Goal: Task Accomplishment & Management: Manage account settings

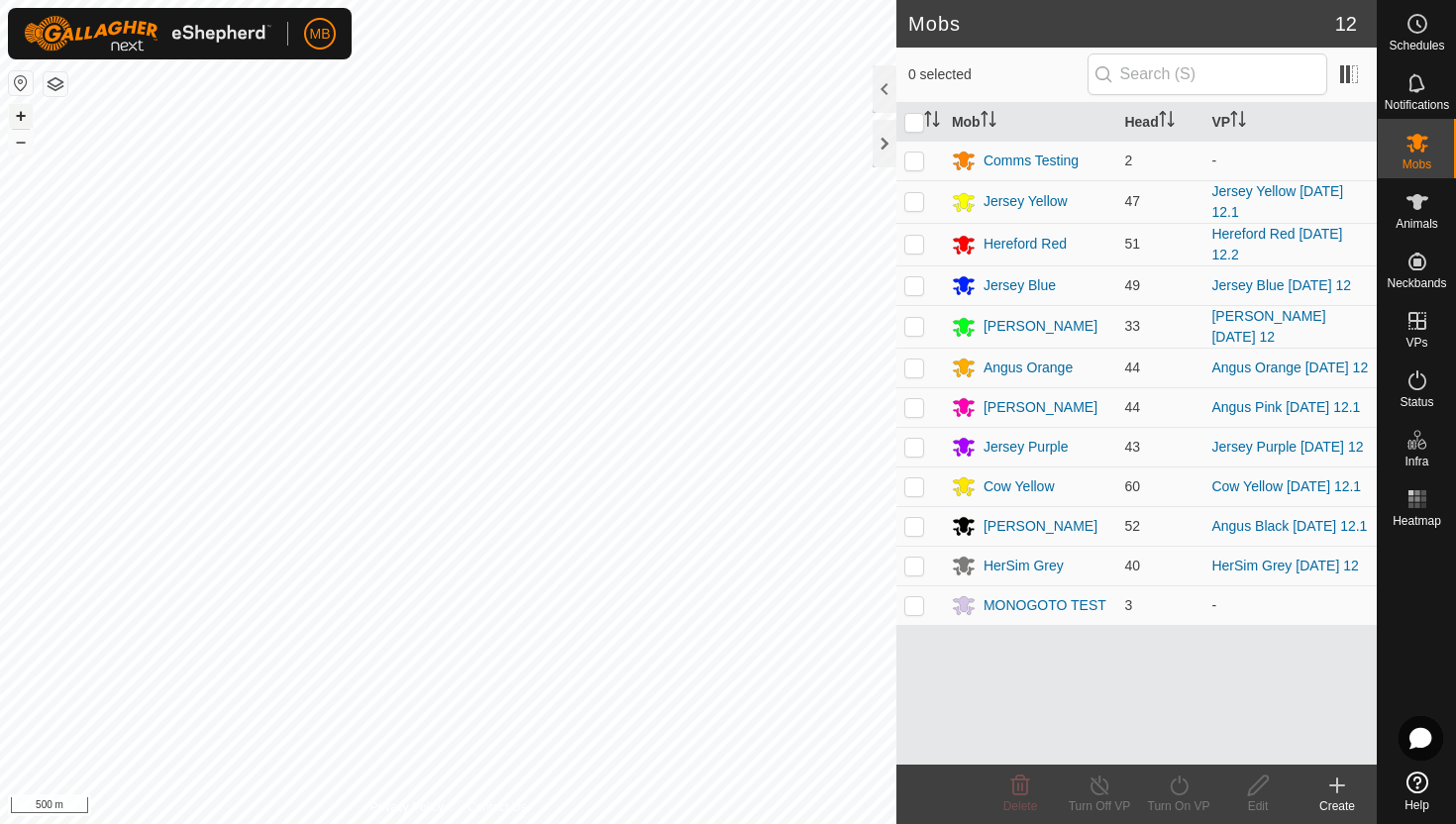
click at [24, 115] on button "+" at bounding box center [21, 116] width 24 height 24
click at [25, 114] on button "+" at bounding box center [21, 116] width 24 height 24
click at [1187, 383] on icon at bounding box center [1417, 380] width 24 height 24
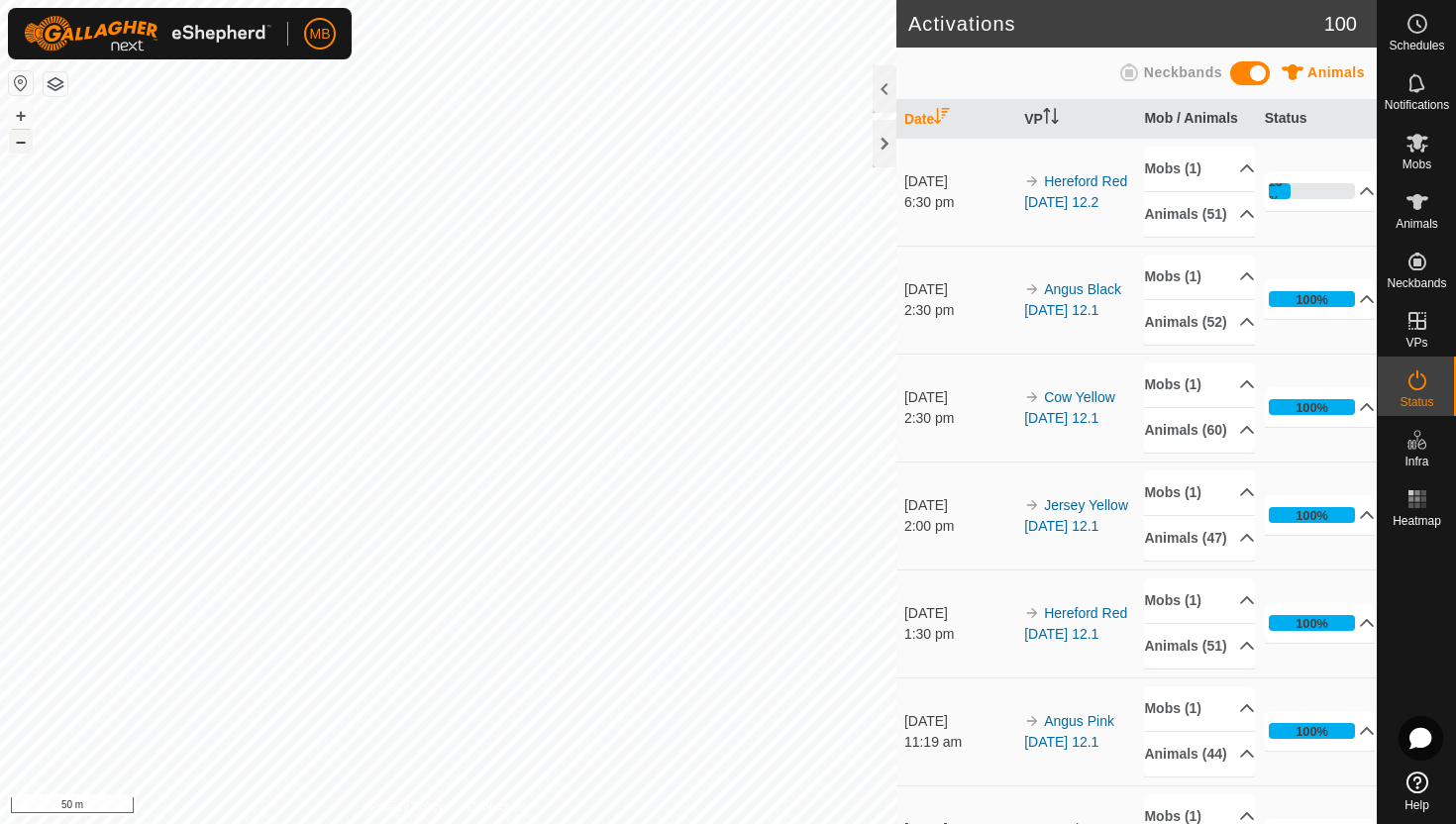
click at [18, 145] on button "–" at bounding box center [21, 141] width 24 height 24
click at [22, 142] on button "–" at bounding box center [21, 141] width 24 height 24
click at [18, 119] on button "+" at bounding box center [21, 116] width 24 height 24
click at [1416, 199] on icon at bounding box center [1417, 202] width 22 height 16
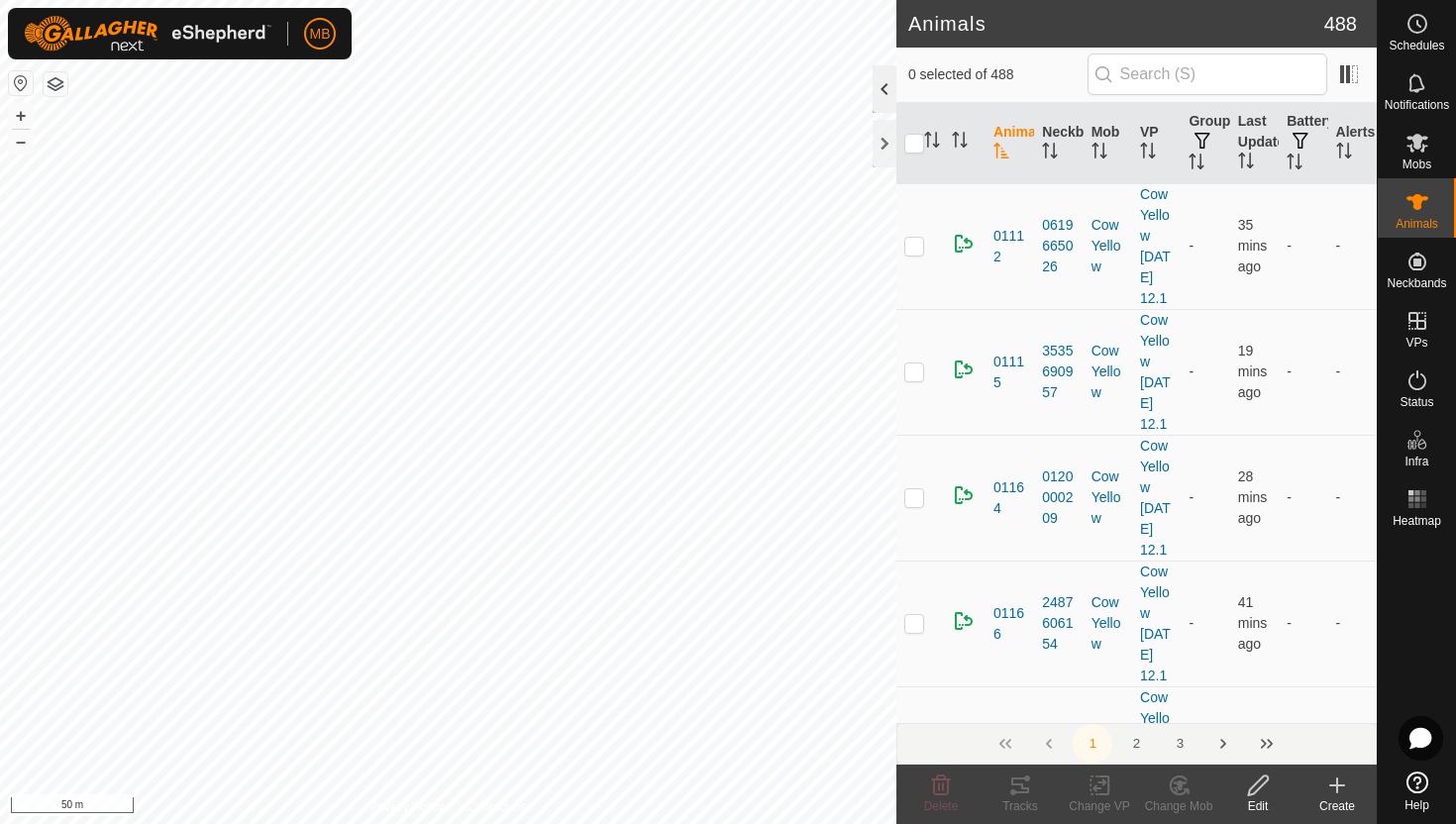
click at [882, 104] on div at bounding box center [884, 89] width 24 height 48
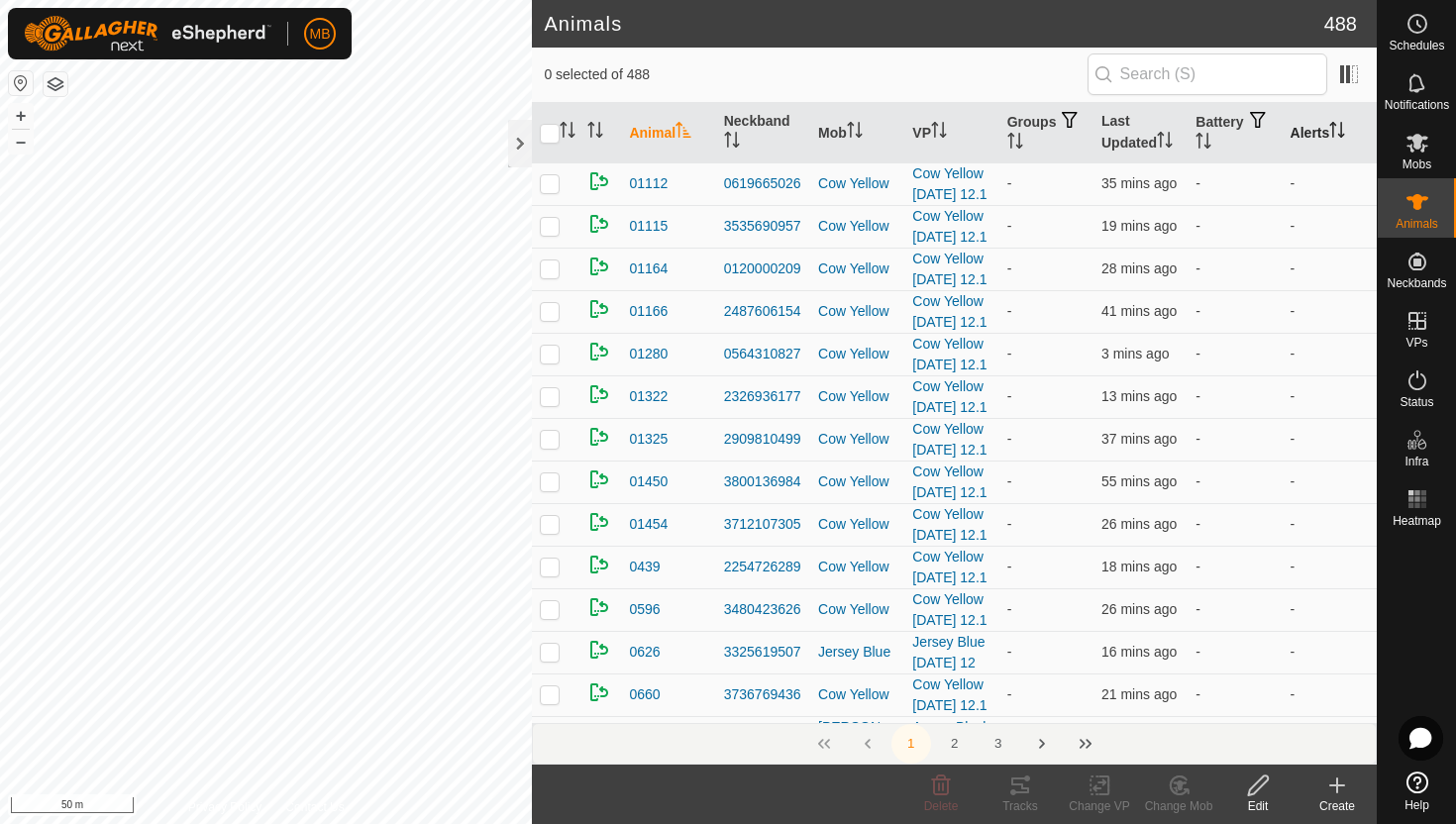
click at [1339, 127] on icon "Activate to sort" at bounding box center [1338, 130] width 16 height 16
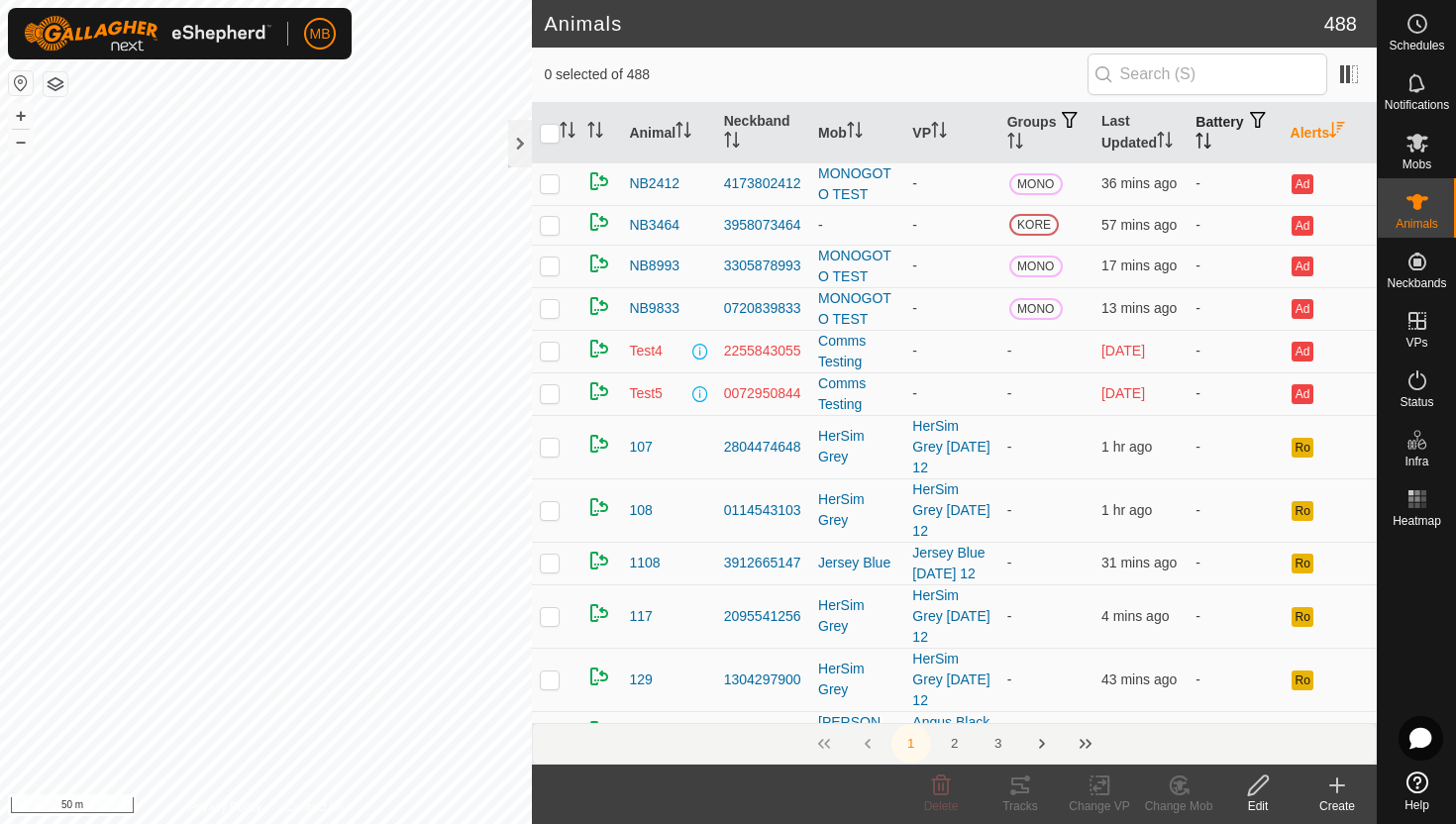
click at [1211, 134] on icon "Activate to sort" at bounding box center [1203, 140] width 16 height 16
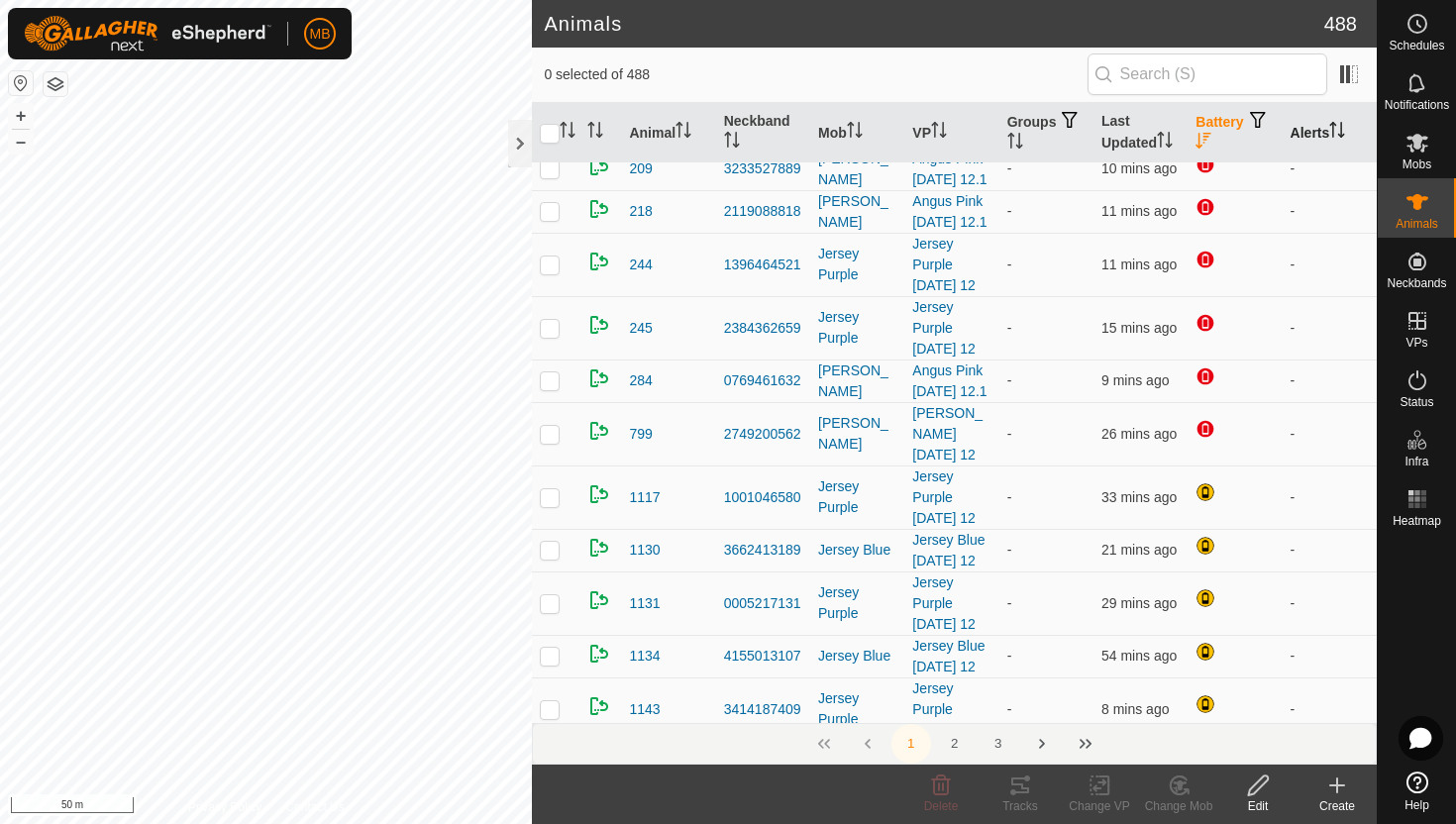
scroll to position [581, 0]
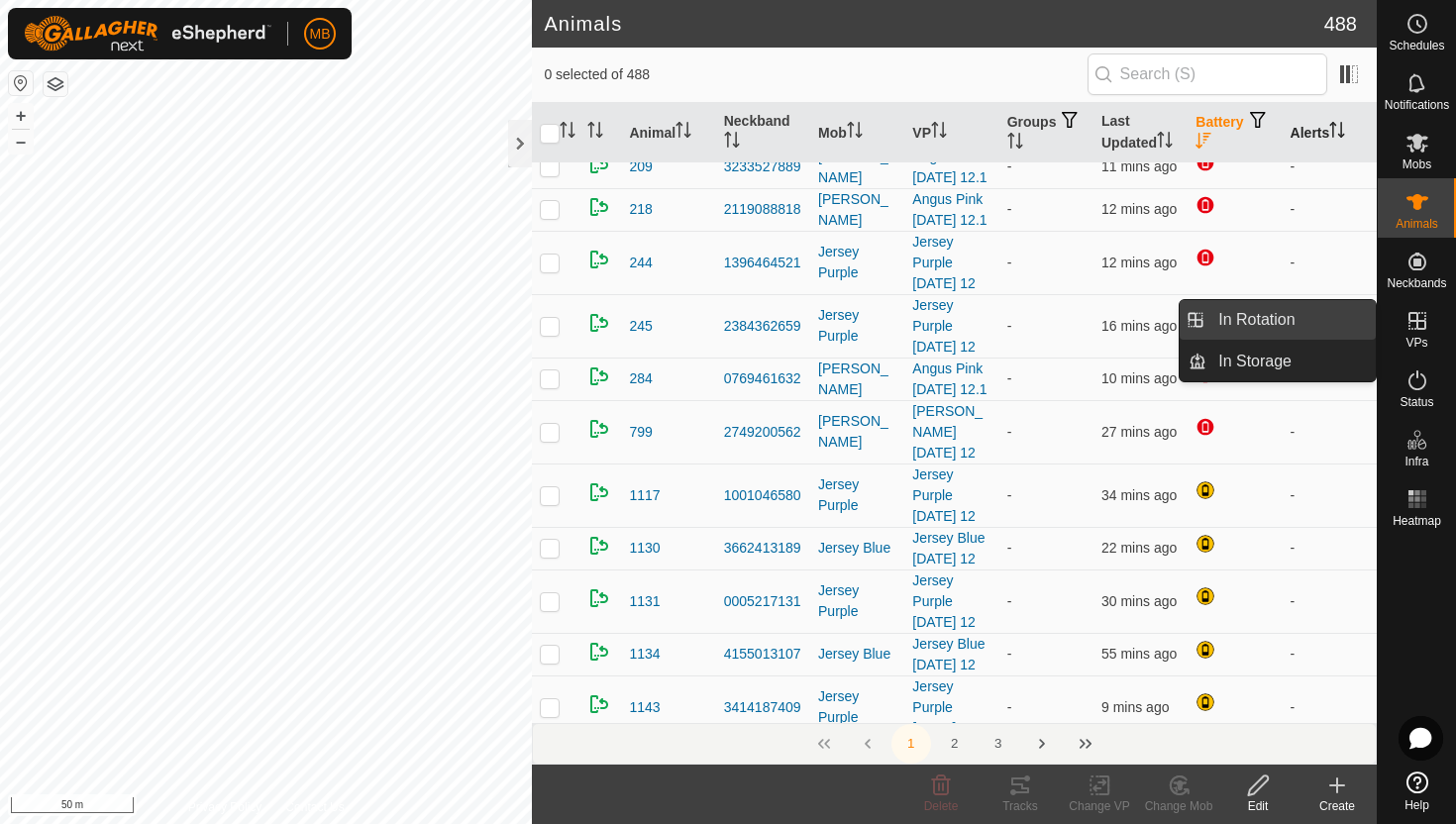
click at [1316, 314] on link "In Rotation" at bounding box center [1291, 320] width 169 height 40
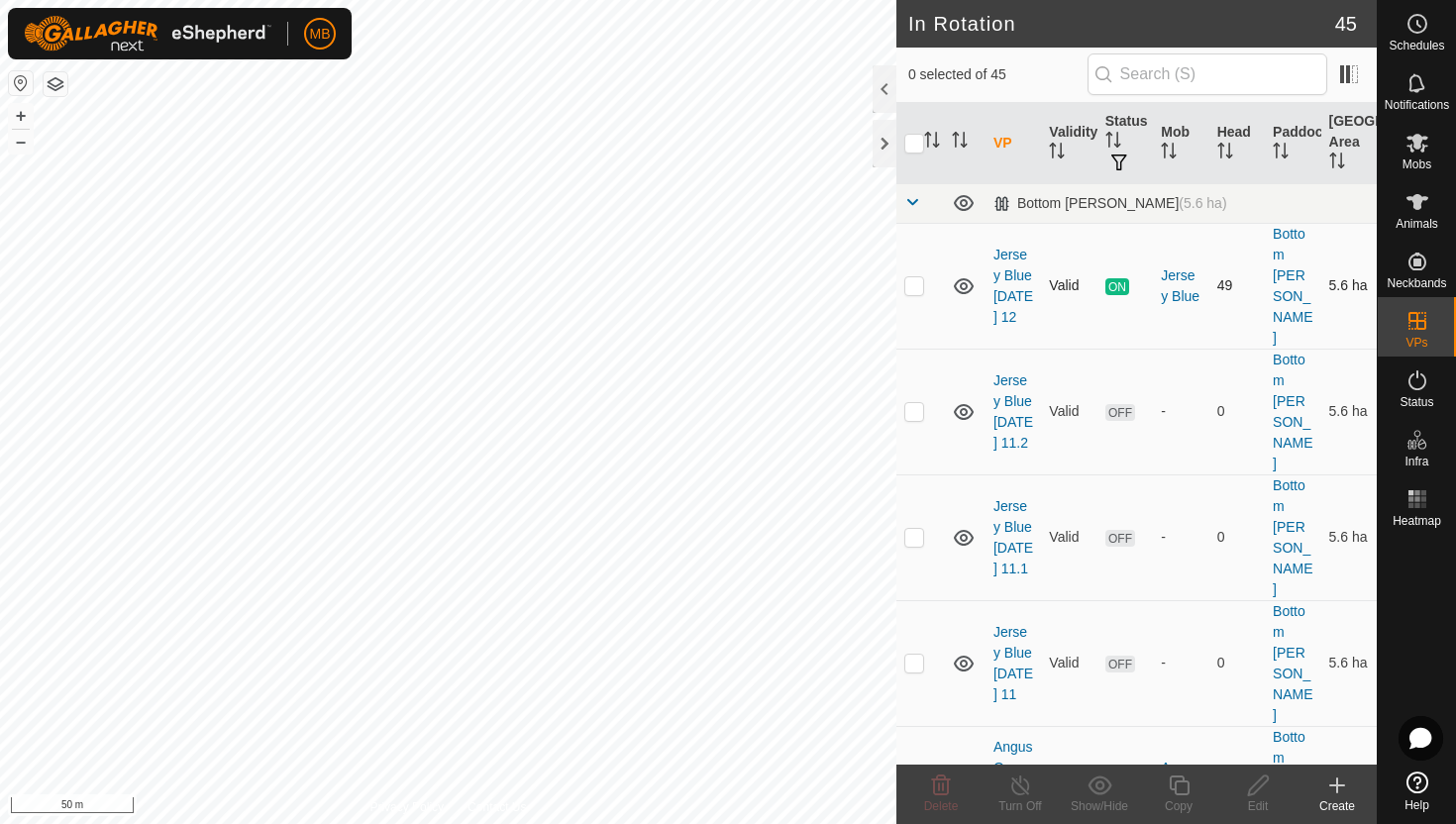
click at [911, 277] on p-checkbox at bounding box center [914, 285] width 20 height 16
checkbox input "true"
click at [1176, 786] on icon at bounding box center [1179, 785] width 25 height 24
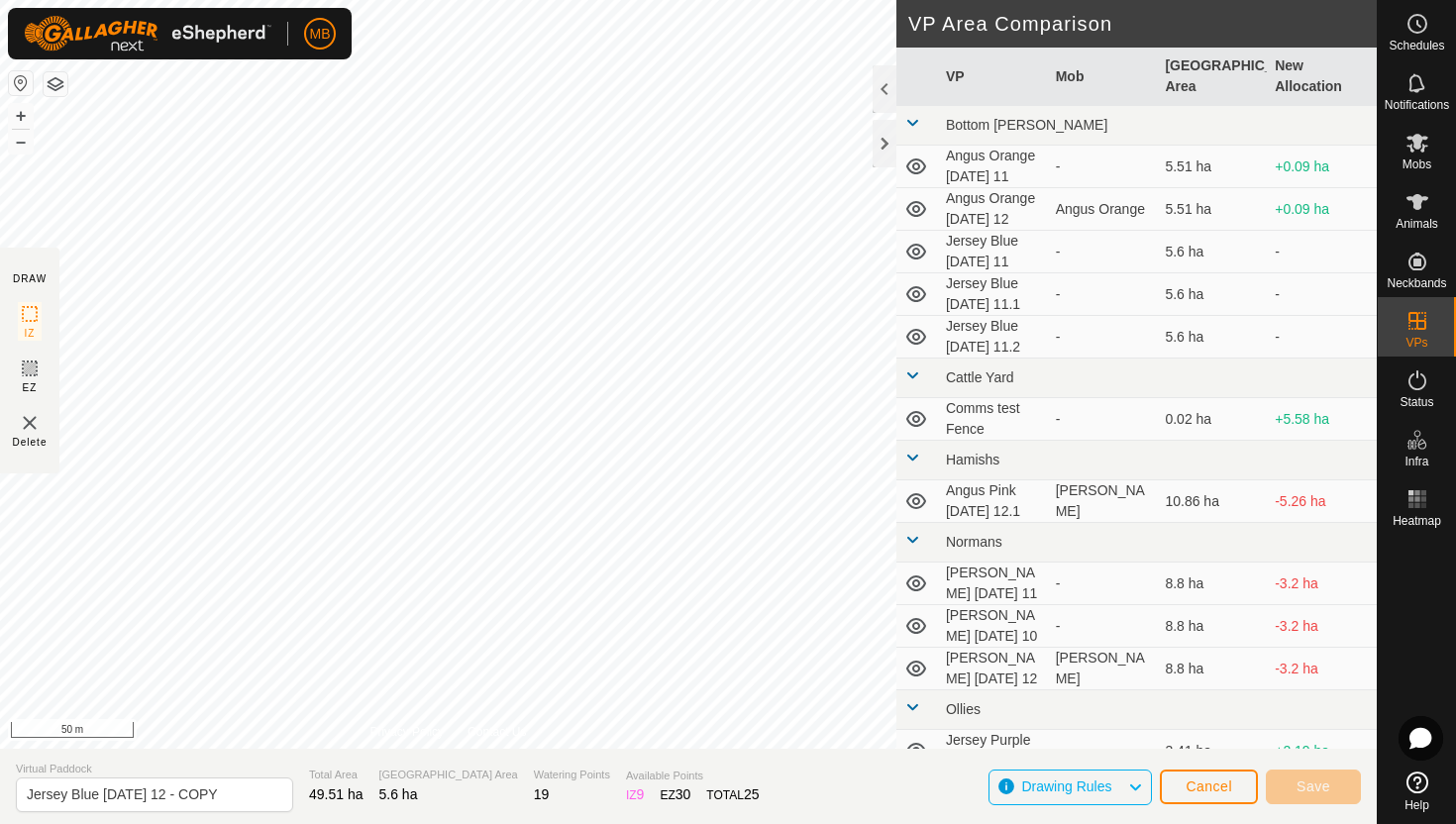
click at [1087, 7] on div "DRAW IZ EZ Delete Privacy Policy Contact Us + – ⇧ i 50 m VP Area Comparison VP …" at bounding box center [688, 374] width 1376 height 748
click at [18, 114] on button "+" at bounding box center [21, 116] width 24 height 24
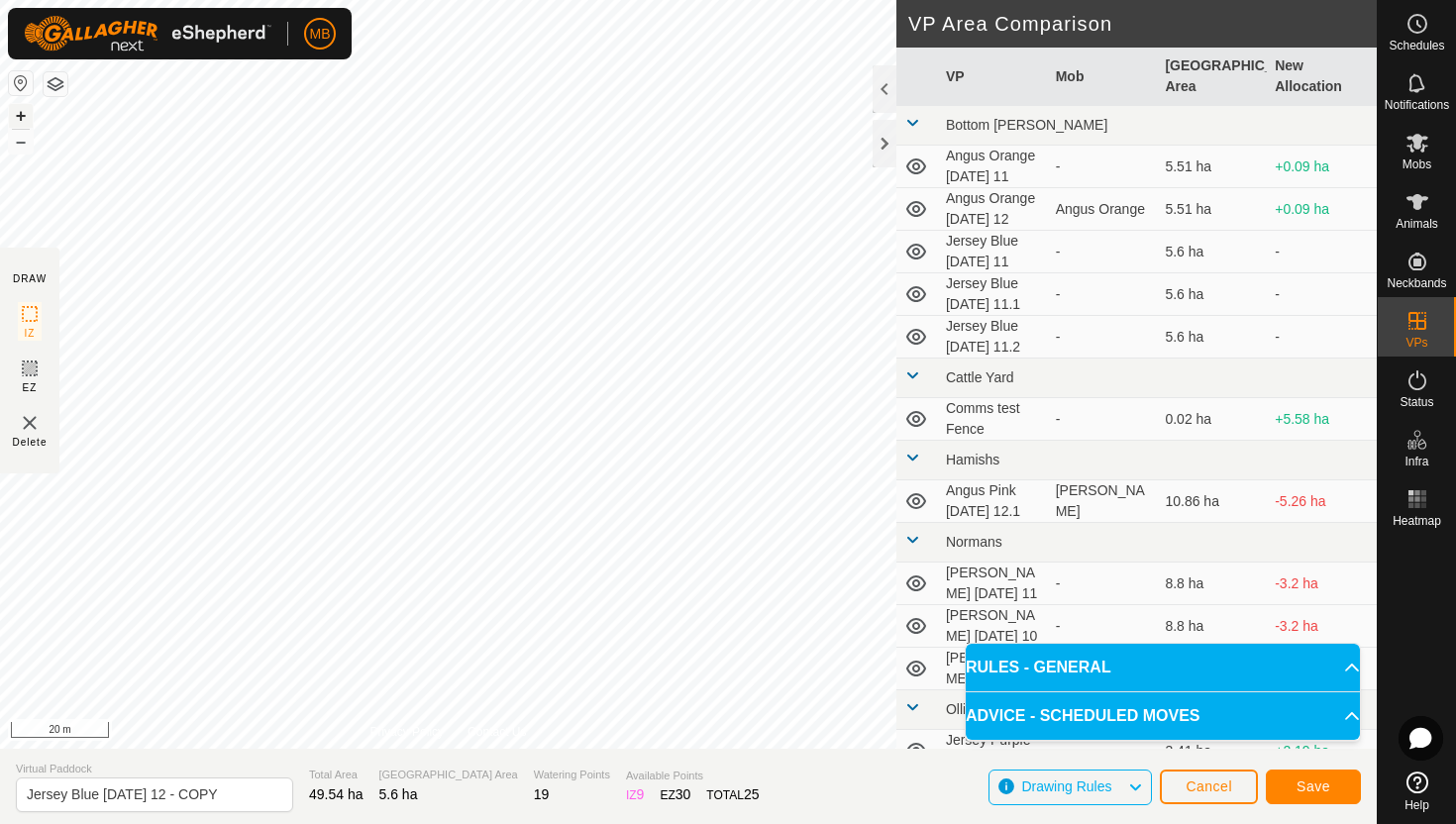
click at [23, 113] on button "+" at bounding box center [21, 116] width 24 height 24
click at [237, 793] on input "Jersey Blue Tuesday 12 - COPY" at bounding box center [154, 794] width 277 height 35
type input "Jersey Blue [DATE] 13"
click at [1332, 781] on button "Save" at bounding box center [1314, 786] width 95 height 35
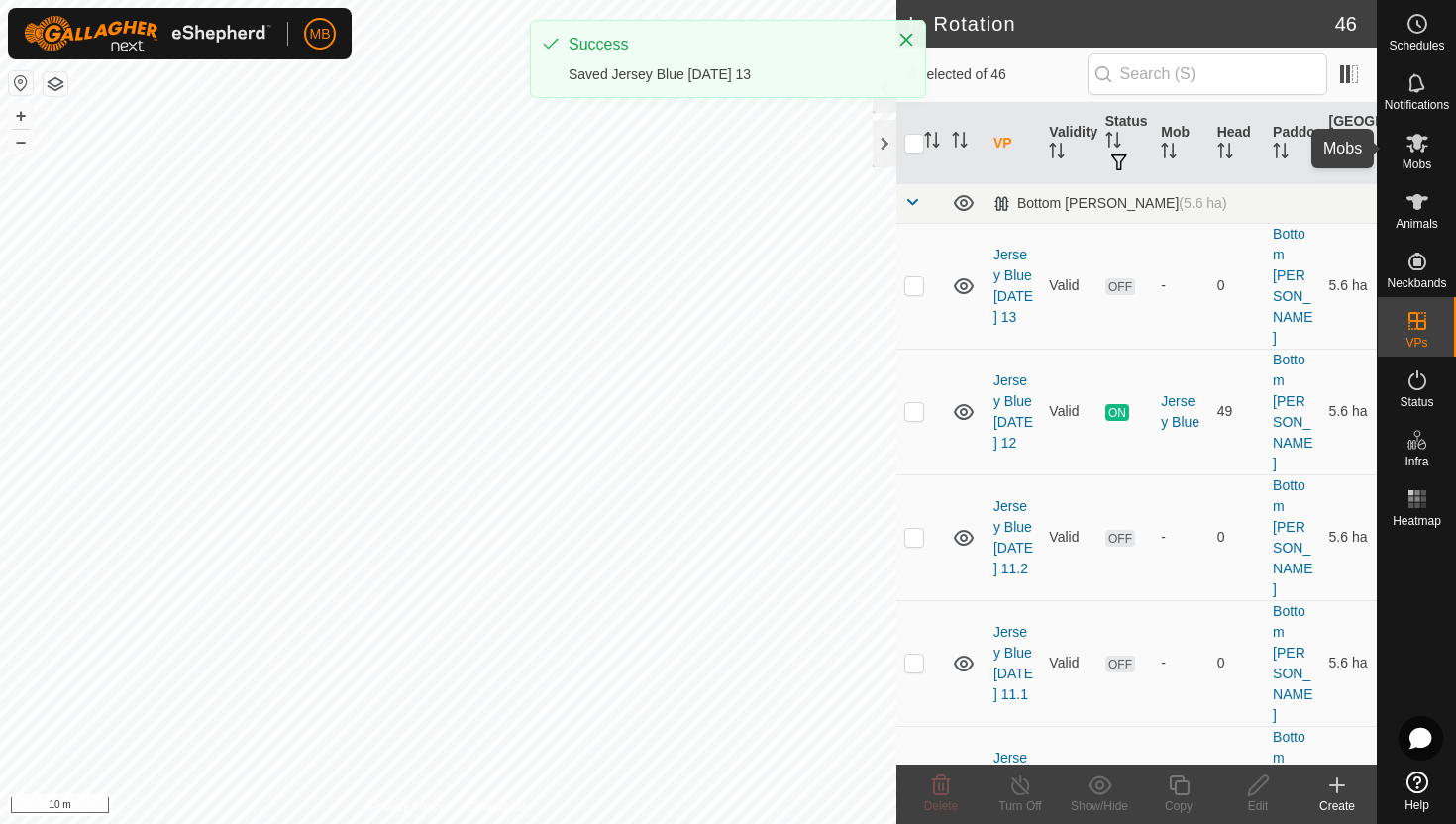
click at [1418, 147] on icon at bounding box center [1417, 142] width 22 height 19
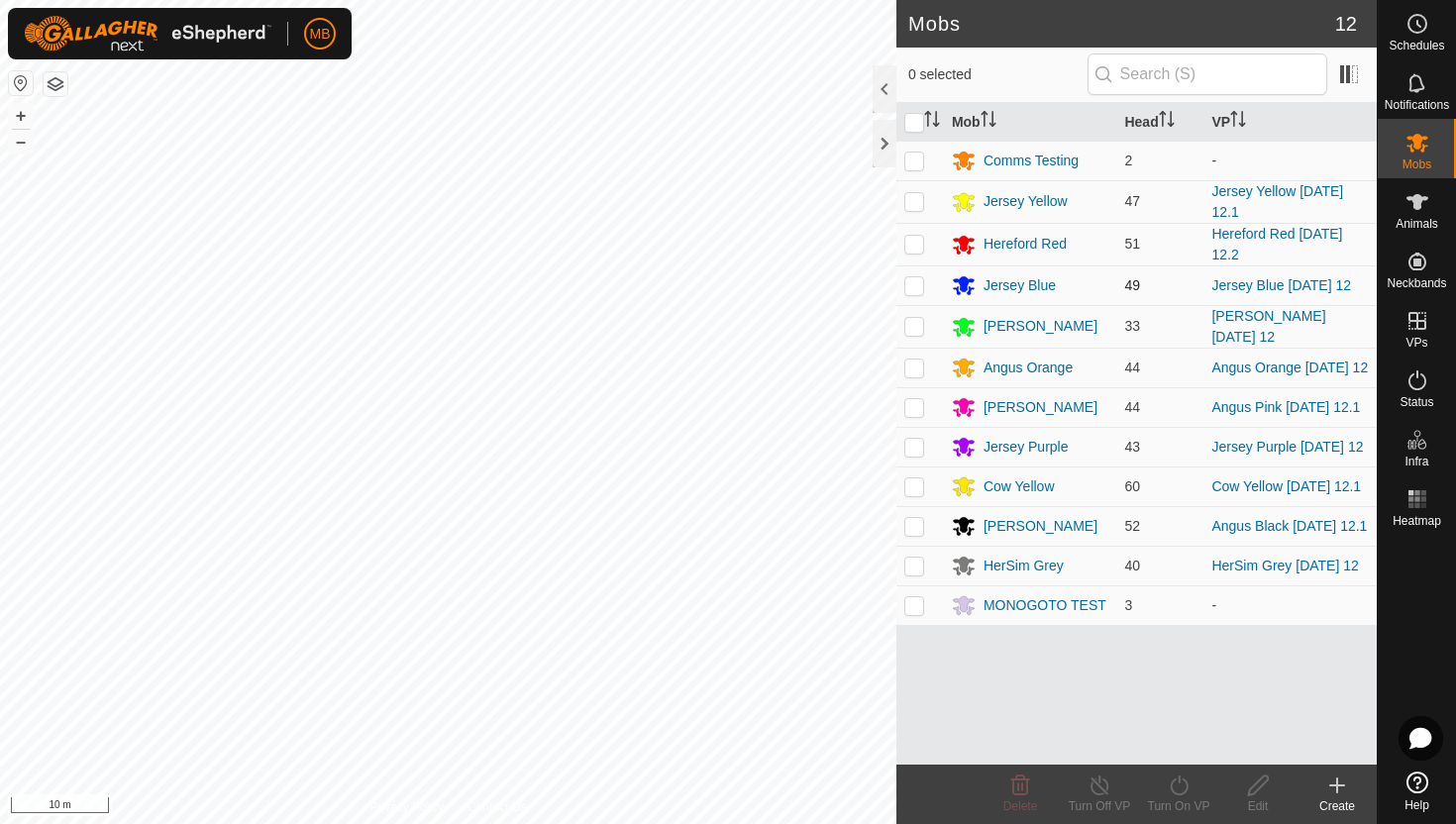
click at [911, 287] on p-checkbox at bounding box center [914, 285] width 20 height 16
checkbox input "true"
click at [1180, 783] on icon at bounding box center [1179, 785] width 25 height 24
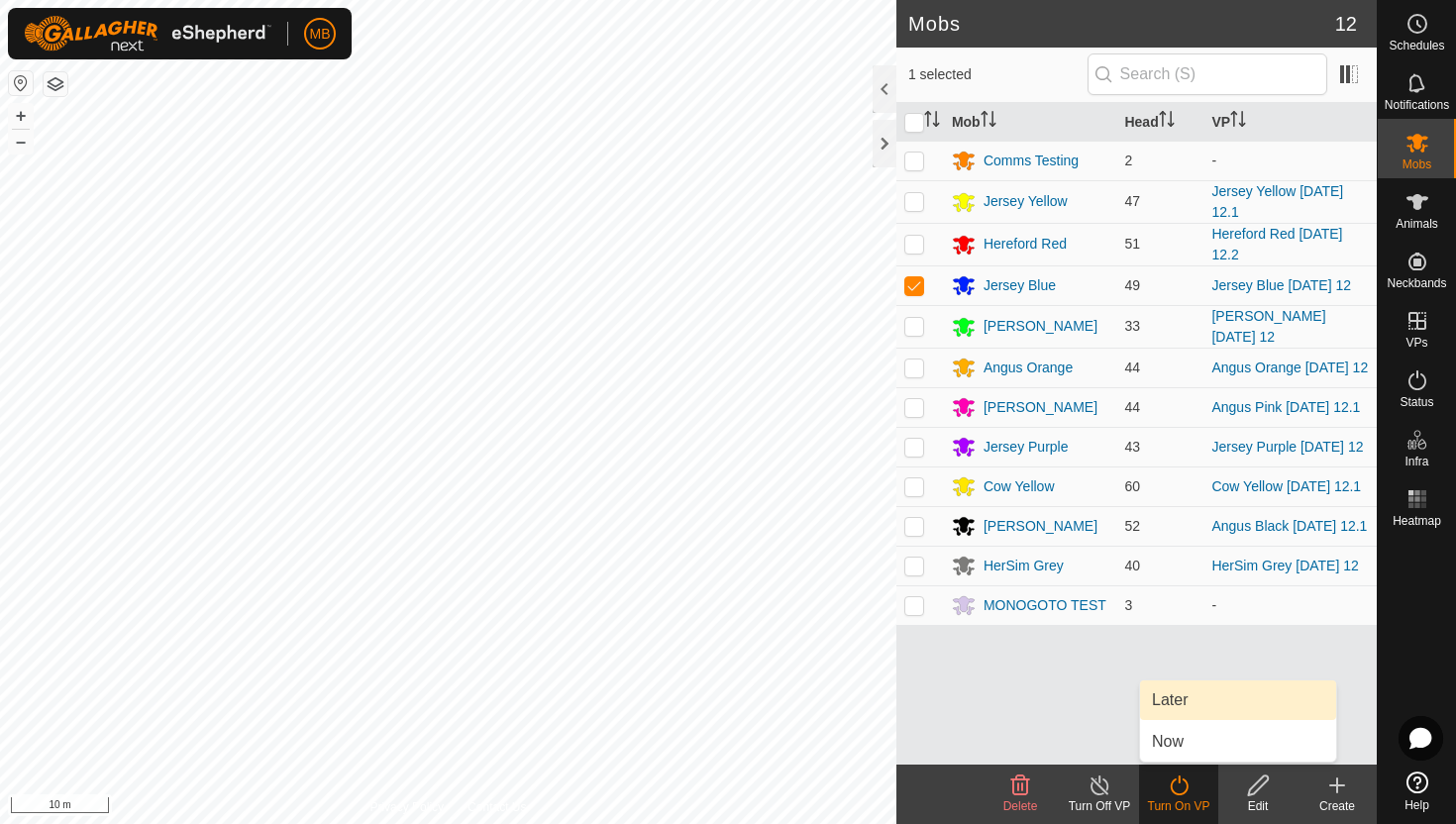
click at [1185, 706] on link "Later" at bounding box center [1237, 700] width 196 height 40
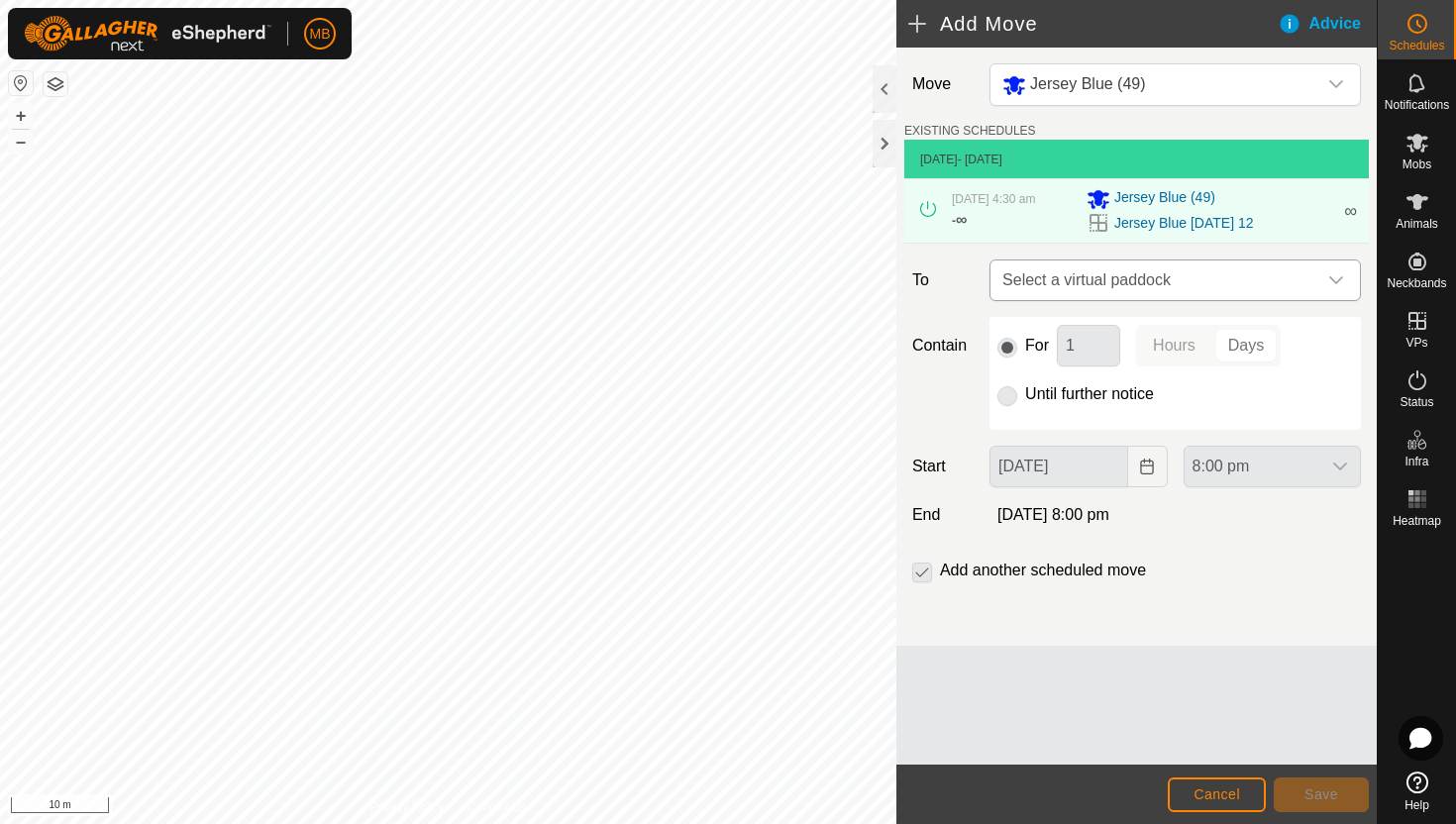
click at [1329, 275] on icon "dropdown trigger" at bounding box center [1337, 280] width 16 height 16
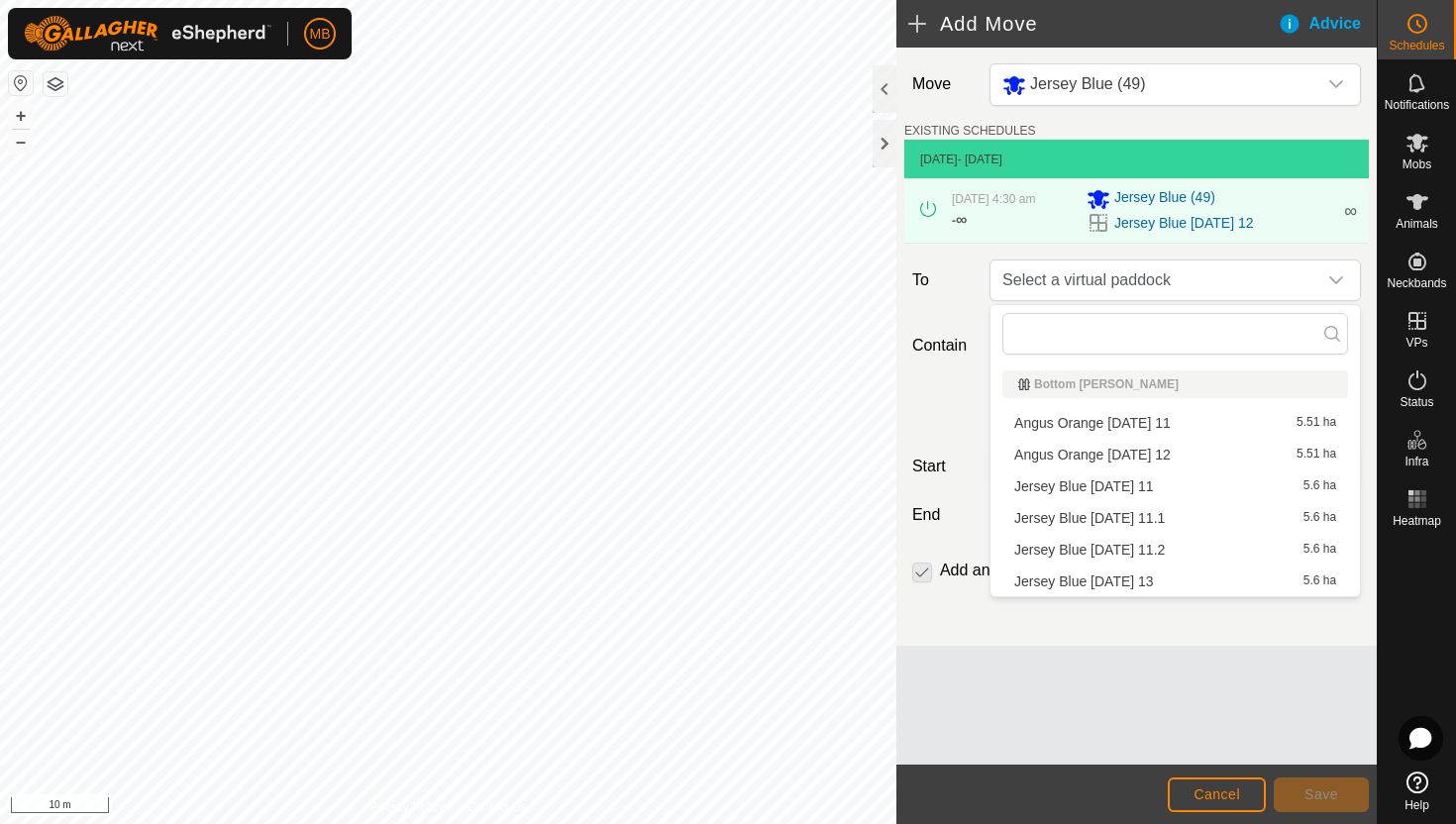
click at [1136, 580] on li "Jersey Blue Wednesday 13 5.6 ha" at bounding box center [1176, 581] width 346 height 30
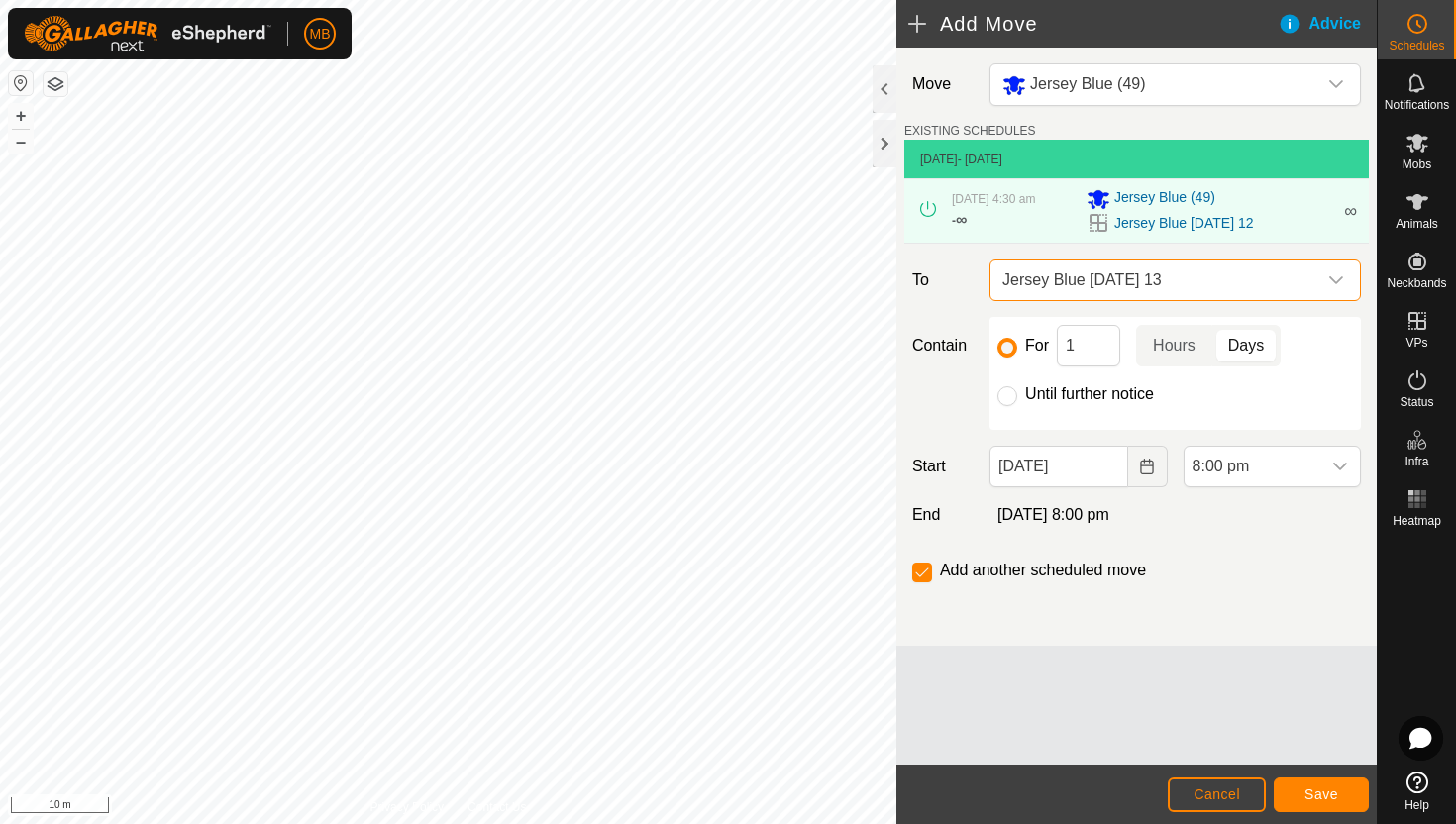
click at [1065, 396] on label "Until further notice" at bounding box center [1089, 394] width 128 height 16
click at [1017, 396] on input "Until further notice" at bounding box center [1007, 396] width 20 height 20
radio input "true"
checkbox input "false"
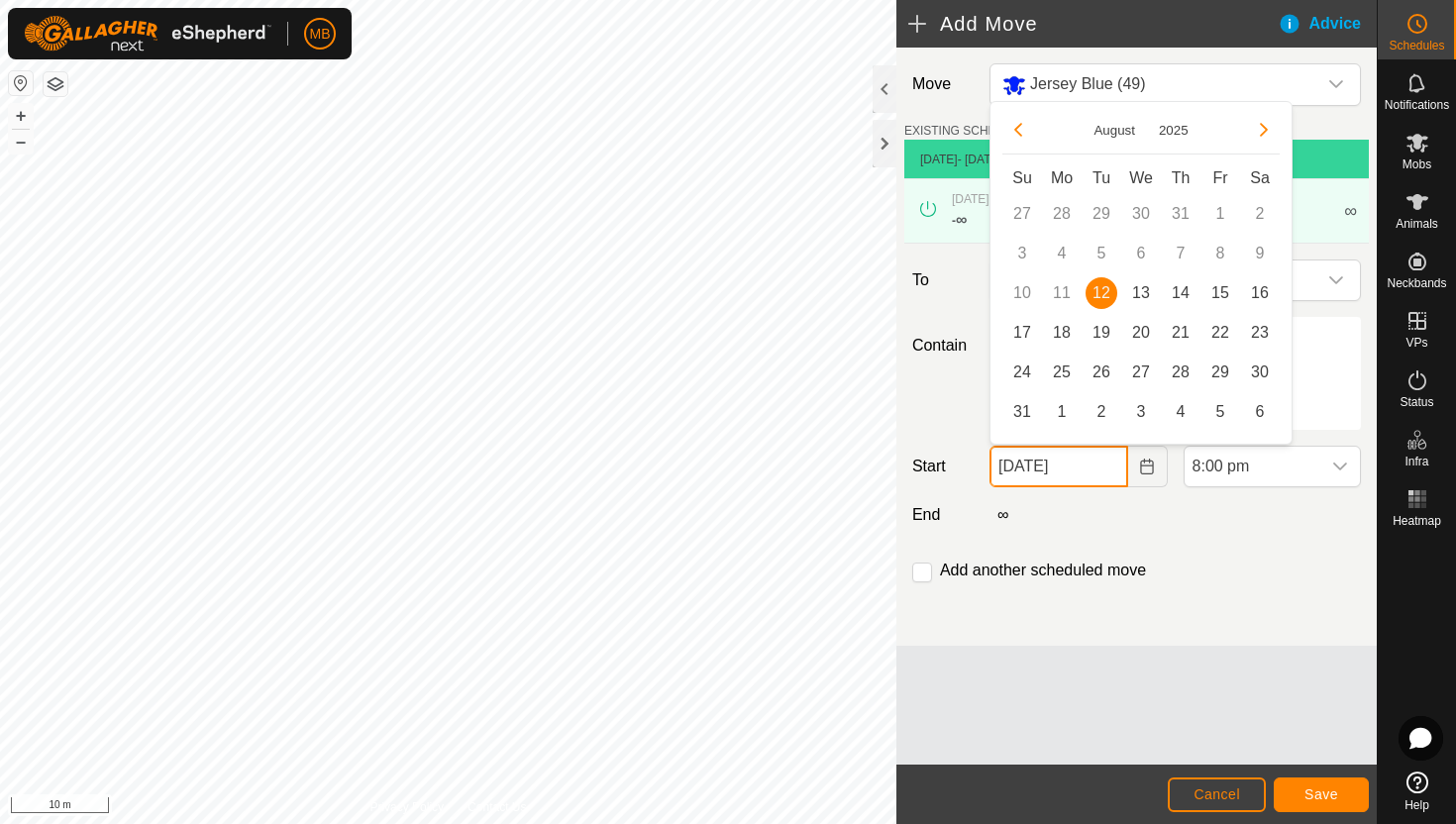
click at [1105, 465] on input "12 Aug, 2025" at bounding box center [1058, 466] width 137 height 42
click at [1143, 291] on span "13" at bounding box center [1141, 293] width 32 height 32
type input "13 Aug, 2025"
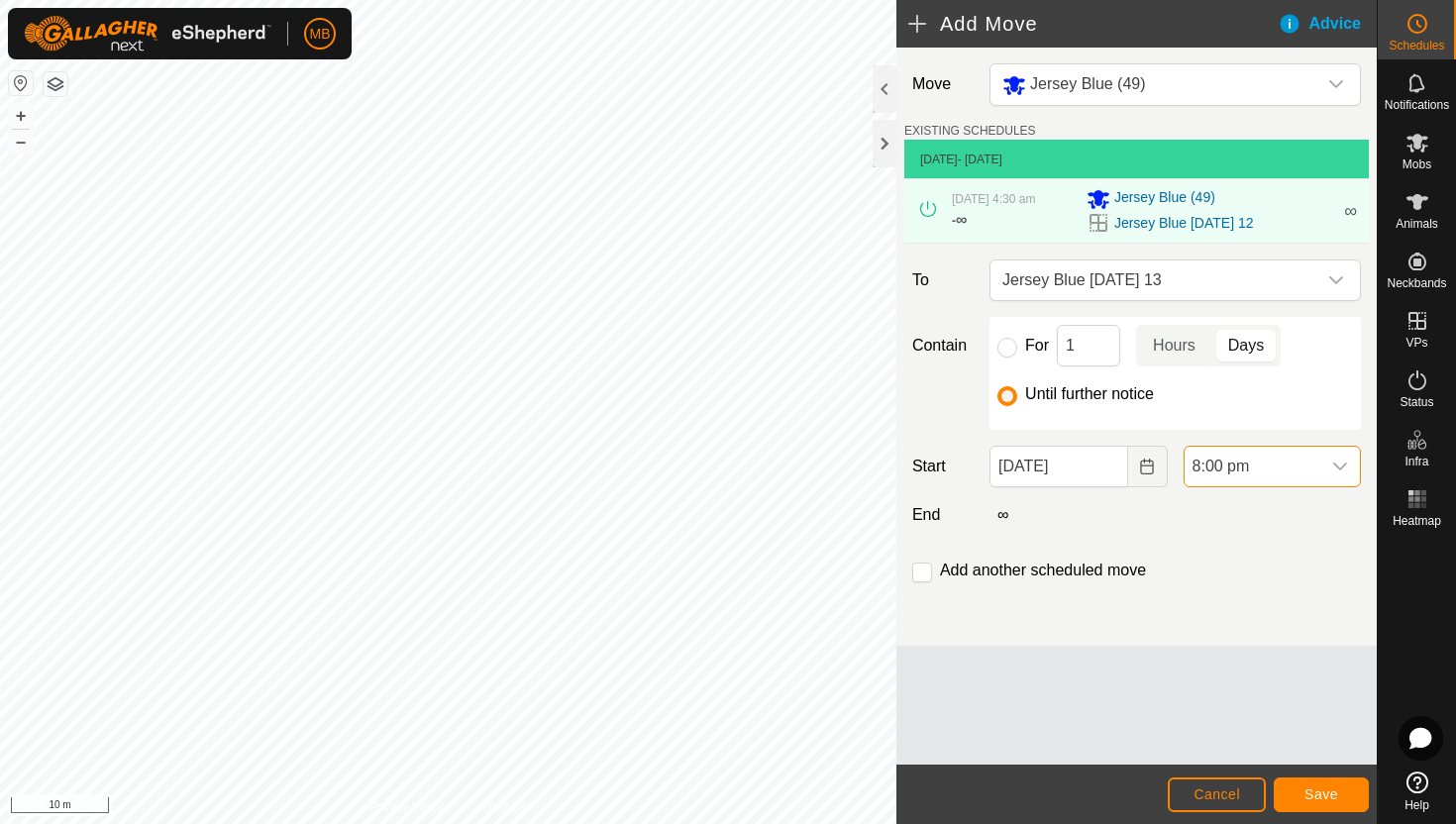
click at [1280, 459] on span "8:00 pm" at bounding box center [1252, 466] width 135 height 40
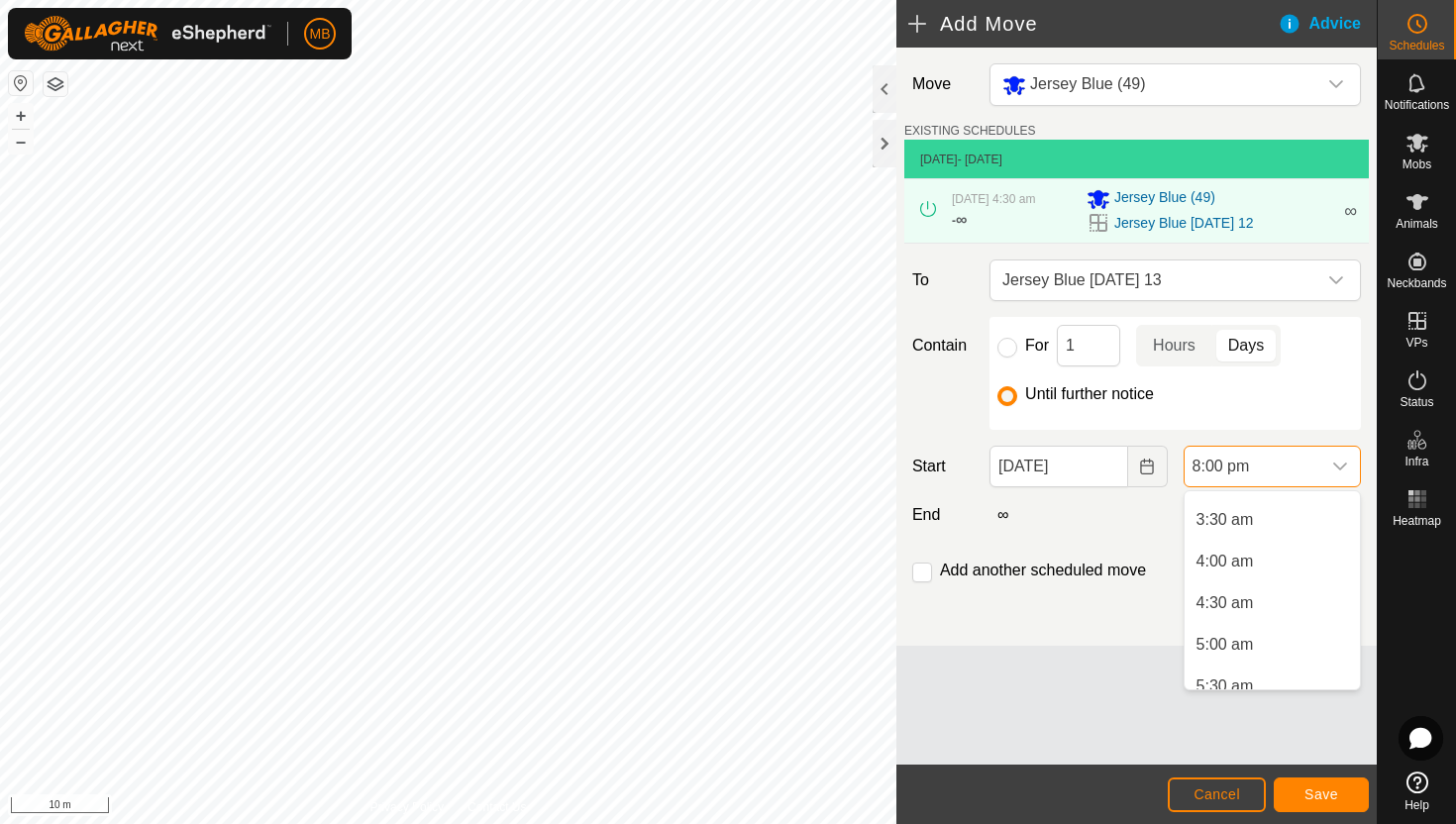
scroll to position [276, 0]
click at [1271, 612] on li "4:30 am" at bounding box center [1272, 609] width 175 height 40
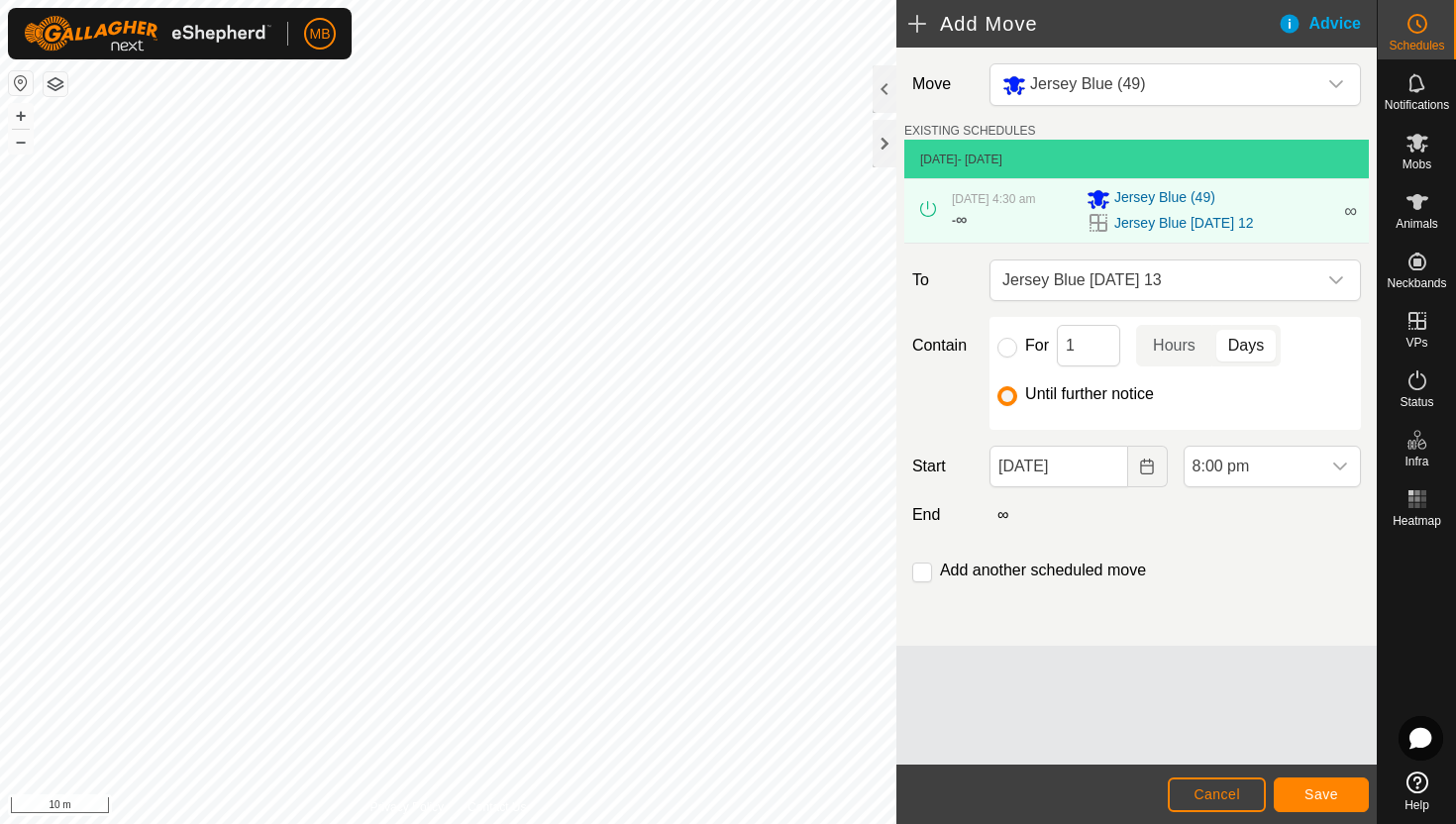
scroll to position [1505, 0]
click at [1305, 801] on span "Save" at bounding box center [1322, 794] width 34 height 16
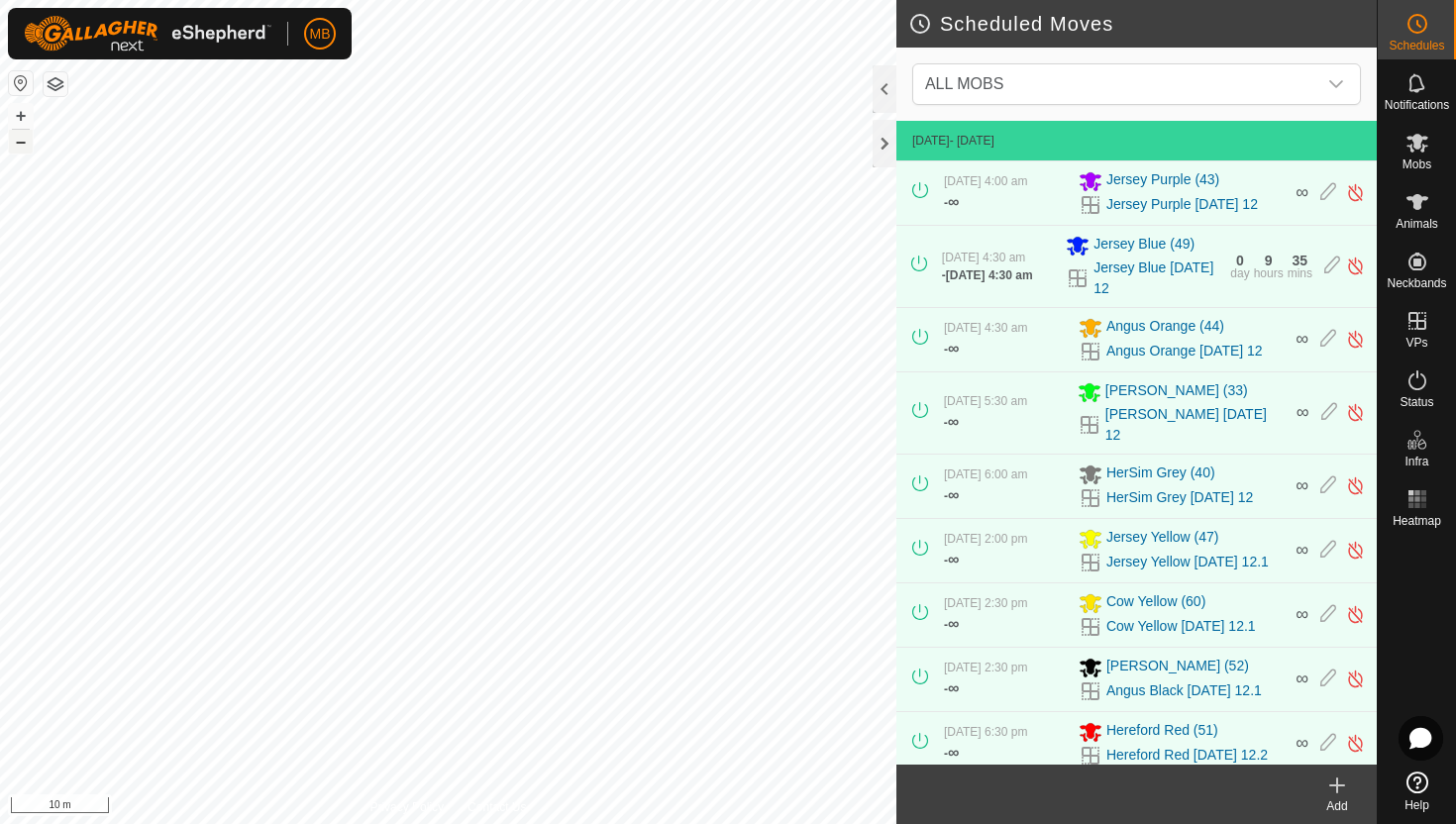
click at [13, 145] on button "–" at bounding box center [21, 141] width 24 height 24
click at [1417, 201] on icon at bounding box center [1417, 202] width 22 height 16
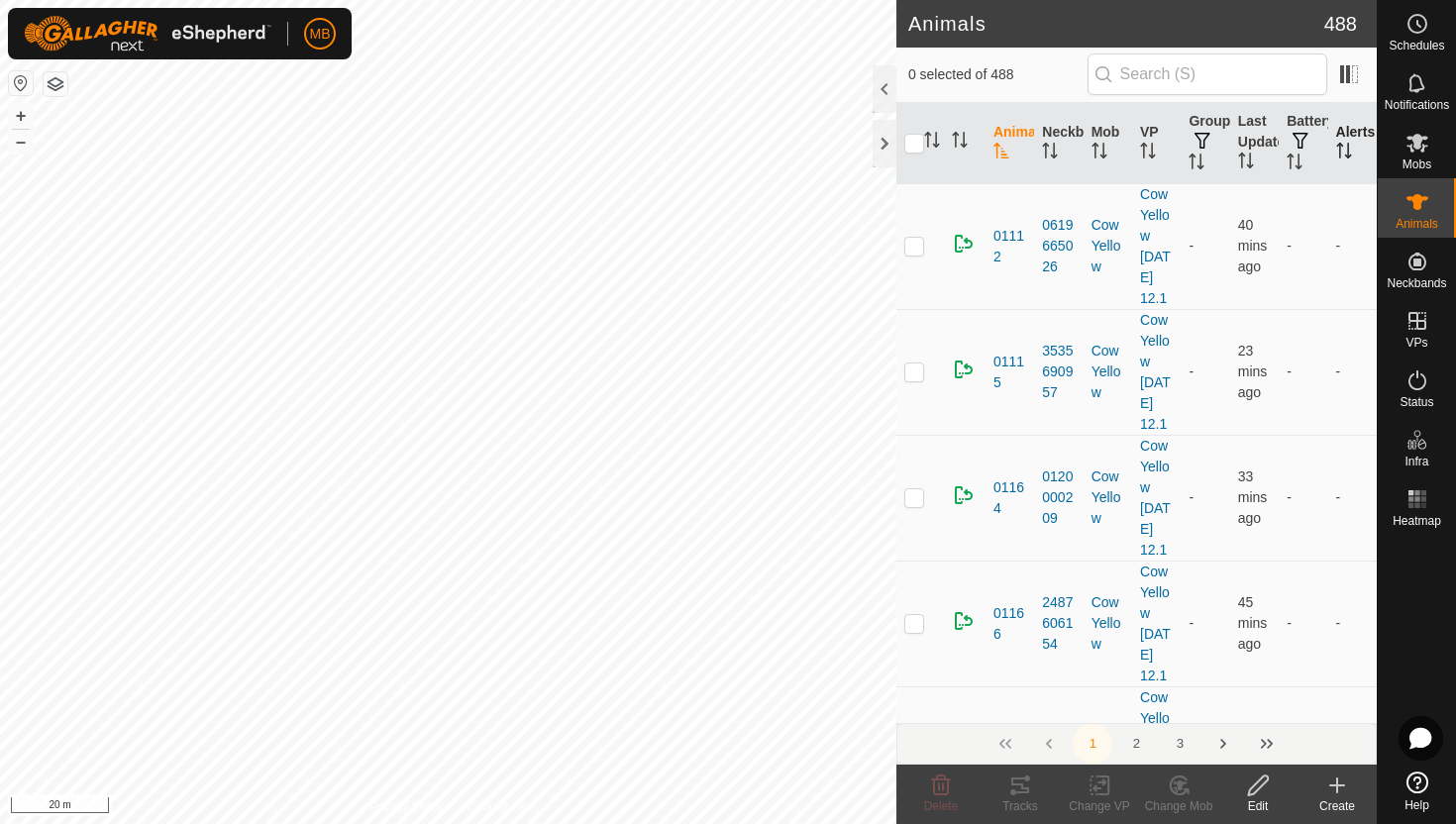
click at [1343, 142] on icon "Activate to sort" at bounding box center [1345, 150] width 16 height 16
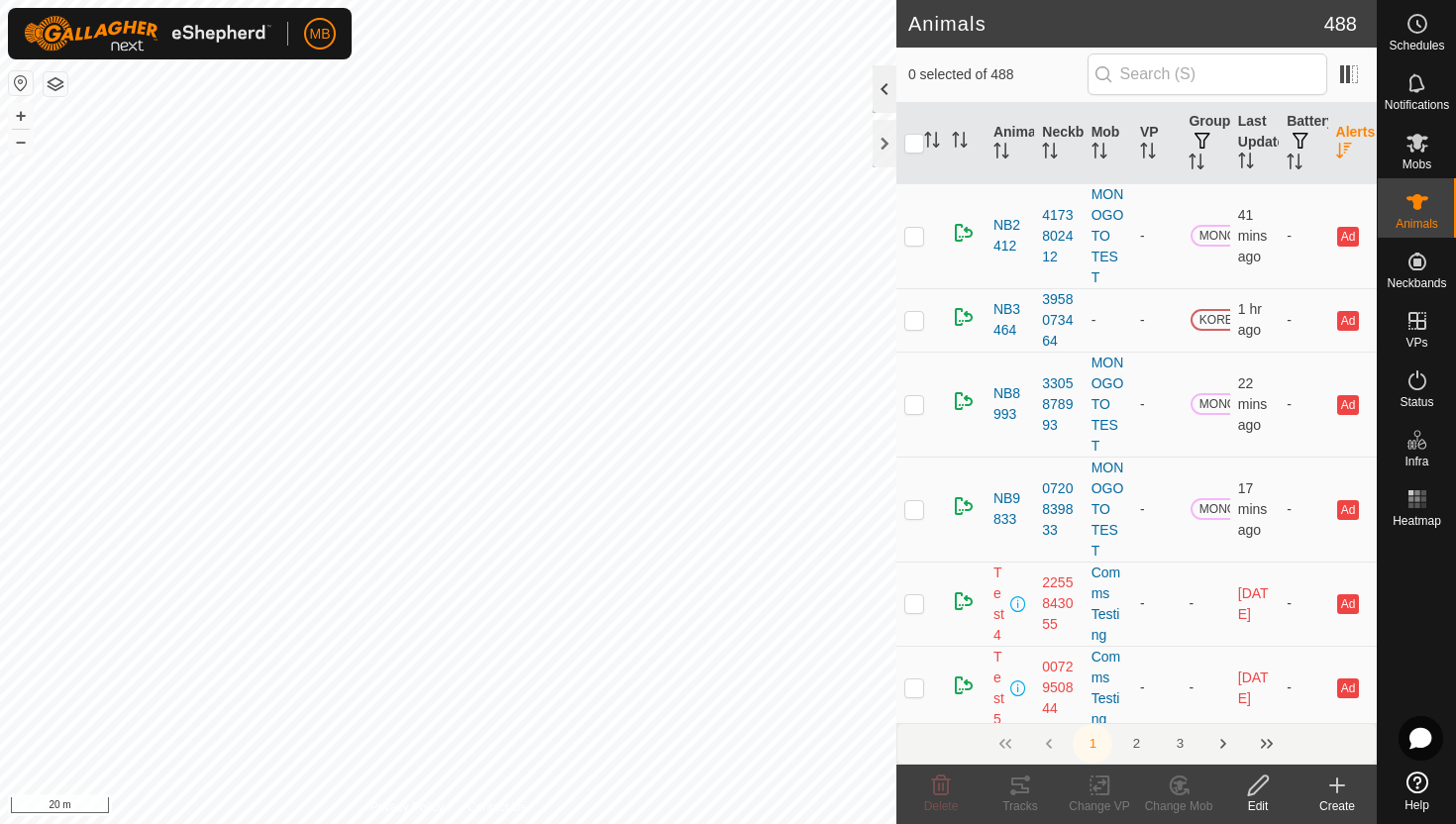
click at [882, 86] on div at bounding box center [884, 89] width 24 height 48
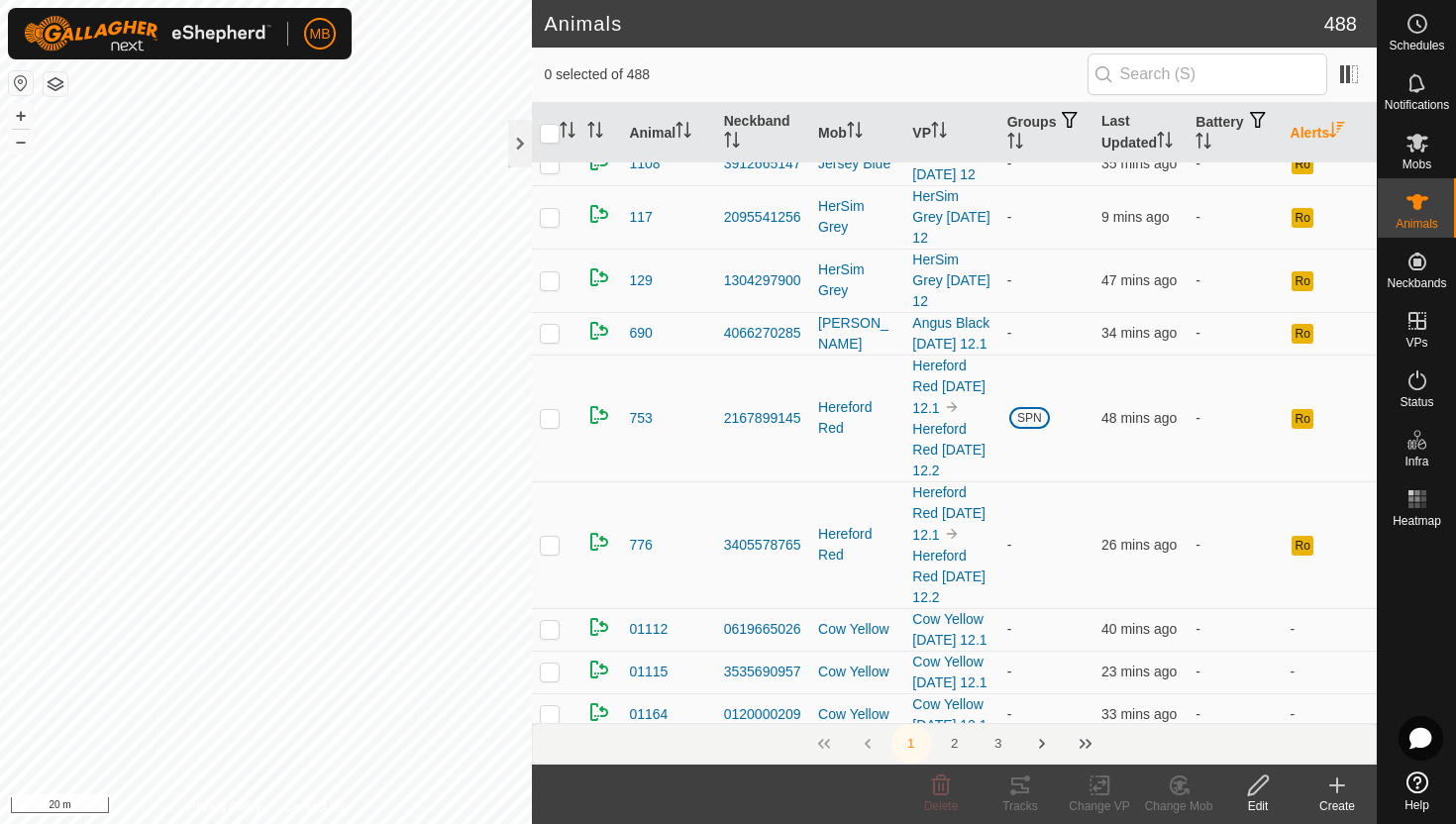
scroll to position [403, 0]
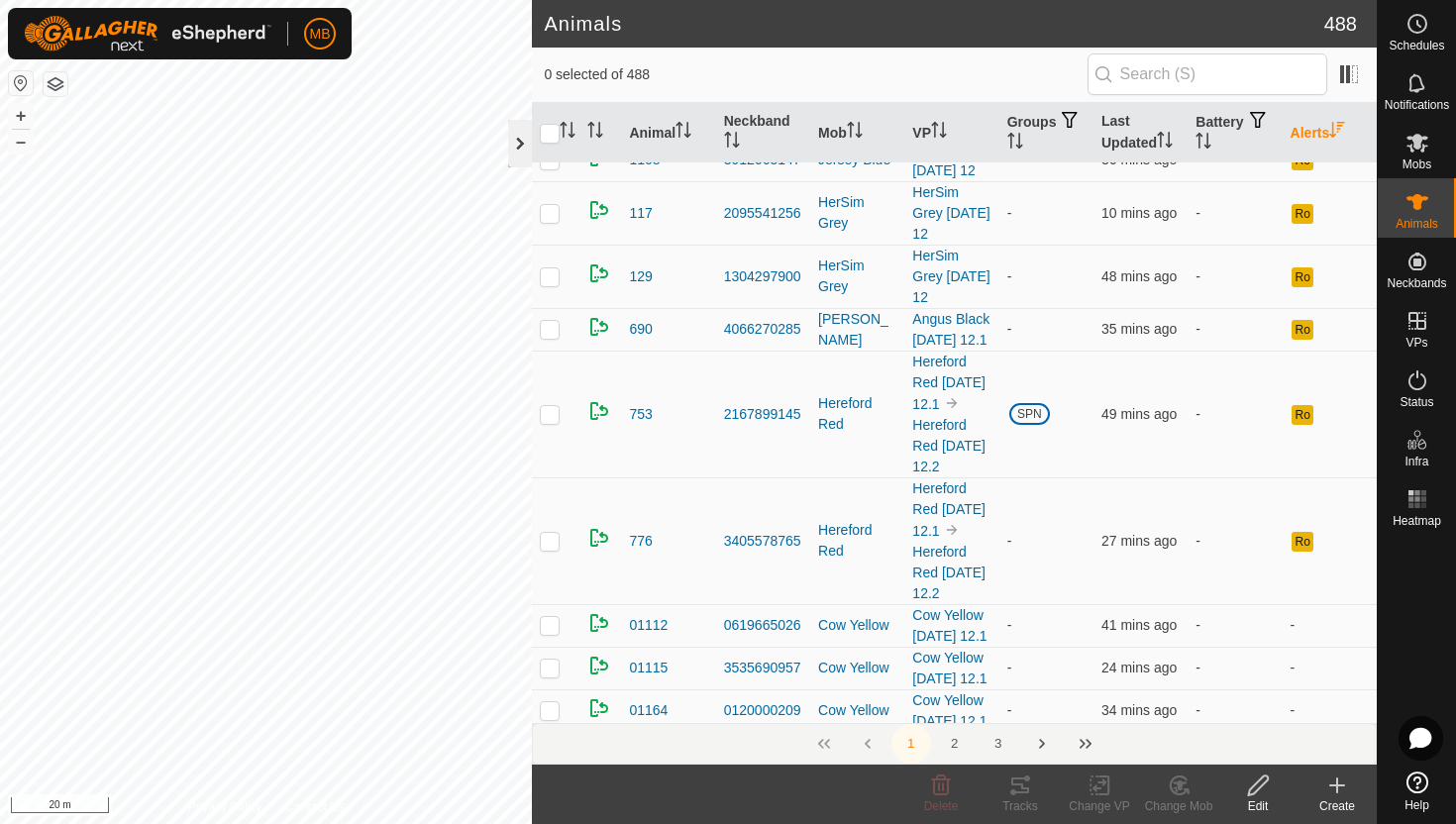
click at [518, 152] on div at bounding box center [520, 144] width 24 height 48
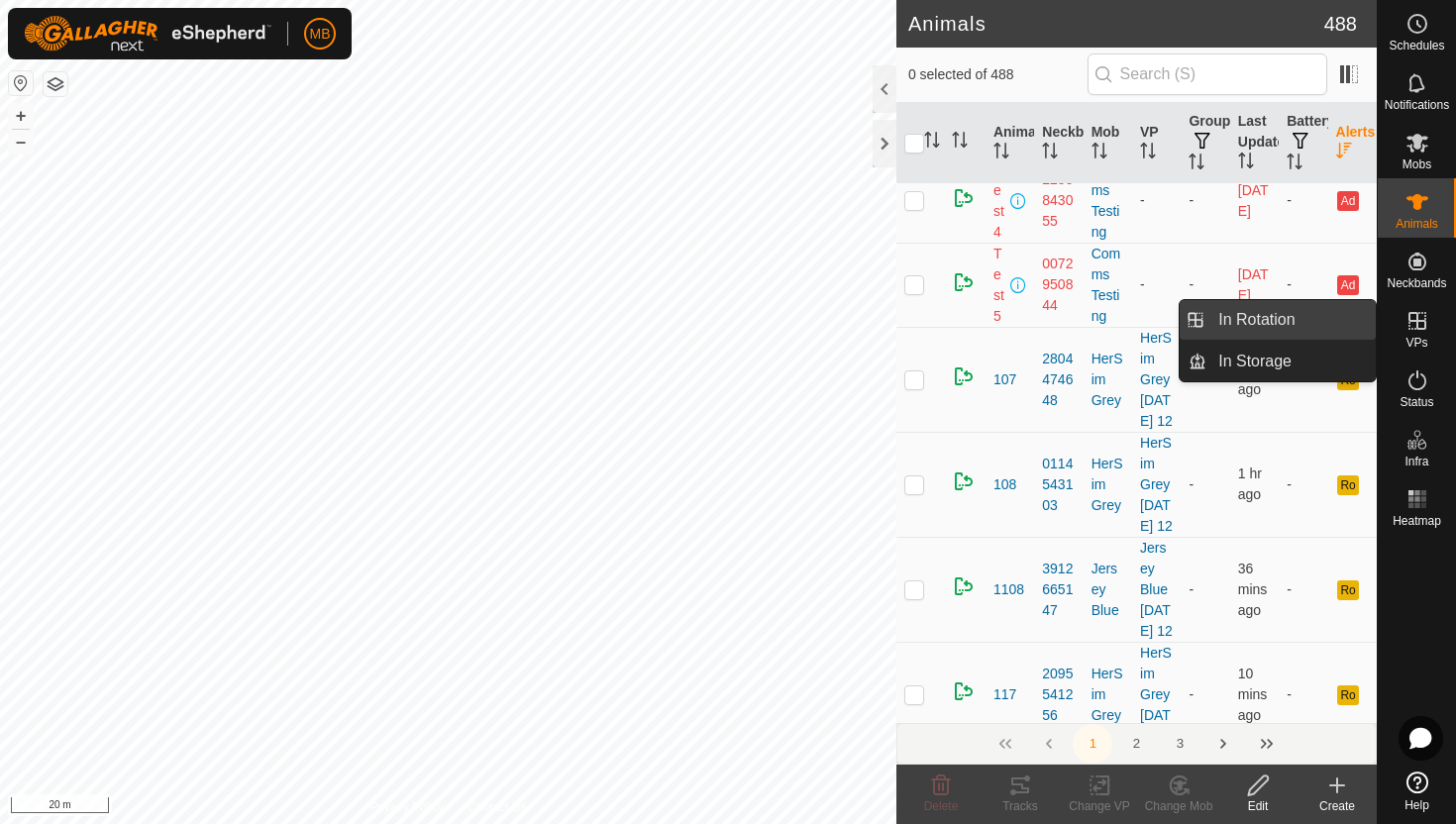
click at [1265, 323] on link "In Rotation" at bounding box center [1291, 320] width 169 height 40
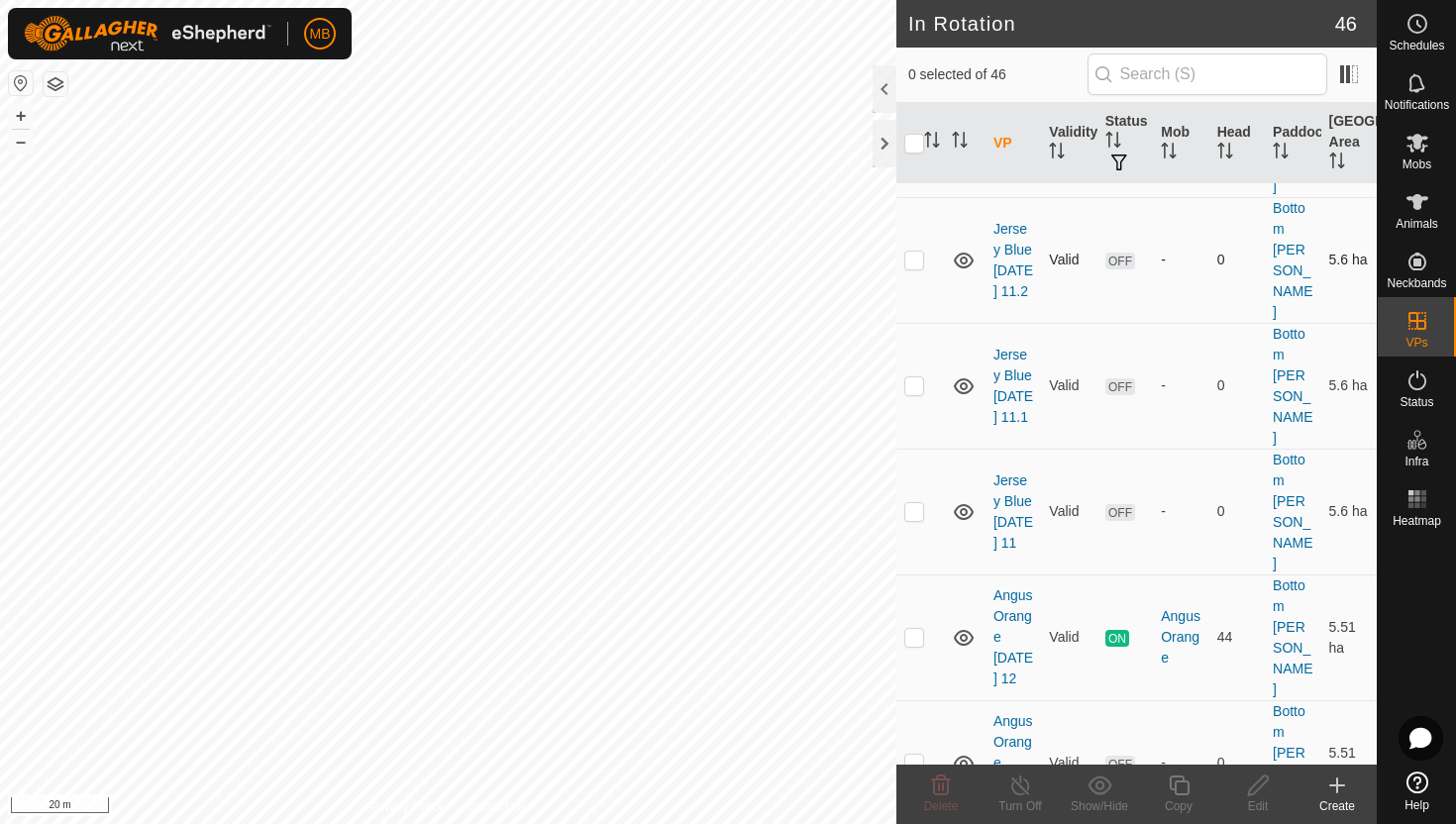
scroll to position [248, 0]
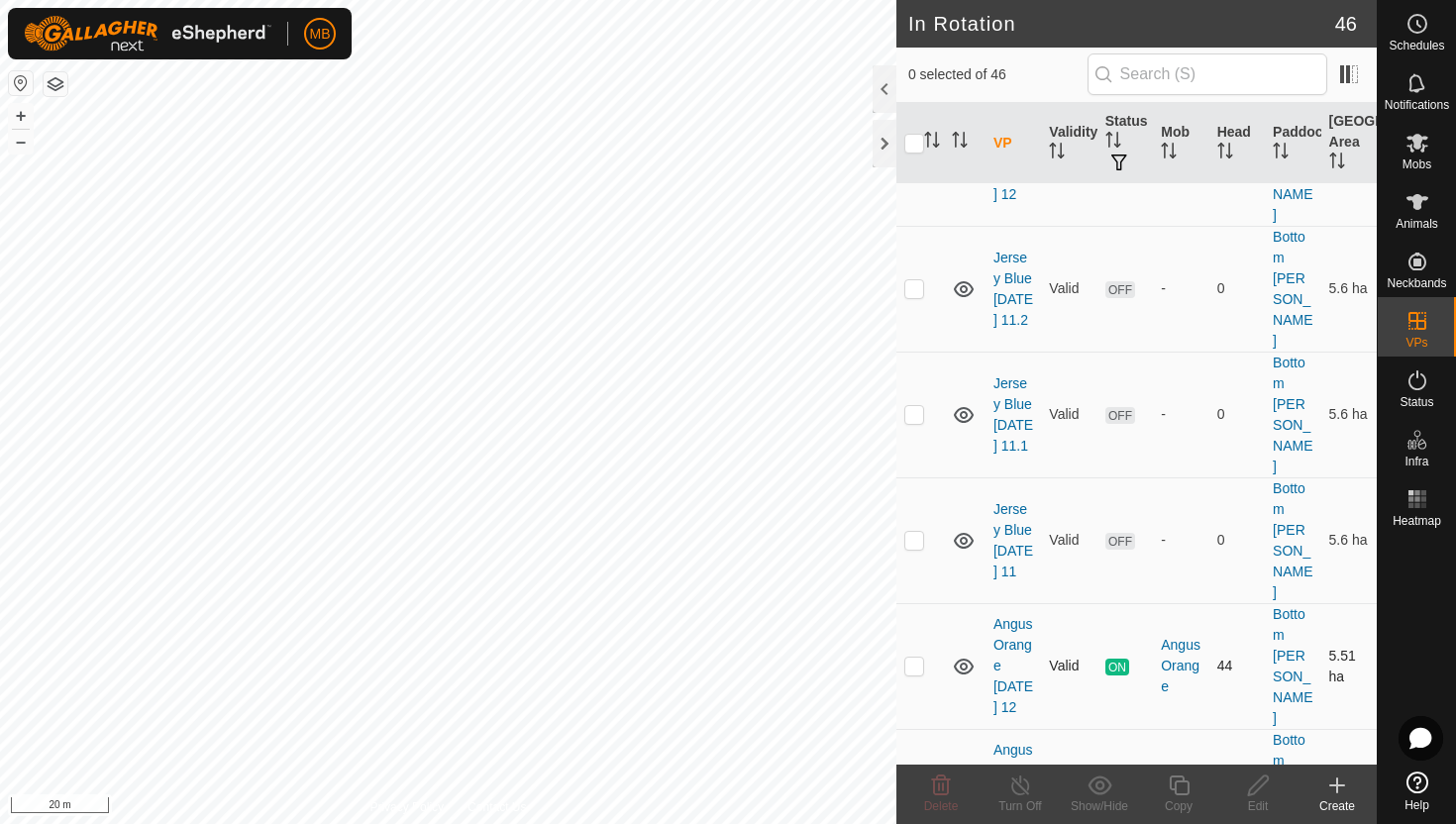
click at [913, 657] on p-checkbox at bounding box center [914, 665] width 20 height 16
checkbox input "true"
click at [1181, 784] on icon at bounding box center [1179, 785] width 25 height 24
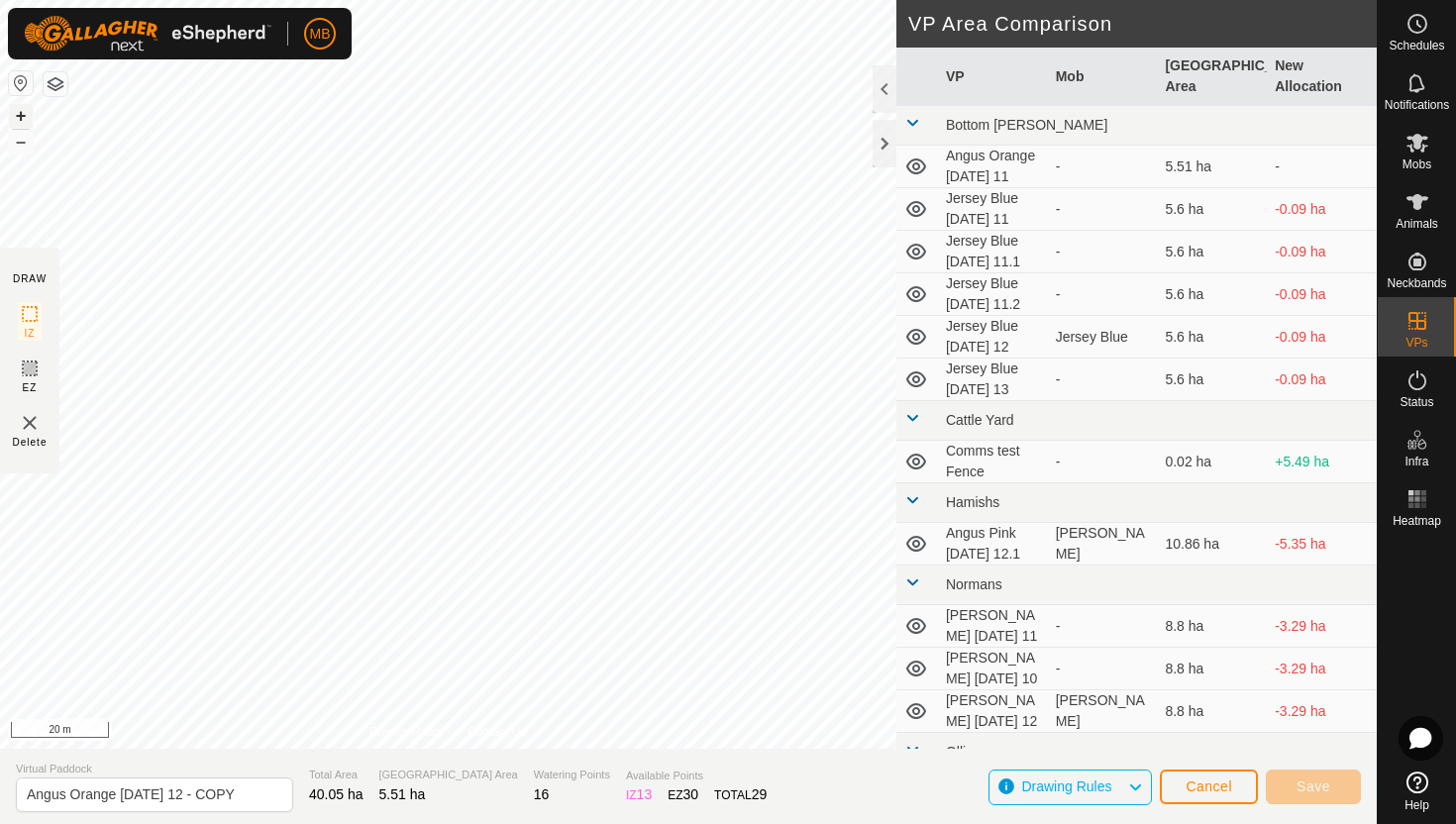
click at [23, 112] on button "+" at bounding box center [21, 116] width 24 height 24
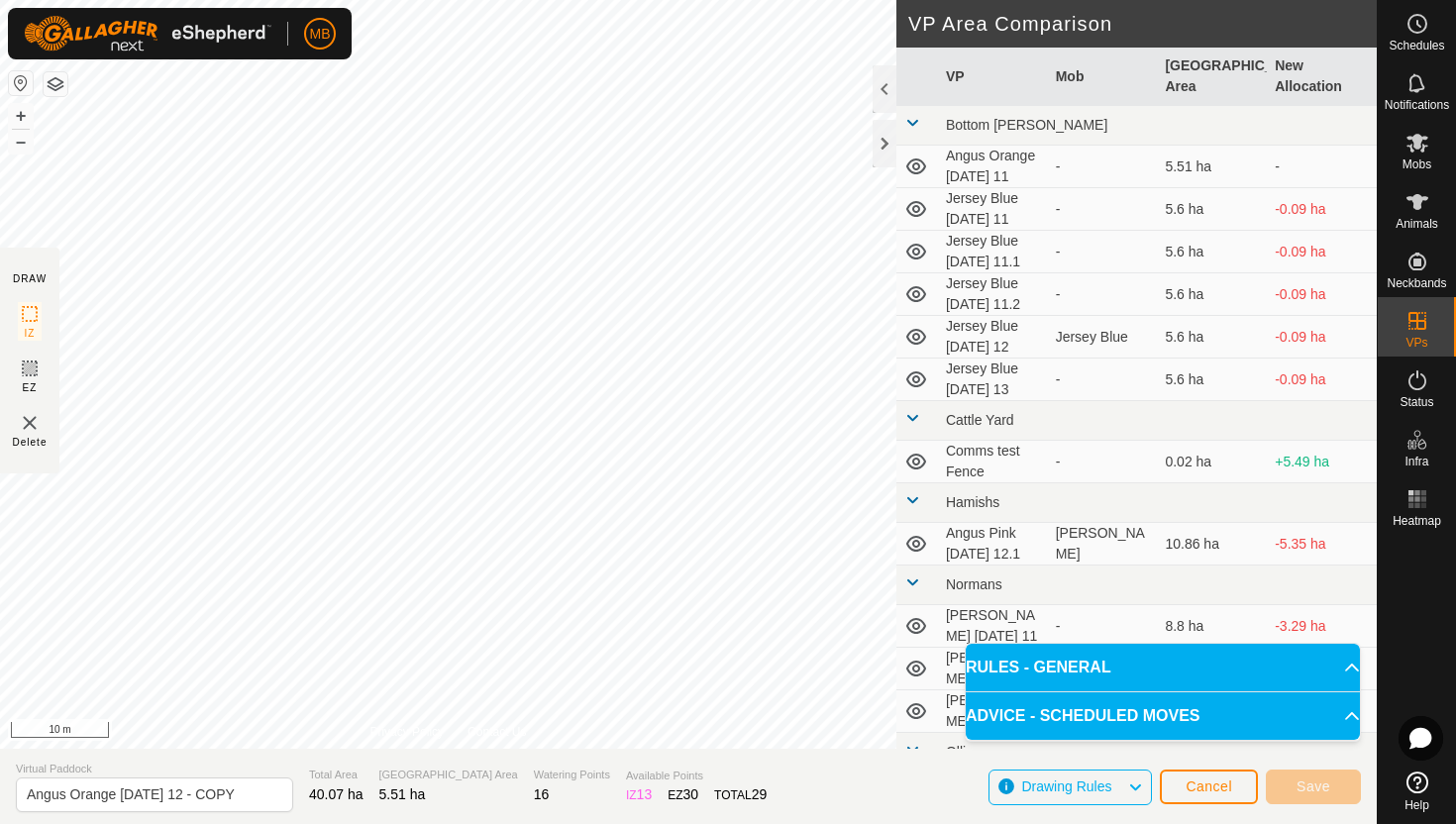
click at [674, 0] on html "MB Schedules Notifications Mobs Animals Neckbands VPs Status Infra Heatmap Help…" at bounding box center [728, 412] width 1456 height 824
click at [687, 0] on html "MB Schedules Notifications Mobs Animals Neckbands VPs Status Infra Heatmap Help…" at bounding box center [728, 412] width 1456 height 824
click at [24, 140] on button "–" at bounding box center [21, 141] width 24 height 24
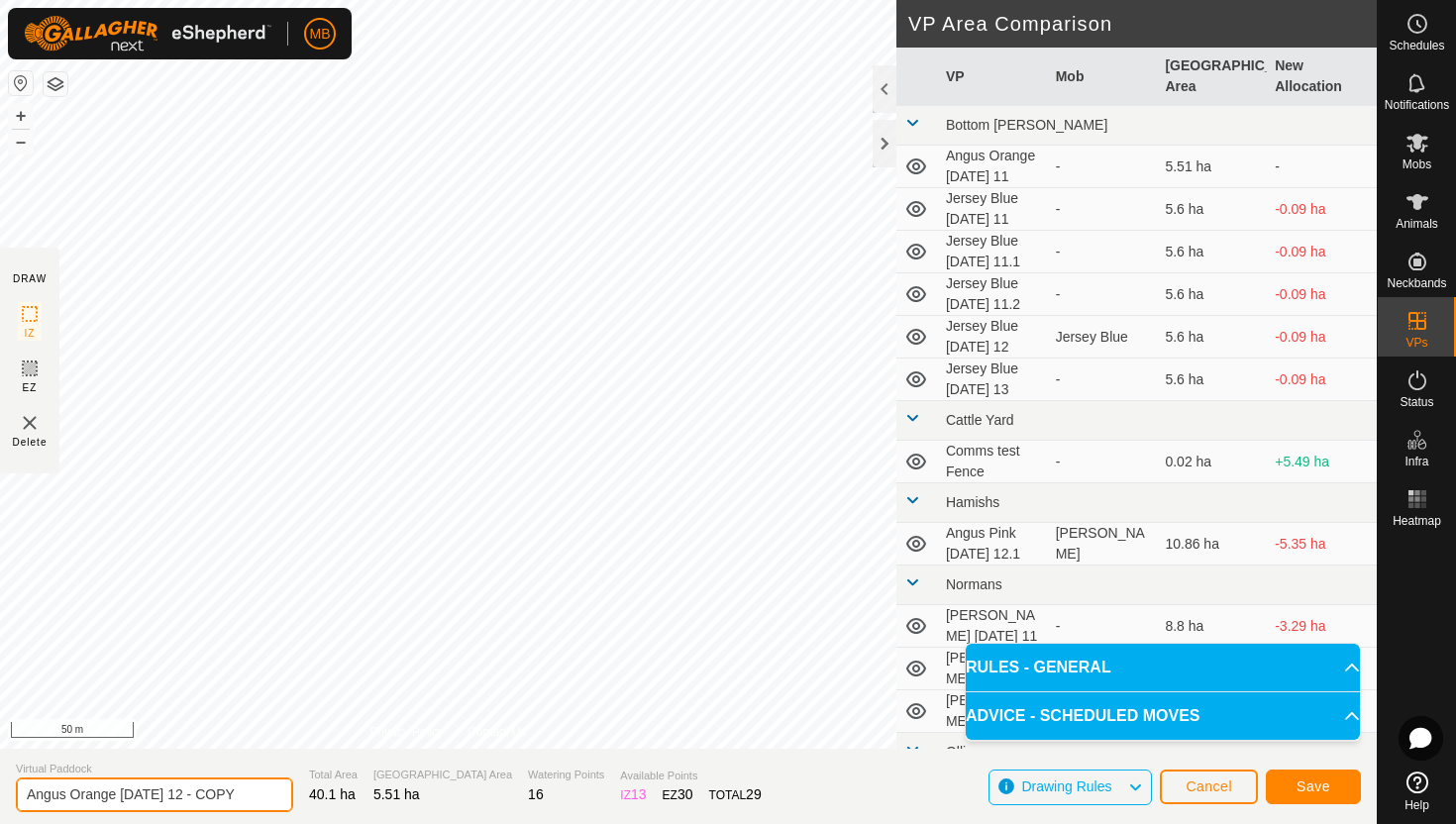
click at [244, 793] on input "Angus Orange Tuesday 12 - COPY" at bounding box center [154, 794] width 277 height 35
type input "Angus Orange [DATE] 13"
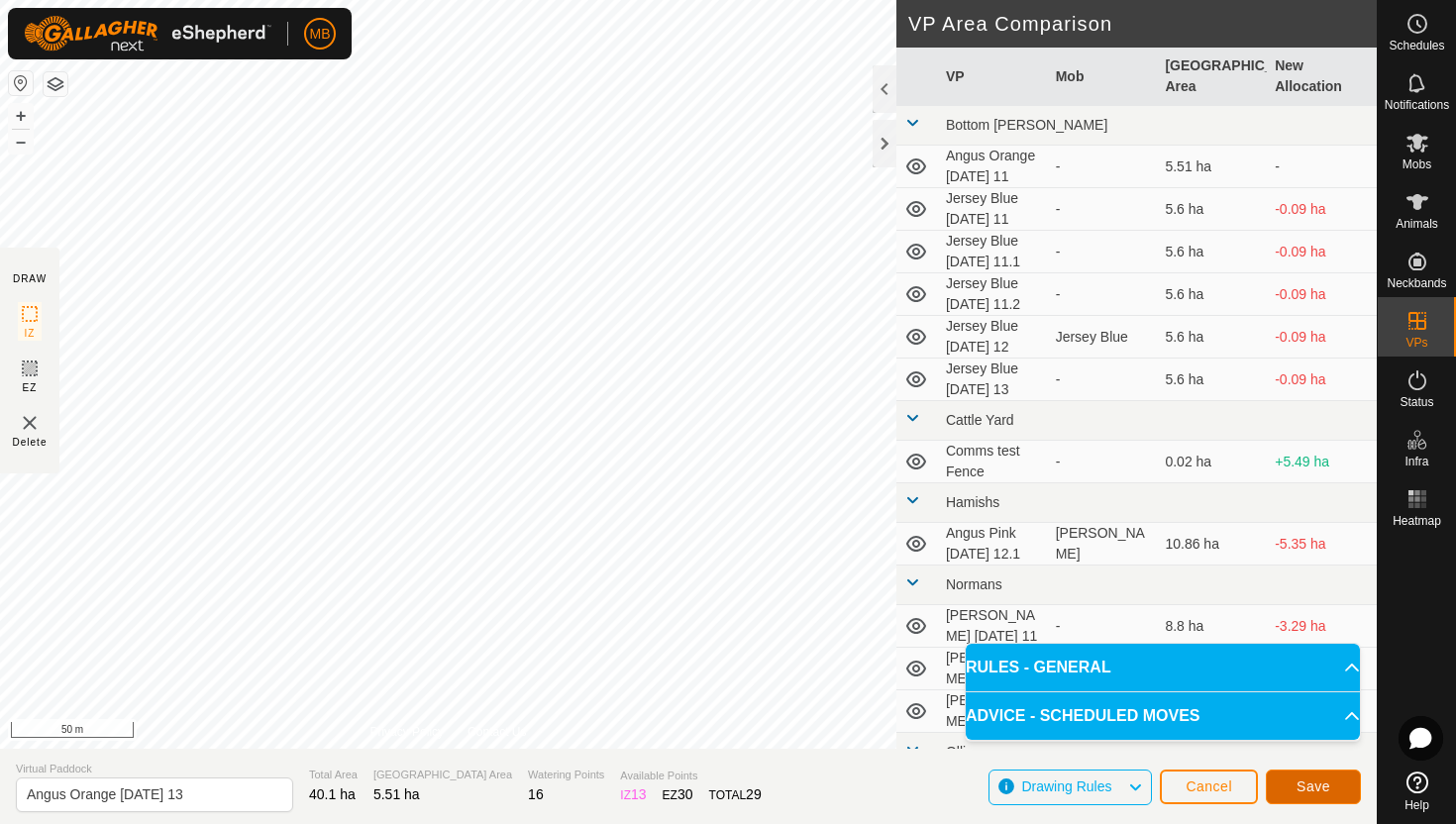
click at [1291, 775] on button "Save" at bounding box center [1314, 786] width 95 height 35
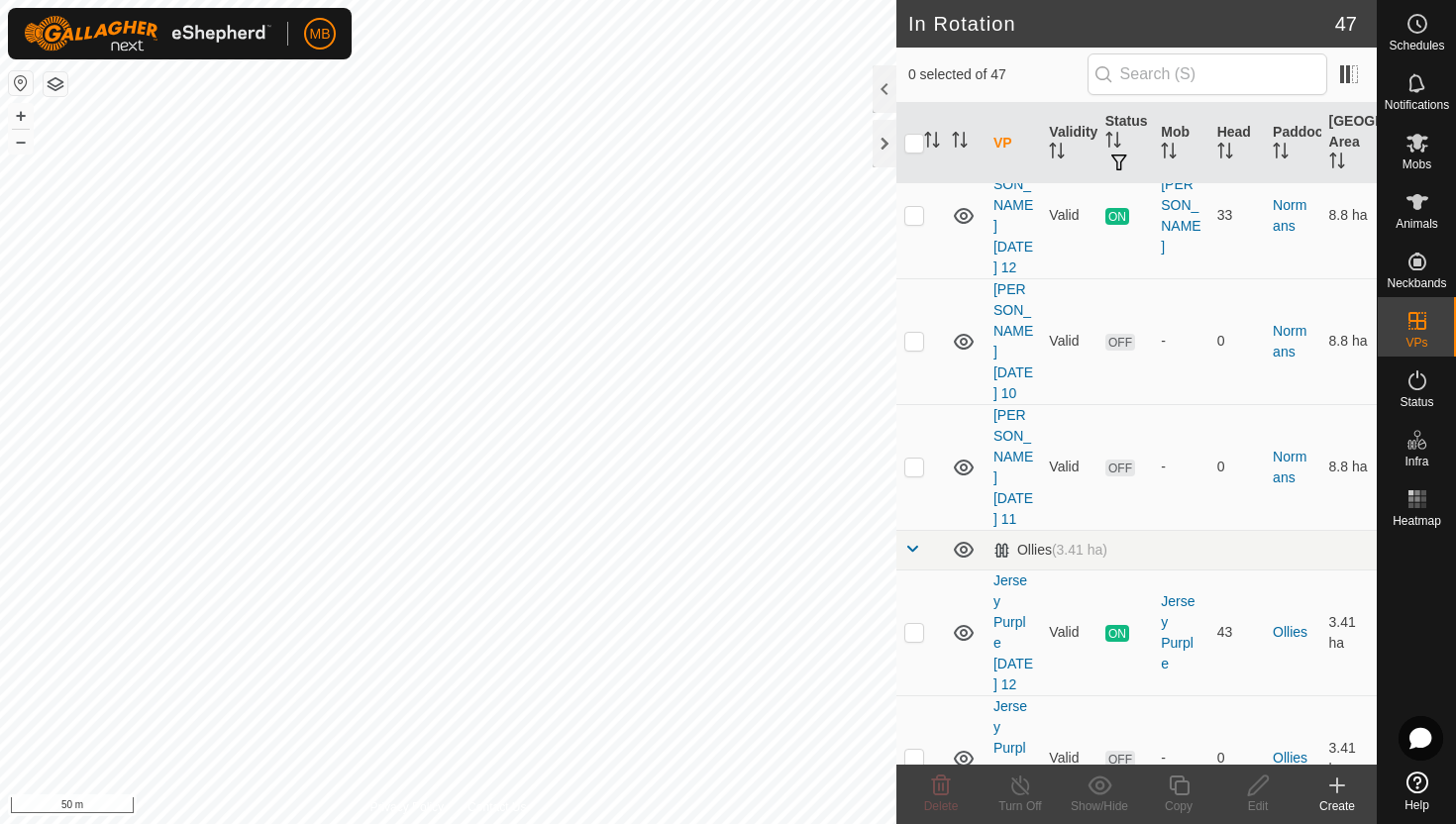
scroll to position [1367, 0]
click at [914, 619] on p-checkbox at bounding box center [914, 627] width 20 height 16
checkbox input "true"
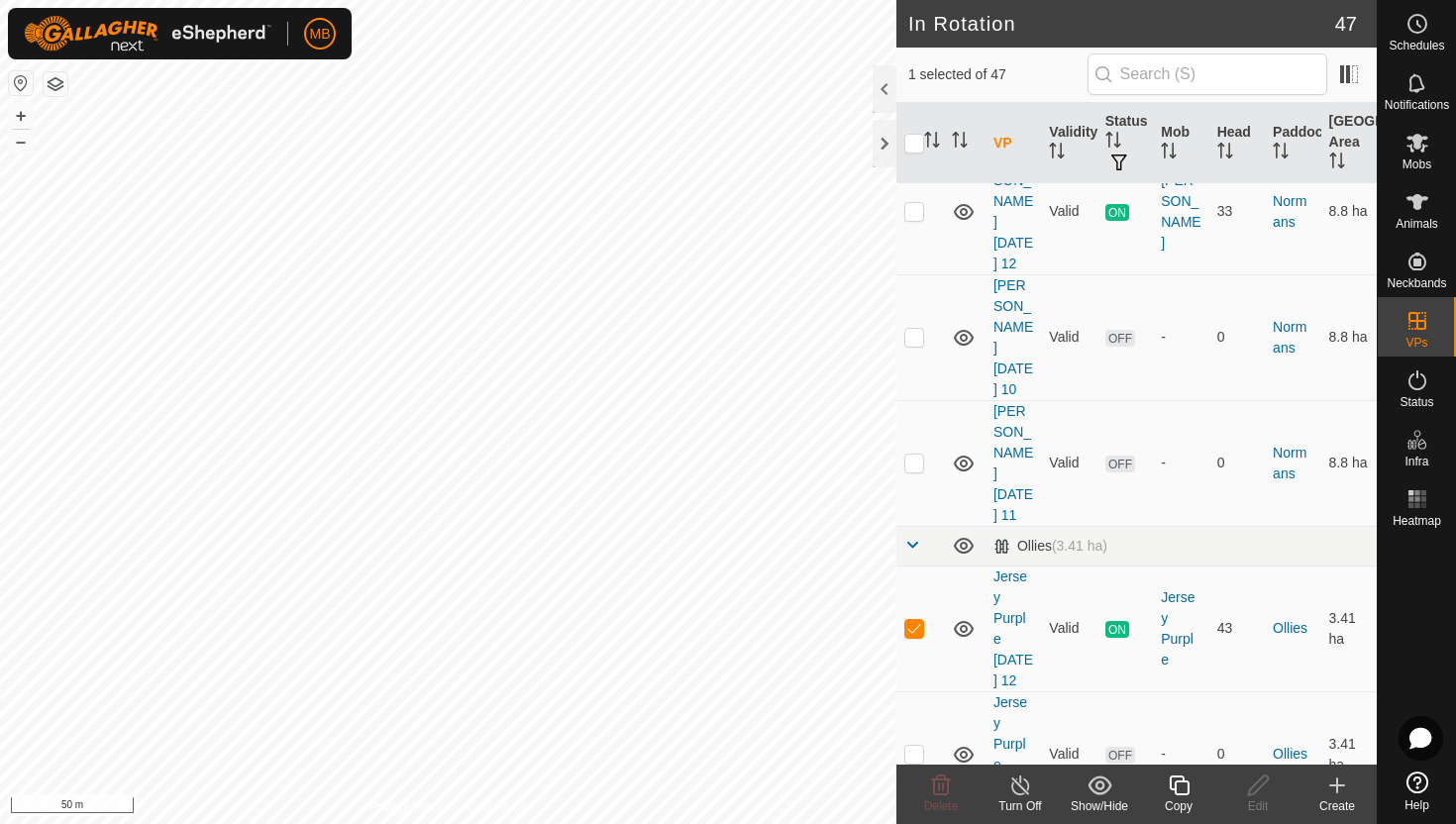
click at [1180, 790] on icon at bounding box center [1179, 785] width 25 height 24
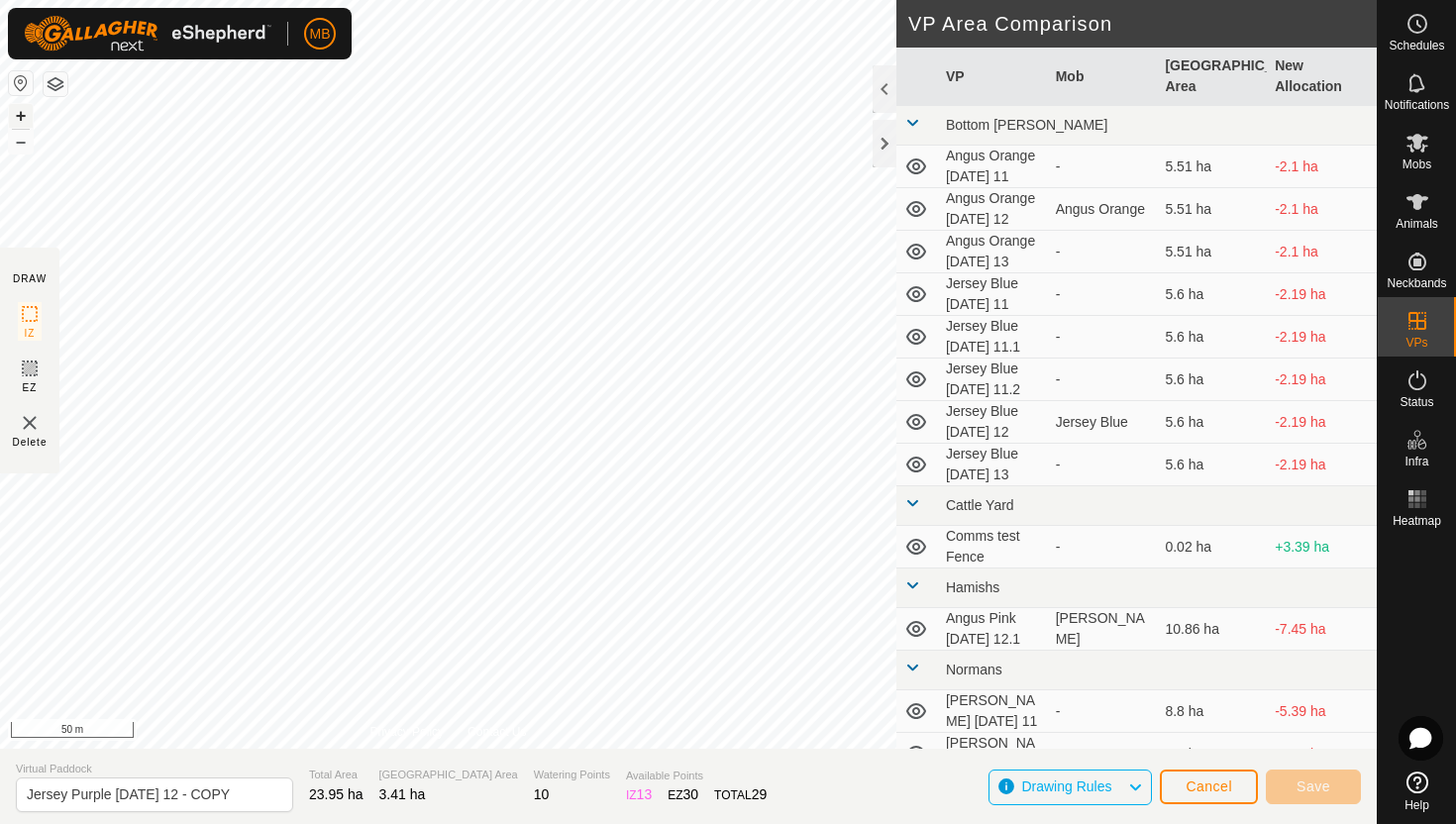
click at [21, 114] on button "+" at bounding box center [21, 116] width 24 height 24
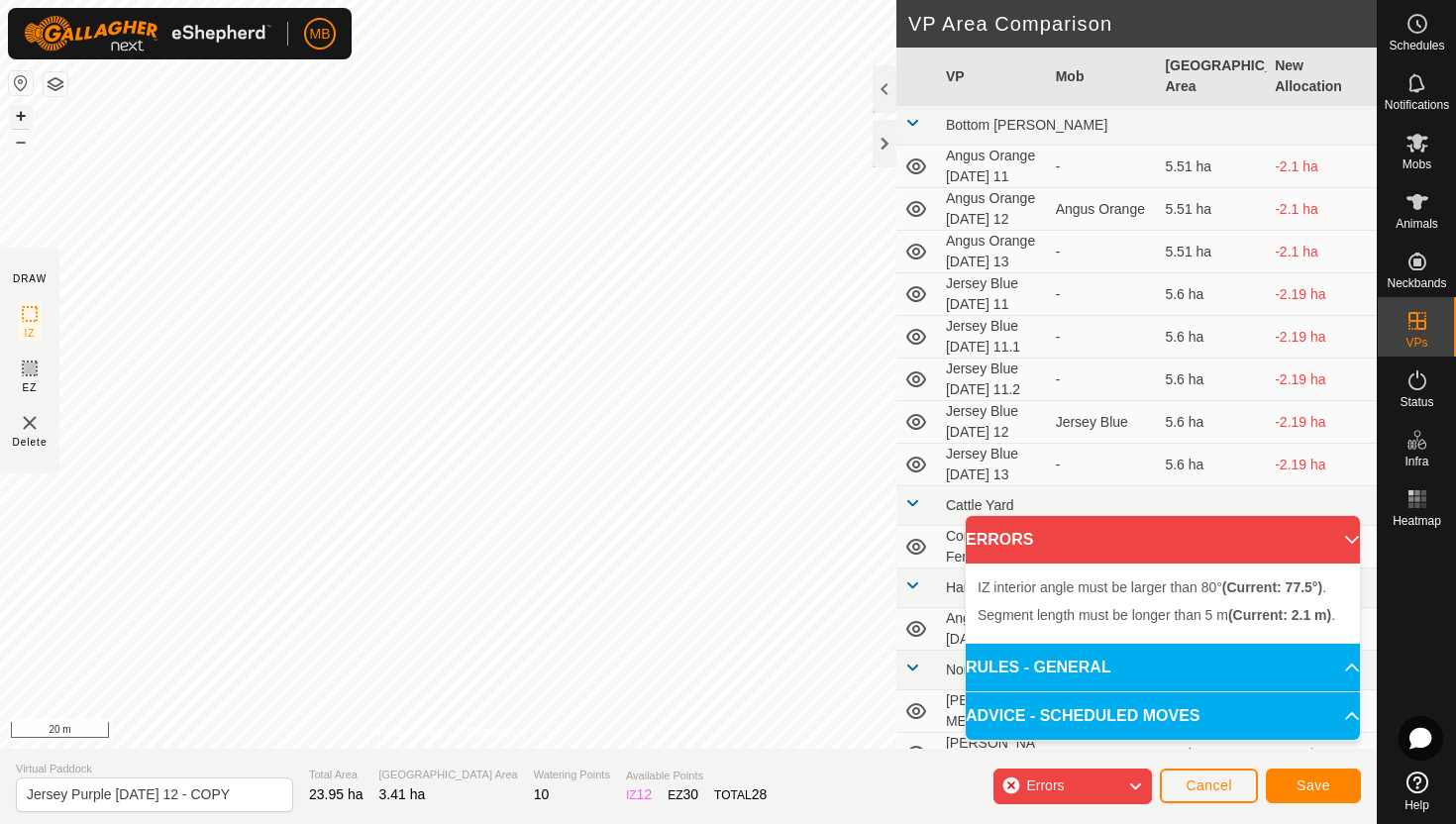
click at [21, 113] on button "+" at bounding box center [21, 116] width 24 height 24
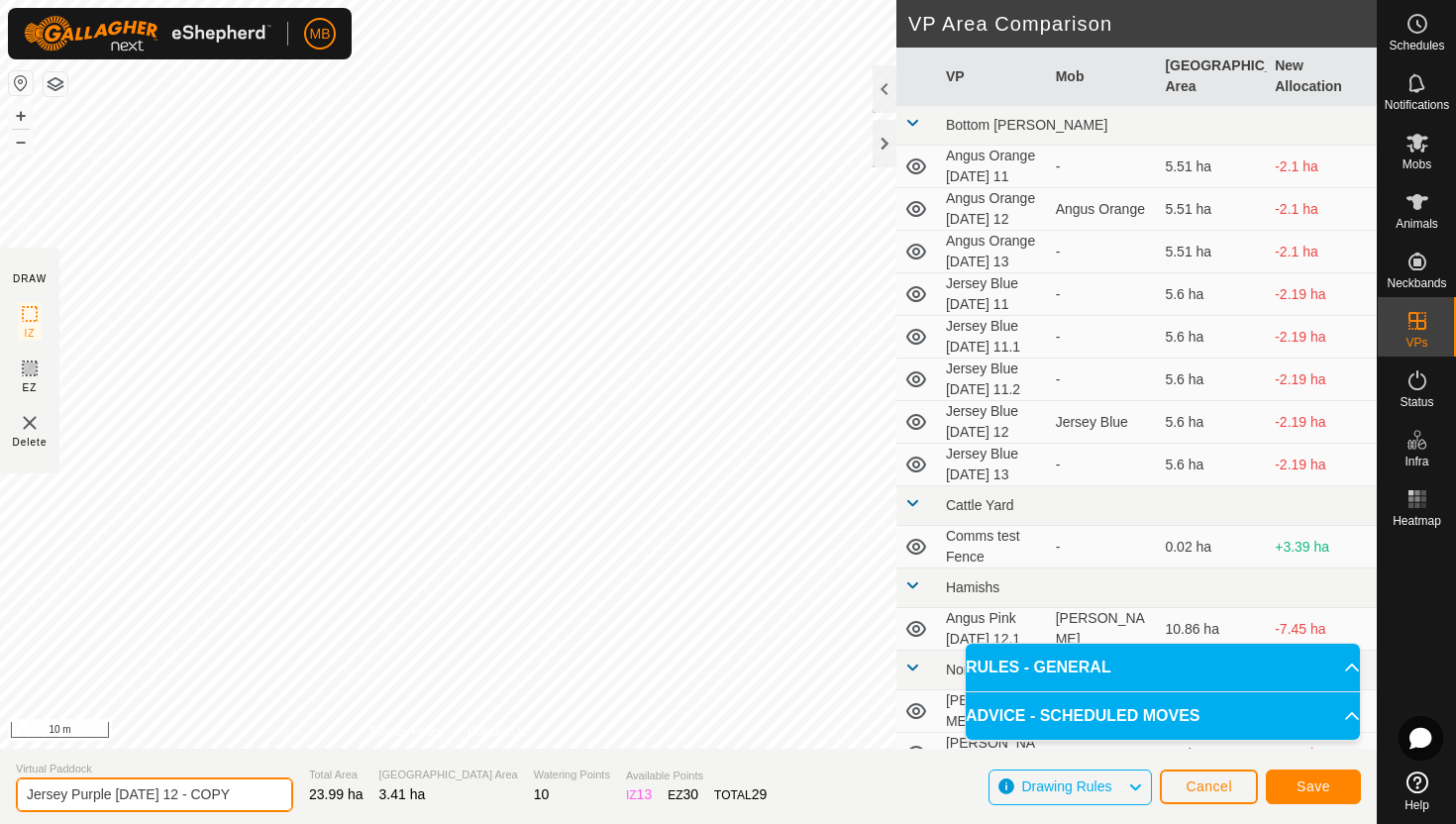
click at [240, 792] on input "Jersey Purple Tuesday 12 - COPY" at bounding box center [154, 794] width 277 height 35
type input "Jersey Purple [DATE] 13"
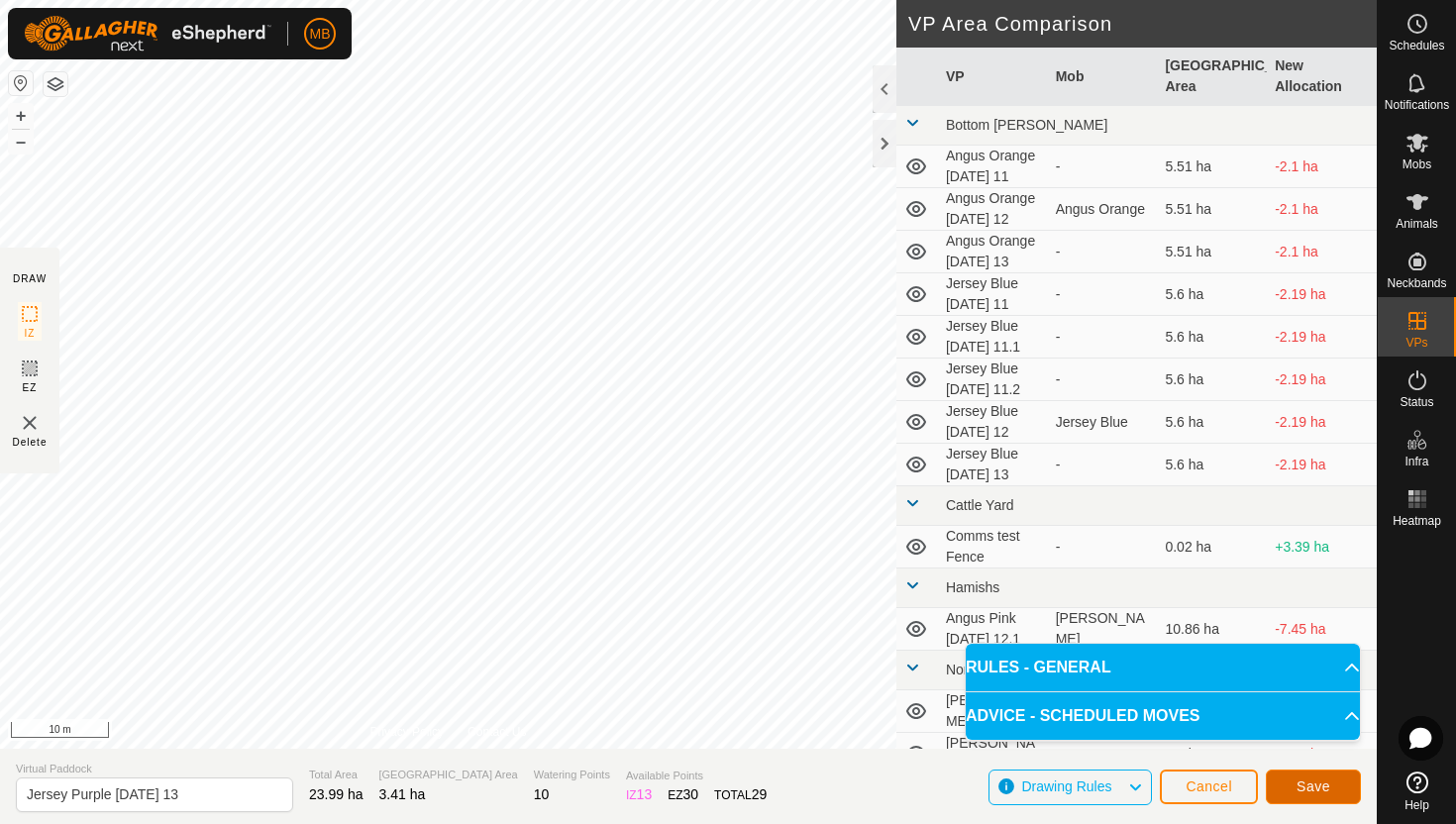
click at [1338, 774] on button "Save" at bounding box center [1314, 786] width 95 height 35
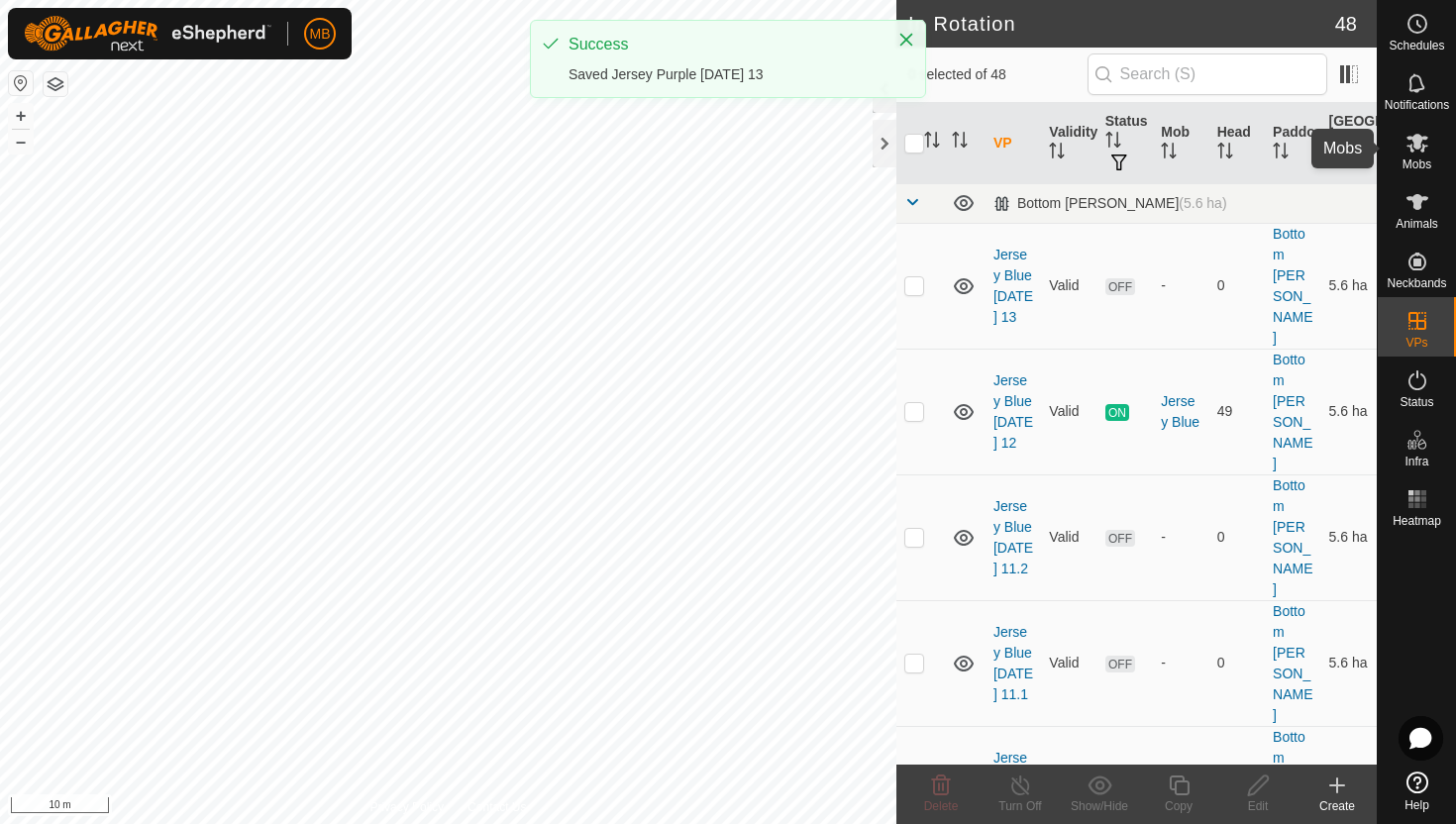
click at [1418, 150] on icon at bounding box center [1417, 142] width 24 height 24
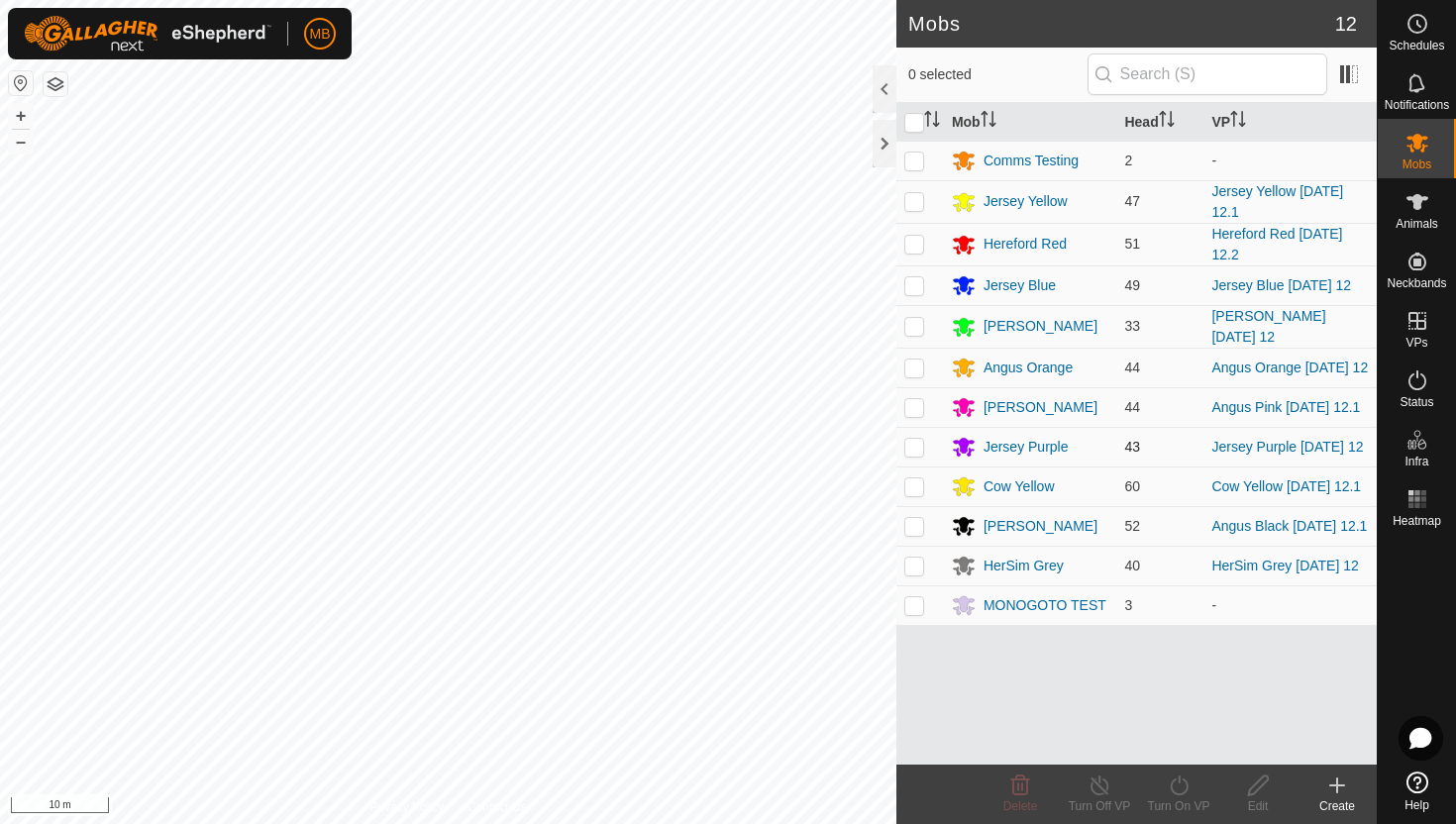
click at [916, 453] on p-checkbox at bounding box center [914, 446] width 20 height 16
checkbox input "true"
click at [1181, 781] on icon at bounding box center [1179, 785] width 25 height 24
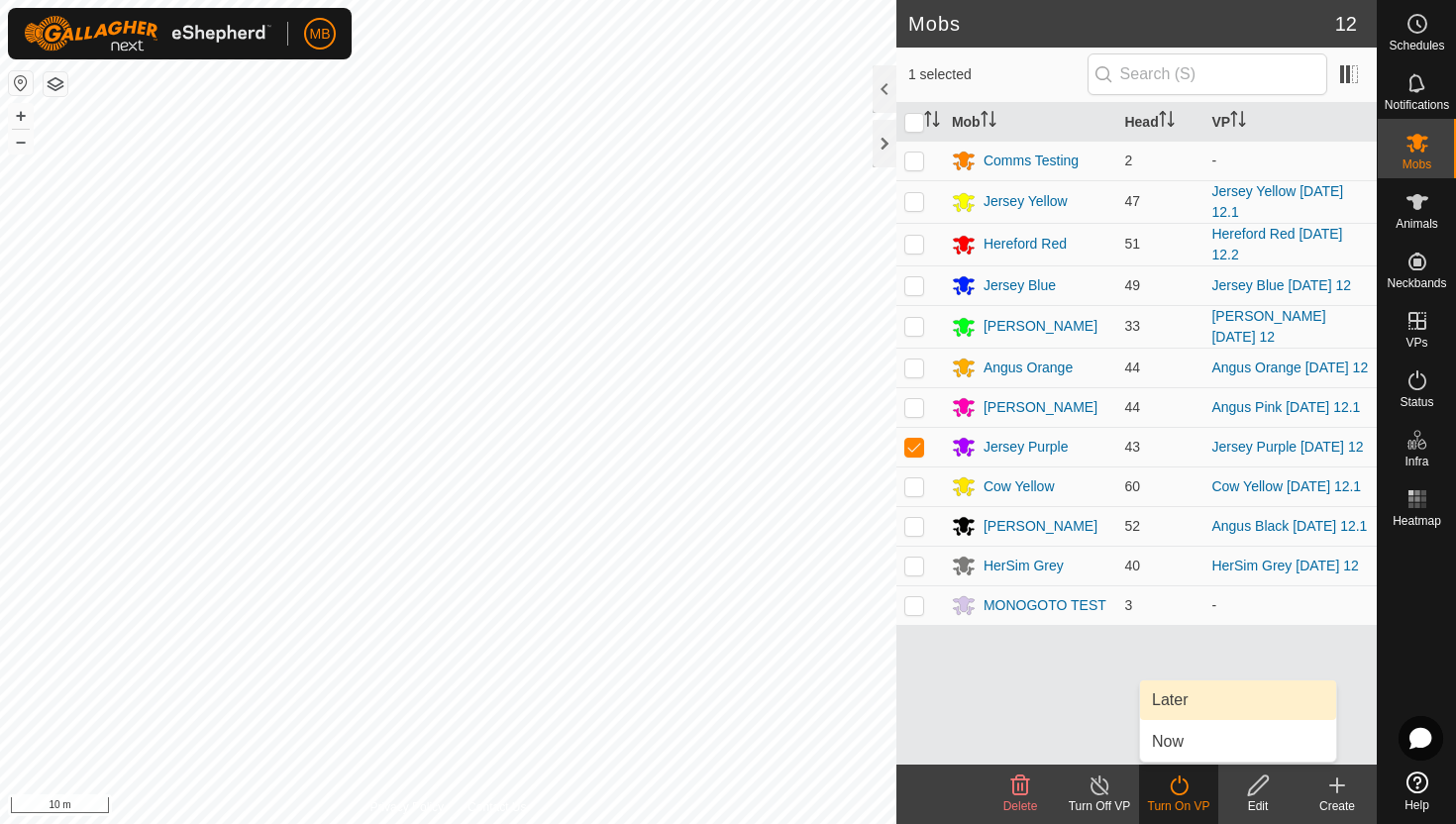
click at [1183, 706] on link "Later" at bounding box center [1237, 700] width 196 height 40
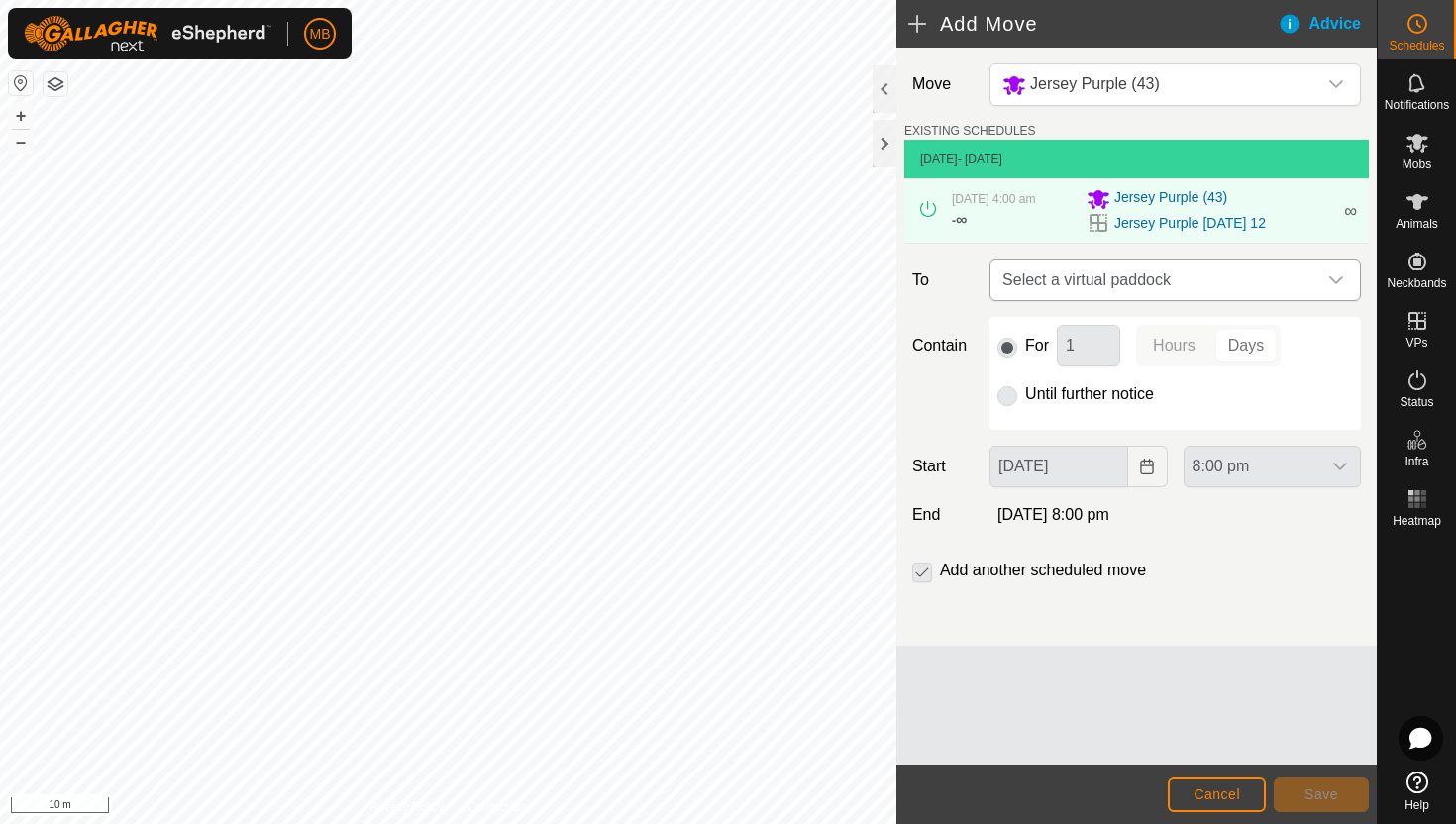
click at [1329, 282] on icon "dropdown trigger" at bounding box center [1337, 280] width 16 height 16
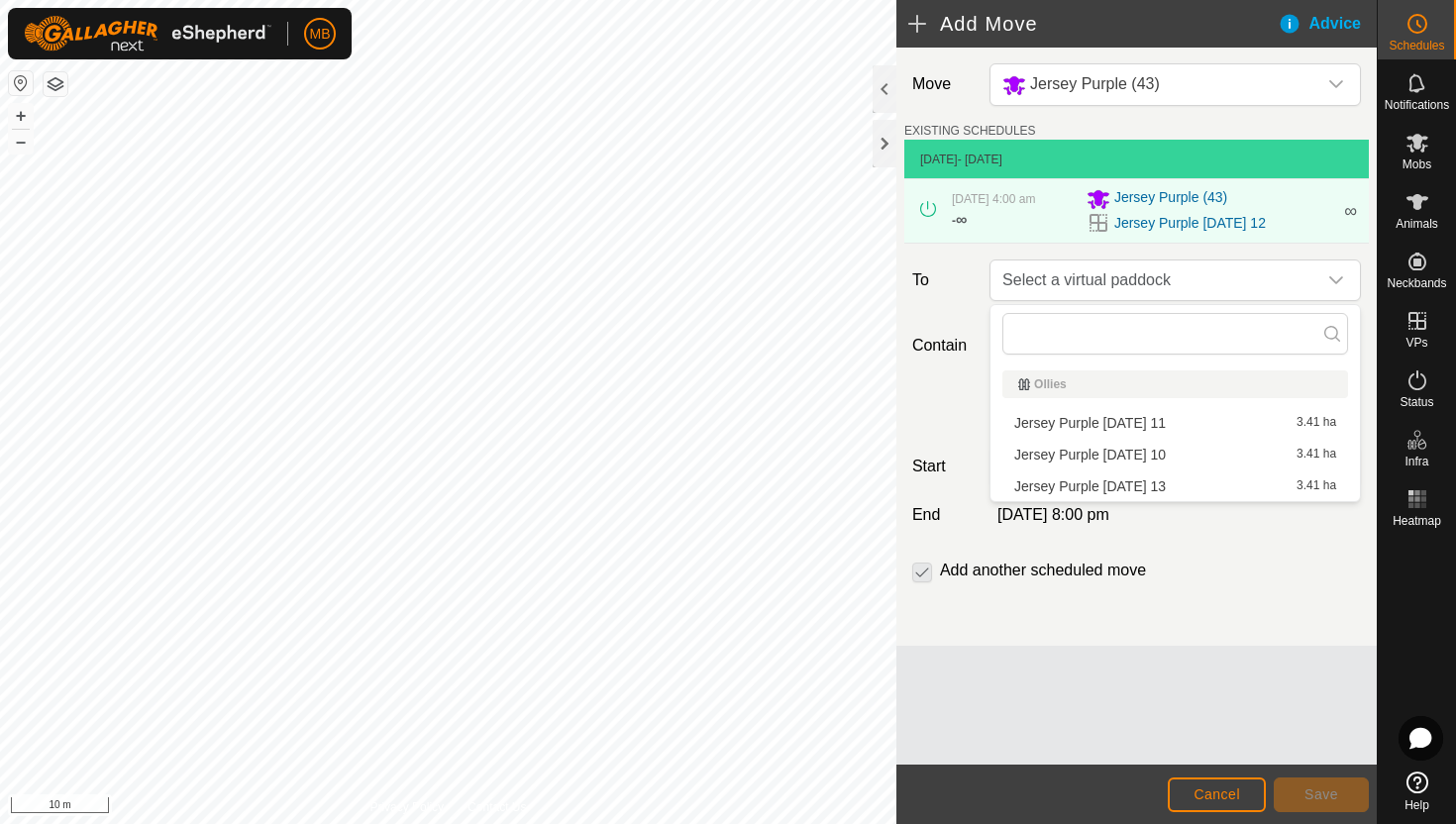
click at [1181, 482] on li "Jersey Purple Wednesday 13 3.41 ha" at bounding box center [1176, 486] width 346 height 30
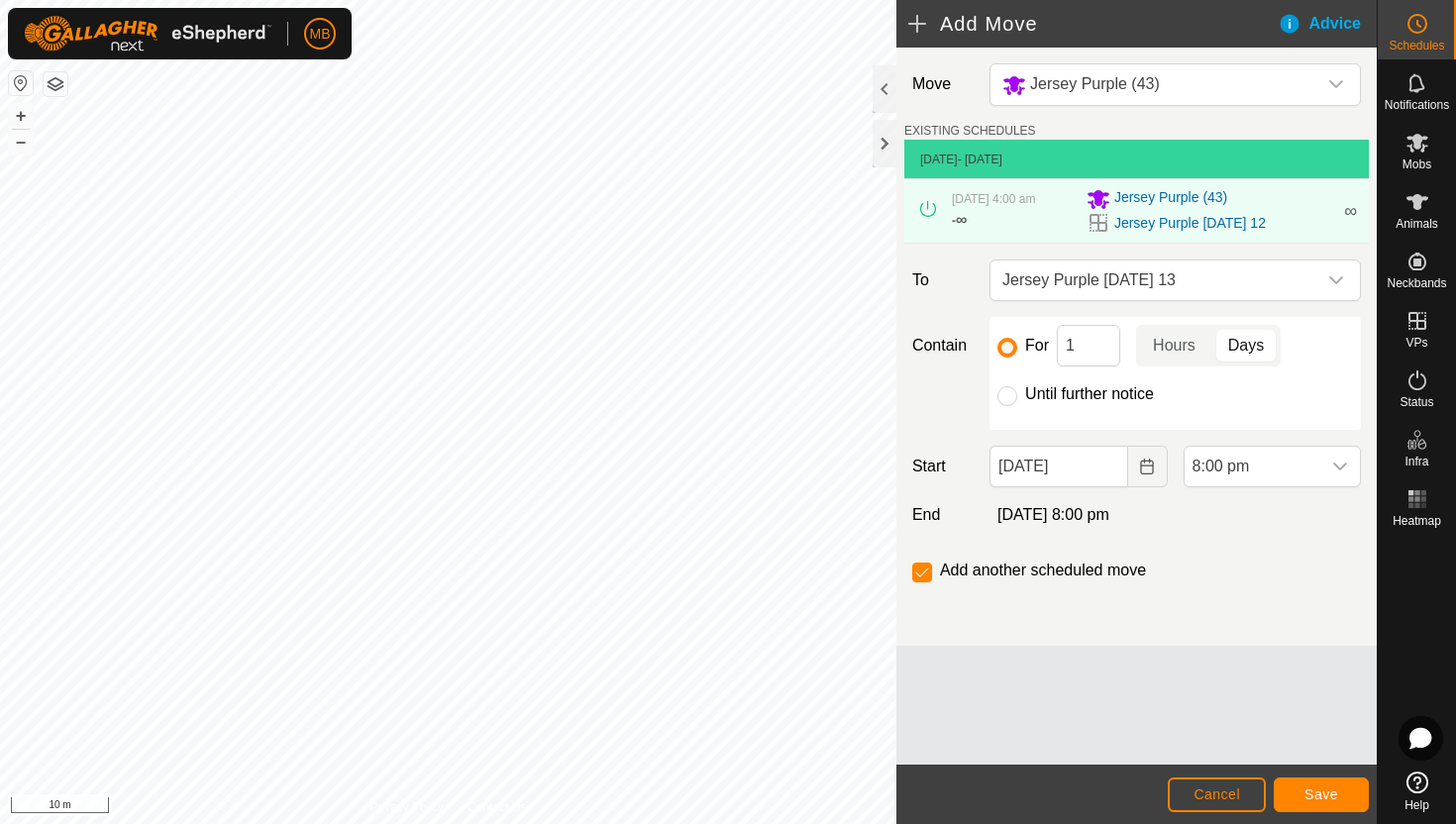
click at [1126, 393] on label "Until further notice" at bounding box center [1089, 394] width 128 height 16
click at [1017, 393] on input "Until further notice" at bounding box center [1007, 396] width 20 height 20
radio input "true"
checkbox input "false"
click at [1104, 465] on input "12 Aug, 2025" at bounding box center [1058, 466] width 137 height 42
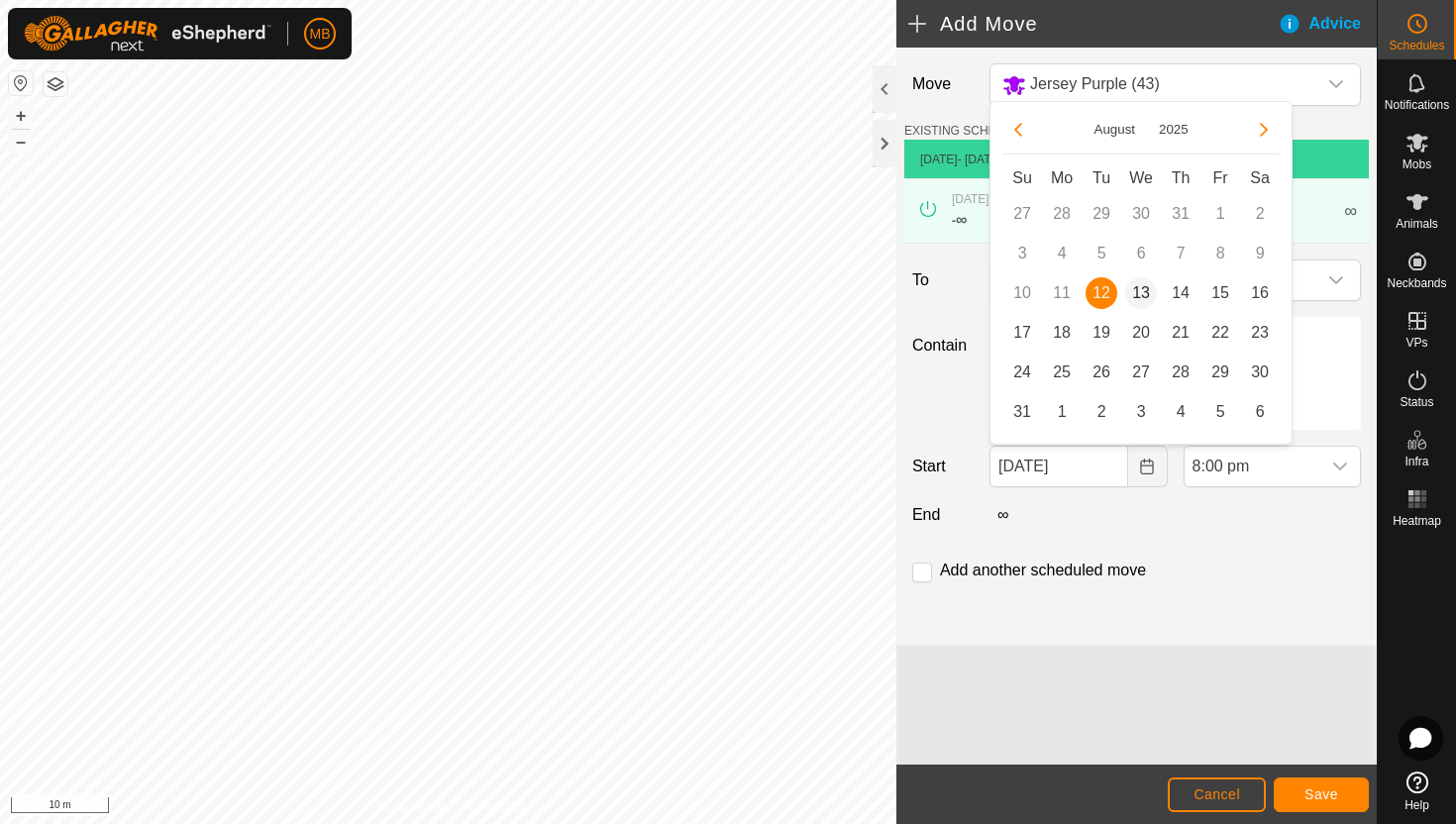
click at [1139, 298] on span "13" at bounding box center [1141, 293] width 32 height 32
type input "13 Aug, 2025"
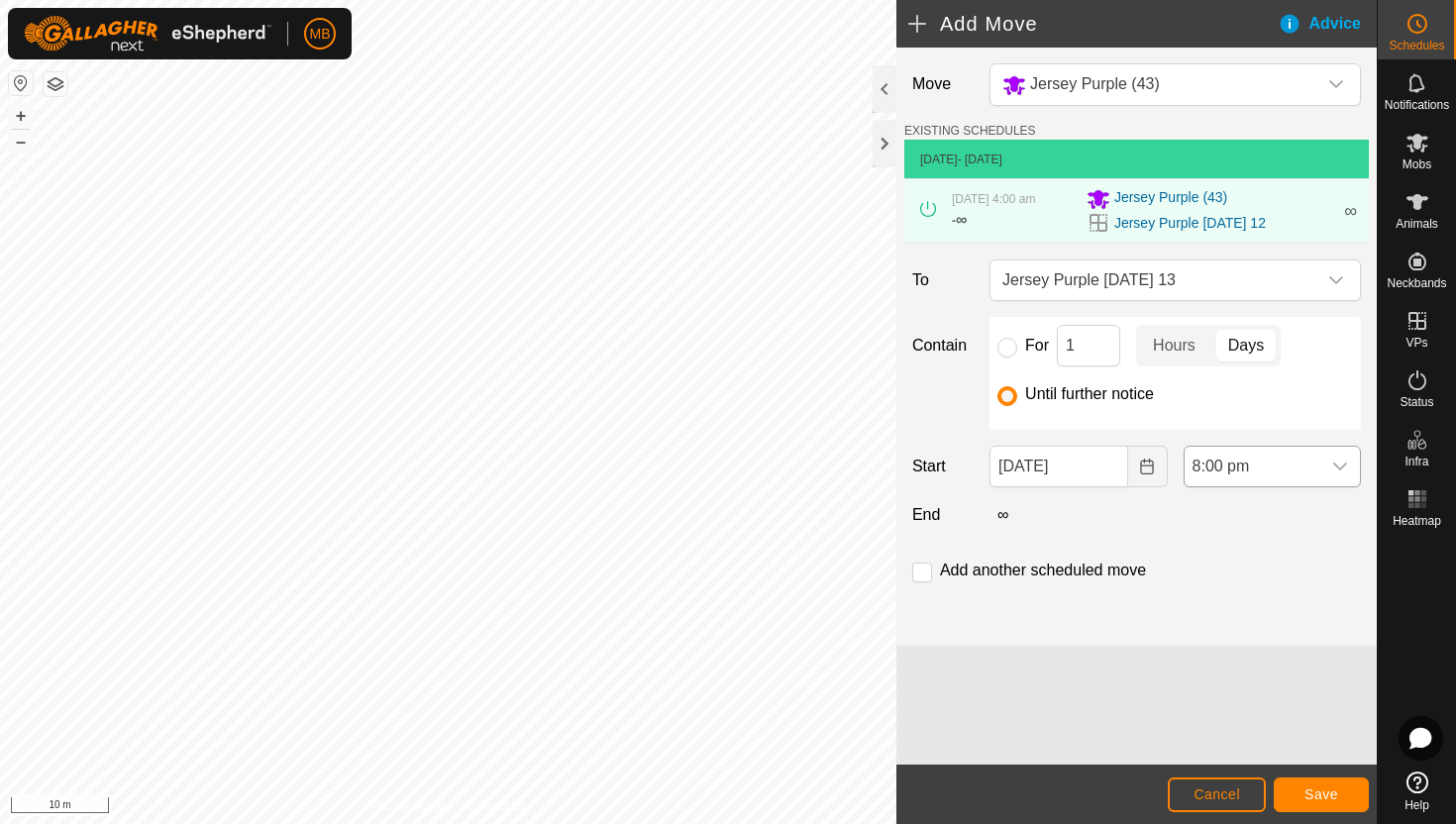
click at [1285, 465] on span "8:00 pm" at bounding box center [1252, 466] width 135 height 40
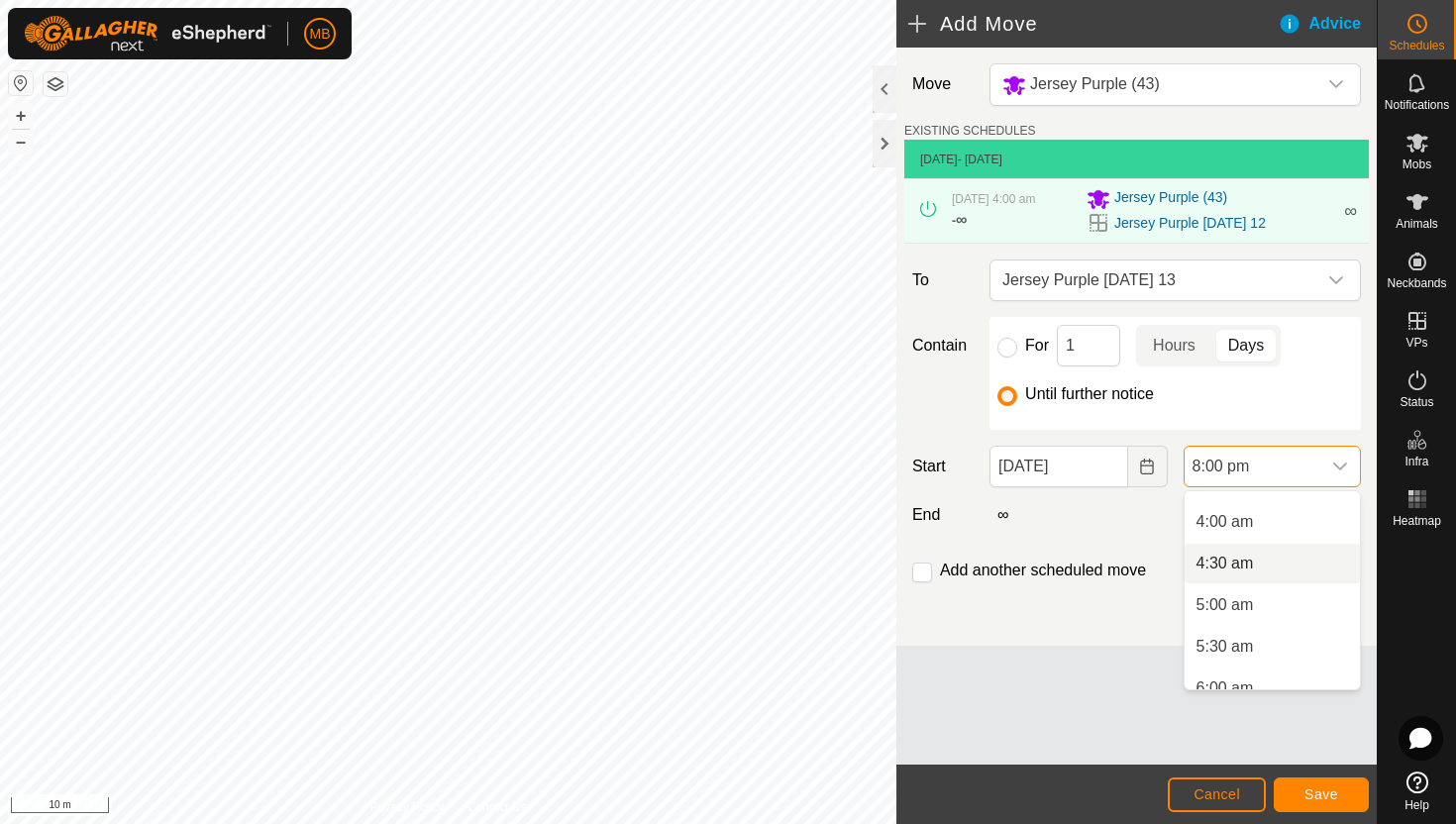
scroll to position [321, 0]
click at [1277, 530] on li "4:00 am" at bounding box center [1272, 523] width 175 height 40
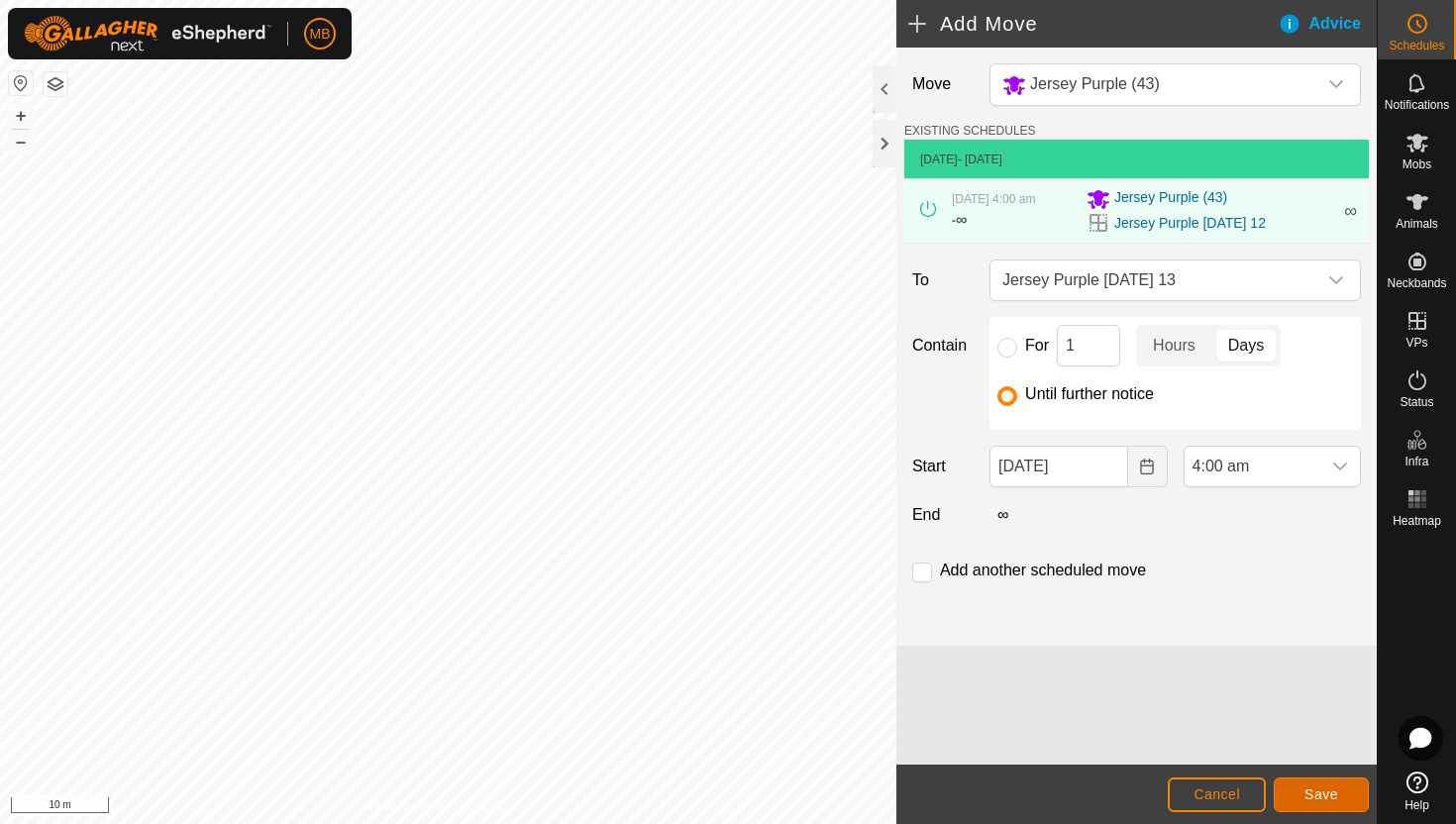
click at [1314, 801] on span "Save" at bounding box center [1322, 794] width 34 height 16
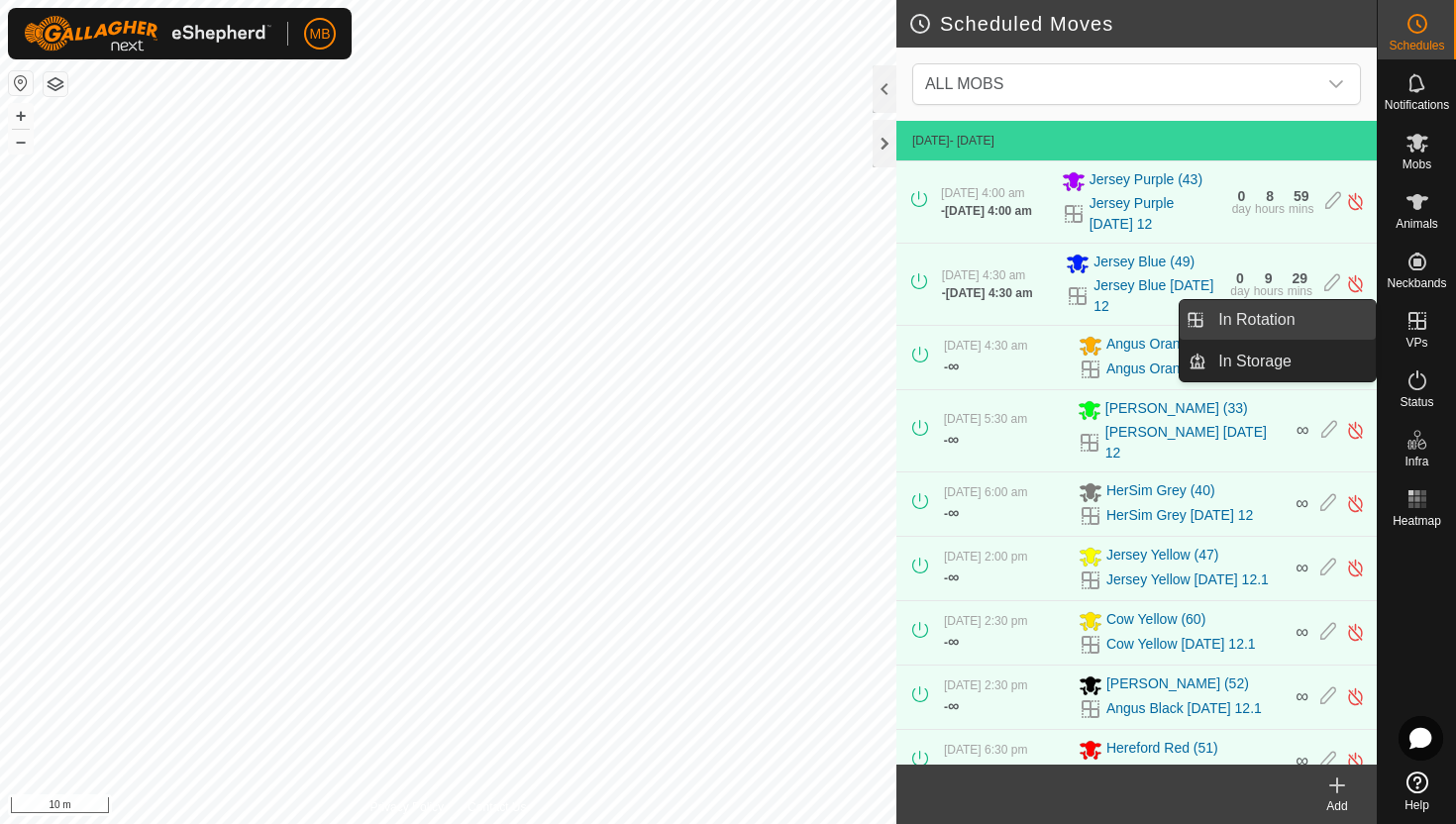
click at [1285, 327] on link "In Rotation" at bounding box center [1291, 320] width 169 height 40
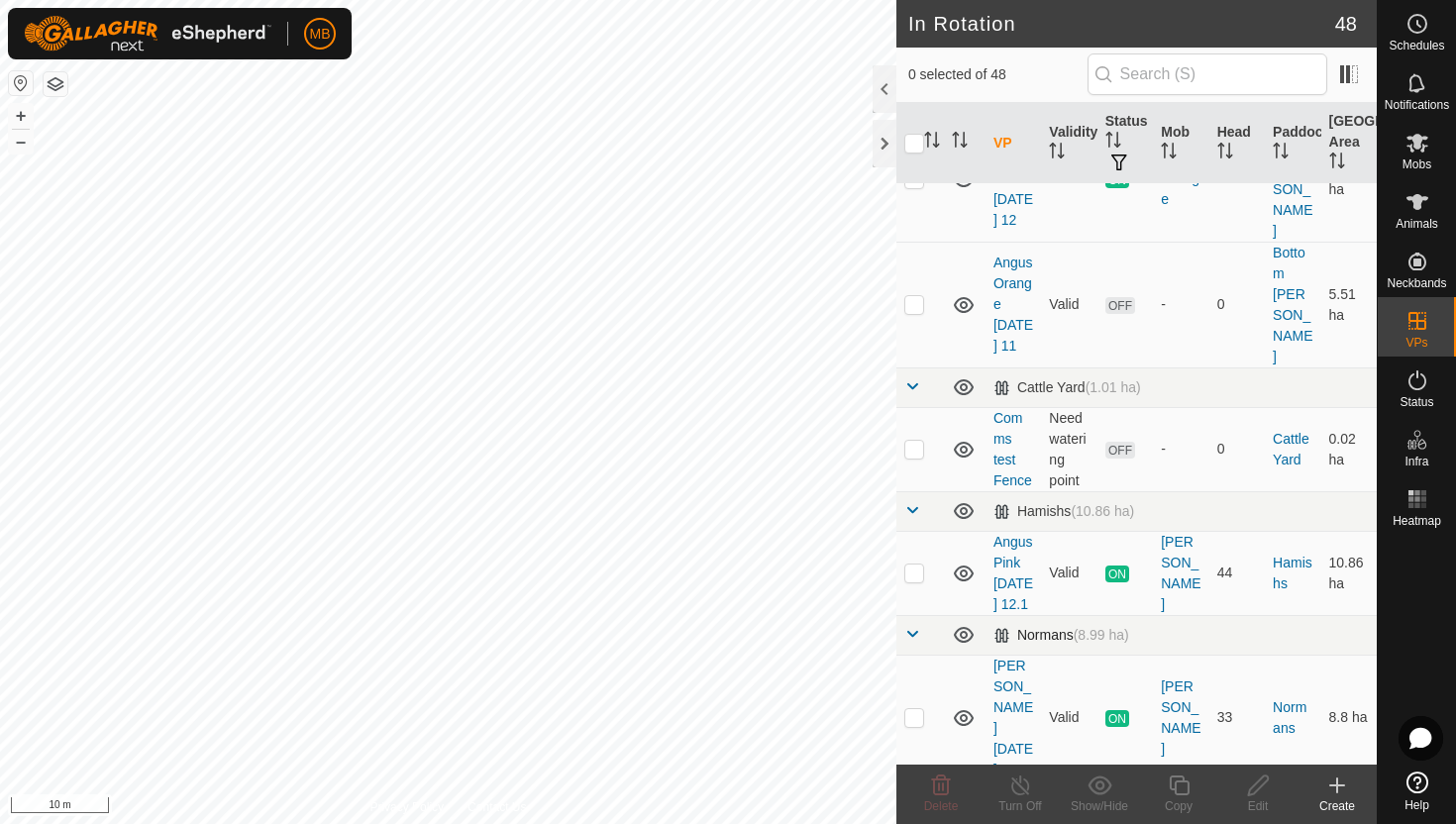
scroll to position [863, 0]
click at [913, 563] on p-checkbox at bounding box center [914, 571] width 20 height 16
checkbox input "true"
click at [1178, 788] on icon at bounding box center [1179, 785] width 25 height 24
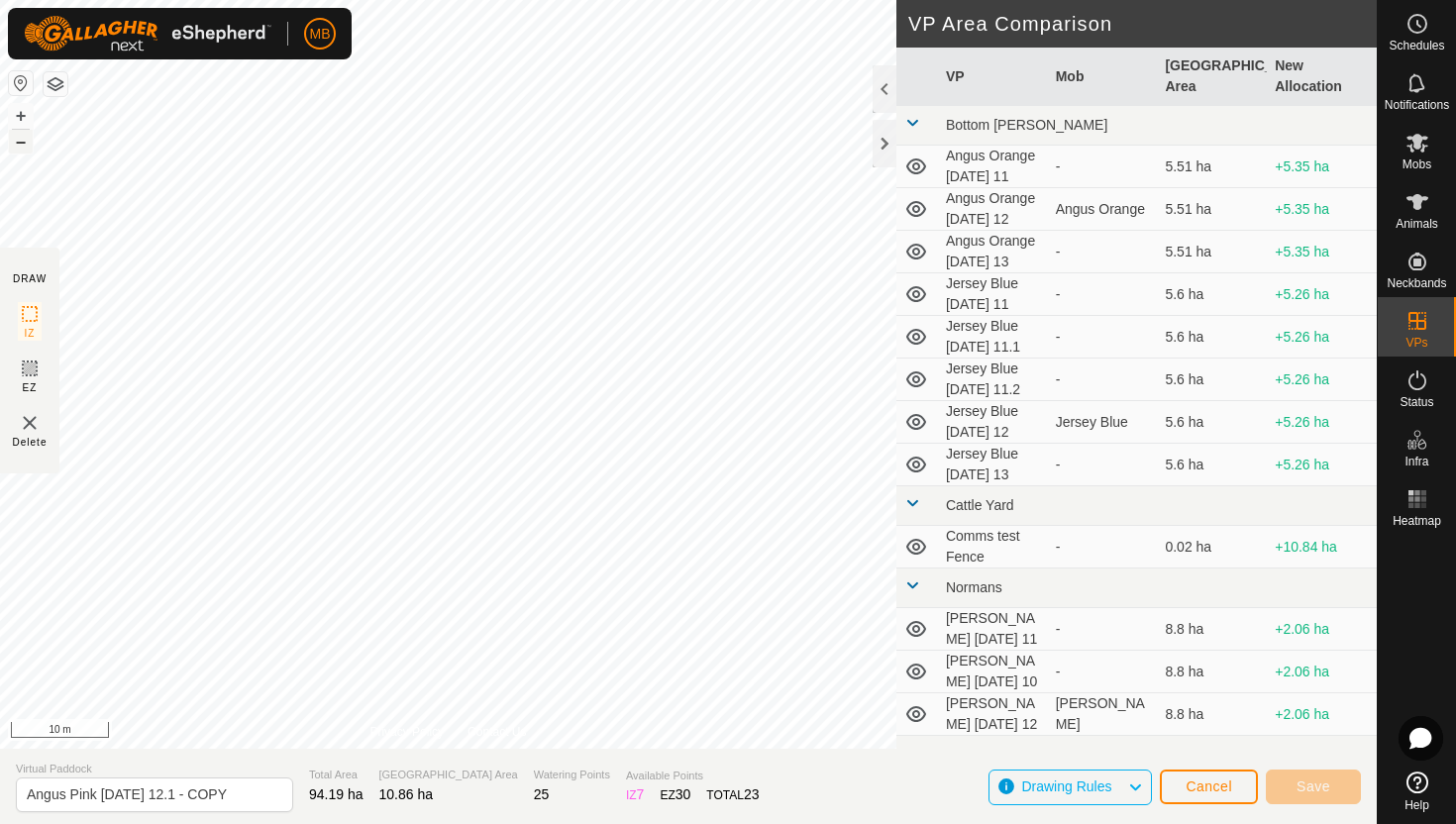
click at [24, 143] on button "–" at bounding box center [21, 141] width 24 height 24
click at [23, 143] on button "–" at bounding box center [21, 141] width 24 height 24
click at [15, 114] on button "+" at bounding box center [21, 116] width 24 height 24
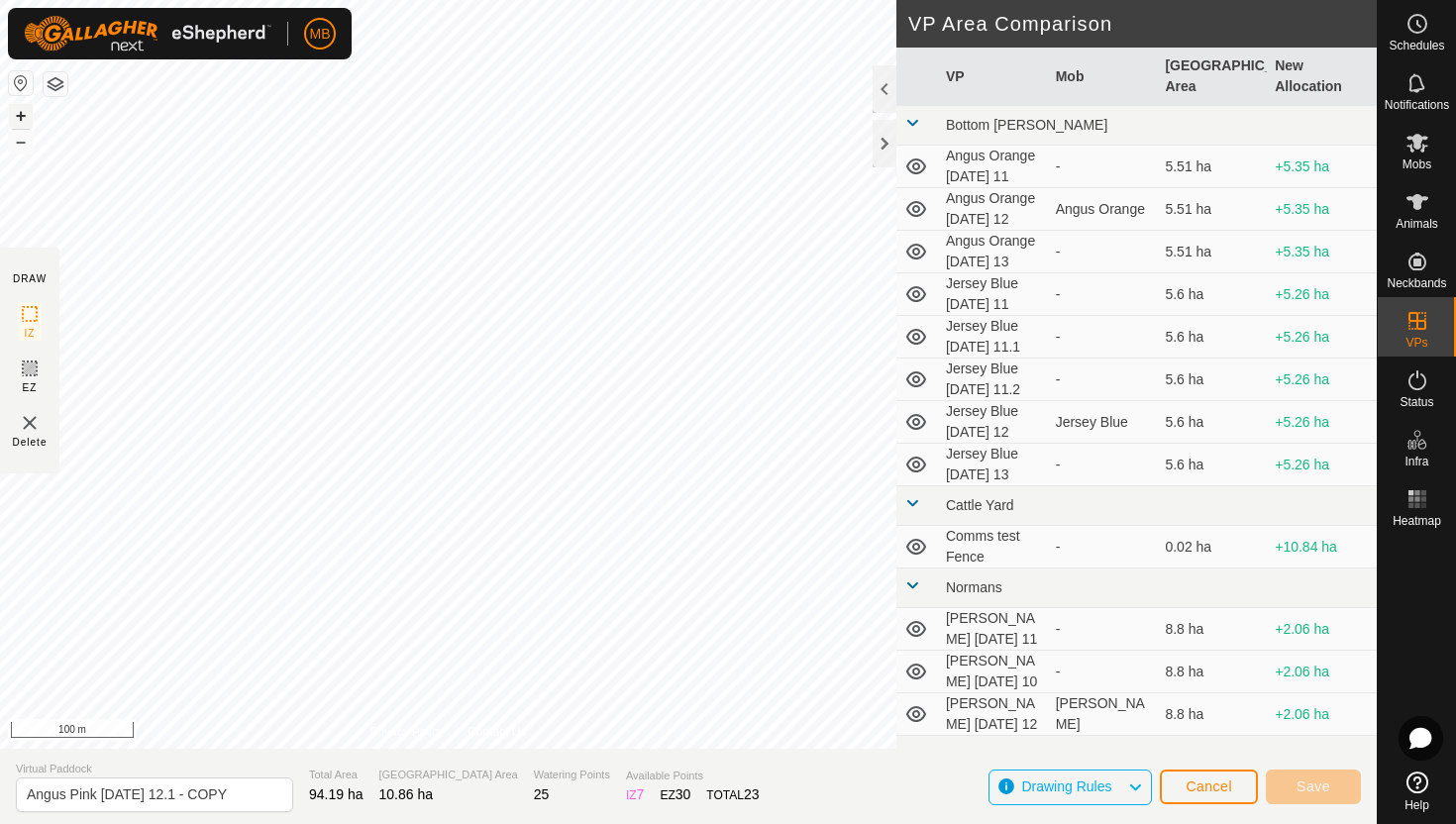
click at [15, 114] on button "+" at bounding box center [21, 116] width 24 height 24
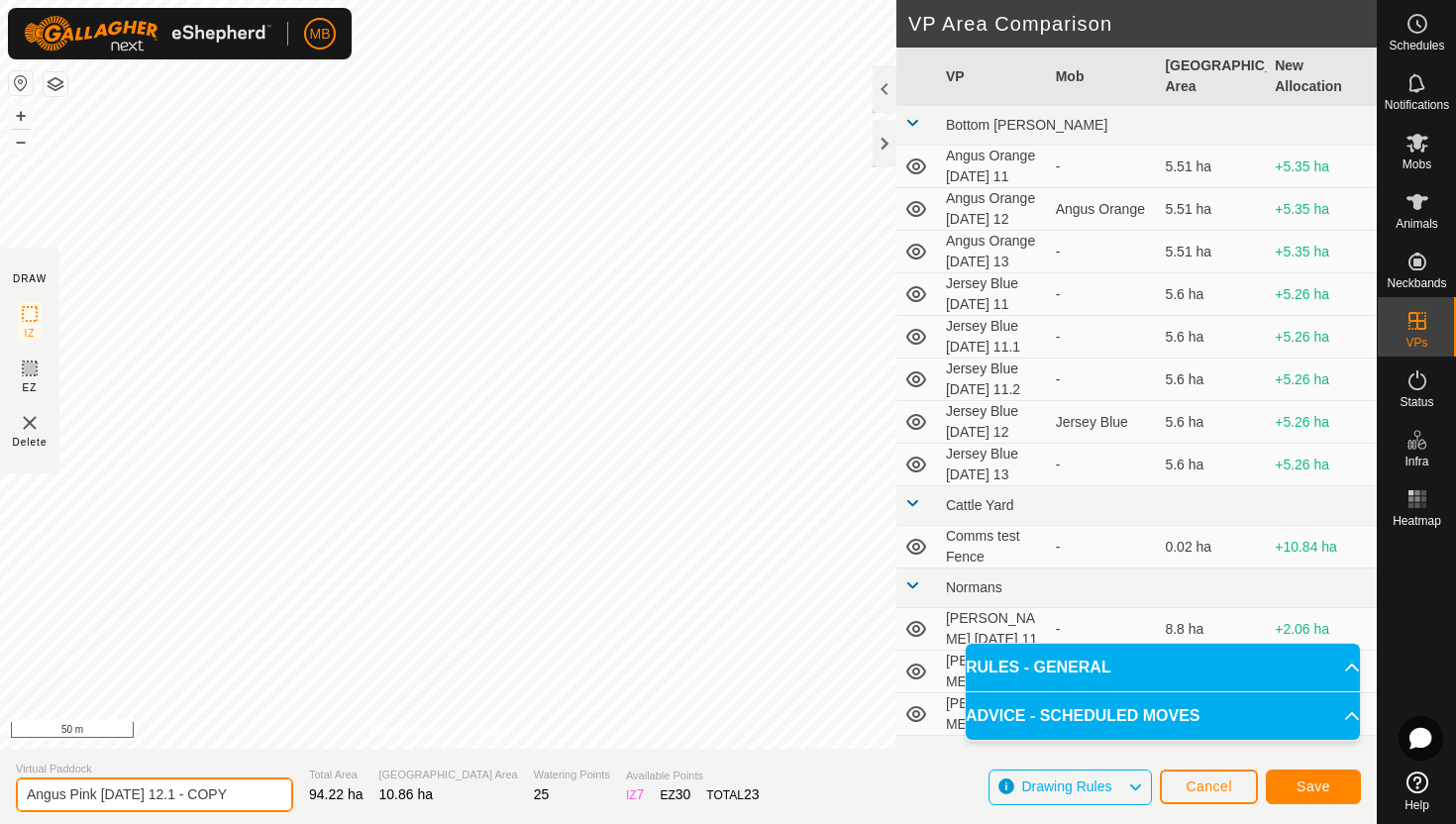
click at [245, 793] on input "Angus Pink Tuesday 12.1 - COPY" at bounding box center [154, 794] width 277 height 35
type input "Angus Pink [DATE] 13"
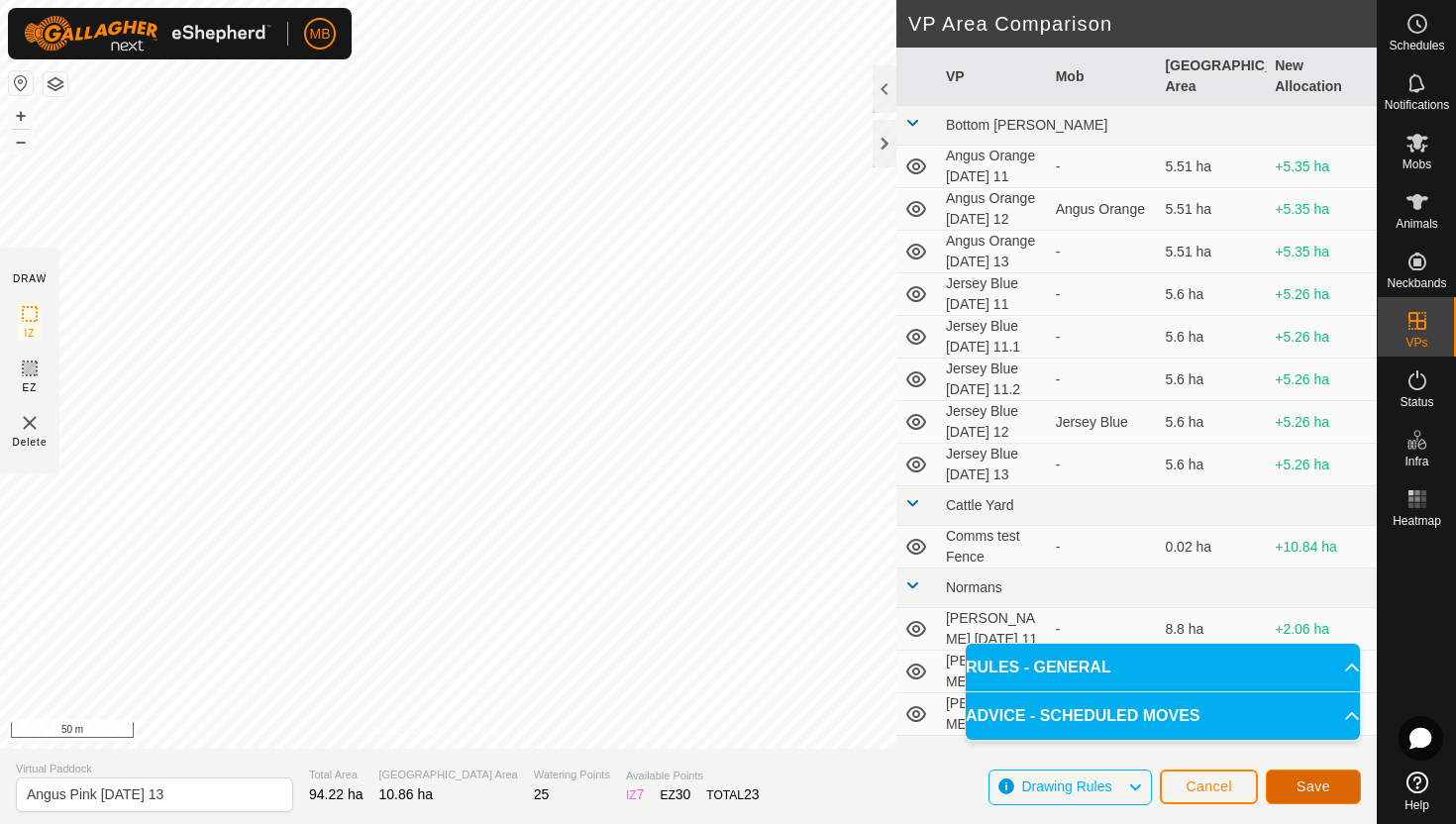
click at [1324, 791] on span "Save" at bounding box center [1314, 786] width 34 height 16
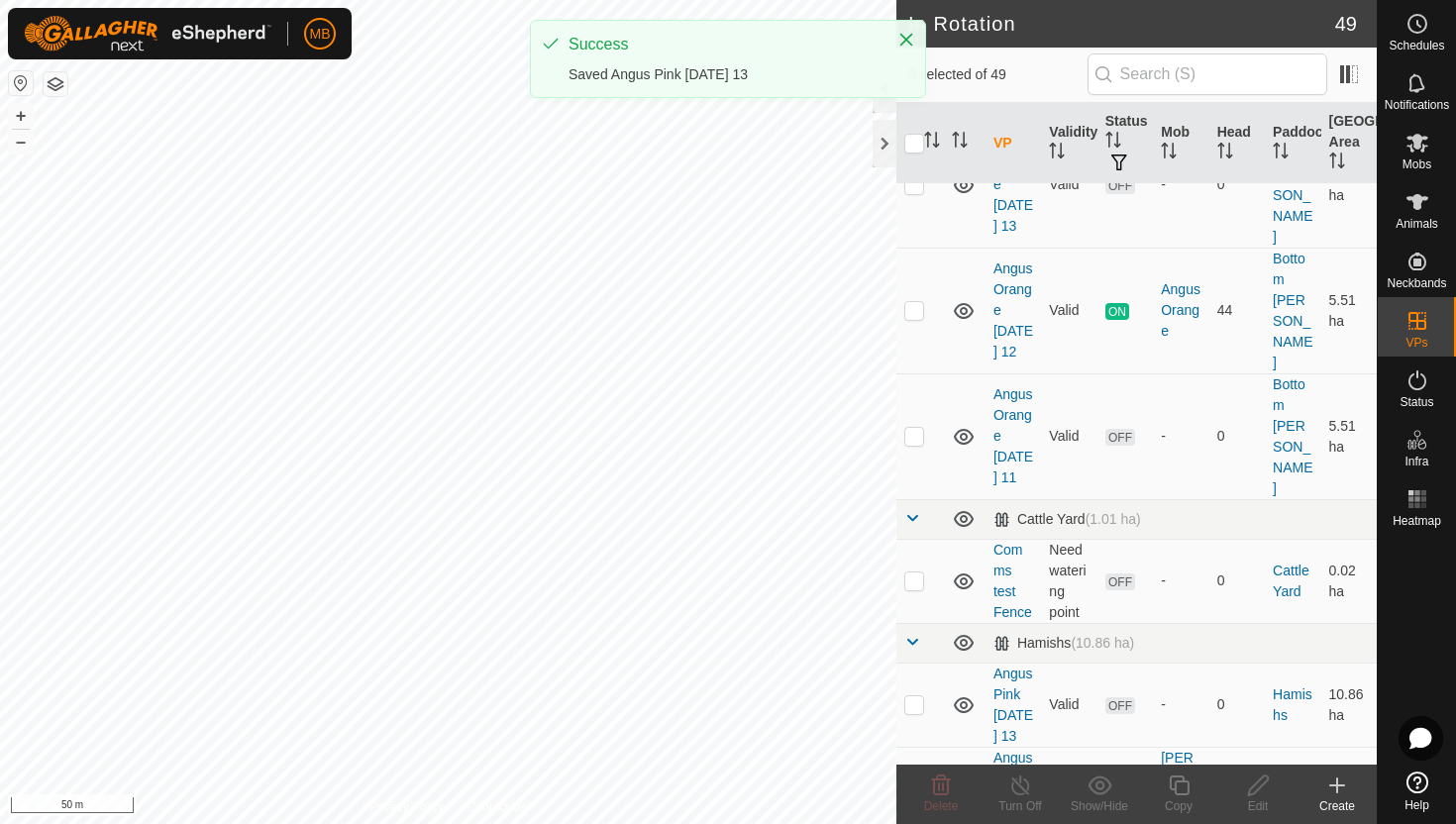
scroll to position [736, 0]
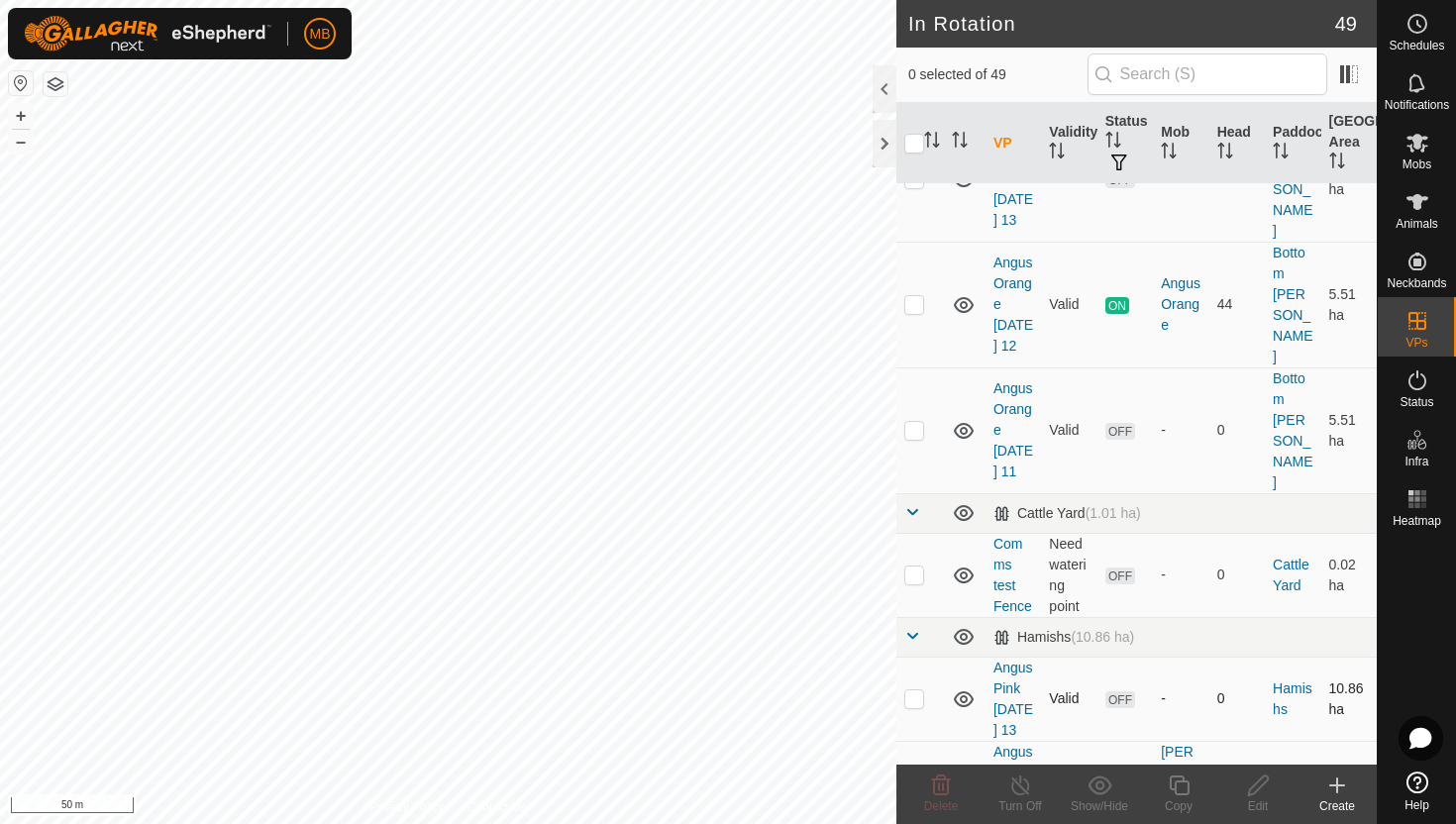
click at [913, 690] on p-checkbox at bounding box center [914, 698] width 20 height 16
checkbox input "true"
click at [1179, 786] on icon at bounding box center [1179, 785] width 25 height 24
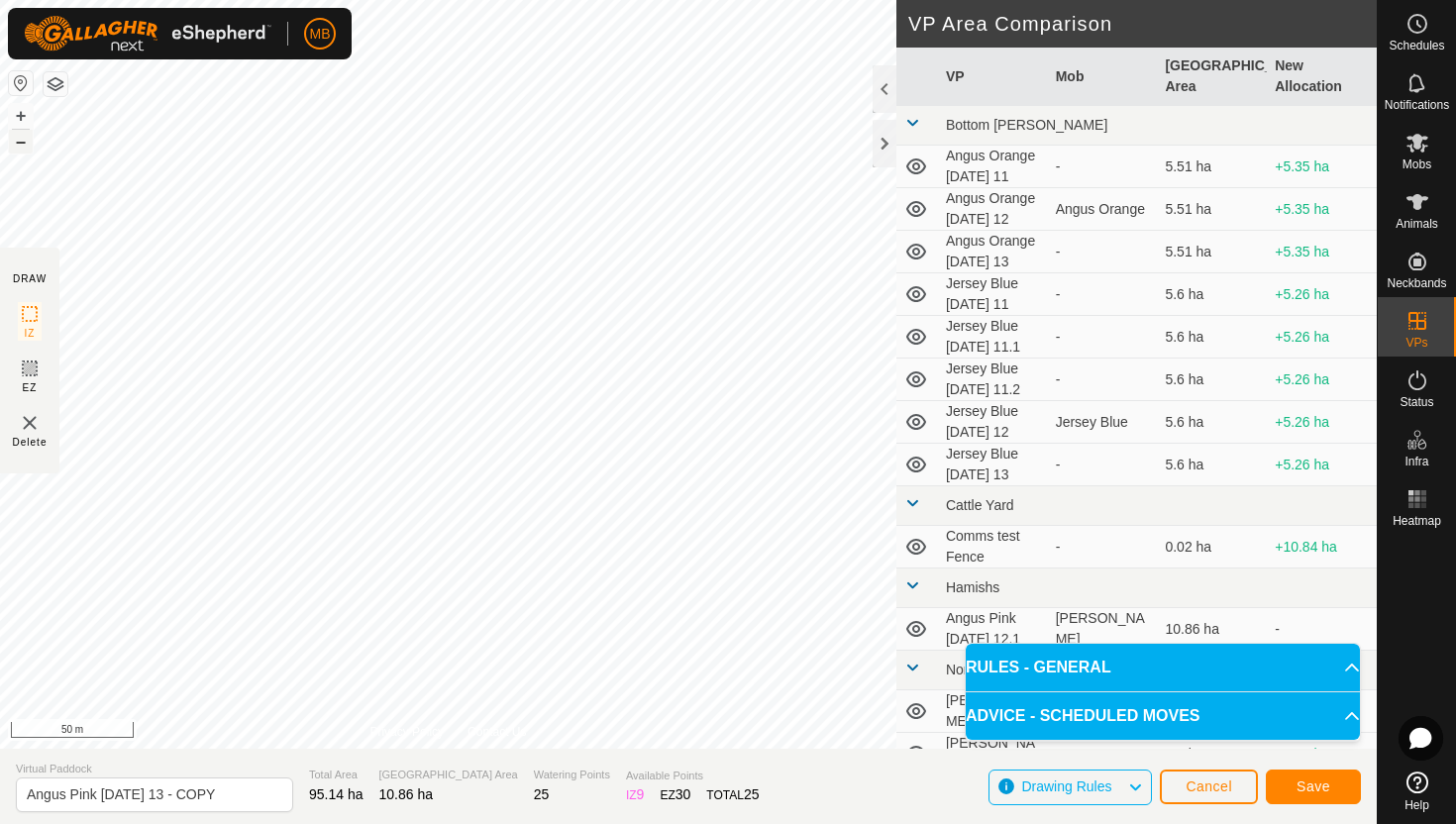
click at [26, 138] on button "–" at bounding box center [21, 141] width 24 height 24
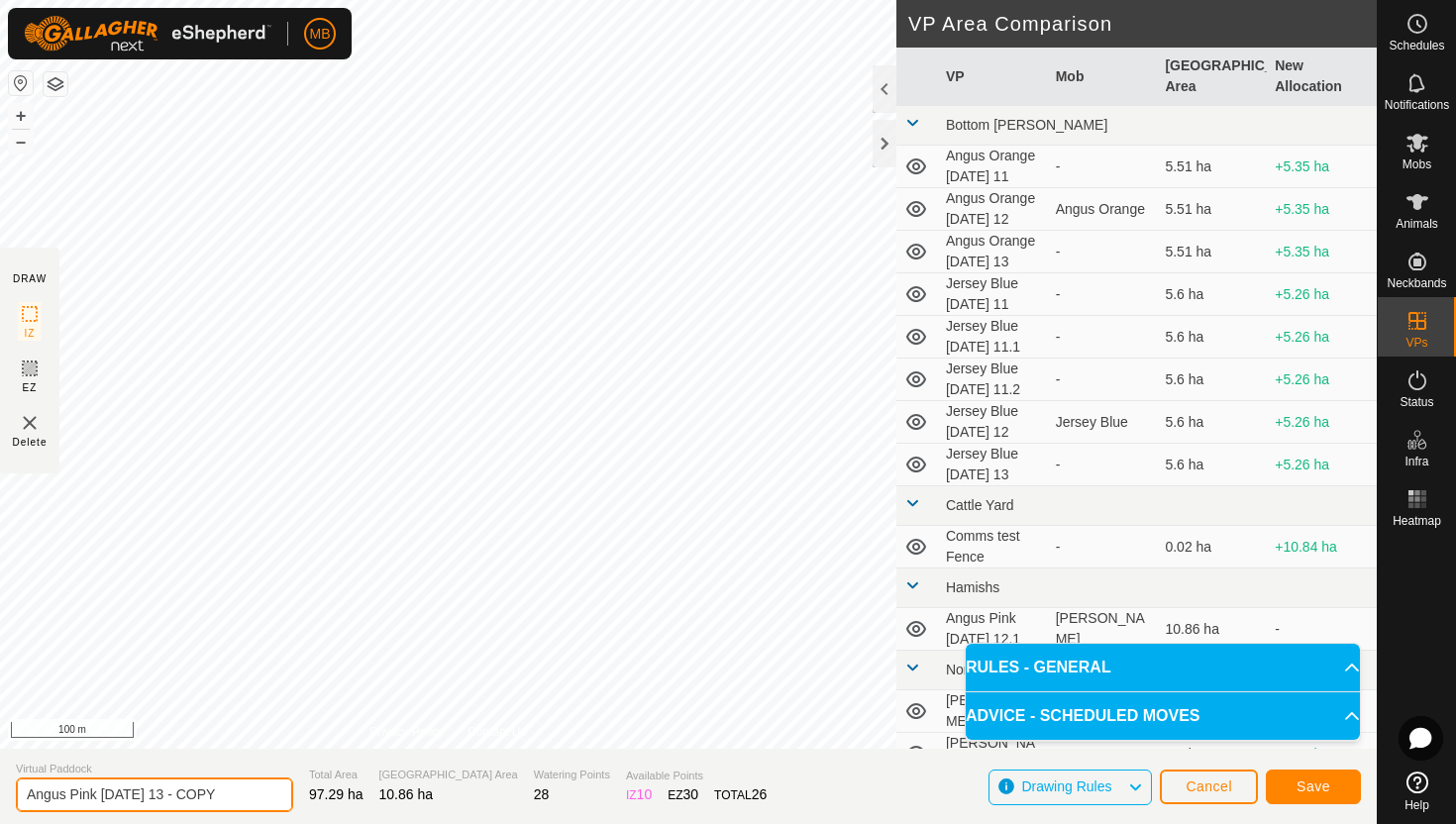
click at [243, 792] on input "Angus Pink Wednesday 13 - COPY" at bounding box center [154, 794] width 277 height 35
type input "Angus Pink [DATE] 13.1"
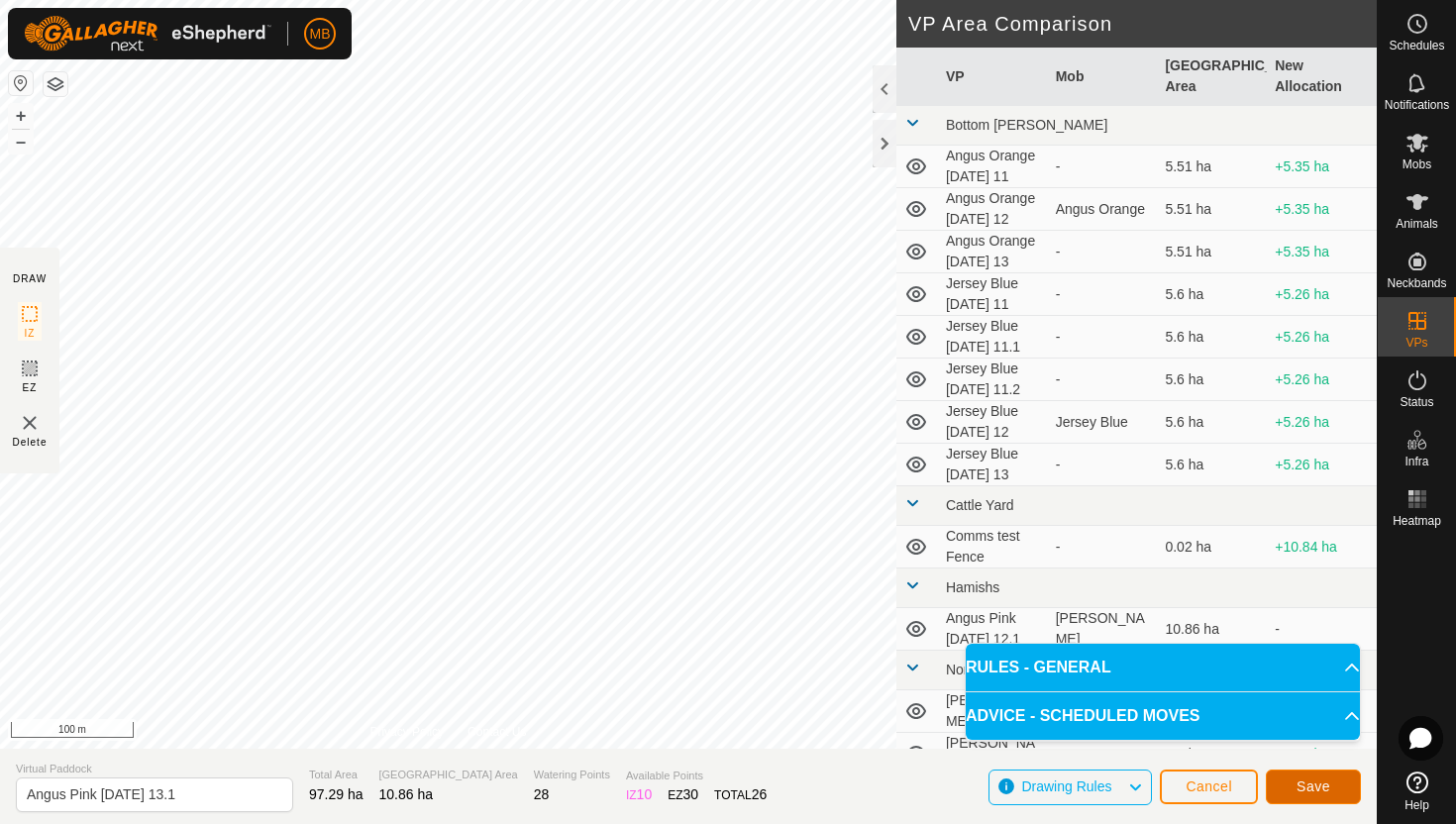
click at [1329, 780] on span "Save" at bounding box center [1314, 786] width 34 height 16
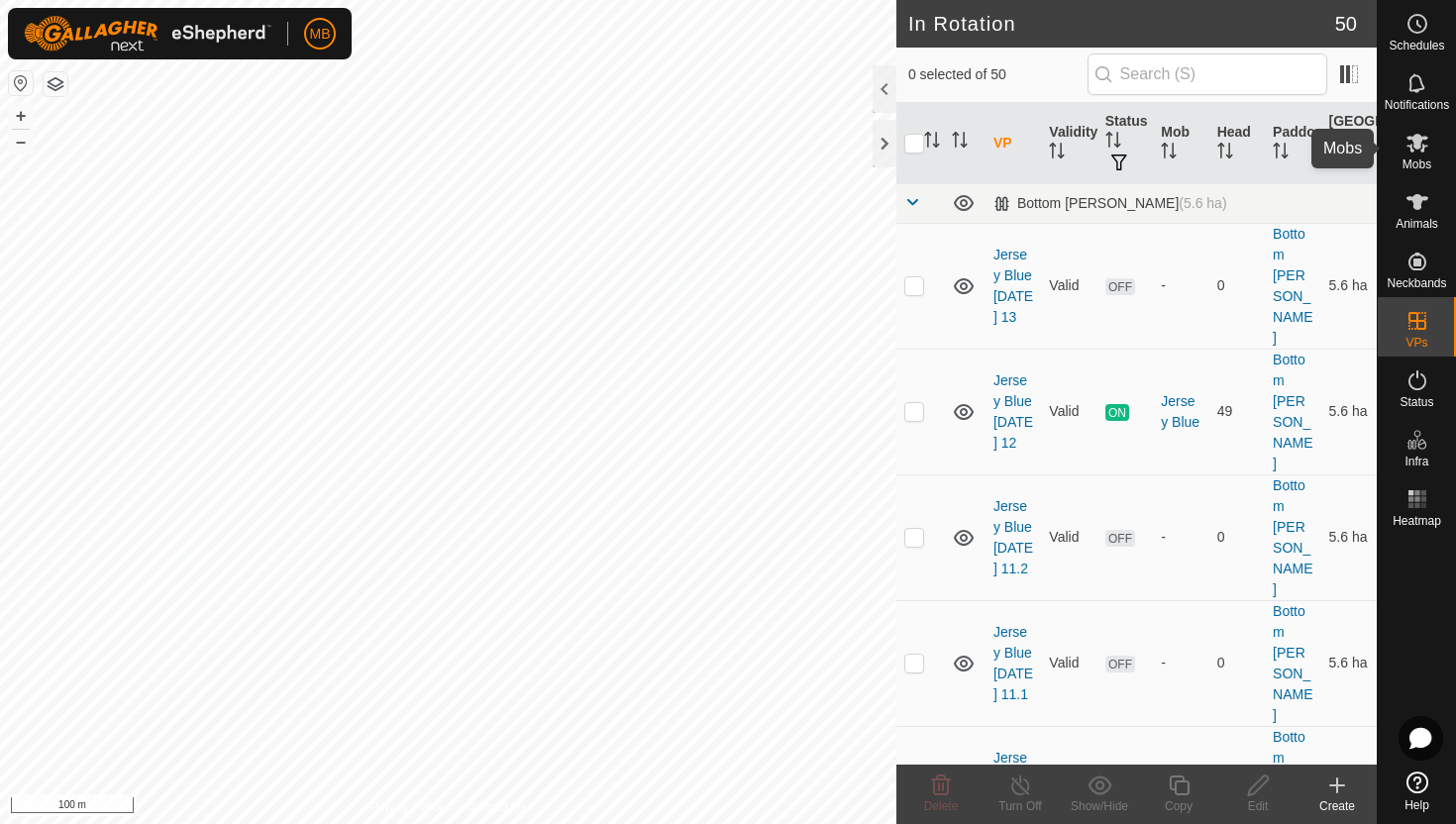
click at [1408, 147] on icon at bounding box center [1417, 142] width 24 height 24
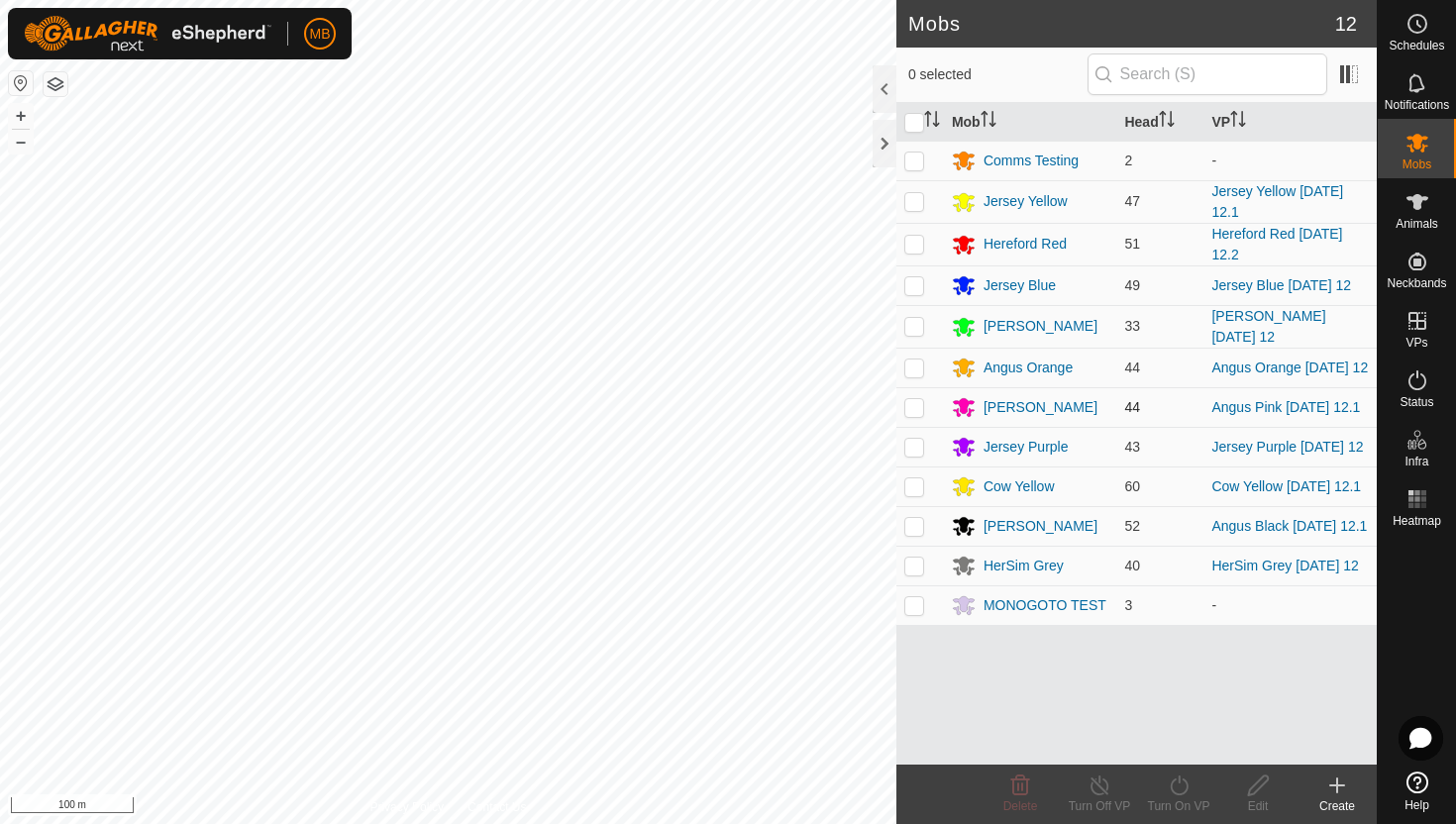
click at [918, 413] on p-checkbox at bounding box center [914, 407] width 20 height 16
checkbox input "true"
click at [1181, 780] on icon at bounding box center [1179, 785] width 25 height 24
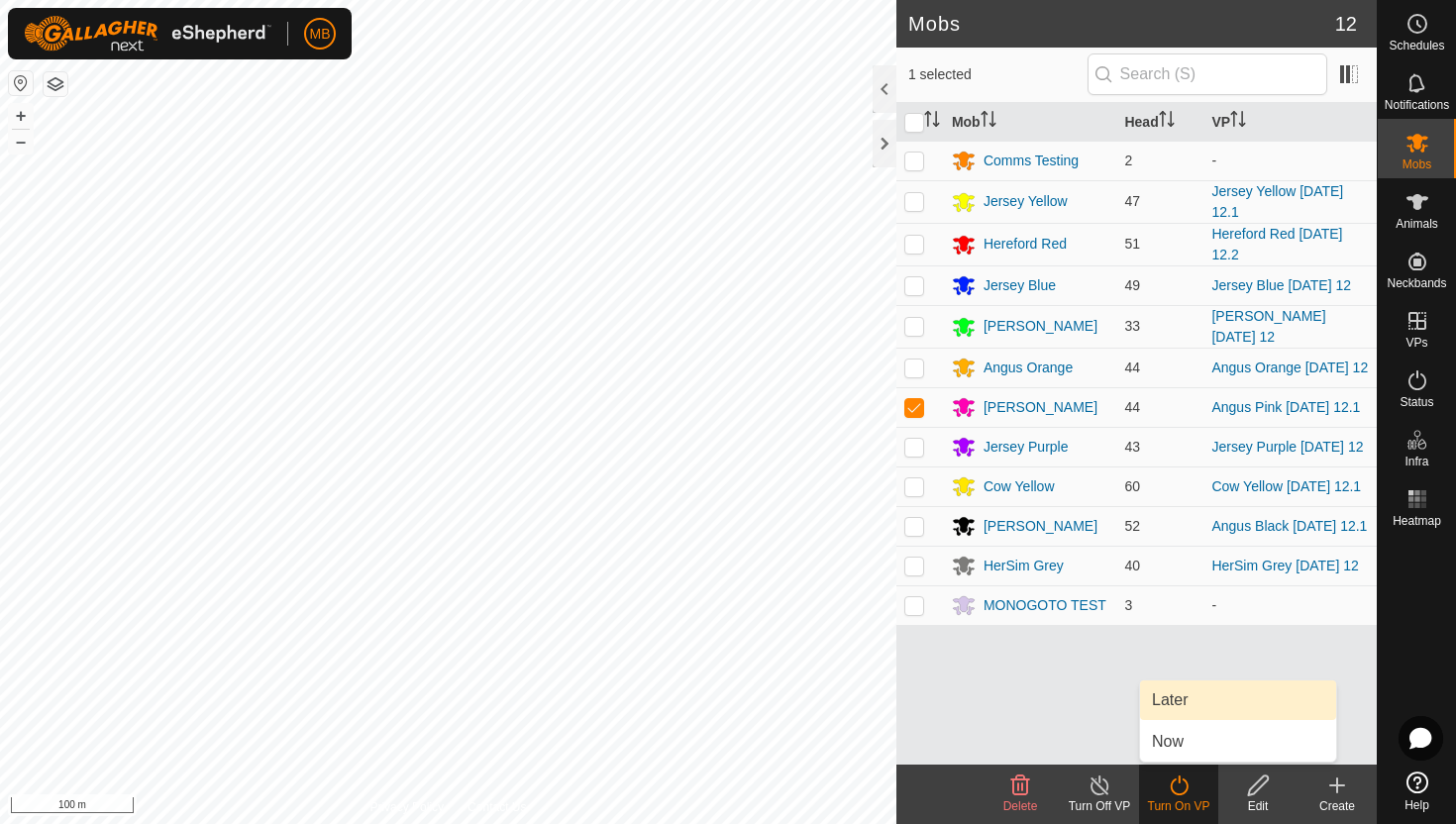
click at [1175, 699] on link "Later" at bounding box center [1237, 700] width 196 height 40
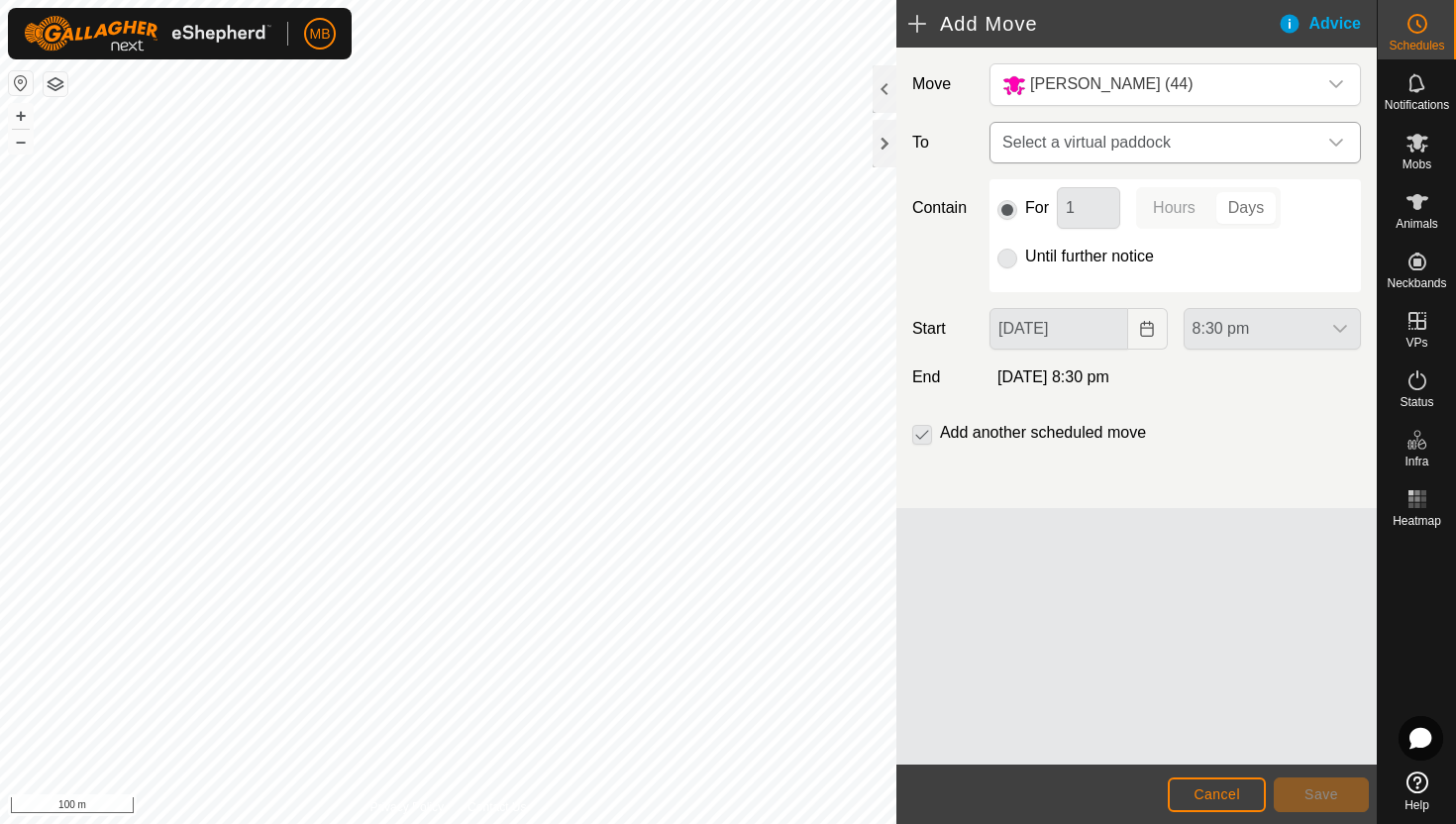
click at [1322, 142] on div "dropdown trigger" at bounding box center [1337, 142] width 40 height 40
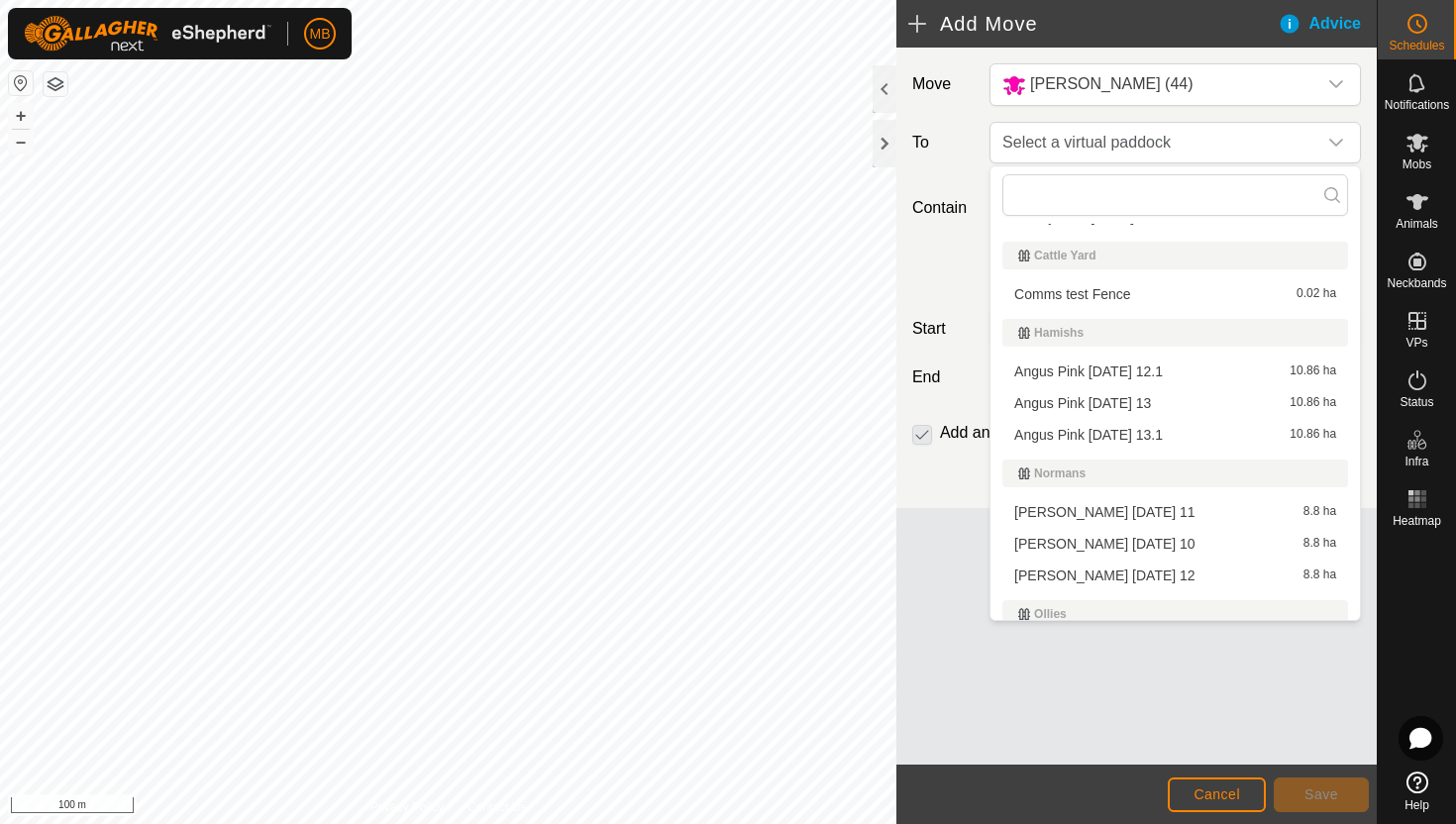
scroll to position [293, 0]
click at [1182, 406] on li "Angus Pink Wednesday 13 10.86 ha" at bounding box center [1176, 399] width 346 height 30
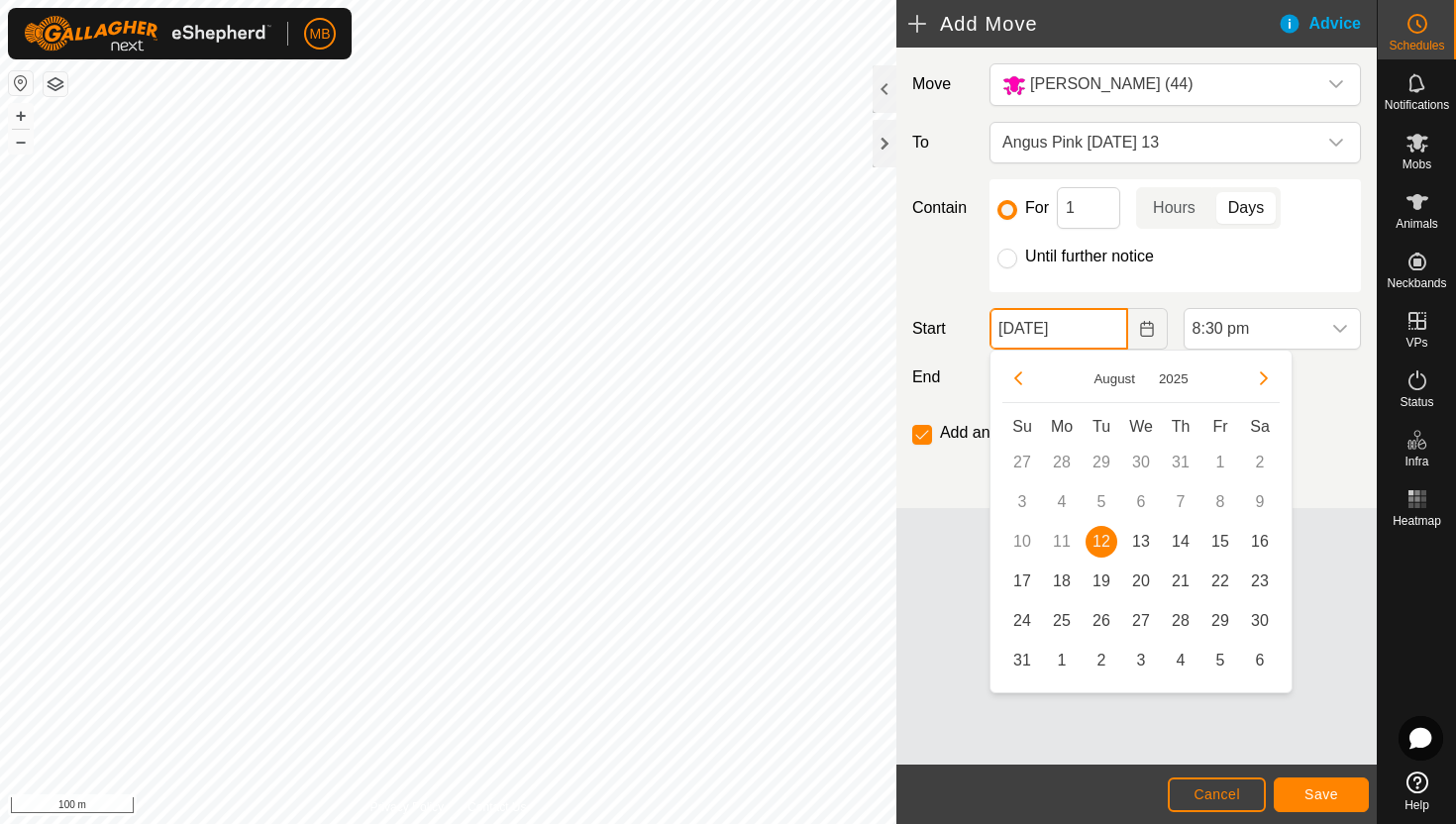
click at [1098, 338] on input "12 Aug, 2025" at bounding box center [1058, 329] width 137 height 42
click at [1145, 544] on span "13" at bounding box center [1141, 542] width 32 height 32
type input "13 Aug, 2025"
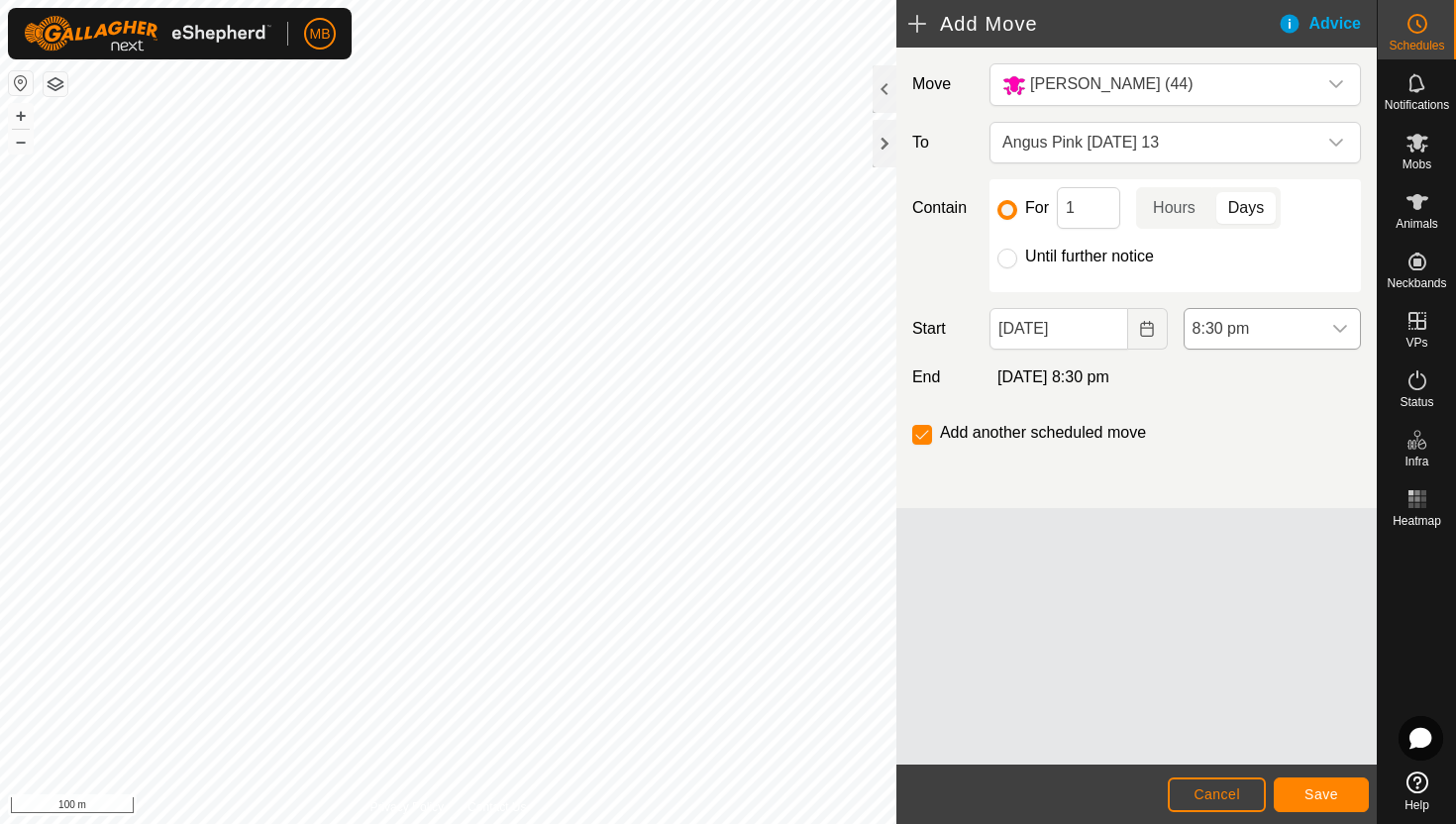
click at [1324, 328] on div "dropdown trigger" at bounding box center [1341, 329] width 40 height 40
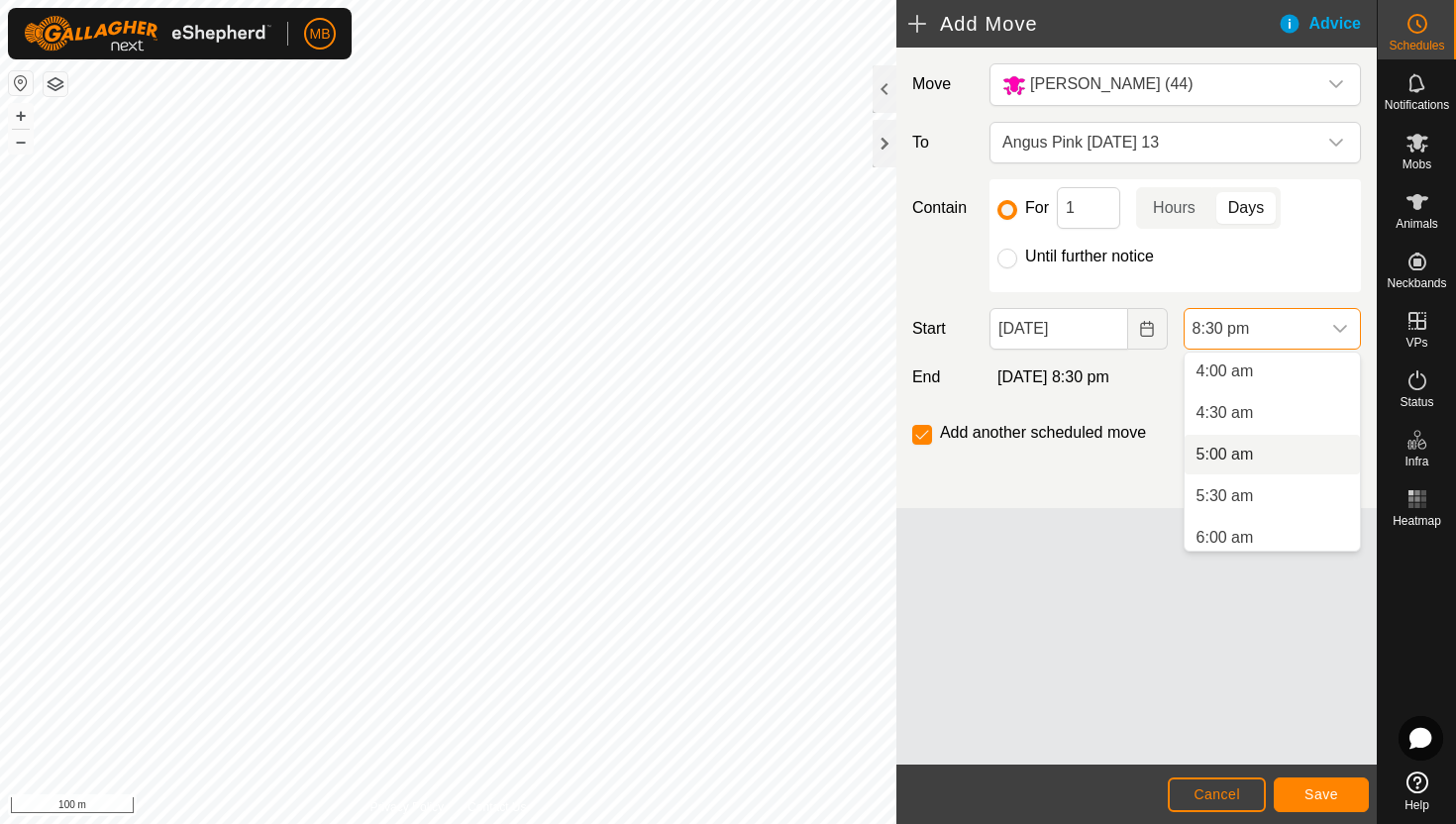
scroll to position [335, 0]
click at [1277, 449] on li "5:00 am" at bounding box center [1272, 453] width 175 height 40
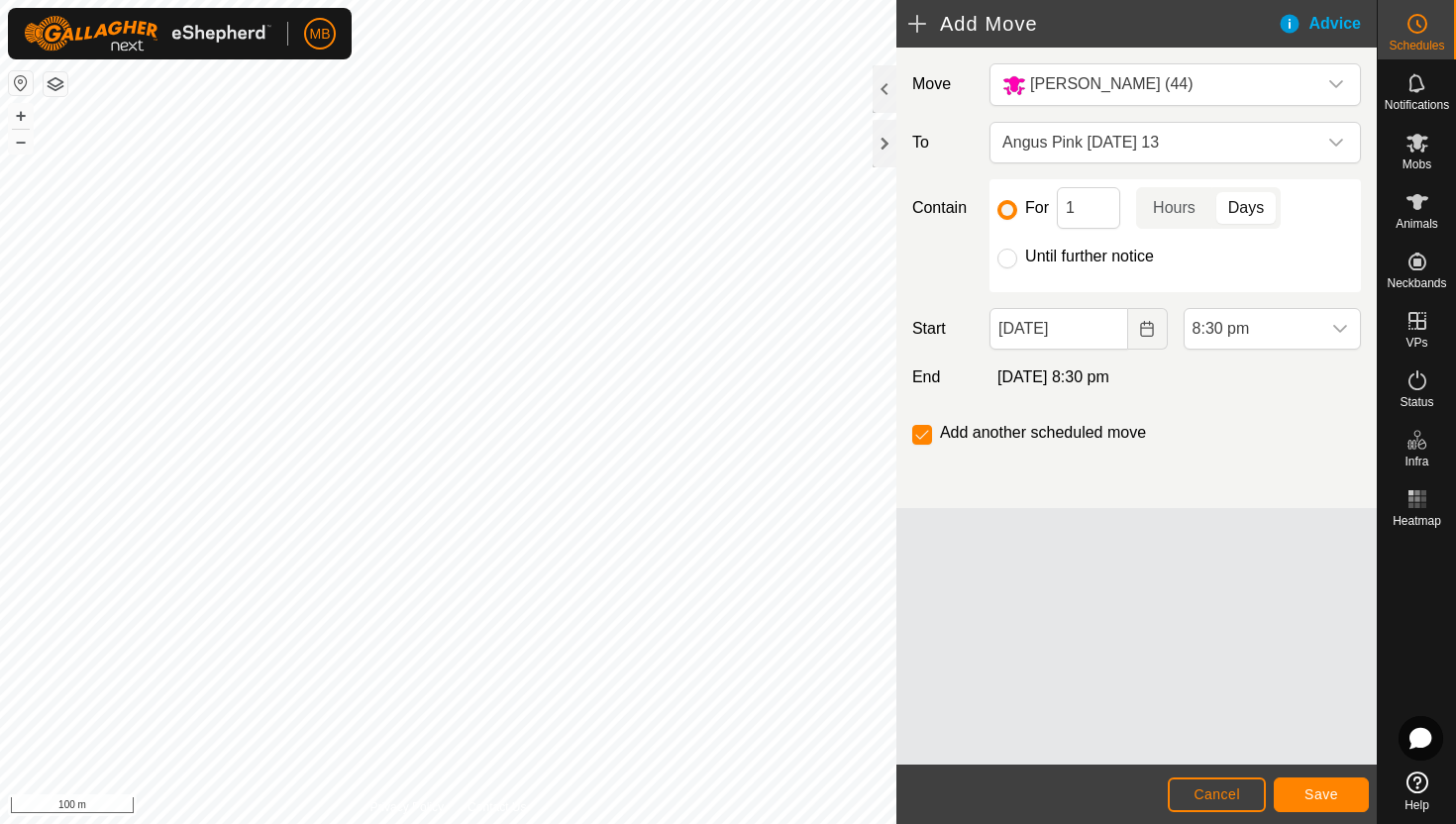
scroll to position [0, 0]
click at [1038, 250] on label "Until further notice" at bounding box center [1089, 256] width 128 height 16
click at [1017, 250] on input "Until further notice" at bounding box center [1007, 258] width 20 height 20
radio input "true"
checkbox input "false"
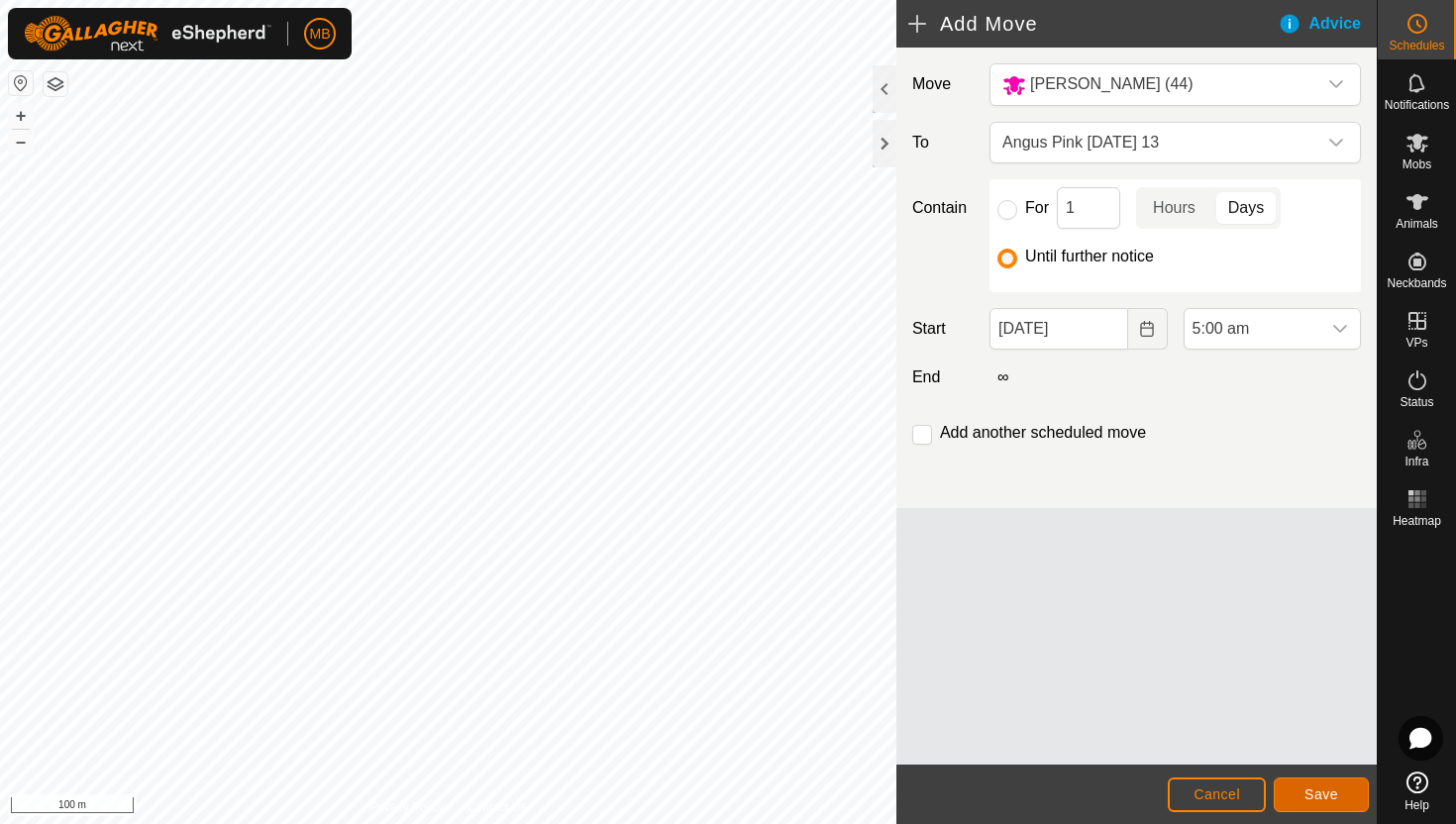
click at [1321, 793] on span "Save" at bounding box center [1322, 794] width 34 height 16
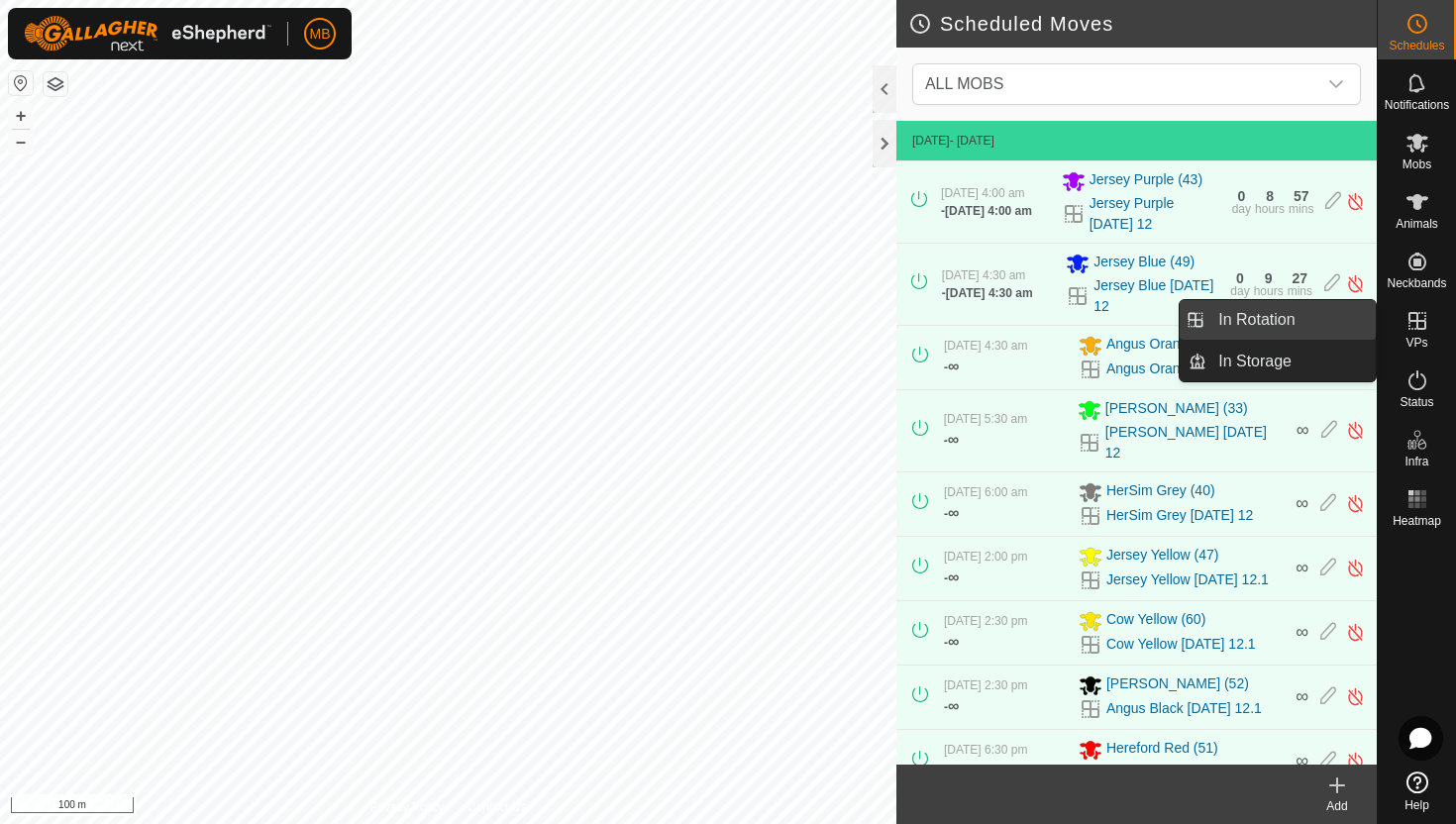
click at [1302, 316] on link "In Rotation" at bounding box center [1291, 320] width 169 height 40
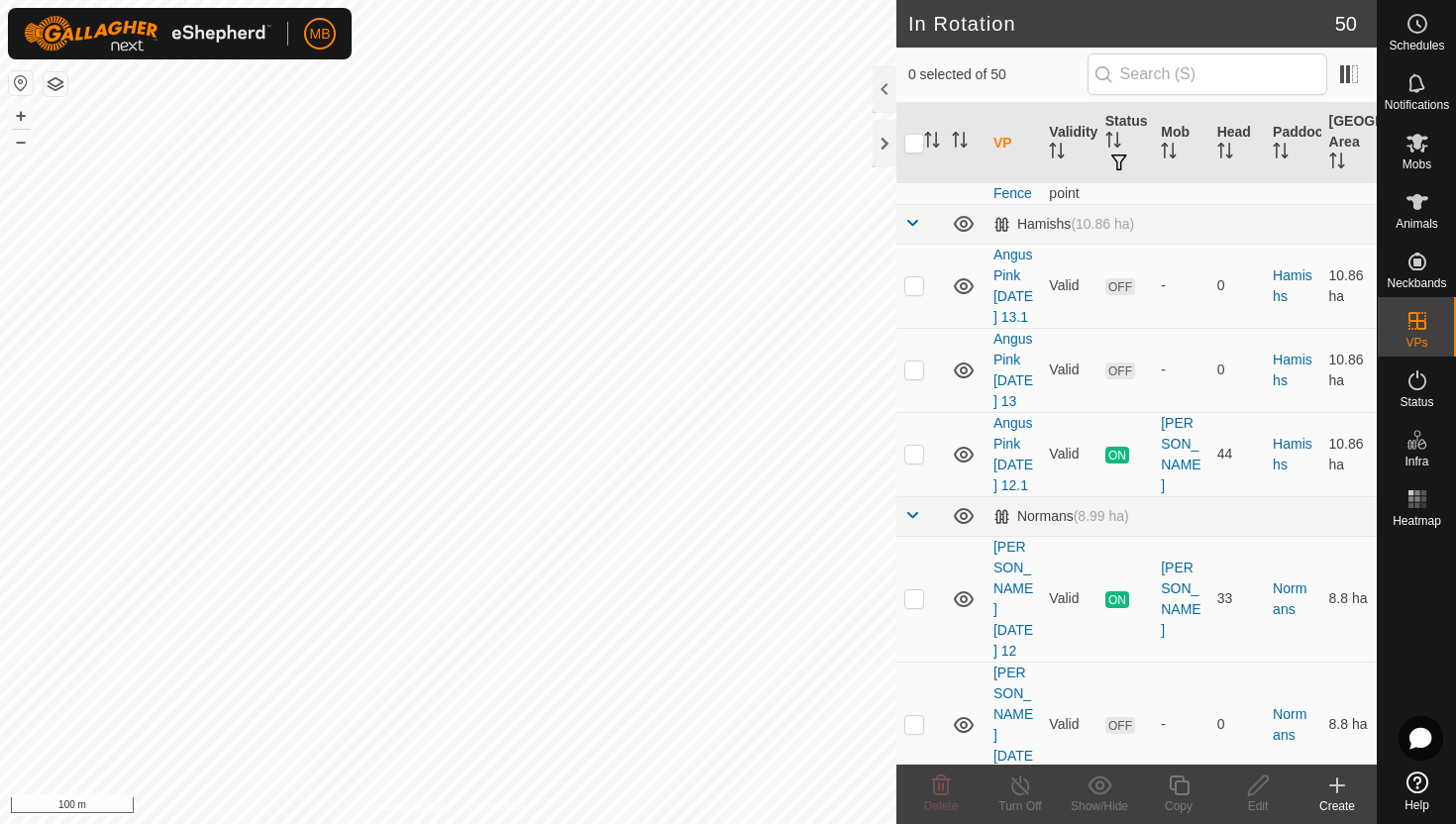
scroll to position [1160, 0]
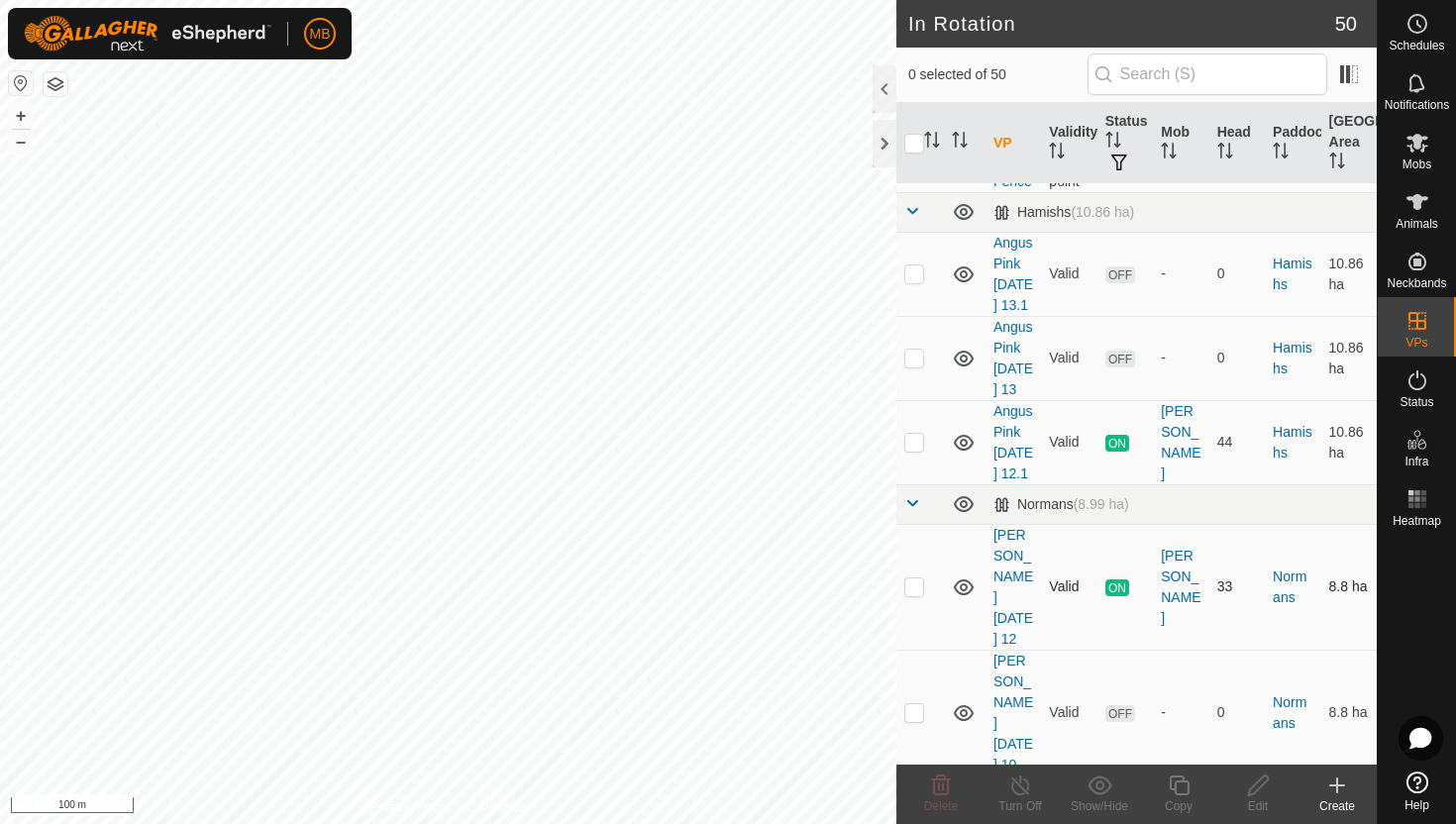
click at [914, 578] on p-checkbox at bounding box center [914, 586] width 20 height 16
checkbox input "true"
click at [1183, 788] on icon at bounding box center [1179, 785] width 25 height 24
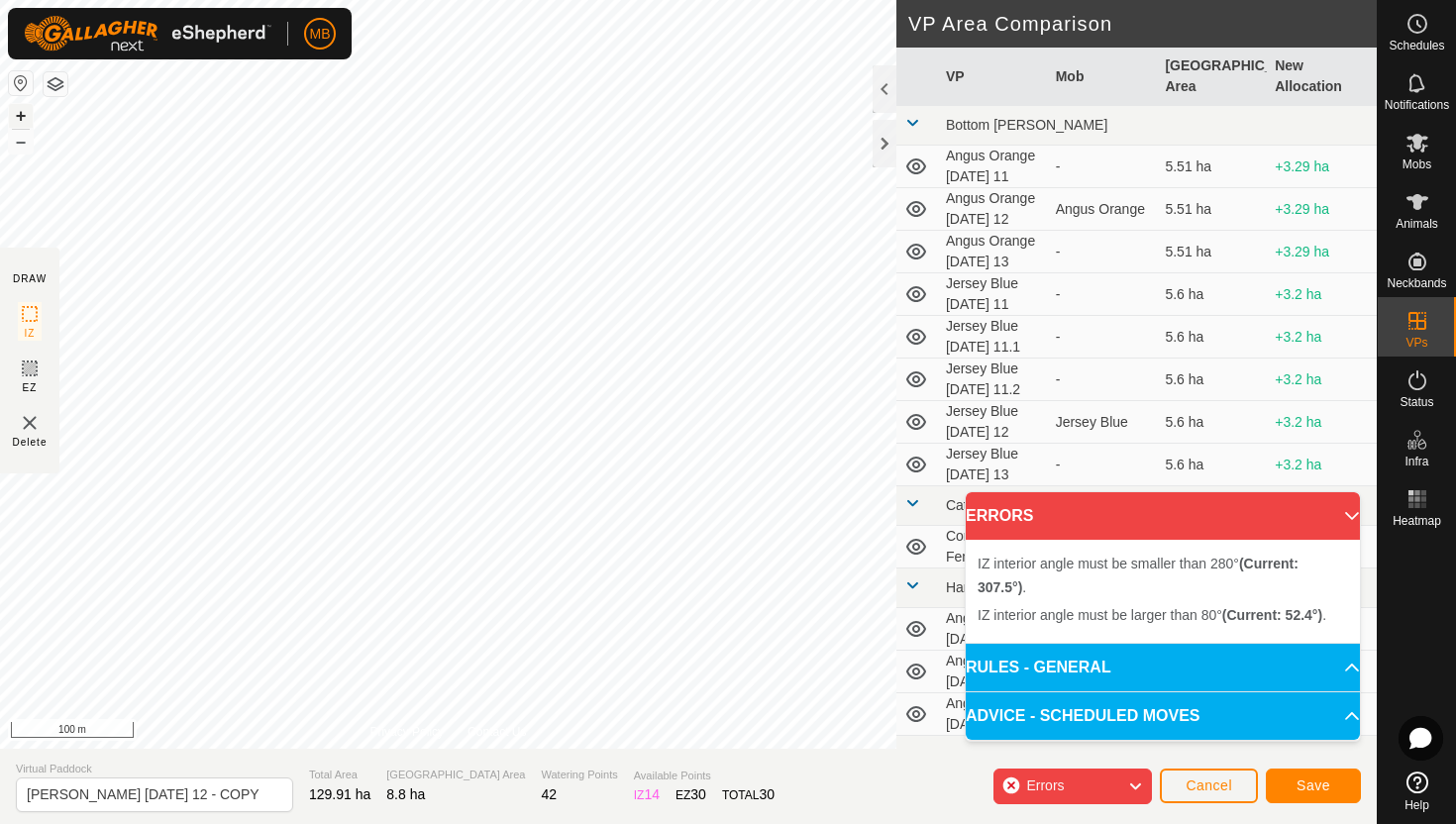
click at [17, 111] on button "+" at bounding box center [21, 116] width 24 height 24
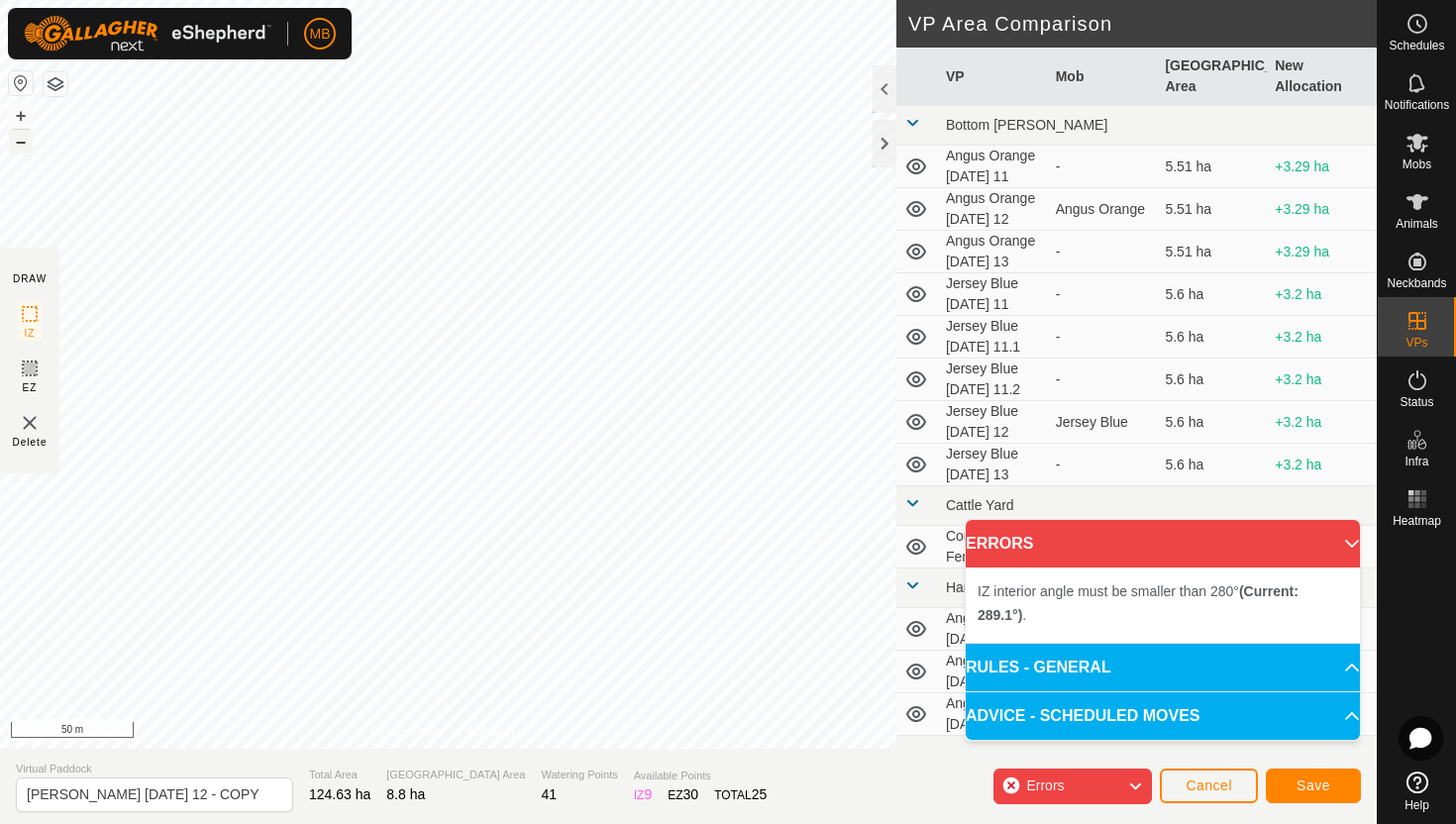
click at [19, 140] on button "–" at bounding box center [21, 141] width 24 height 24
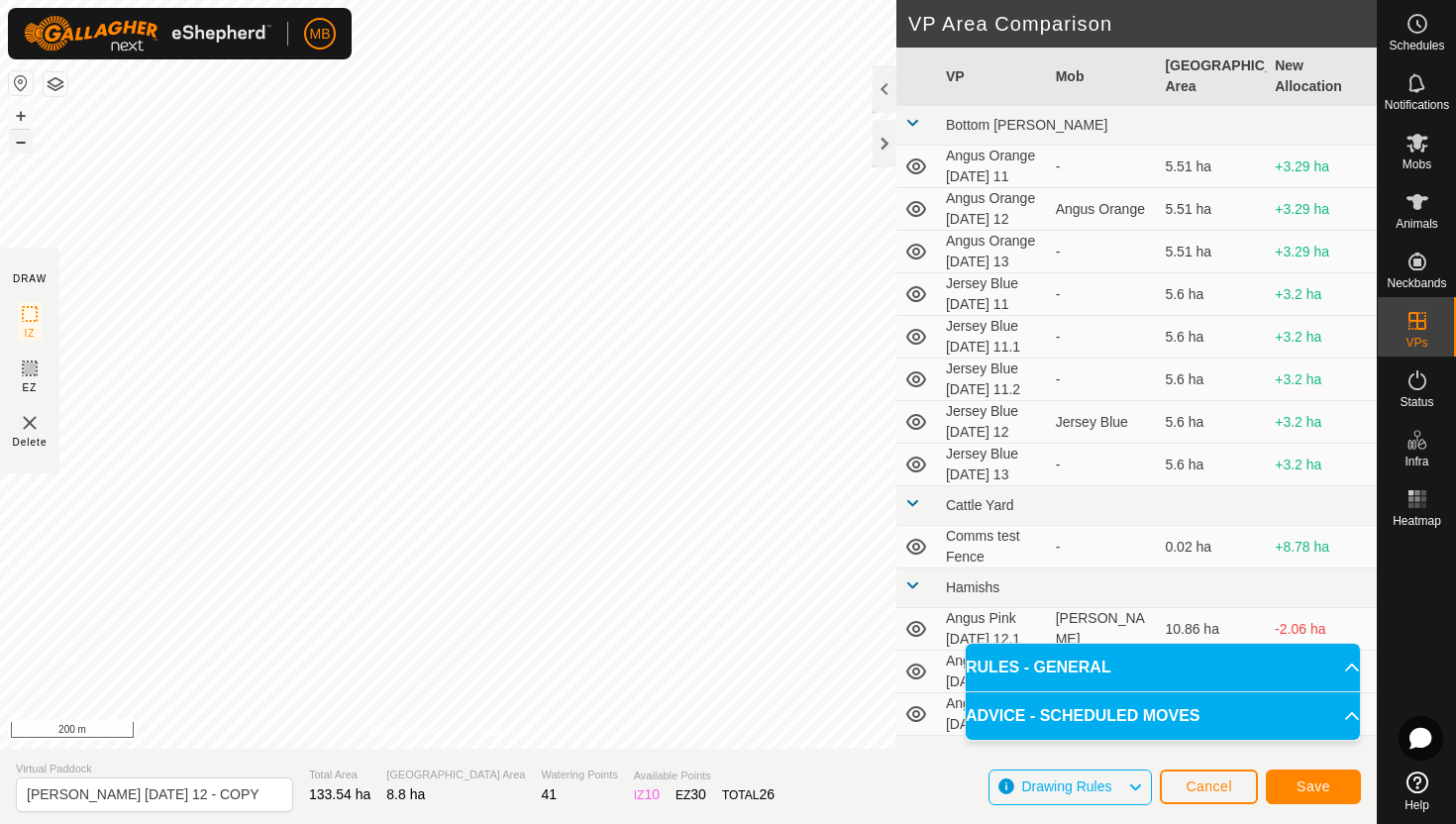
click at [20, 141] on button "–" at bounding box center [21, 141] width 24 height 24
click at [27, 114] on button "+" at bounding box center [21, 116] width 24 height 24
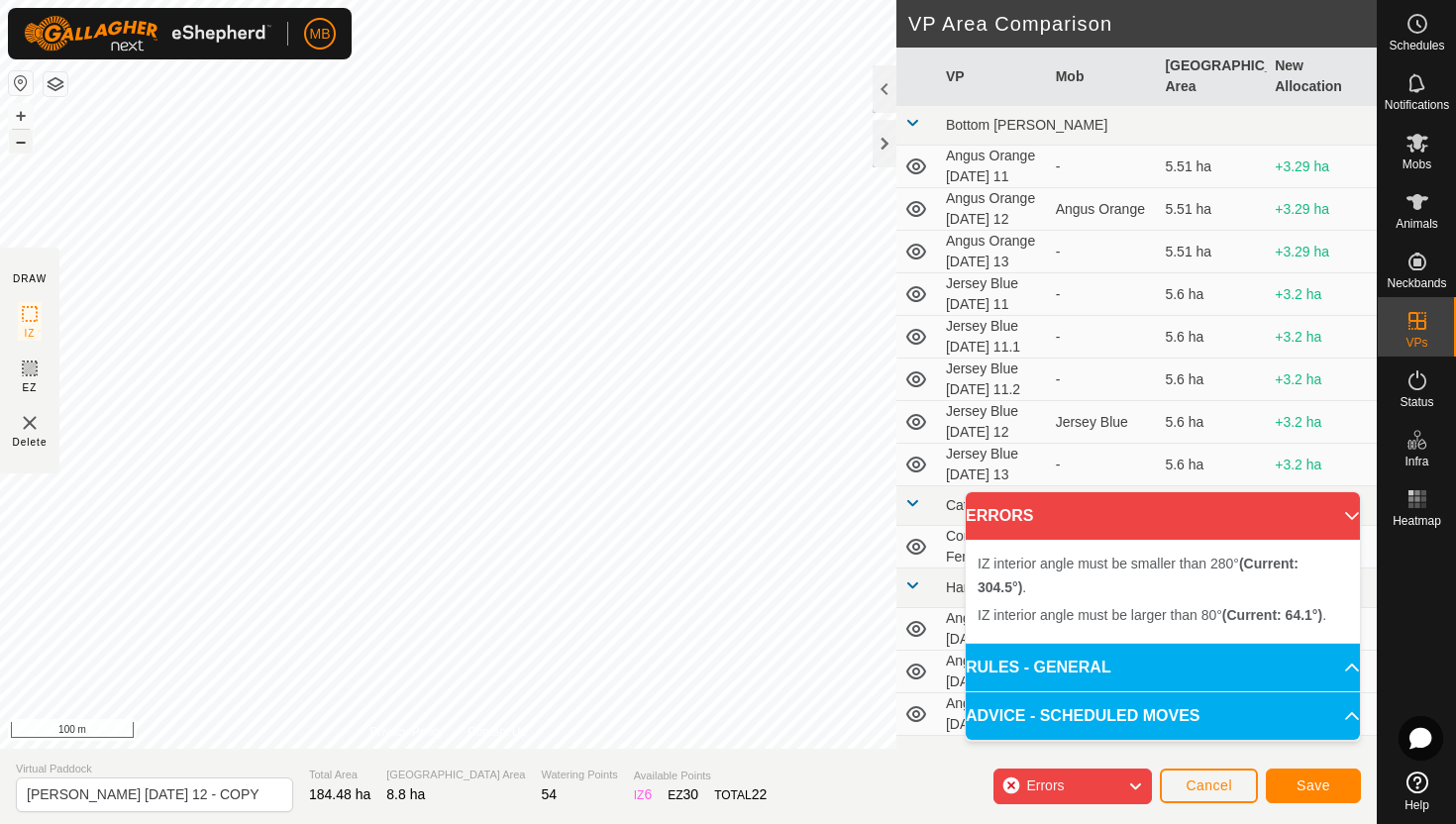
click at [27, 141] on button "–" at bounding box center [21, 141] width 24 height 24
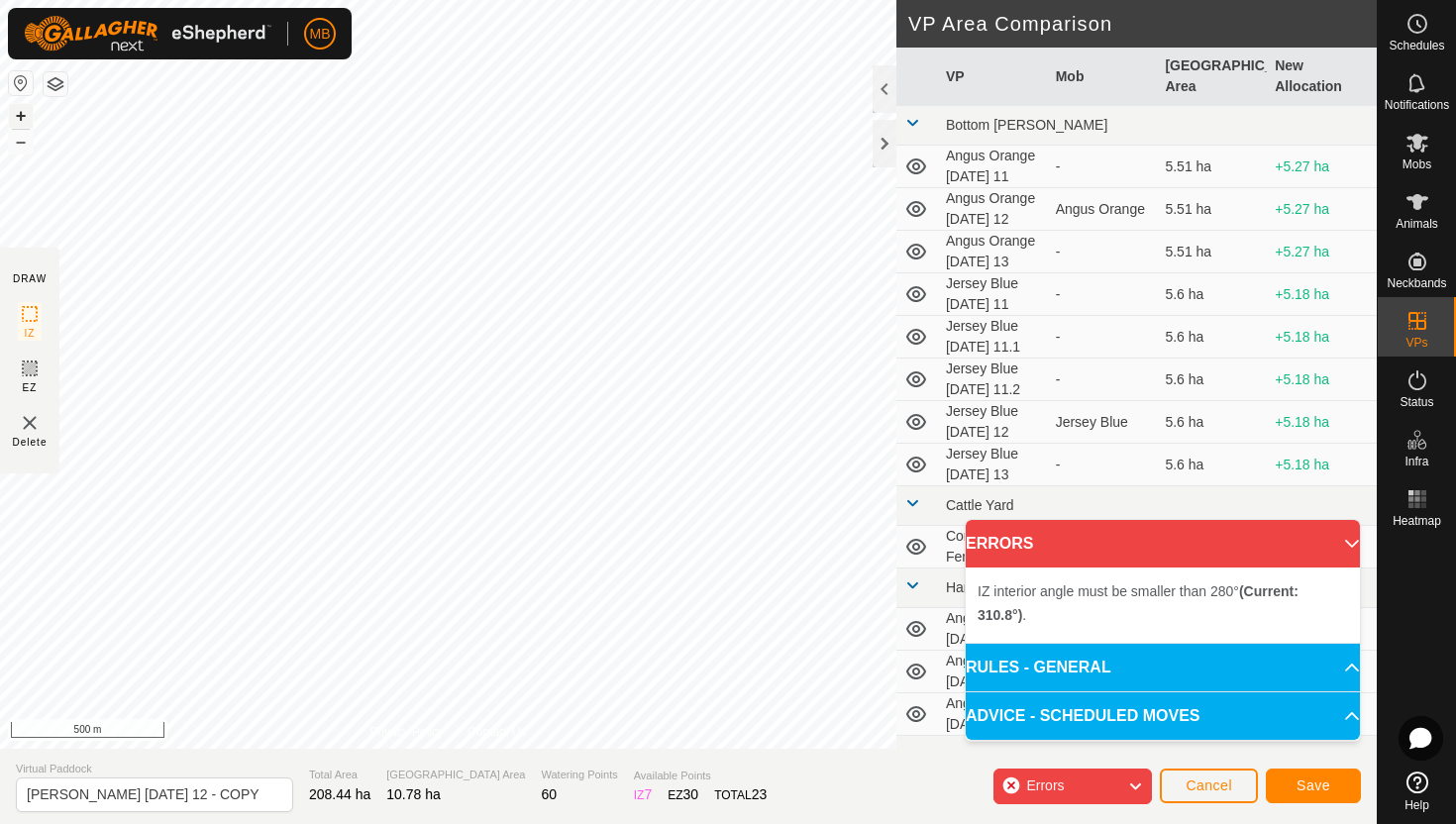
click at [22, 120] on button "+" at bounding box center [21, 116] width 24 height 24
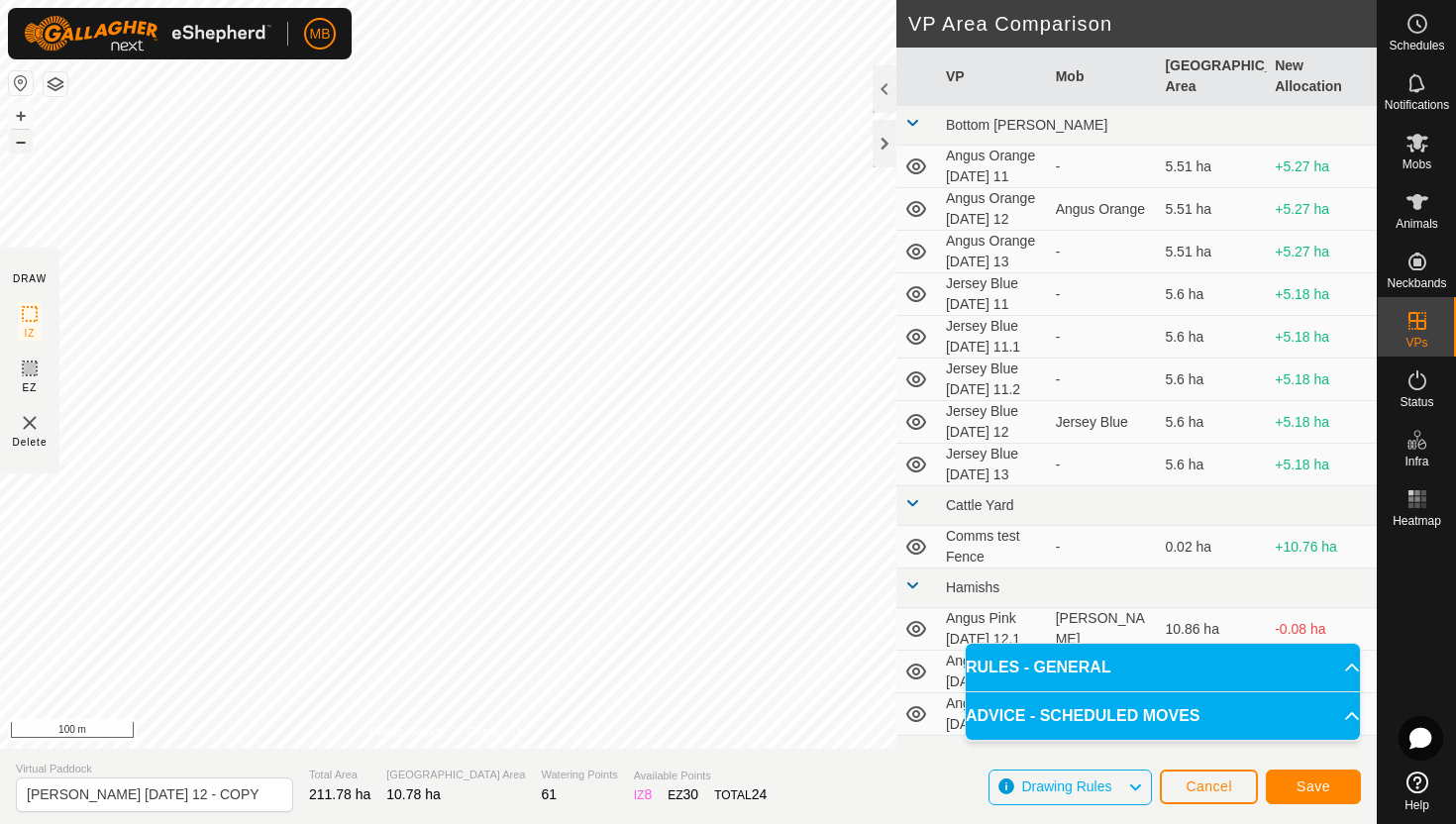
click at [24, 143] on button "–" at bounding box center [21, 141] width 24 height 24
click at [21, 118] on button "+" at bounding box center [21, 116] width 24 height 24
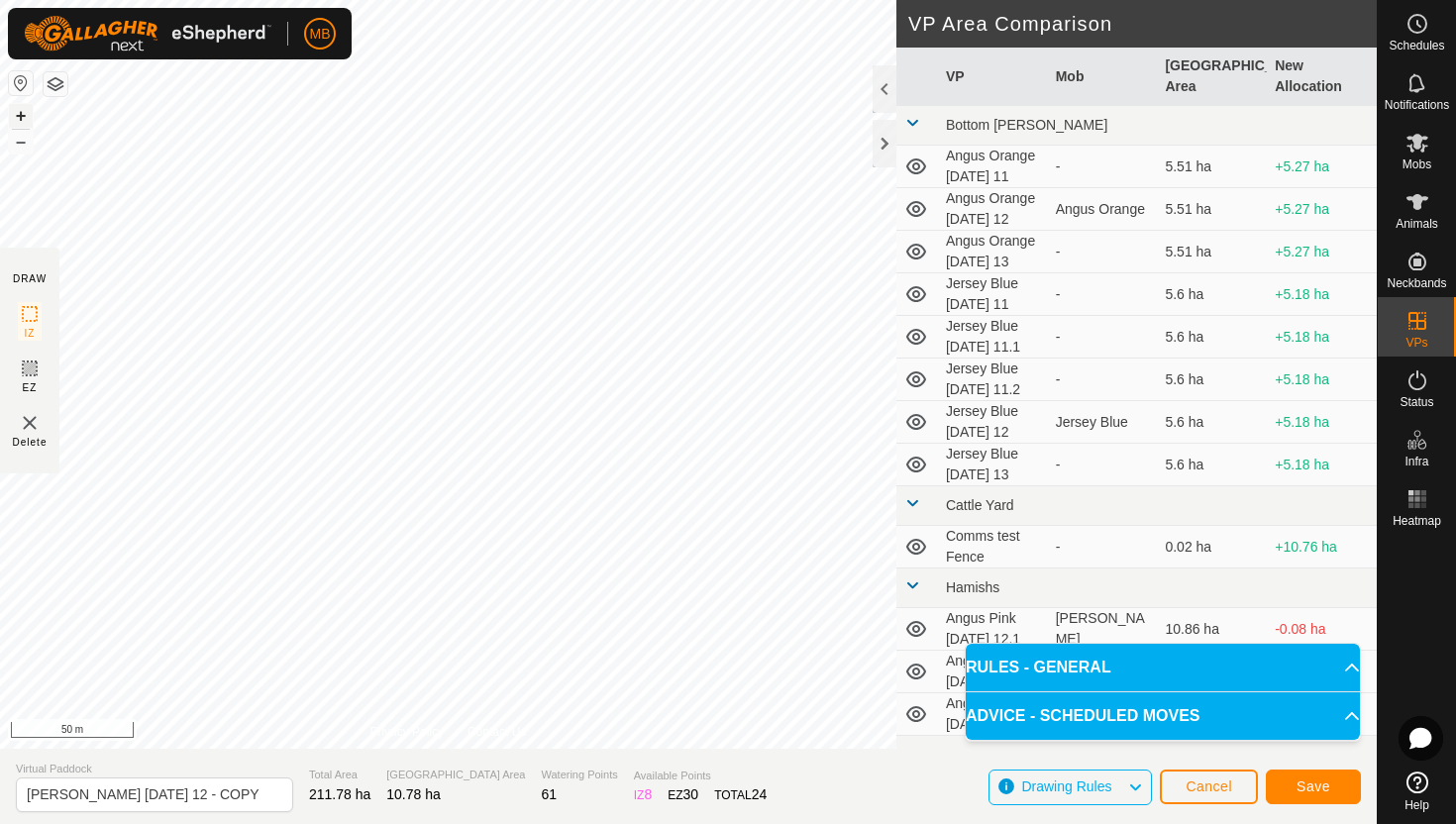
click at [21, 118] on button "+" at bounding box center [21, 116] width 24 height 24
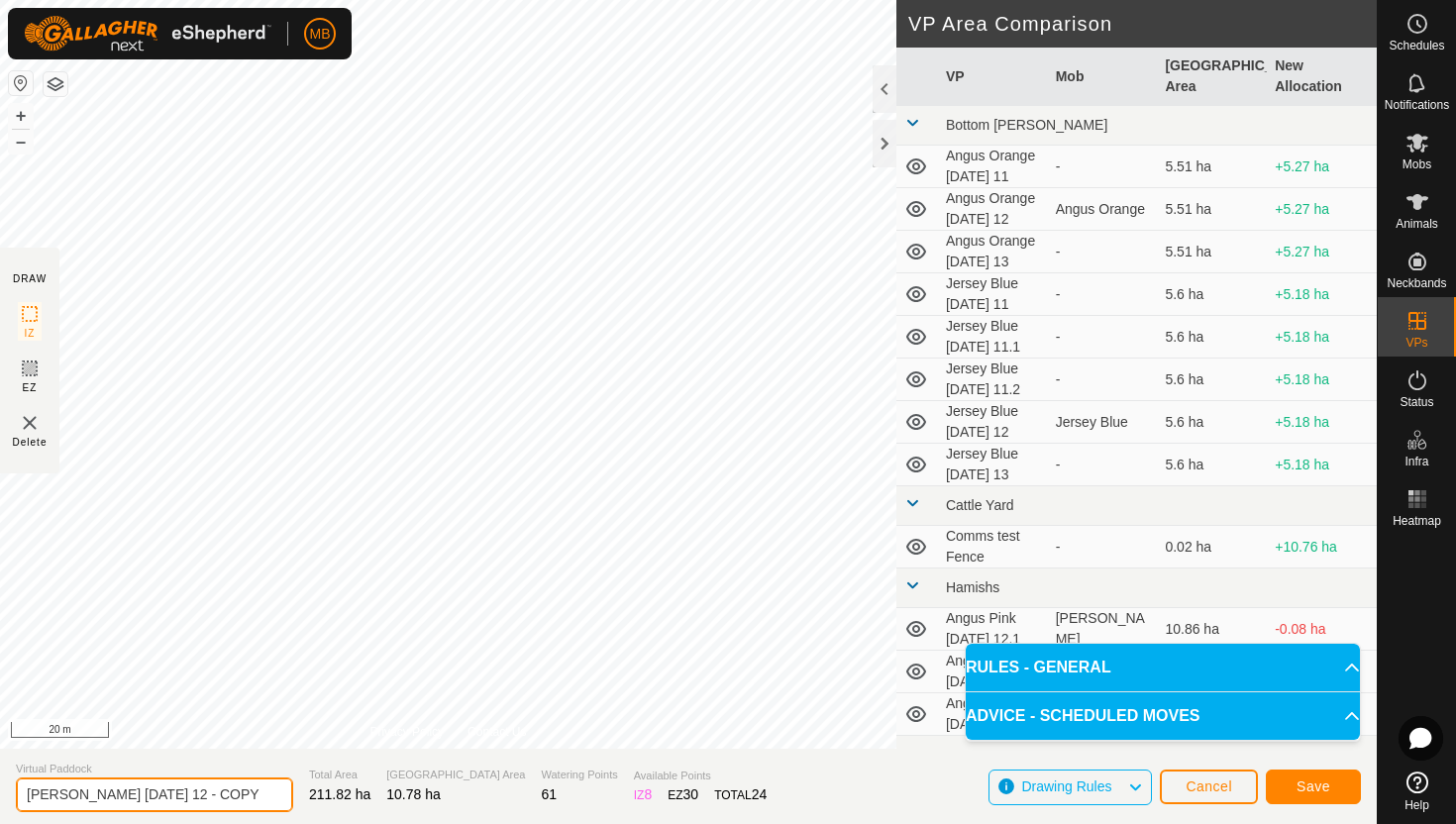
click at [239, 792] on input "Angus Green Tuesday 12 - COPY" at bounding box center [154, 794] width 277 height 35
type input "[PERSON_NAME] [DATE] 13"
click at [30, 145] on button "–" at bounding box center [21, 141] width 24 height 24
click at [23, 146] on button "–" at bounding box center [21, 141] width 24 height 24
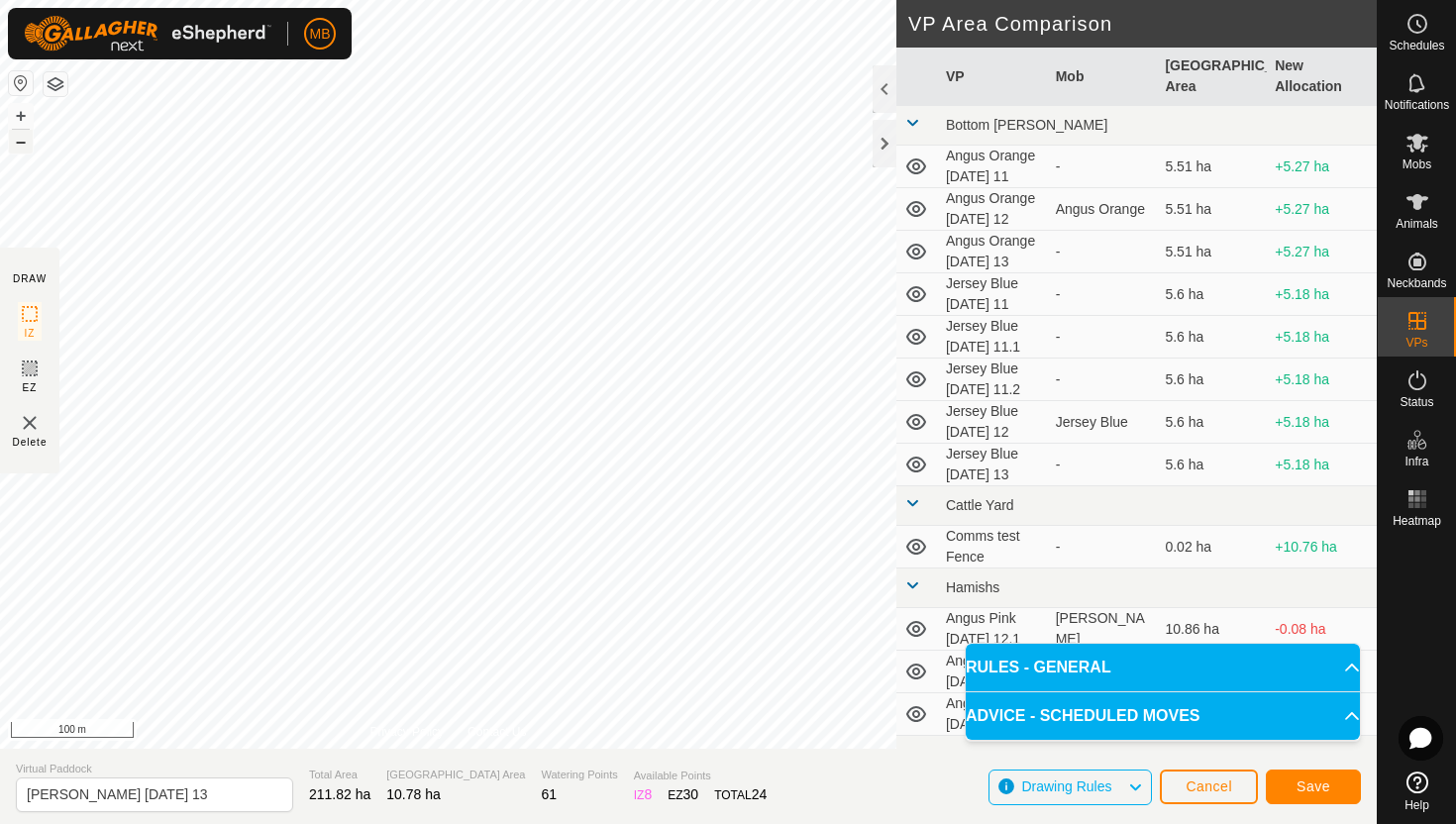
click at [23, 146] on button "–" at bounding box center [21, 141] width 24 height 24
click at [20, 113] on button "+" at bounding box center [21, 116] width 24 height 24
click at [1299, 782] on span "Save" at bounding box center [1314, 786] width 34 height 16
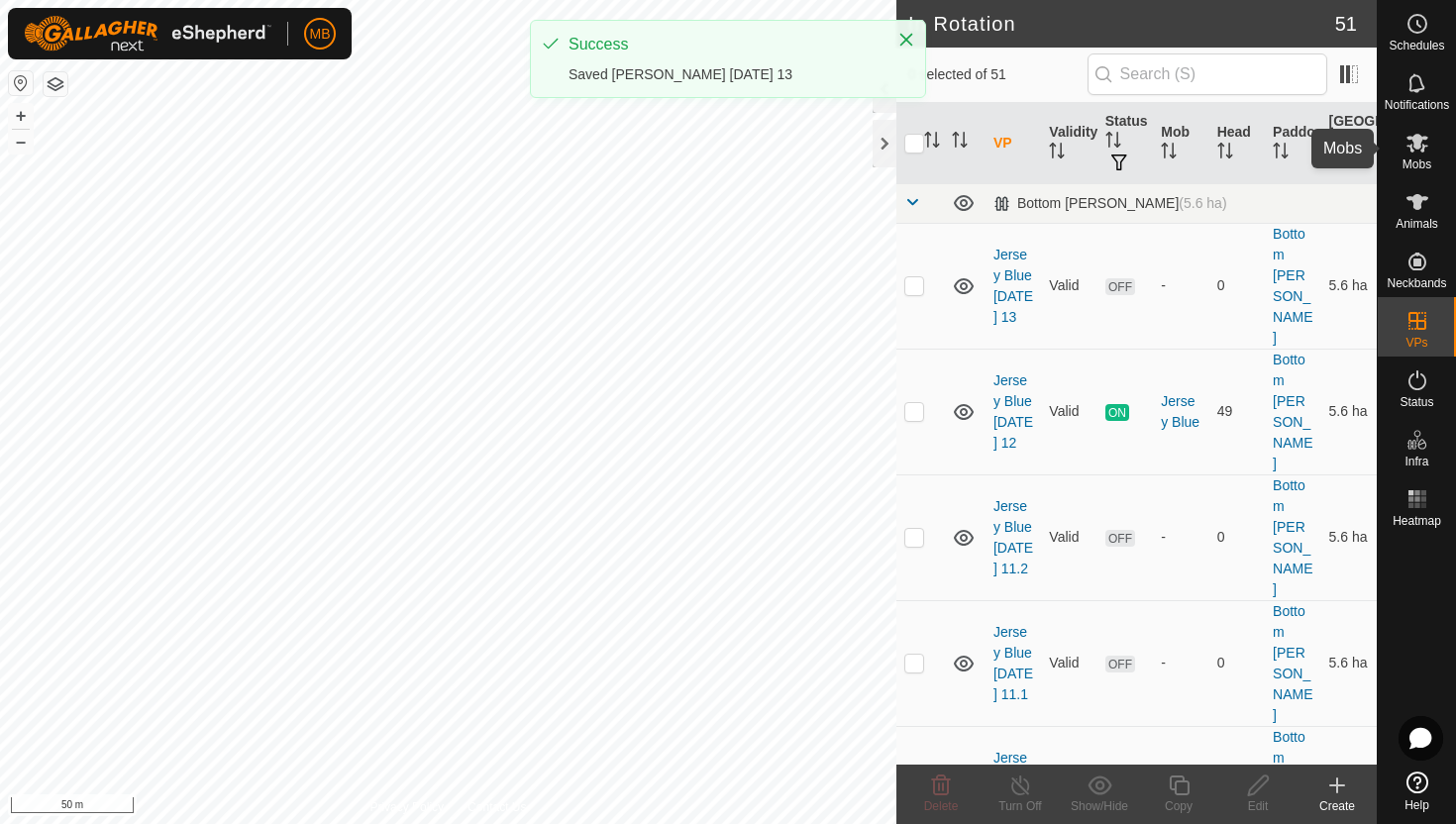
click at [1418, 148] on icon at bounding box center [1417, 142] width 24 height 24
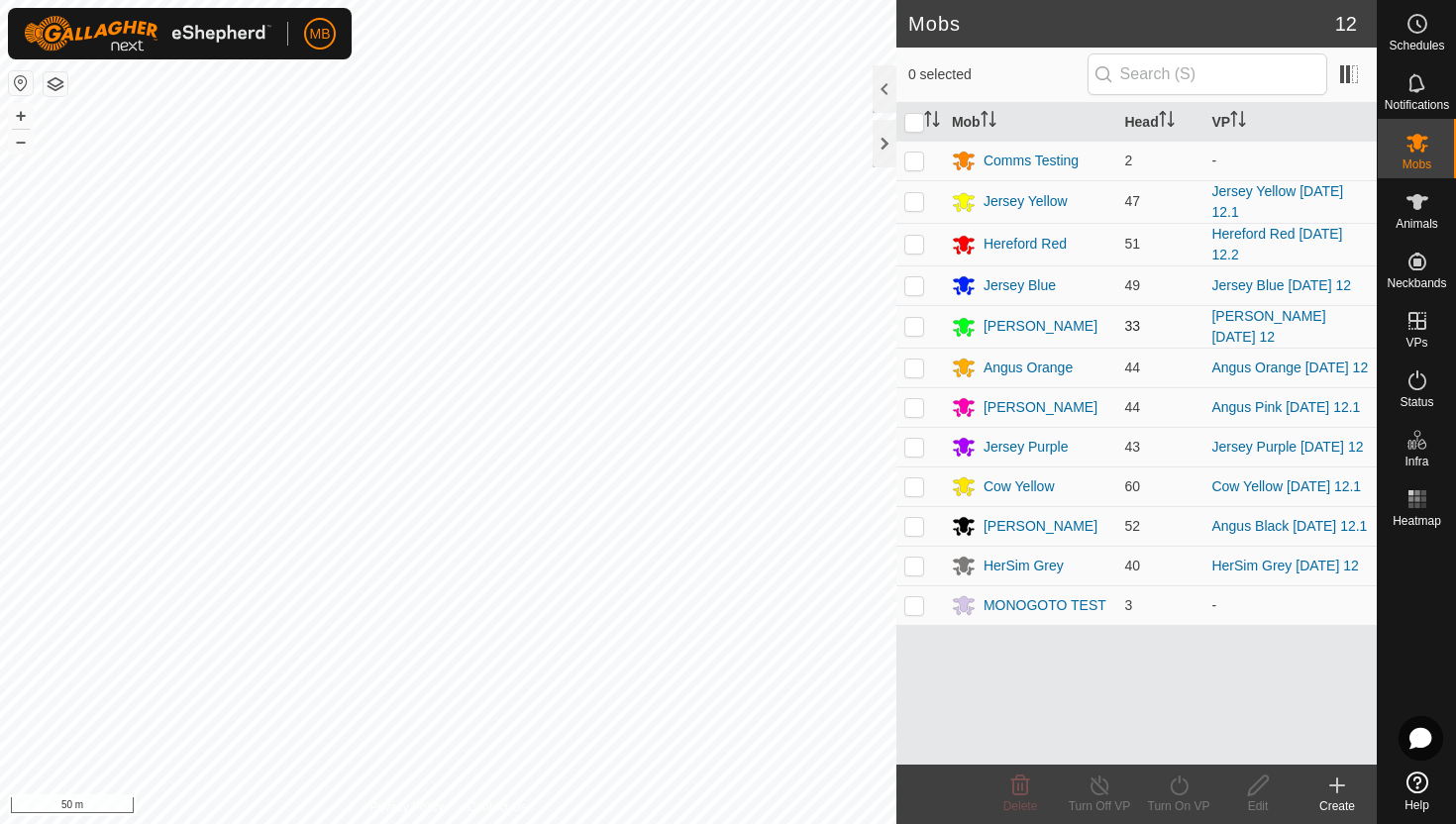
click at [917, 327] on p-checkbox at bounding box center [914, 326] width 20 height 16
checkbox input "true"
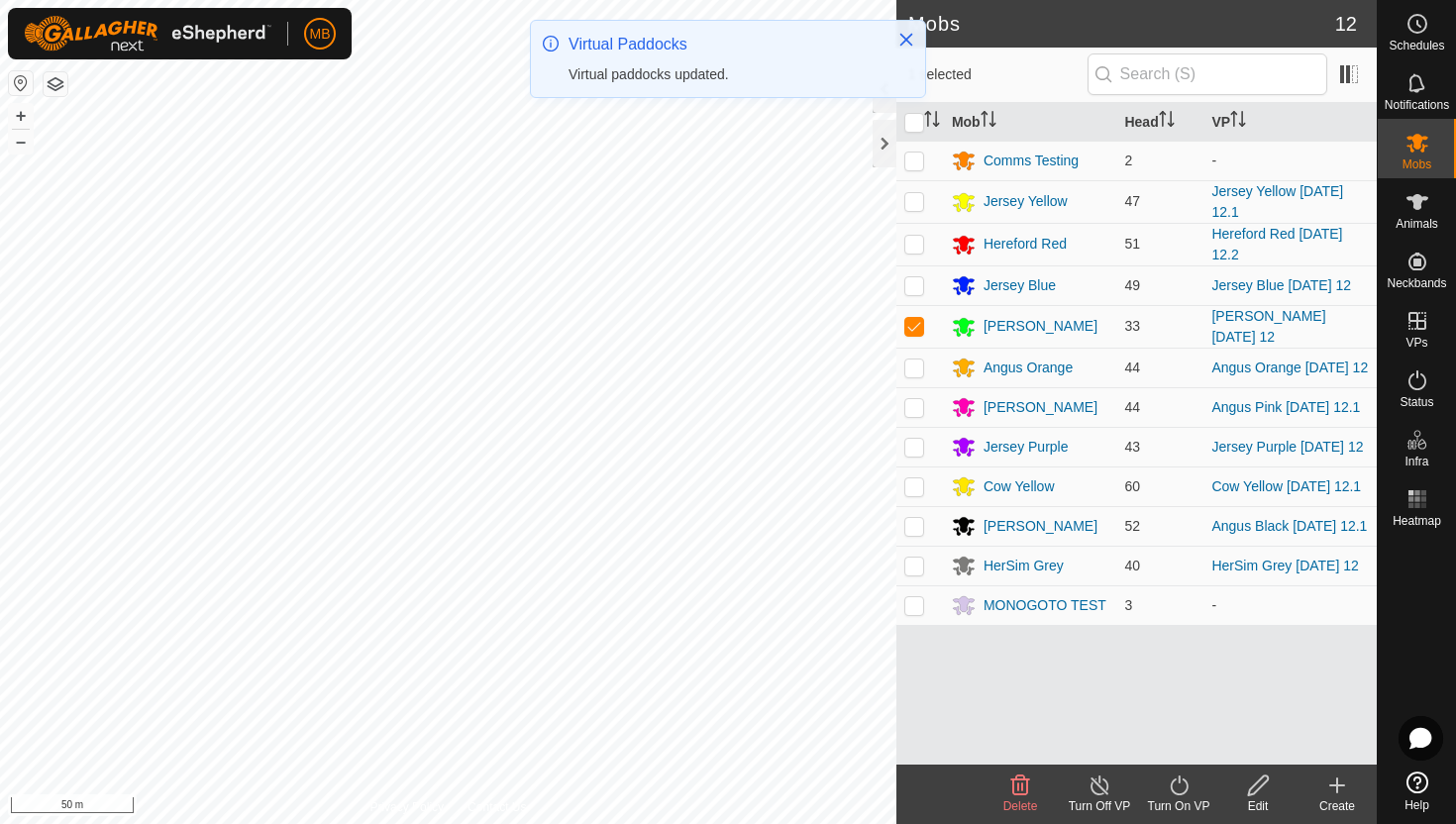
click at [1183, 783] on icon at bounding box center [1179, 785] width 25 height 24
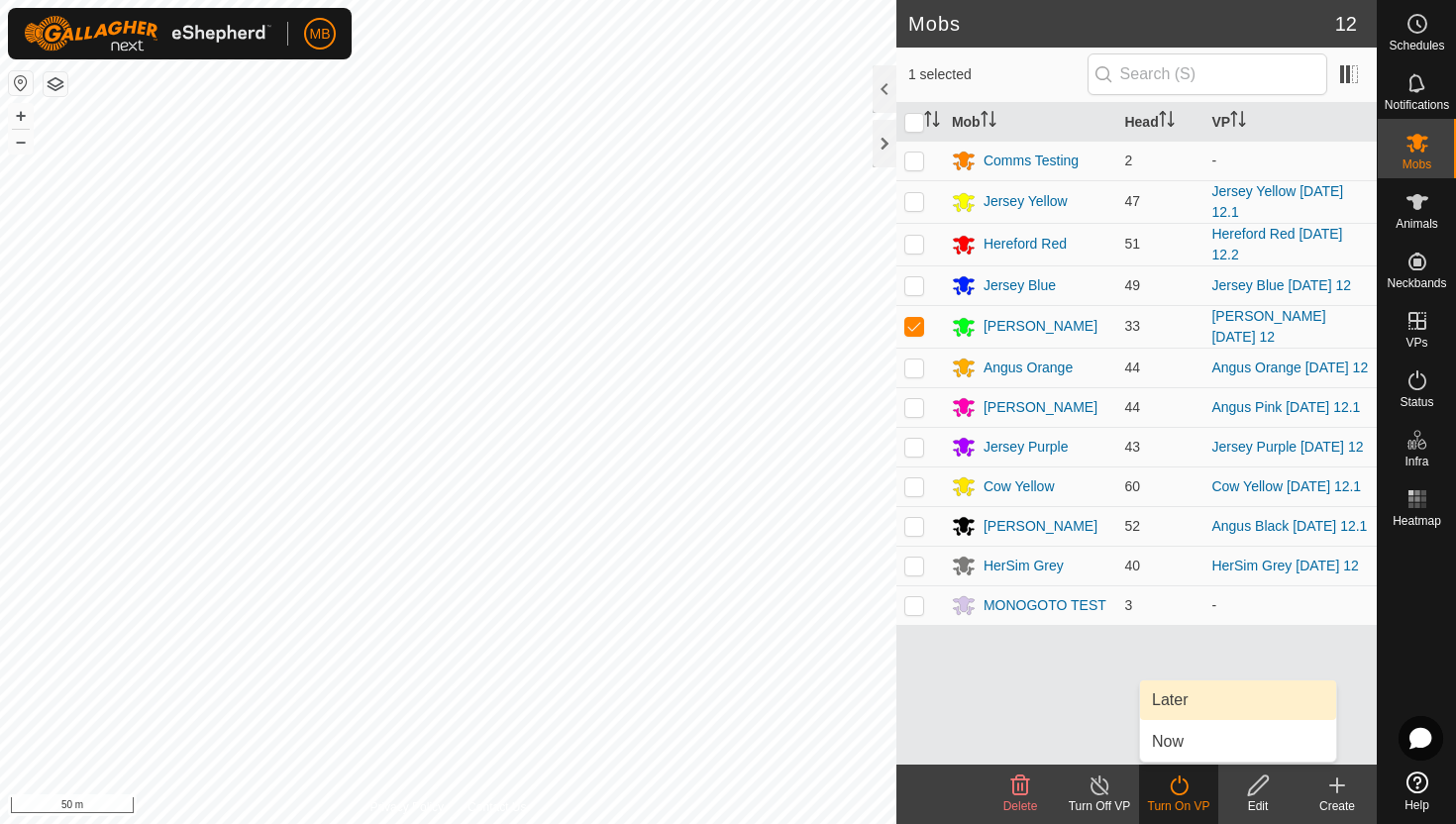
click at [1180, 694] on link "Later" at bounding box center [1237, 700] width 196 height 40
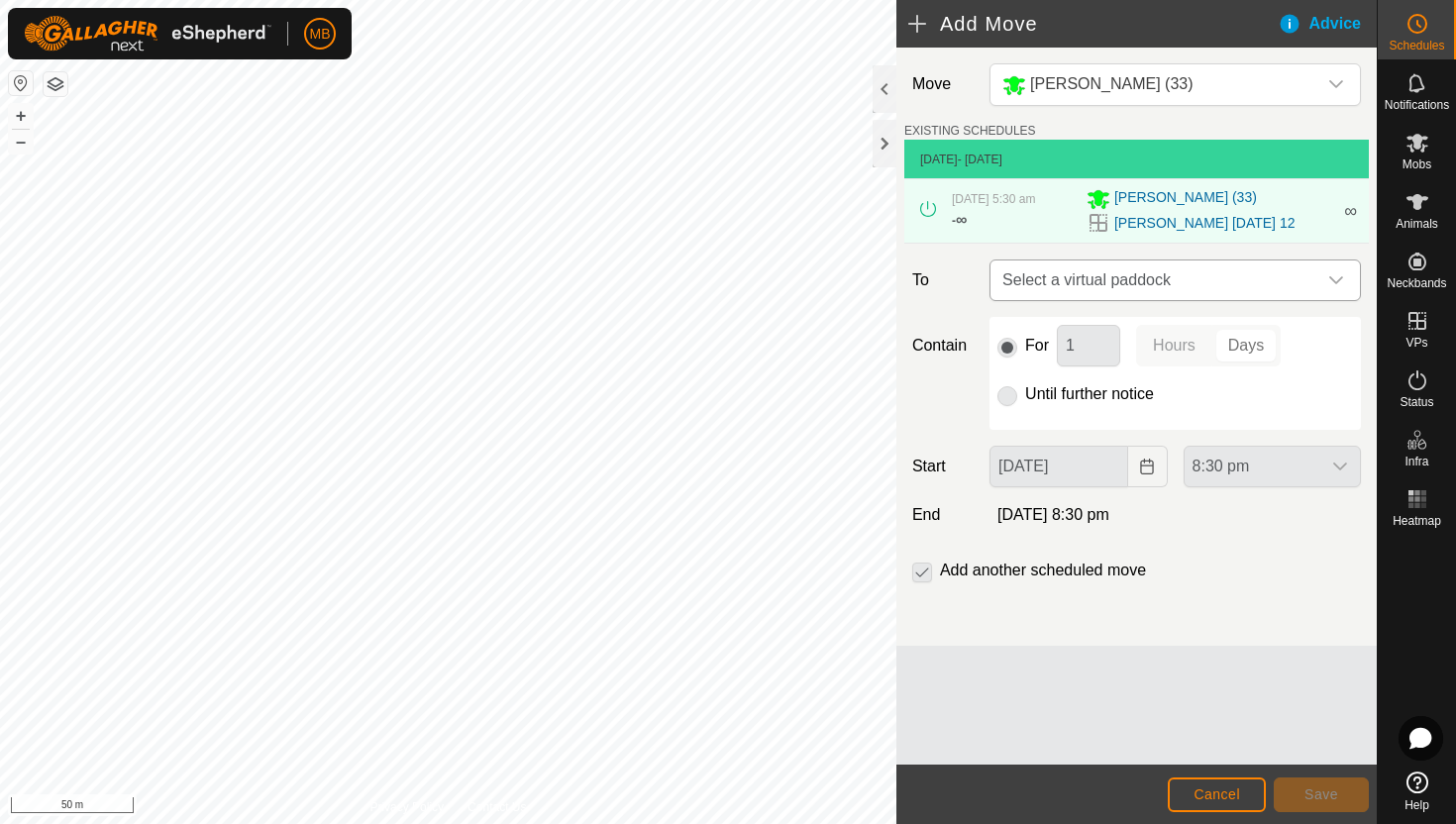
click at [1328, 272] on div "dropdown trigger" at bounding box center [1337, 280] width 40 height 40
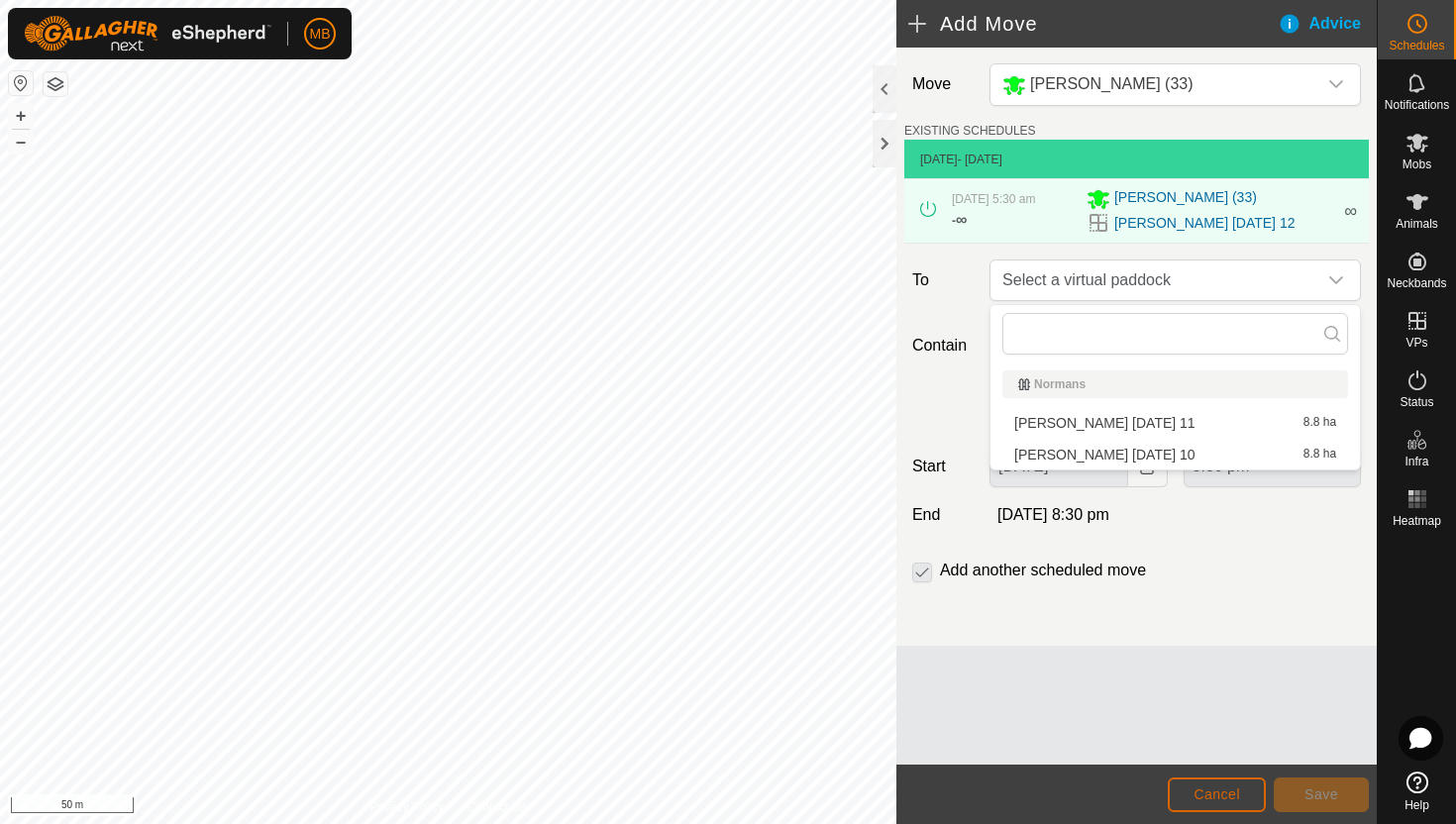
click at [1220, 800] on span "Cancel" at bounding box center [1216, 794] width 47 height 16
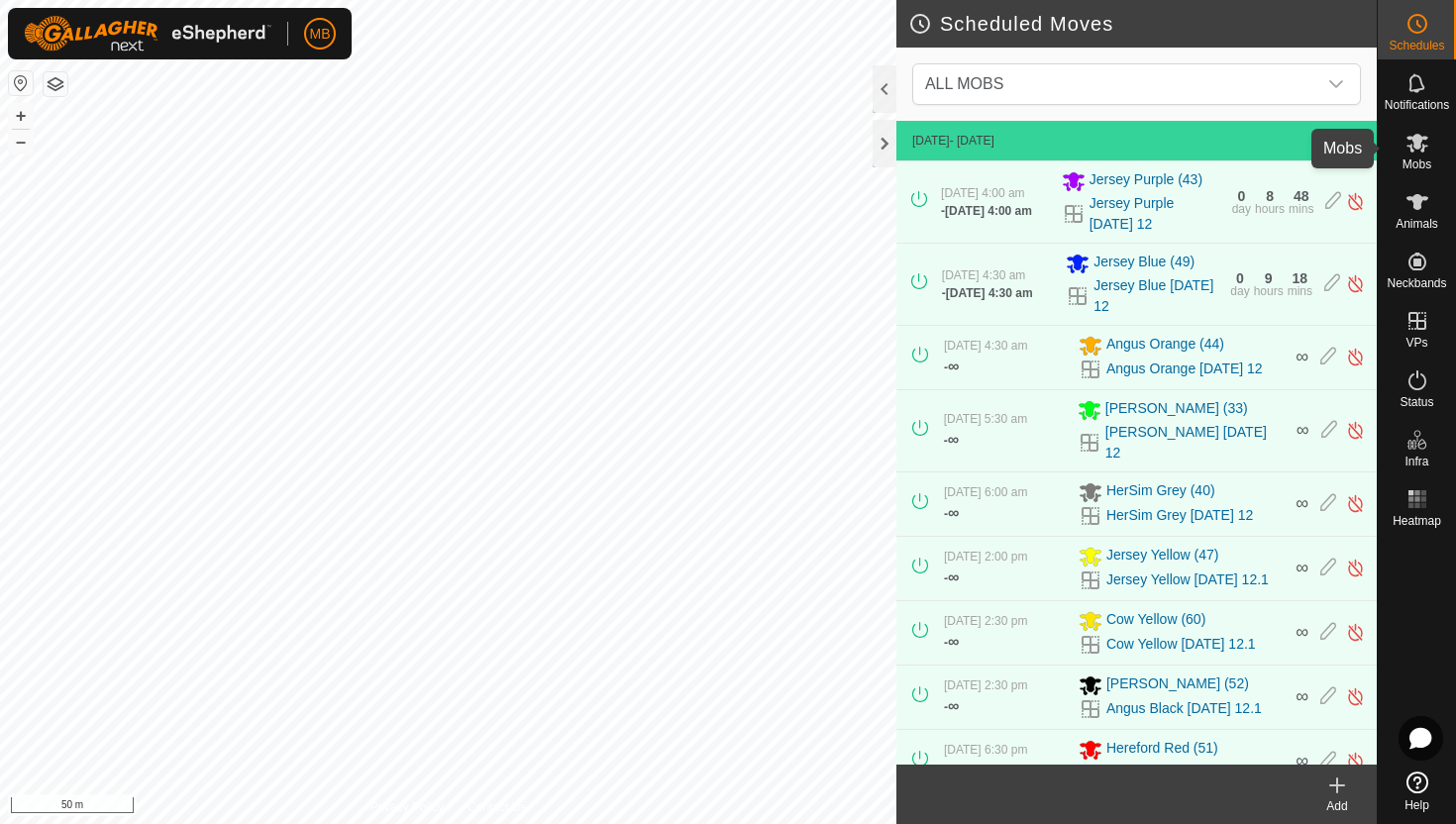
click at [1419, 144] on icon at bounding box center [1417, 142] width 22 height 19
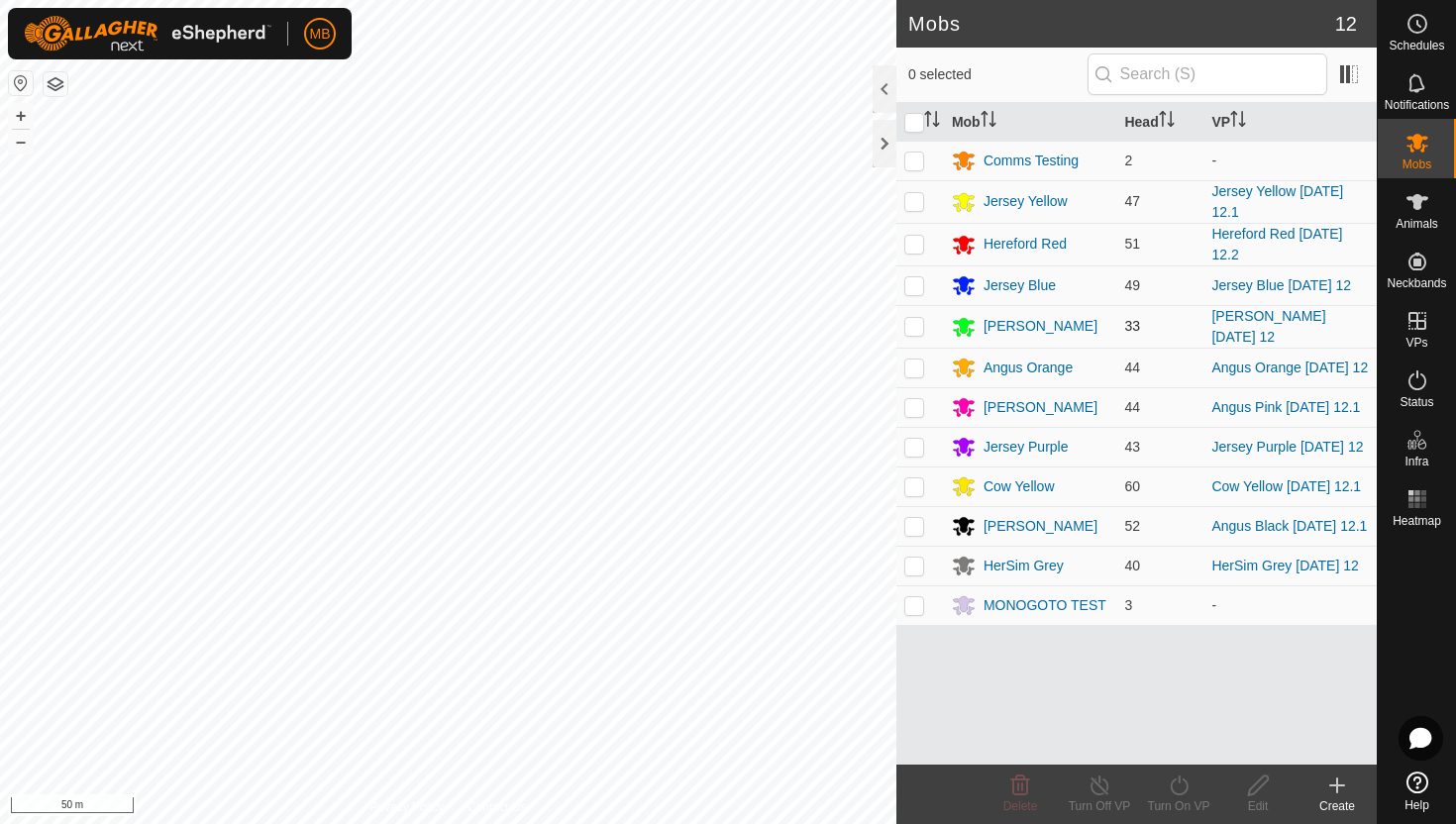
click at [912, 328] on p-checkbox at bounding box center [914, 326] width 20 height 16
click at [1183, 783] on icon at bounding box center [1179, 785] width 25 height 24
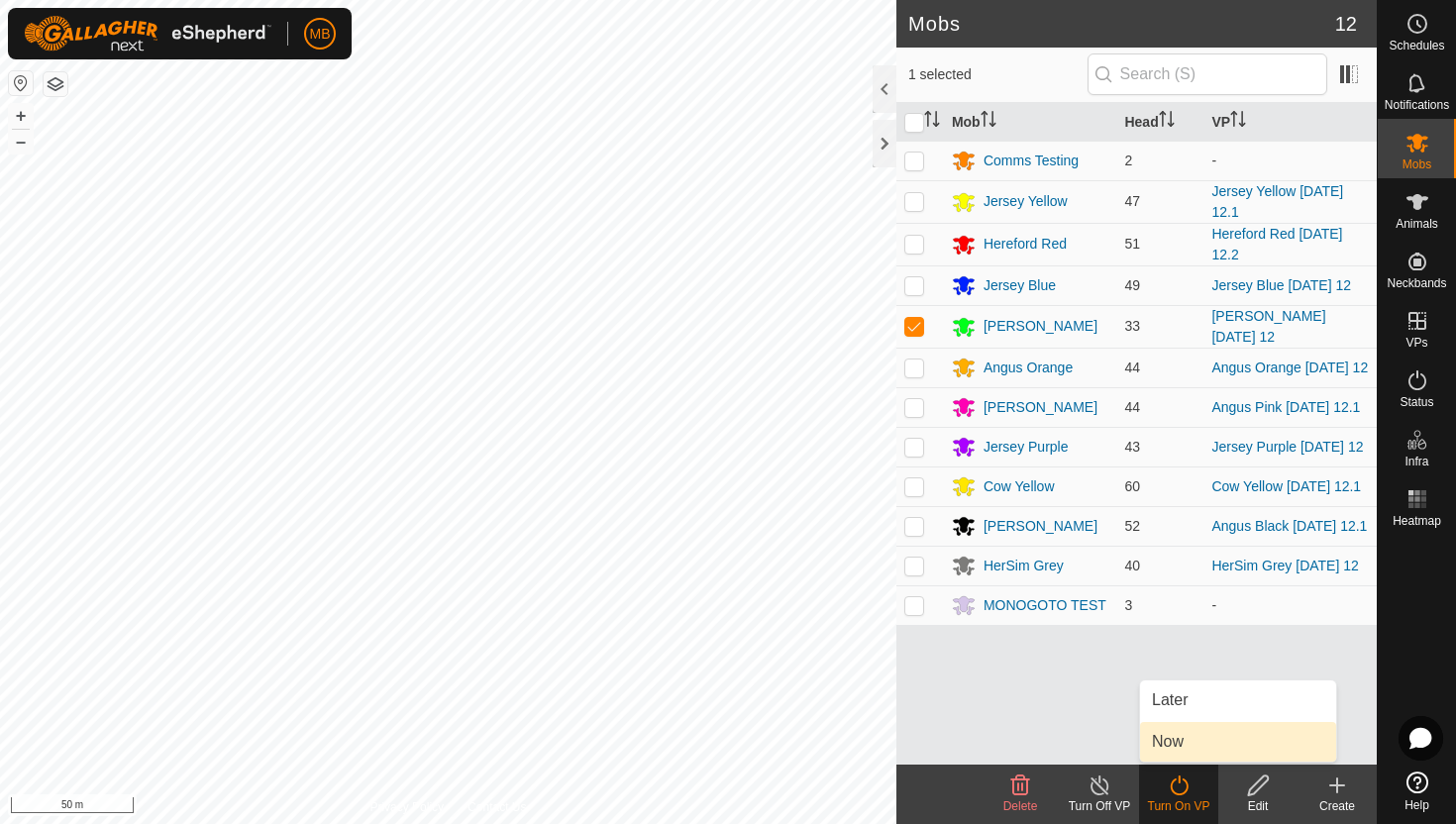
click at [1178, 742] on link "Now" at bounding box center [1237, 742] width 196 height 40
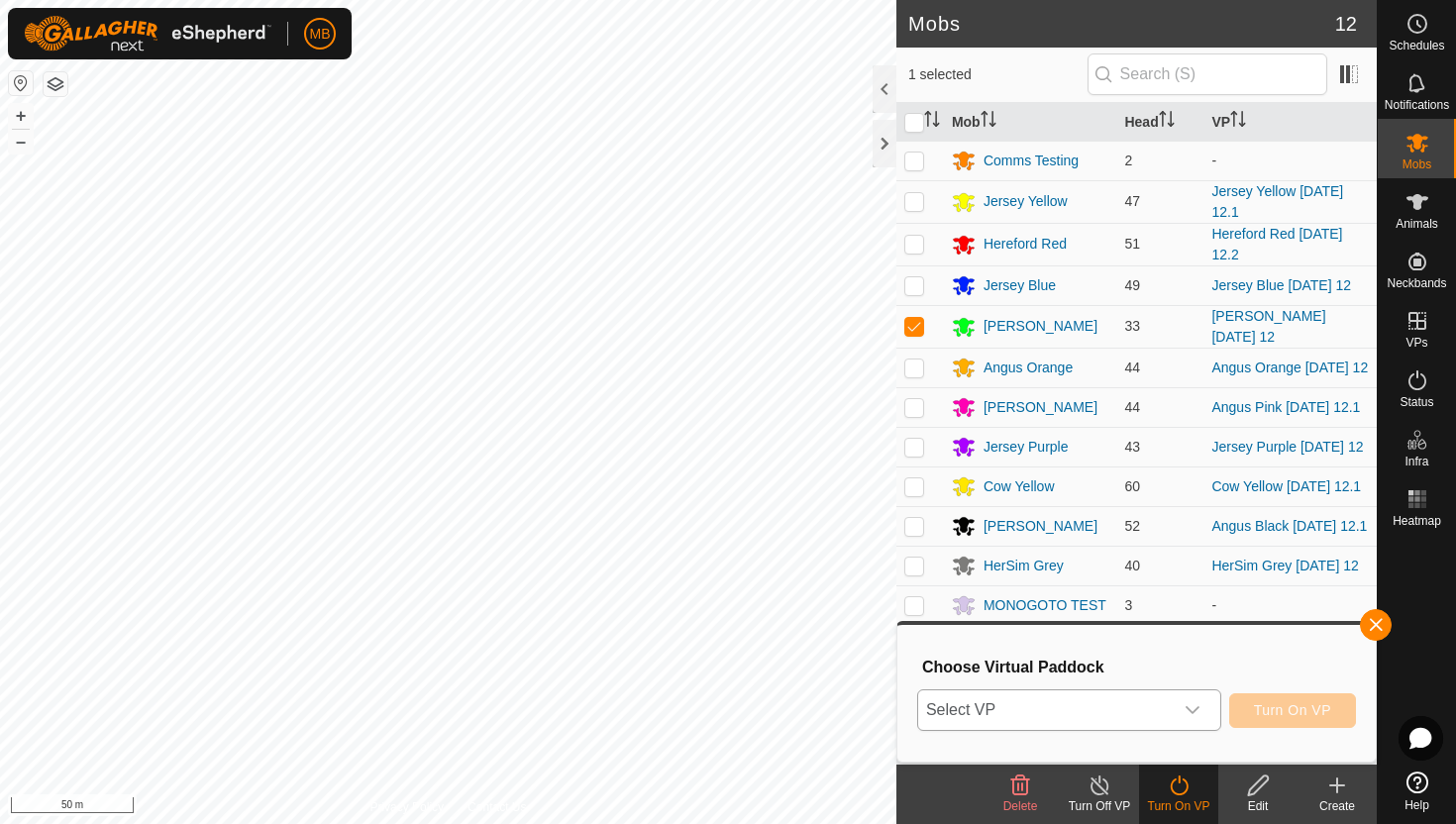
click at [1187, 714] on icon "dropdown trigger" at bounding box center [1192, 710] width 16 height 16
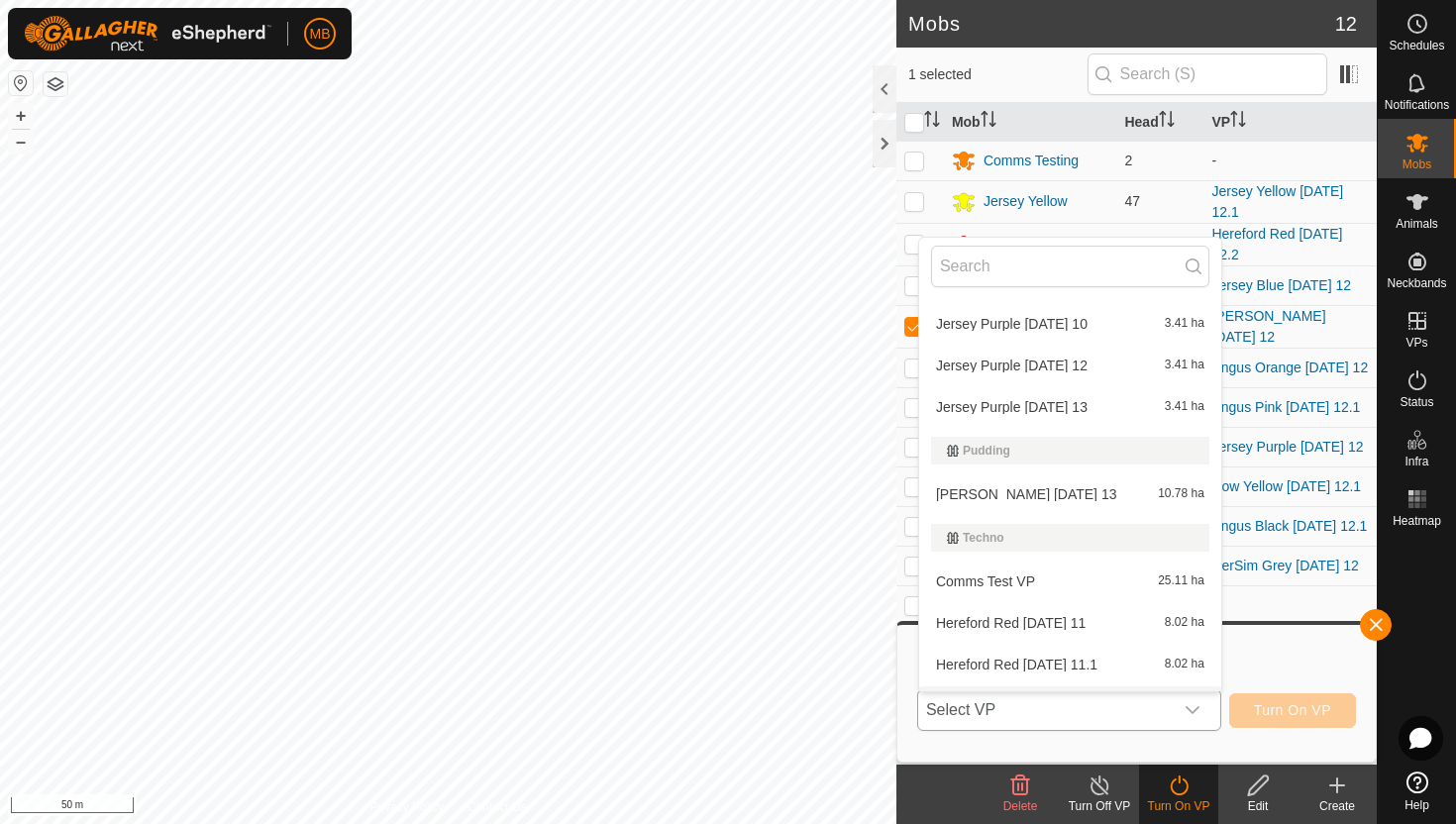
scroll to position [881, 0]
click at [1028, 505] on li "Angus Green Wednesday 13 10.78 ha" at bounding box center [1070, 497] width 302 height 40
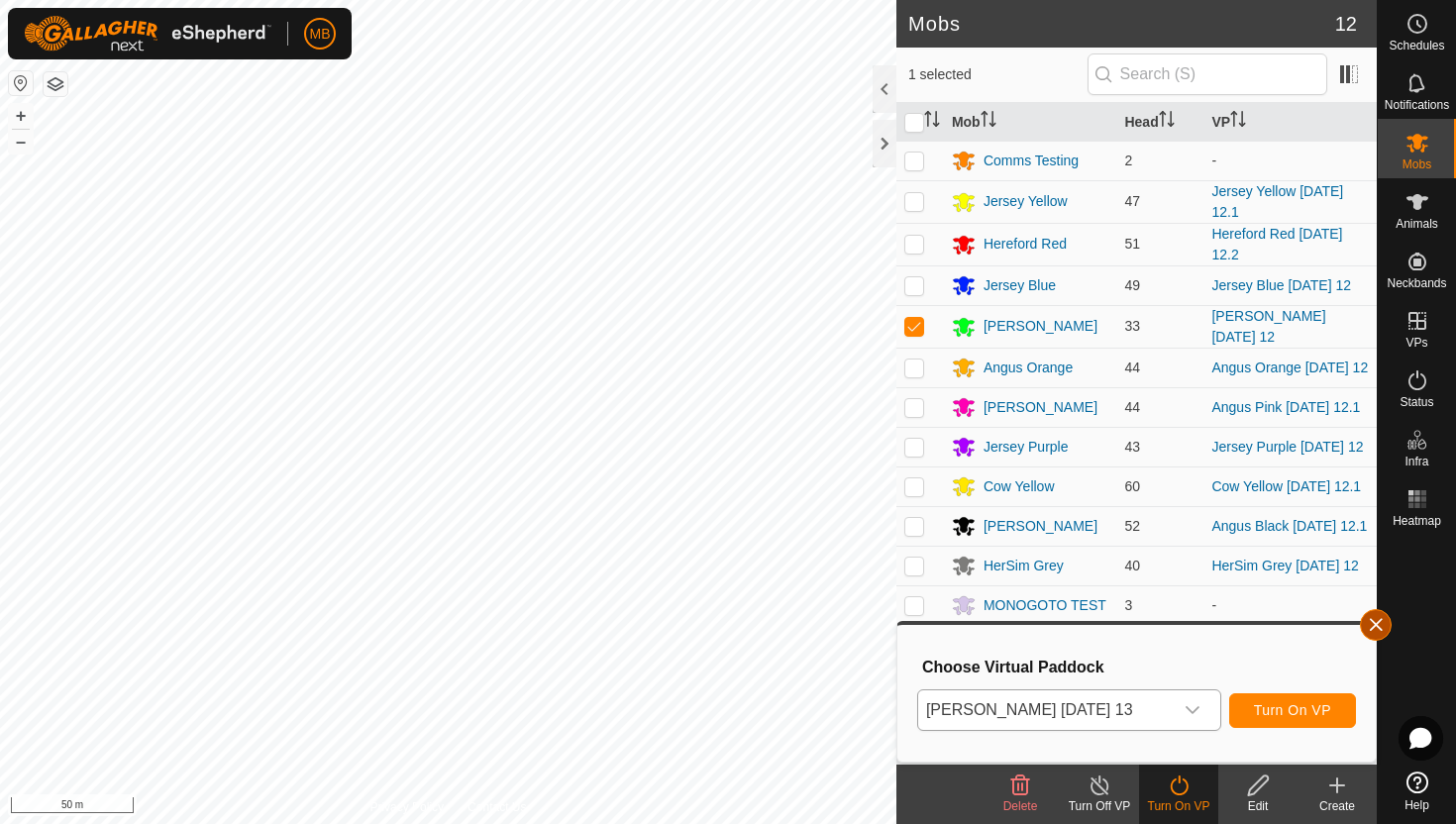
click at [1381, 626] on button "button" at bounding box center [1375, 625] width 32 height 32
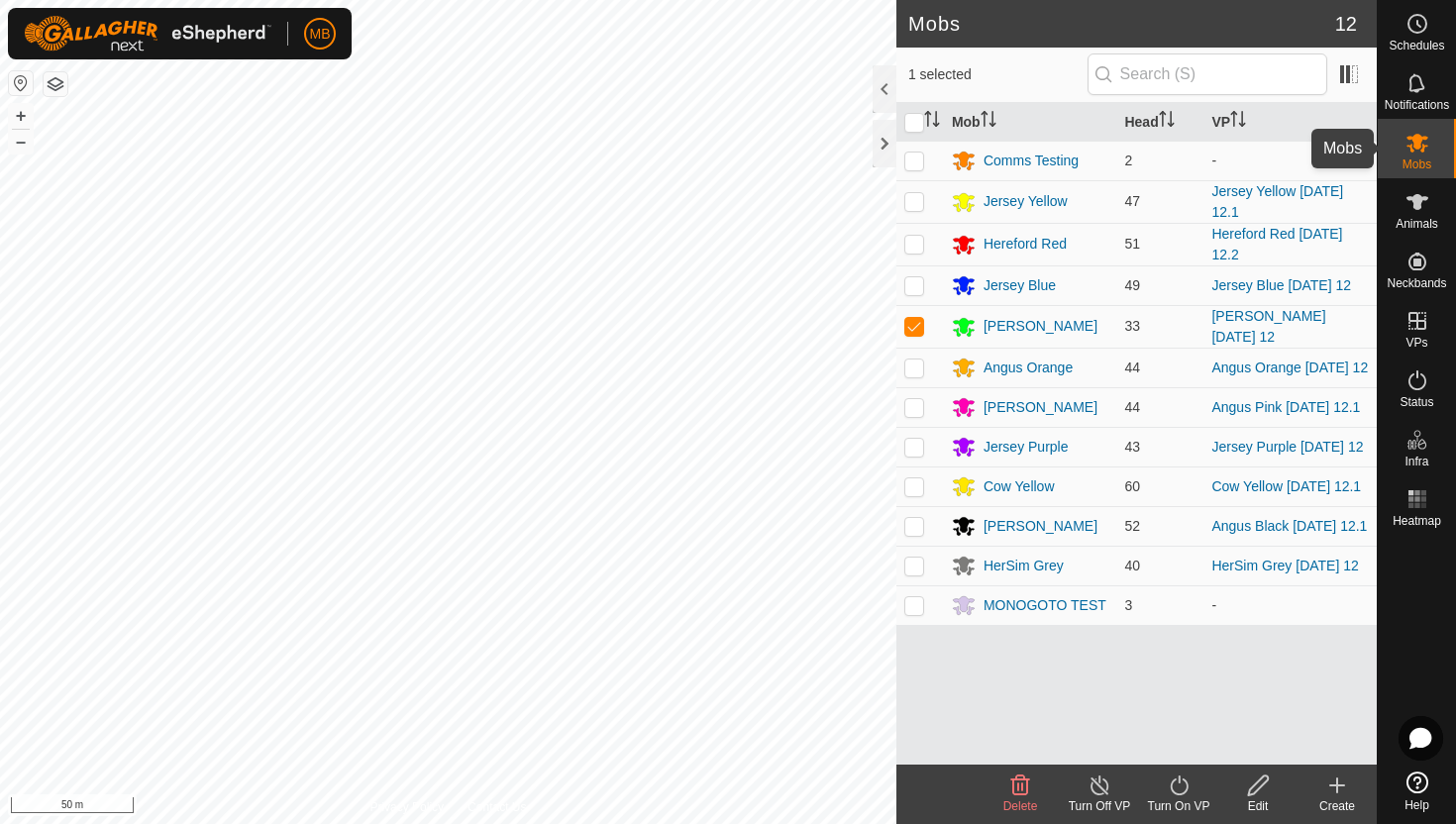
click at [1419, 150] on icon at bounding box center [1417, 142] width 22 height 19
click at [911, 329] on p-checkbox at bounding box center [914, 326] width 20 height 16
click at [915, 326] on p-checkbox at bounding box center [914, 326] width 20 height 16
checkbox input "false"
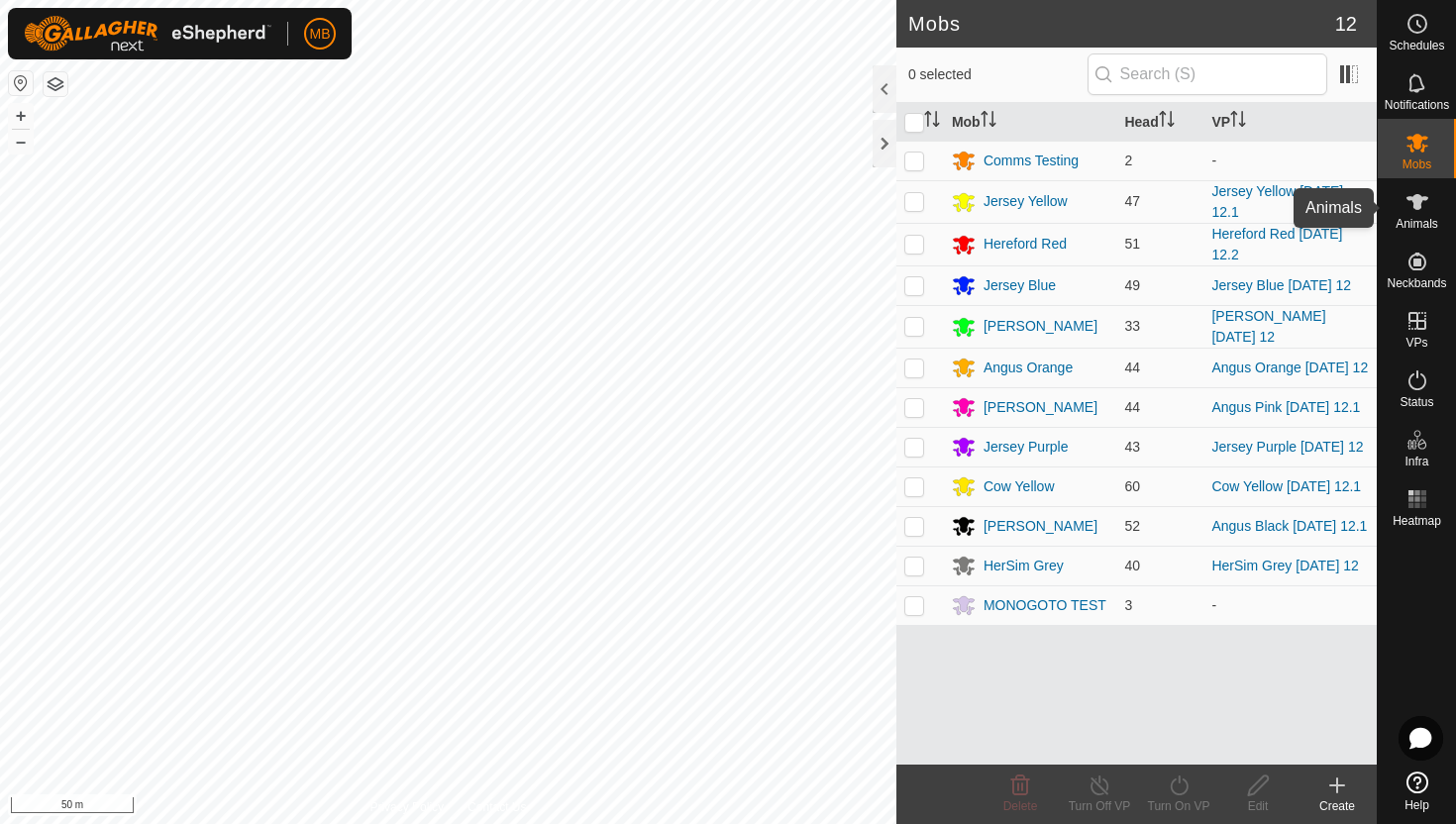
click at [1420, 211] on icon at bounding box center [1417, 202] width 24 height 24
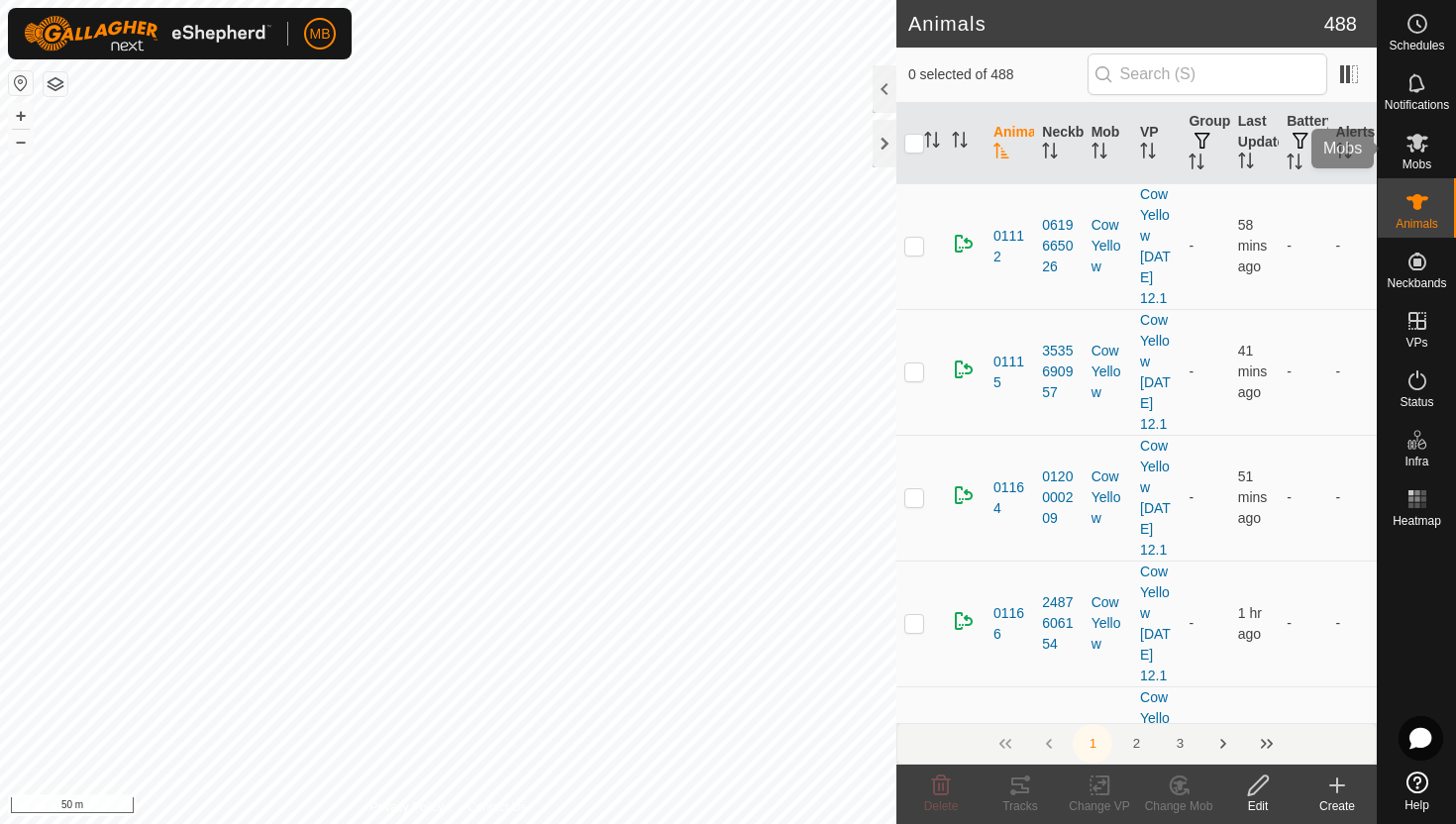
click at [1419, 158] on span "Mobs" at bounding box center [1416, 164] width 29 height 12
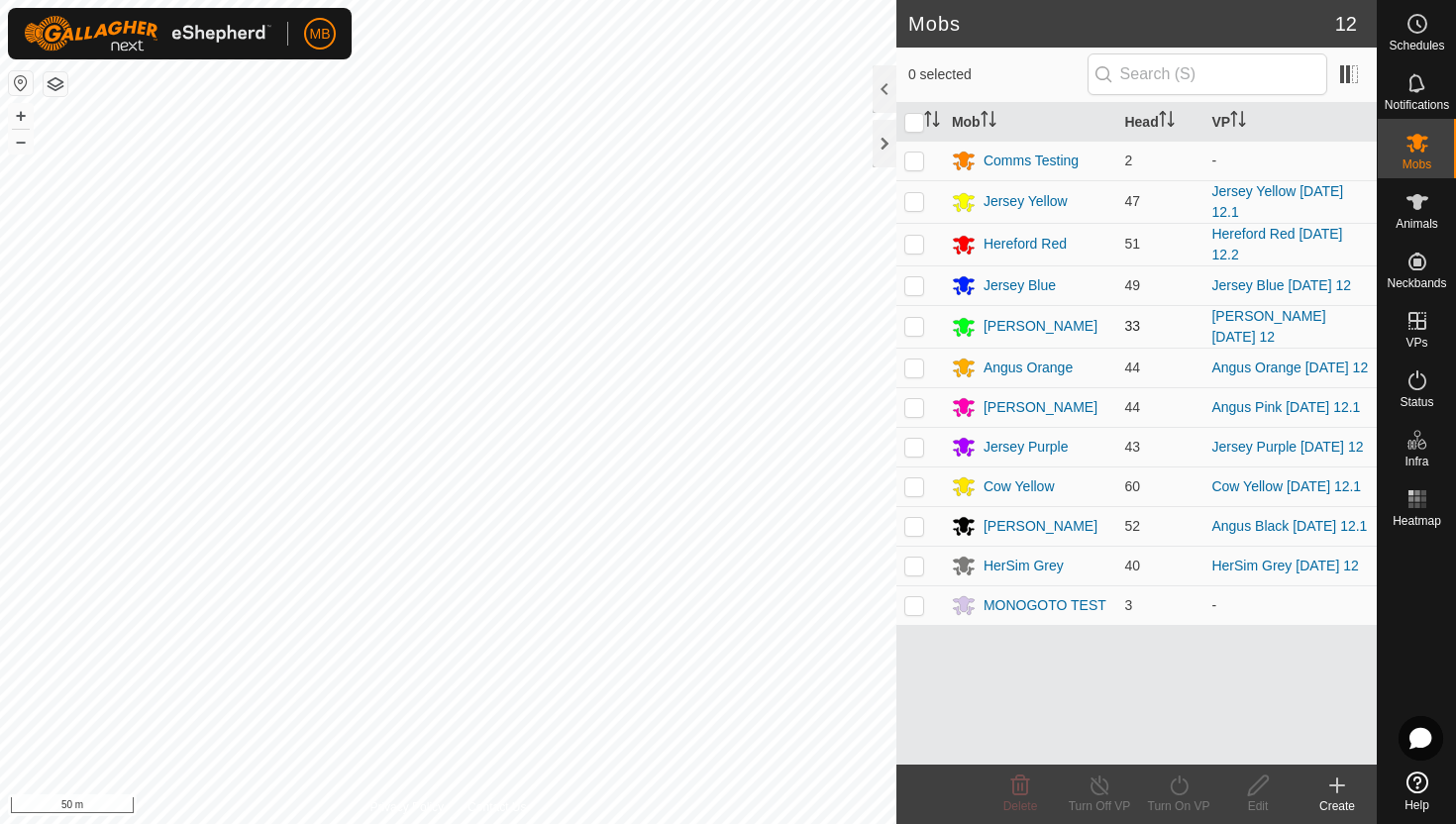
click at [910, 330] on p-checkbox at bounding box center [914, 326] width 20 height 16
checkbox input "true"
click at [1177, 783] on icon at bounding box center [1179, 785] width 25 height 24
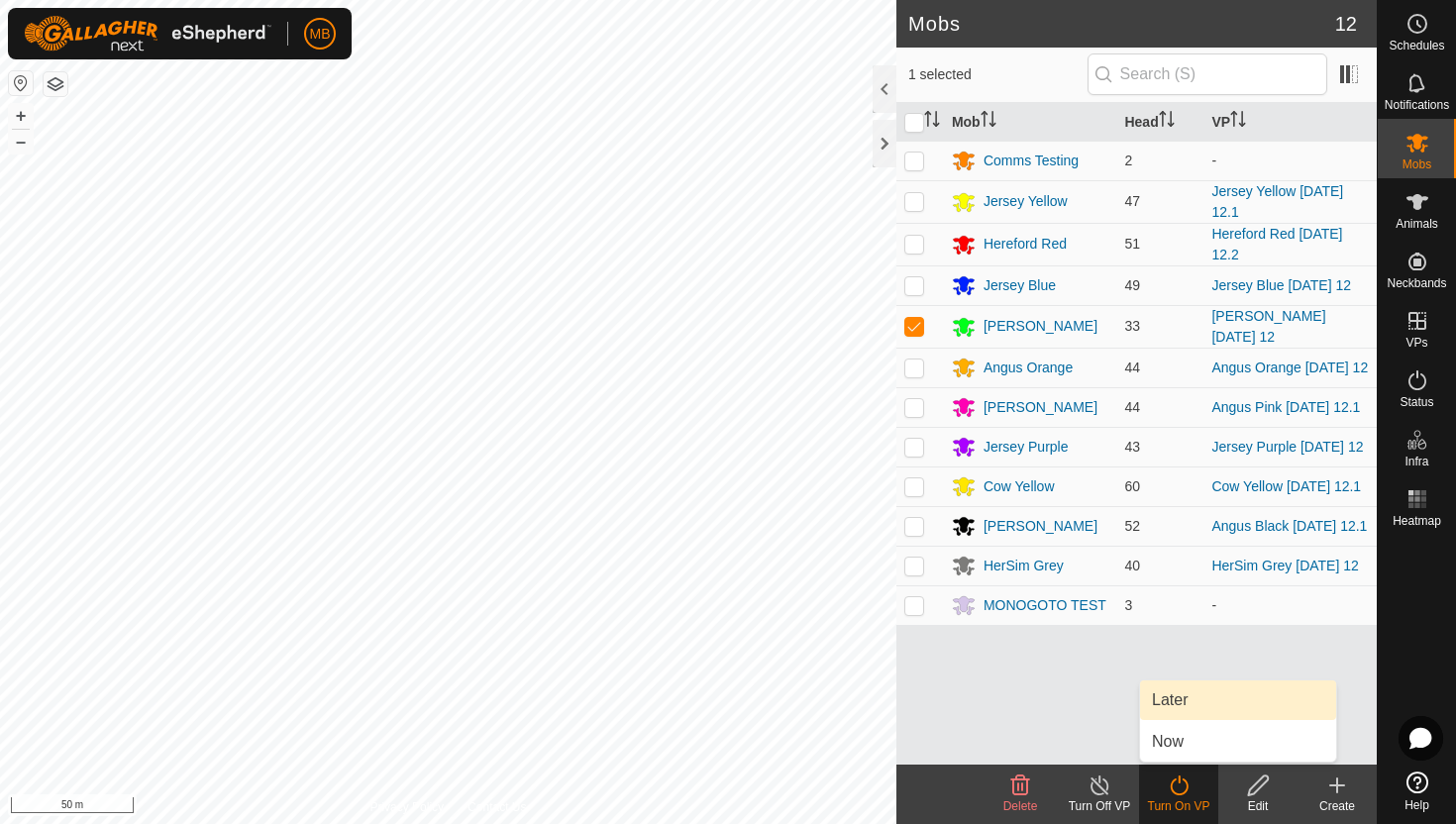
click at [1186, 704] on link "Later" at bounding box center [1237, 700] width 196 height 40
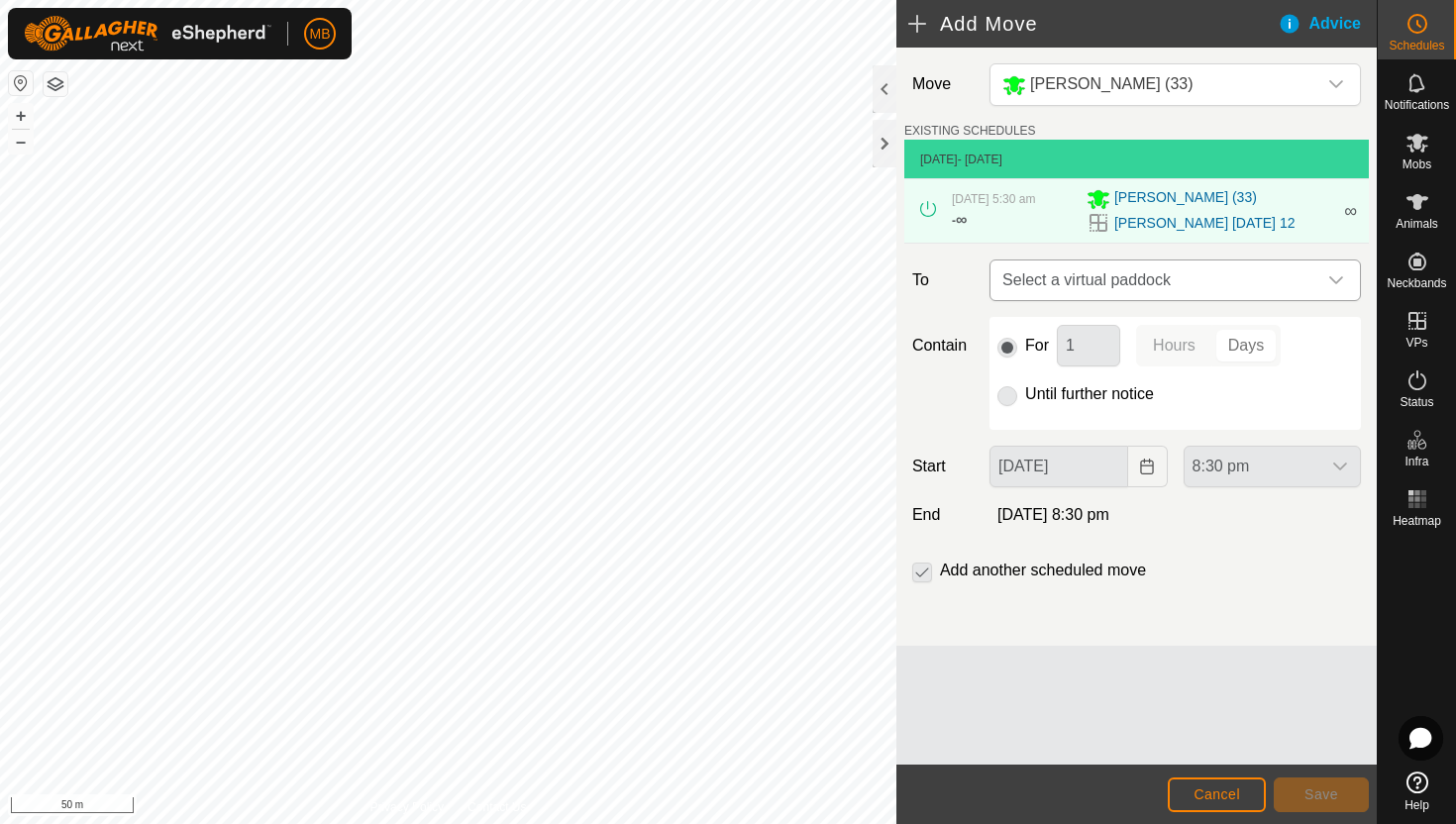
click at [1335, 278] on icon "dropdown trigger" at bounding box center [1337, 280] width 16 height 16
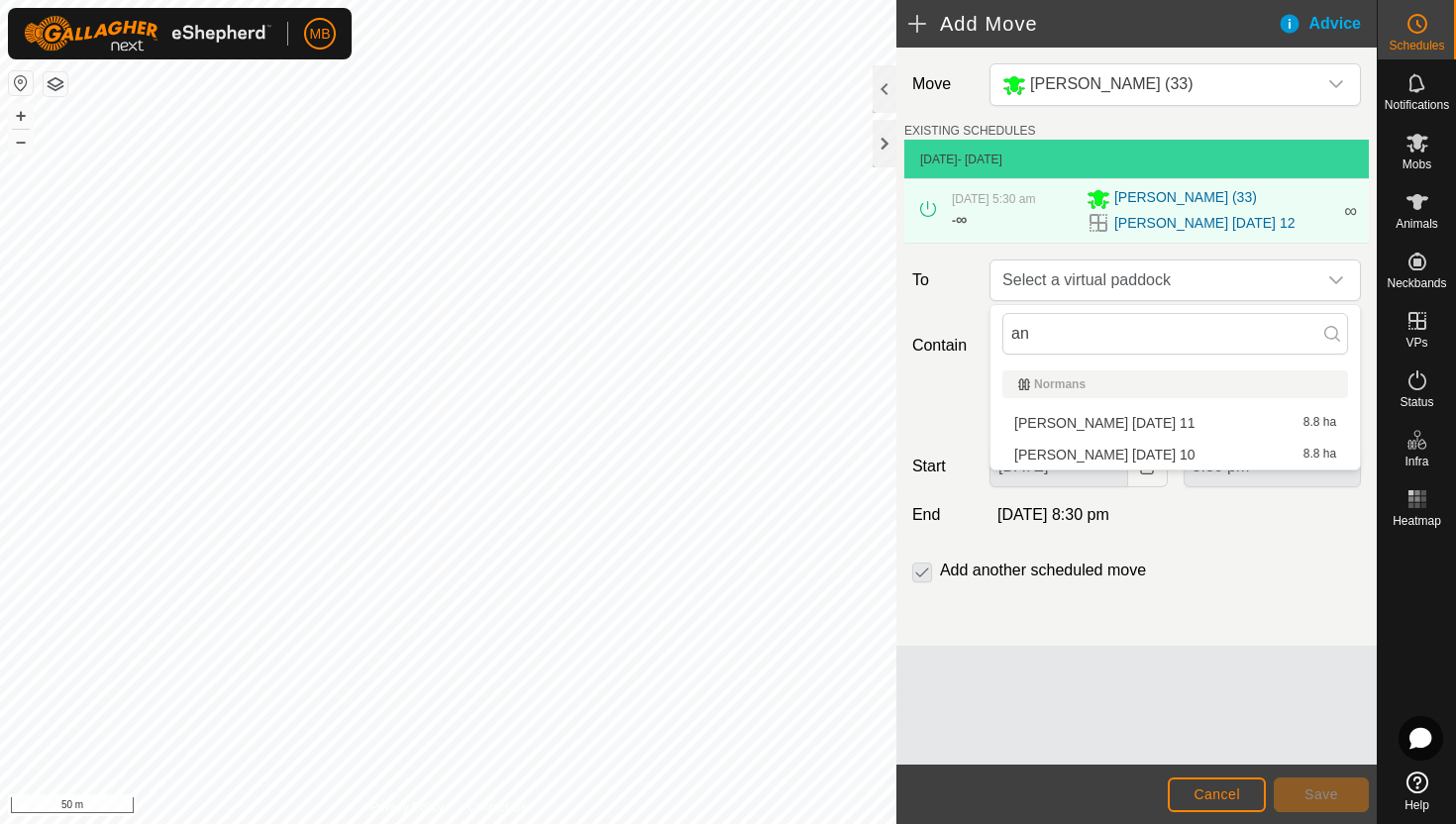
type input "a"
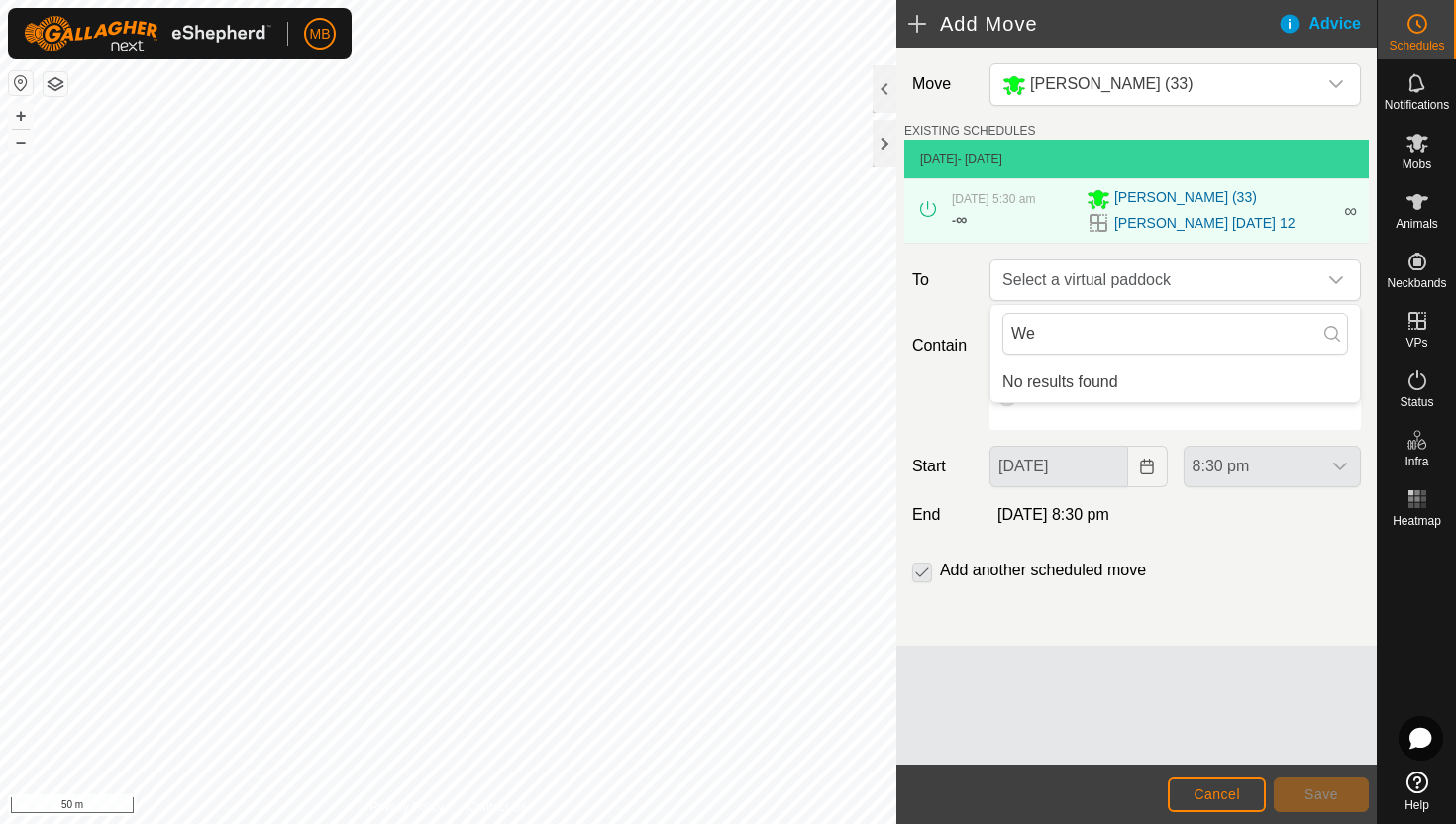
type input "W"
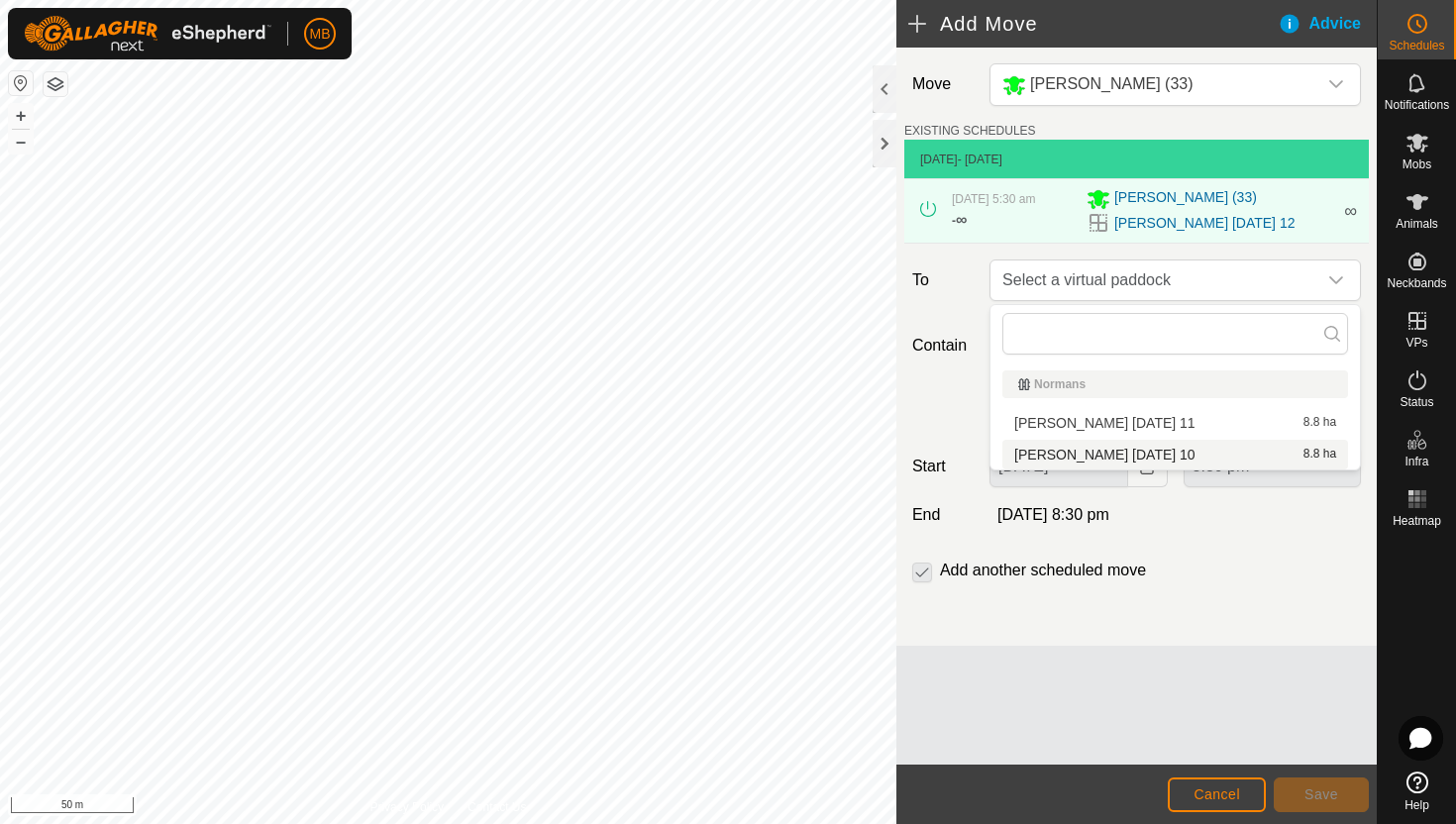
click at [1293, 560] on div "Add another scheduled move" at bounding box center [1136, 578] width 464 height 40
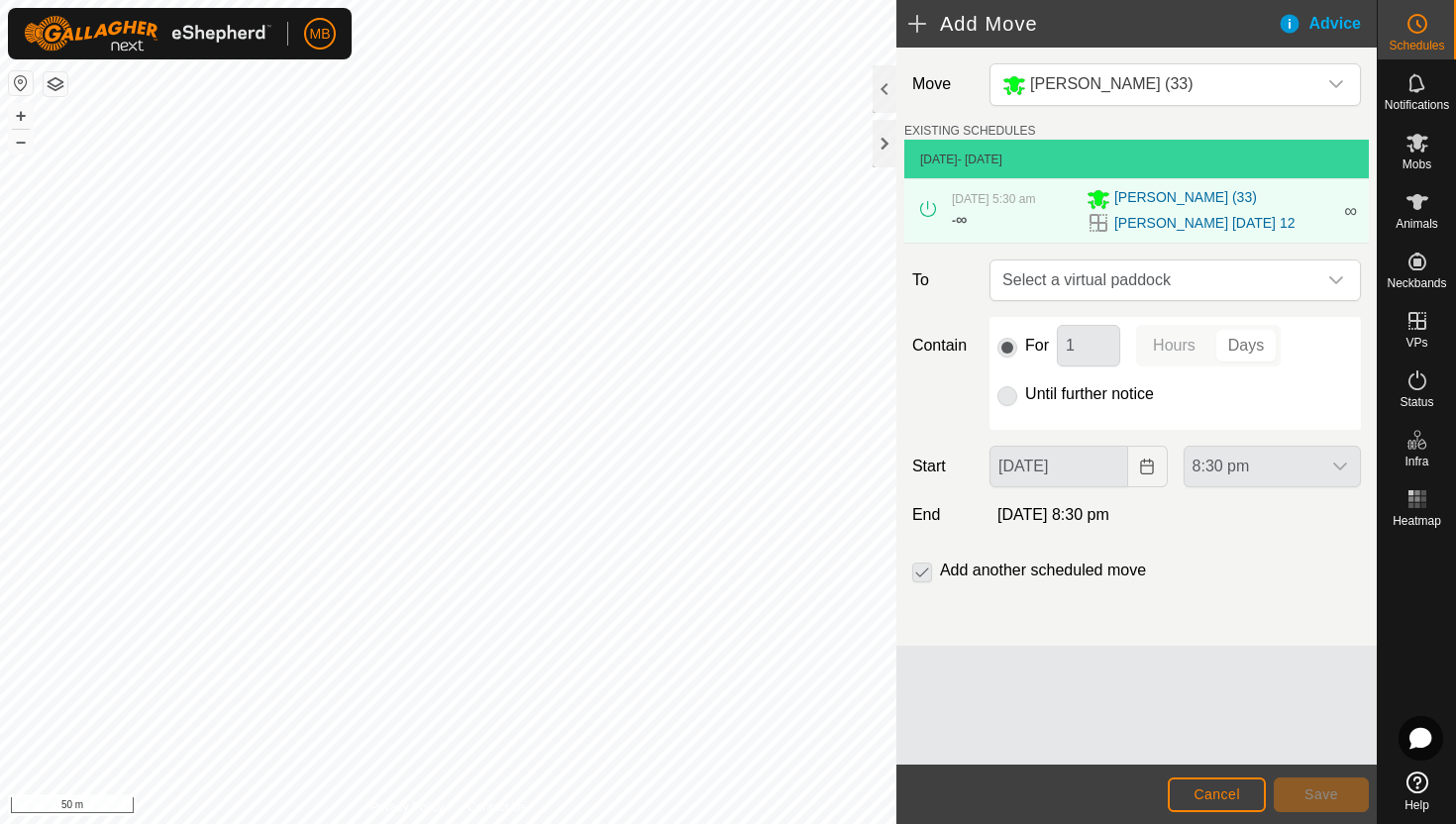
click at [1065, 395] on label "Until further notice" at bounding box center [1089, 394] width 128 height 16
click at [1235, 286] on span "Select a virtual paddock" at bounding box center [1156, 280] width 322 height 40
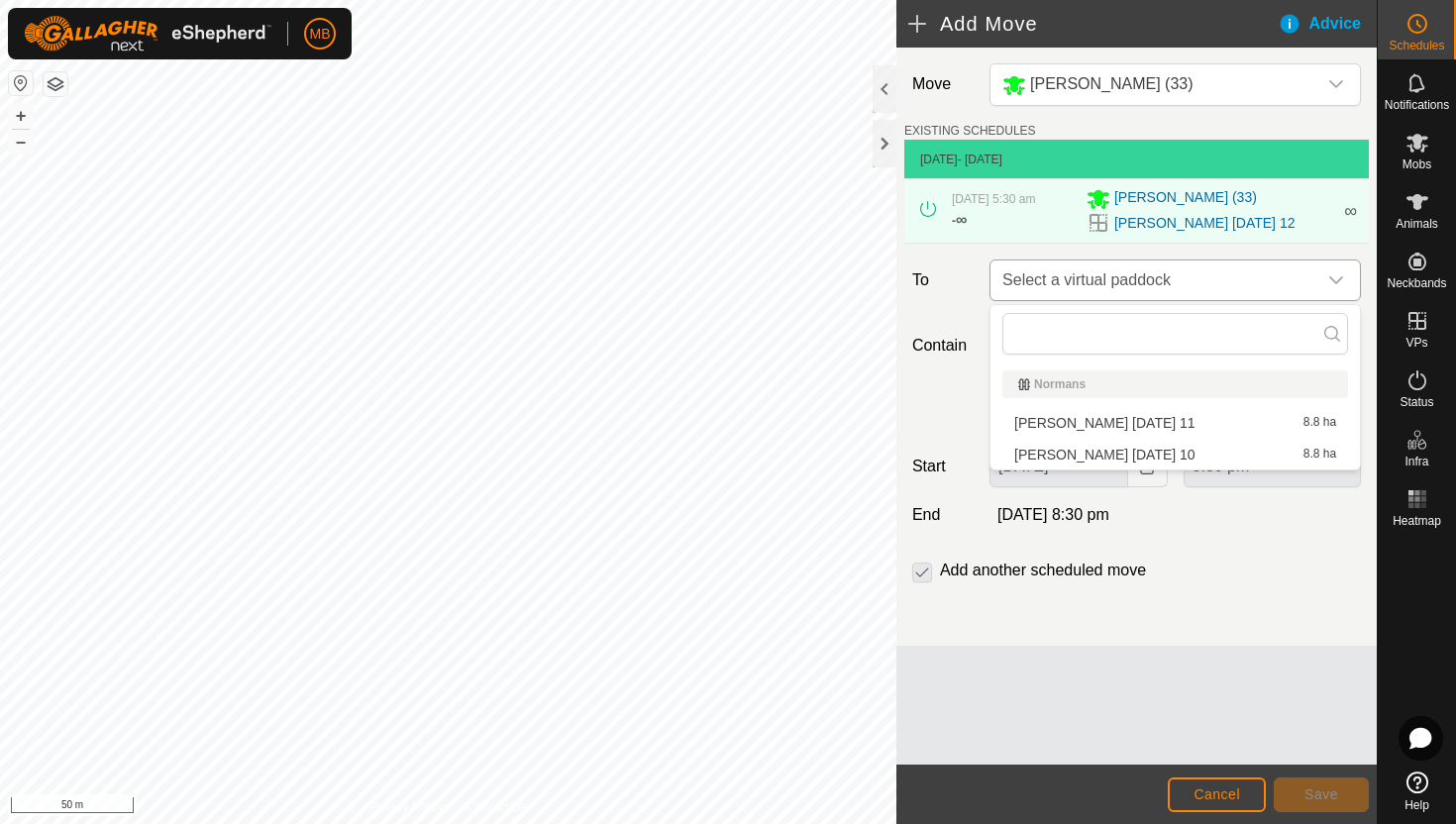
click at [1235, 284] on span "Select a virtual paddock" at bounding box center [1156, 280] width 322 height 40
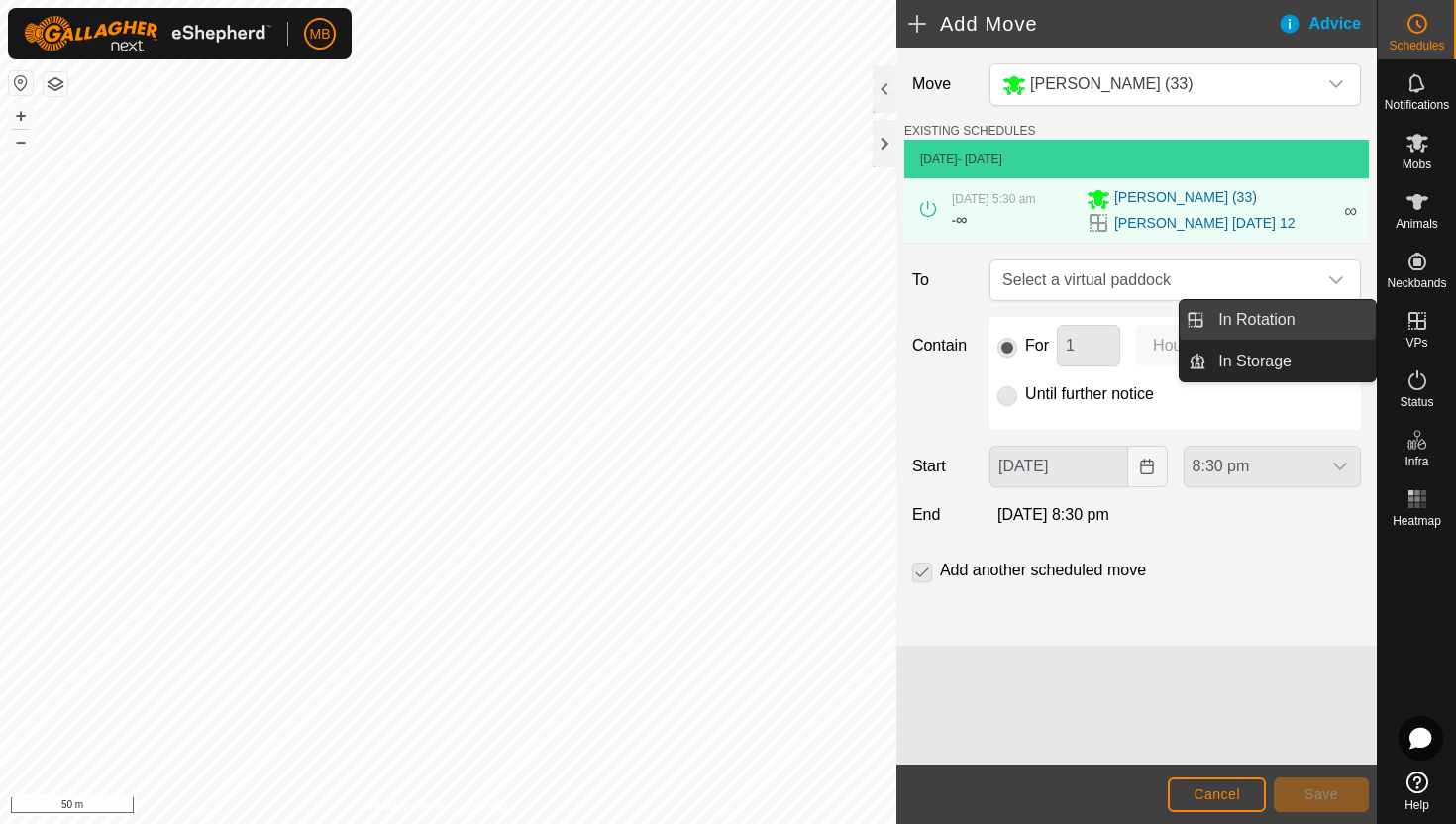
click at [1300, 319] on link "In Rotation" at bounding box center [1291, 320] width 169 height 40
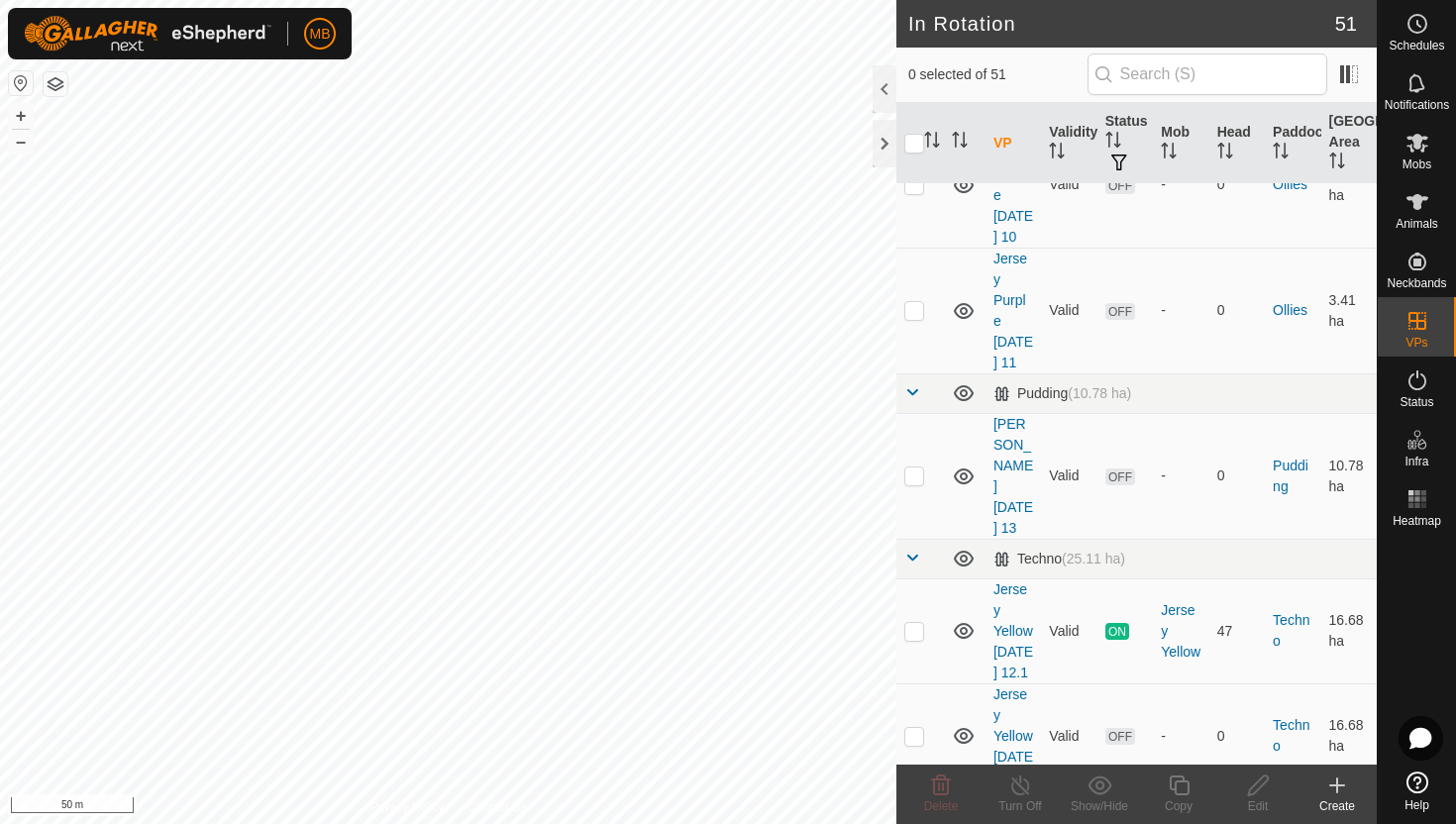
scroll to position [2231, 0]
click at [915, 621] on p-checkbox at bounding box center [914, 629] width 20 height 16
checkbox input "true"
click at [1181, 783] on icon at bounding box center [1179, 785] width 25 height 24
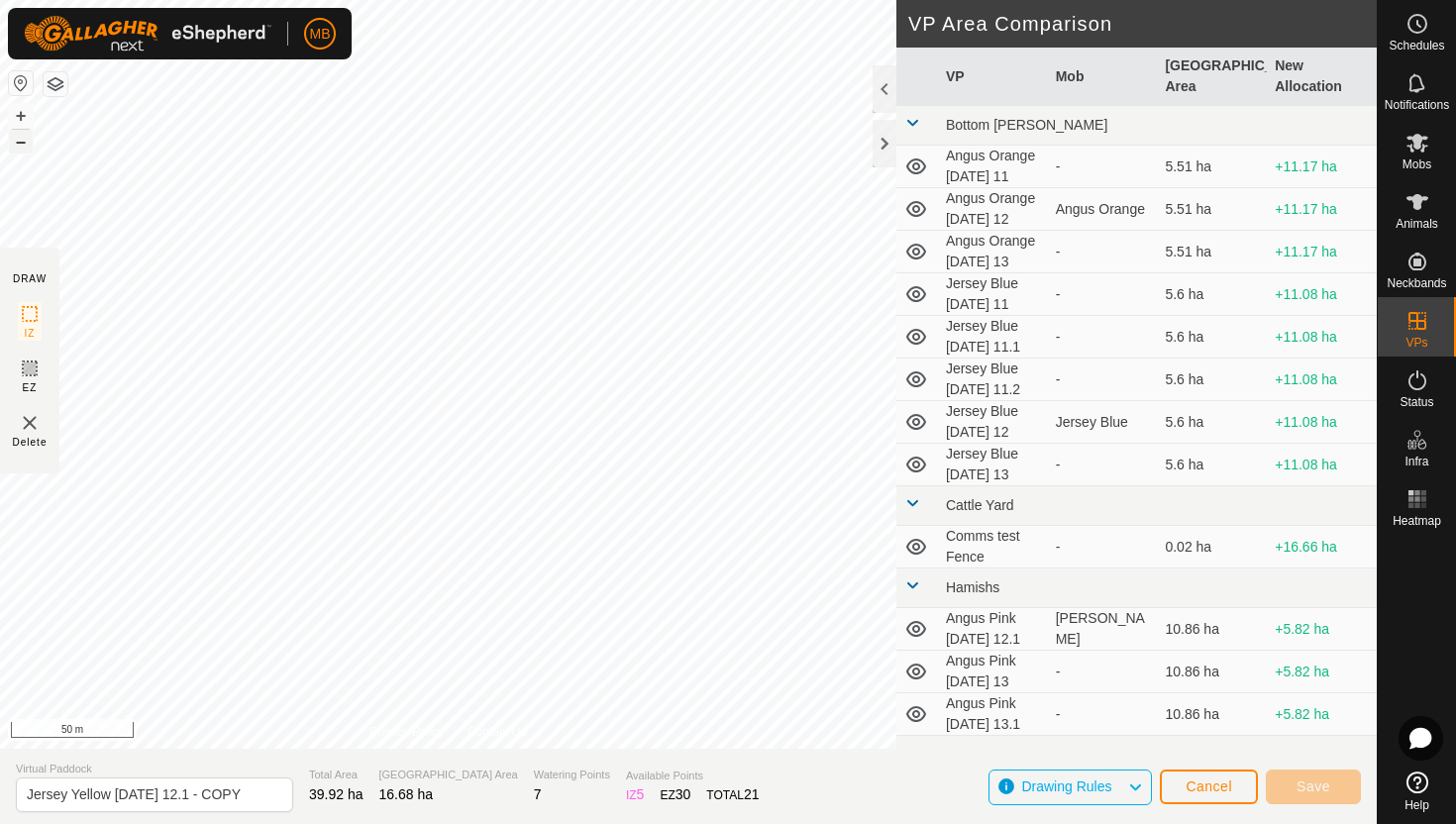
click at [19, 138] on button "–" at bounding box center [21, 141] width 24 height 24
click at [13, 112] on button "+" at bounding box center [21, 116] width 24 height 24
click at [14, 113] on button "+" at bounding box center [21, 116] width 24 height 24
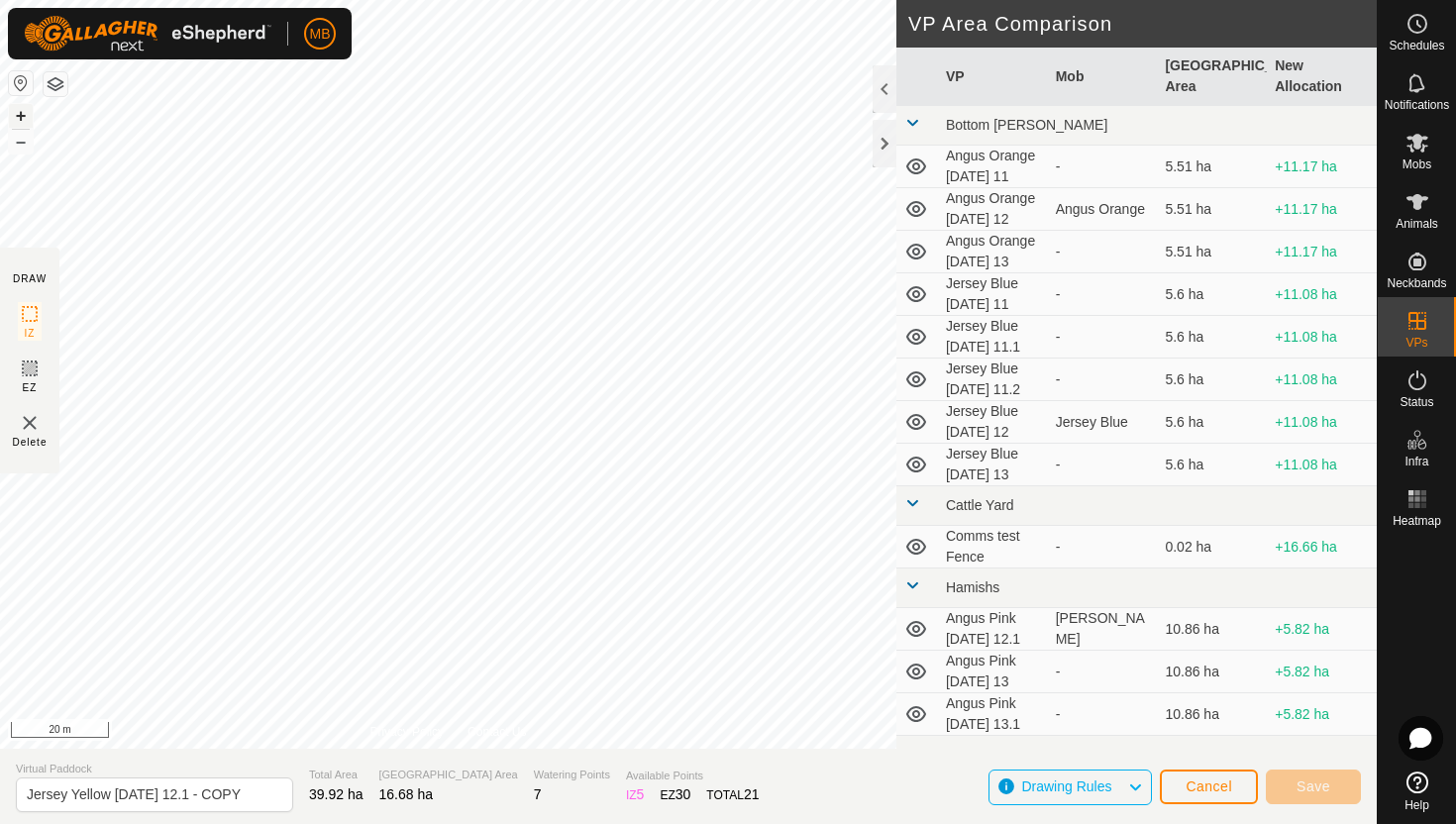
click at [22, 119] on button "+" at bounding box center [21, 116] width 24 height 24
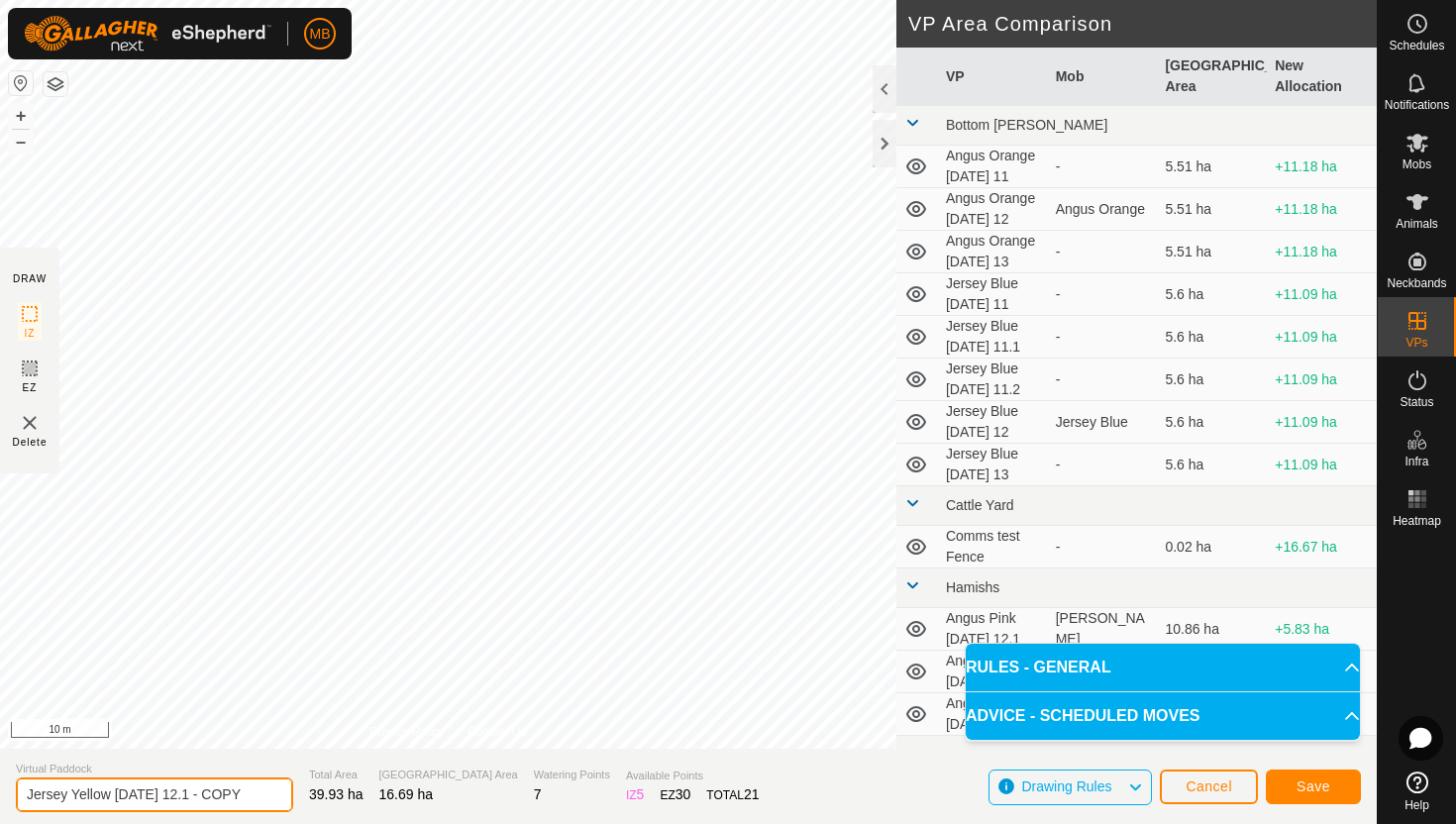
click at [247, 796] on input "Jersey Yellow Tuesday 12.1 - COPY" at bounding box center [154, 794] width 277 height 35
type input "Jersey Yellow [DATE] 13"
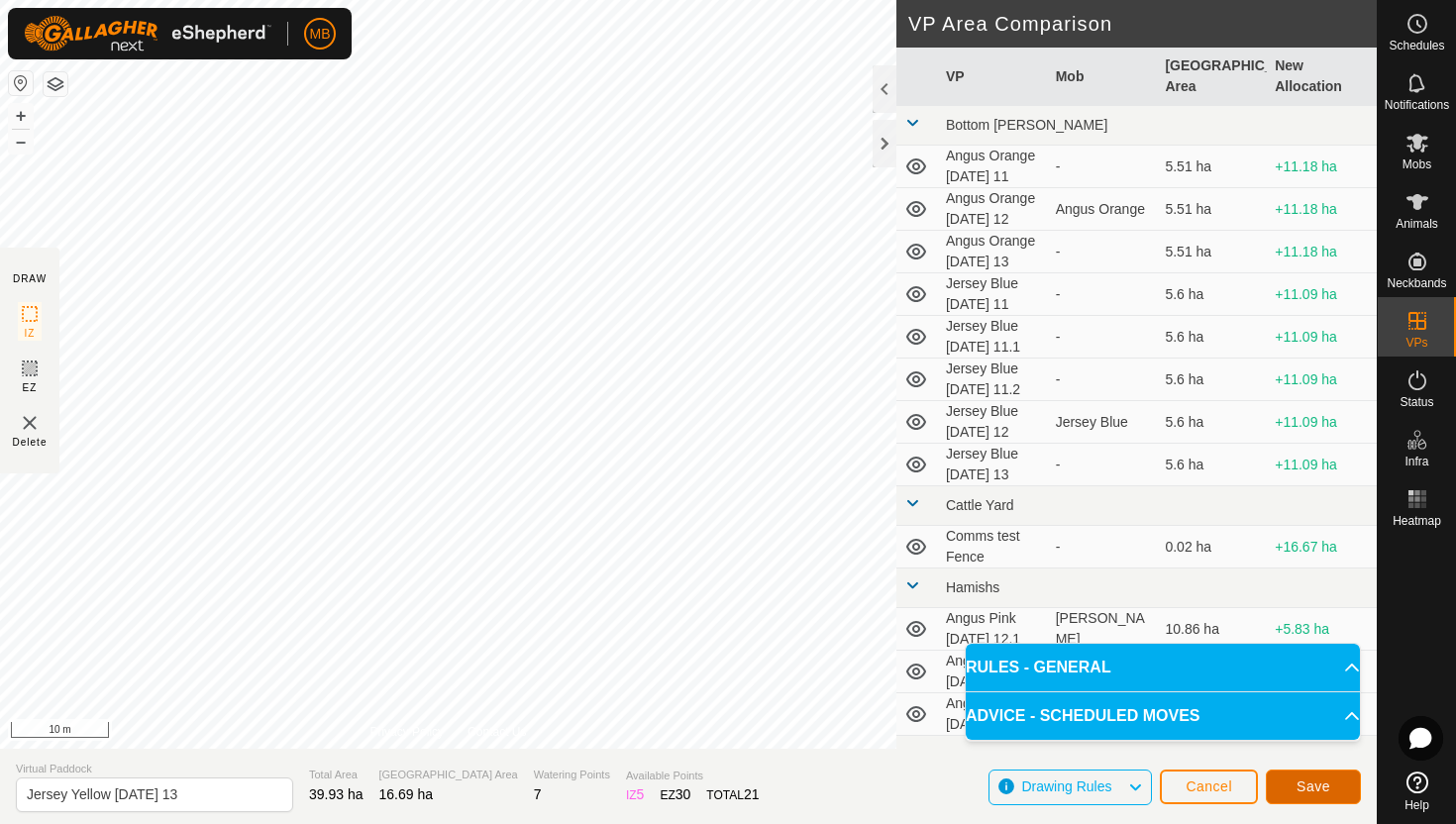
click at [1320, 787] on span "Save" at bounding box center [1314, 786] width 34 height 16
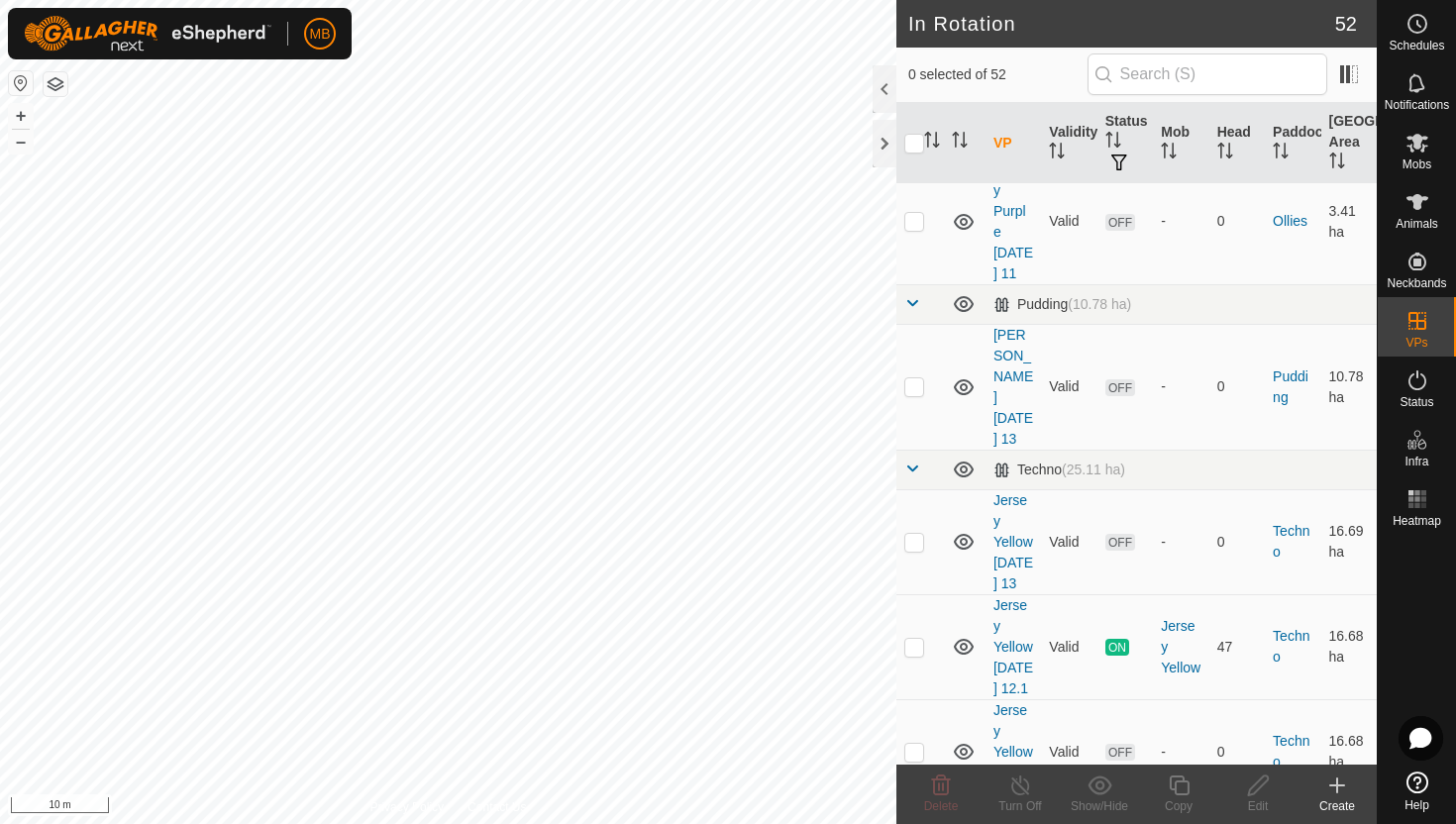
scroll to position [2321, 0]
click at [915, 532] on p-checkbox at bounding box center [914, 540] width 20 height 16
checkbox input "true"
click at [1177, 790] on icon at bounding box center [1179, 785] width 25 height 24
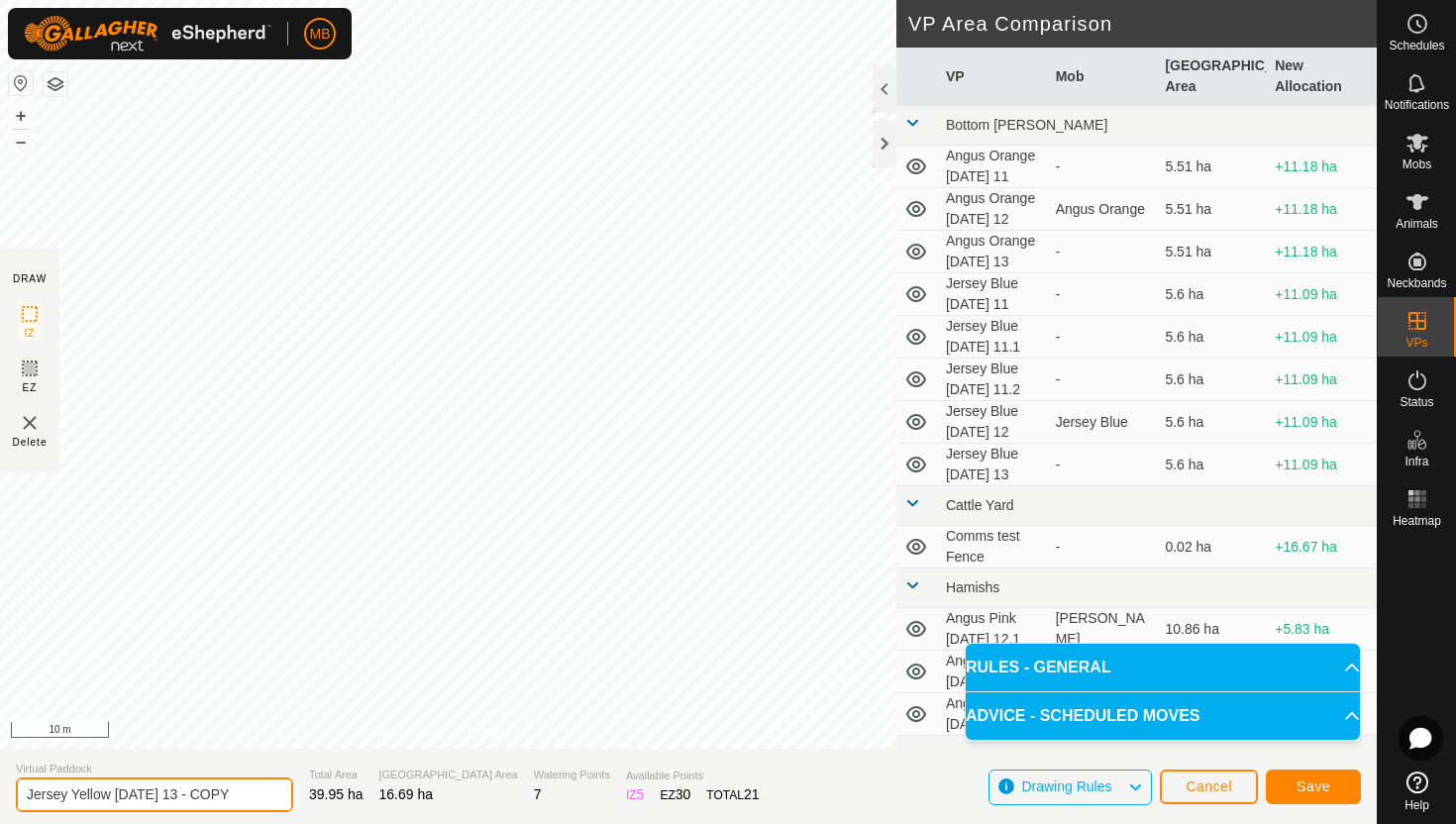
click at [241, 798] on input "Jersey Yellow Wednesday 13 - COPY" at bounding box center [154, 794] width 277 height 35
type input "Jersey Yellow [DATE] 13.1"
click at [20, 138] on button "–" at bounding box center [21, 141] width 24 height 24
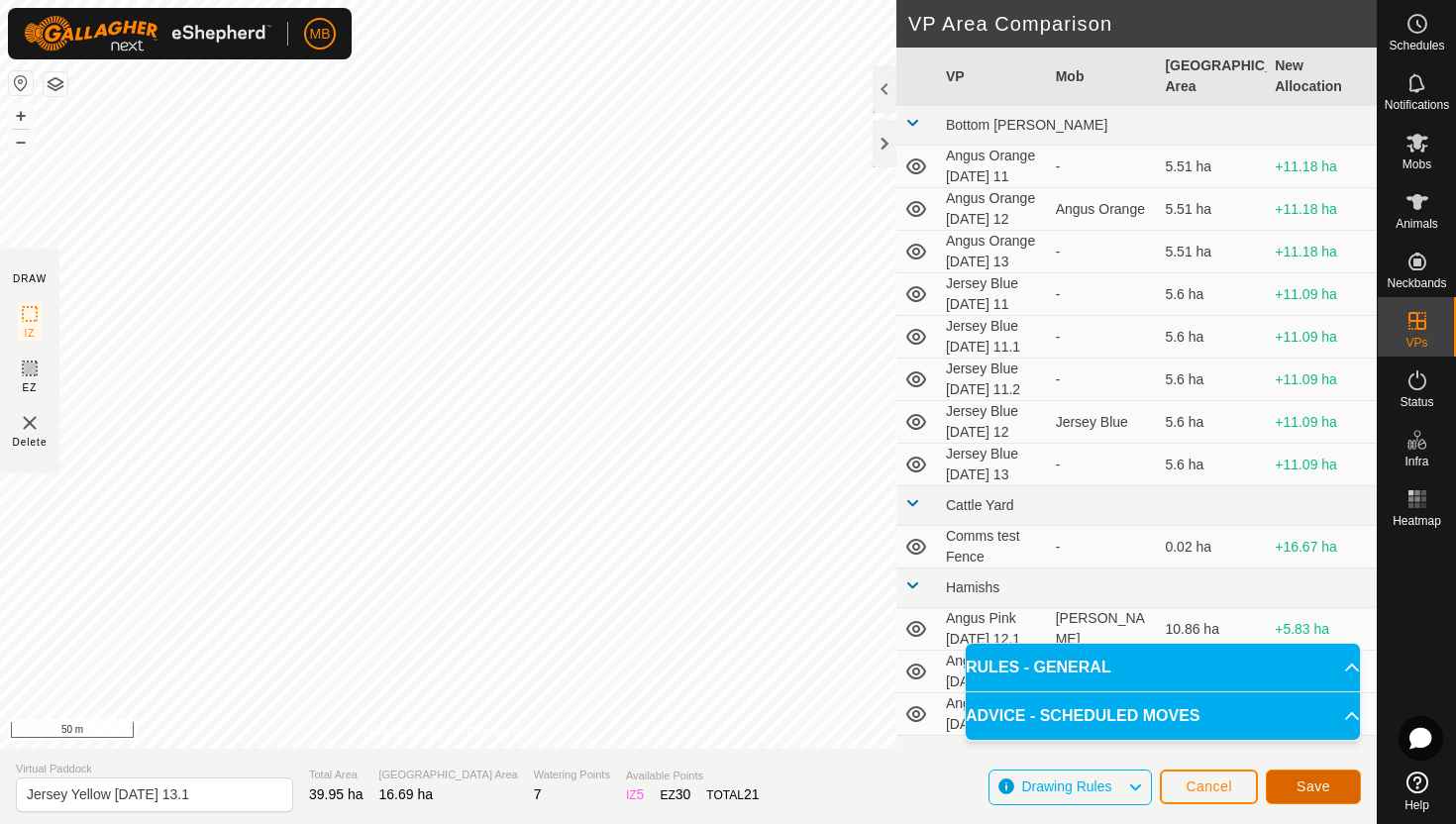
click at [1342, 785] on button "Save" at bounding box center [1314, 786] width 95 height 35
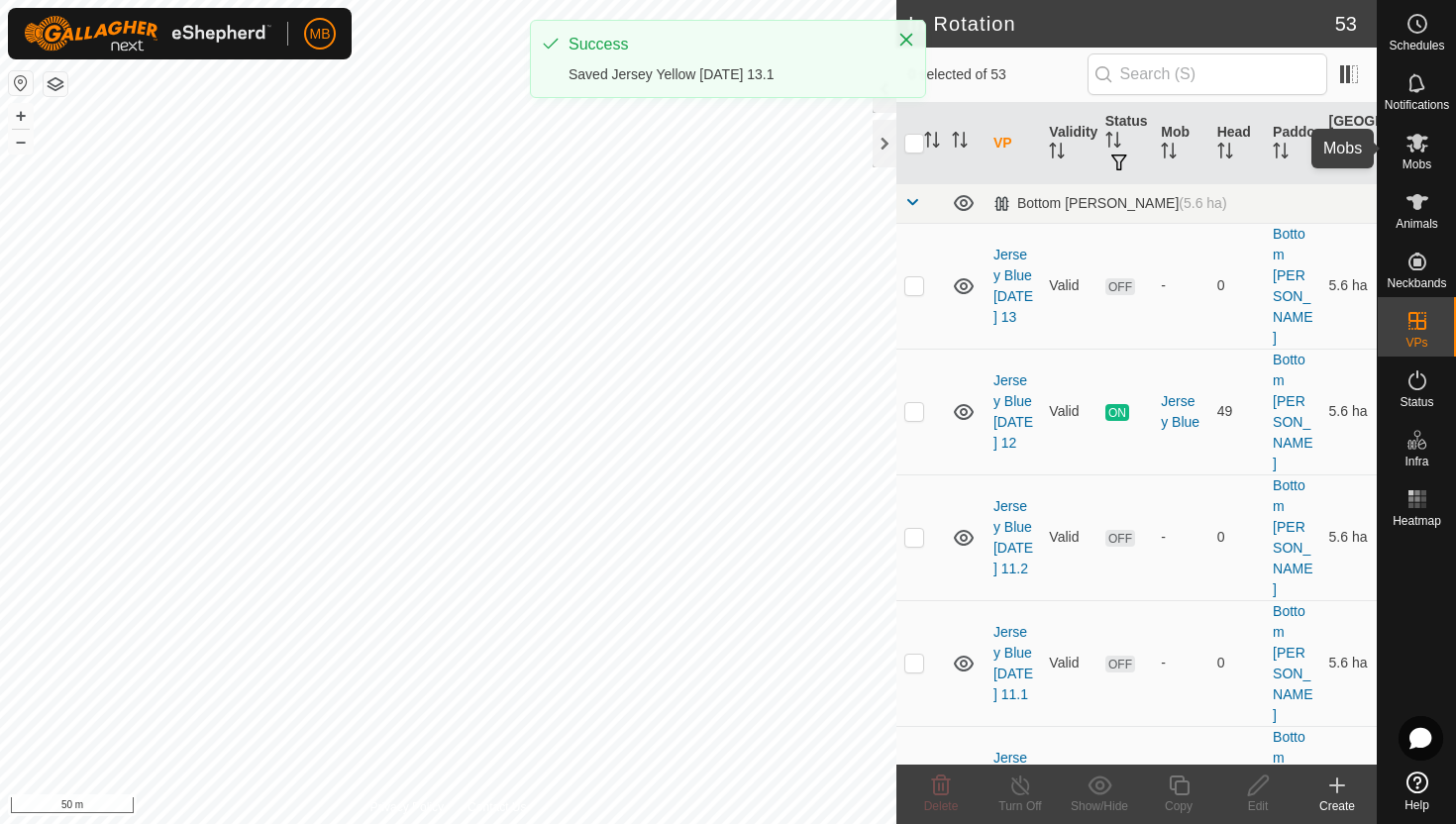
click at [1410, 150] on icon at bounding box center [1417, 142] width 22 height 19
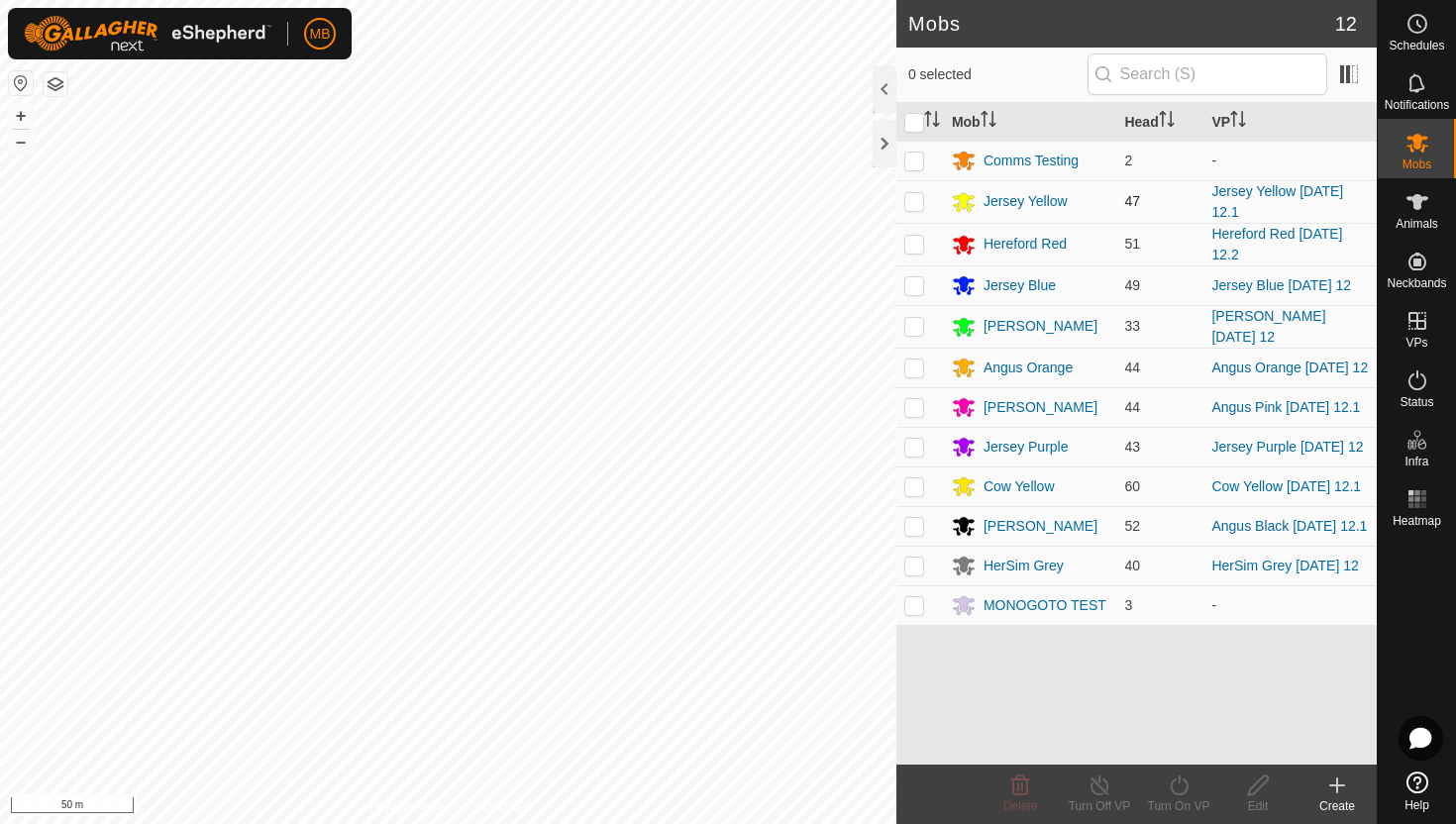
click at [920, 201] on p-checkbox at bounding box center [914, 201] width 20 height 16
checkbox input "true"
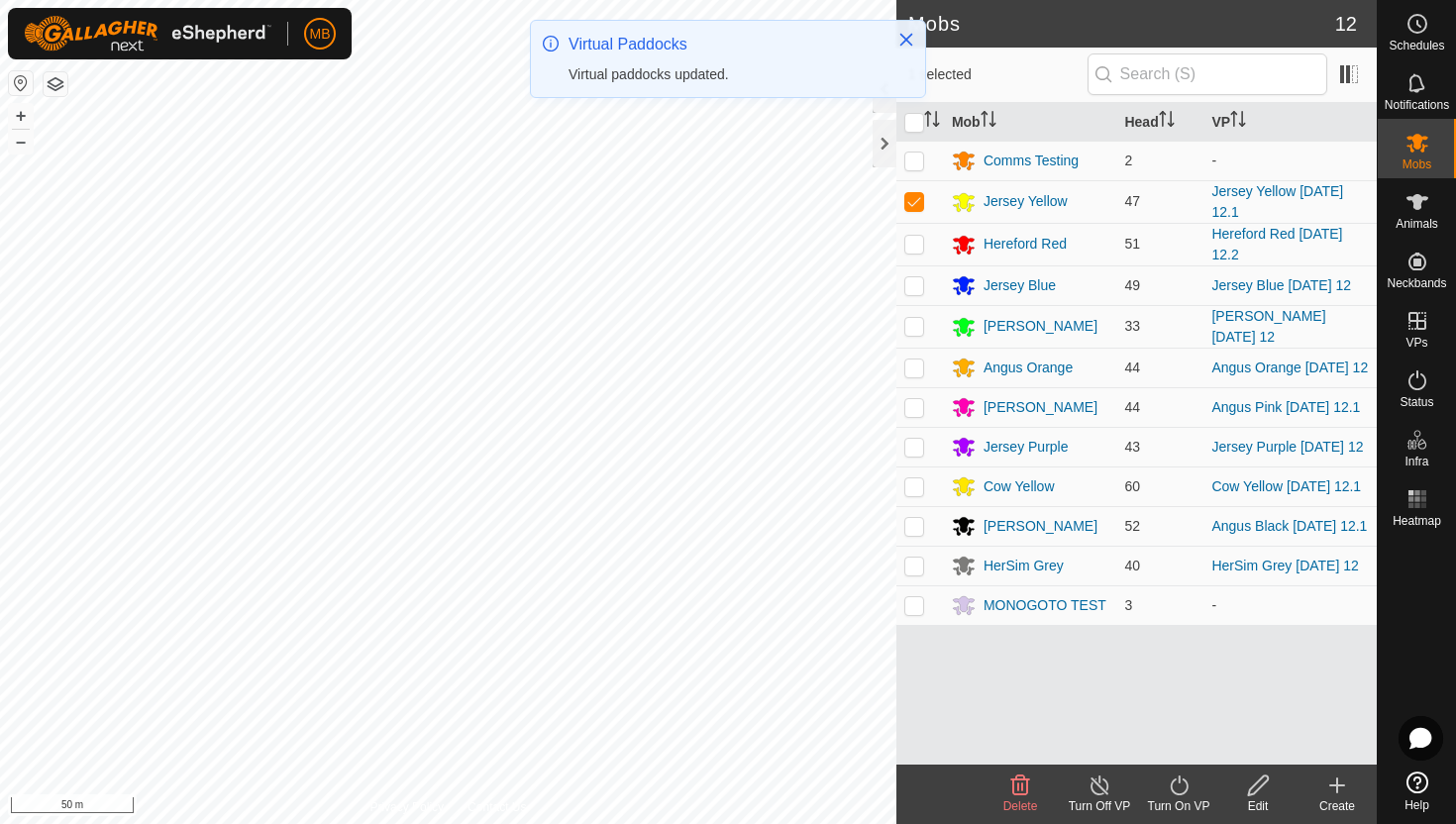
click at [1182, 784] on icon at bounding box center [1179, 785] width 25 height 24
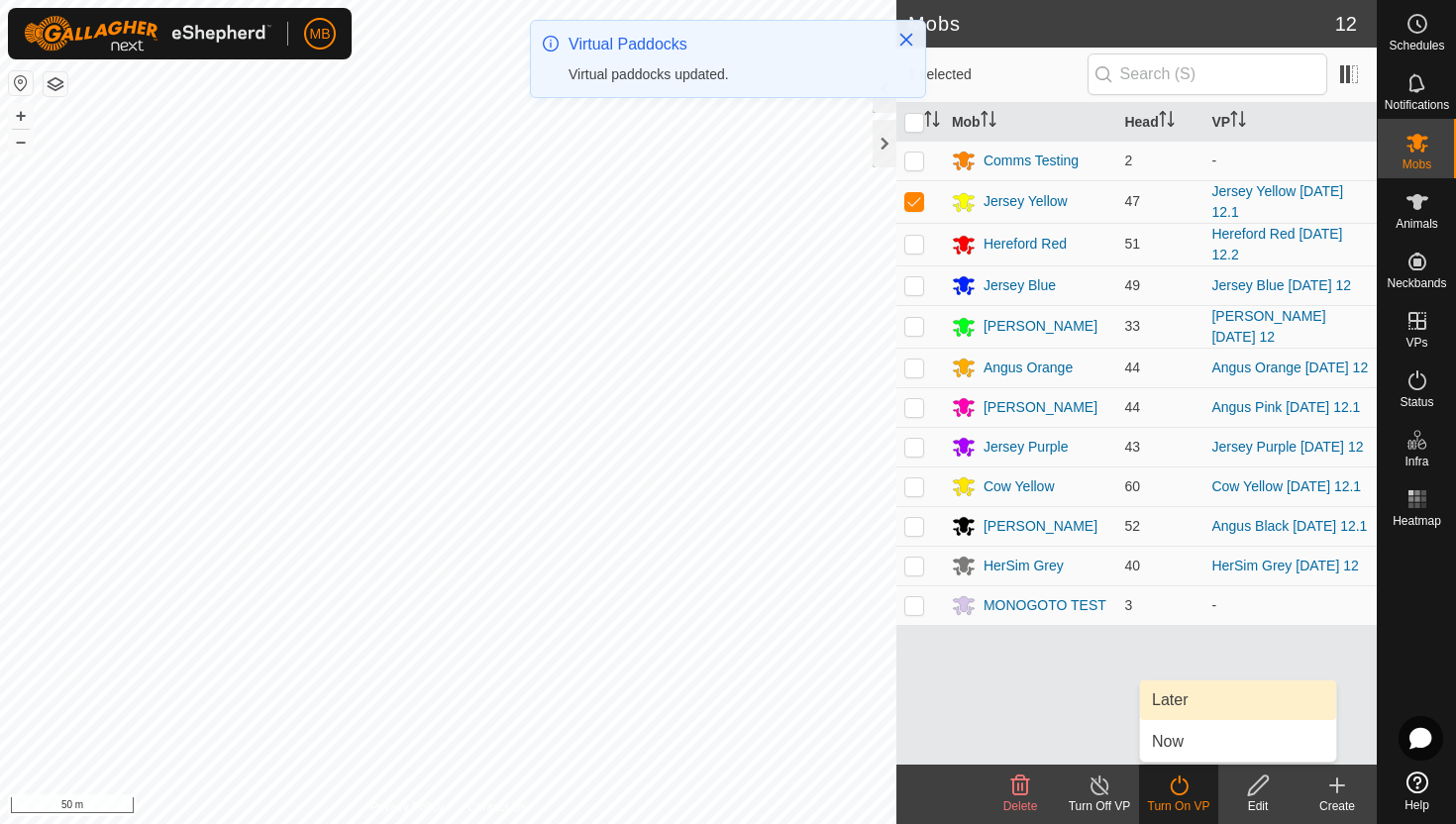
click at [1181, 698] on link "Later" at bounding box center [1237, 700] width 196 height 40
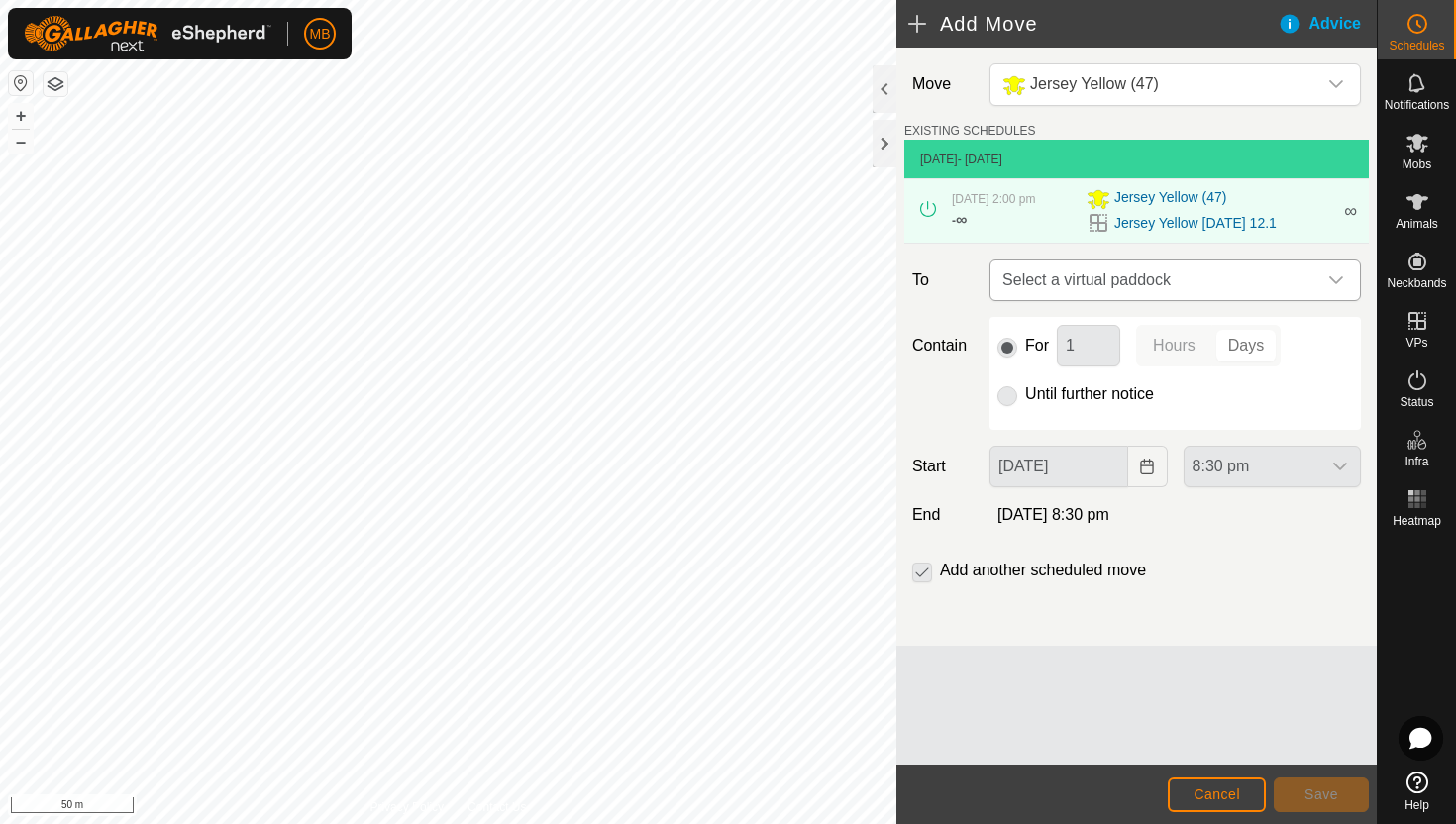
click at [1320, 283] on div "dropdown trigger" at bounding box center [1337, 280] width 40 height 40
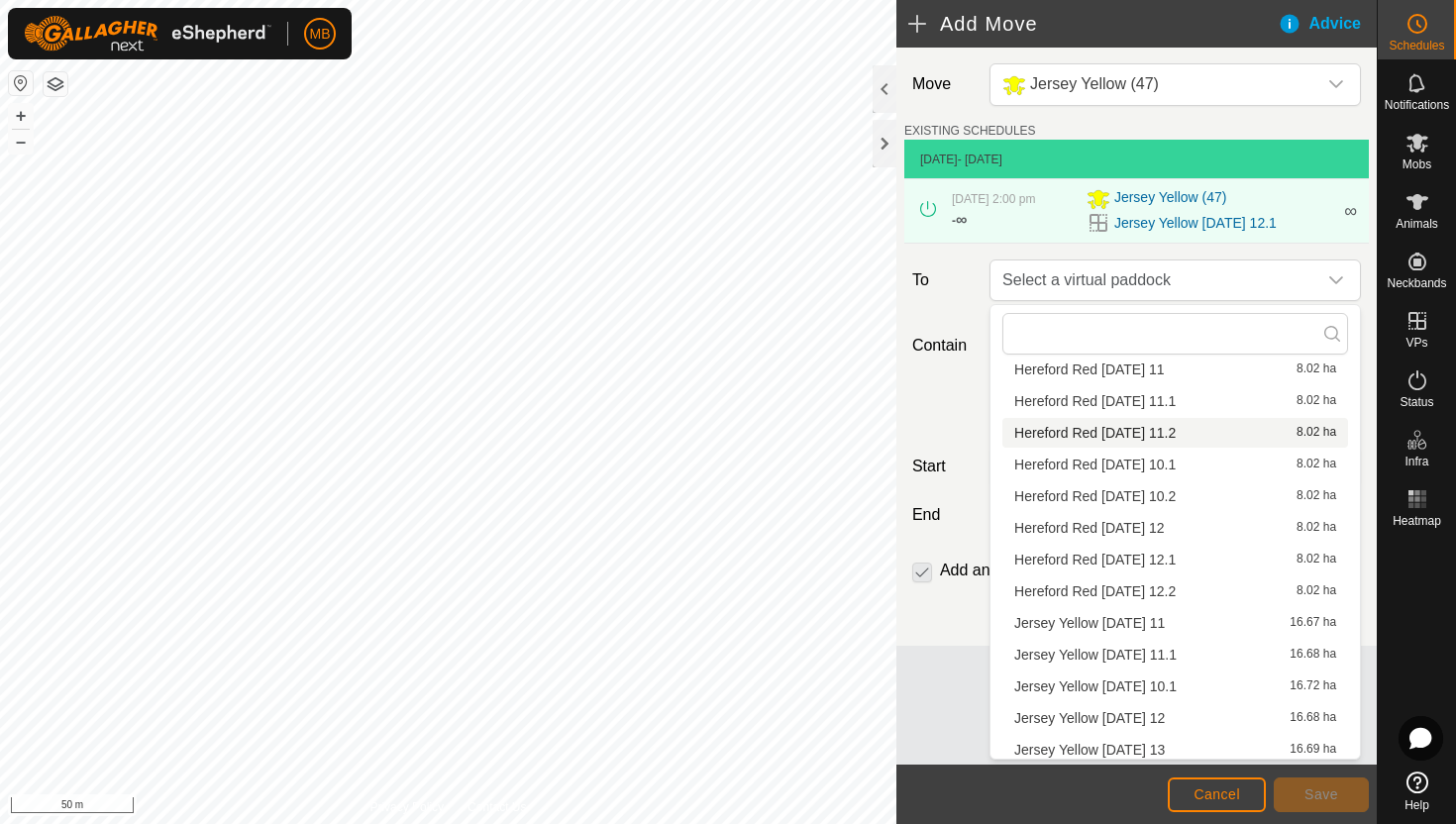
scroll to position [122, 0]
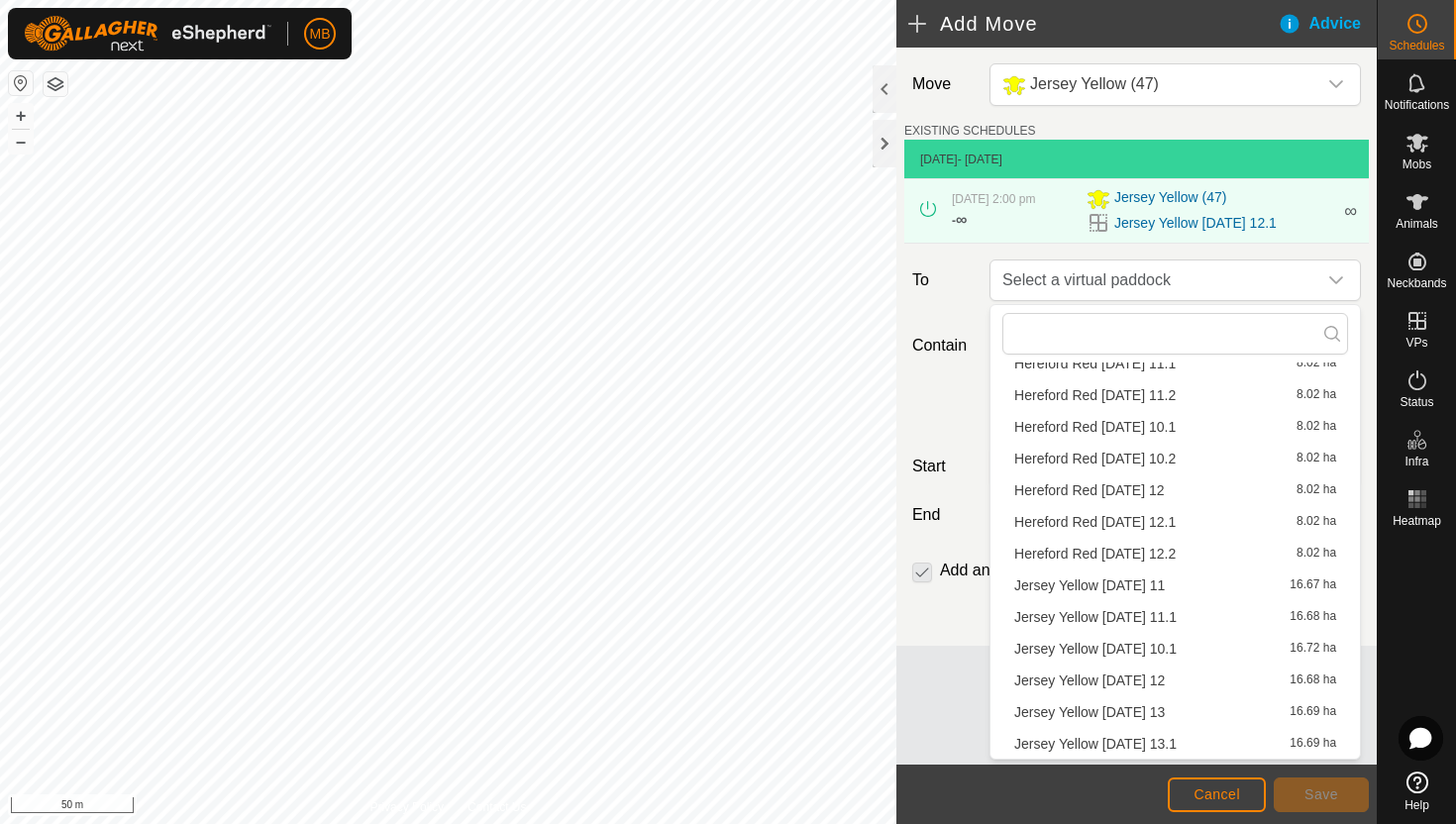
click at [1169, 711] on li "Jersey Yellow Wednesday 13 16.69 ha" at bounding box center [1176, 712] width 346 height 30
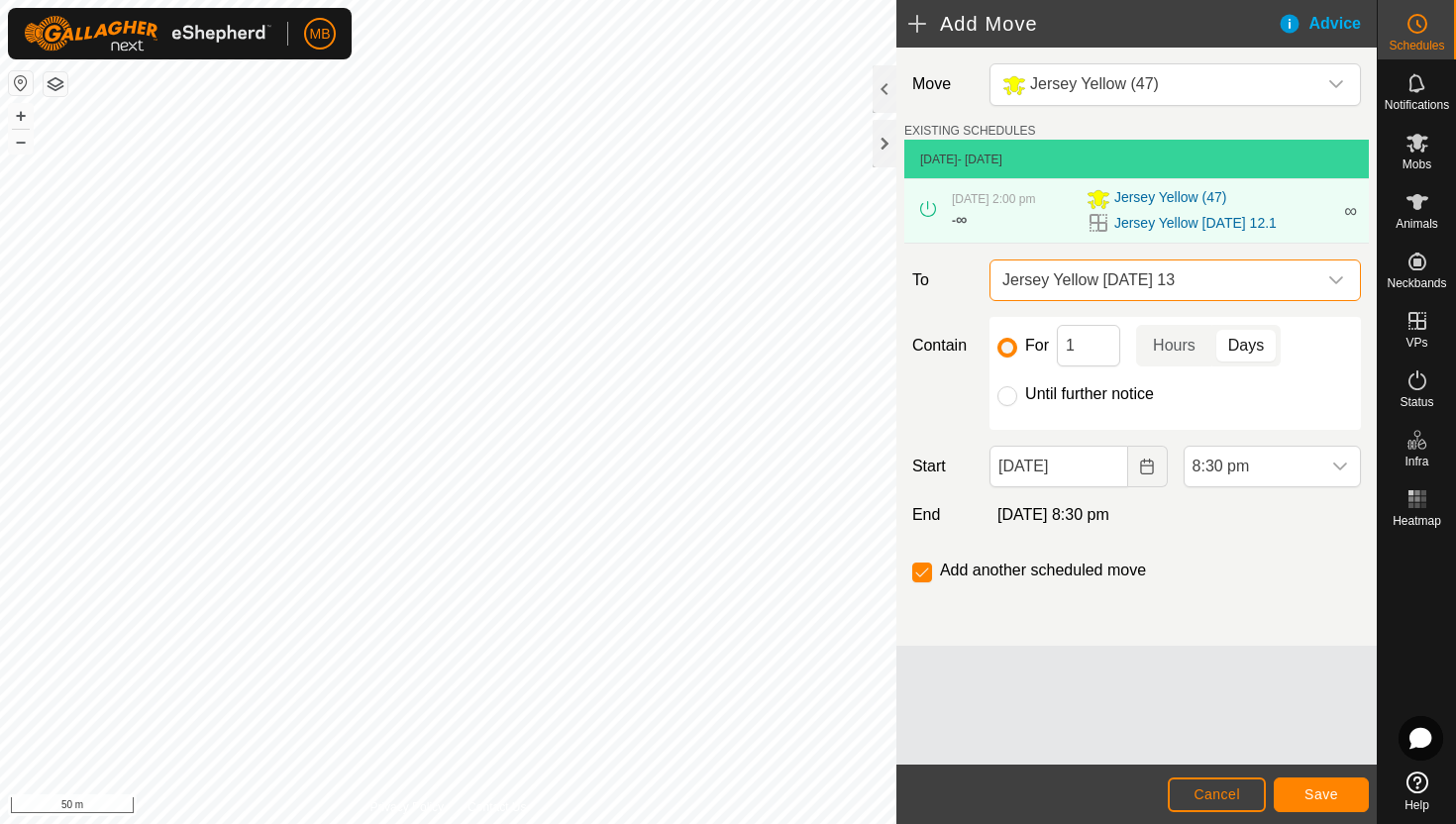
click at [1060, 393] on label "Until further notice" at bounding box center [1089, 394] width 128 height 16
click at [1017, 393] on input "Until further notice" at bounding box center [1007, 396] width 20 height 20
radio input "true"
checkbox input "false"
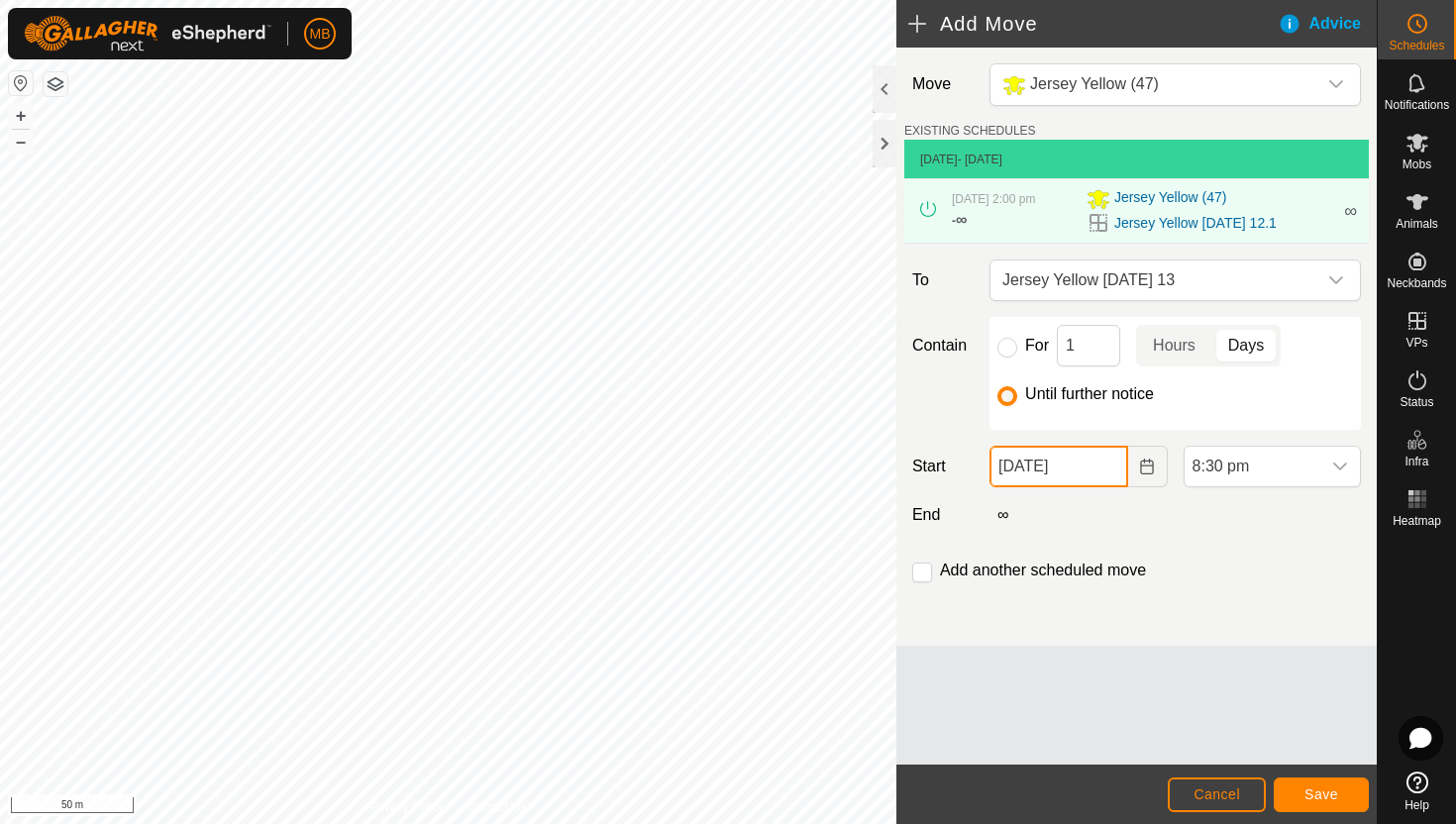
click at [1105, 476] on input "12 Aug, 2025" at bounding box center [1058, 466] width 137 height 42
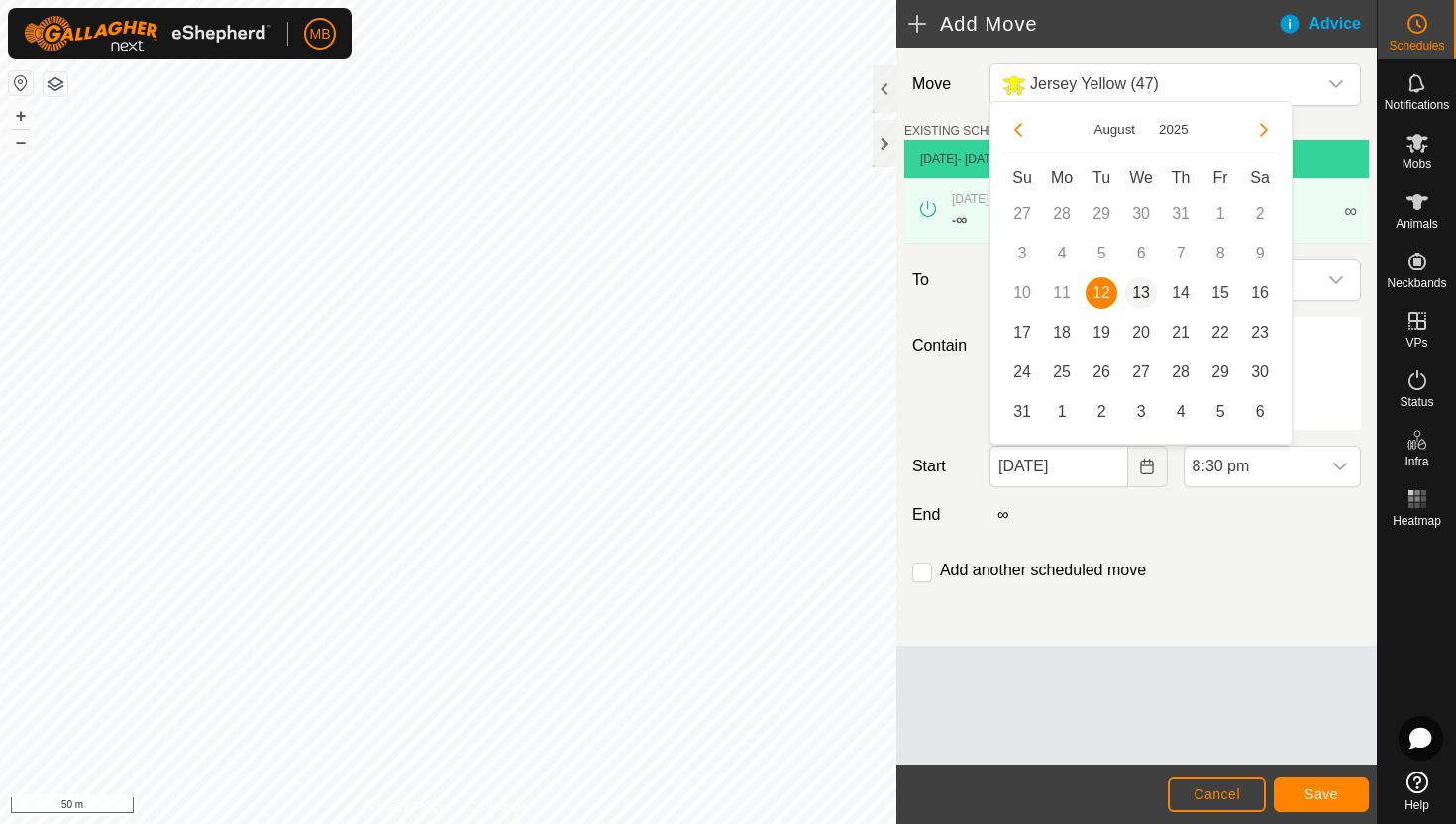
click at [1146, 293] on span "13" at bounding box center [1141, 293] width 32 height 32
type input "13 Aug, 2025"
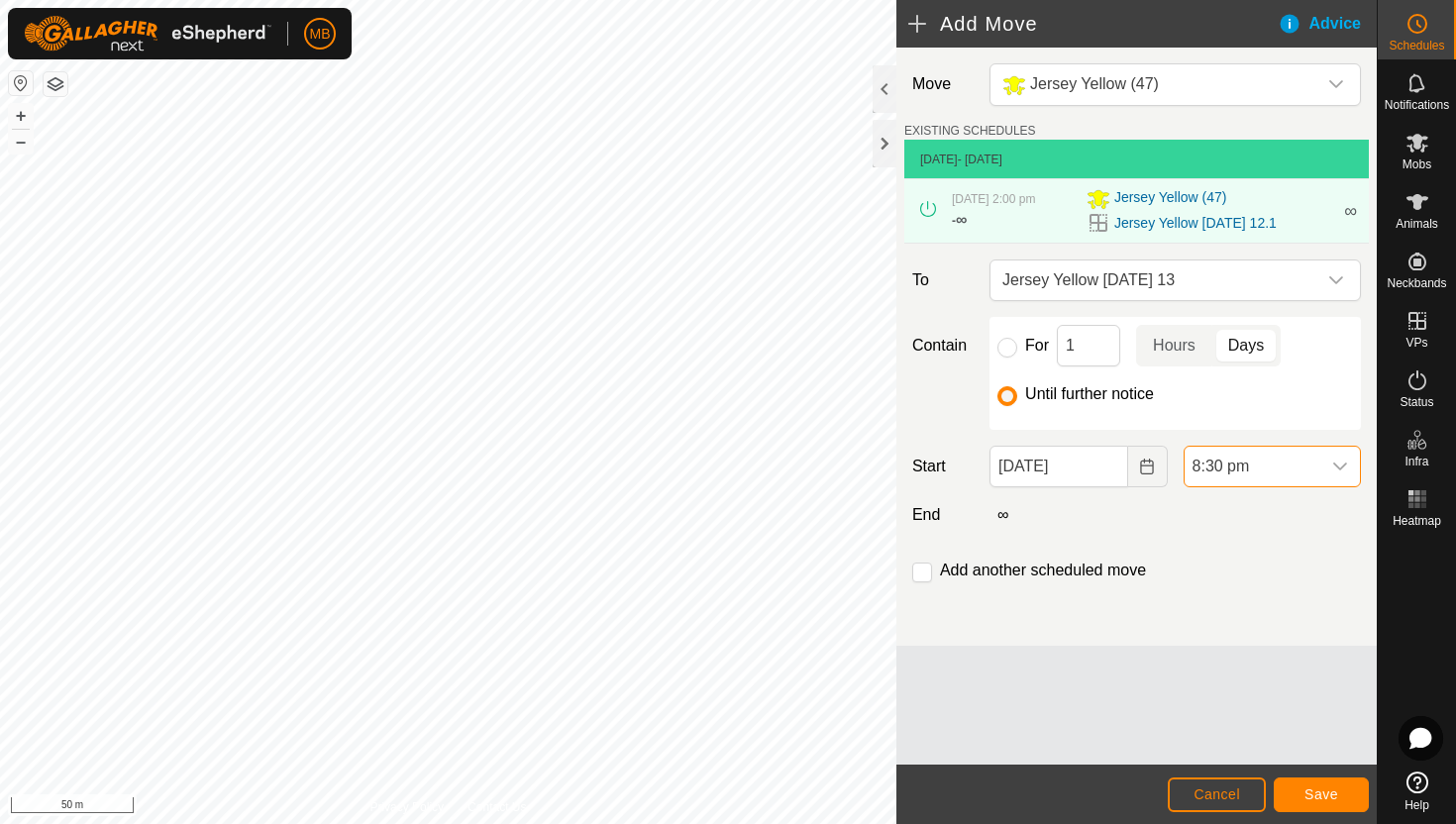
click at [1288, 457] on span "8:30 pm" at bounding box center [1252, 466] width 135 height 40
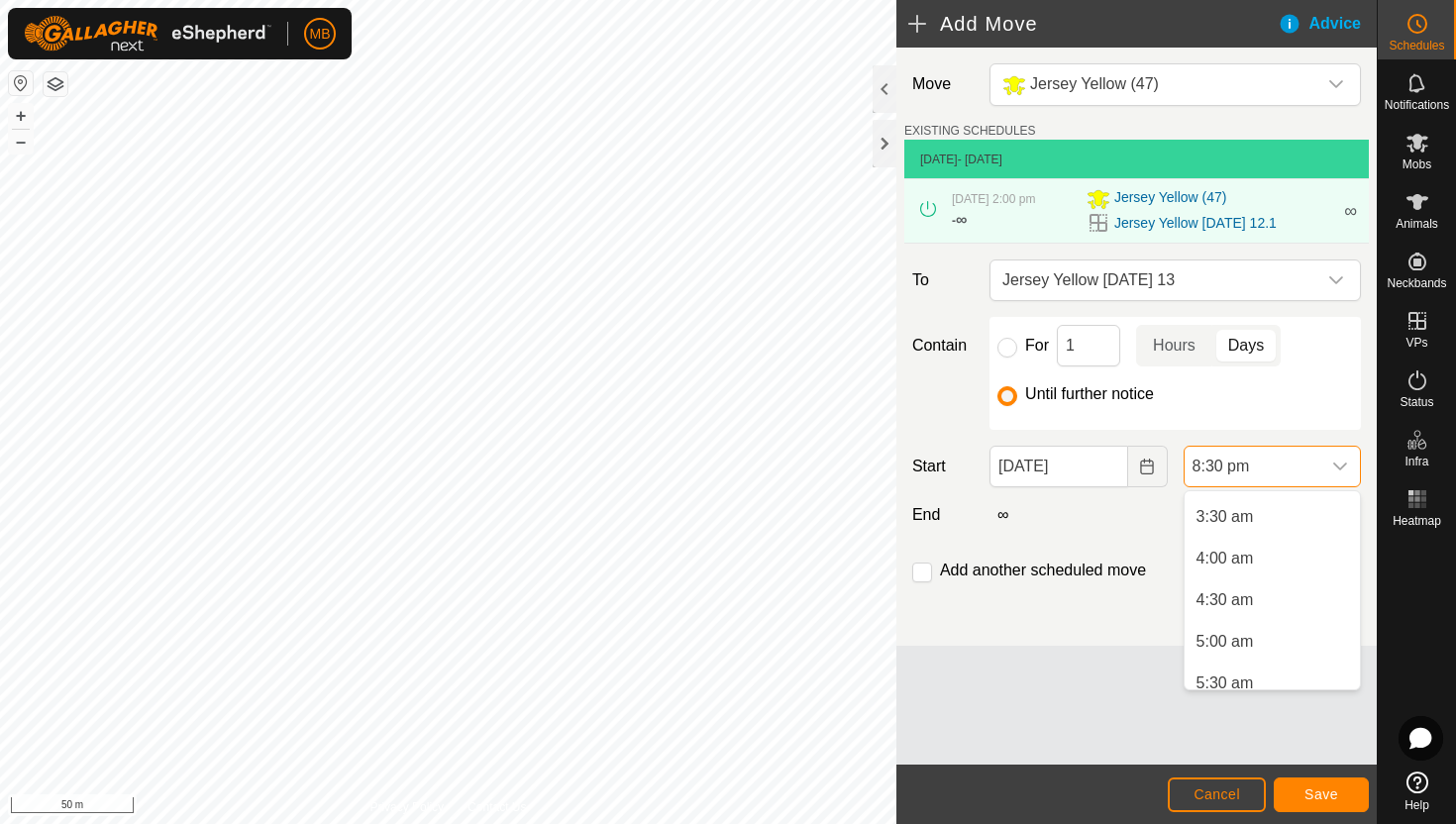
scroll to position [281, 0]
click at [1287, 529] on li "3:30 am" at bounding box center [1272, 521] width 175 height 40
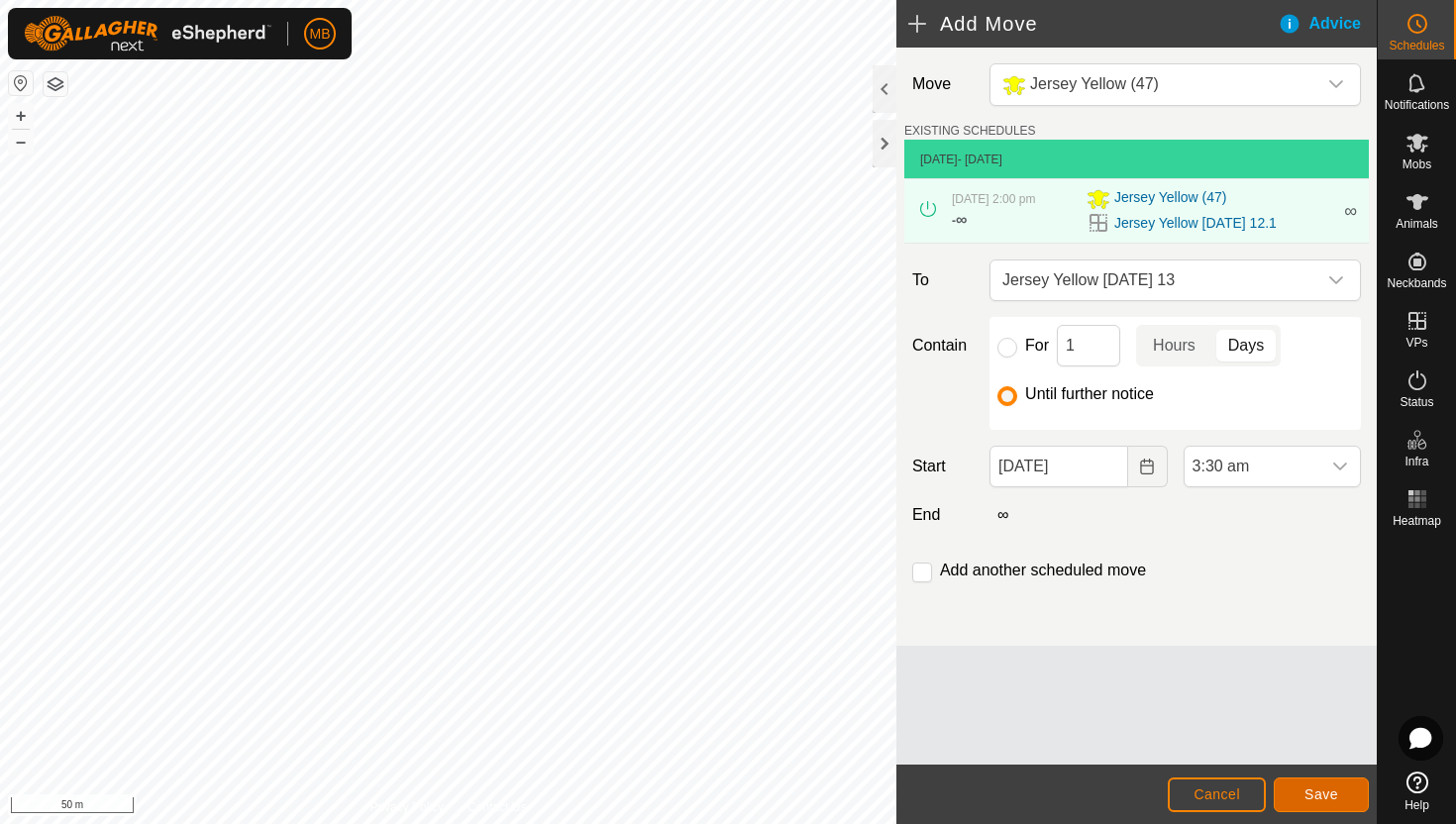
click at [1327, 788] on span "Save" at bounding box center [1322, 794] width 34 height 16
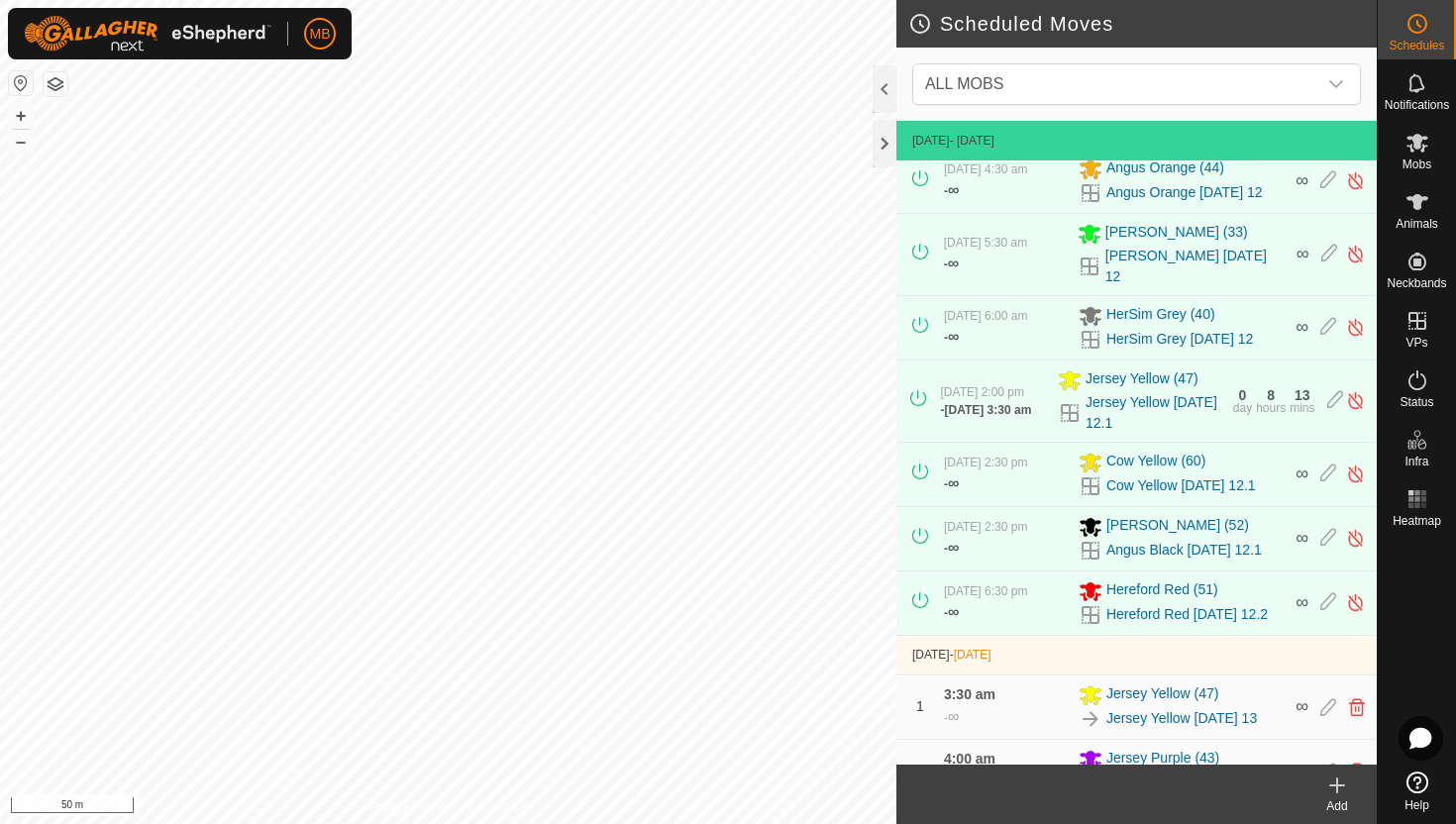
scroll to position [379, 0]
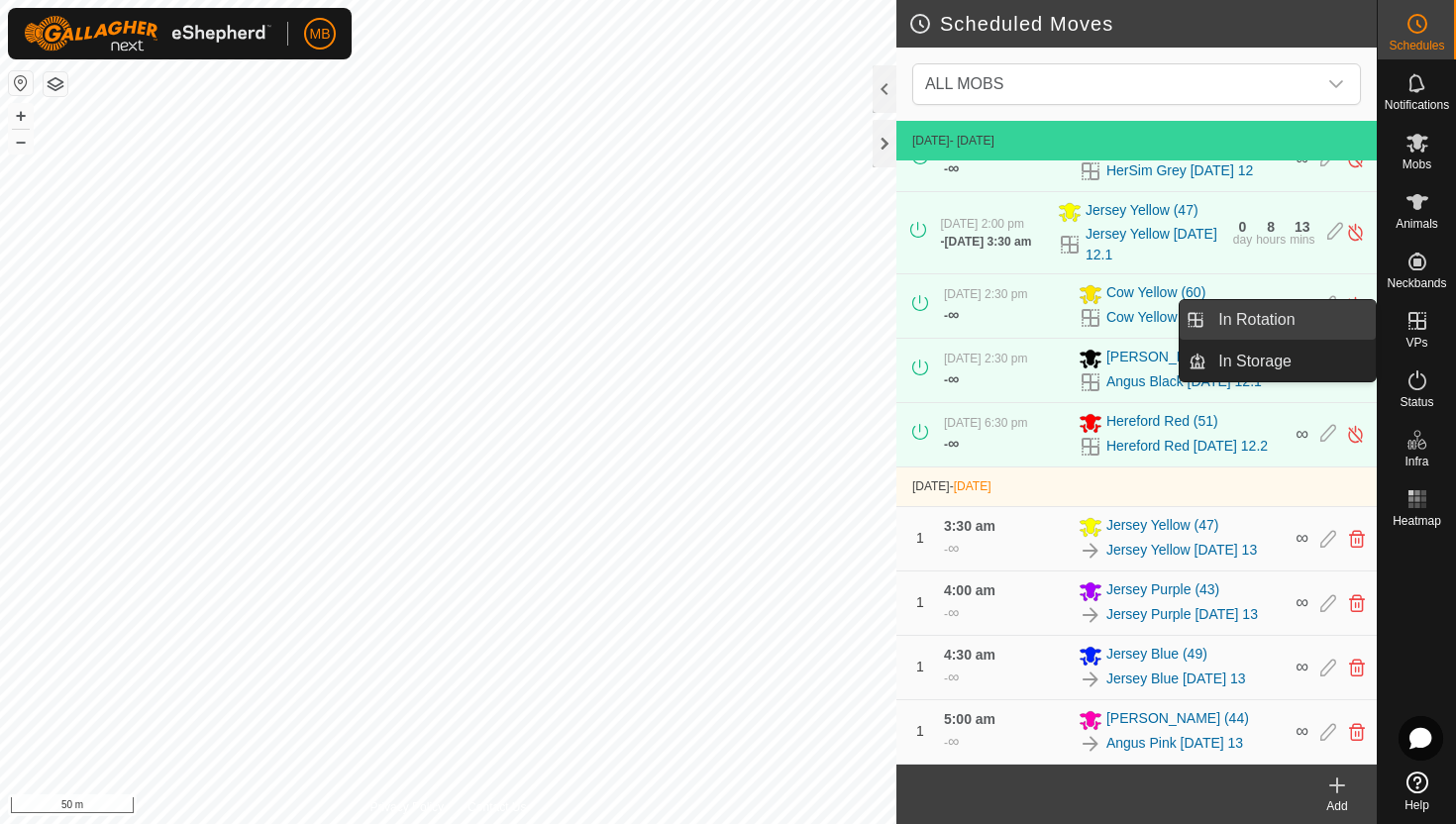
click at [1329, 314] on link "In Rotation" at bounding box center [1291, 320] width 169 height 40
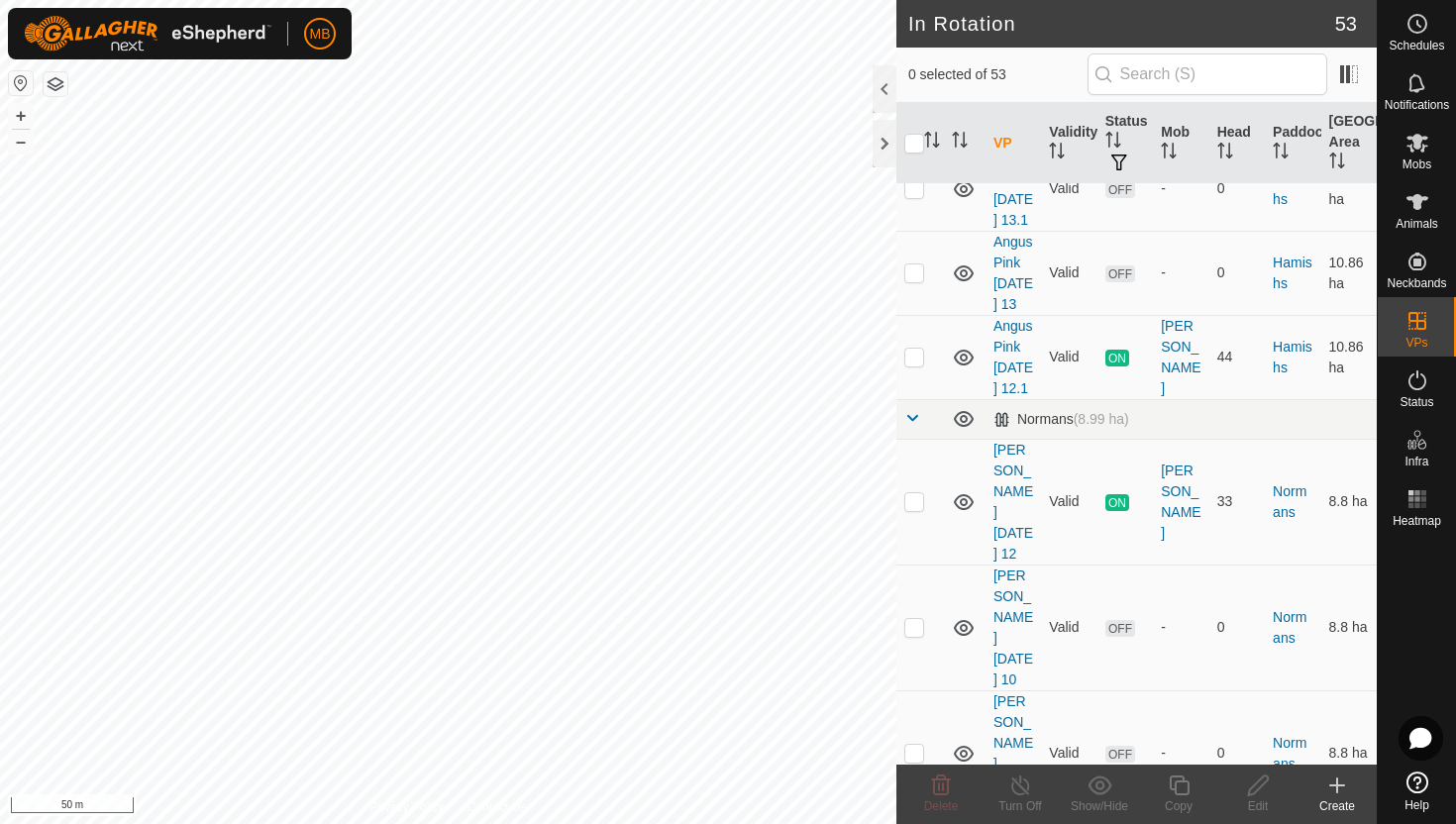
scroll to position [1242, 0]
click at [913, 496] on p-checkbox at bounding box center [914, 504] width 20 height 16
checkbox input "true"
click at [1181, 787] on icon at bounding box center [1179, 785] width 25 height 24
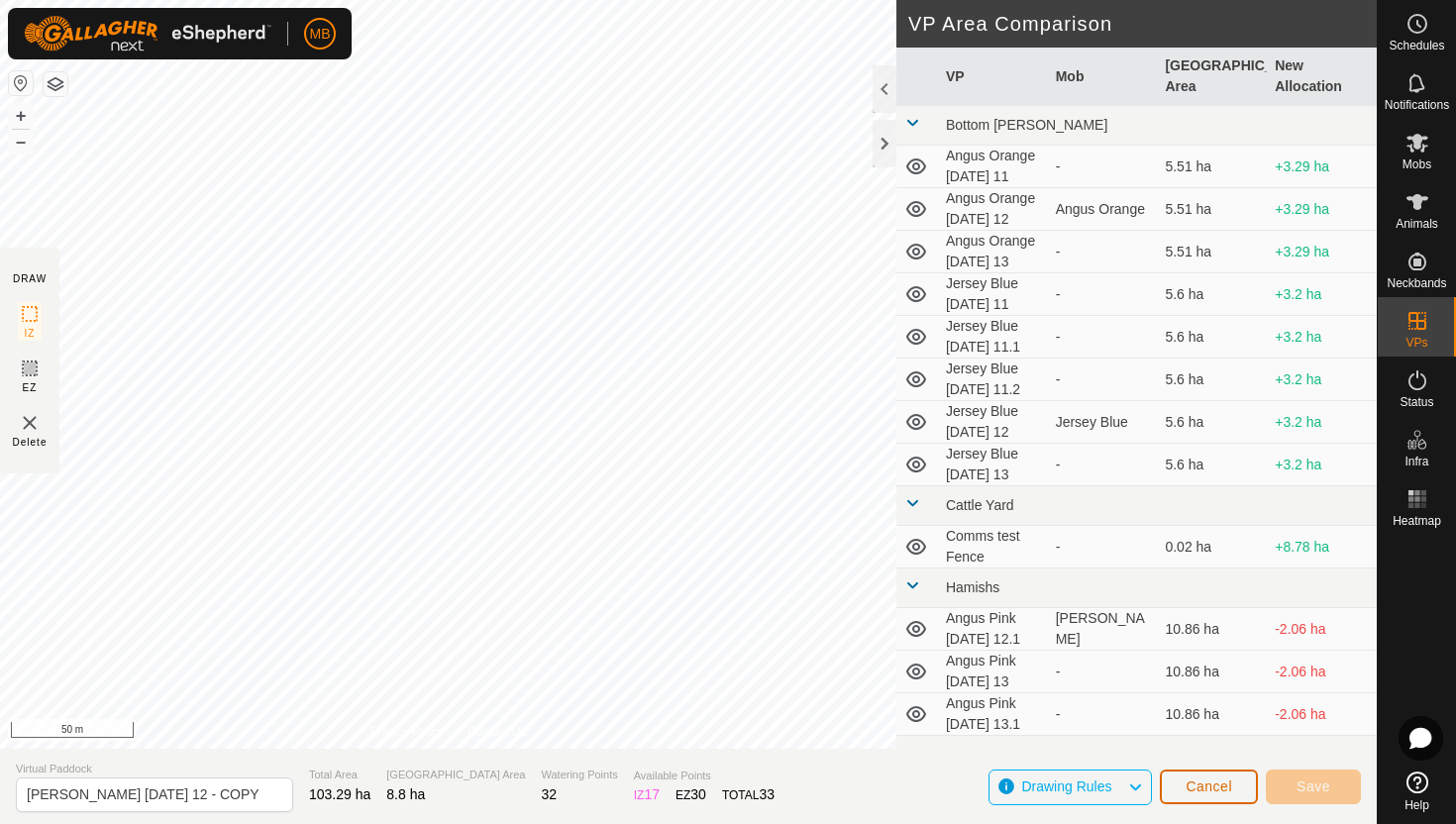
click at [1181, 787] on button "Cancel" at bounding box center [1208, 786] width 98 height 35
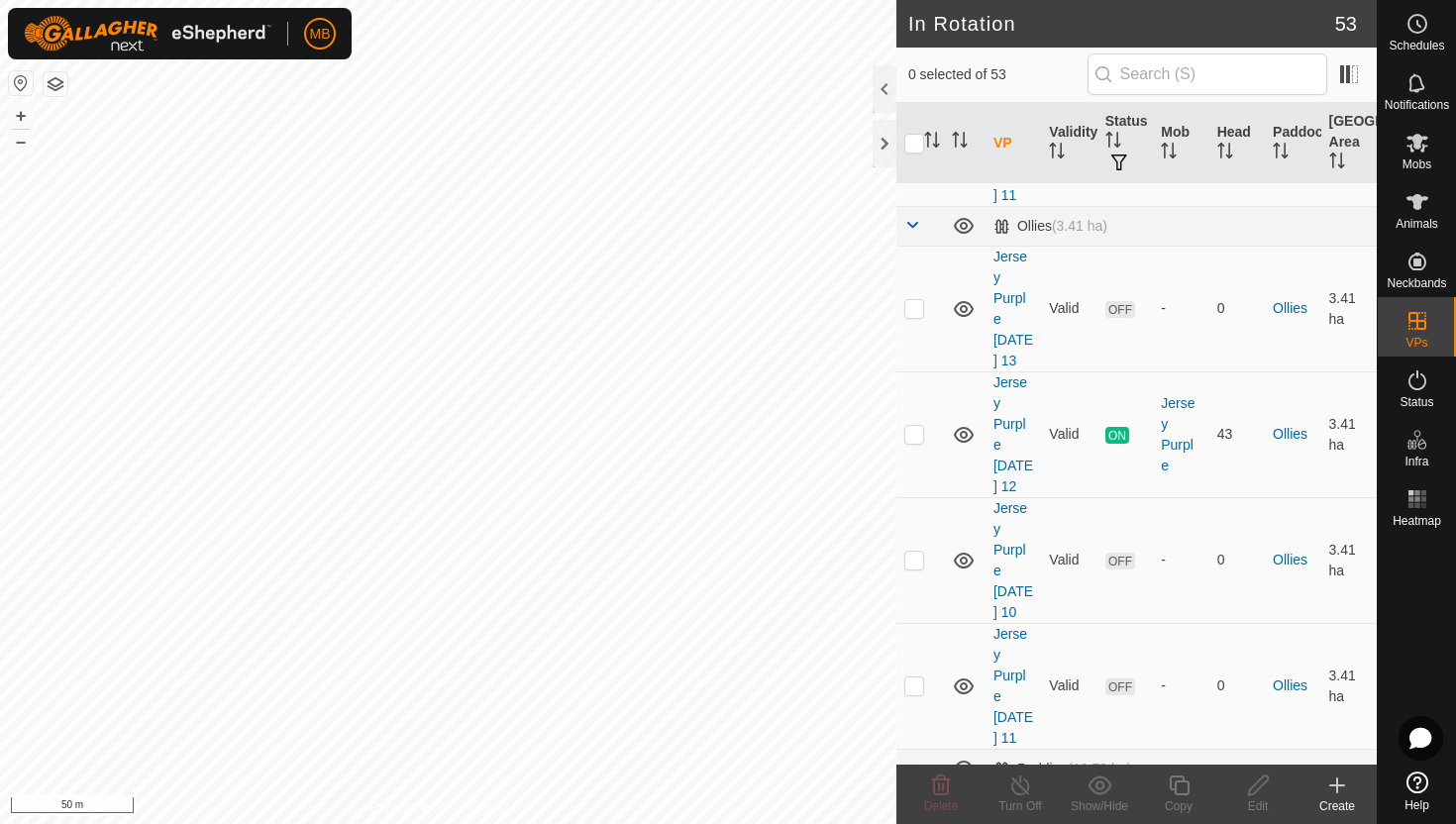
scroll to position [1858, 0]
checkbox input "true"
click at [1180, 785] on icon at bounding box center [1179, 785] width 25 height 24
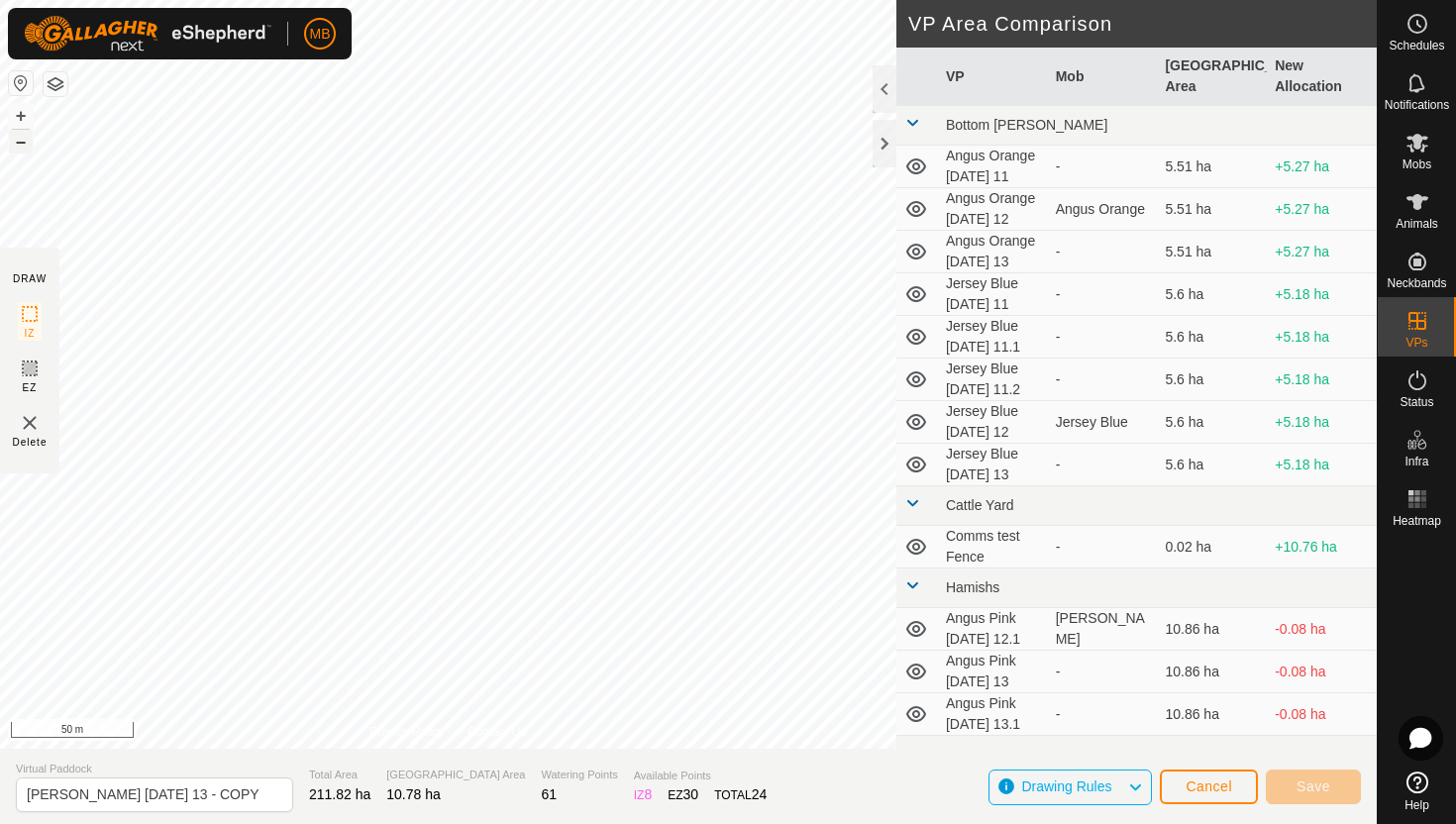
click at [23, 142] on button "–" at bounding box center [21, 141] width 24 height 24
click at [19, 111] on button "+" at bounding box center [21, 116] width 24 height 24
click at [22, 113] on button "+" at bounding box center [21, 116] width 24 height 24
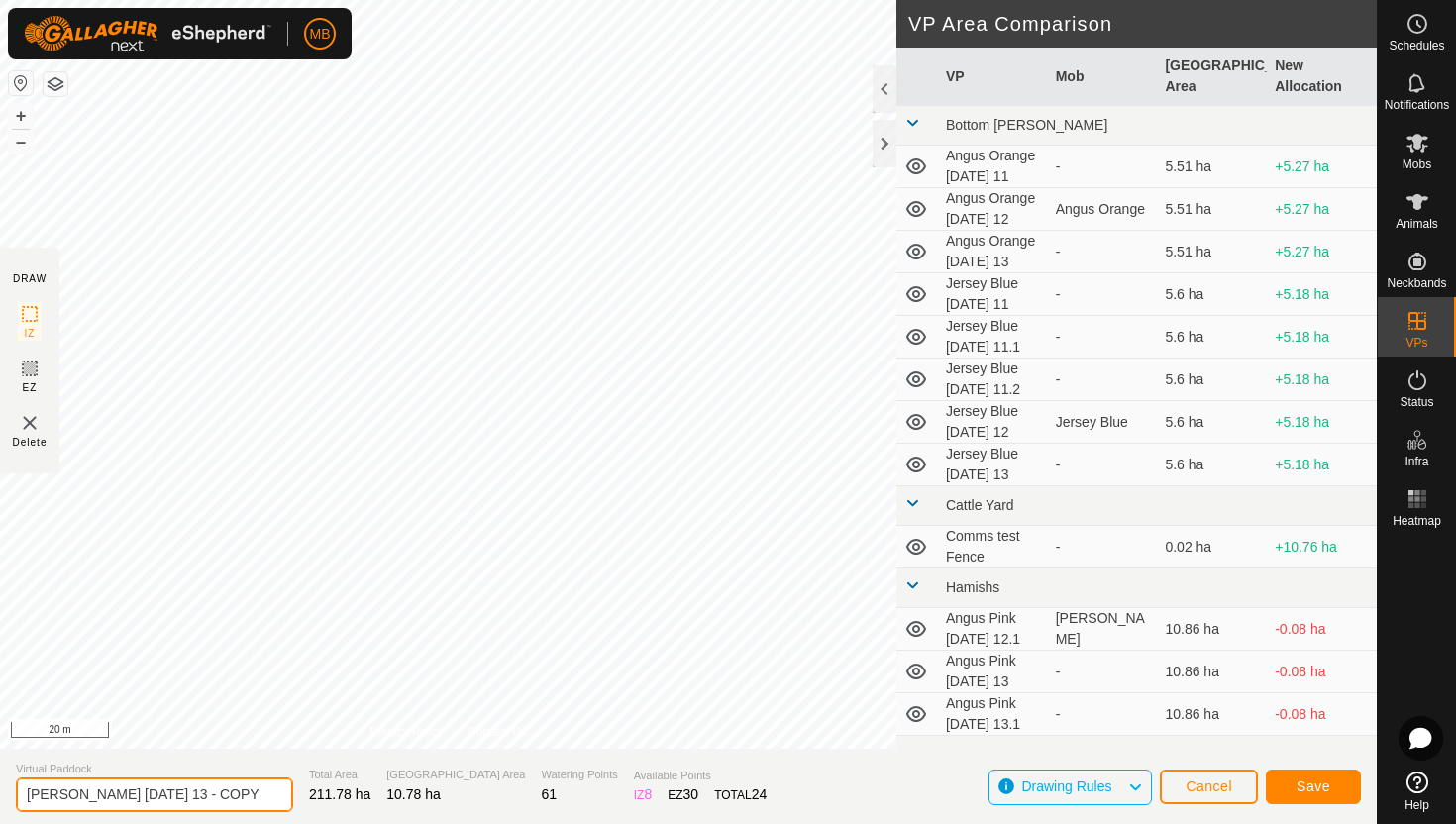
click at [247, 794] on input "Angus Green Wednesday 13 - COPY" at bounding box center [154, 794] width 277 height 35
type input "[PERSON_NAME] [DATE] 12.1"
click at [22, 141] on button "–" at bounding box center [21, 141] width 24 height 24
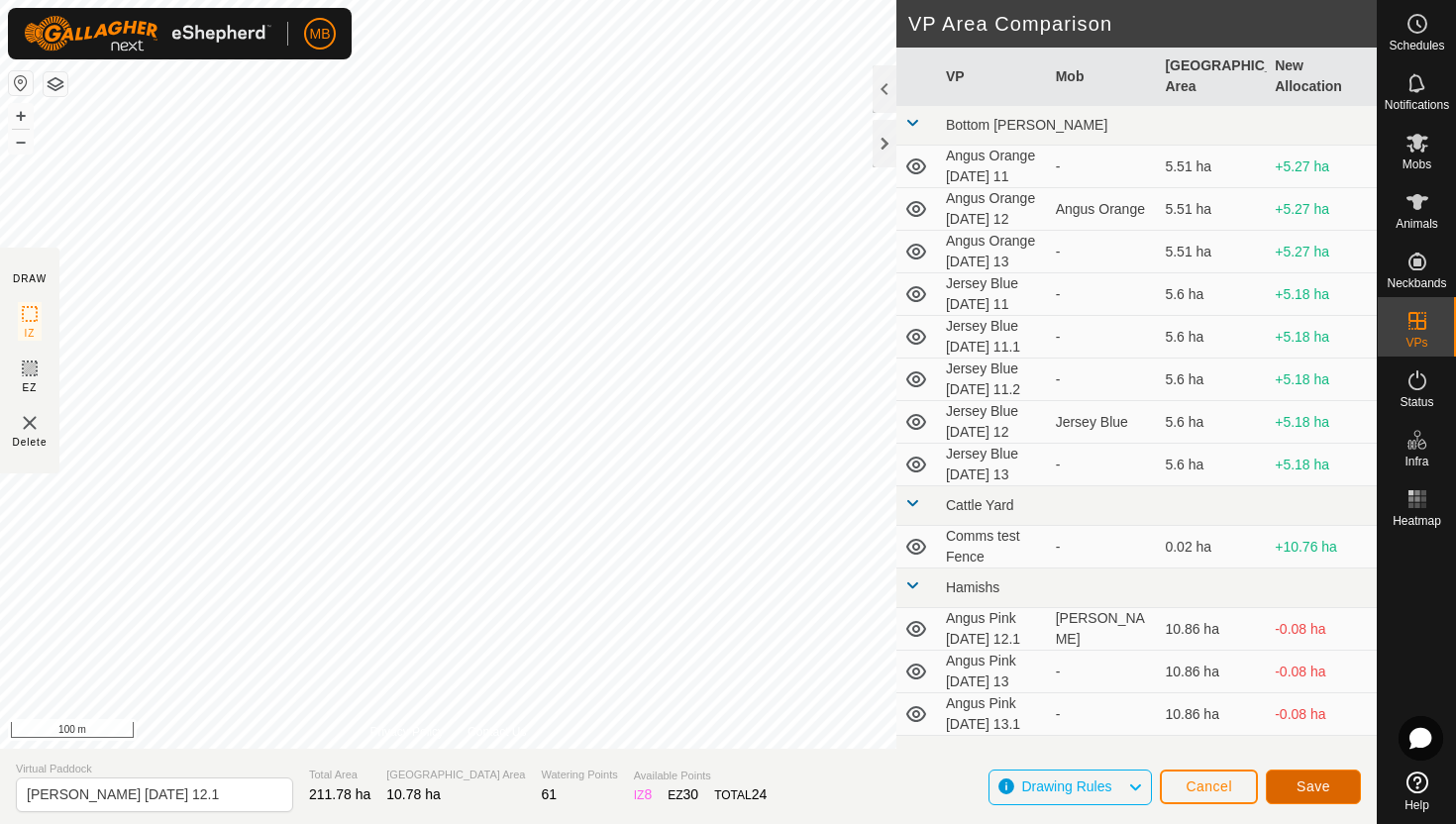
click at [1319, 792] on span "Save" at bounding box center [1314, 786] width 34 height 16
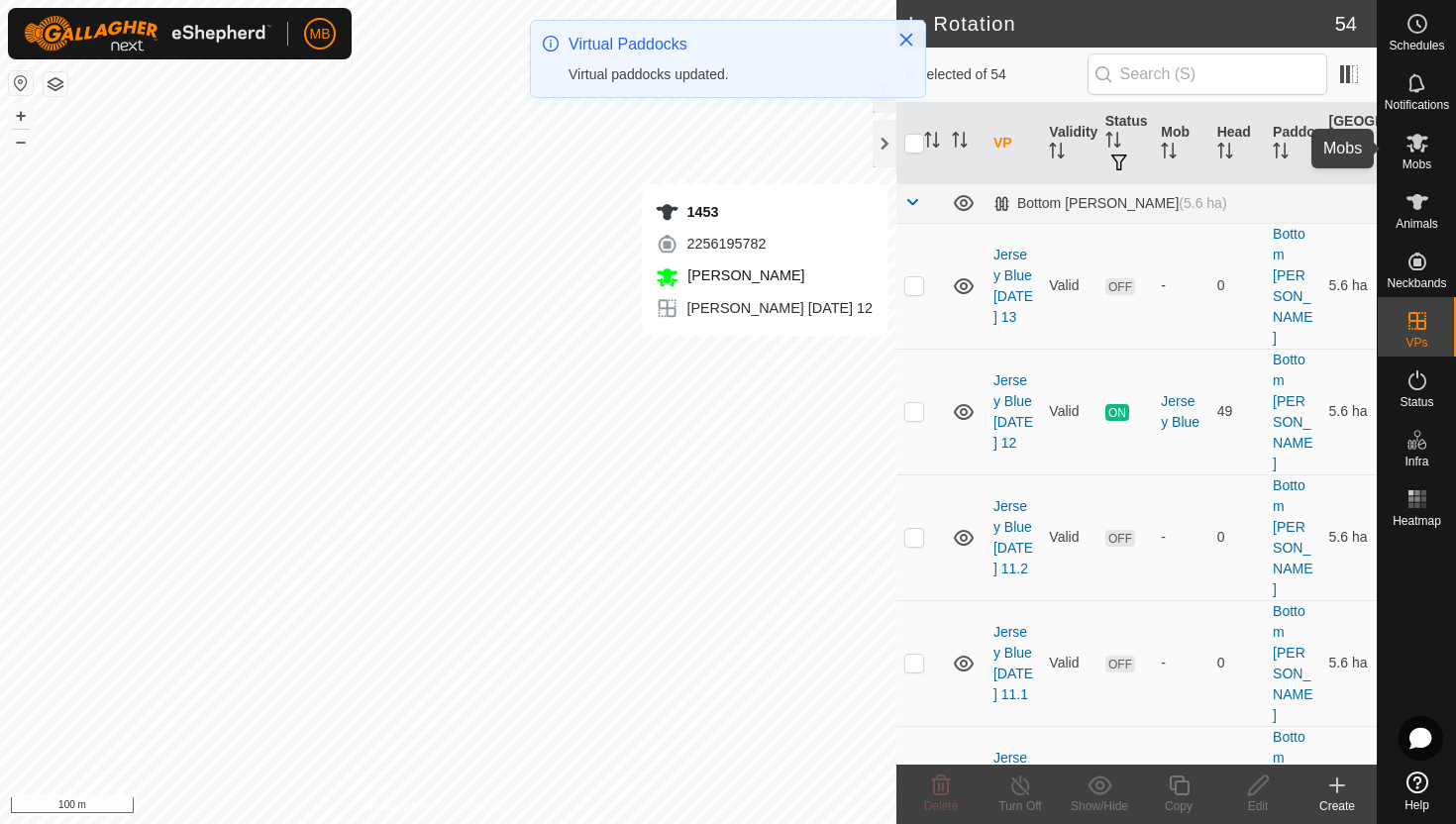
click at [1414, 151] on icon at bounding box center [1417, 142] width 24 height 24
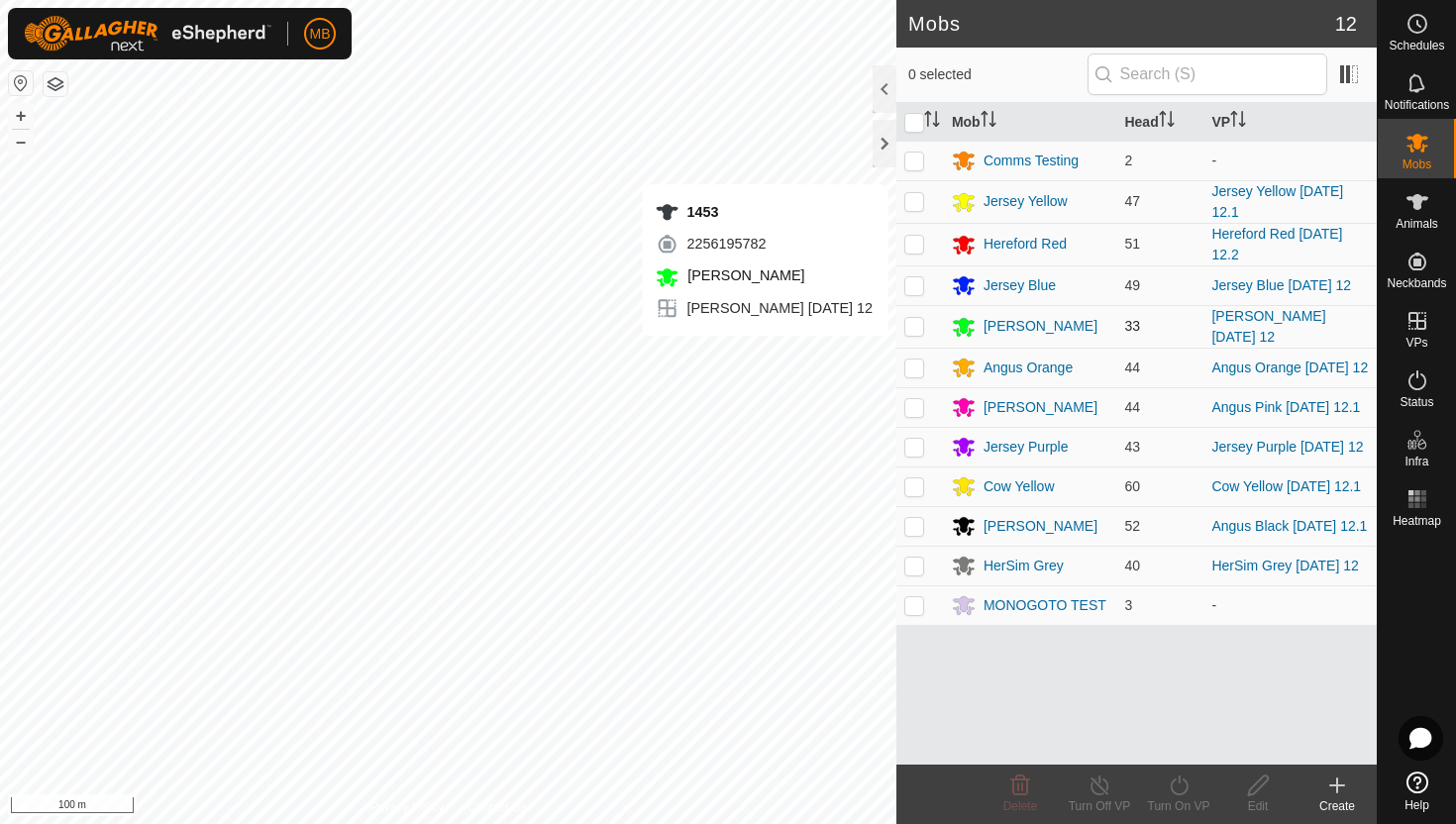
click at [915, 326] on p-checkbox at bounding box center [914, 326] width 20 height 16
checkbox input "true"
click at [1182, 784] on icon at bounding box center [1179, 785] width 25 height 24
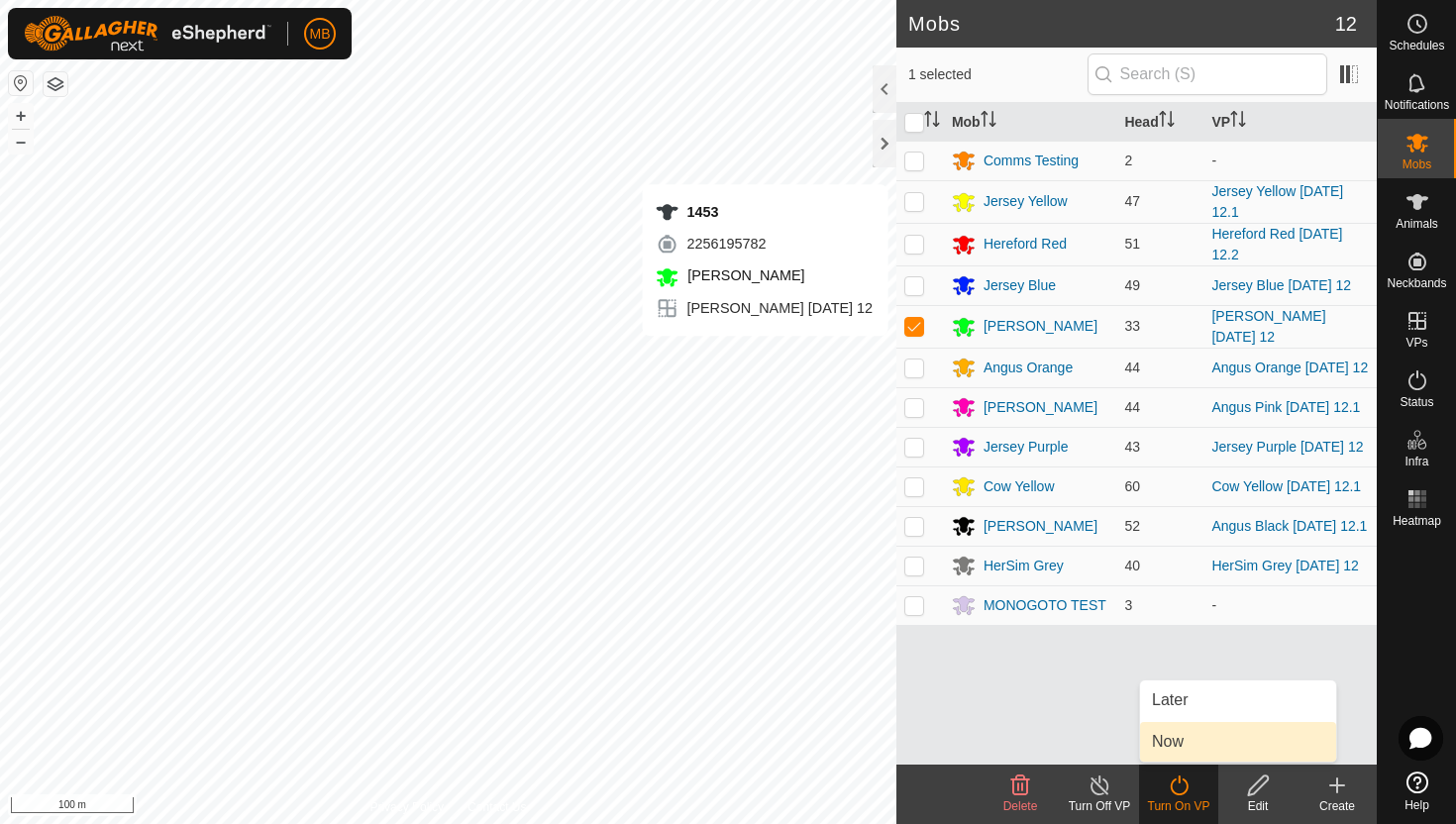
click at [1177, 742] on link "Now" at bounding box center [1237, 742] width 196 height 40
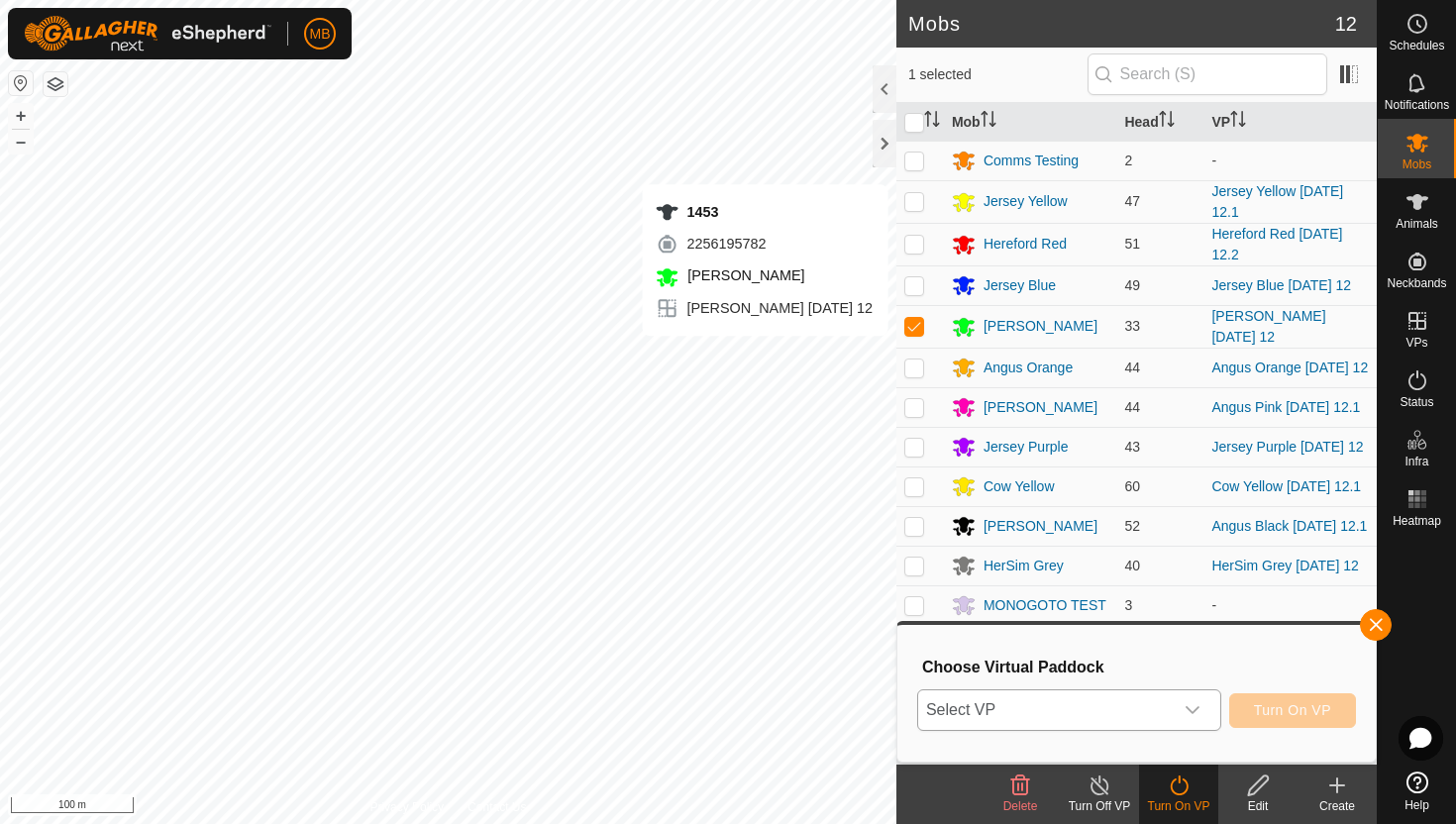
click at [1184, 710] on icon "dropdown trigger" at bounding box center [1192, 710] width 16 height 16
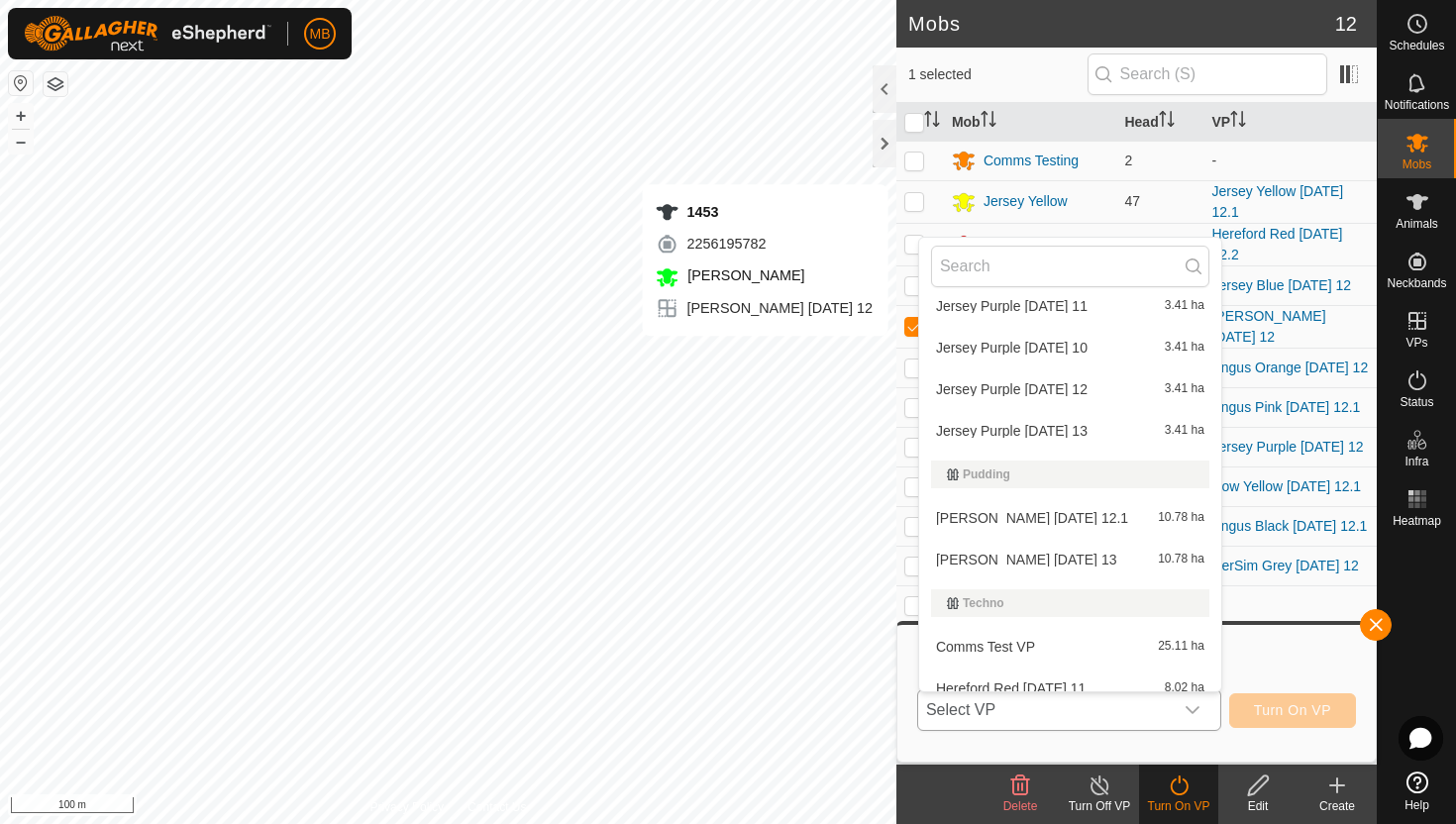
scroll to position [871, 0]
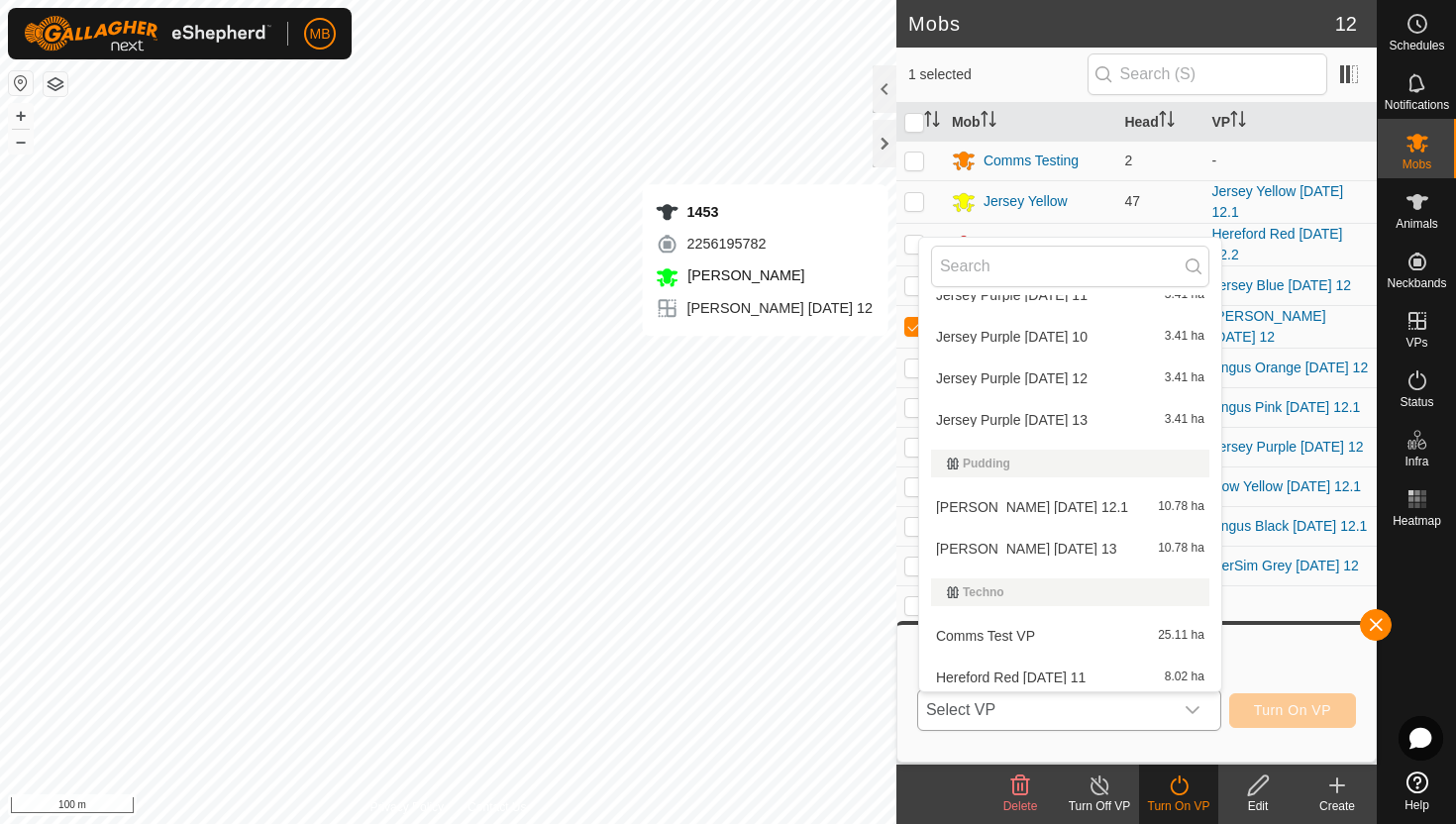
click at [1097, 507] on li "Angus Green Tuesday 12.1 10.78 ha" at bounding box center [1070, 507] width 302 height 40
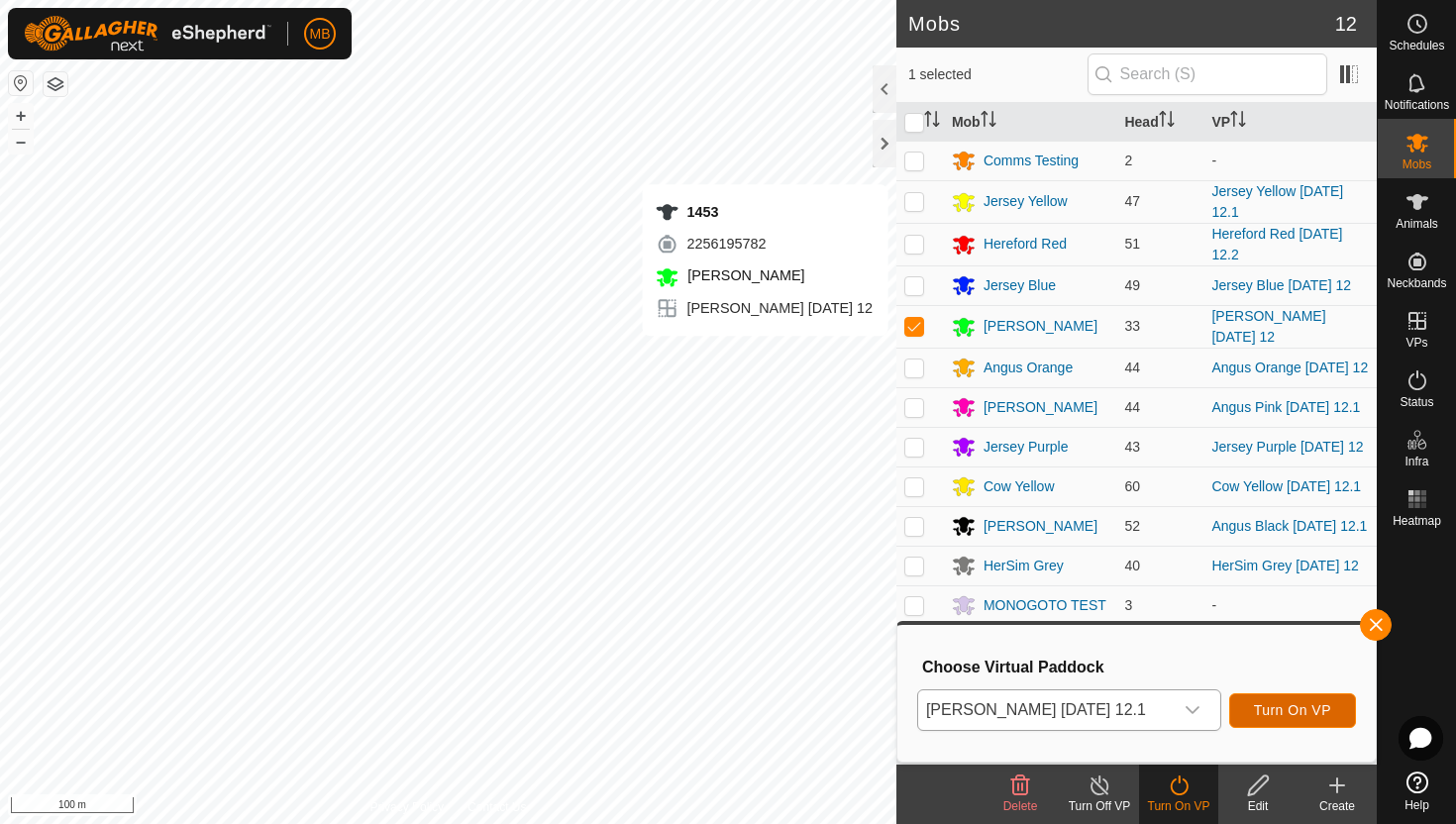
click at [1291, 702] on span "Turn On VP" at bounding box center [1293, 710] width 78 height 16
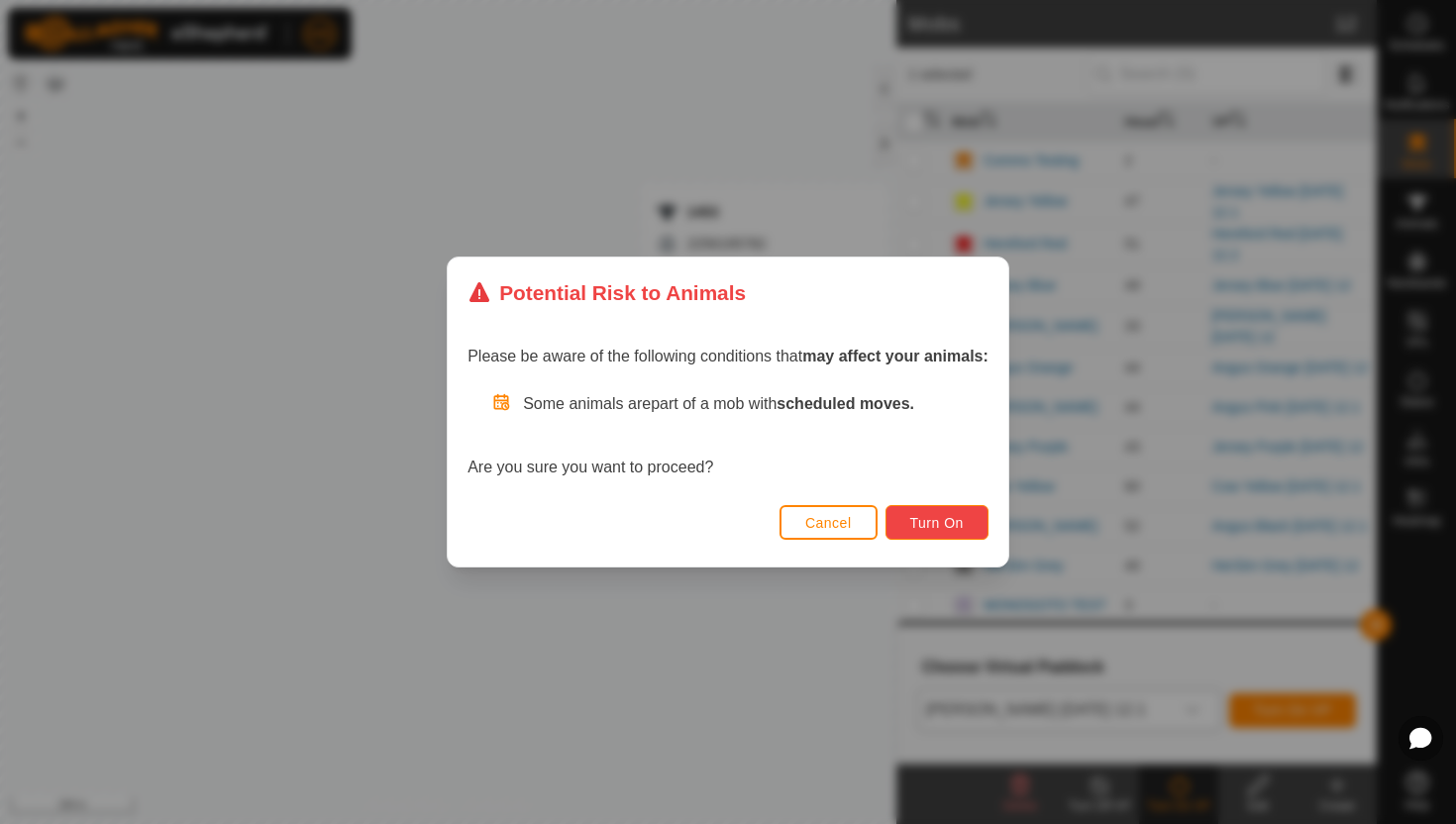
click at [964, 521] on span "Turn On" at bounding box center [937, 523] width 54 height 16
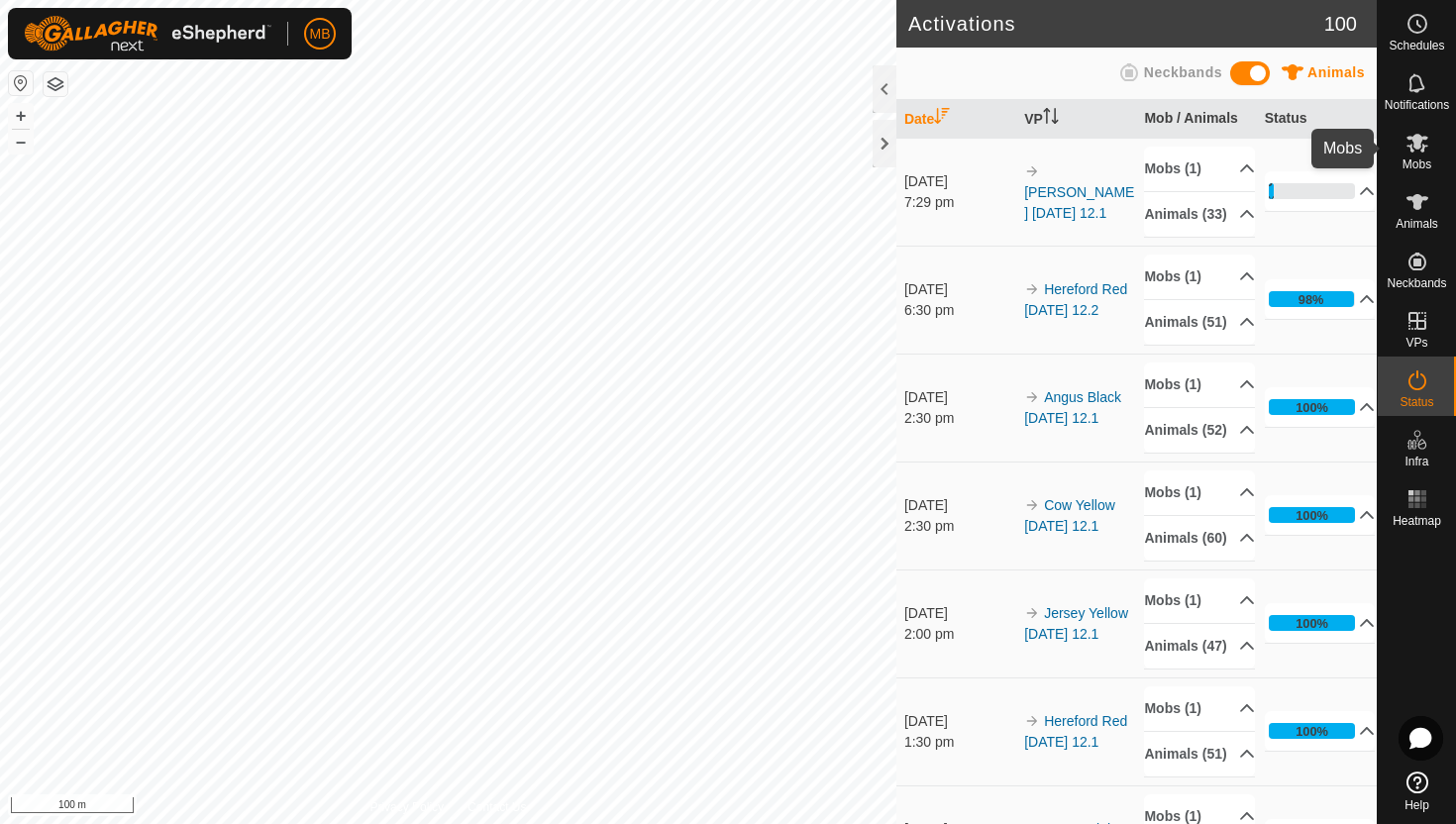
click at [1420, 143] on icon at bounding box center [1417, 142] width 24 height 24
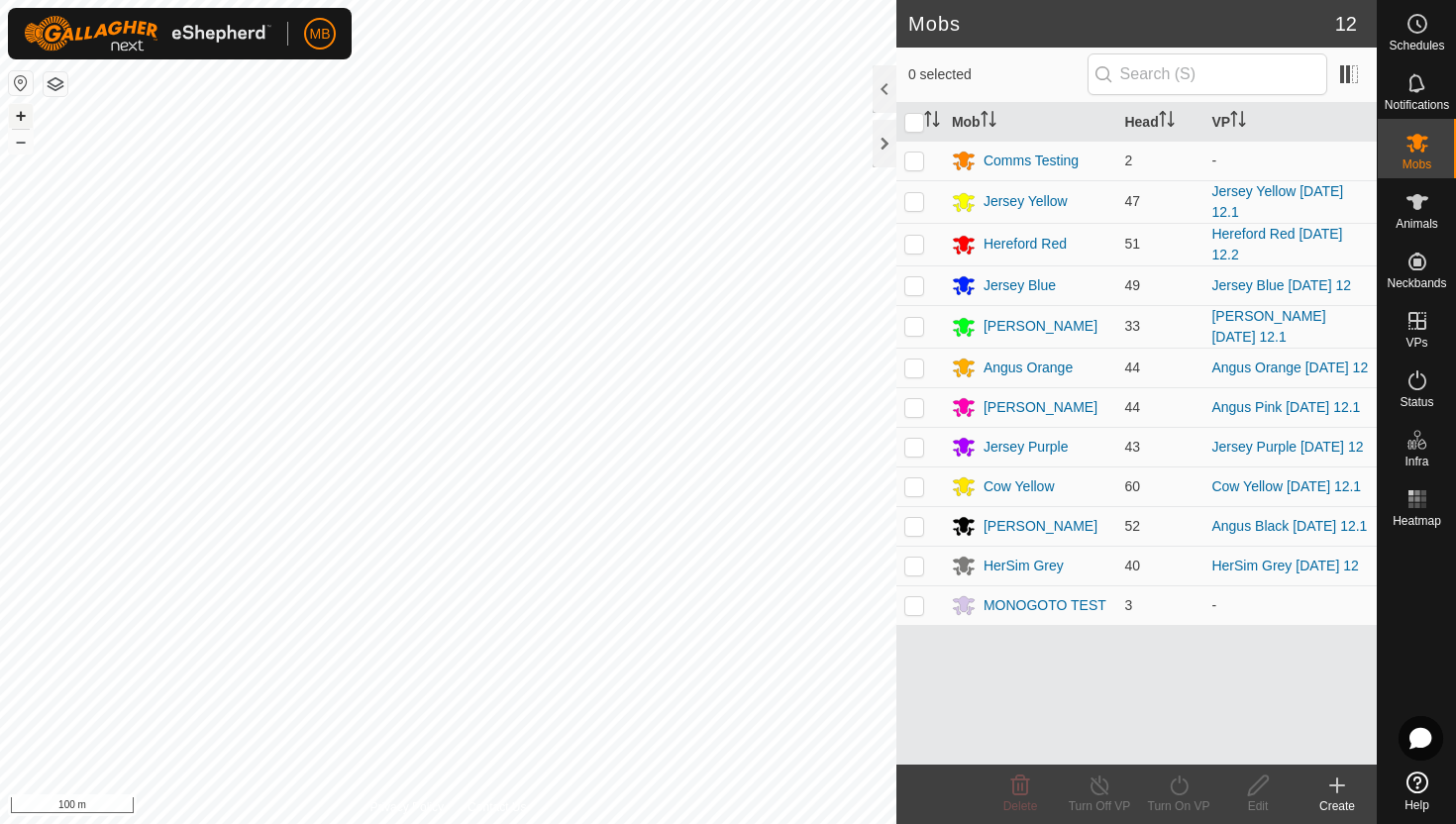
click at [15, 108] on button "+" at bounding box center [21, 116] width 24 height 24
click at [916, 326] on p-checkbox at bounding box center [914, 326] width 20 height 16
checkbox input "true"
click at [1177, 784] on icon at bounding box center [1179, 785] width 25 height 24
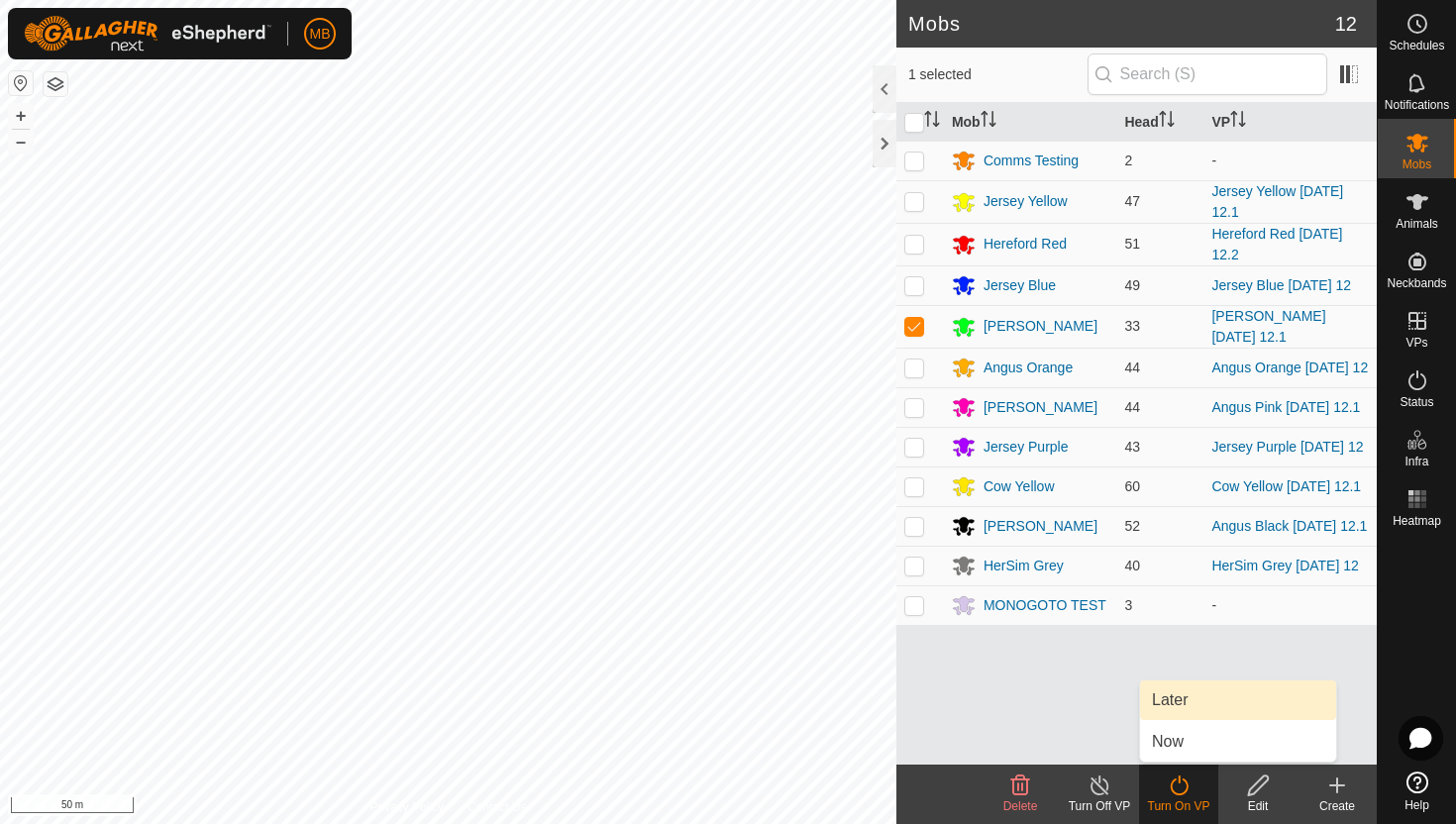
click at [1176, 701] on link "Later" at bounding box center [1237, 700] width 196 height 40
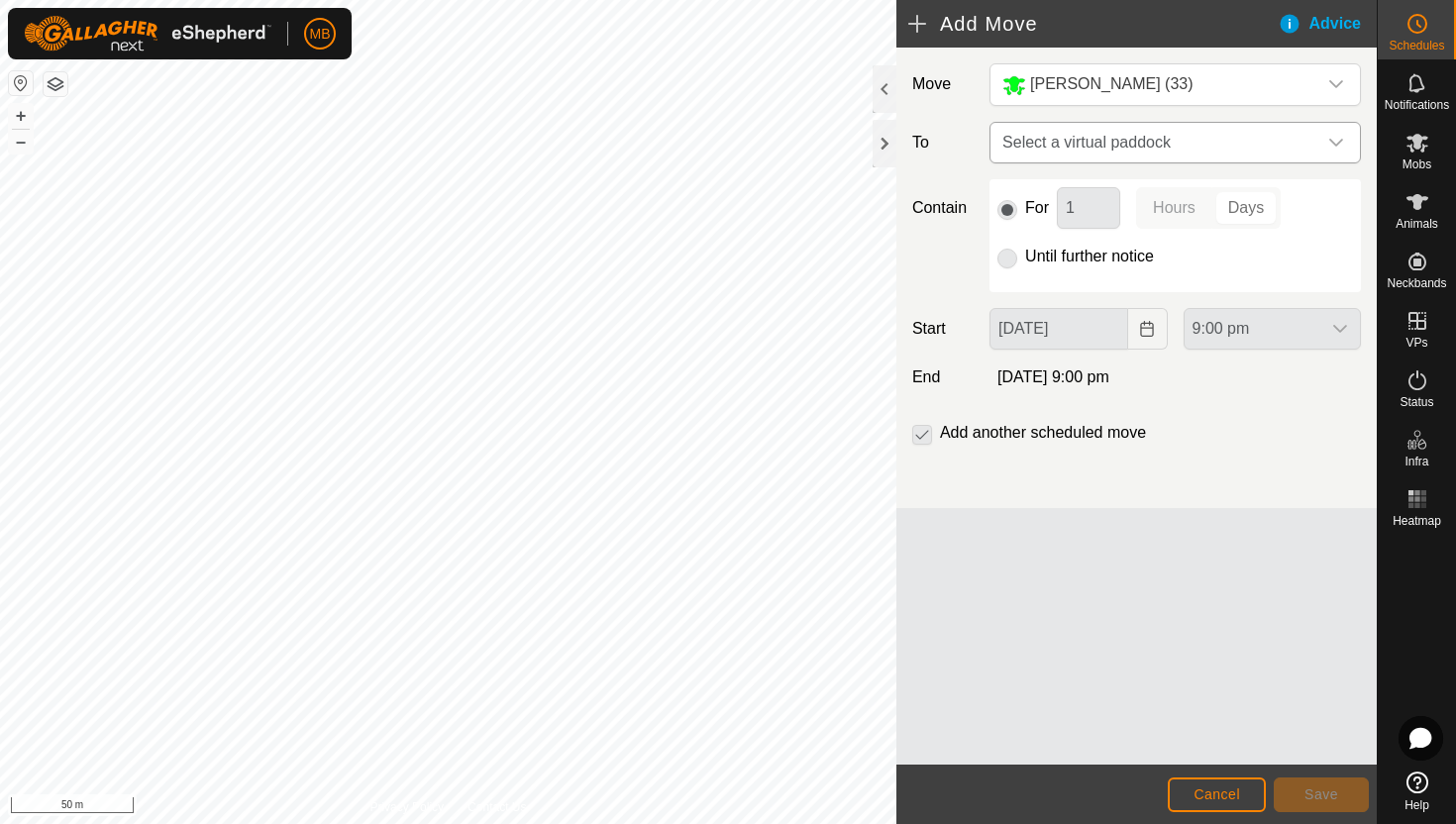
click at [1319, 133] on div "dropdown trigger" at bounding box center [1337, 142] width 40 height 40
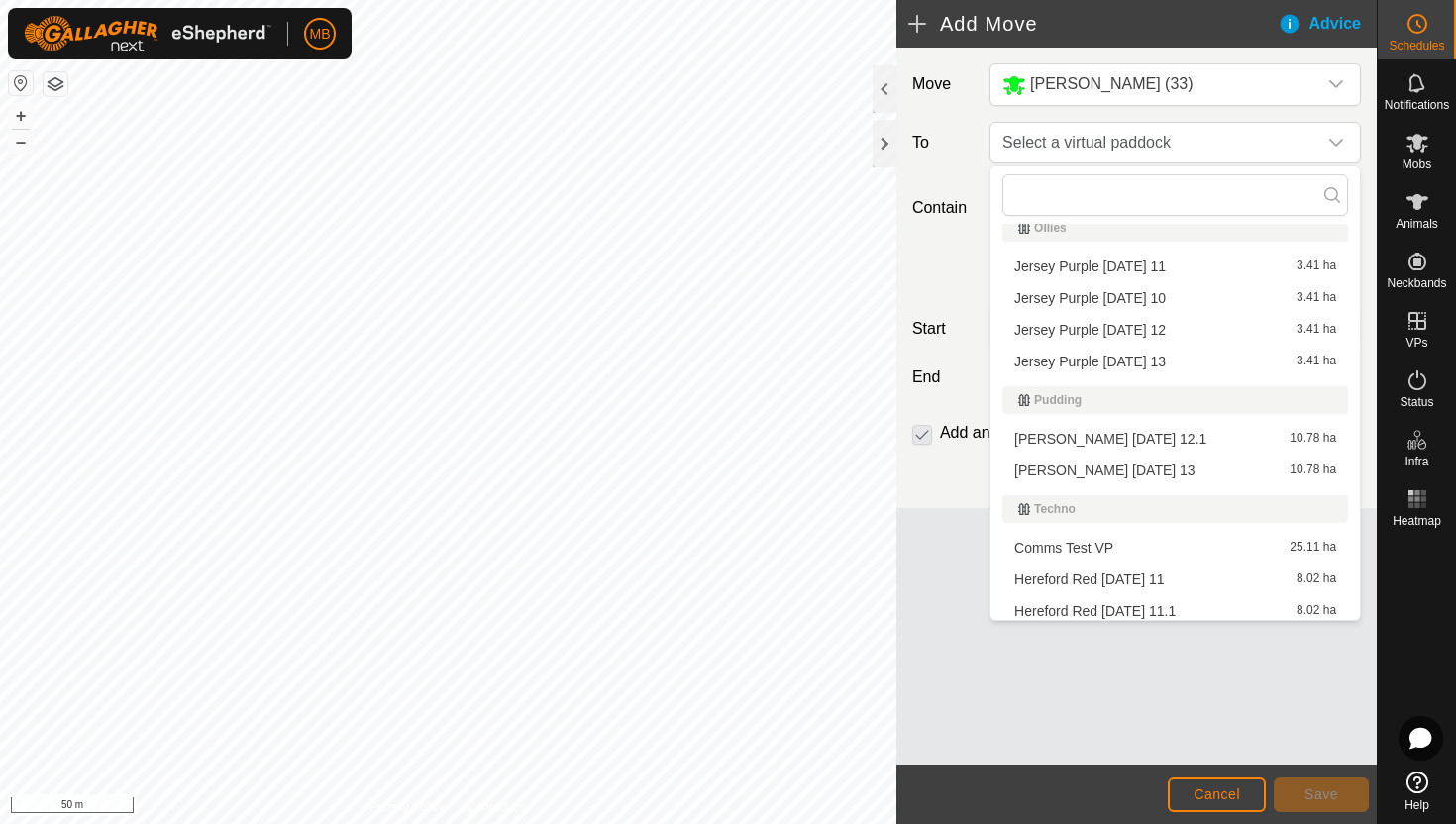
scroll to position [677, 0]
click at [1171, 468] on li "Angus Green Wednesday 13 10.78 ha" at bounding box center [1176, 468] width 346 height 30
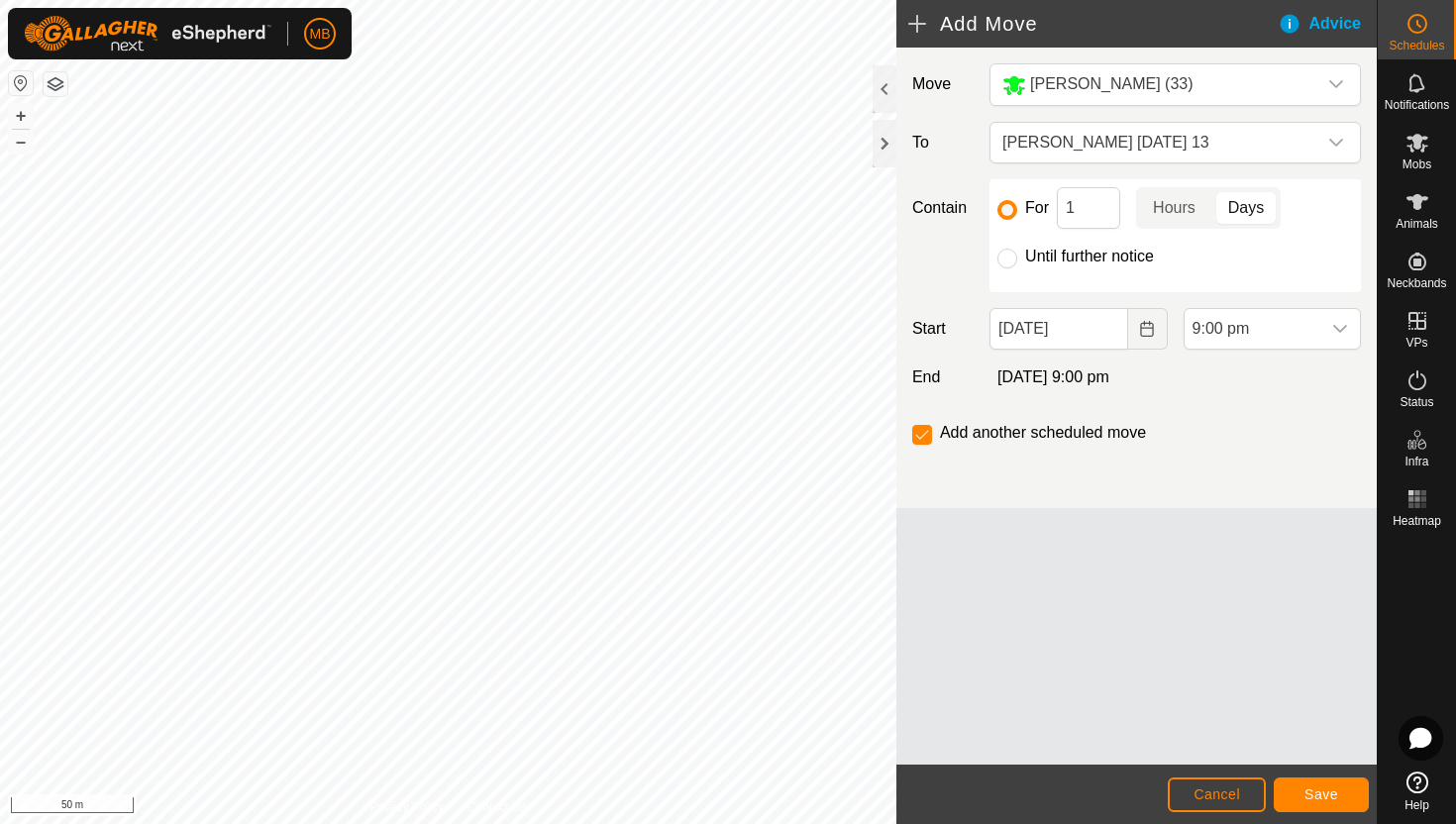
click at [1083, 254] on label "Until further notice" at bounding box center [1089, 256] width 128 height 16
click at [1017, 254] on input "Until further notice" at bounding box center [1007, 258] width 20 height 20
radio input "true"
checkbox input "false"
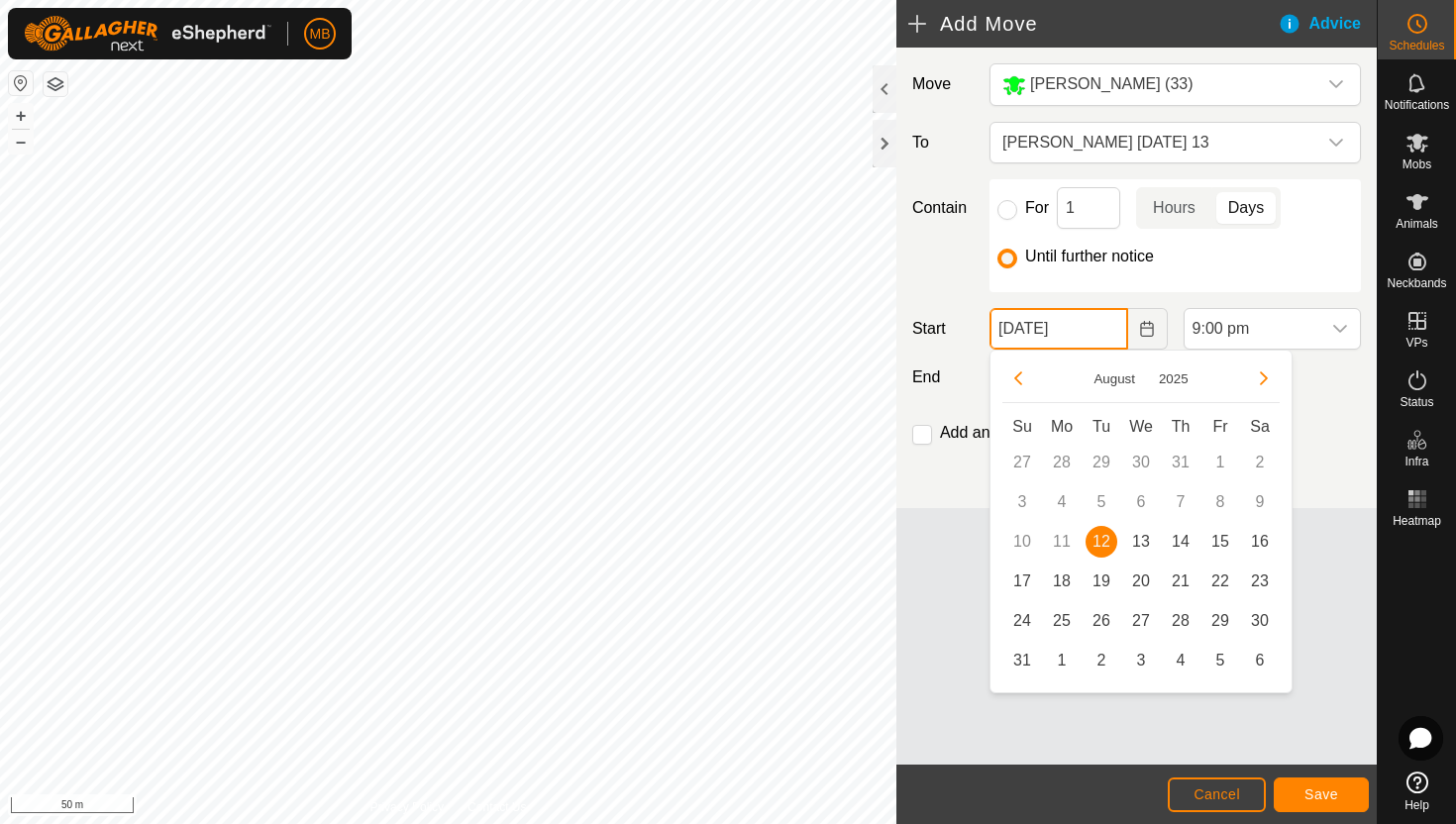
click at [1106, 334] on input "[DATE]" at bounding box center [1058, 329] width 137 height 42
click at [1145, 538] on span "13" at bounding box center [1141, 542] width 32 height 32
type input "[DATE]"
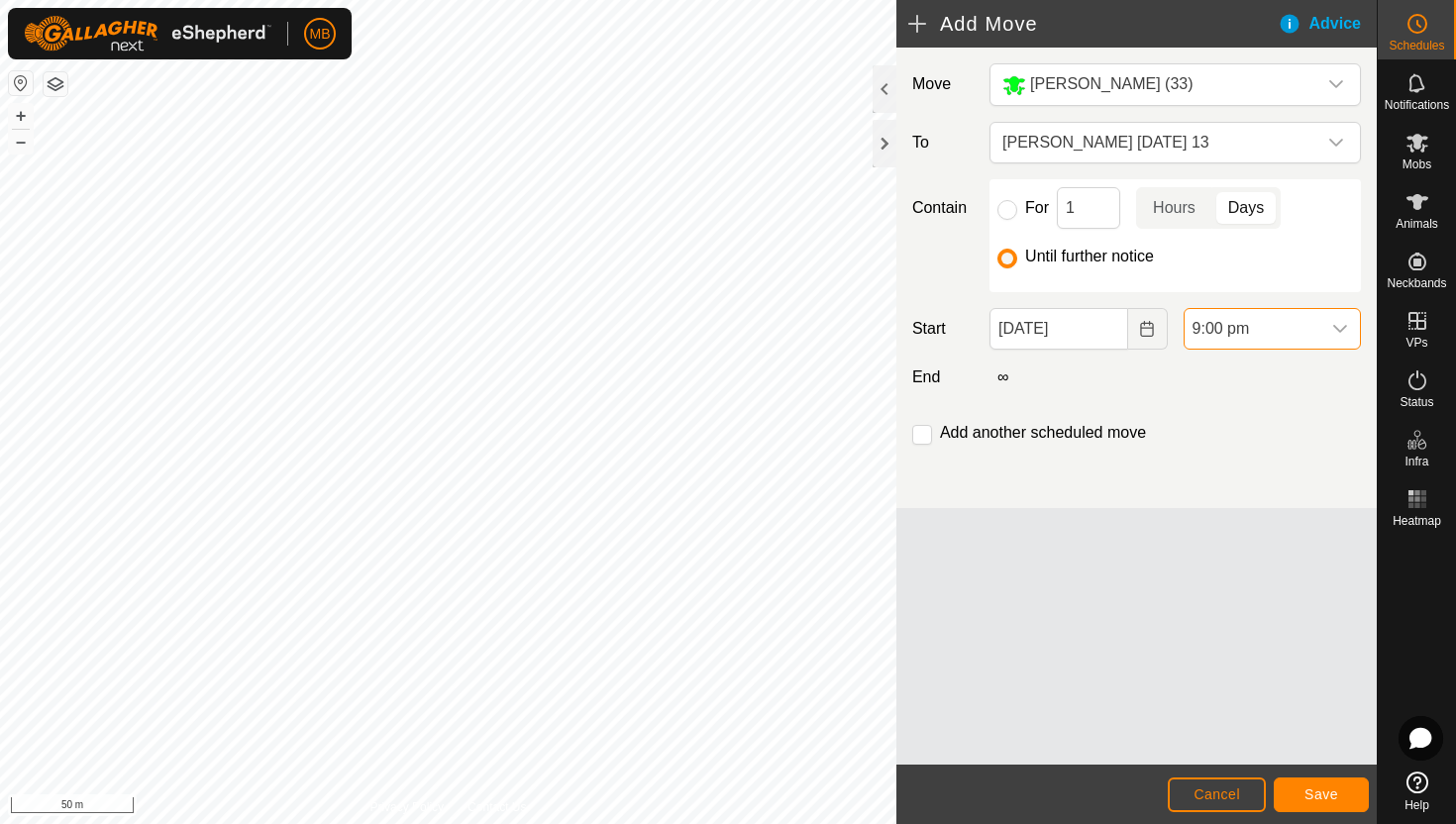
click at [1287, 325] on span "9:00 pm" at bounding box center [1252, 329] width 135 height 40
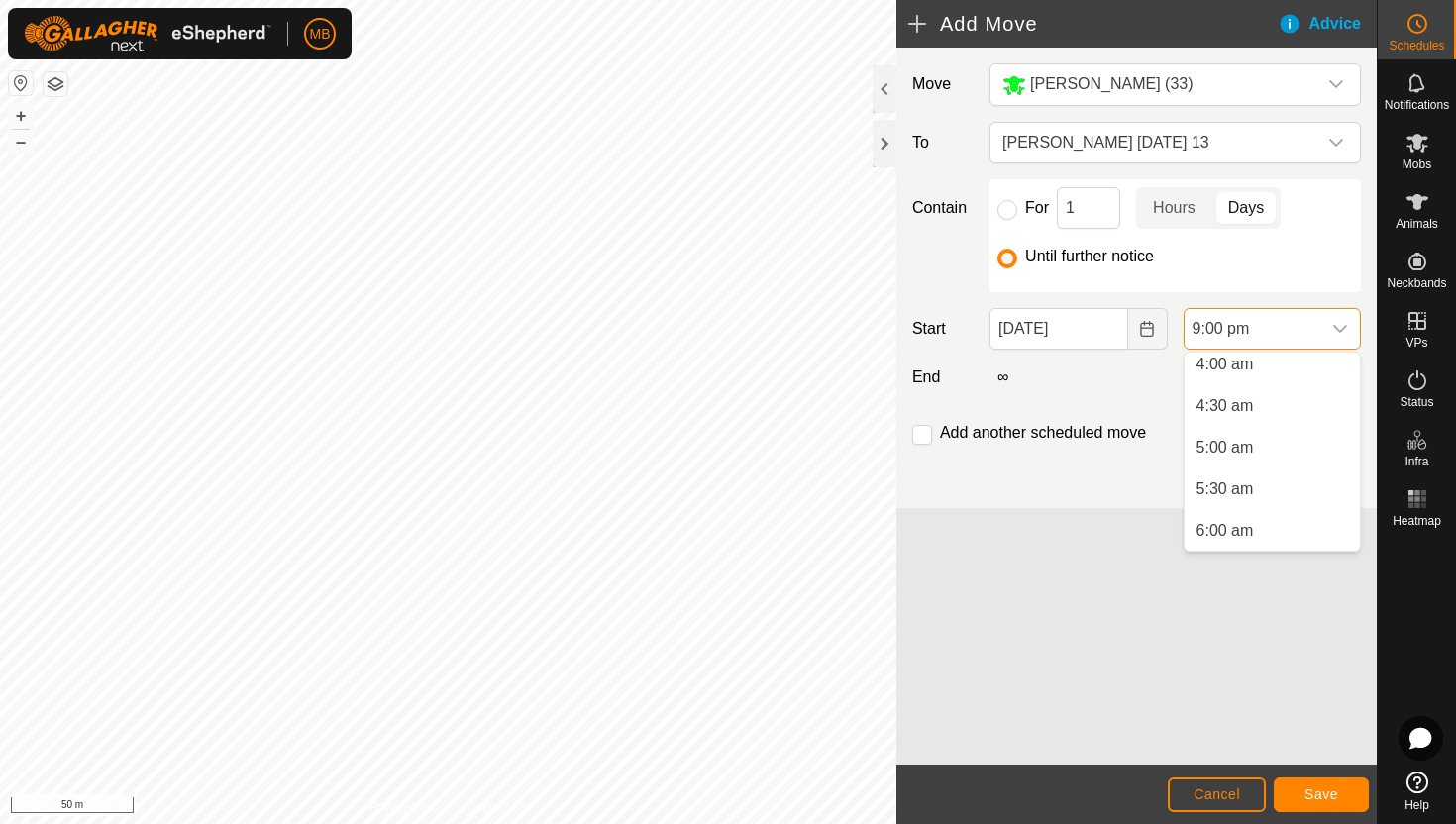
scroll to position [340, 0]
click at [1246, 486] on li "5:30 am" at bounding box center [1272, 490] width 175 height 40
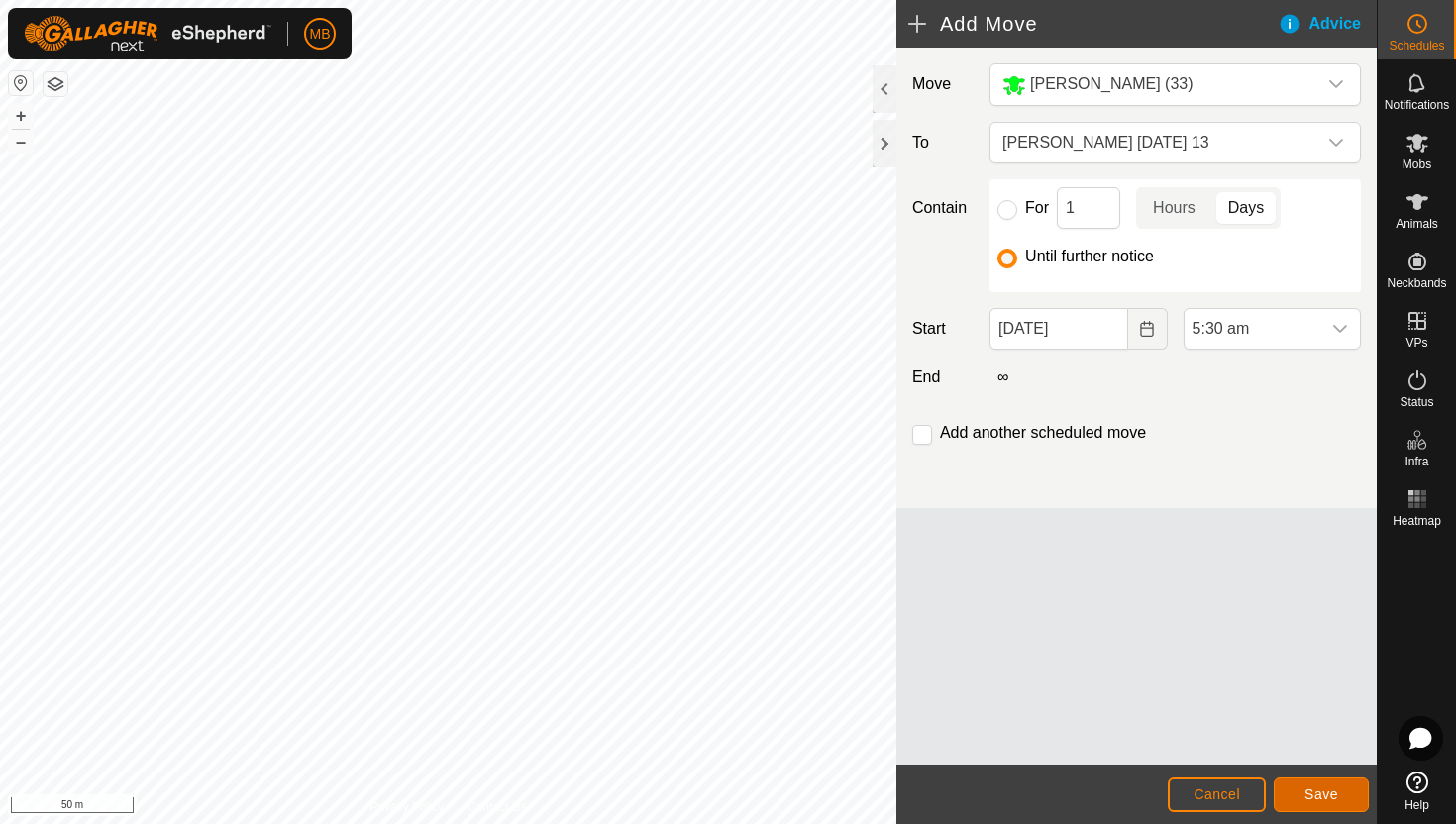
click at [1332, 788] on span "Save" at bounding box center [1322, 794] width 34 height 16
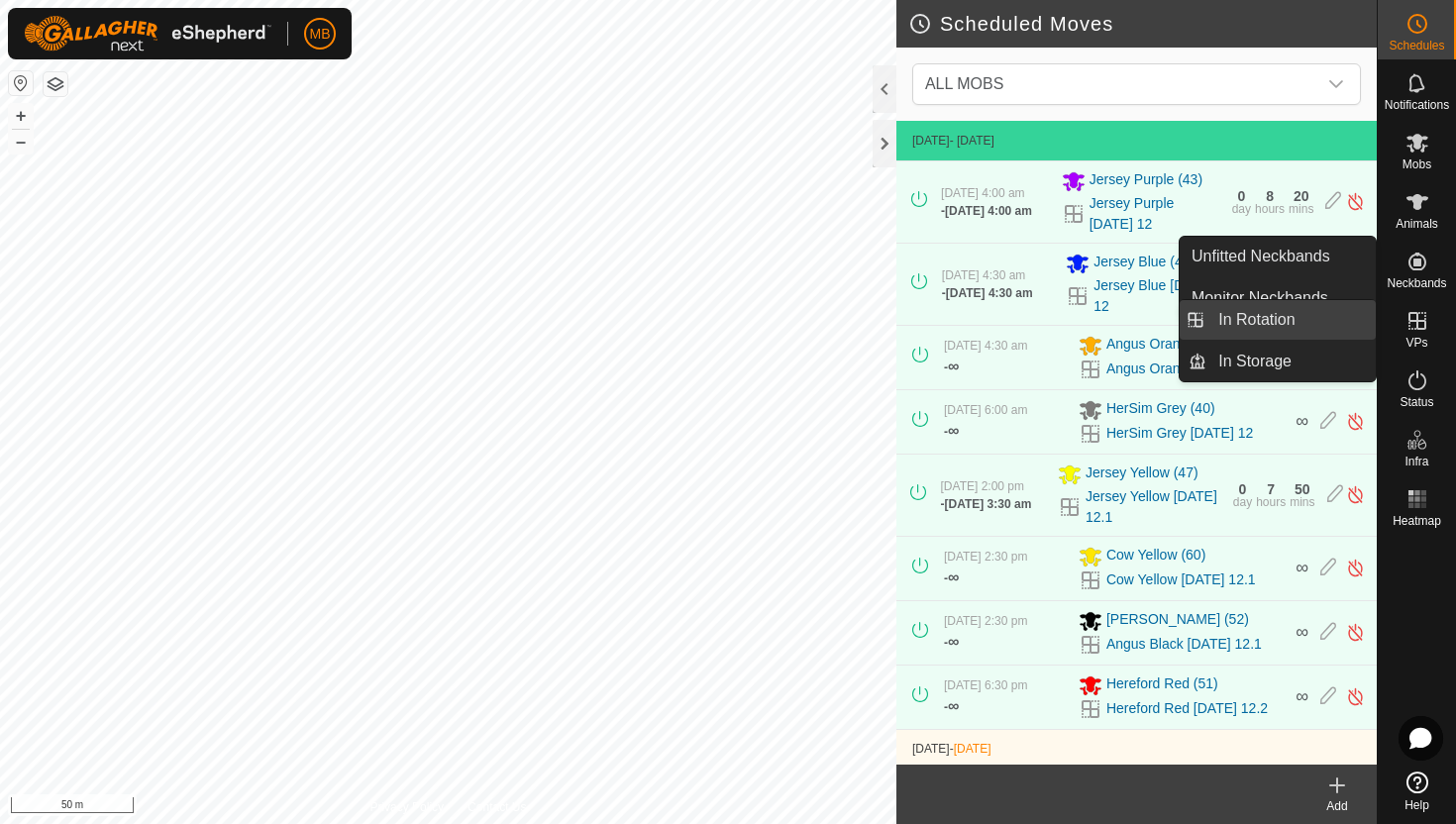
click at [1315, 314] on link "In Rotation" at bounding box center [1291, 320] width 169 height 40
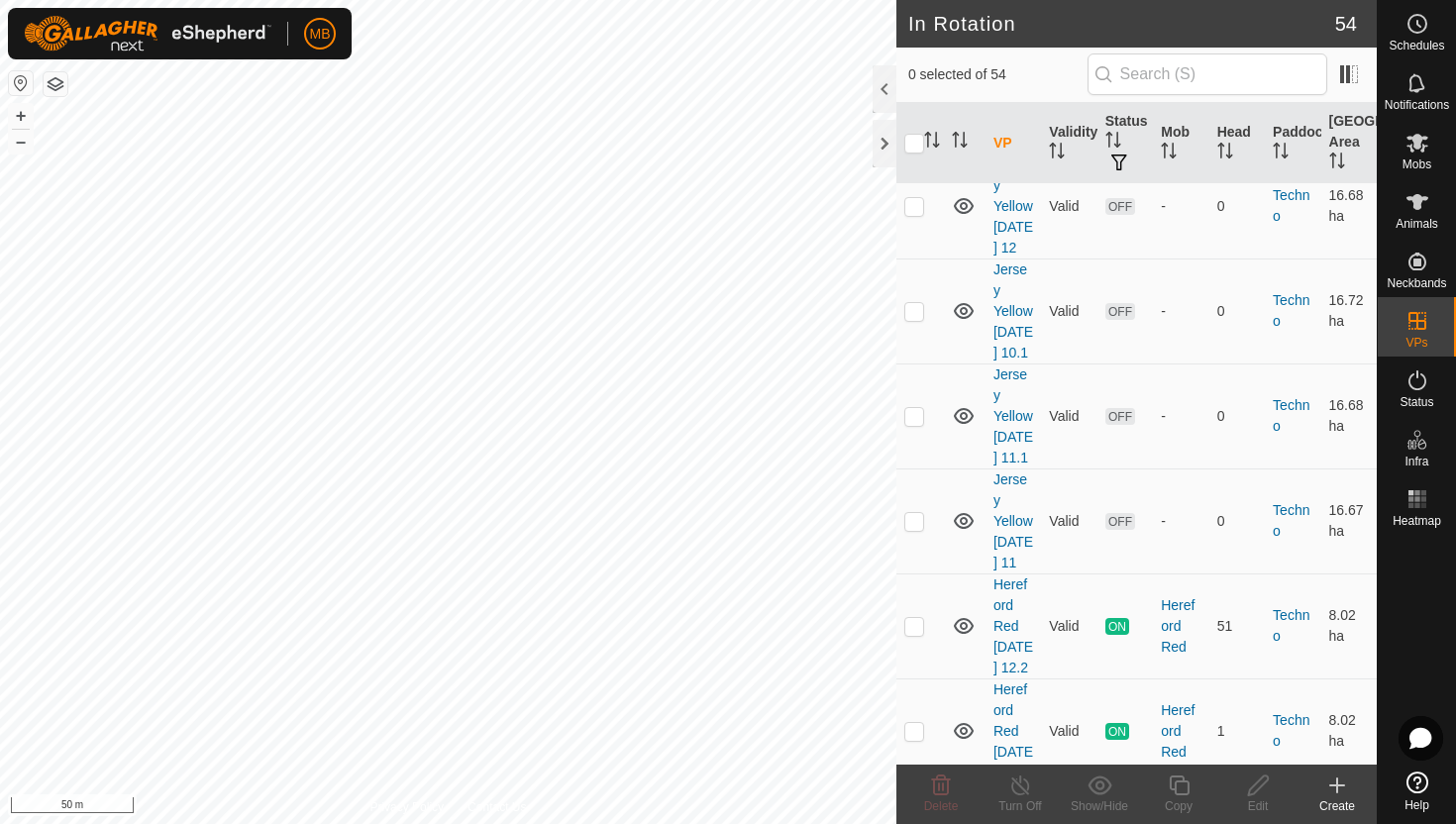
scroll to position [3097, 0]
click at [917, 615] on p-checkbox at bounding box center [914, 623] width 20 height 16
checkbox input "true"
click at [1187, 792] on icon at bounding box center [1179, 785] width 20 height 20
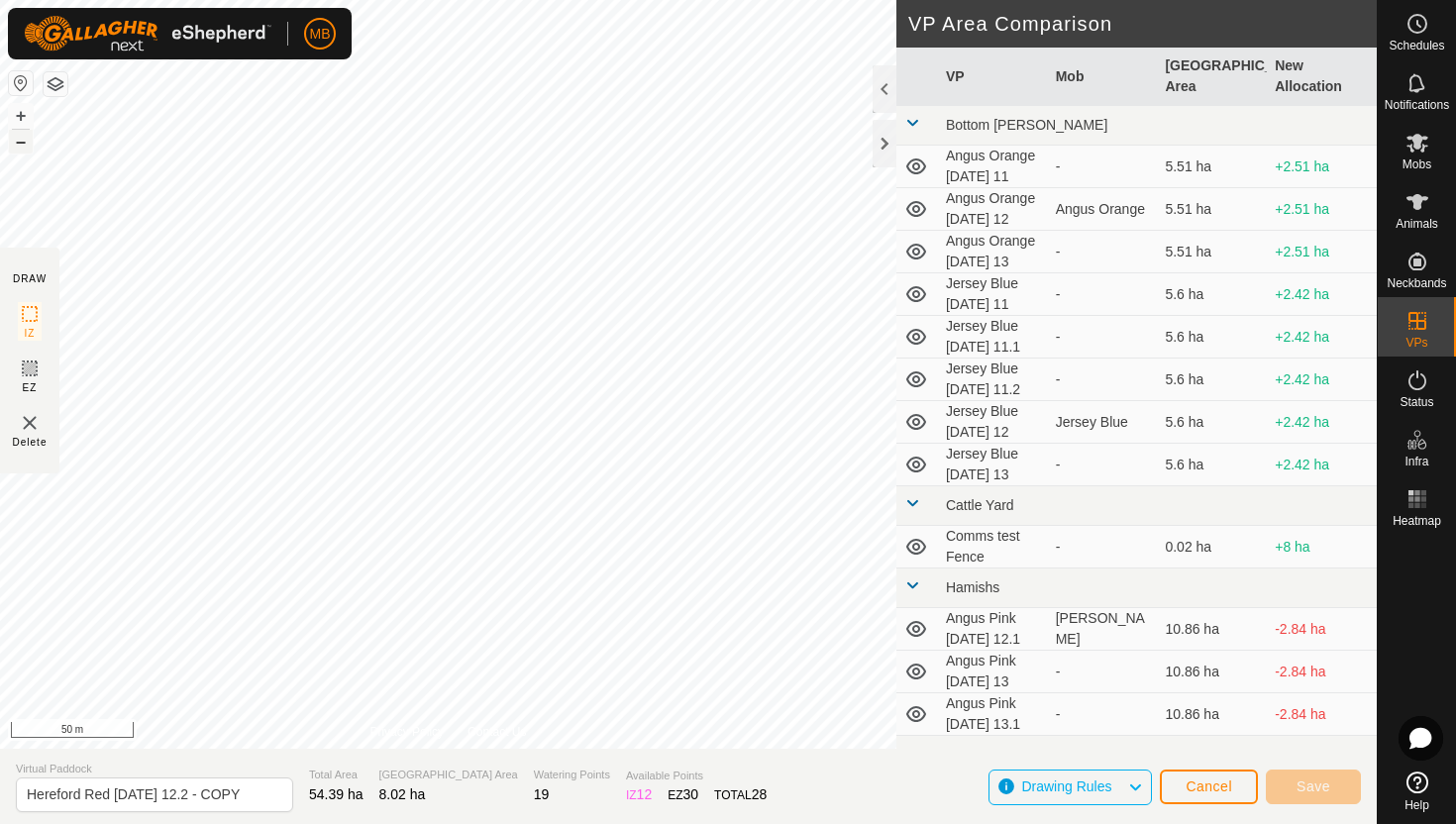
click at [25, 137] on button "–" at bounding box center [21, 141] width 24 height 24
click at [16, 113] on button "+" at bounding box center [21, 116] width 24 height 24
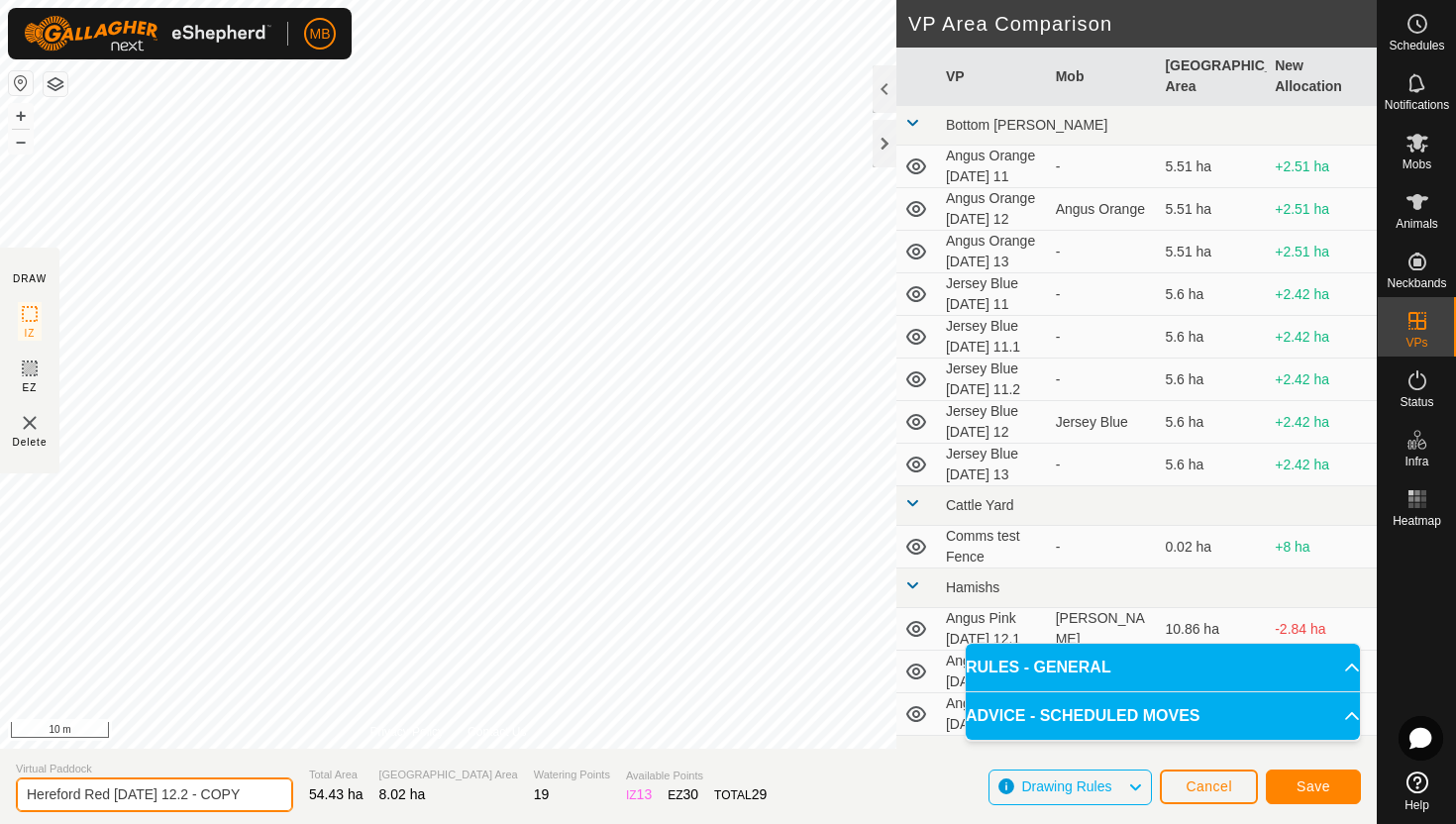
click at [251, 793] on input "Hereford Red Tuesday 12.2 - COPY" at bounding box center [154, 794] width 277 height 35
type input "Hereford Red [DATE] 13"
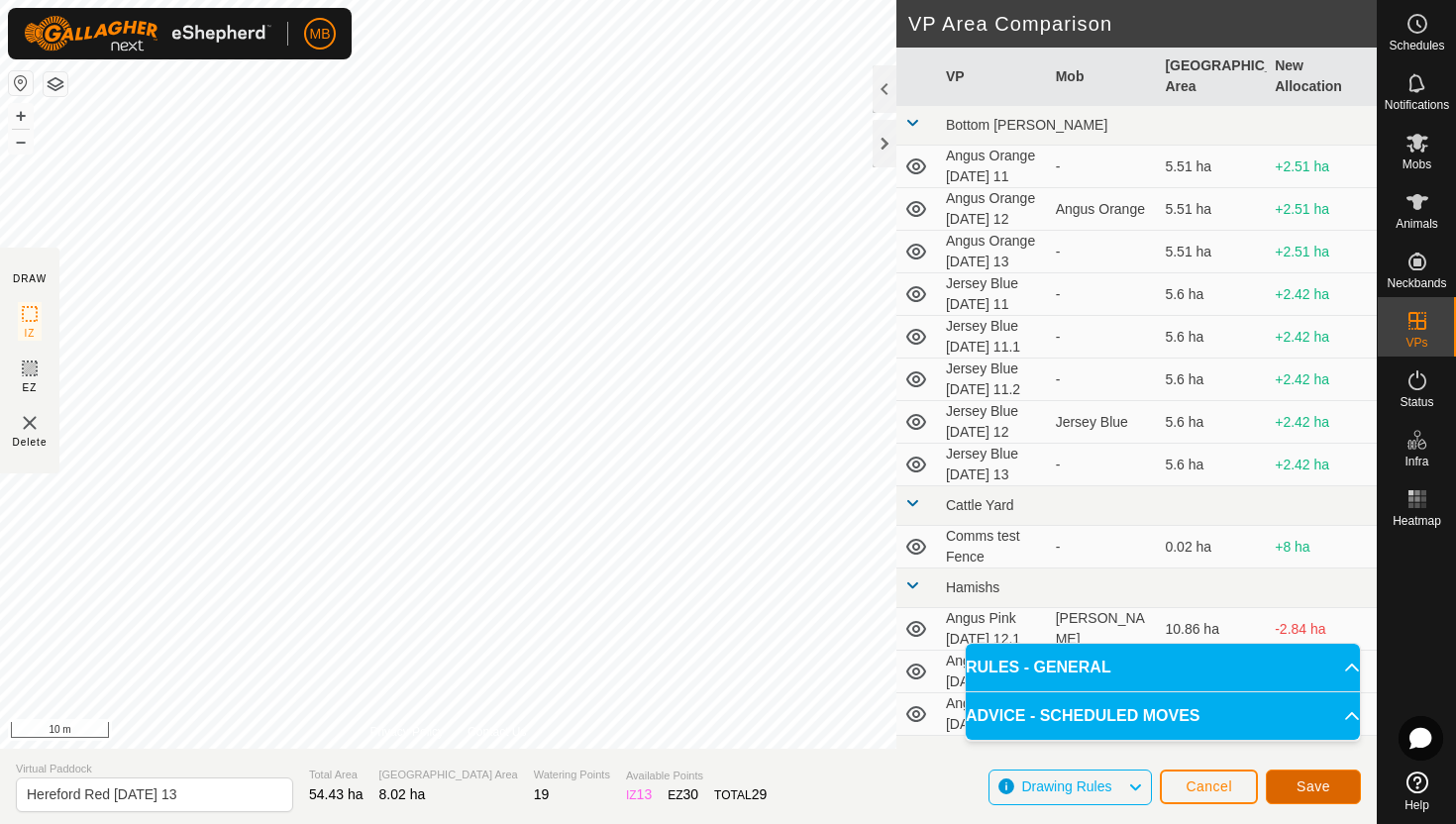
click at [1301, 789] on span "Save" at bounding box center [1314, 786] width 34 height 16
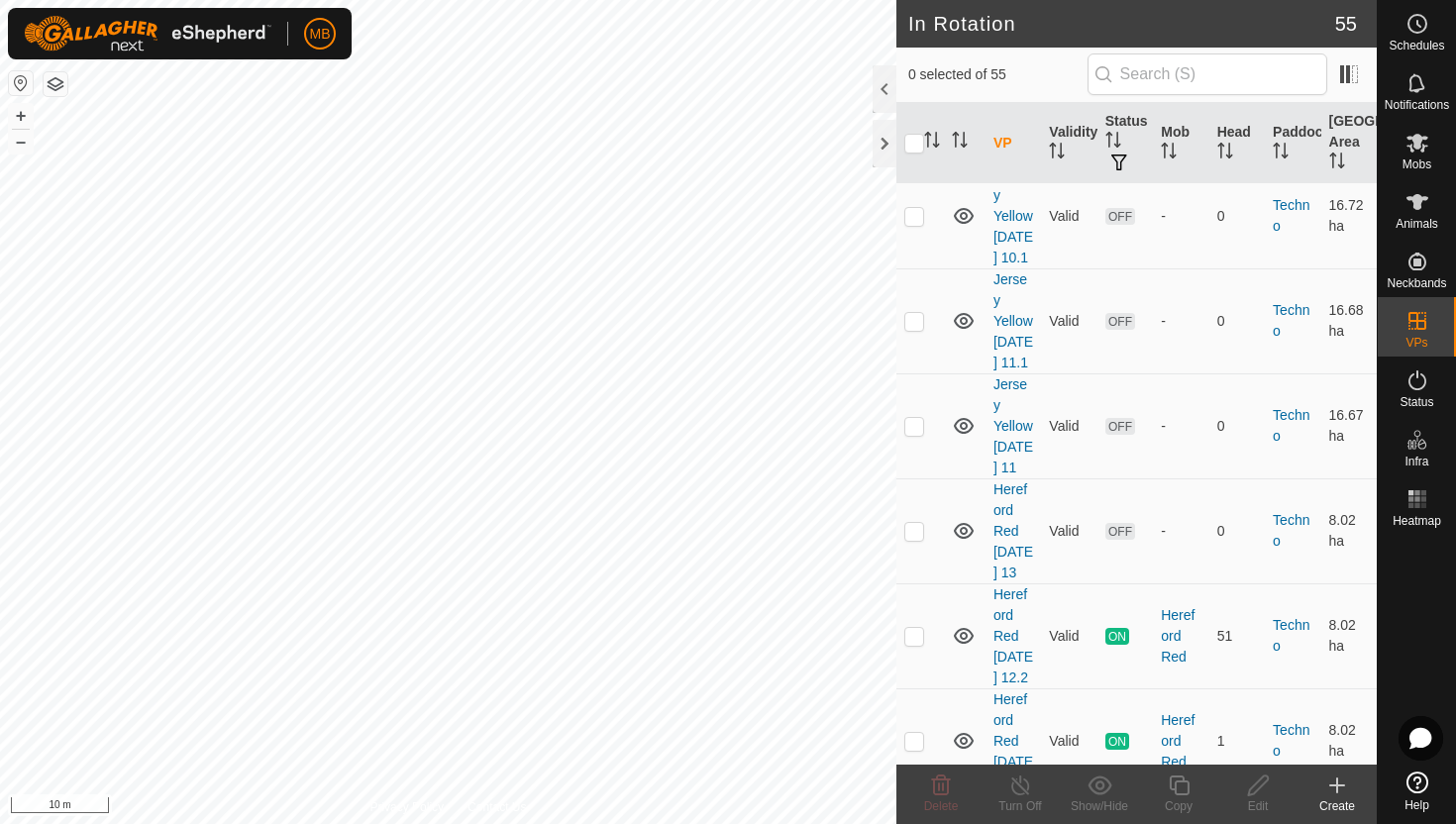
scroll to position [3205, 0]
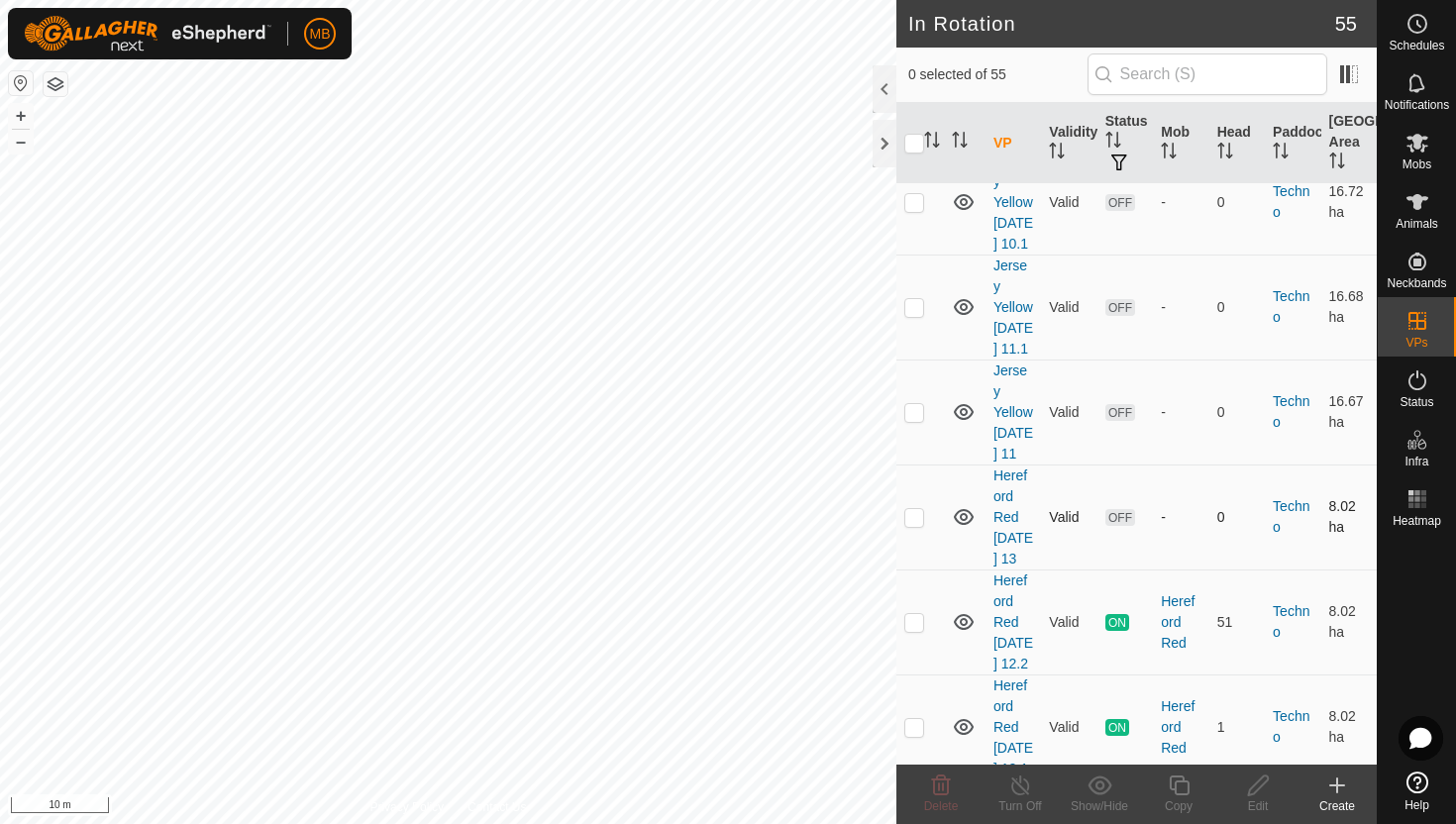
click at [913, 509] on p-checkbox at bounding box center [914, 517] width 20 height 16
checkbox input "true"
click at [1177, 783] on icon at bounding box center [1179, 785] width 25 height 24
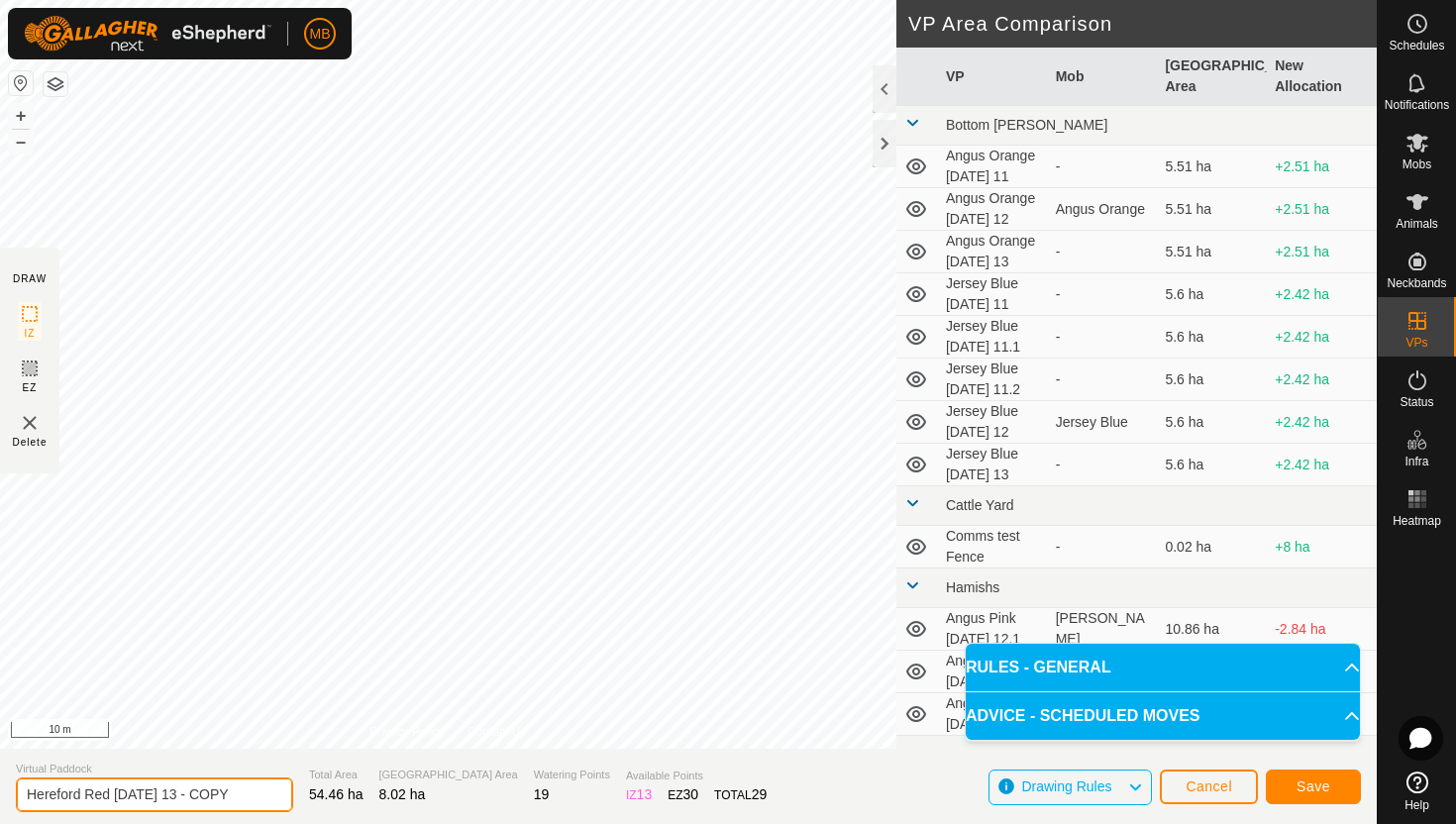
click at [251, 793] on input "Hereford Red Wednesday 13 - COPY" at bounding box center [154, 794] width 277 height 35
type input "Hereford Red [DATE] 13.1"
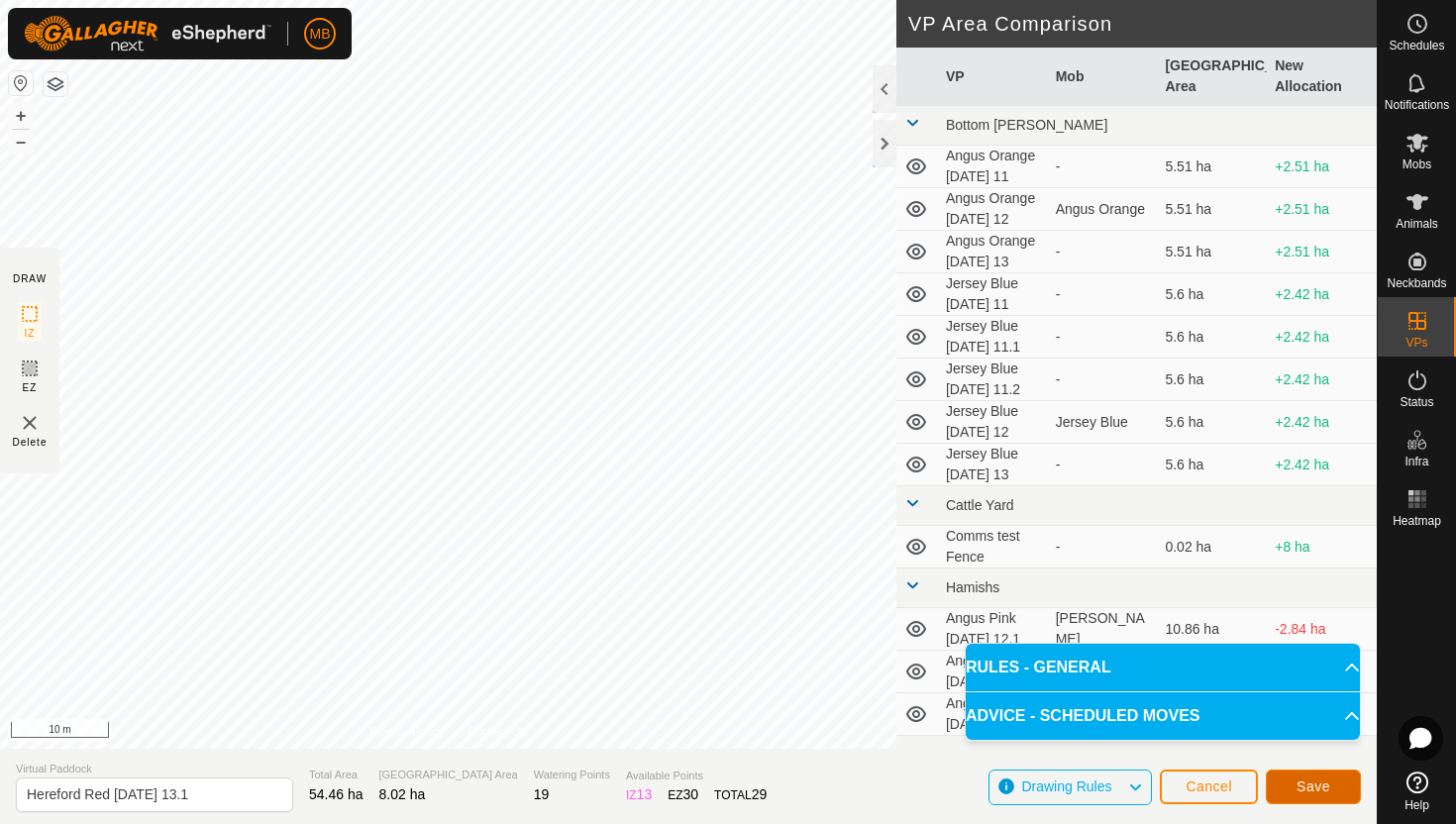
click at [1325, 788] on span "Save" at bounding box center [1314, 786] width 34 height 16
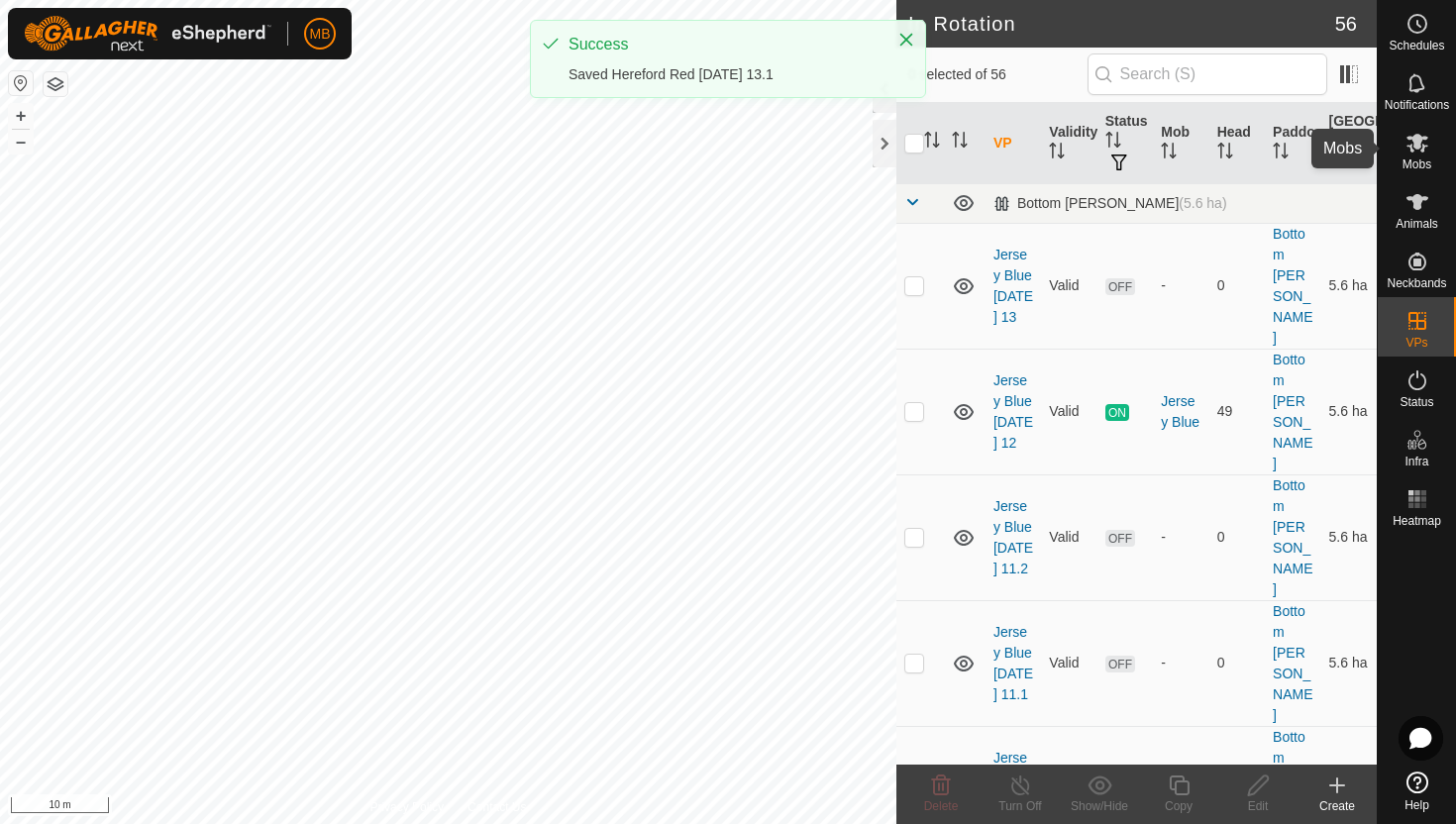
click at [1410, 145] on icon at bounding box center [1417, 142] width 22 height 19
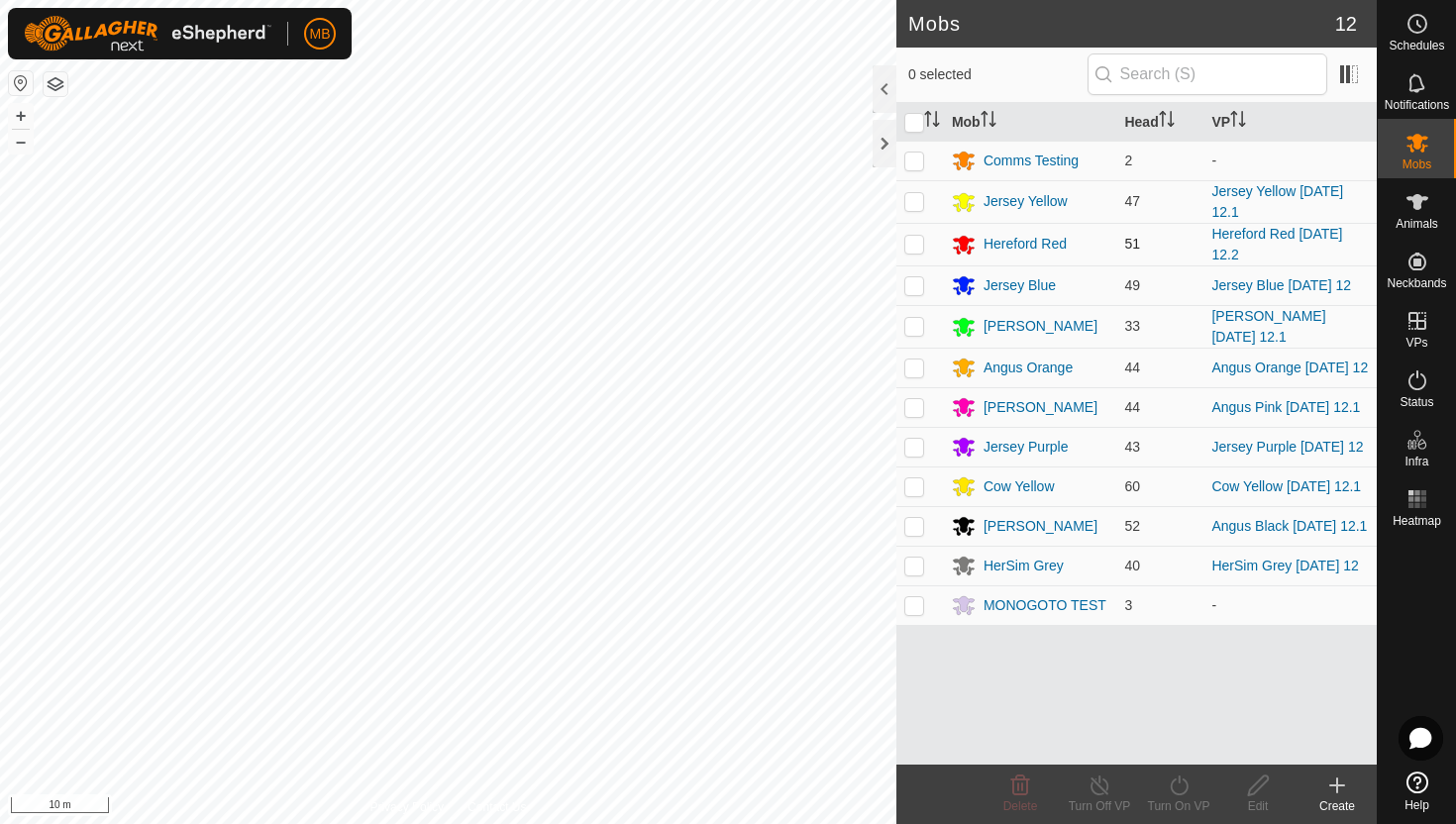
click at [916, 243] on p-checkbox at bounding box center [914, 244] width 20 height 16
checkbox input "true"
click at [1179, 781] on icon at bounding box center [1179, 785] width 18 height 20
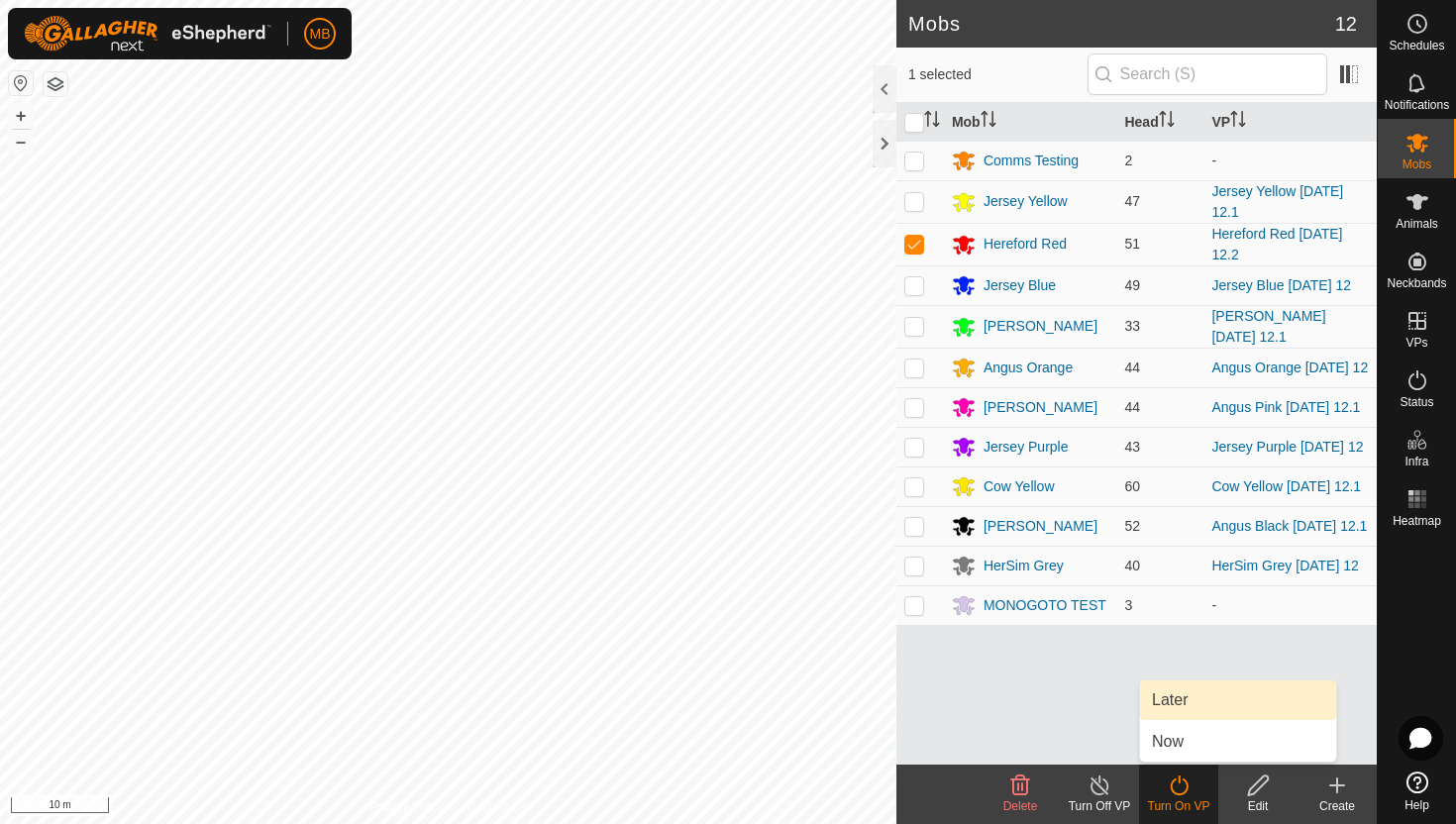
click at [1179, 703] on link "Later" at bounding box center [1237, 700] width 196 height 40
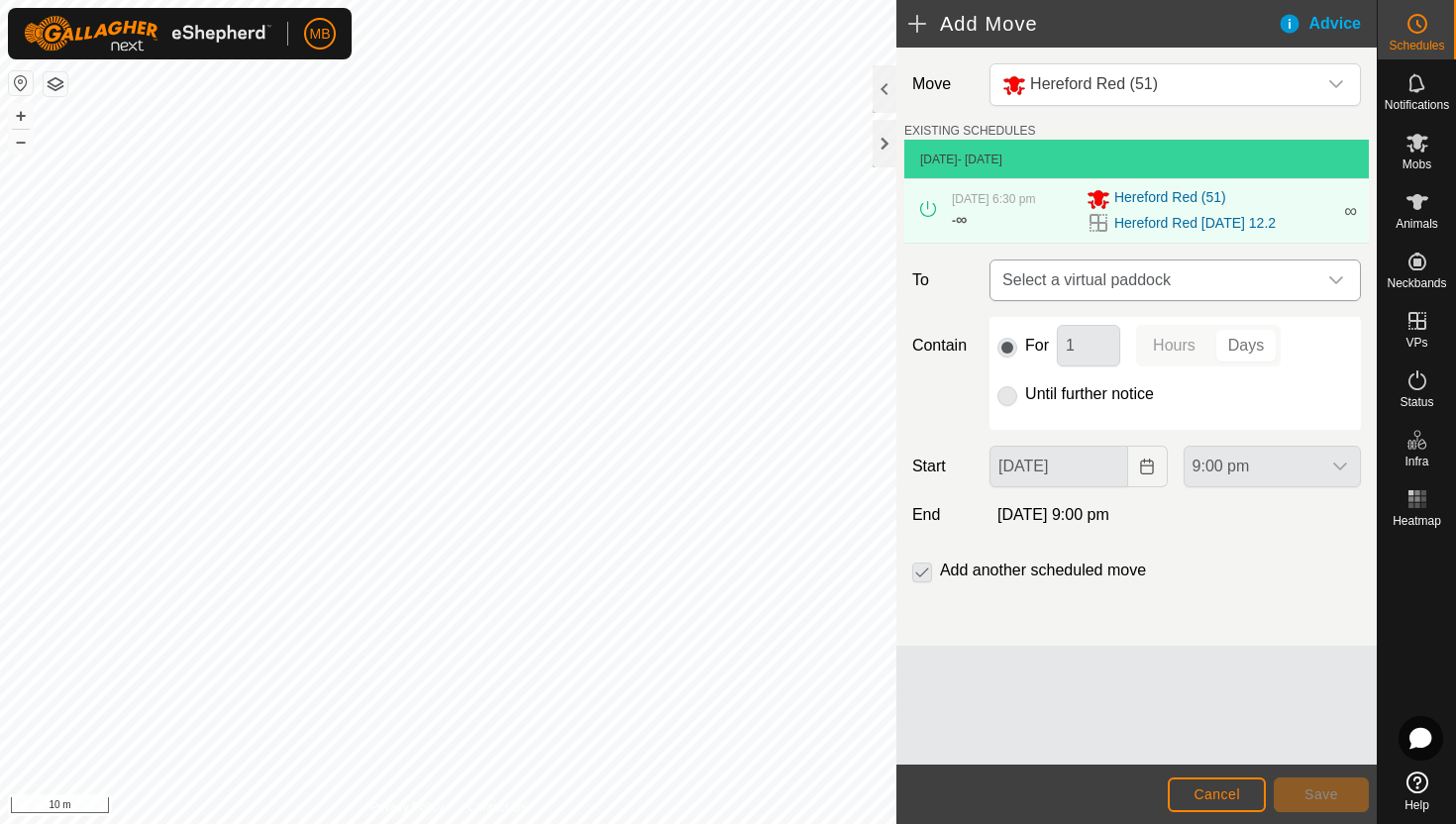
click at [1346, 286] on div "dropdown trigger" at bounding box center [1337, 280] width 40 height 40
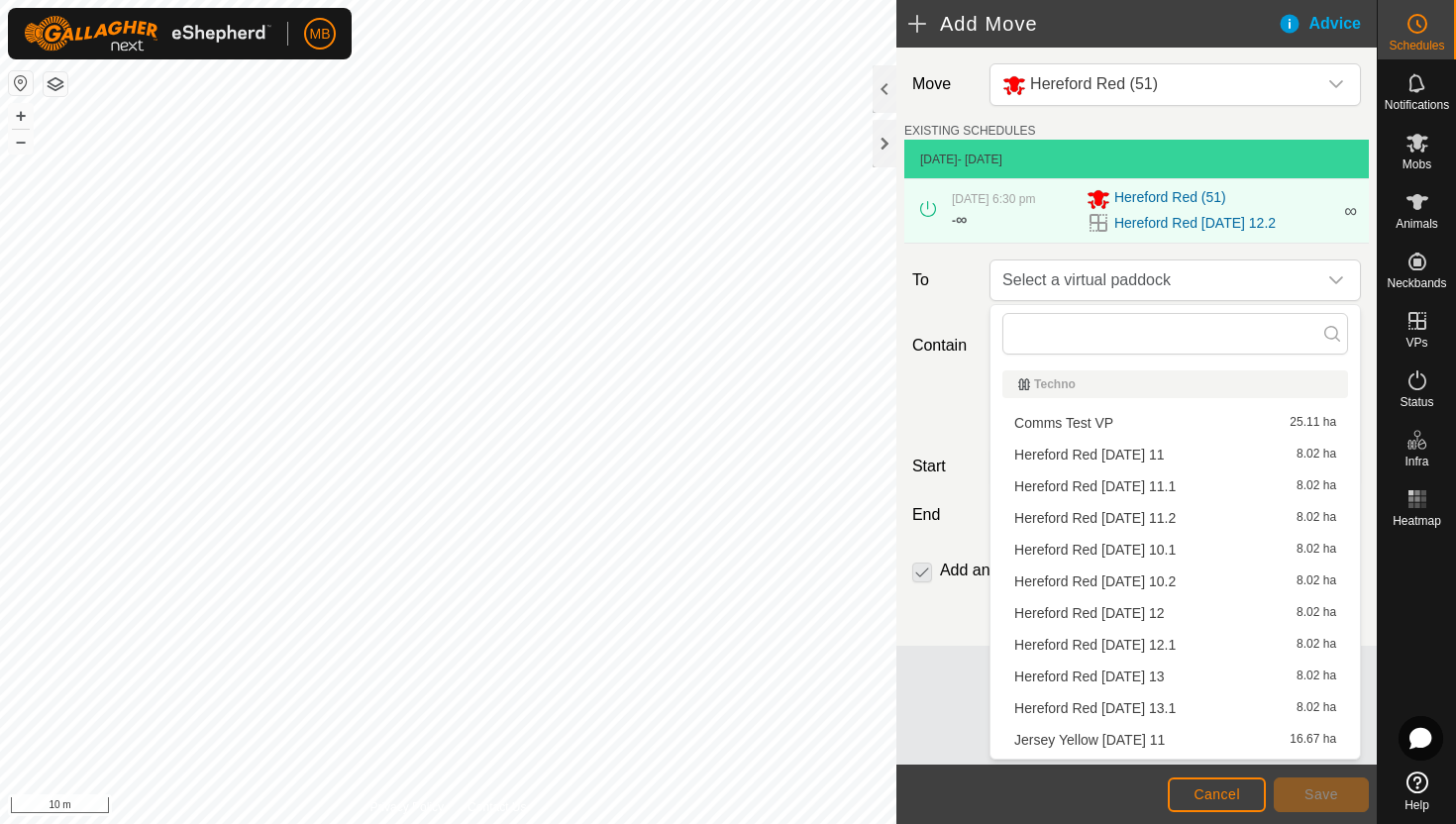
click at [1181, 673] on li "Hereford Red Wednesday 13 8.02 ha" at bounding box center [1176, 676] width 346 height 30
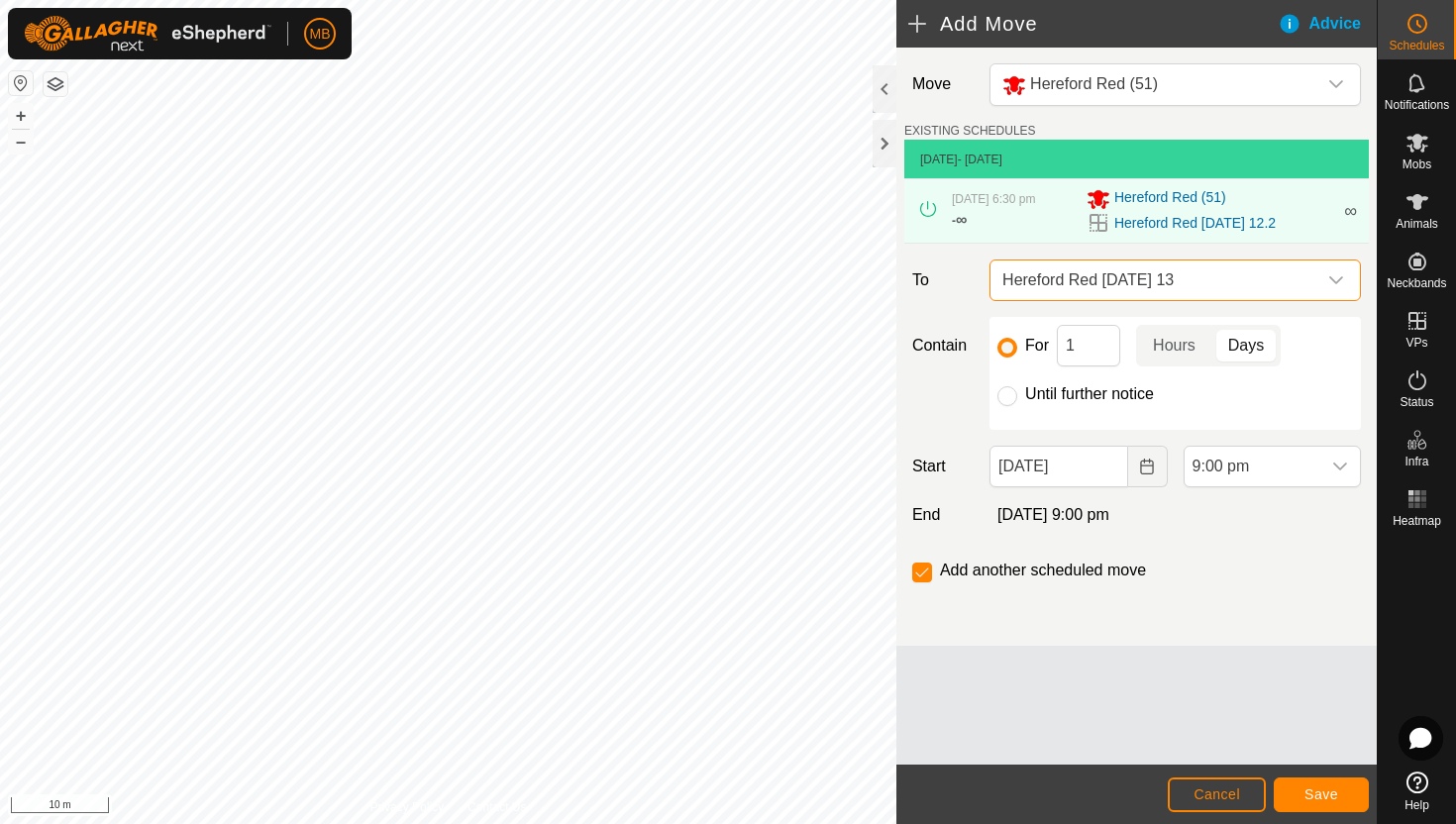
click at [1100, 395] on label "Until further notice" at bounding box center [1089, 394] width 128 height 16
click at [1017, 395] on input "Until further notice" at bounding box center [1007, 396] width 20 height 20
radio input "true"
checkbox input "false"
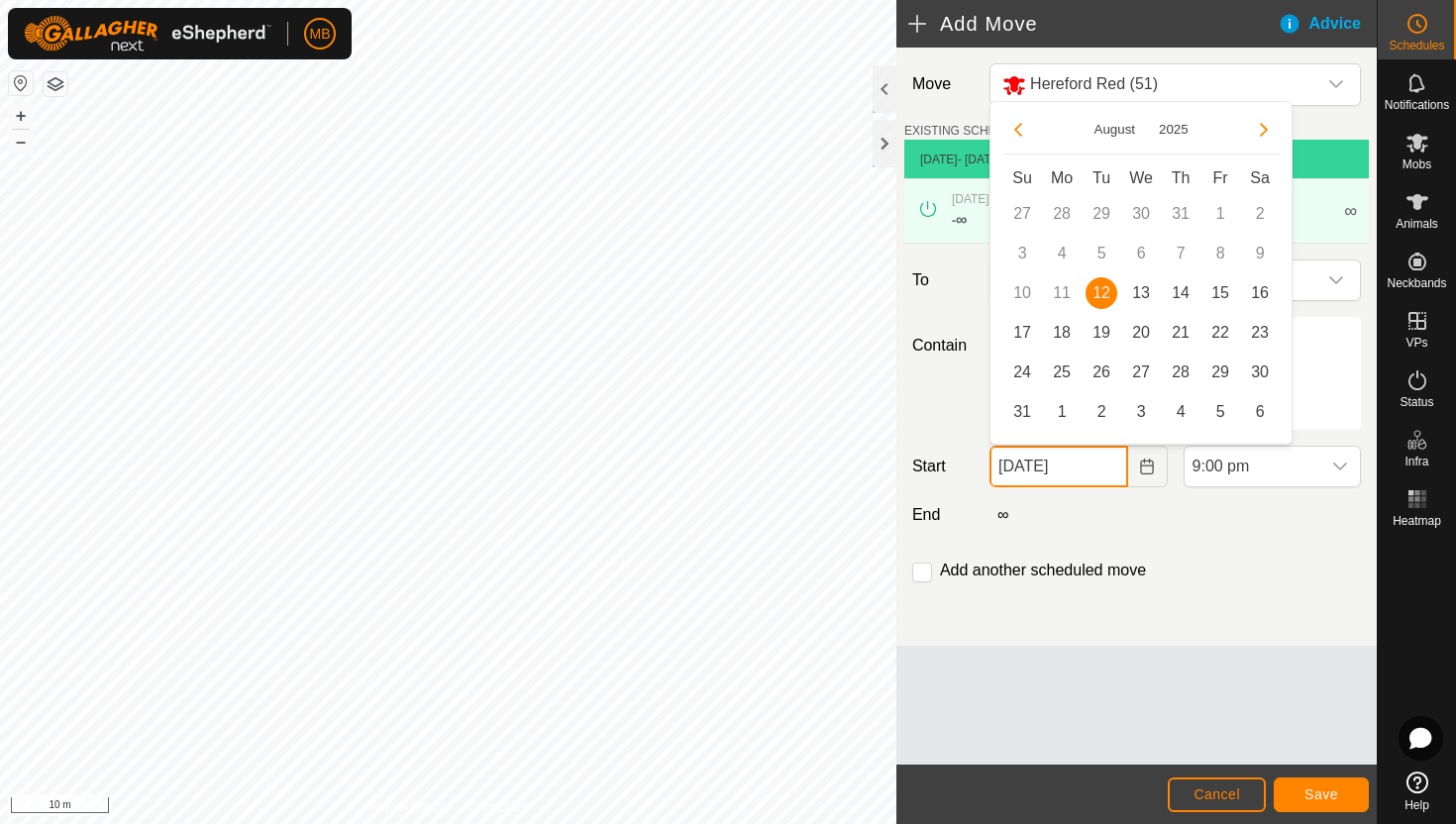
click at [1105, 473] on input "12 Aug, 2025" at bounding box center [1058, 466] width 137 height 42
click at [1144, 295] on span "13" at bounding box center [1141, 293] width 32 height 32
type input "[DATE]"
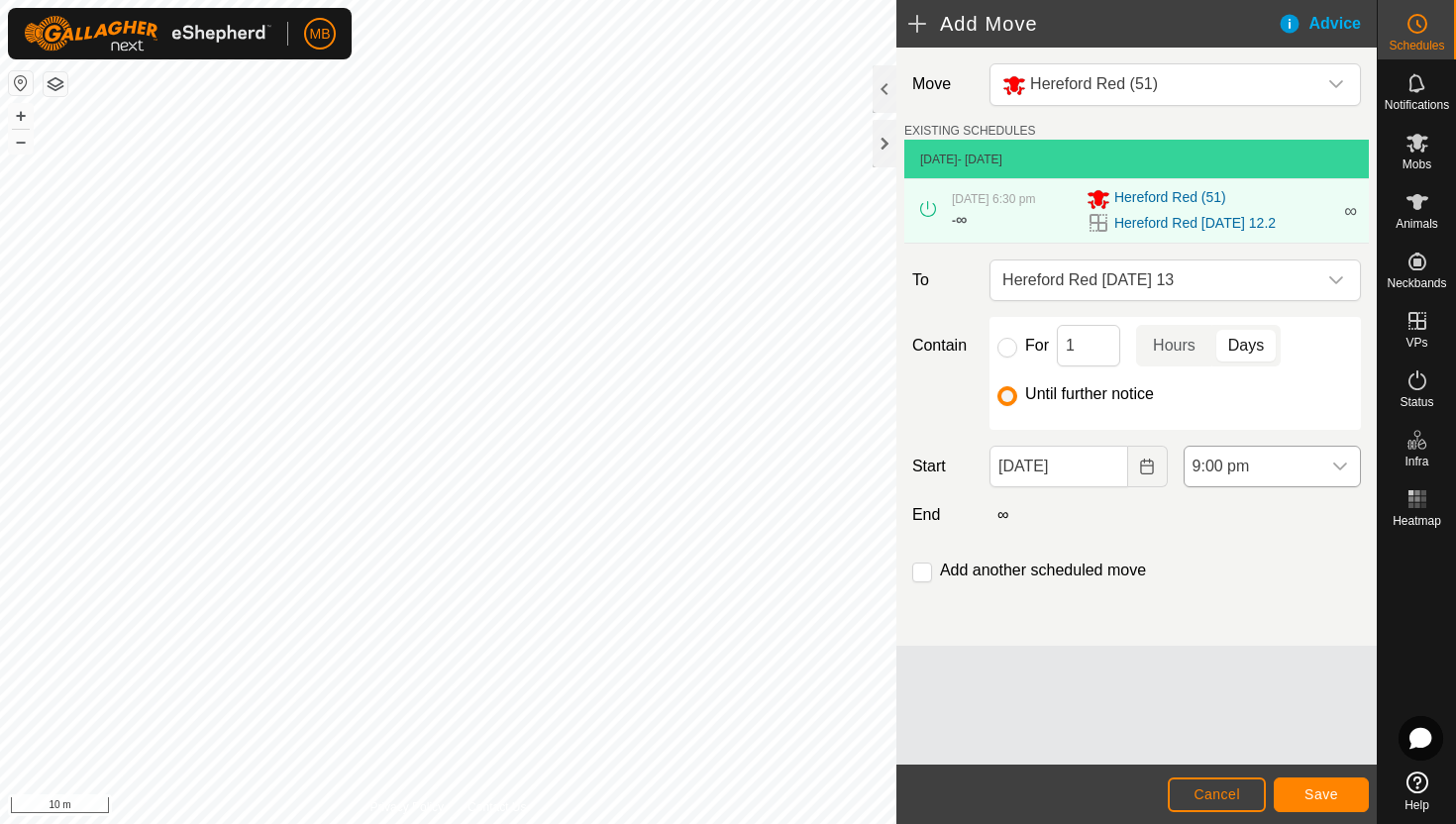
click at [1273, 465] on span "9:00 pm" at bounding box center [1252, 466] width 135 height 40
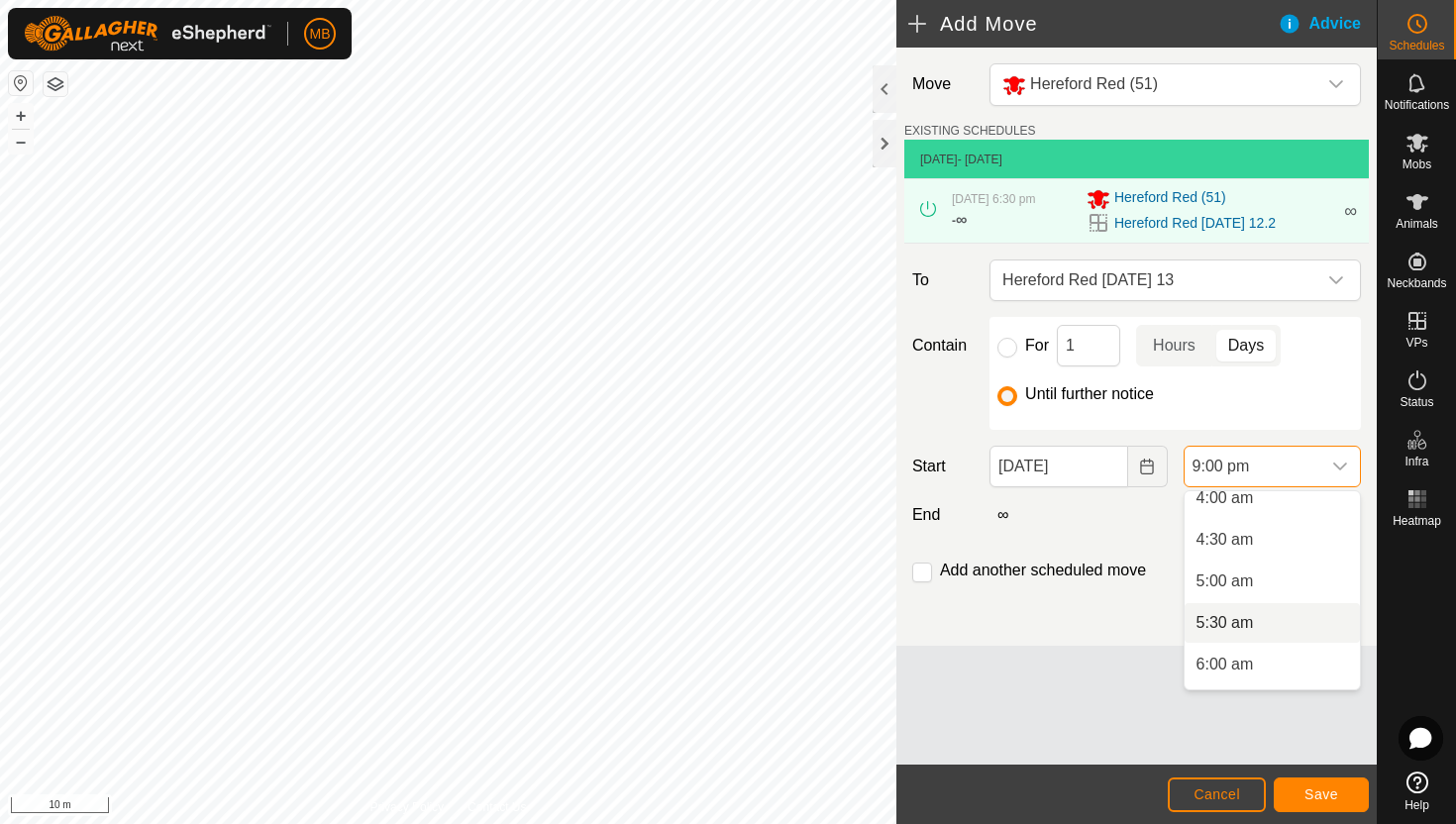
scroll to position [344, 0]
click at [1261, 663] on li "6:00 am" at bounding box center [1272, 666] width 175 height 40
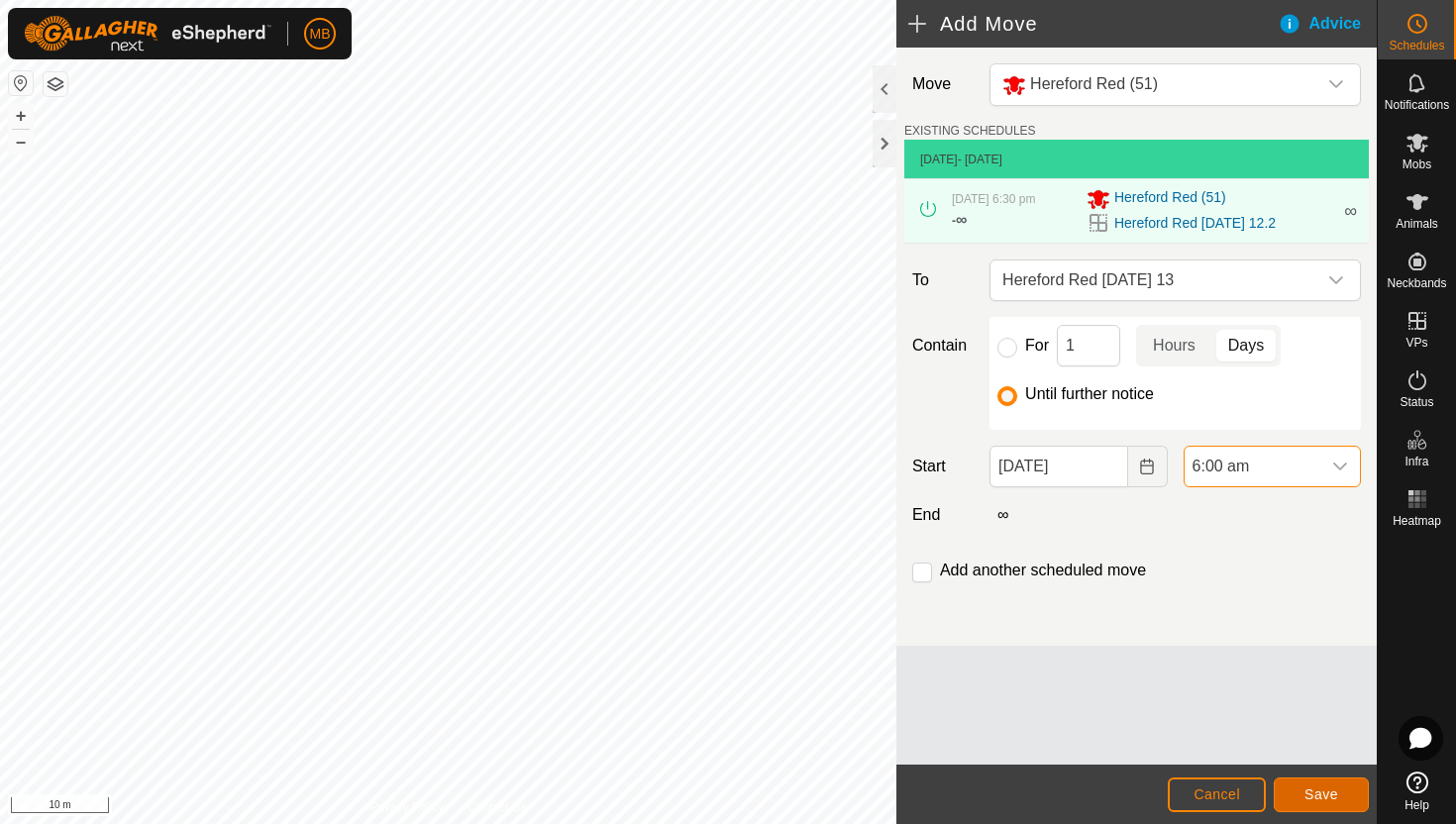
click at [1322, 797] on span "Save" at bounding box center [1322, 794] width 34 height 16
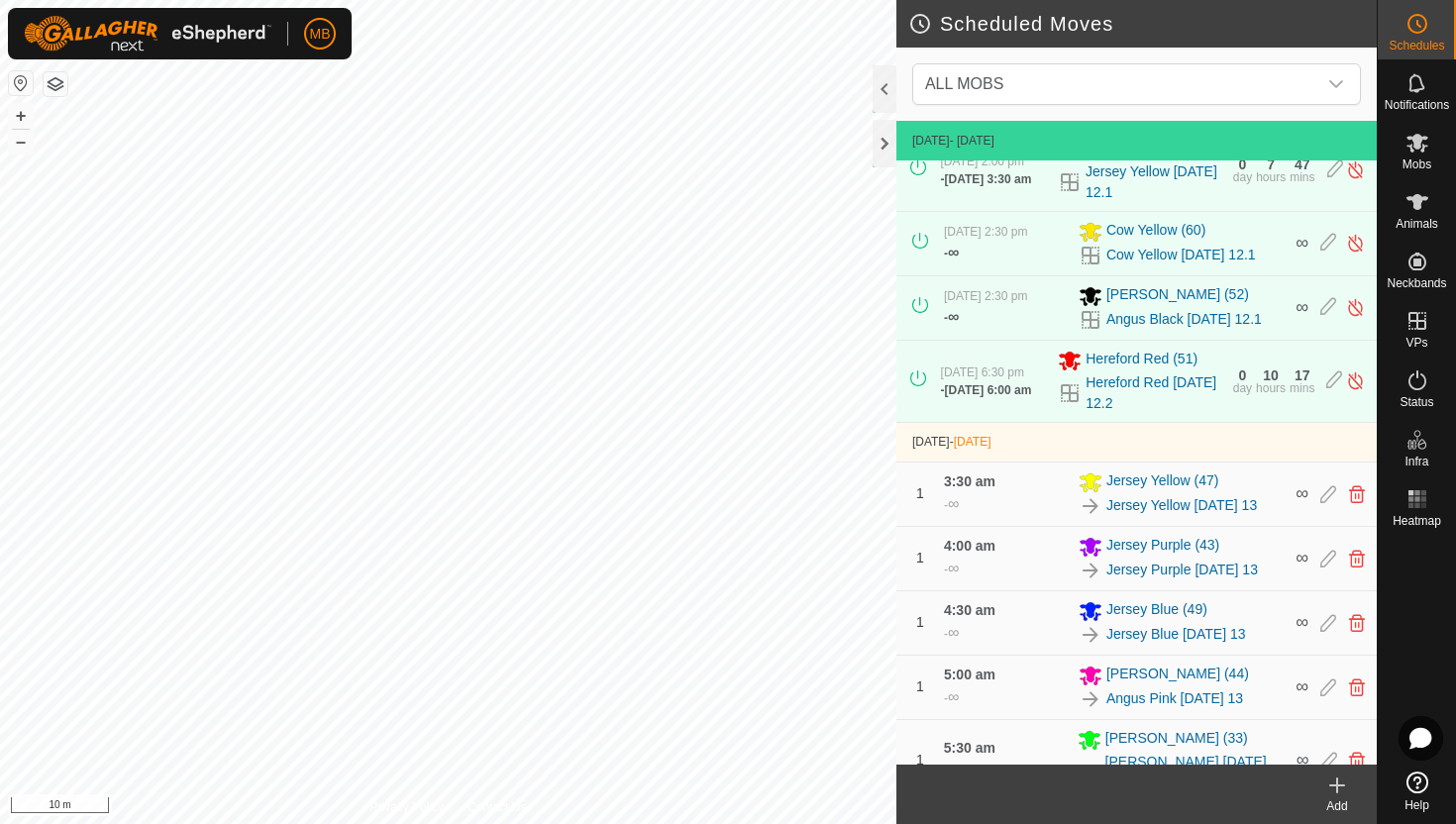
scroll to position [503, 0]
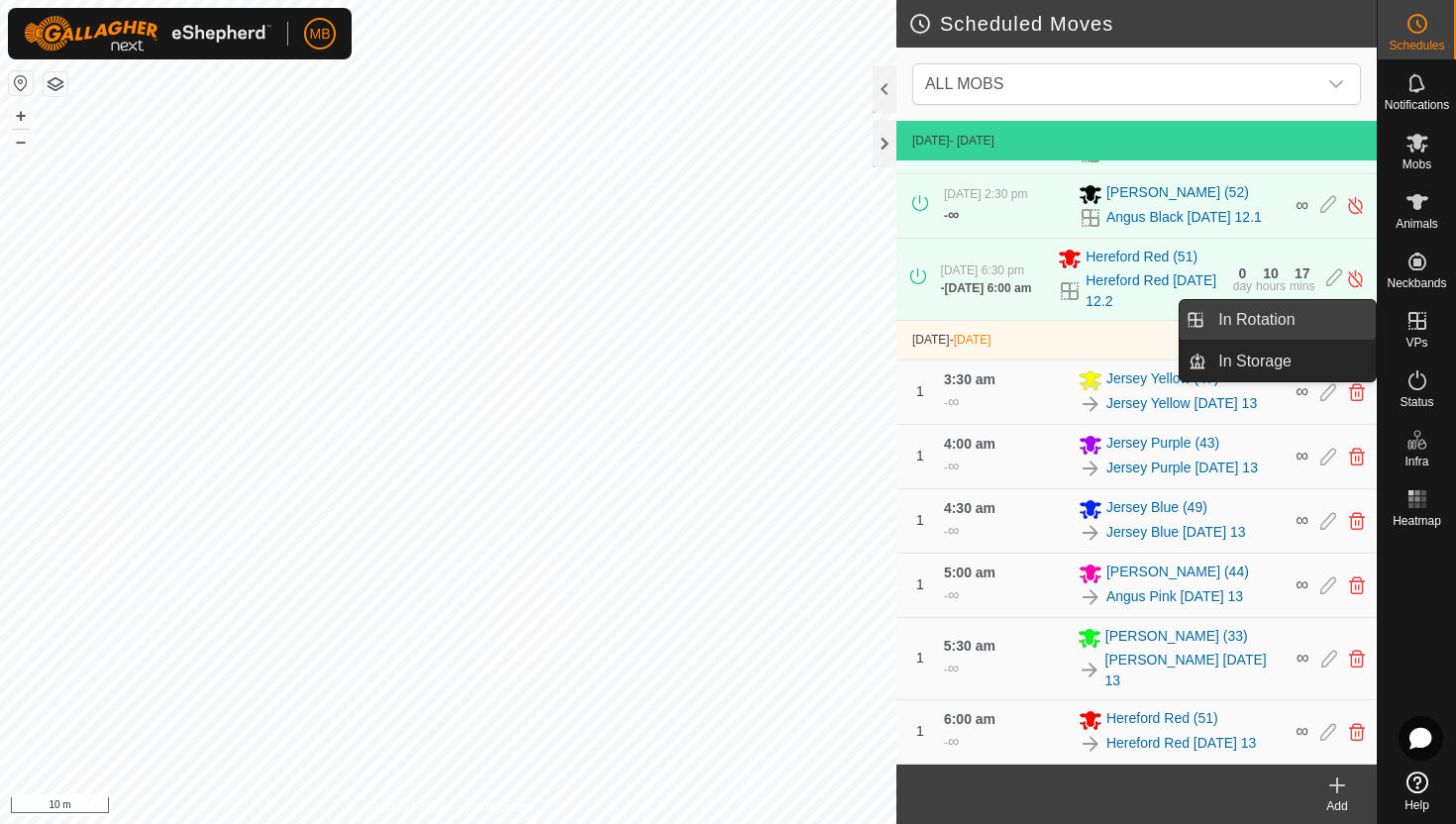
click at [1328, 333] on link "In Rotation" at bounding box center [1291, 320] width 169 height 40
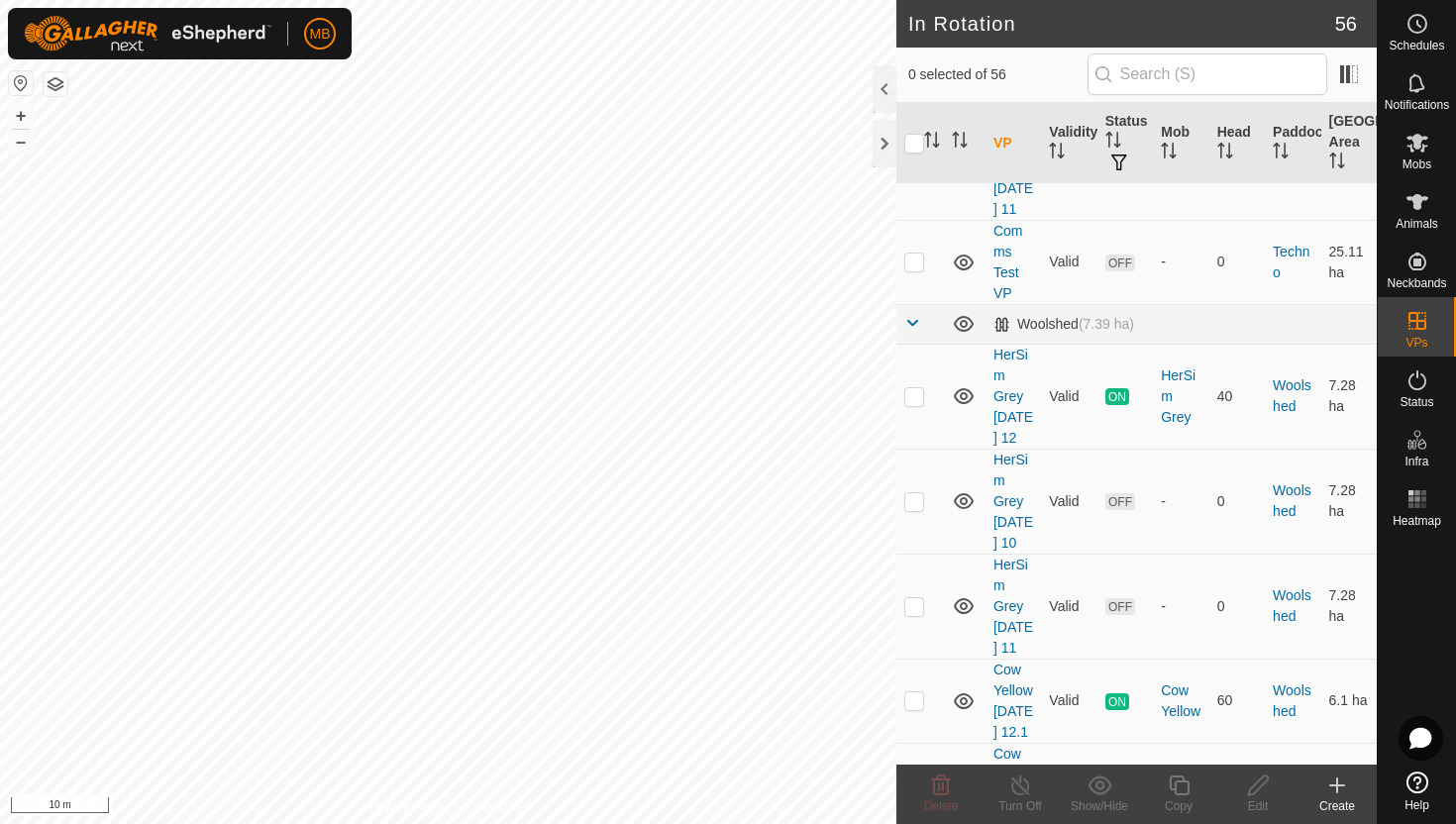
scroll to position [4506, 0]
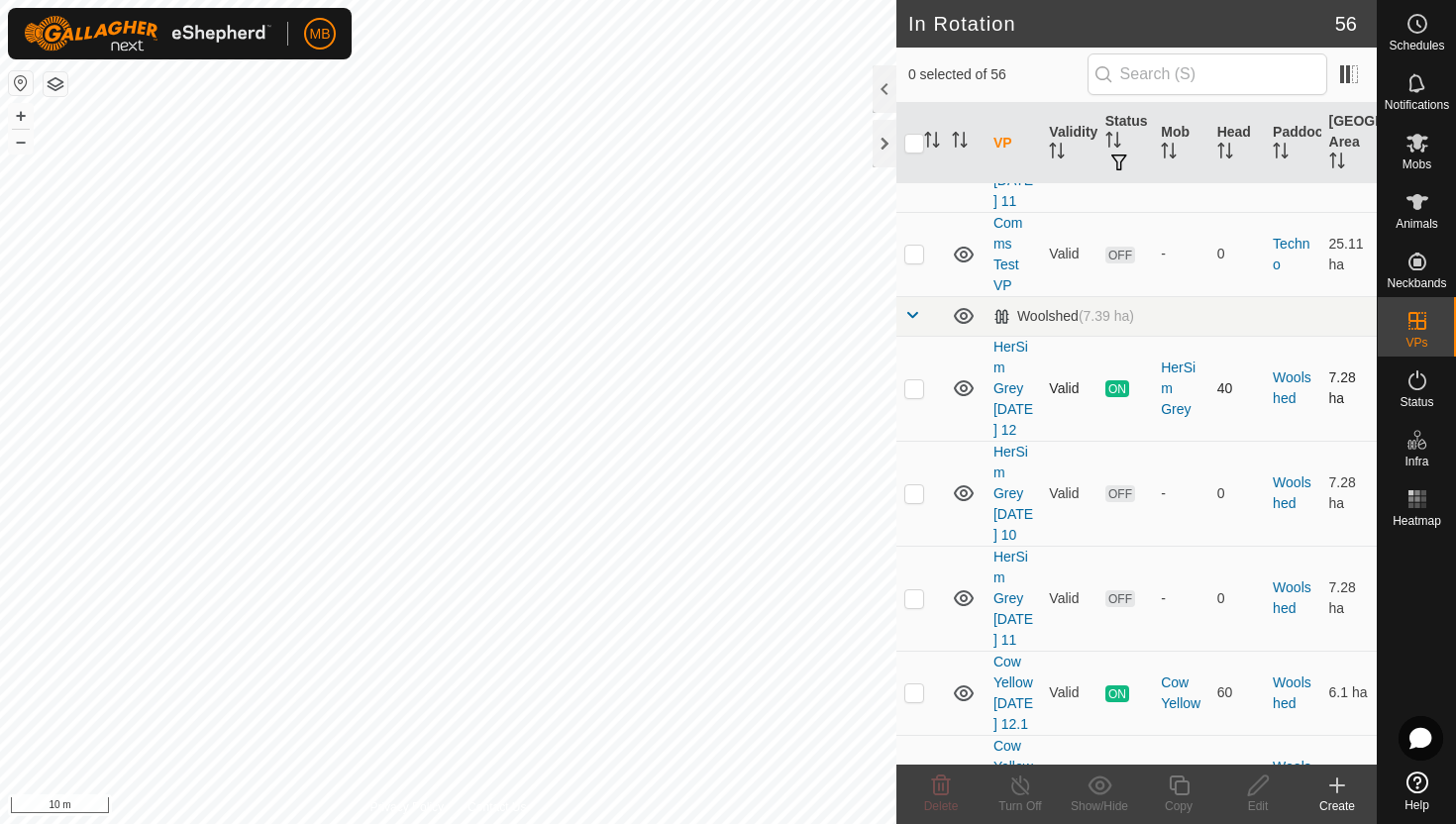
click at [917, 389] on p-checkbox at bounding box center [914, 388] width 20 height 16
checkbox input "true"
click at [1183, 784] on icon at bounding box center [1179, 785] width 25 height 24
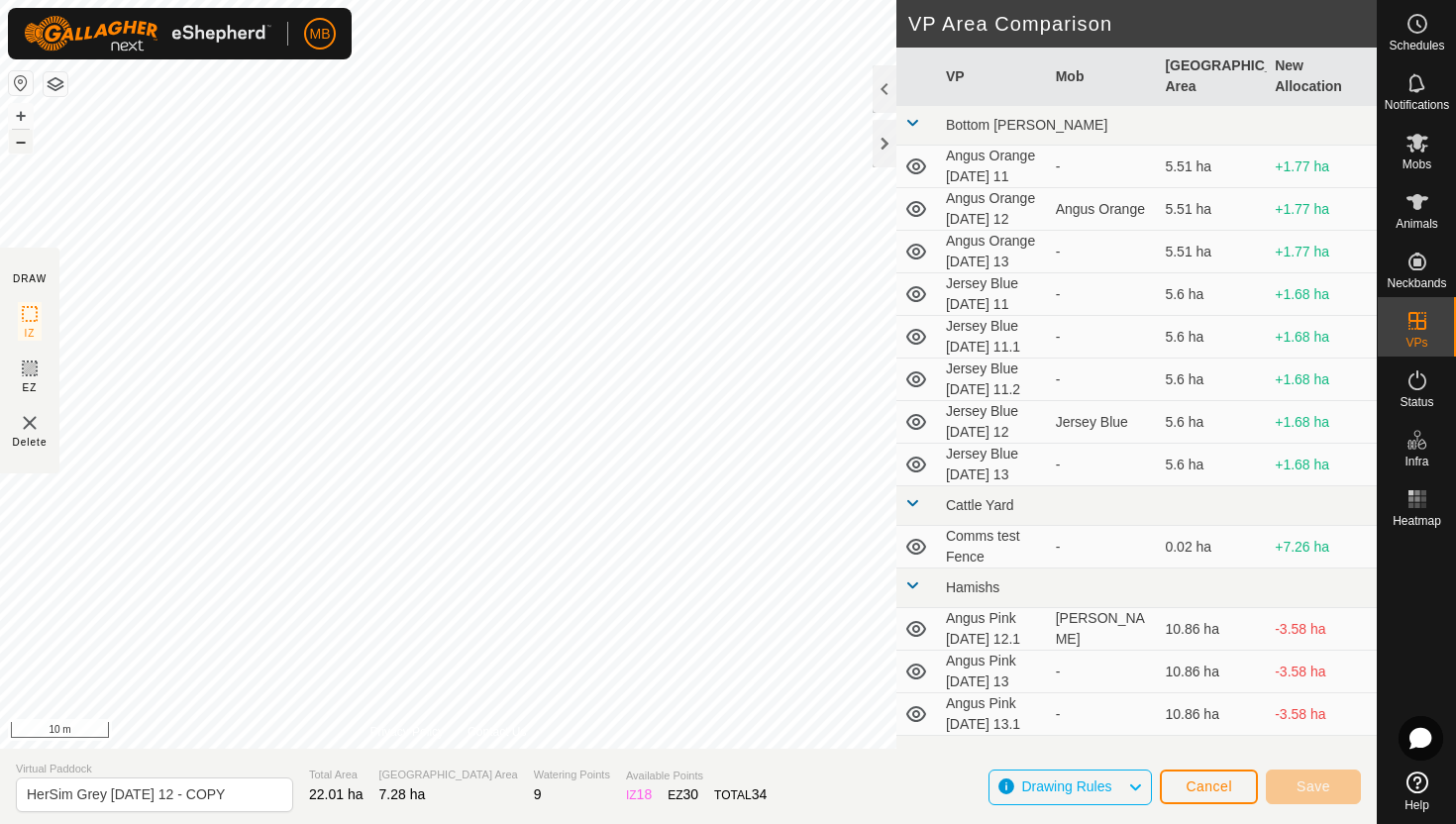
click at [21, 146] on button "–" at bounding box center [21, 141] width 24 height 24
click at [21, 112] on button "+" at bounding box center [21, 116] width 24 height 24
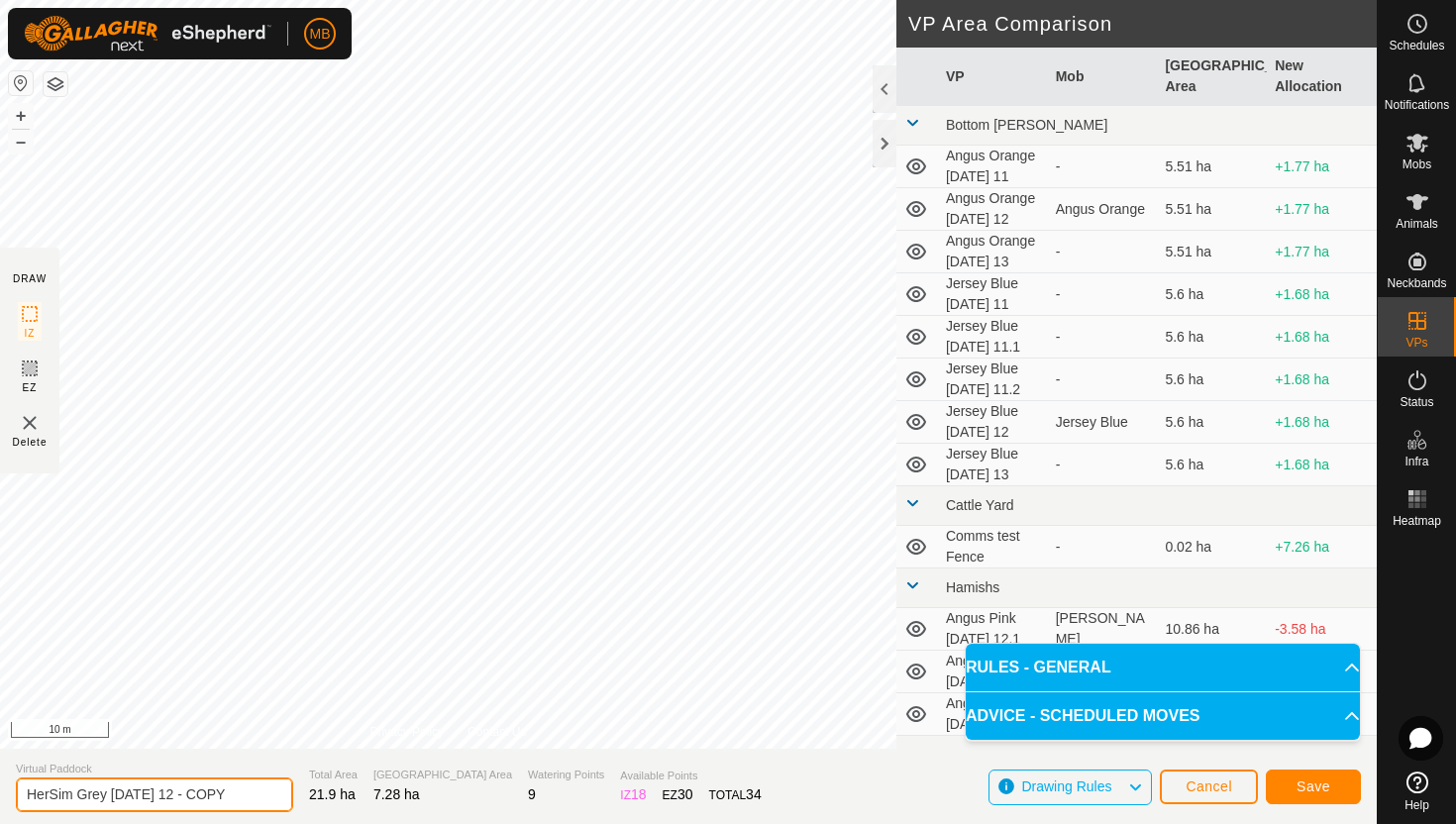
click at [240, 797] on input "HerSim Grey Tuesday 12 - COPY" at bounding box center [154, 794] width 277 height 35
type input "HerSim Grey [DATE] 13"
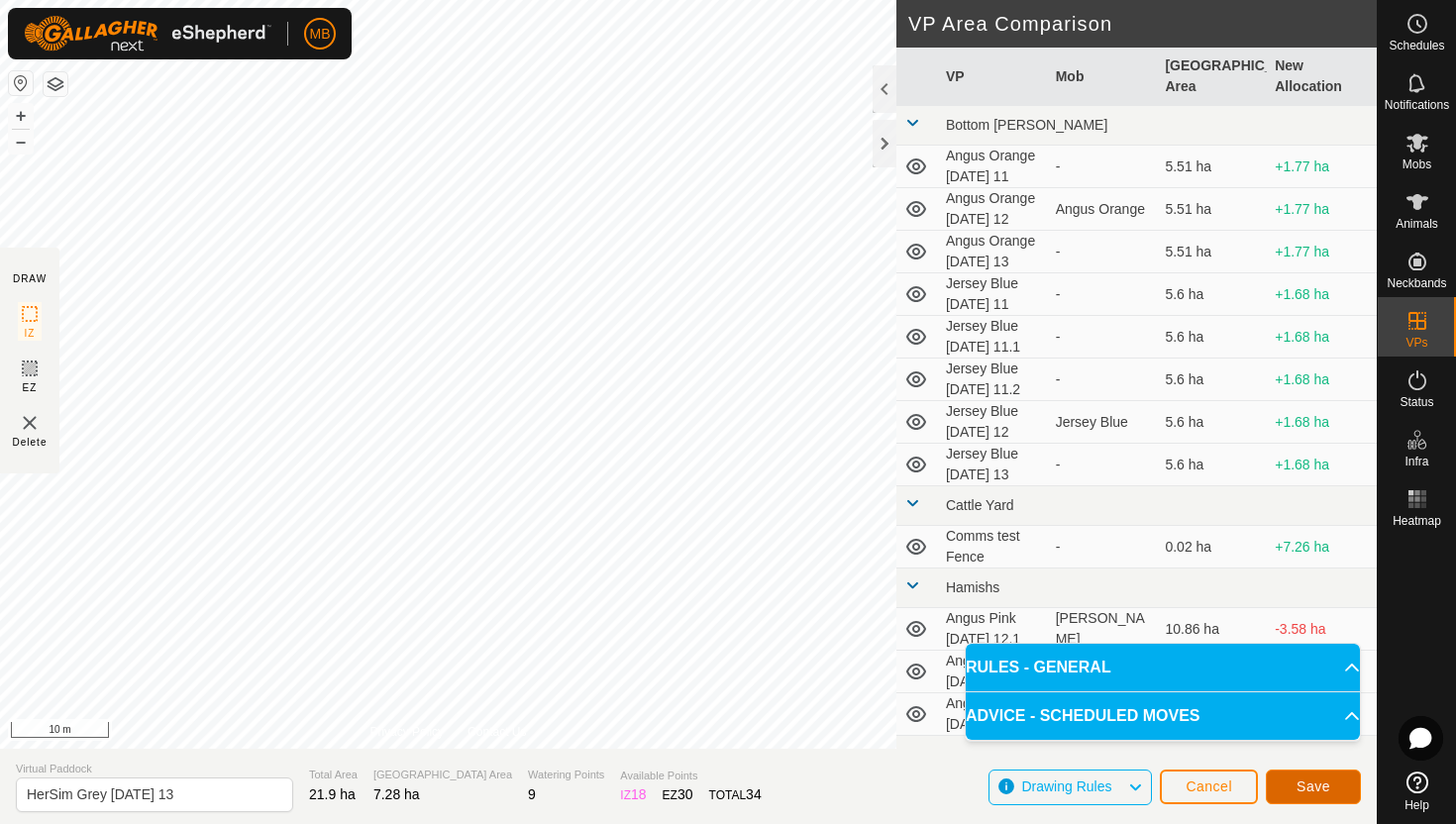
click at [1341, 781] on button "Save" at bounding box center [1314, 786] width 95 height 35
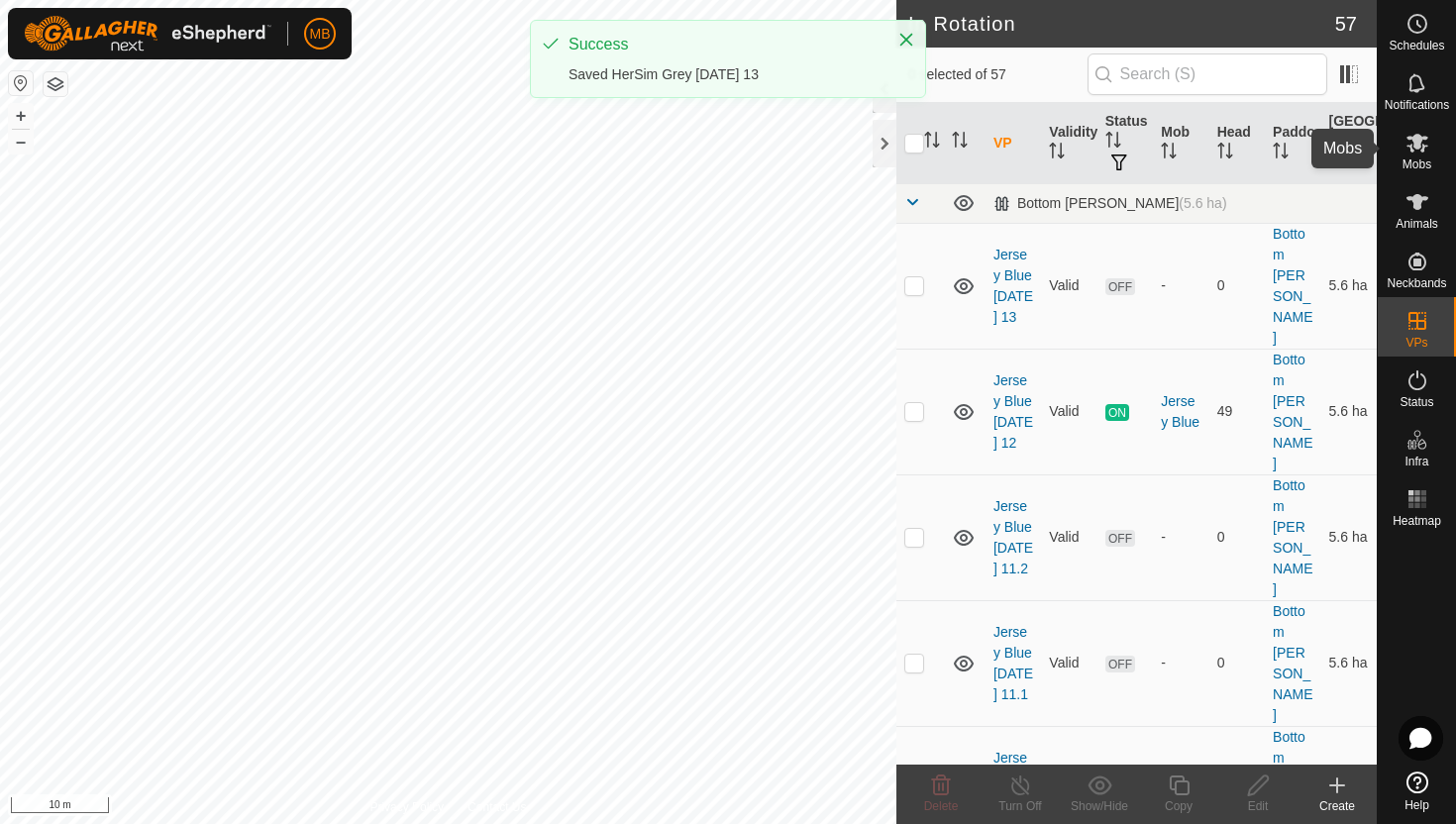
click at [1418, 147] on icon at bounding box center [1417, 142] width 22 height 19
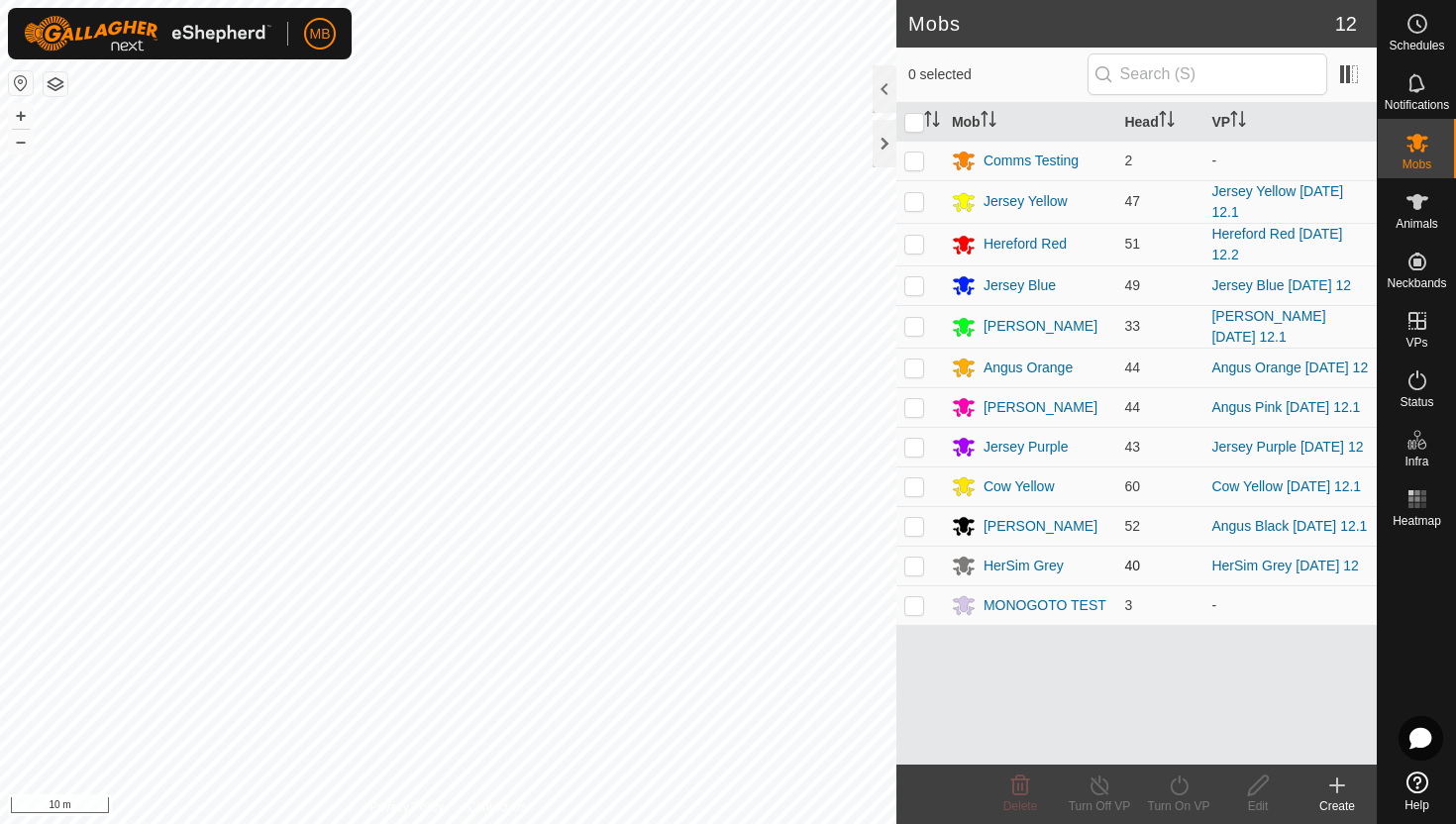
click at [914, 574] on p-checkbox at bounding box center [914, 566] width 20 height 16
checkbox input "true"
click at [1182, 786] on icon at bounding box center [1179, 785] width 25 height 24
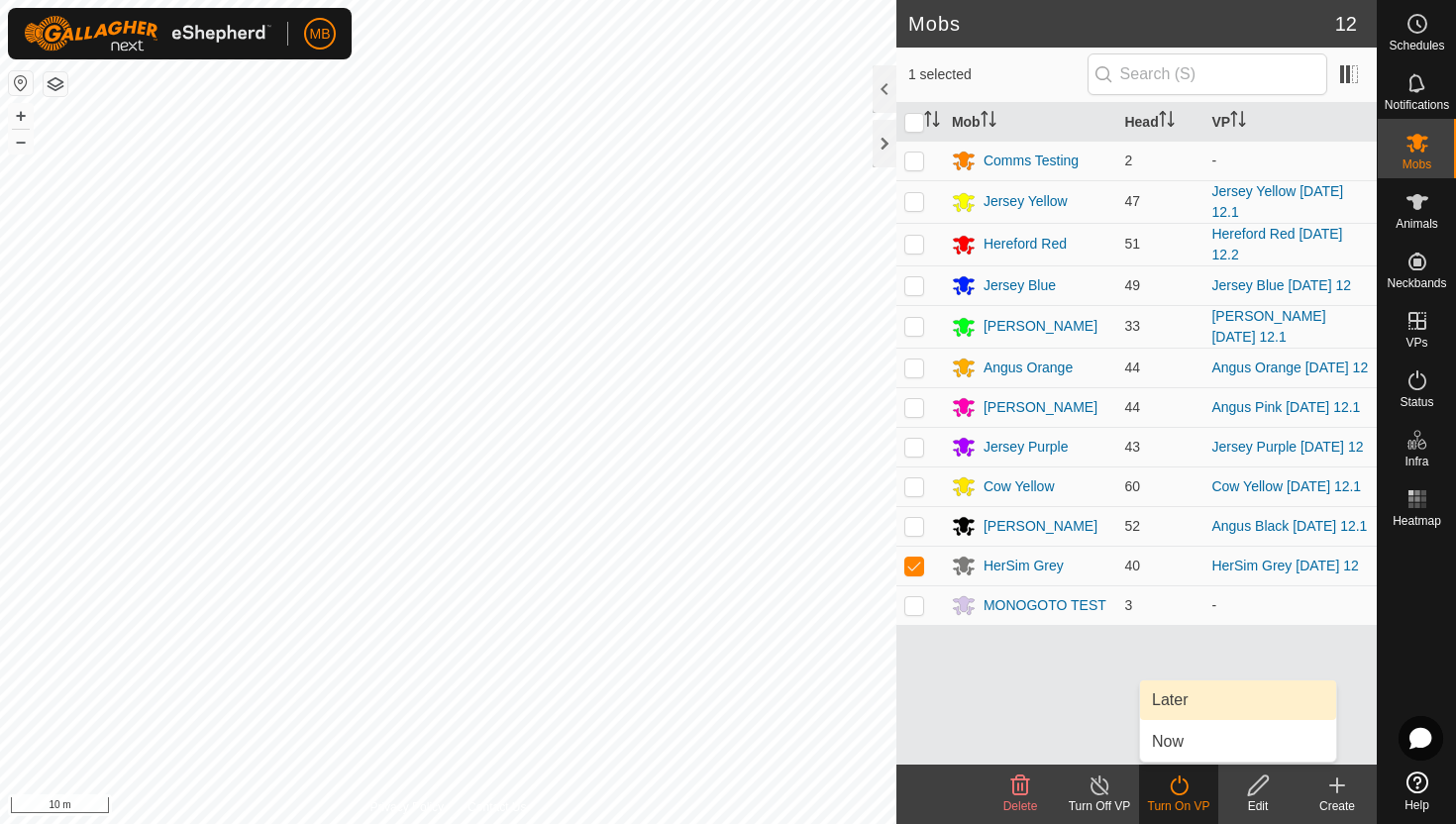
click at [1187, 701] on link "Later" at bounding box center [1237, 700] width 196 height 40
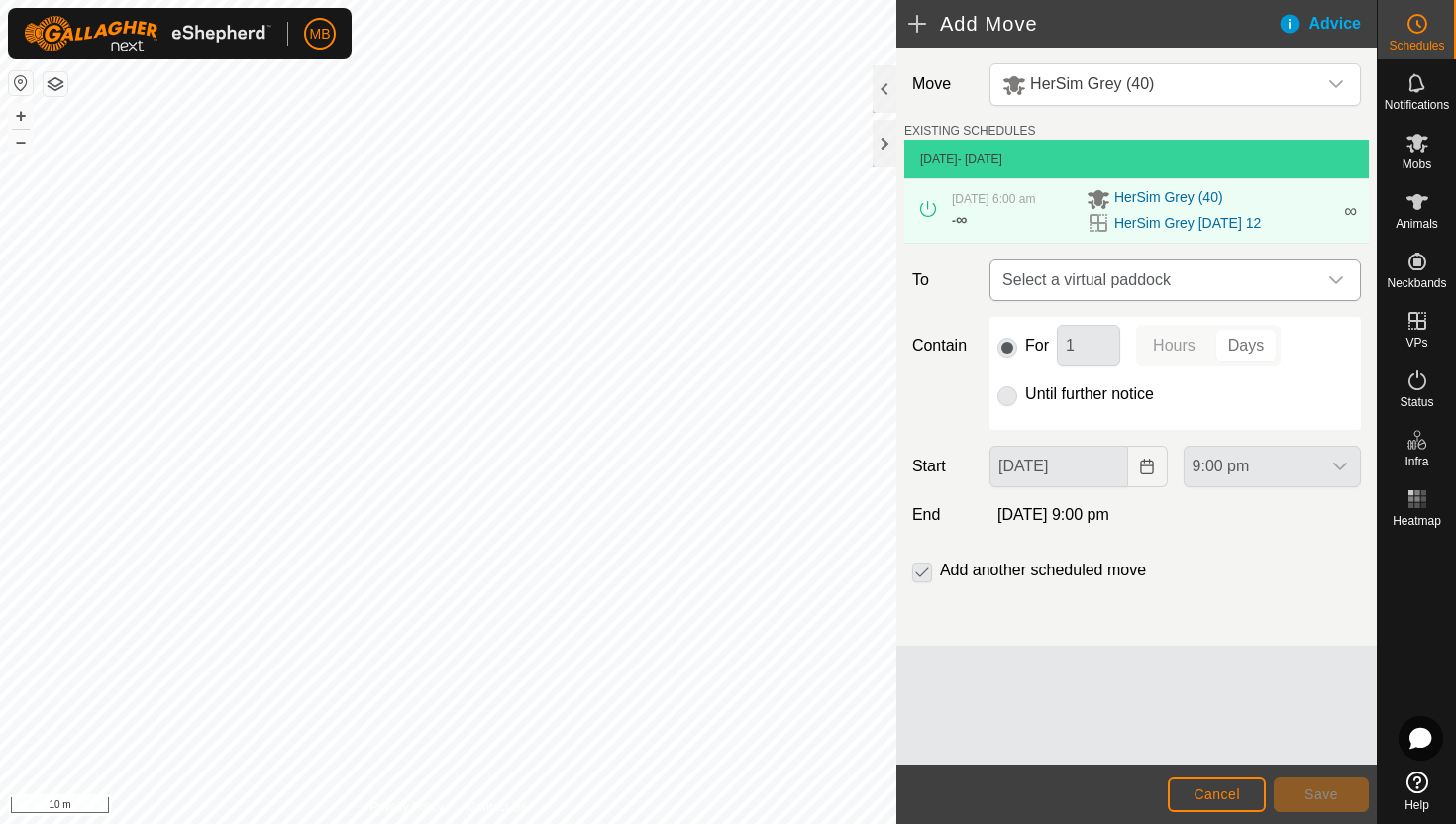
click at [1340, 281] on icon "dropdown trigger" at bounding box center [1337, 280] width 16 height 16
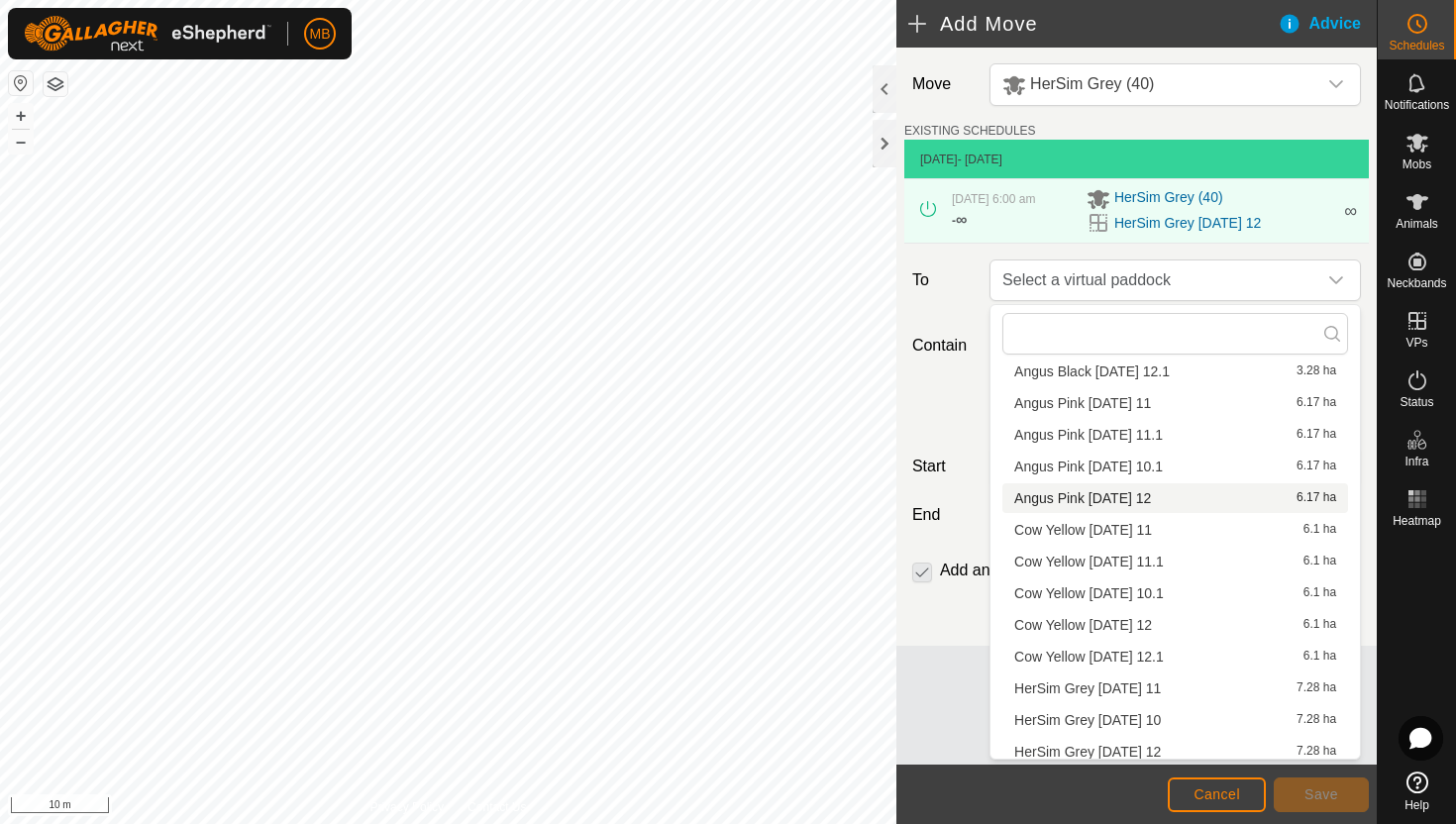
scroll to position [1772, 0]
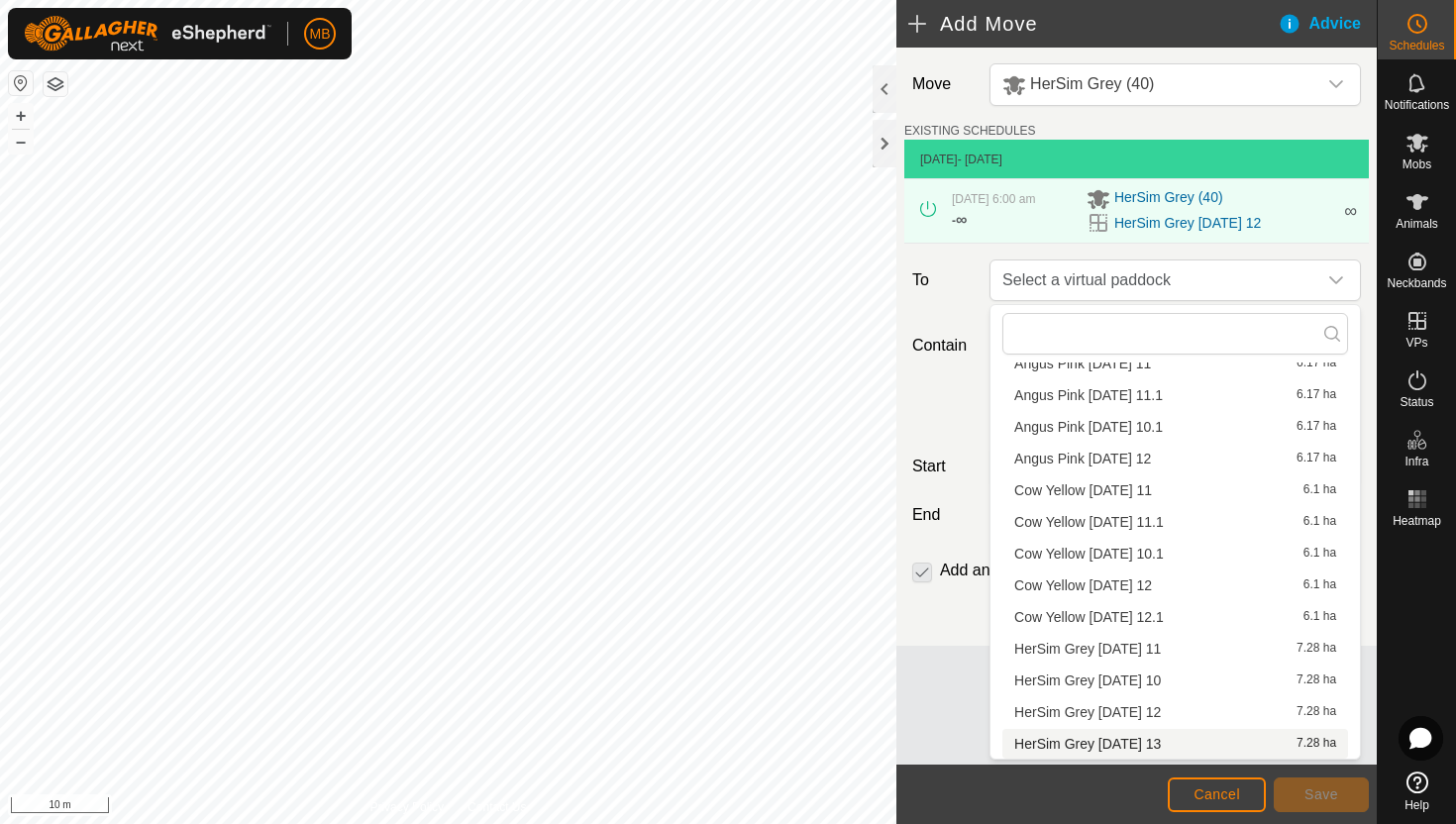
click at [1152, 741] on li "HerSim Grey Wednesday 13 7.28 ha" at bounding box center [1176, 743] width 346 height 30
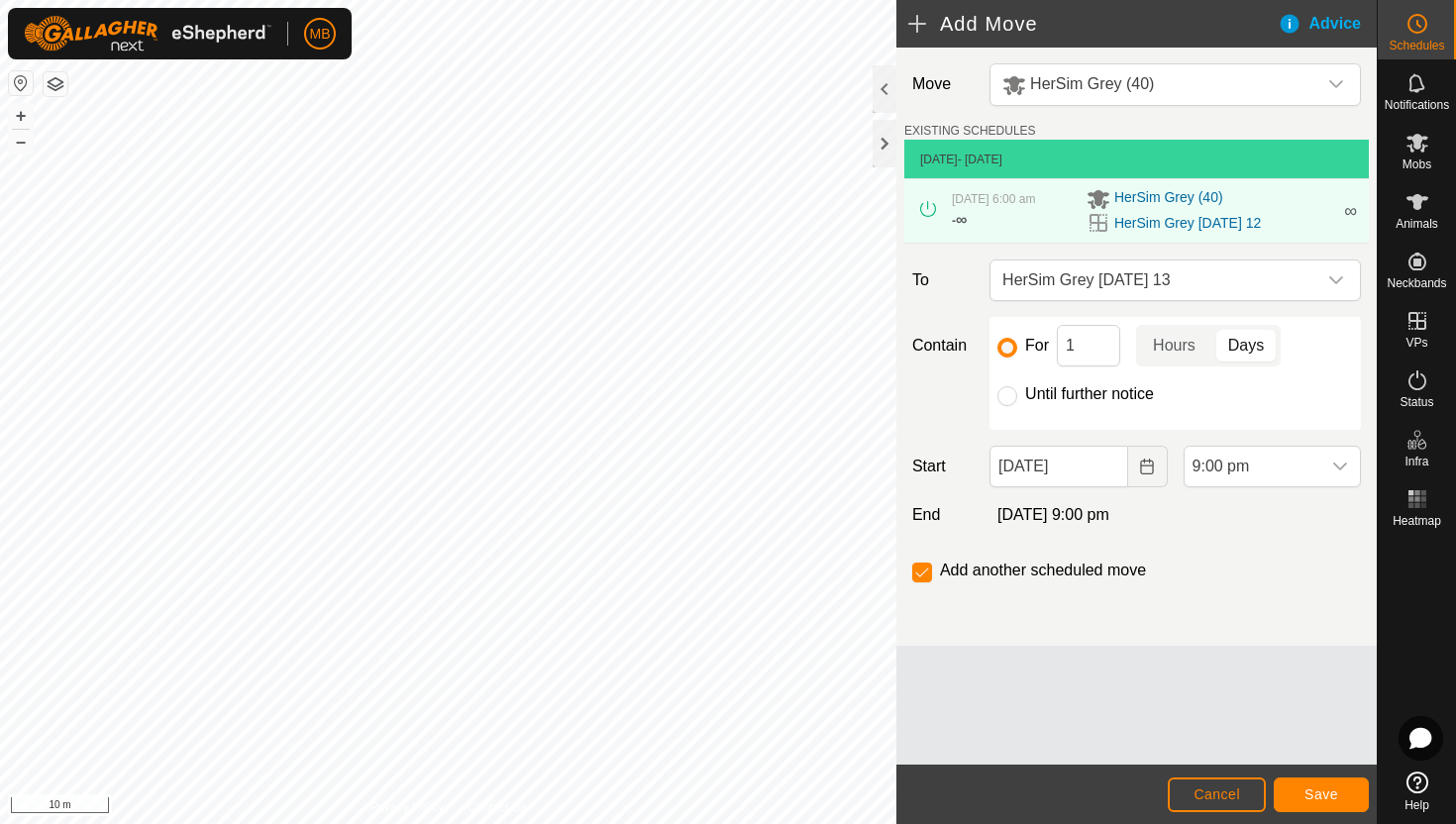
click at [1100, 392] on label "Until further notice" at bounding box center [1089, 394] width 128 height 16
click at [1017, 392] on input "Until further notice" at bounding box center [1007, 396] width 20 height 20
radio input "true"
checkbox input "false"
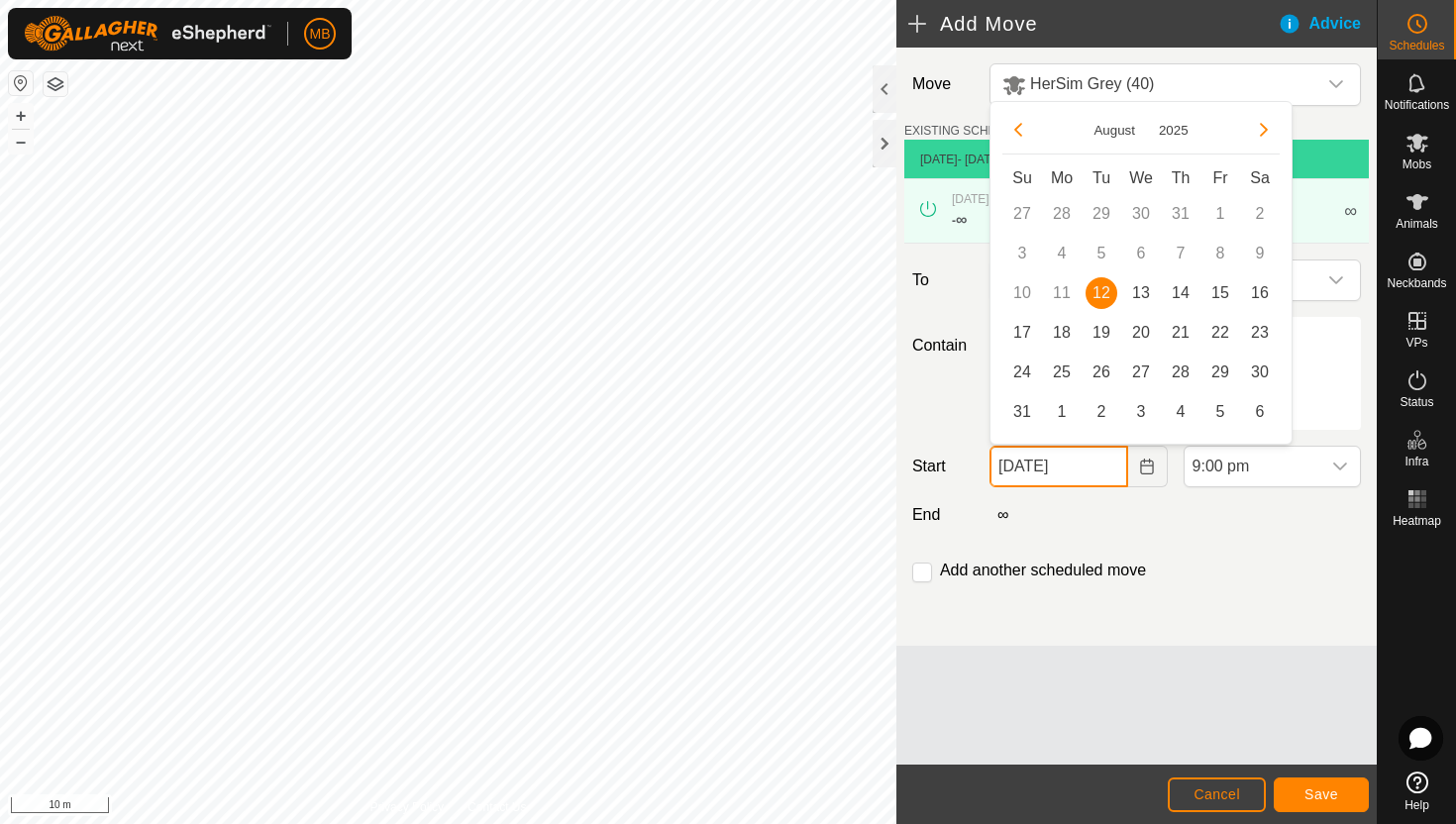
click at [1107, 470] on input "12 Aug, 2025" at bounding box center [1058, 466] width 137 height 42
click at [1145, 290] on span "13" at bounding box center [1141, 293] width 32 height 32
type input "[DATE]"
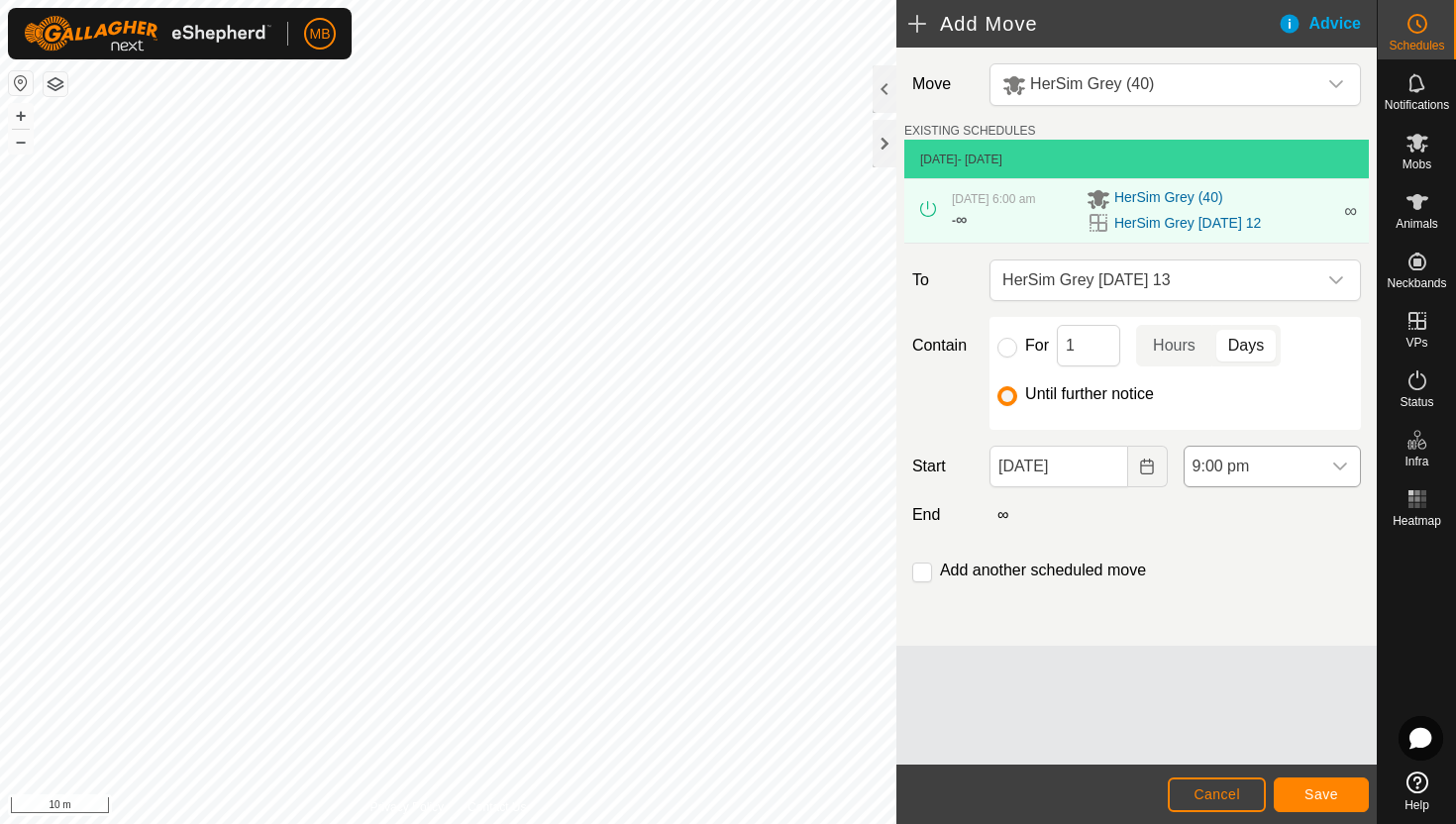
click at [1269, 459] on span "9:00 pm" at bounding box center [1252, 466] width 135 height 40
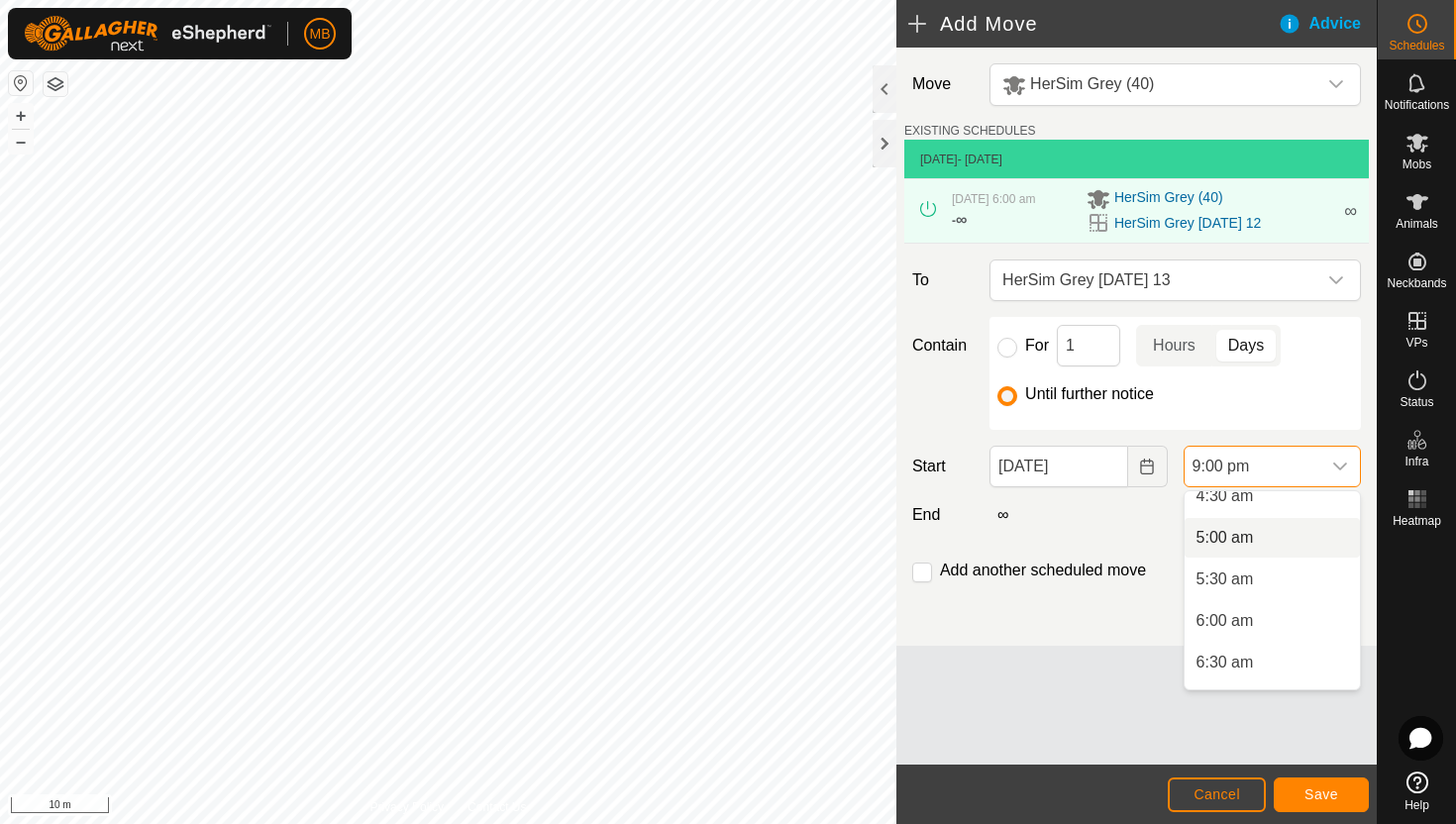
scroll to position [388, 0]
click at [1264, 577] on li "5:30 am" at bounding box center [1272, 580] width 175 height 40
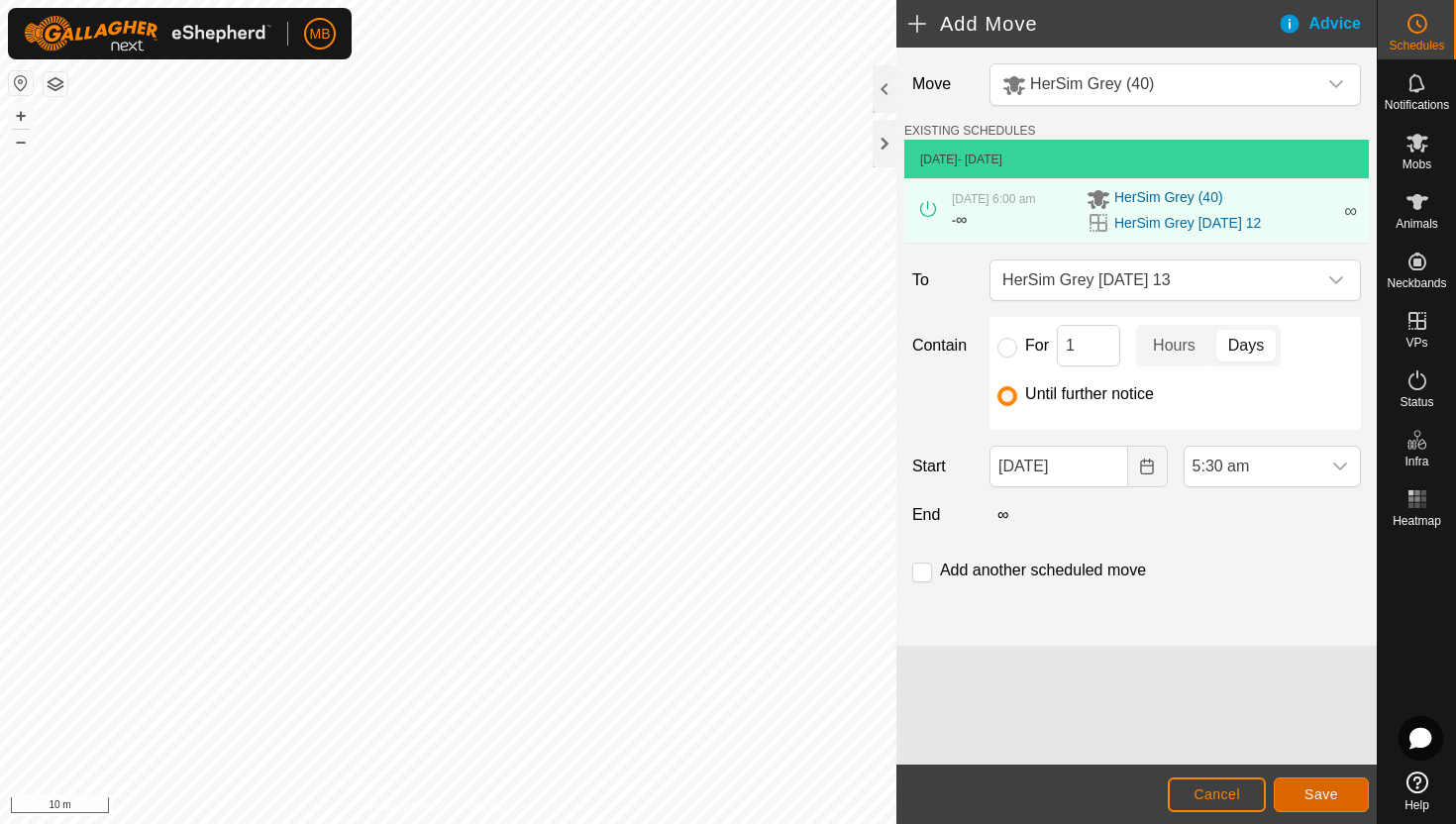
click at [1321, 791] on span "Save" at bounding box center [1322, 794] width 34 height 16
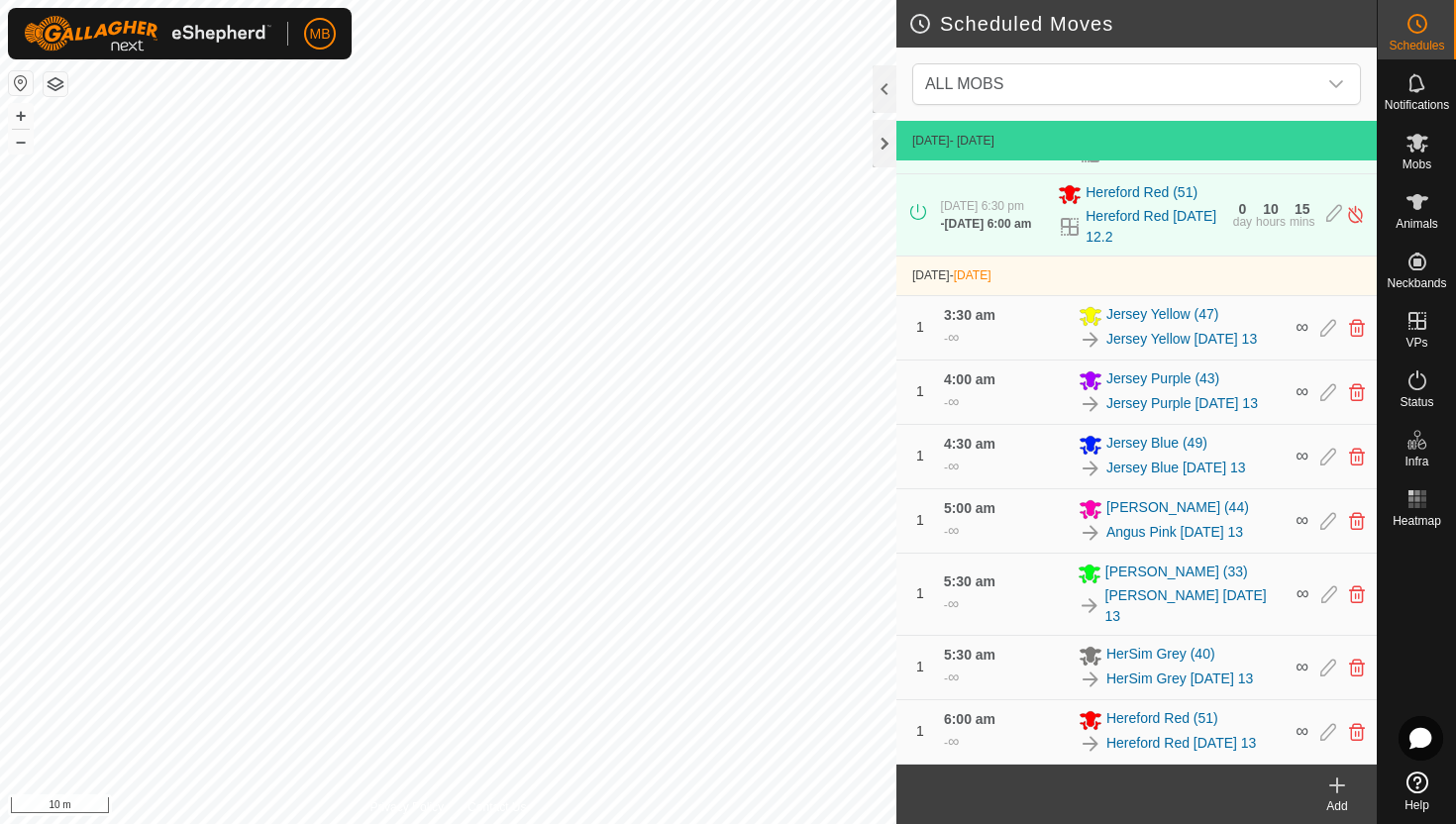
scroll to position [591, 0]
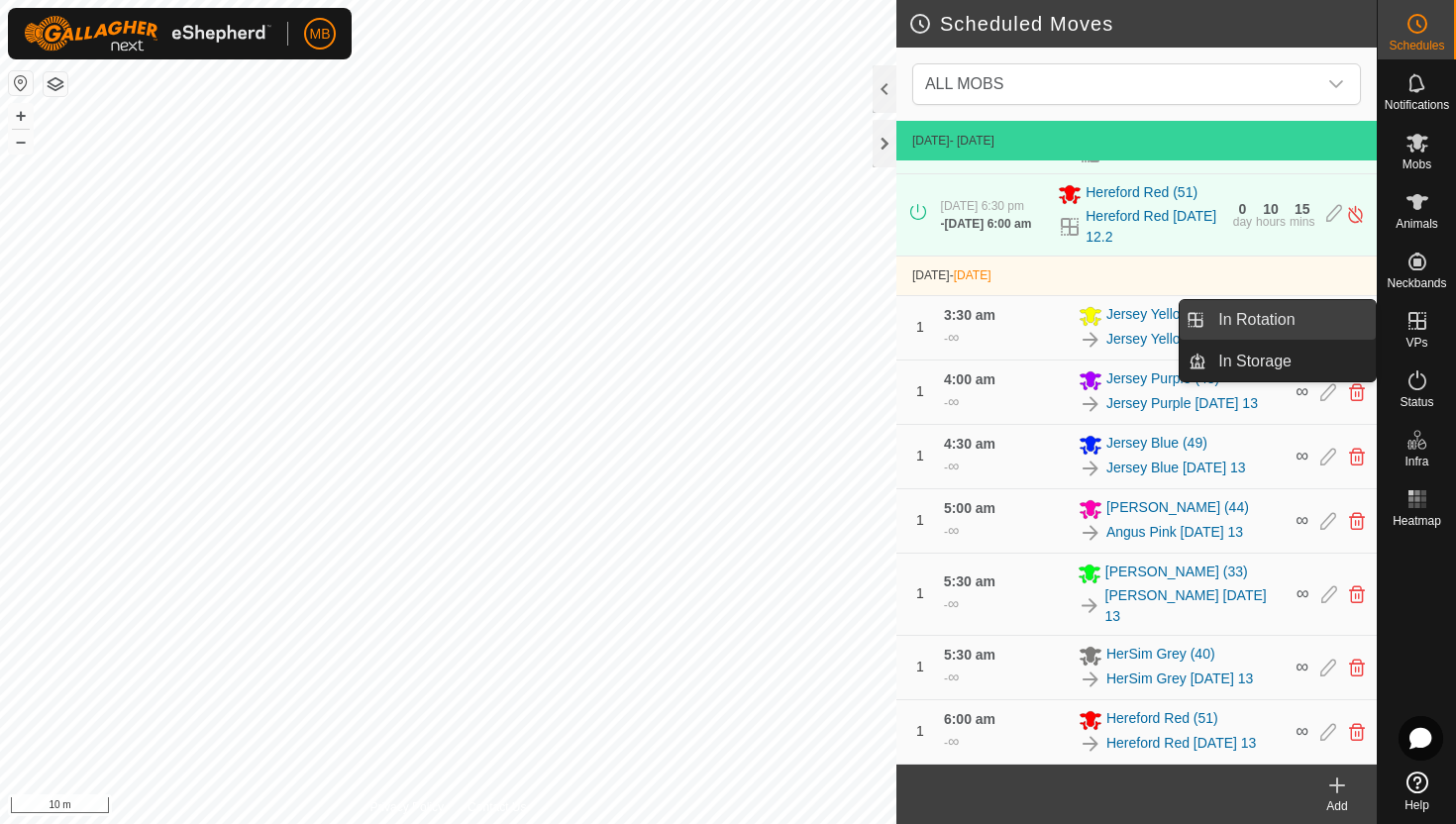
click at [1299, 314] on link "In Rotation" at bounding box center [1291, 320] width 169 height 40
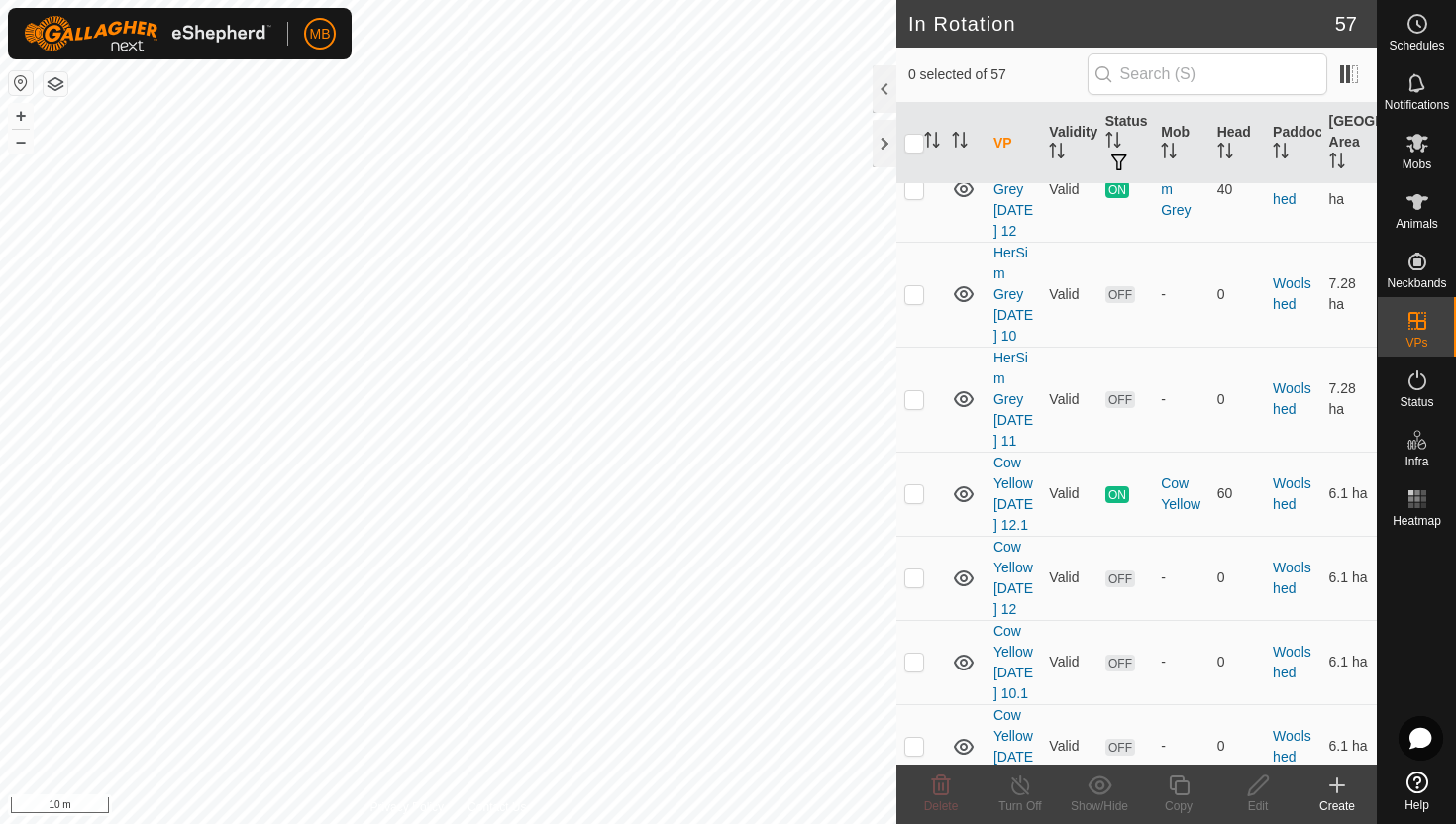
scroll to position [4813, 0]
click at [912, 498] on p-checkbox at bounding box center [914, 490] width 20 height 16
checkbox input "true"
click at [1179, 787] on icon at bounding box center [1179, 785] width 25 height 24
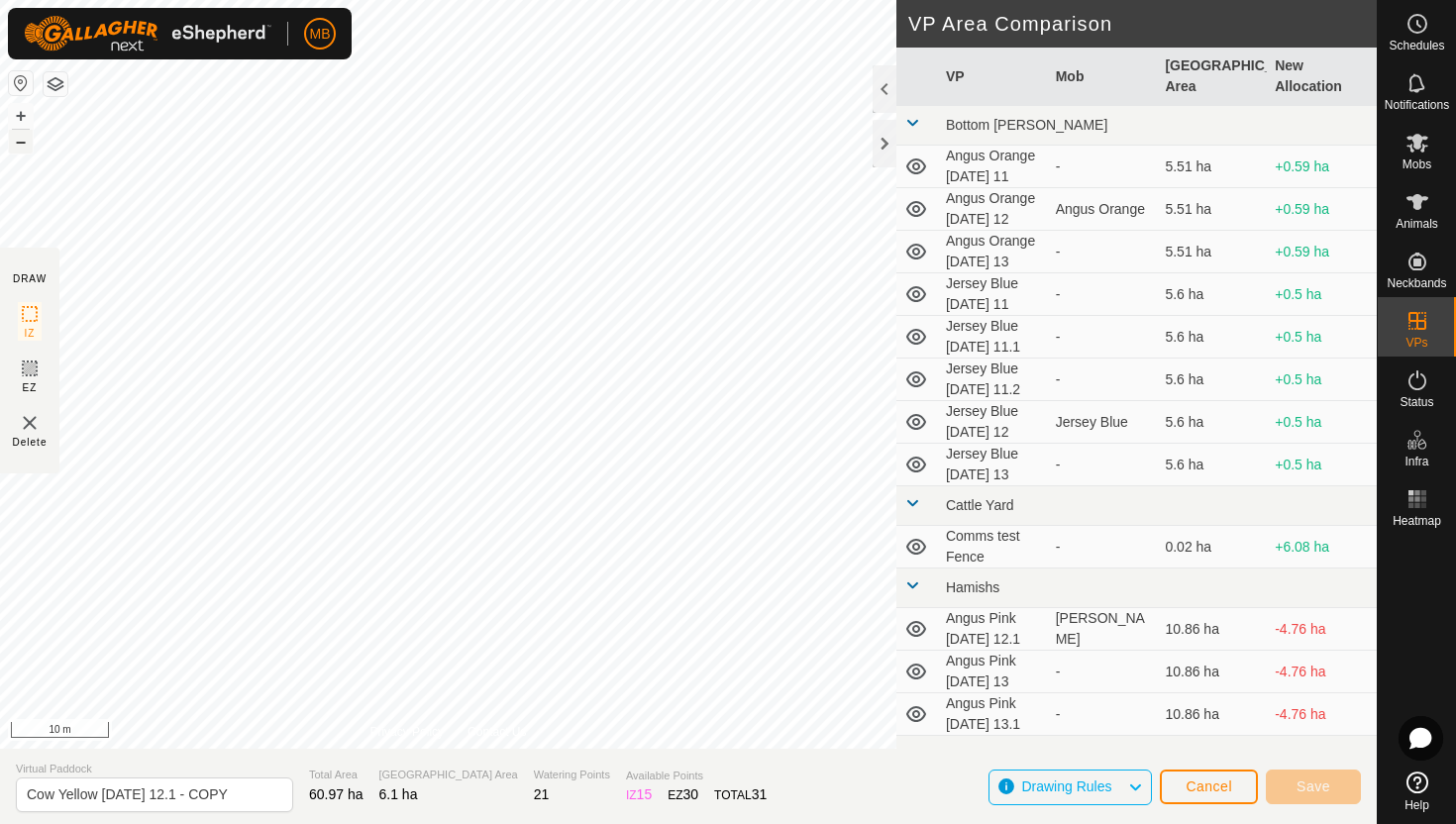
click at [20, 144] on button "–" at bounding box center [21, 141] width 24 height 24
click at [366, 0] on html "MB Schedules Notifications Mobs Animals Neckbands VPs Status Infra Heatmap Help…" at bounding box center [728, 412] width 1456 height 824
click at [560, 0] on html "MB Schedules Notifications Mobs Animals Neckbands VPs Status Infra Heatmap Help…" at bounding box center [728, 412] width 1456 height 824
click at [711, 0] on html "MB Schedules Notifications Mobs Animals Neckbands VPs Status Infra Heatmap Help…" at bounding box center [728, 412] width 1456 height 824
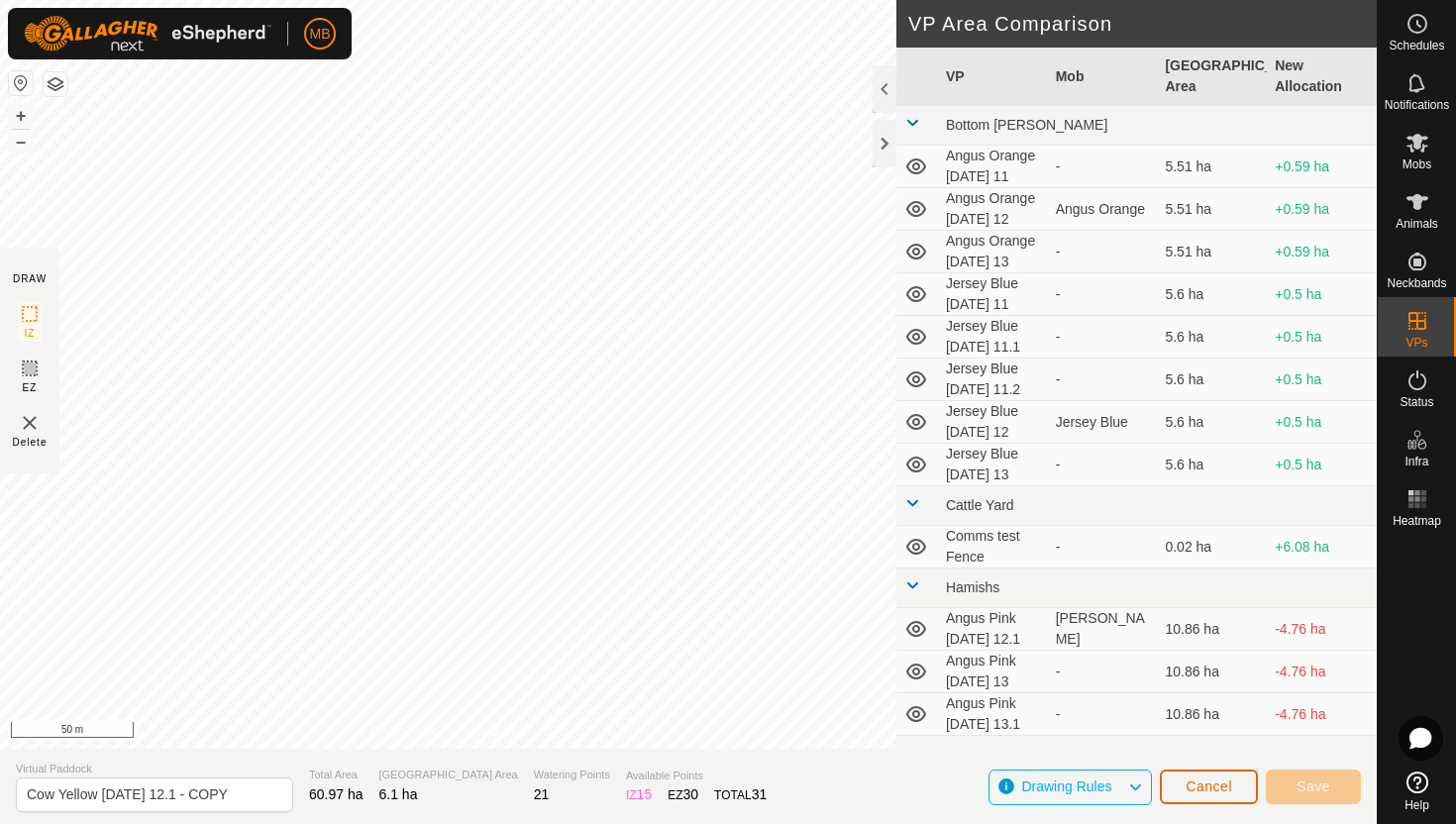
click at [1219, 782] on span "Cancel" at bounding box center [1208, 786] width 47 height 16
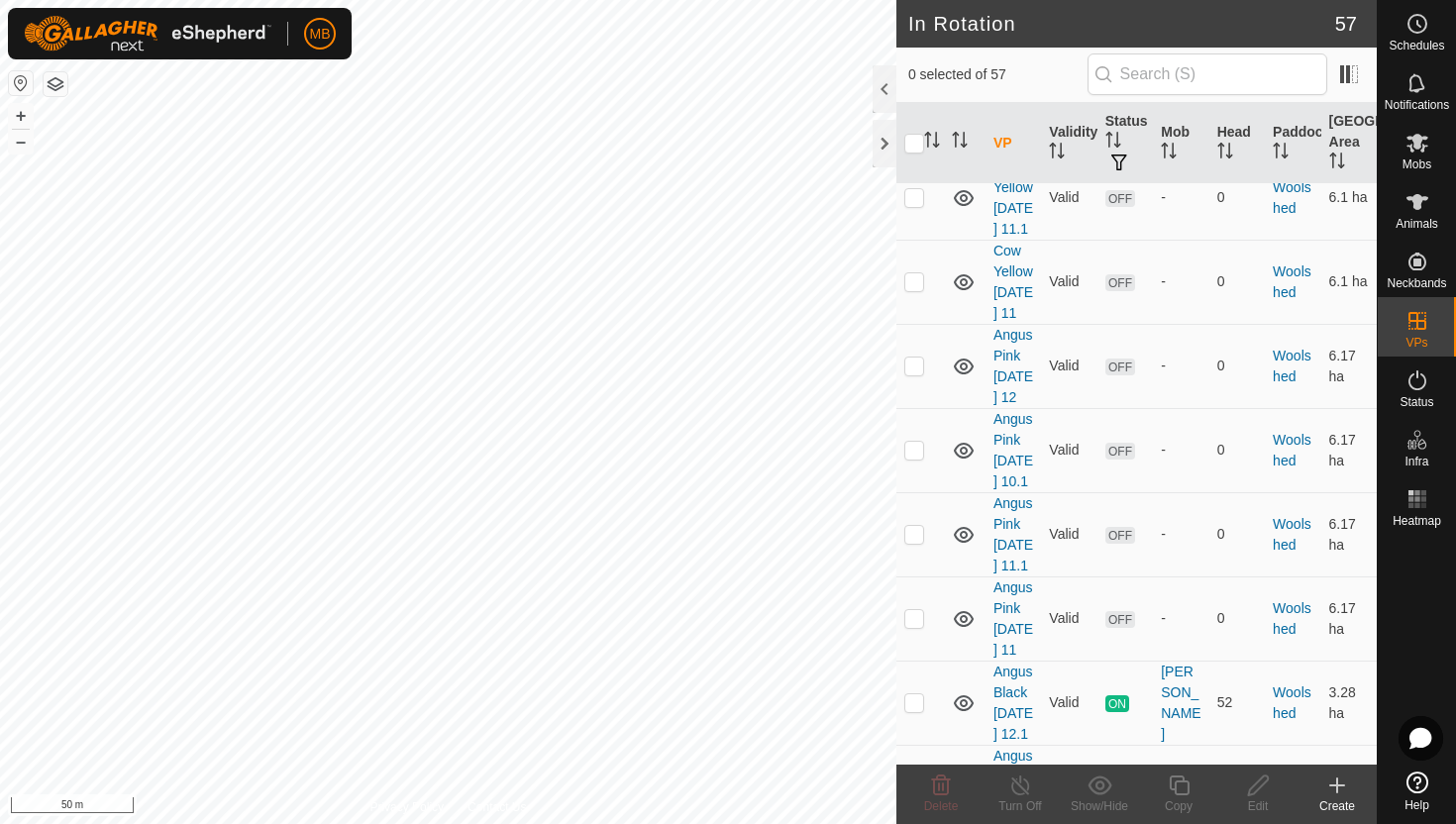
scroll to position [5360, 0]
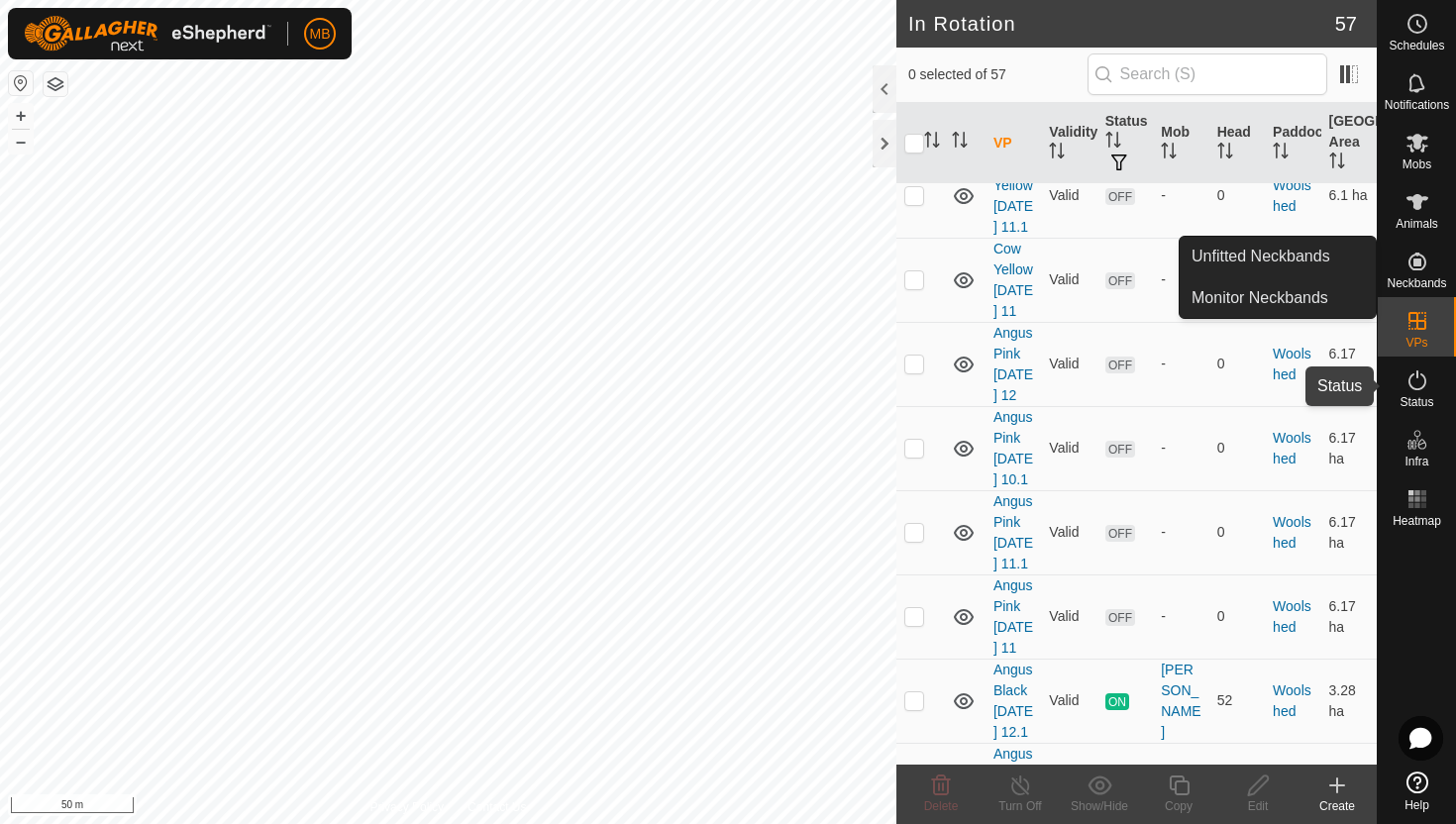
click at [1418, 375] on icon at bounding box center [1417, 380] width 24 height 24
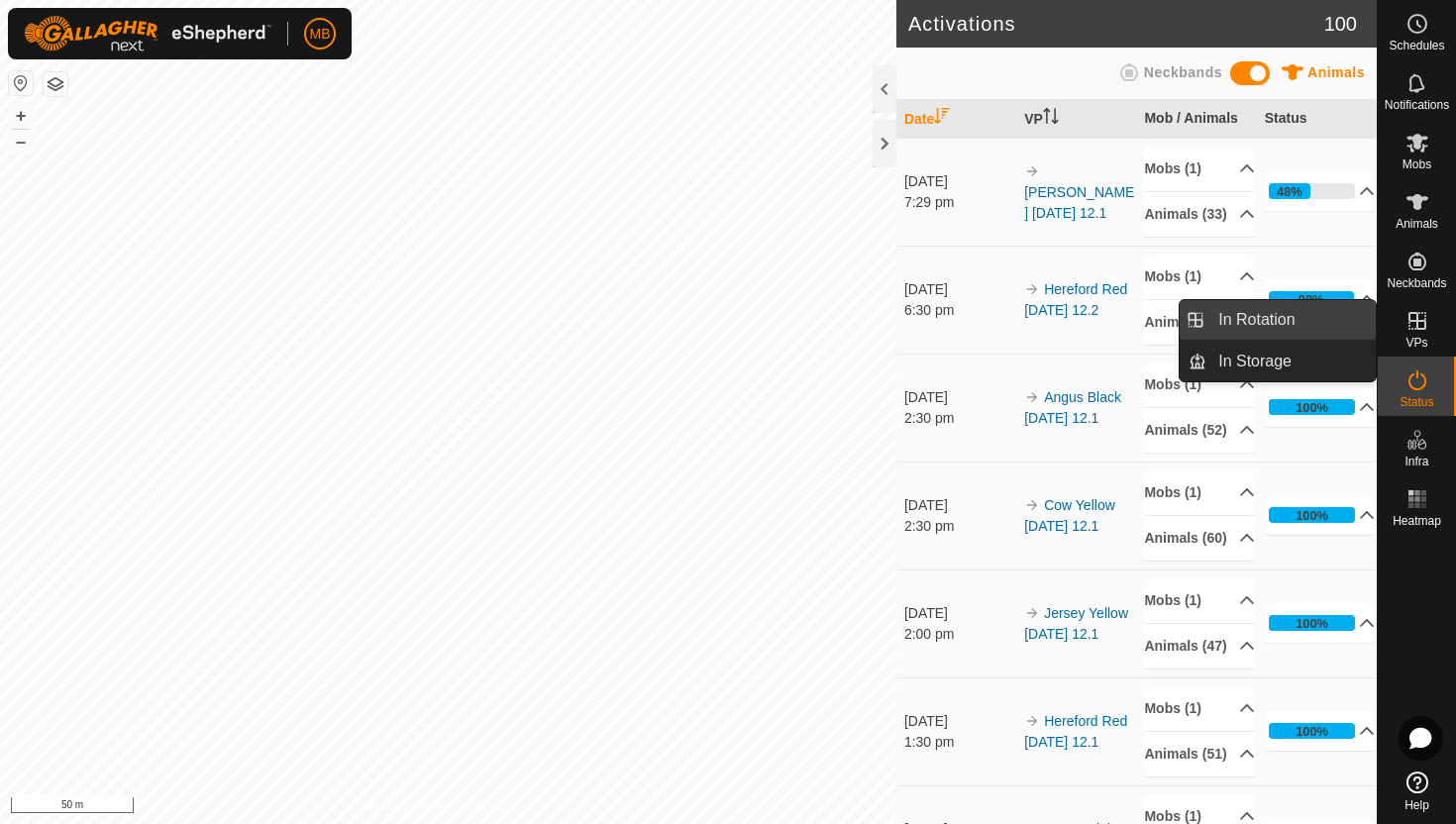
click at [1290, 325] on link "In Rotation" at bounding box center [1291, 320] width 169 height 40
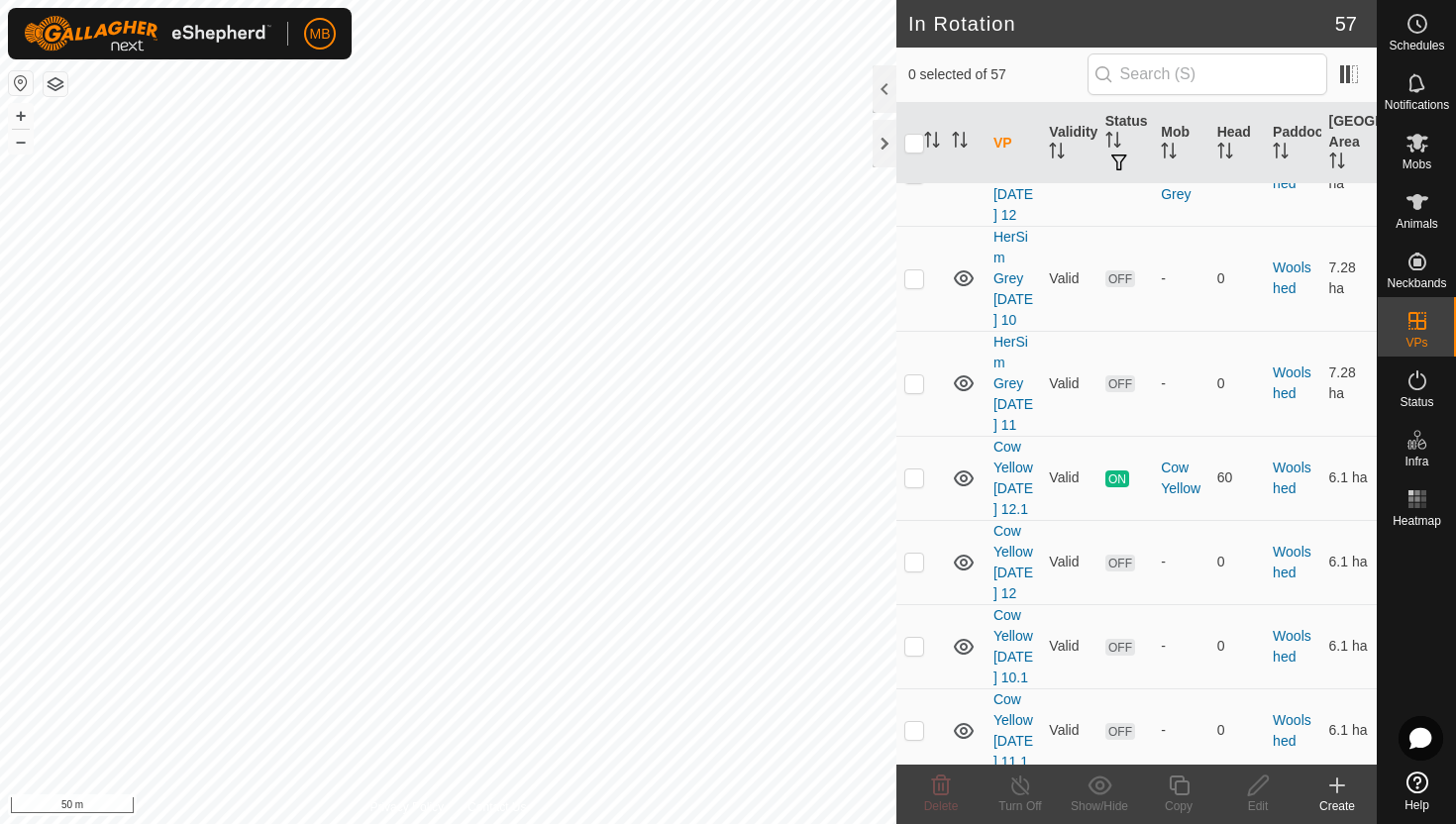
scroll to position [4831, 0]
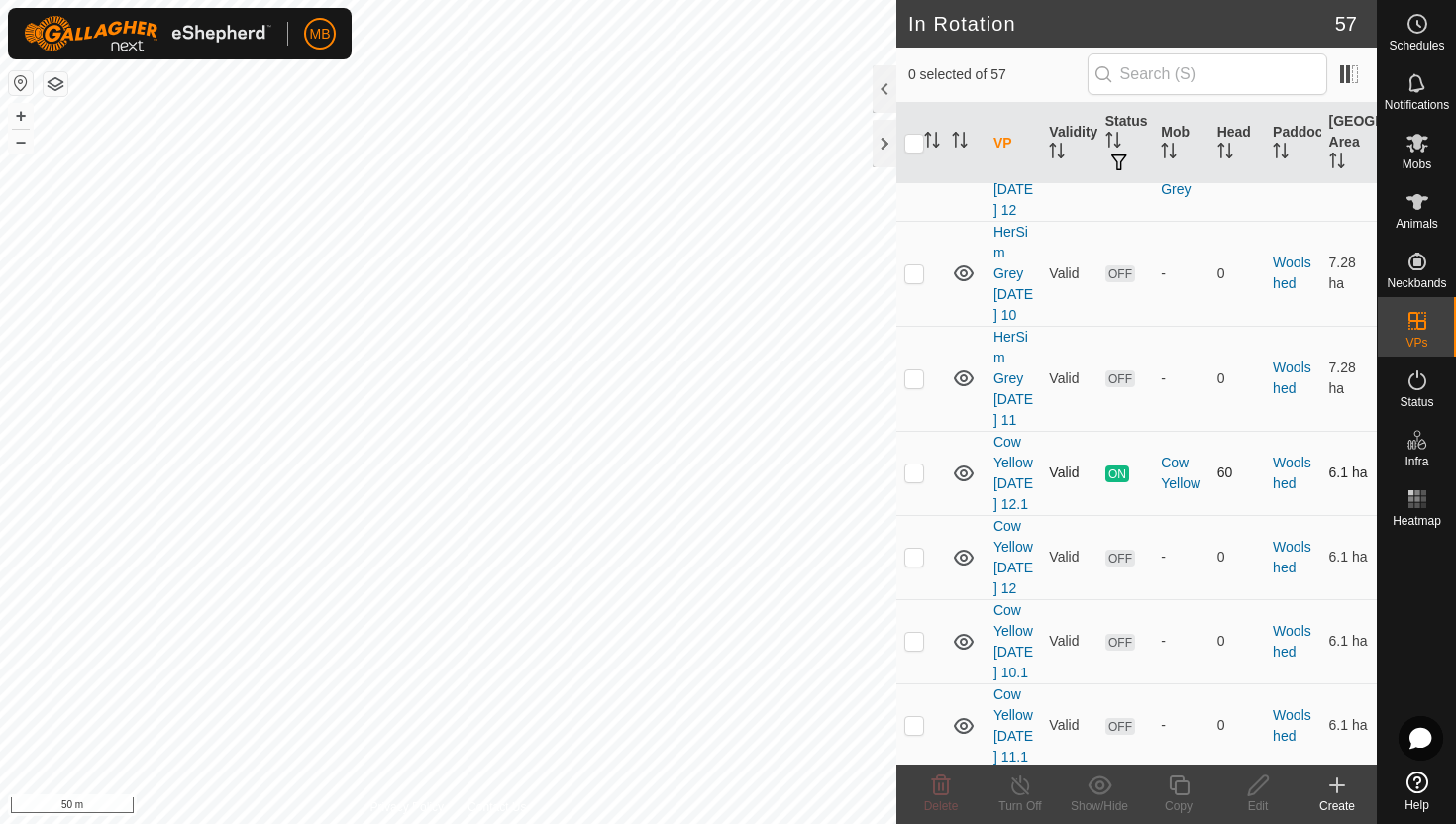
click at [913, 480] on p-checkbox at bounding box center [914, 472] width 20 height 16
checkbox input "true"
click at [1181, 784] on icon at bounding box center [1179, 785] width 25 height 24
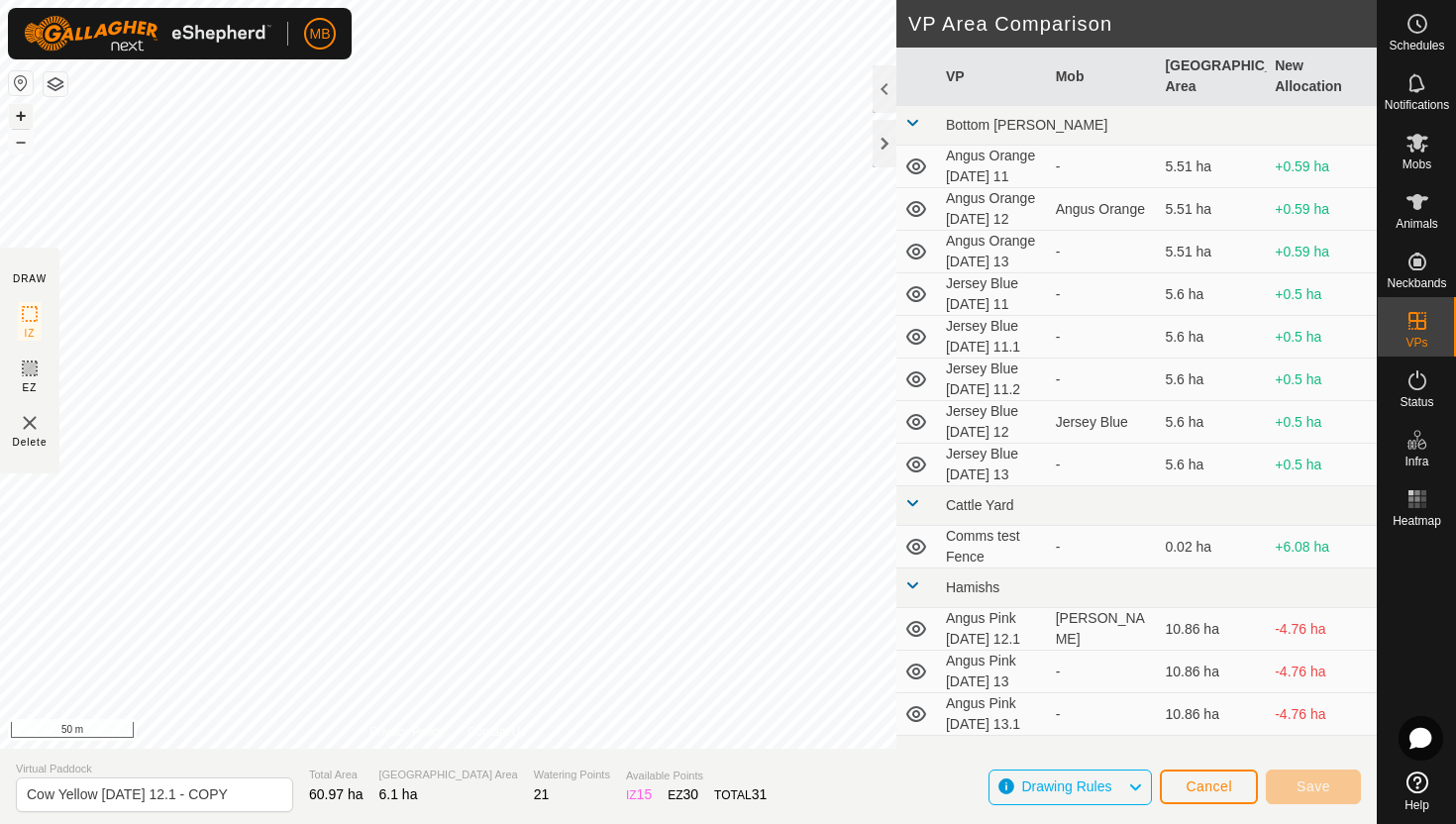
click at [16, 114] on button "+" at bounding box center [21, 116] width 24 height 24
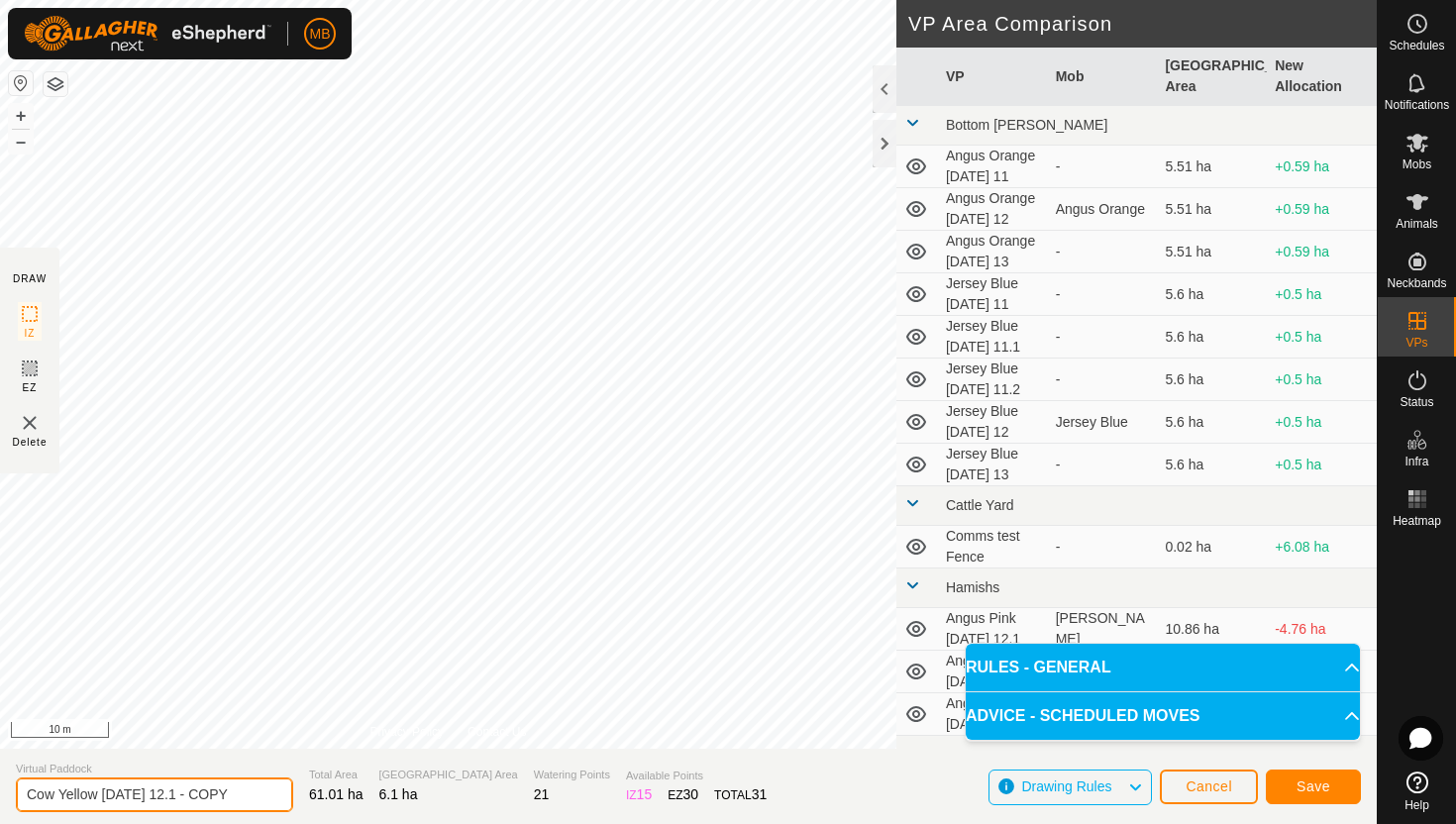
click at [243, 795] on input "Cow Yellow [DATE] 12.1 - COPY" at bounding box center [154, 794] width 277 height 35
type input "Cow Yellow [DATE] 13"
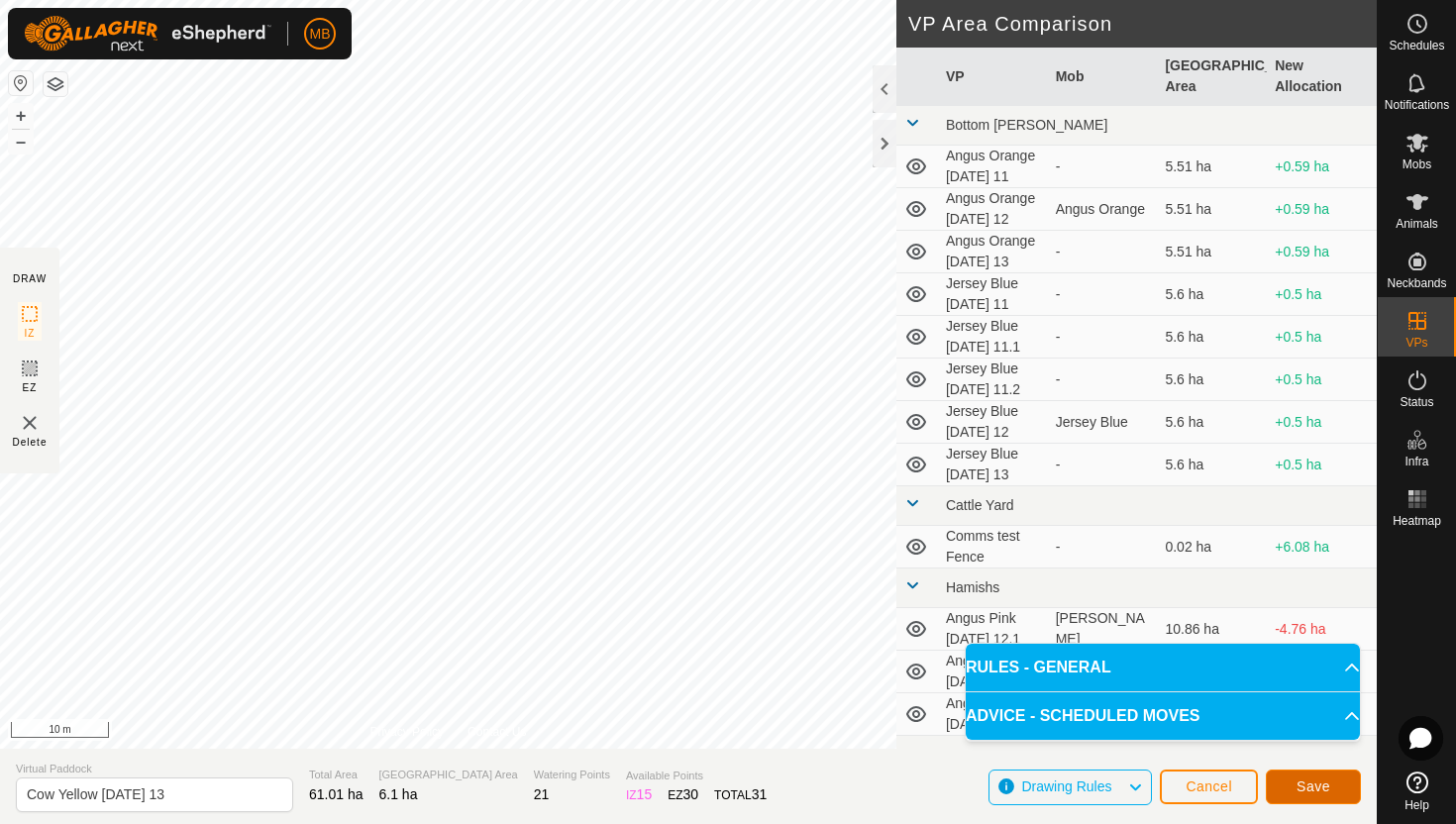
click at [1328, 783] on span "Save" at bounding box center [1314, 786] width 34 height 16
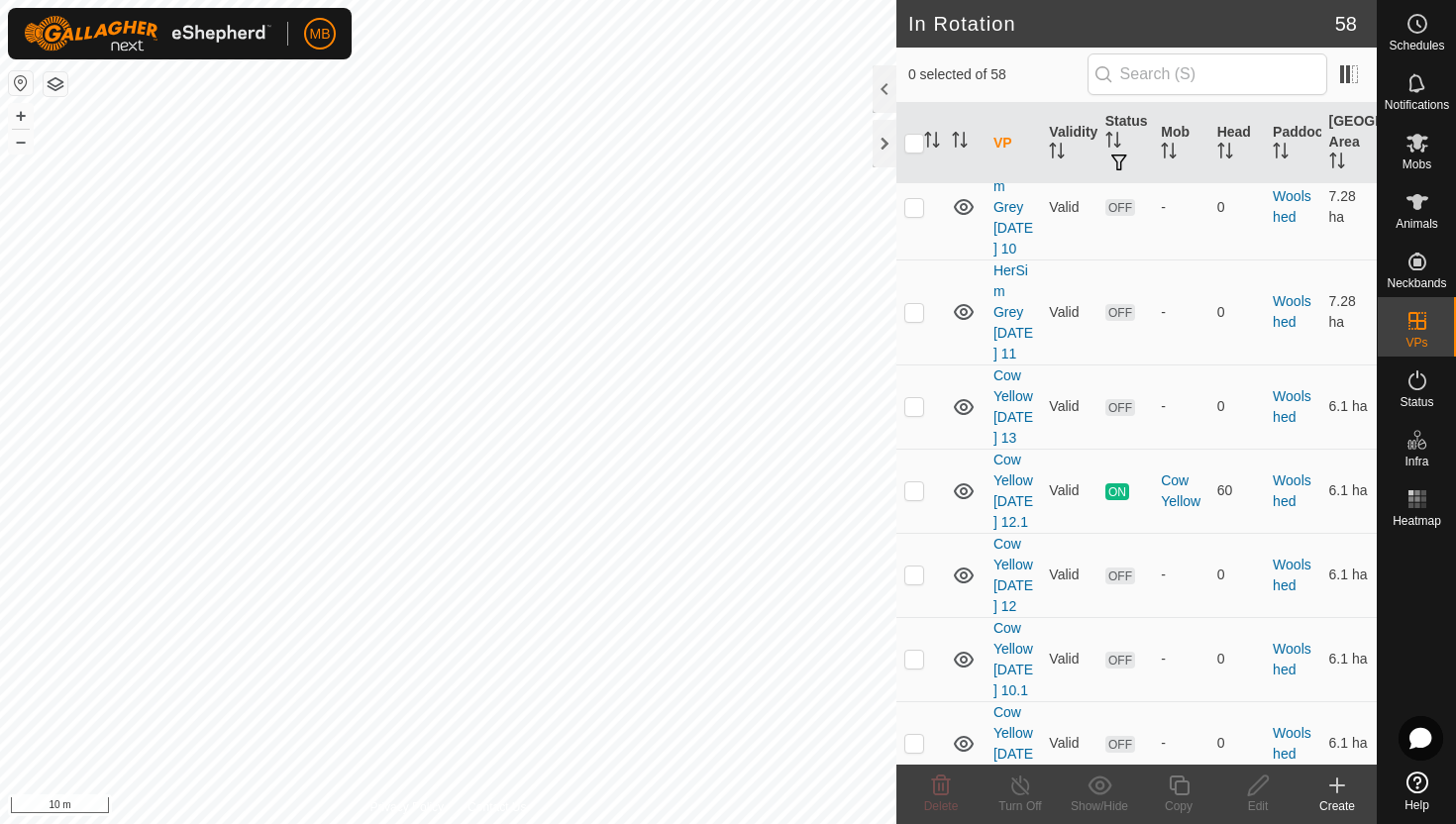
scroll to position [4904, 0]
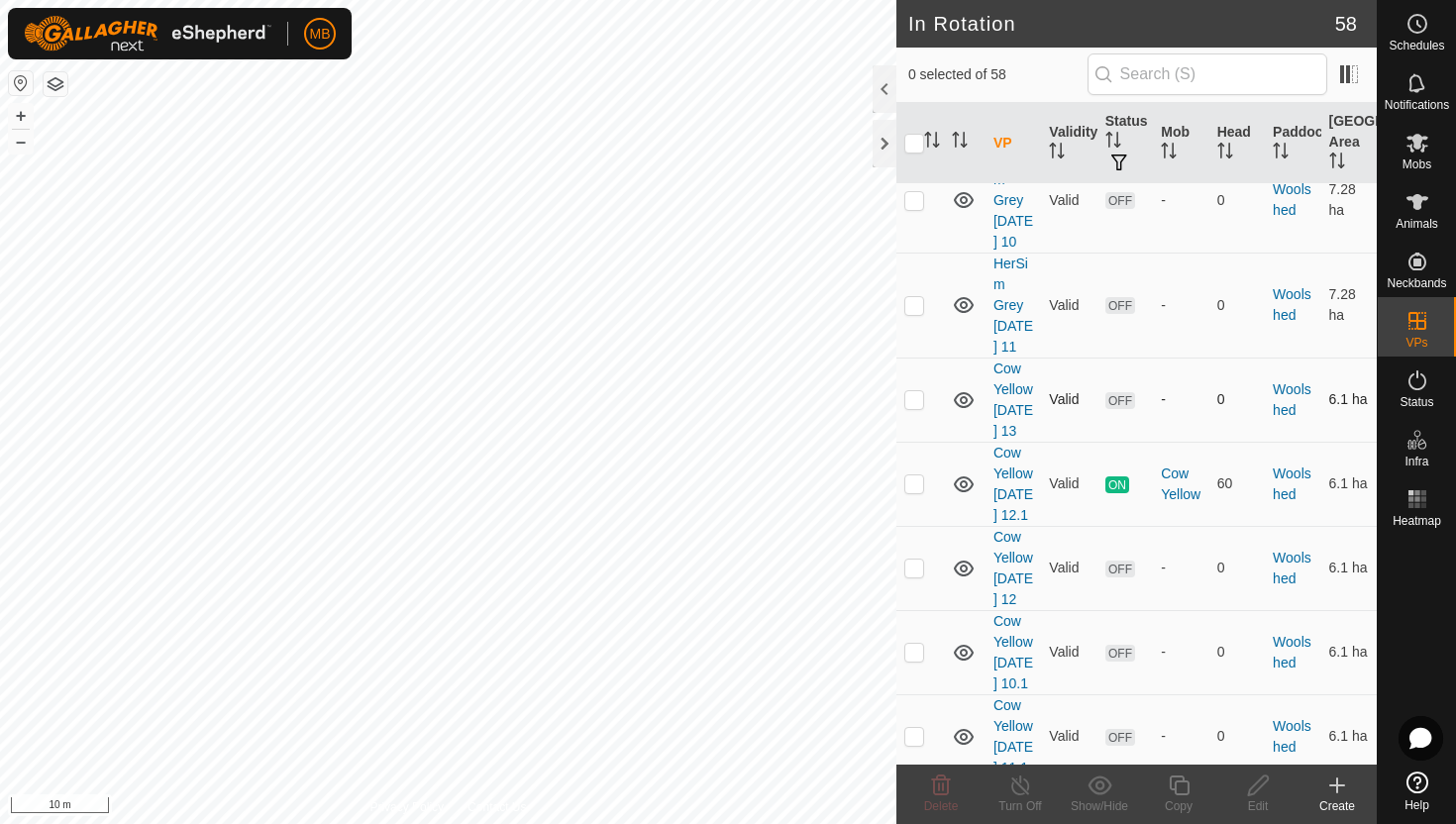
click at [915, 407] on p-checkbox at bounding box center [914, 399] width 20 height 16
checkbox input "true"
click at [1181, 789] on icon at bounding box center [1179, 785] width 25 height 24
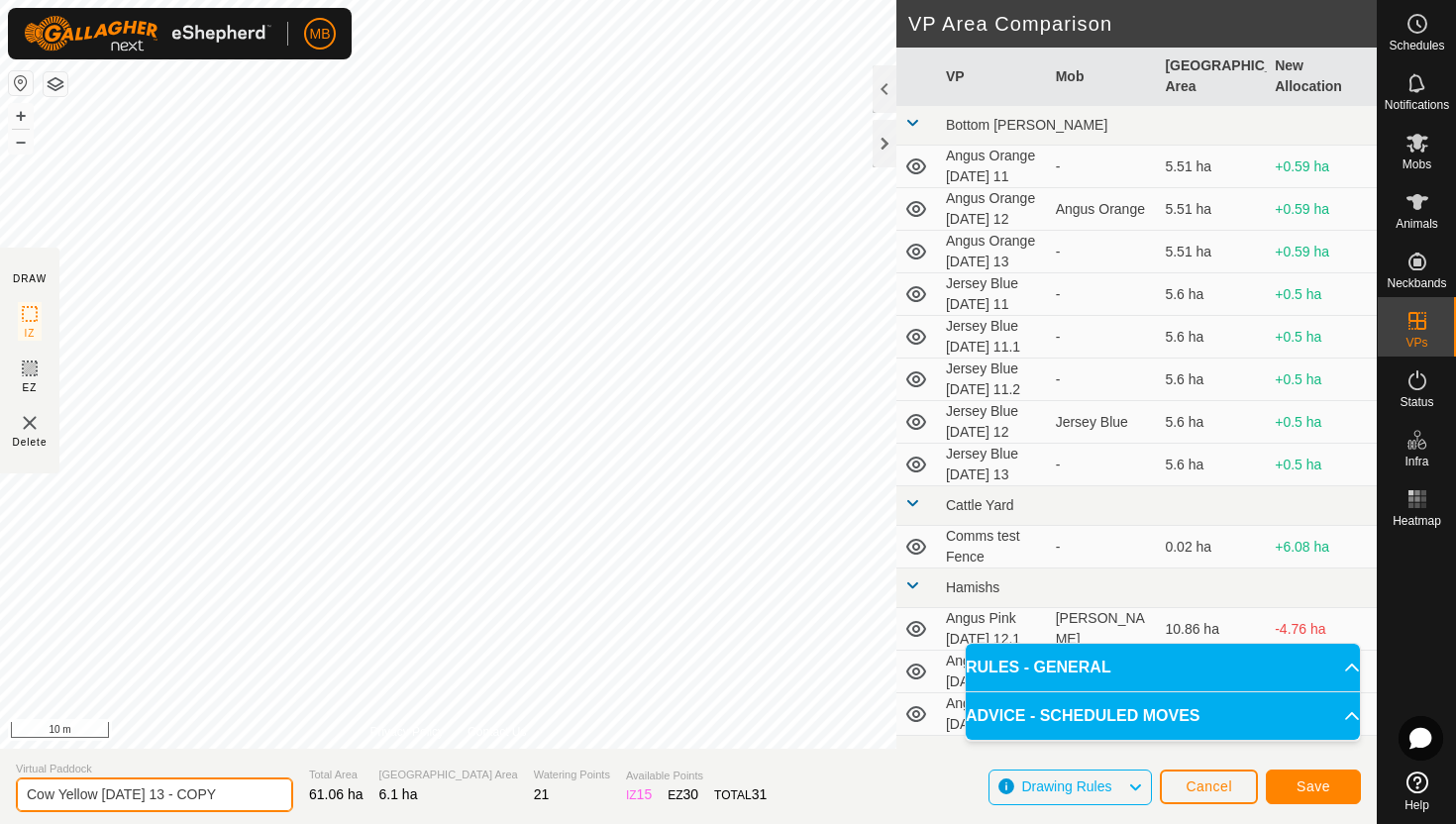
click at [247, 790] on input "Cow Yellow [DATE] 13 - COPY" at bounding box center [154, 794] width 277 height 35
type input "Cow Yellow [DATE] 13.1"
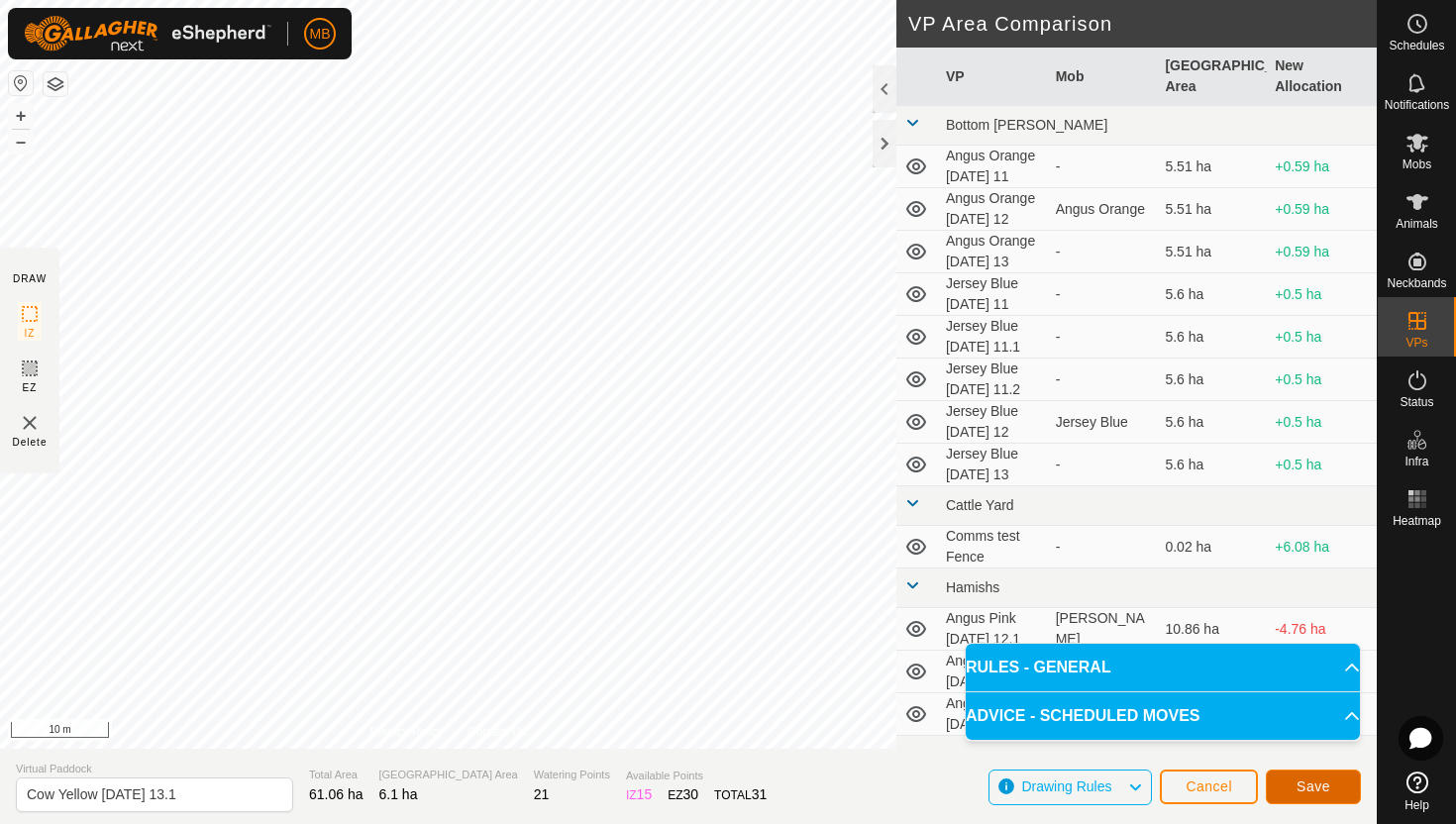
click at [1302, 789] on span "Save" at bounding box center [1314, 786] width 34 height 16
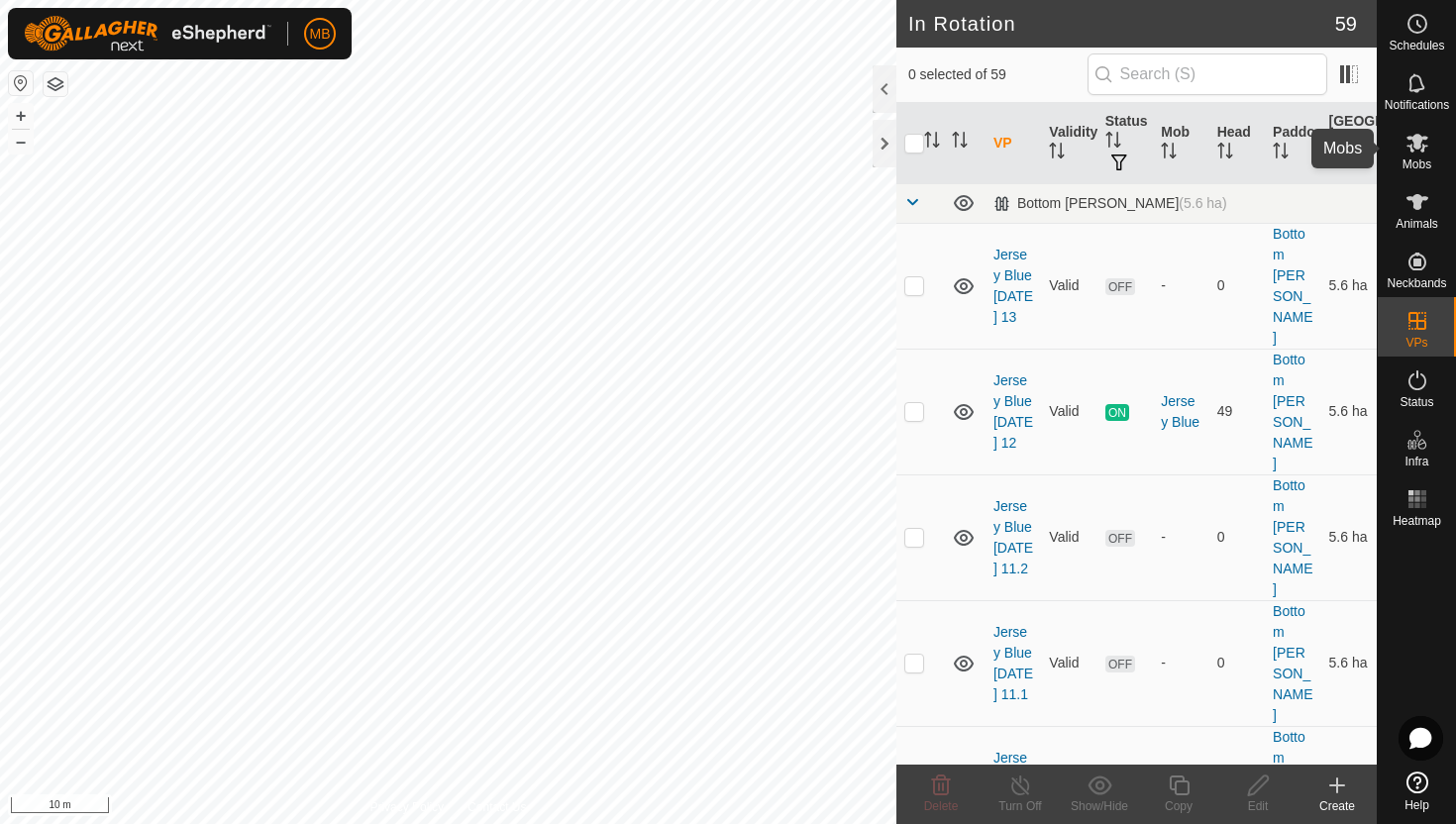
click at [1417, 148] on icon at bounding box center [1417, 142] width 22 height 19
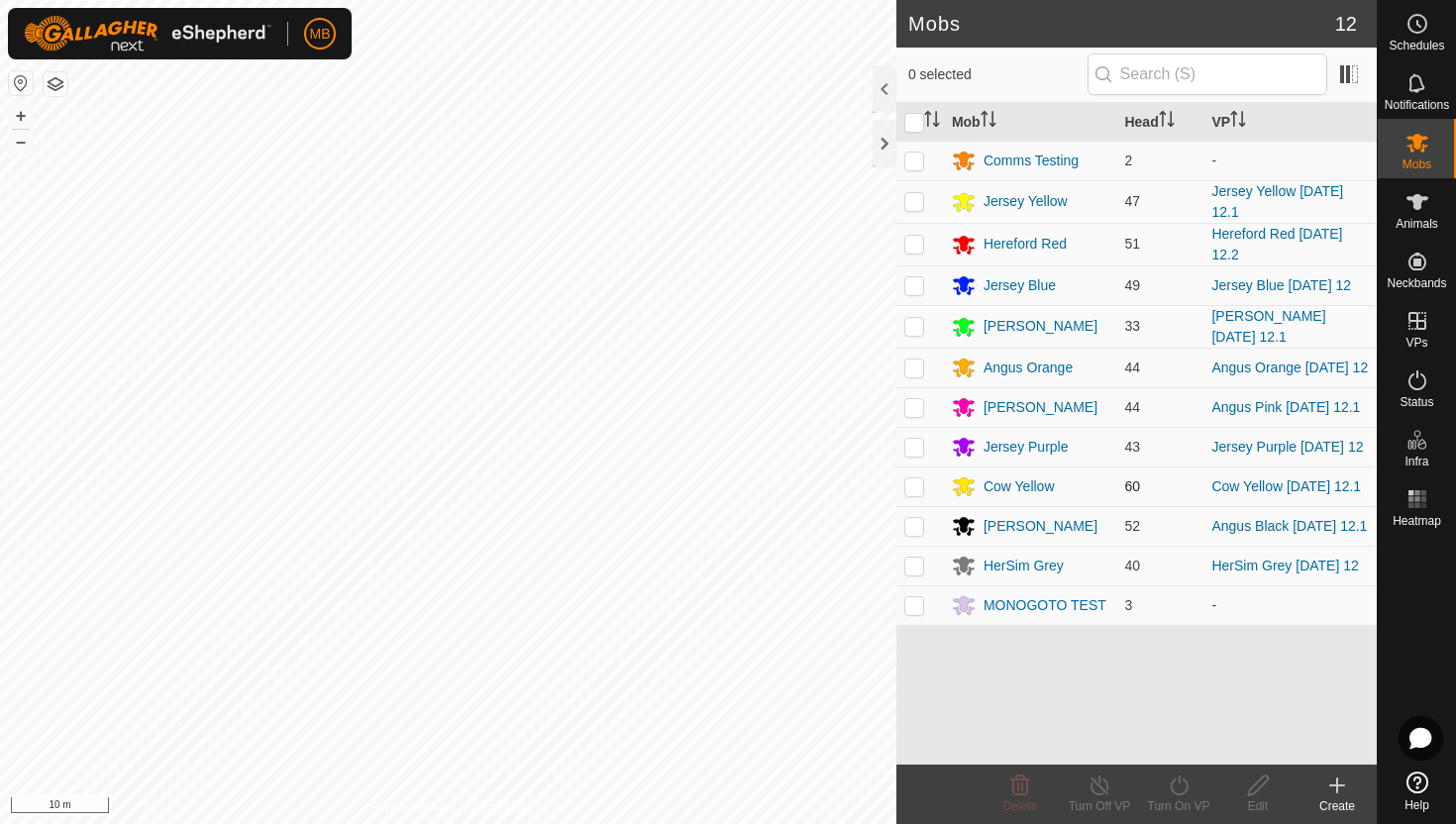
click at [917, 494] on p-checkbox at bounding box center [914, 486] width 20 height 16
checkbox input "true"
click at [1178, 783] on icon at bounding box center [1179, 785] width 25 height 24
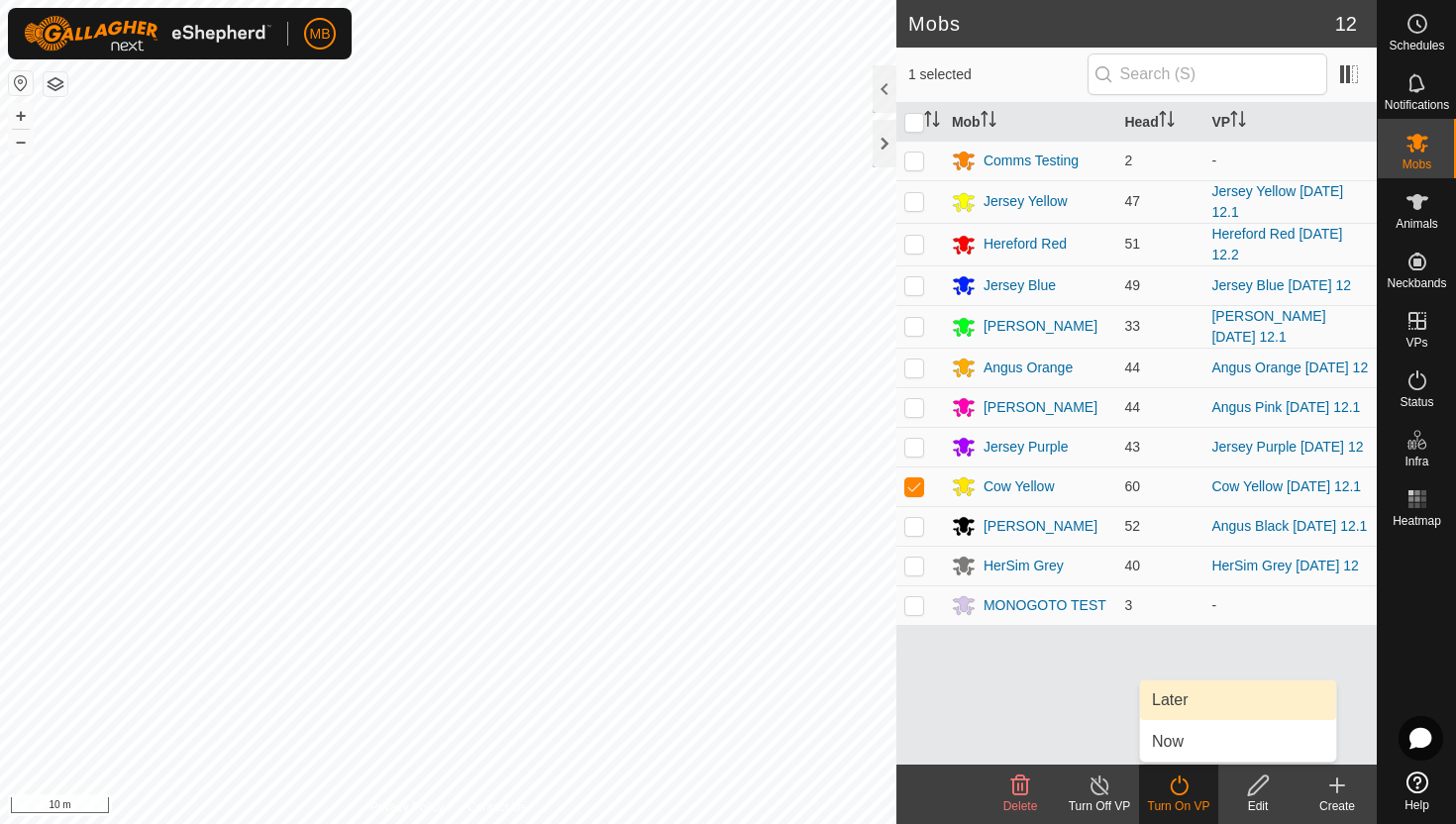
click at [1181, 700] on link "Later" at bounding box center [1237, 700] width 196 height 40
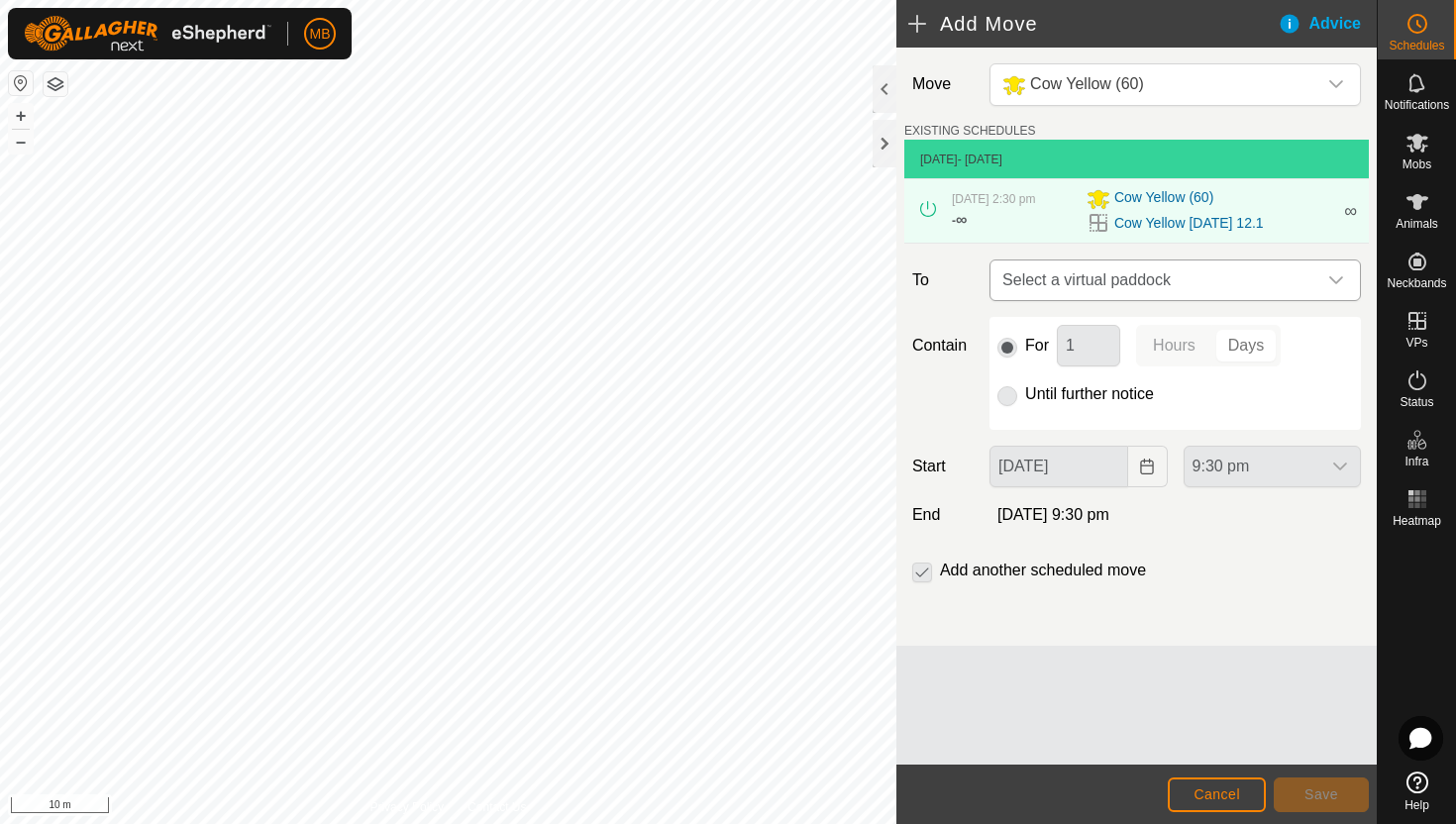
click at [1320, 280] on div "dropdown trigger" at bounding box center [1337, 280] width 40 height 40
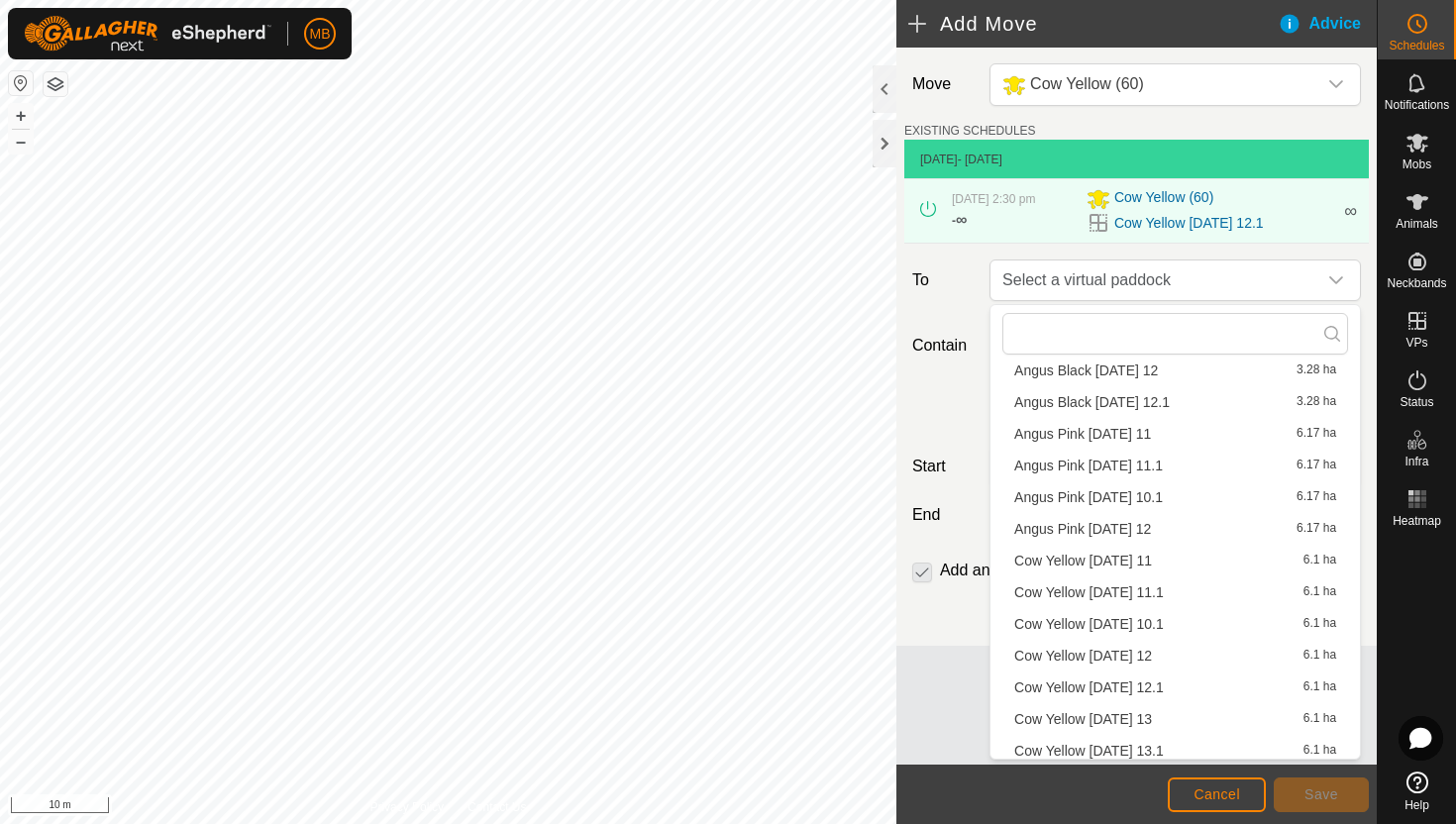
scroll to position [1706, 0]
click at [1164, 716] on li "Cow Yellow Wednesday 13 6.1 ha" at bounding box center [1176, 715] width 346 height 30
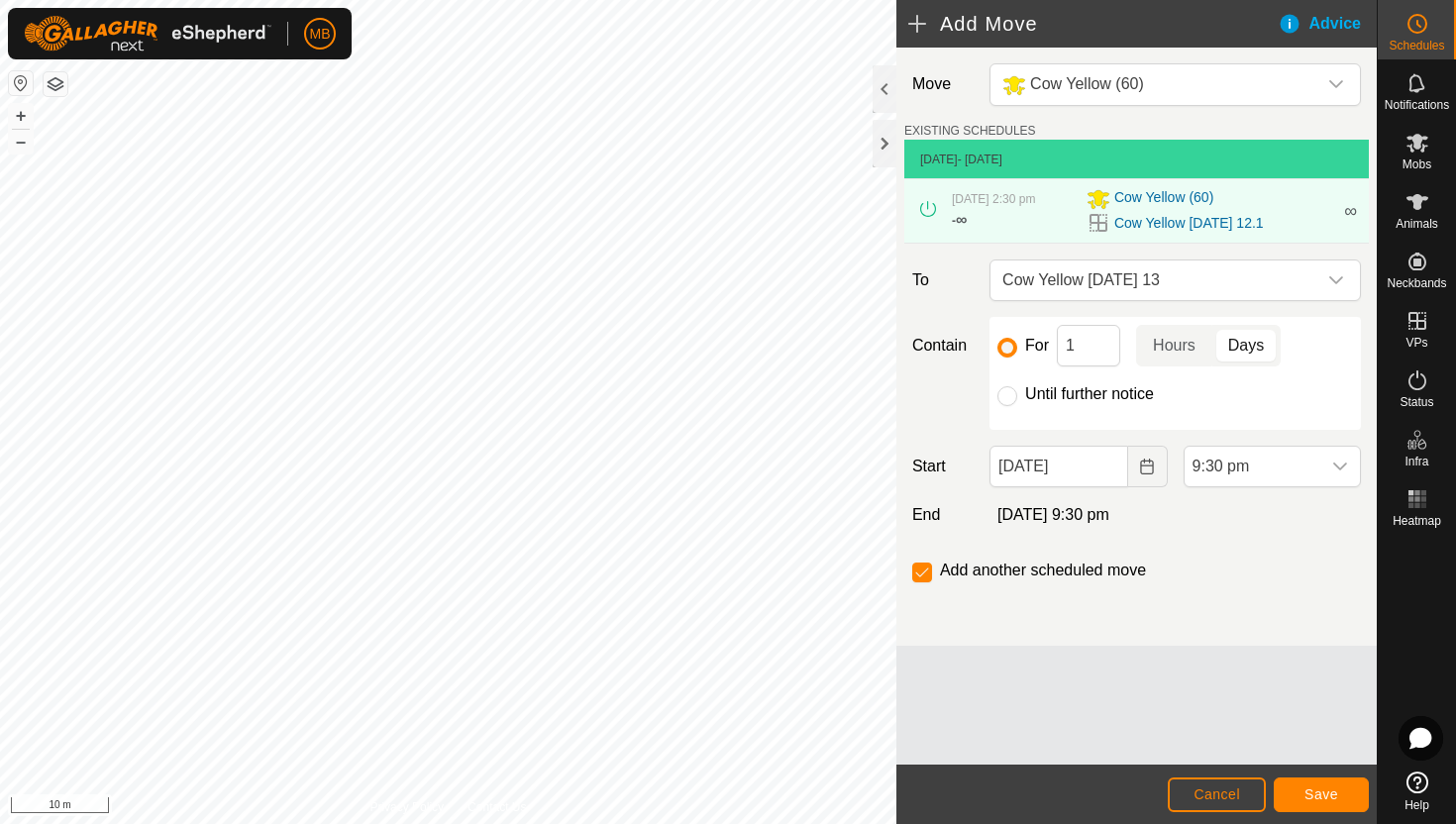
click at [1129, 391] on label "Until further notice" at bounding box center [1089, 394] width 128 height 16
click at [1017, 391] on input "Until further notice" at bounding box center [1007, 396] width 20 height 20
radio input "true"
checkbox input "false"
click at [1107, 471] on input "12 Aug, 2025" at bounding box center [1058, 466] width 137 height 42
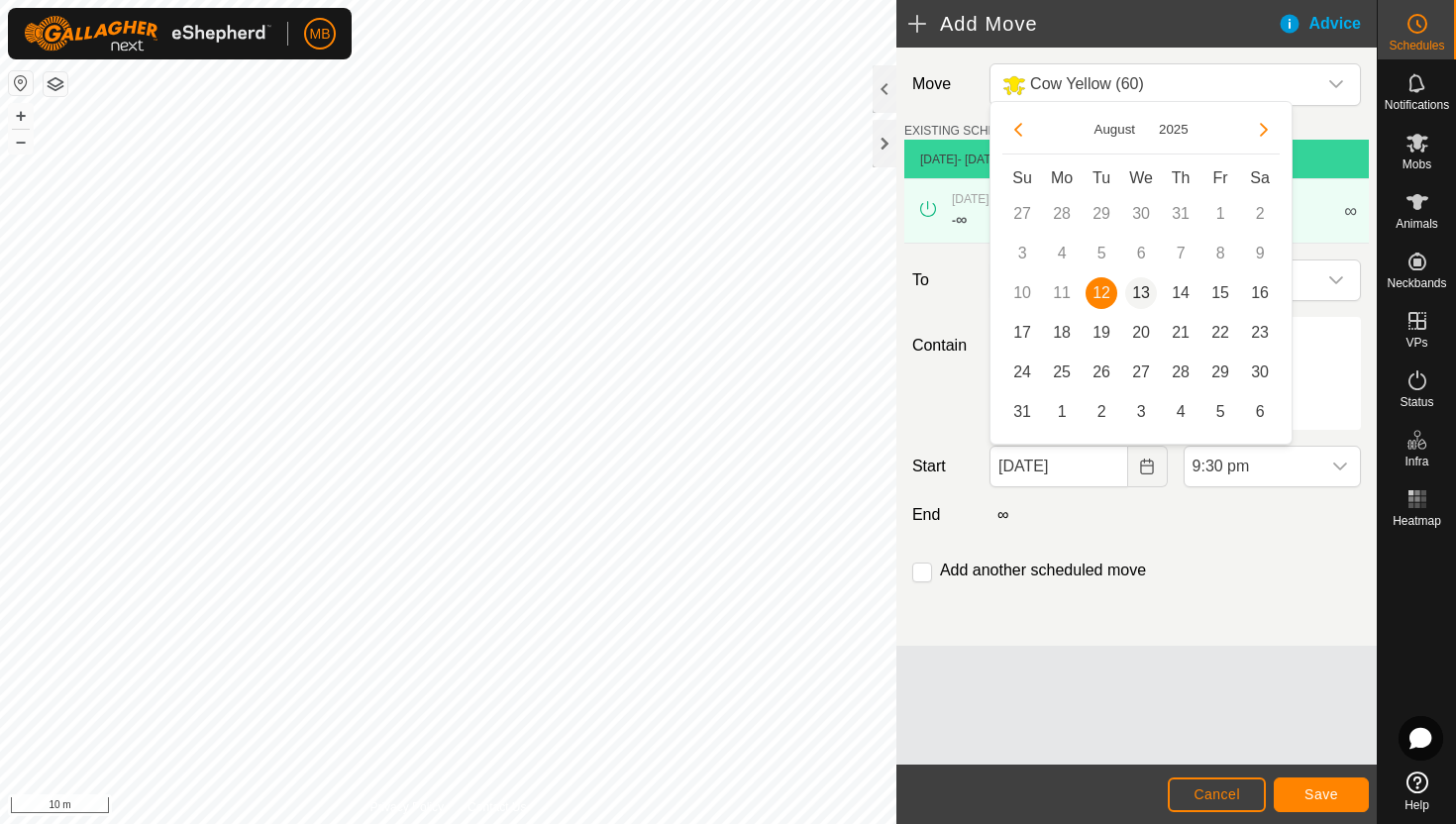
click at [1143, 291] on span "13" at bounding box center [1141, 293] width 32 height 32
type input "[DATE]"
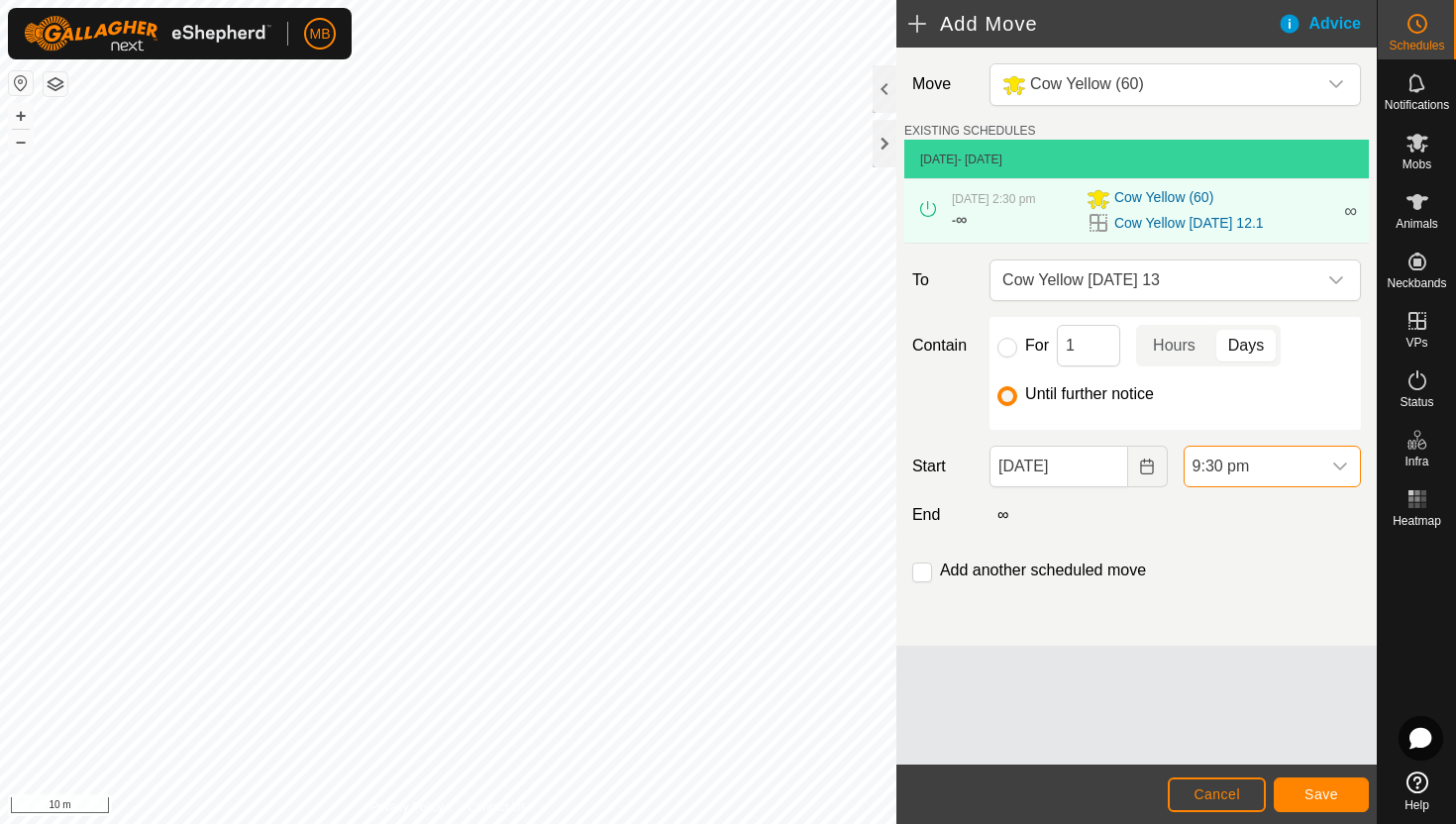
click at [1294, 459] on span "9:30 pm" at bounding box center [1252, 466] width 135 height 40
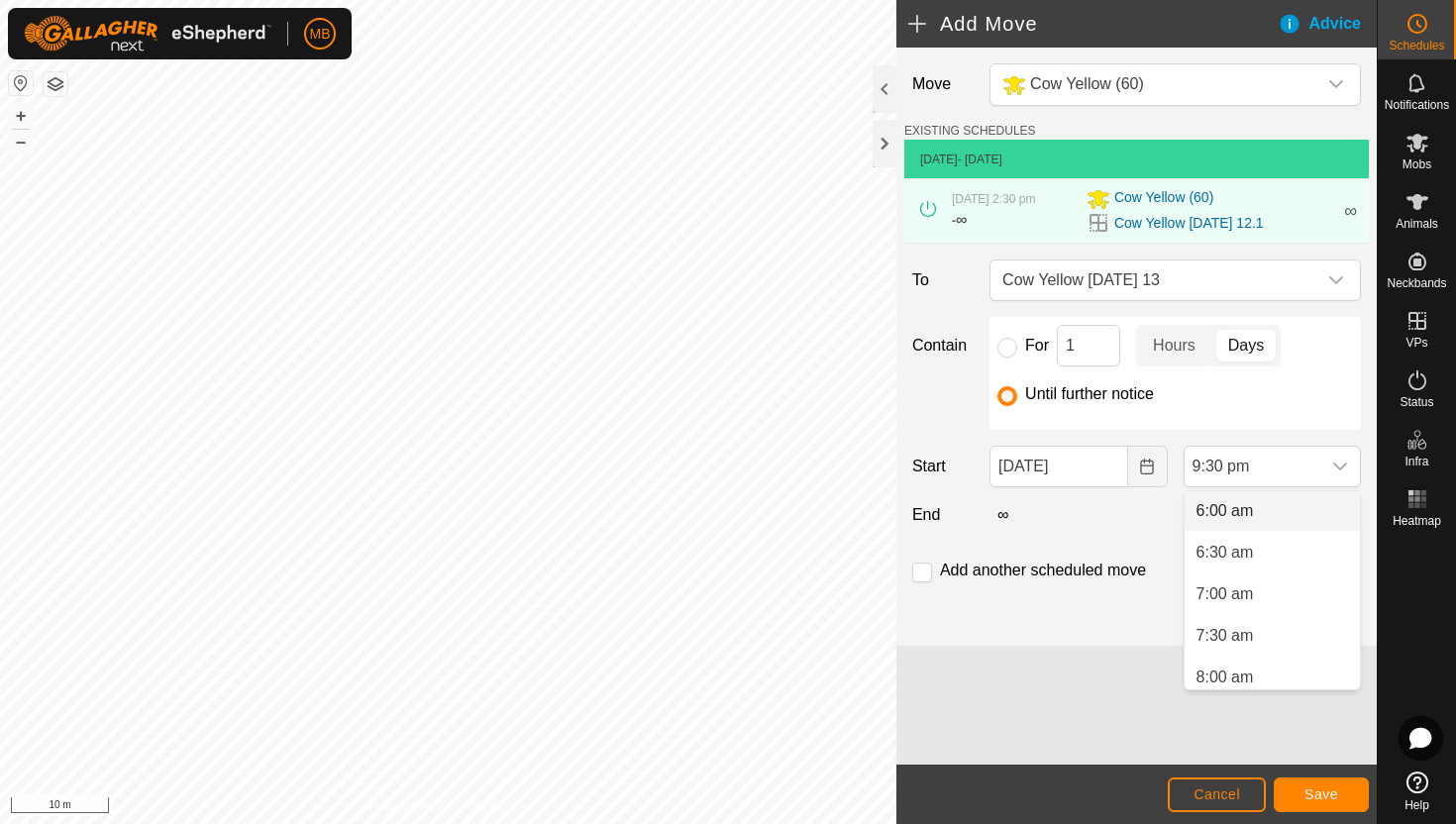
click at [1281, 511] on li "6:00 am" at bounding box center [1272, 511] width 175 height 40
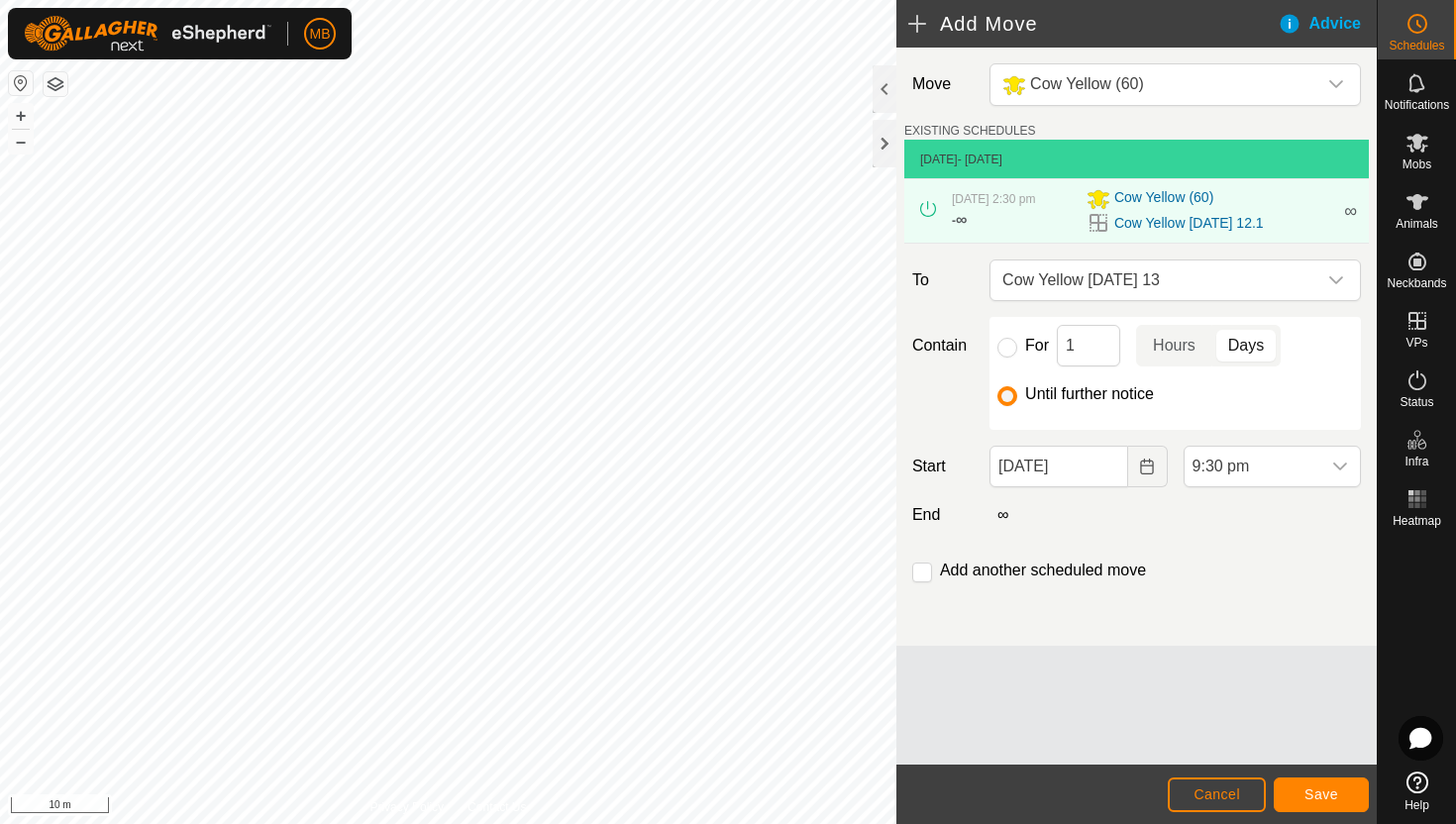
scroll to position [1629, 0]
click at [1335, 789] on span "Save" at bounding box center [1322, 794] width 34 height 16
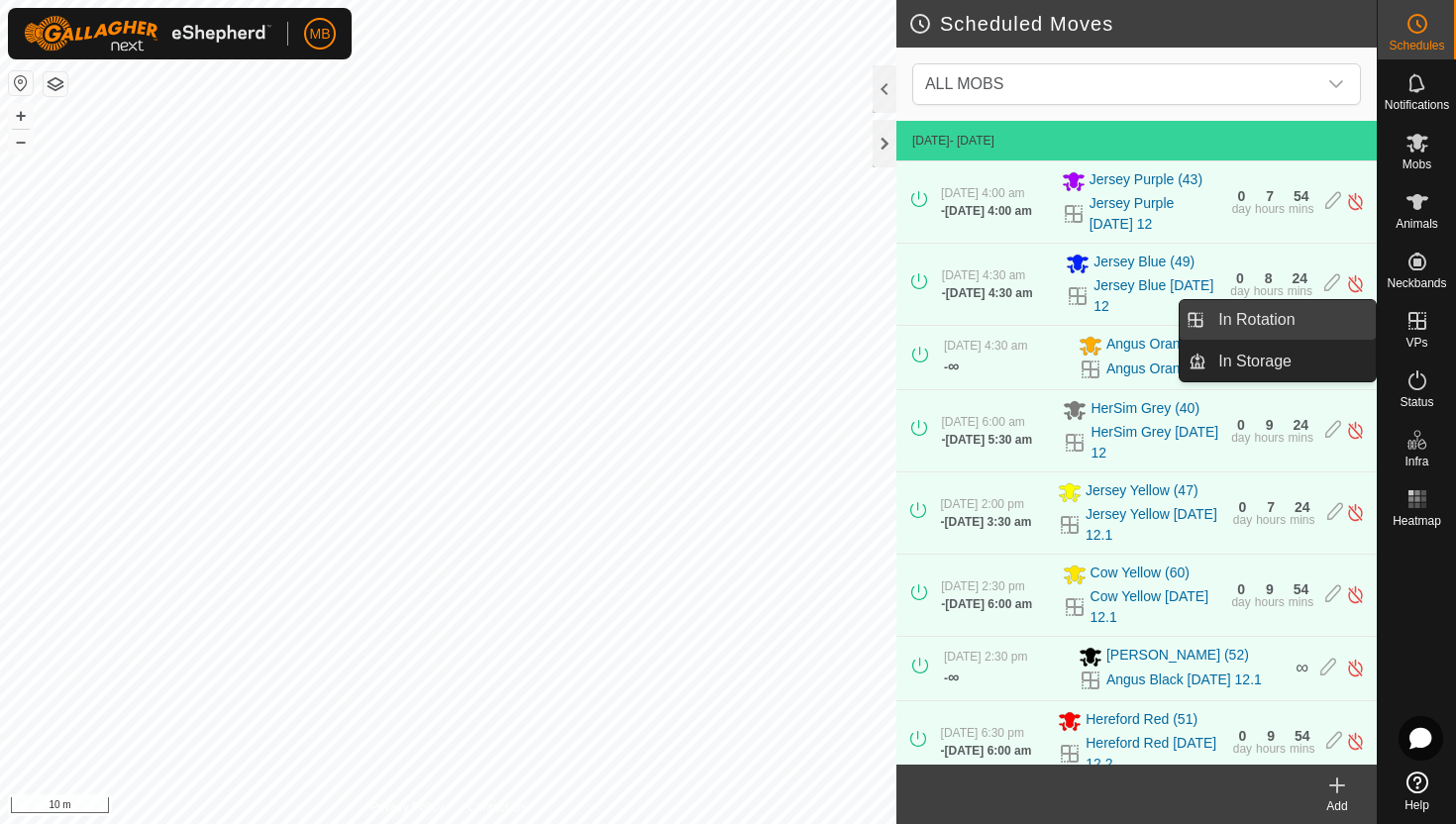
click at [1316, 325] on link "In Rotation" at bounding box center [1291, 320] width 169 height 40
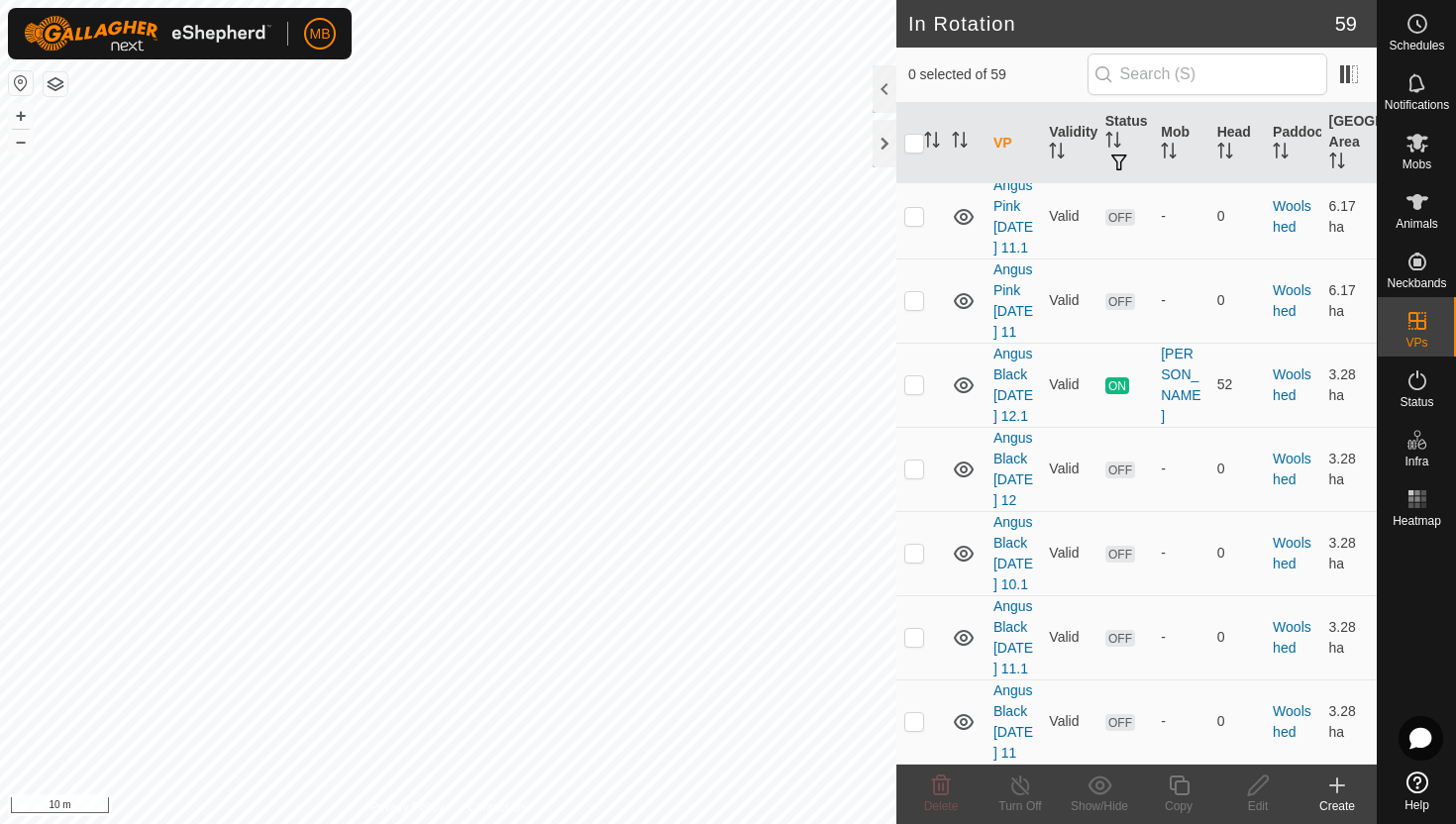
scroll to position [6072, 0]
click at [910, 376] on p-checkbox at bounding box center [914, 384] width 20 height 16
checkbox input "true"
click at [1178, 785] on icon at bounding box center [1179, 785] width 25 height 24
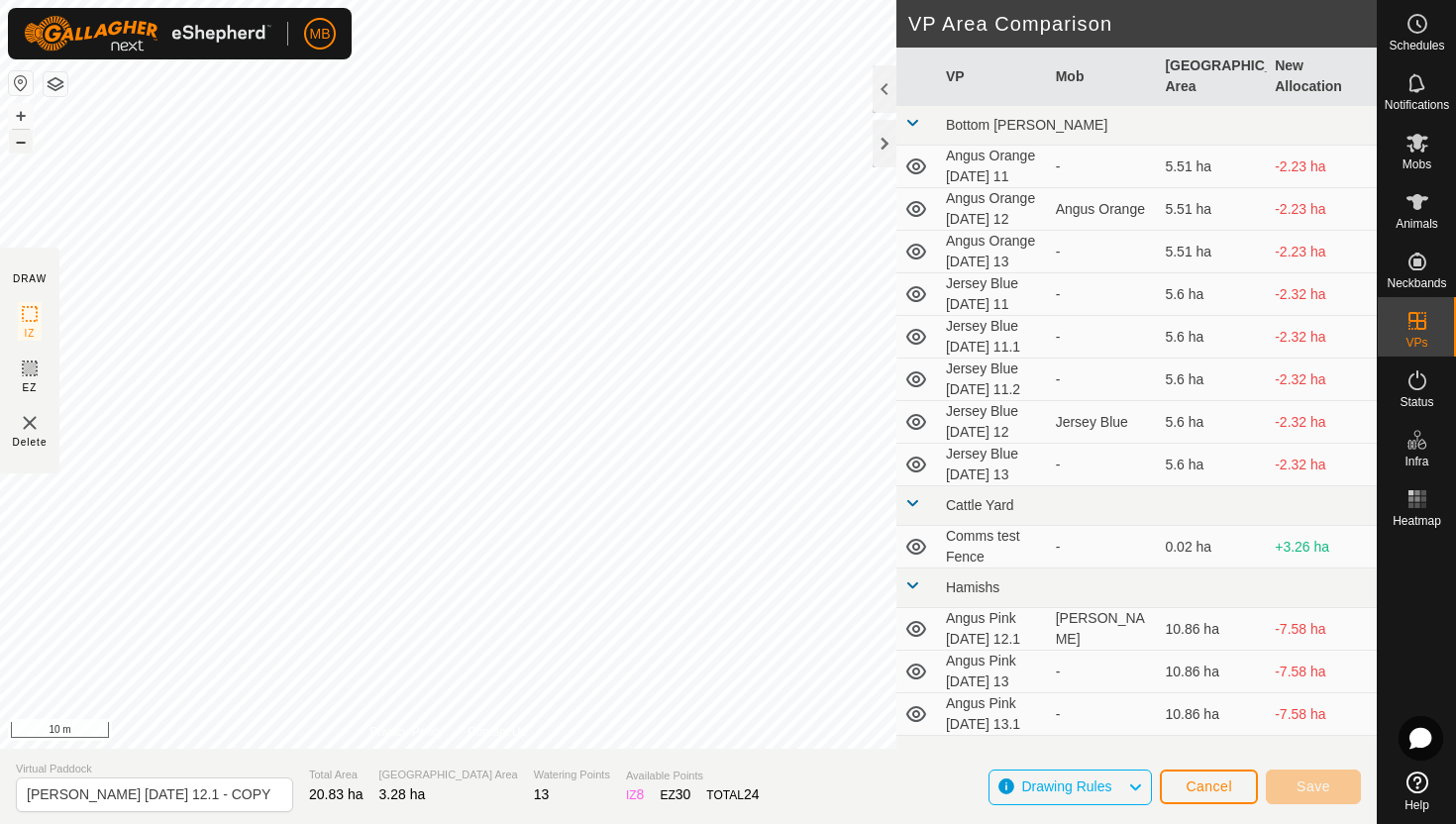
click at [21, 140] on button "–" at bounding box center [21, 141] width 24 height 24
click at [19, 108] on button "+" at bounding box center [21, 116] width 24 height 24
click at [19, 117] on button "+" at bounding box center [21, 116] width 24 height 24
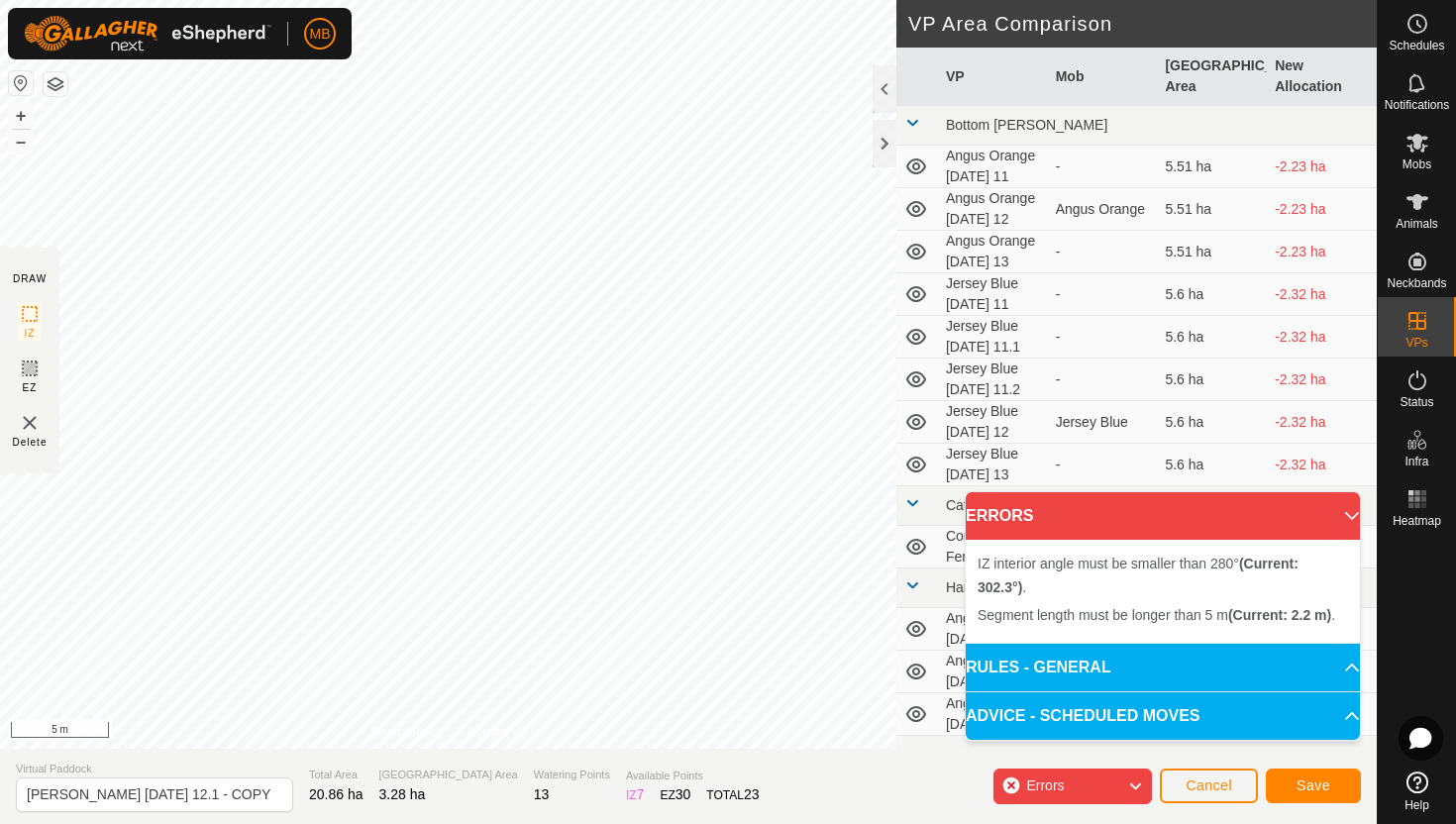
click at [581, 327] on div "Segment length must be longer than 5 m (Current: 2.2 m) . + – ⇧ i 5 m" at bounding box center [448, 374] width 896 height 748
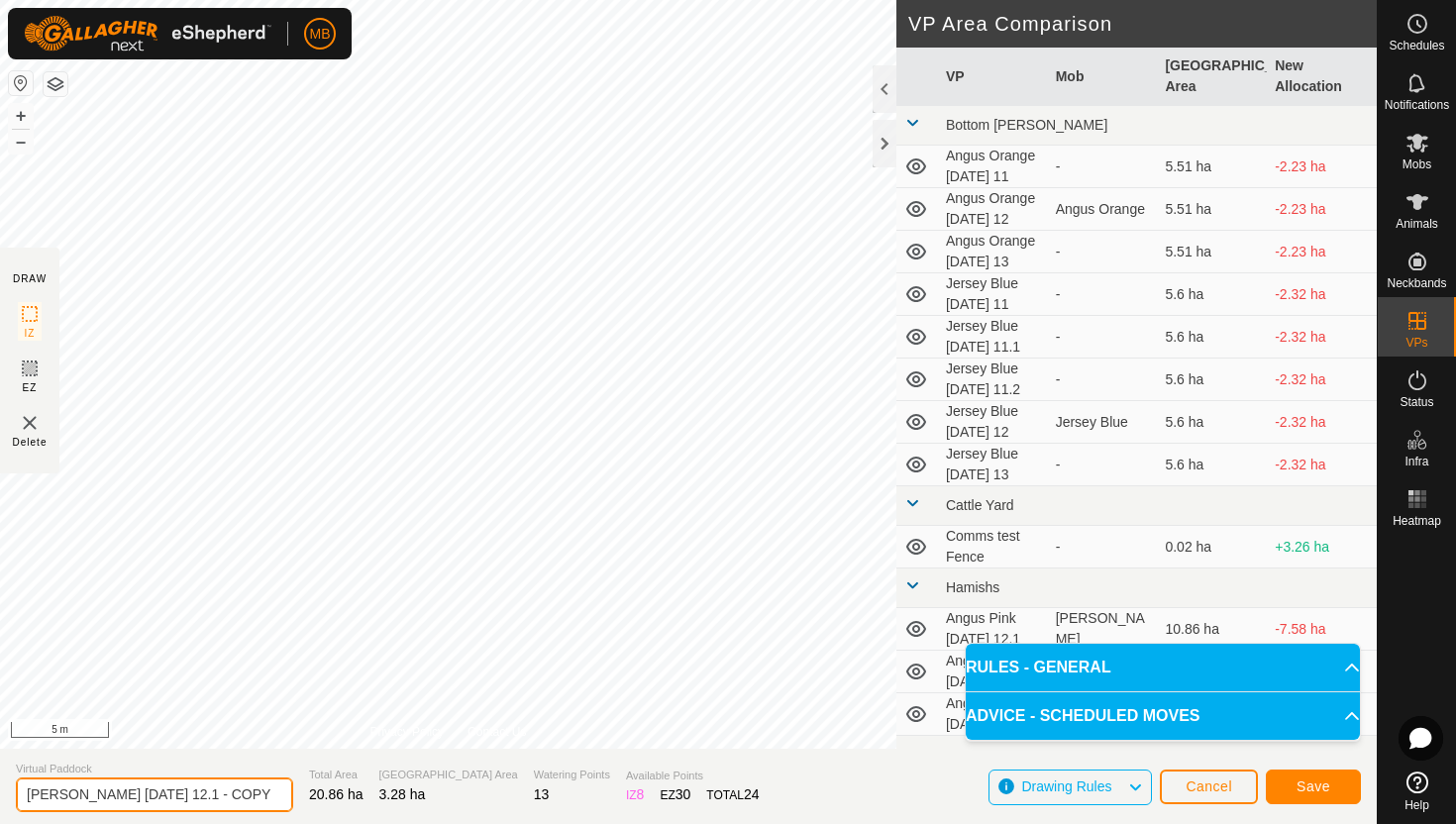
click at [249, 796] on input "Angus Black Tuesday 12.1 - COPY" at bounding box center [154, 794] width 277 height 35
type input "Angus Black [DATE] 13"
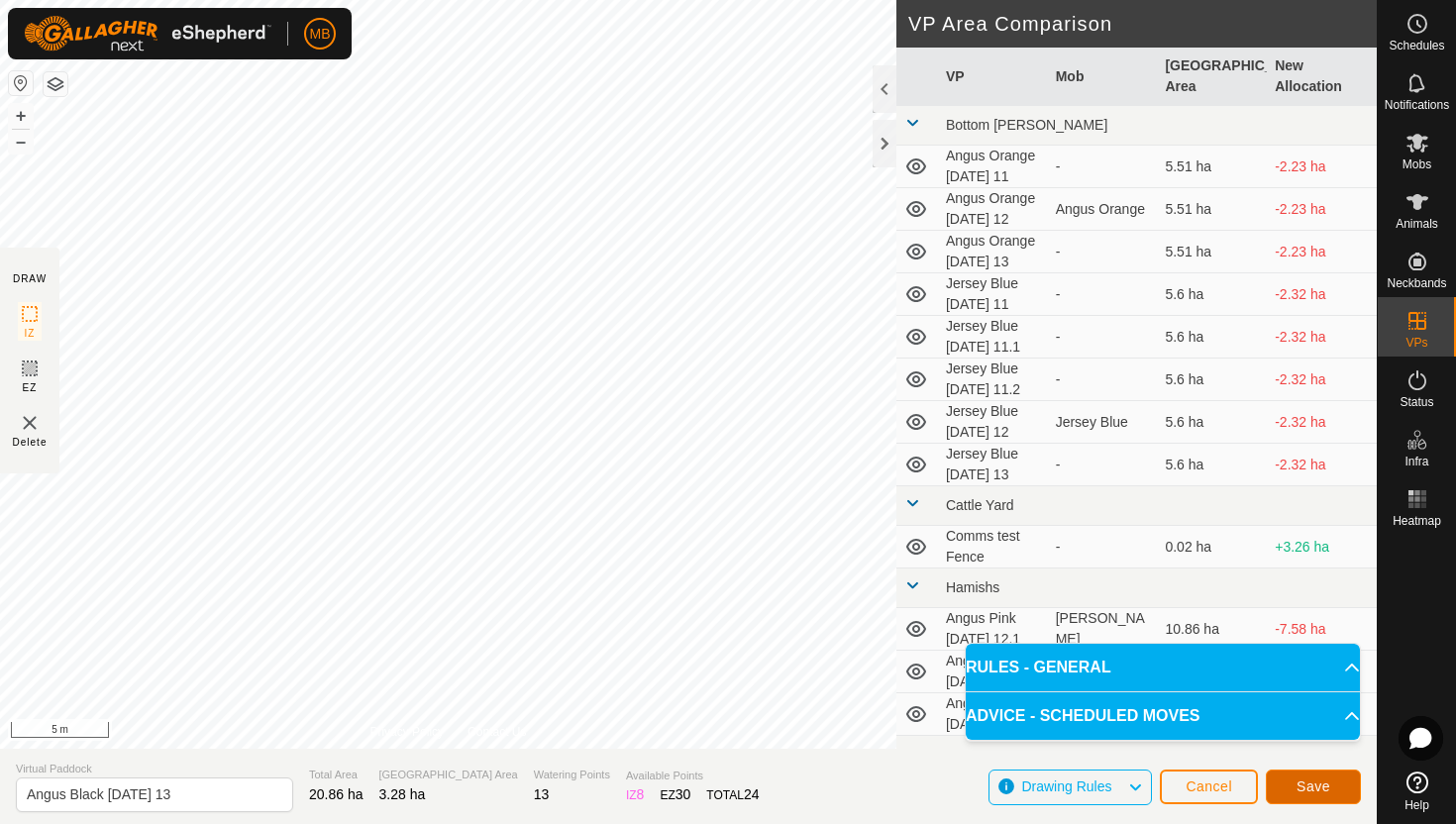
click at [1331, 783] on button "Save" at bounding box center [1314, 786] width 95 height 35
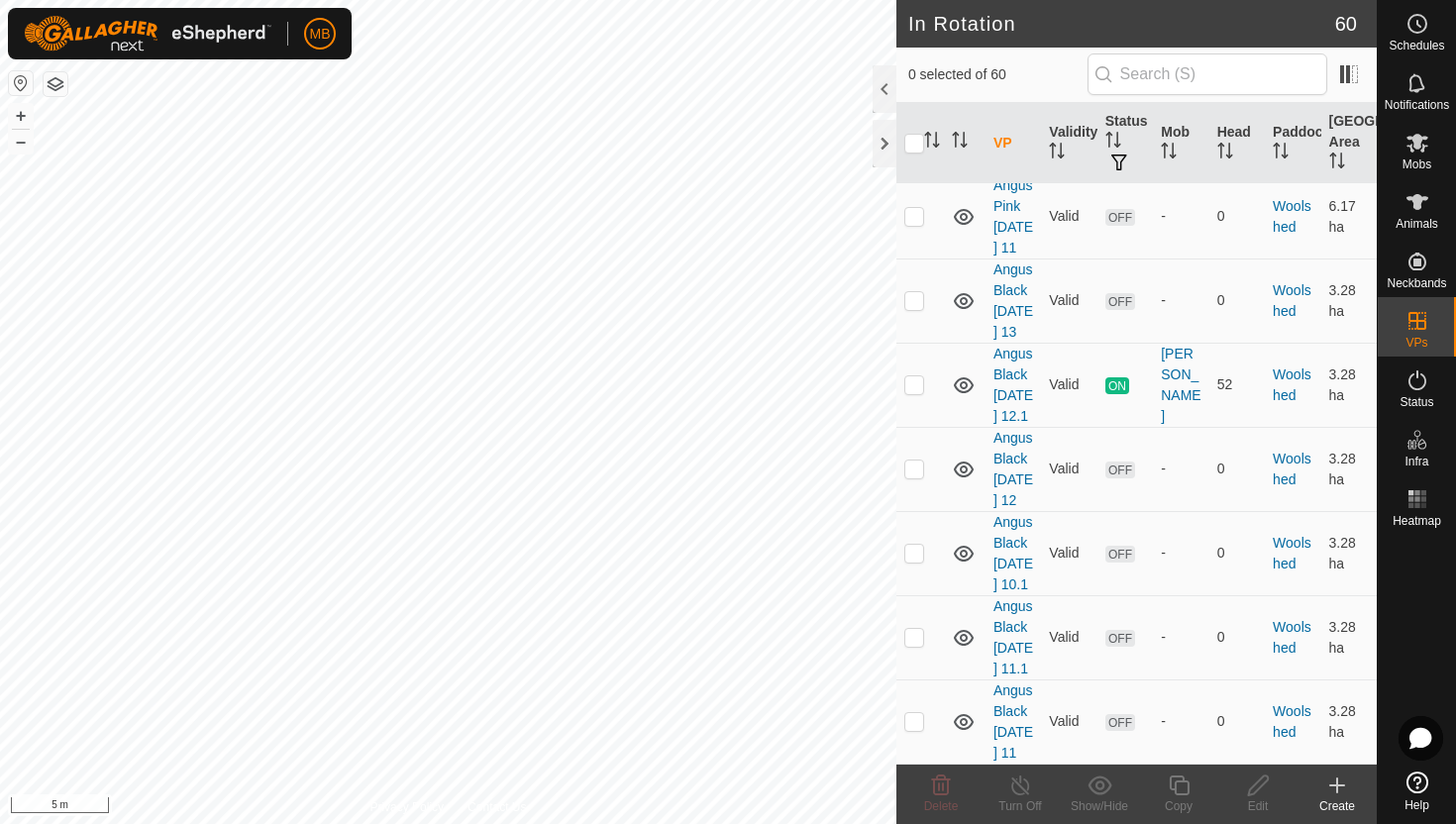
scroll to position [5962, 0]
click at [913, 308] on p-checkbox at bounding box center [914, 300] width 20 height 16
checkbox input "true"
click at [1183, 779] on icon at bounding box center [1179, 785] width 25 height 24
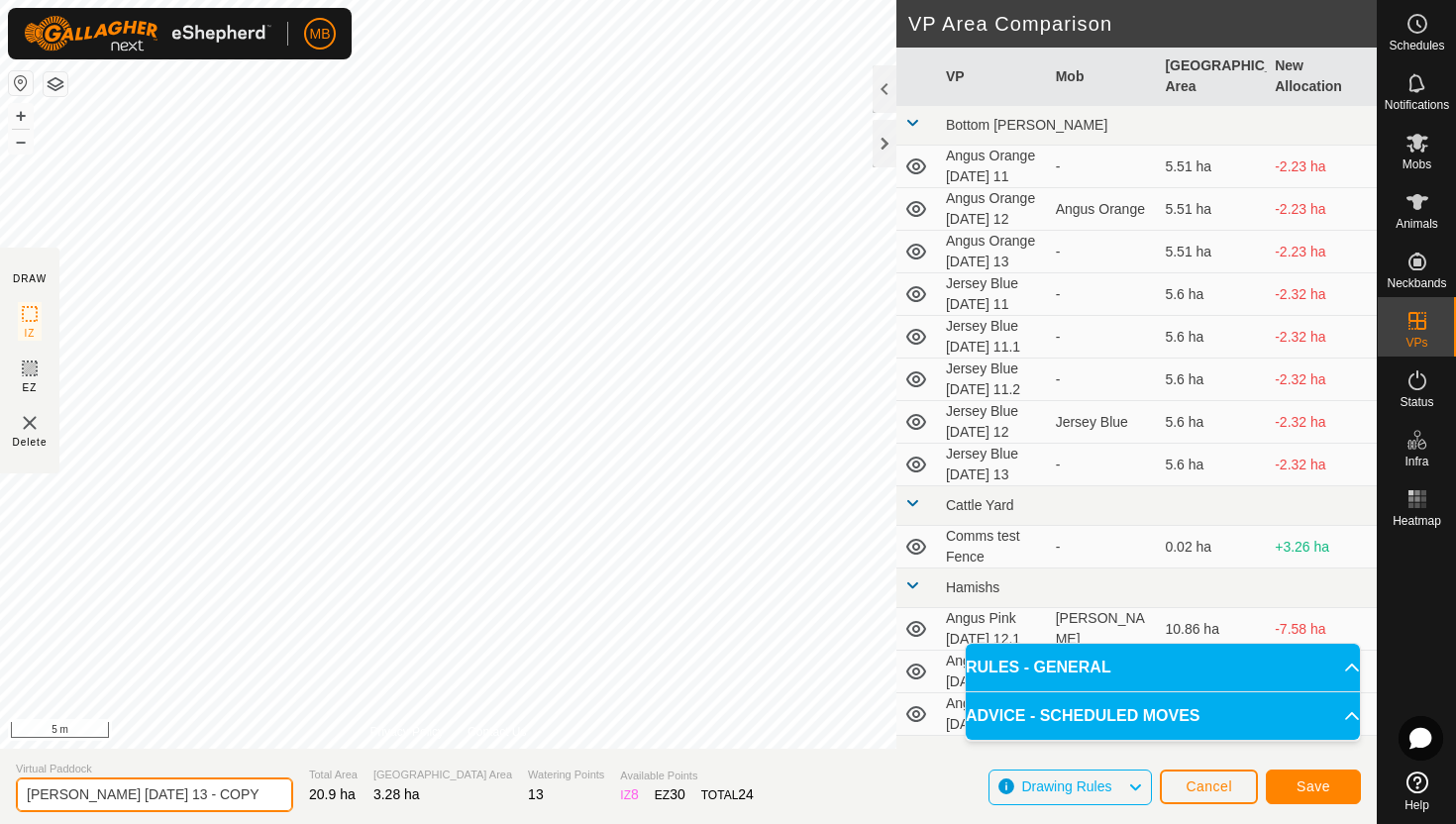
click at [248, 797] on input "Angus Black Wednesday 13 - COPY" at bounding box center [154, 794] width 277 height 35
type input "Angus Black [DATE] 13.1"
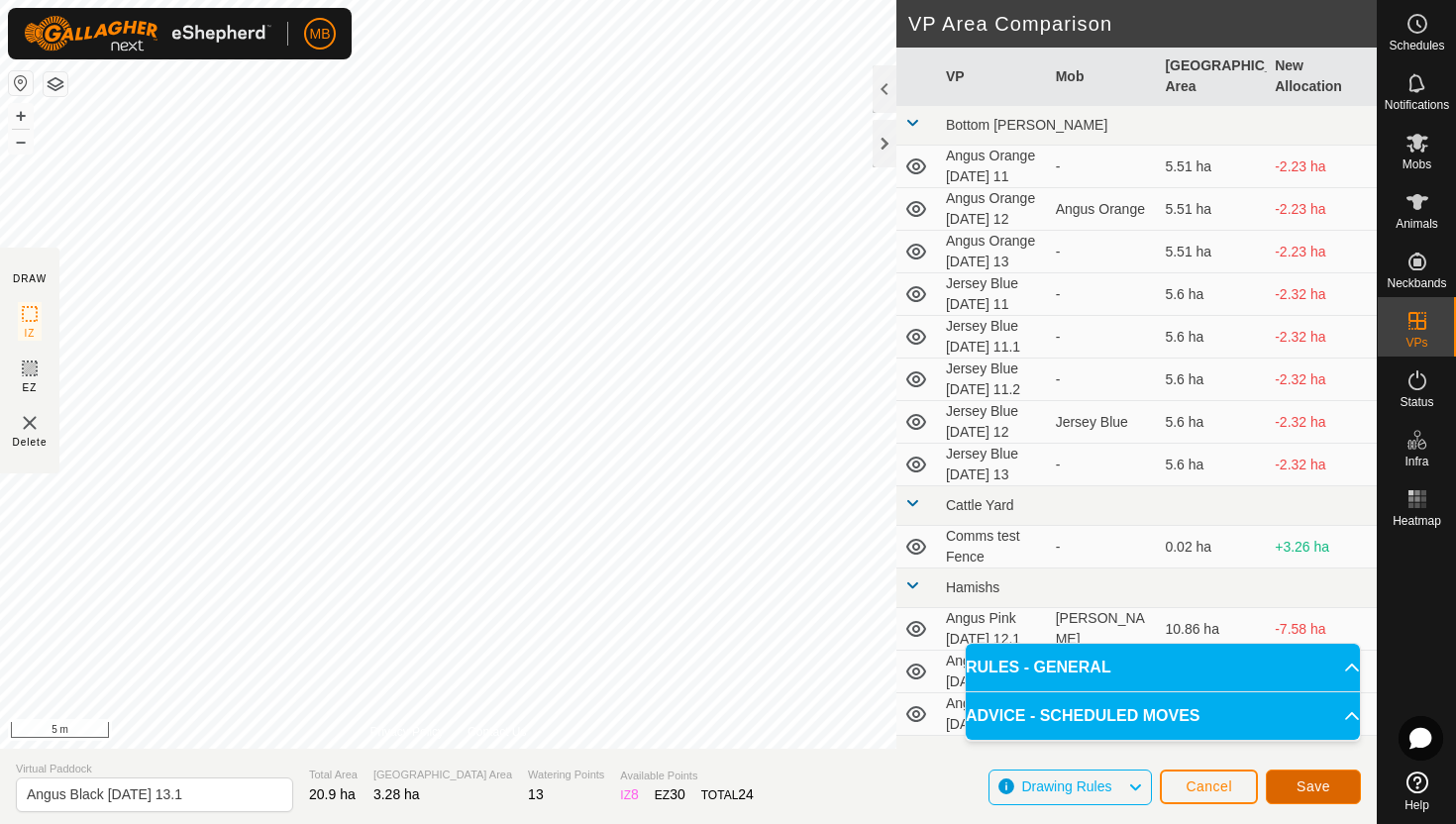
click at [1322, 781] on span "Save" at bounding box center [1314, 786] width 34 height 16
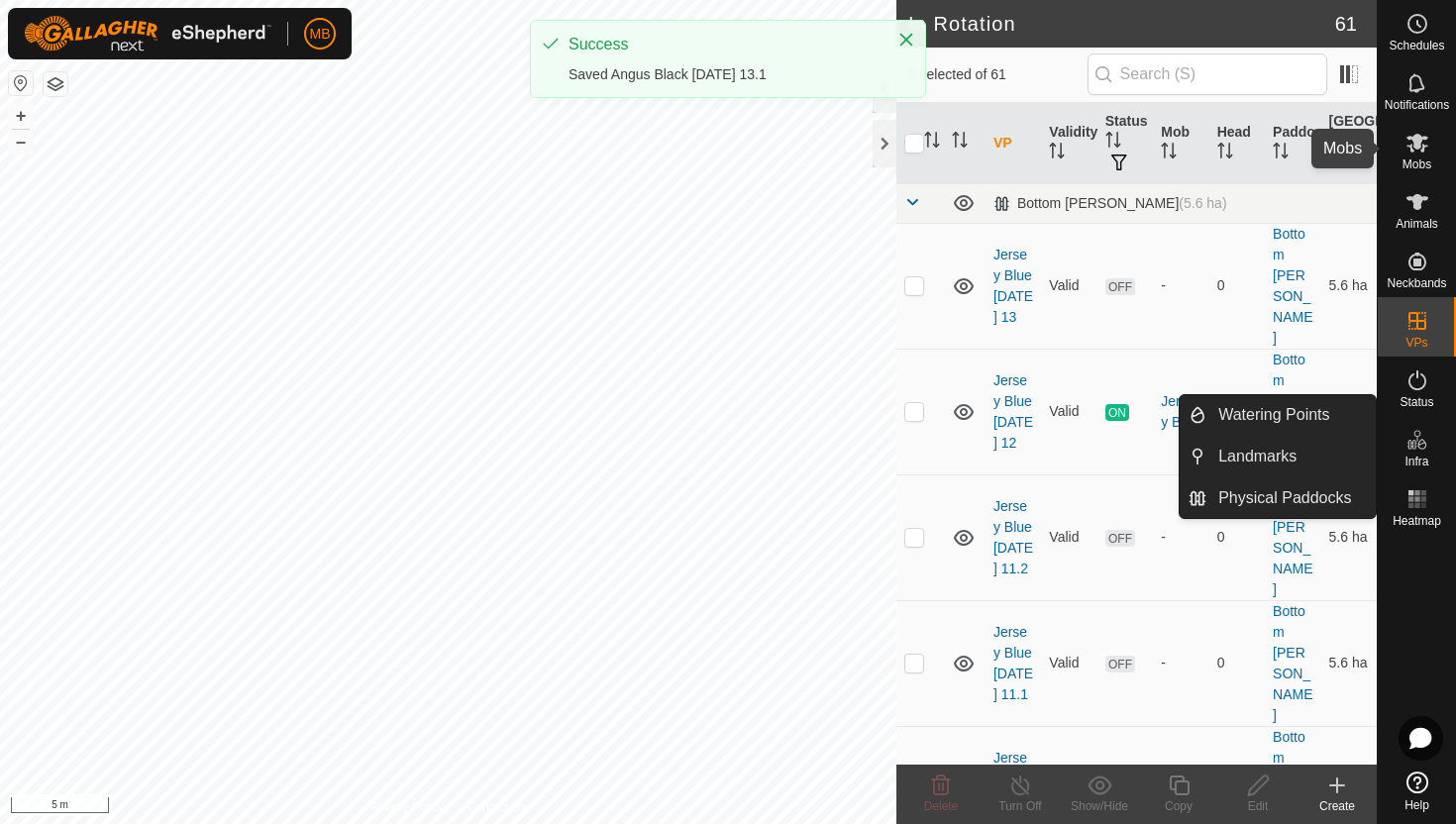
click at [1421, 144] on icon at bounding box center [1417, 142] width 24 height 24
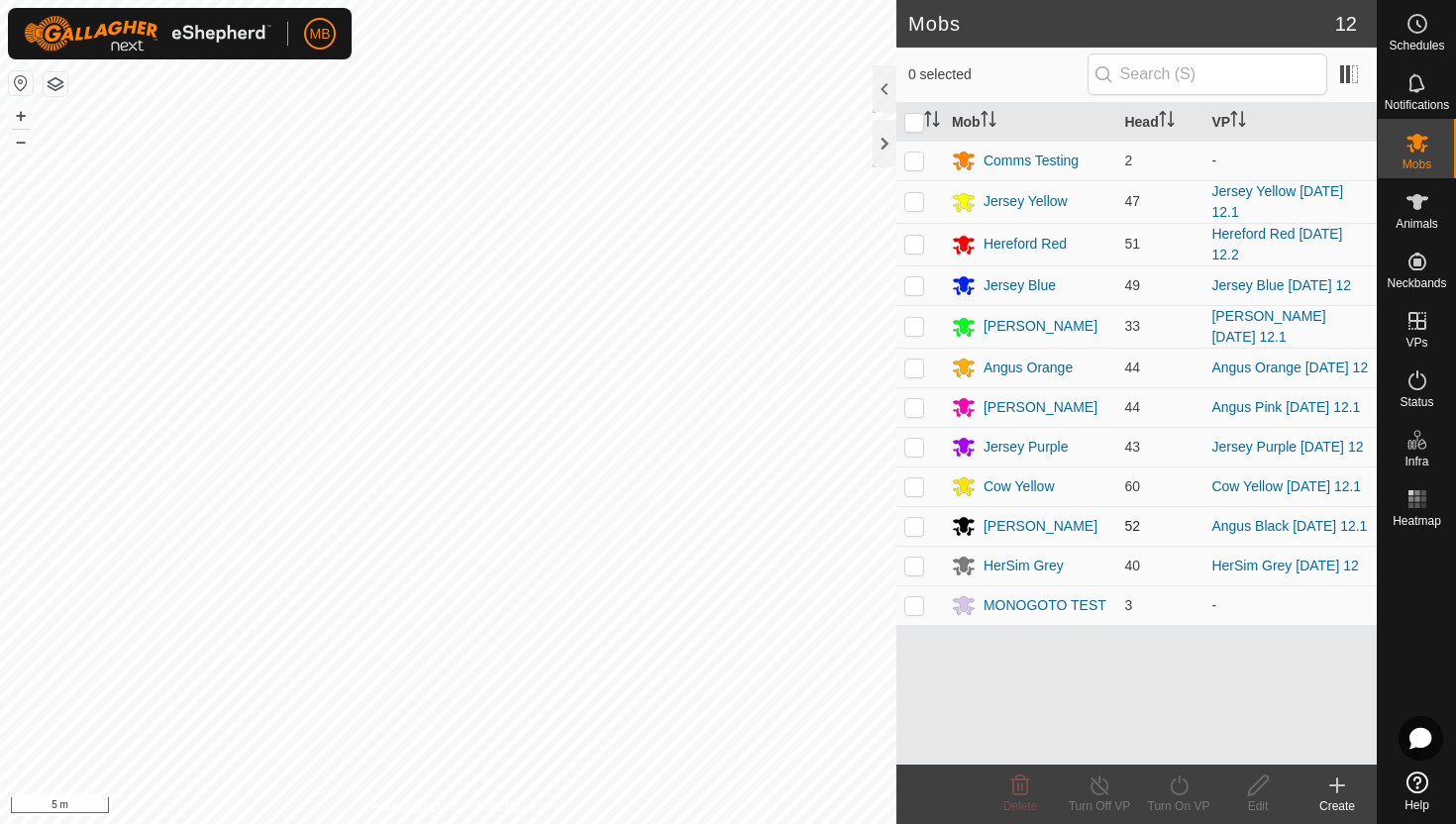
click at [911, 534] on p-checkbox at bounding box center [914, 526] width 20 height 16
checkbox input "true"
click at [1182, 785] on icon at bounding box center [1179, 785] width 25 height 24
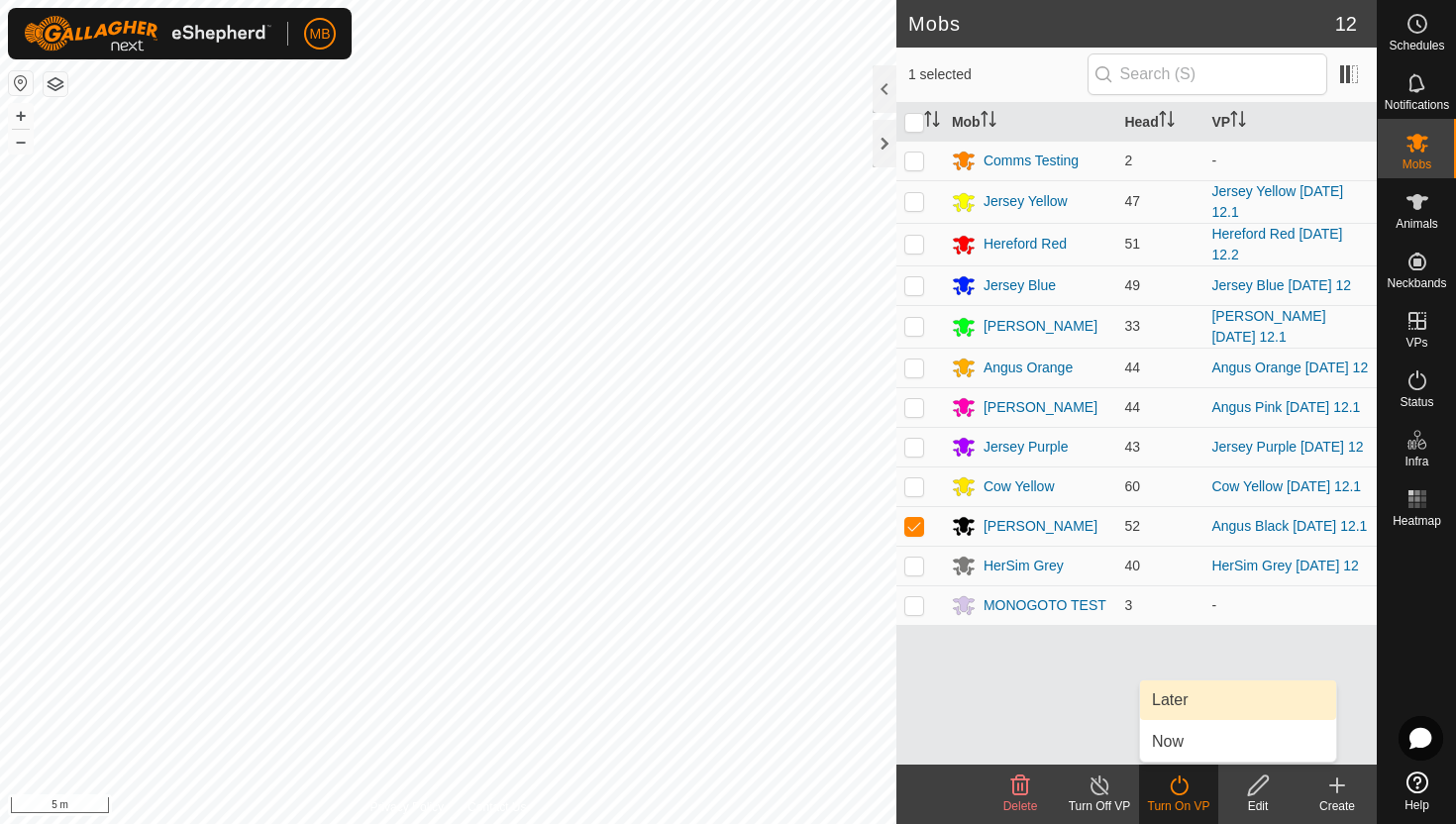
click at [1200, 697] on link "Later" at bounding box center [1237, 700] width 196 height 40
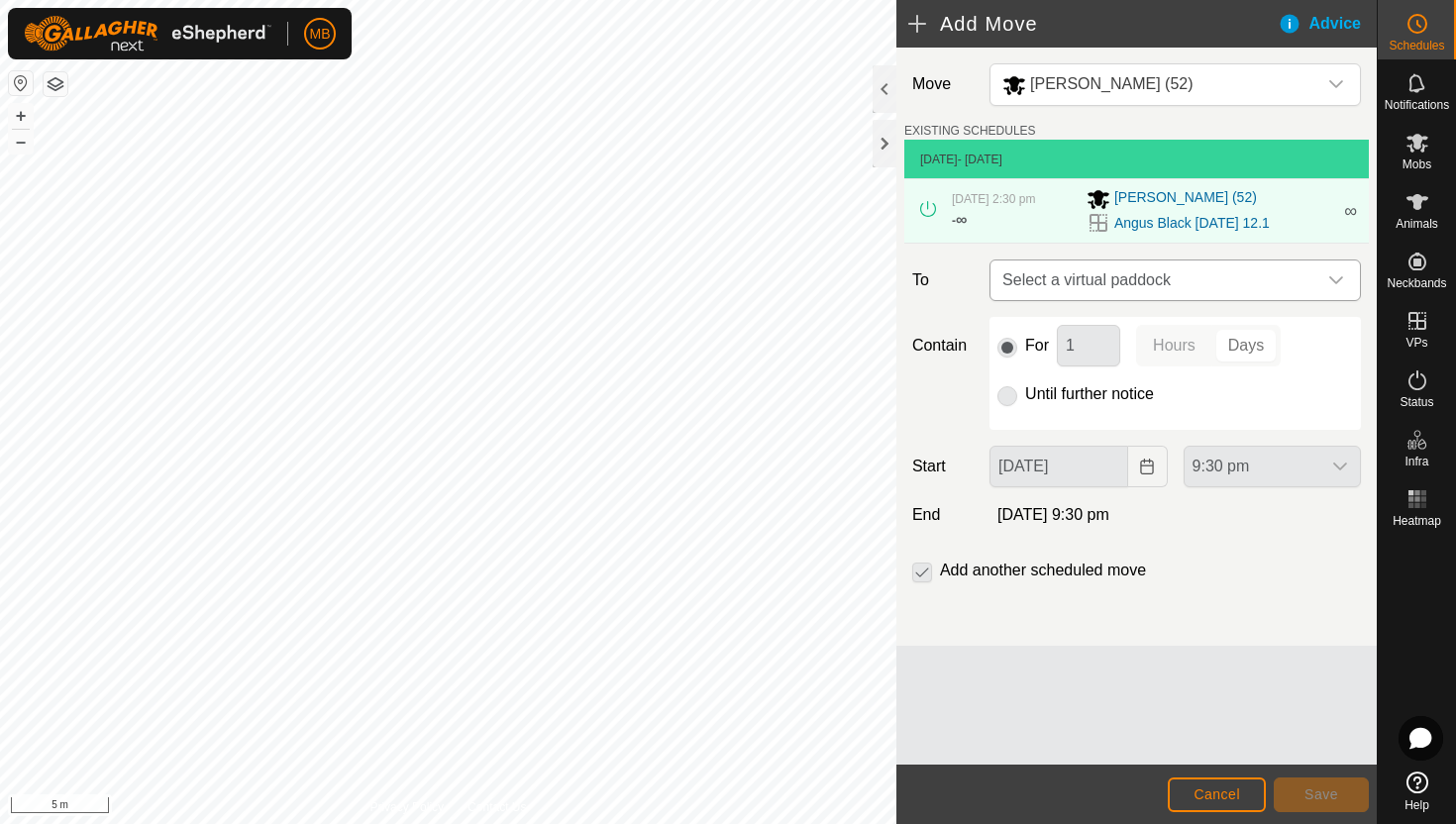
click at [1340, 284] on icon "dropdown trigger" at bounding box center [1337, 280] width 16 height 16
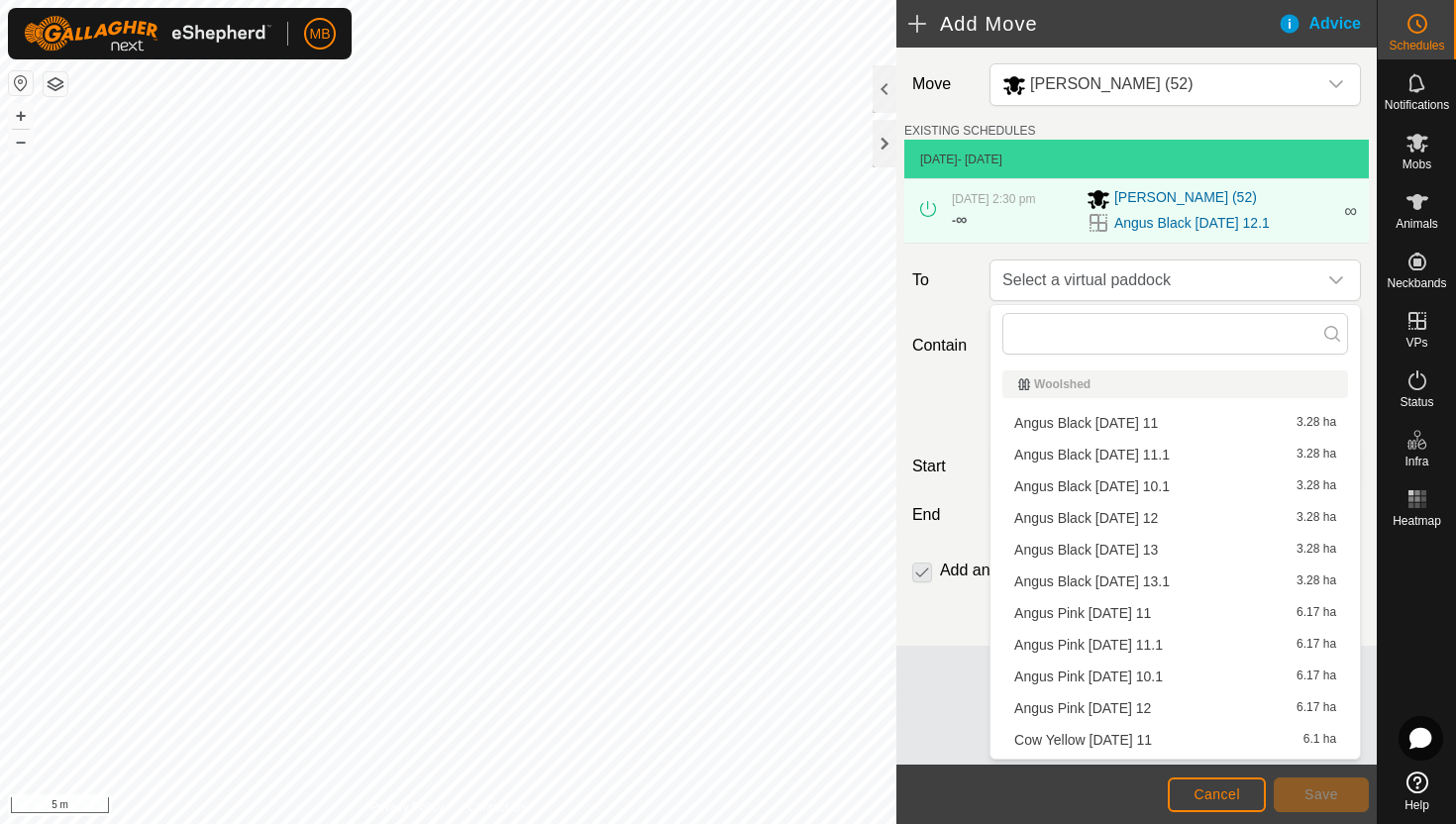
click at [1177, 548] on li "Angus Black Wednesday 13 3.28 ha" at bounding box center [1176, 550] width 346 height 30
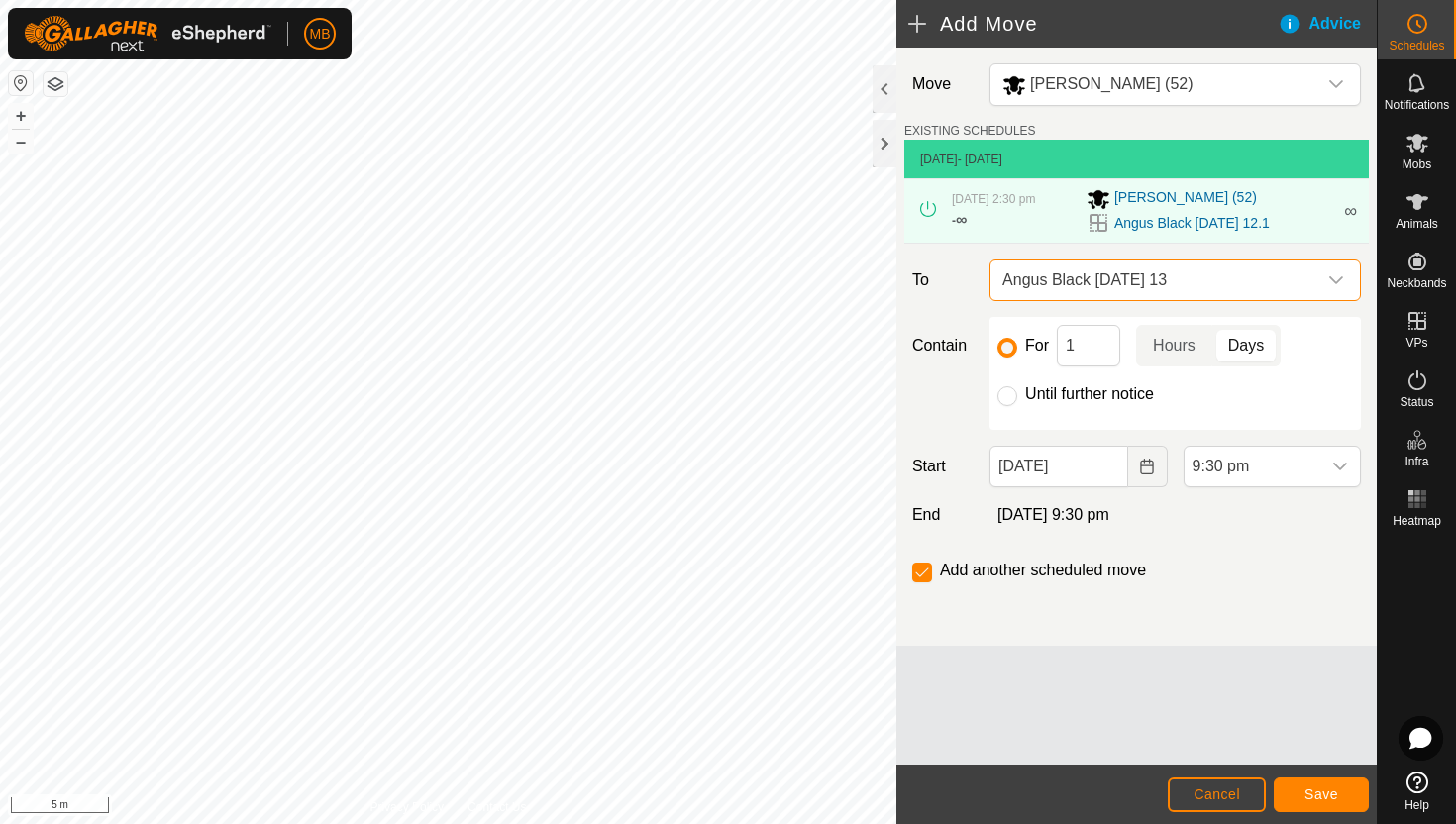
click at [1125, 395] on label "Until further notice" at bounding box center [1089, 394] width 128 height 16
click at [1017, 395] on input "Until further notice" at bounding box center [1007, 396] width 20 height 20
radio input "true"
checkbox input "false"
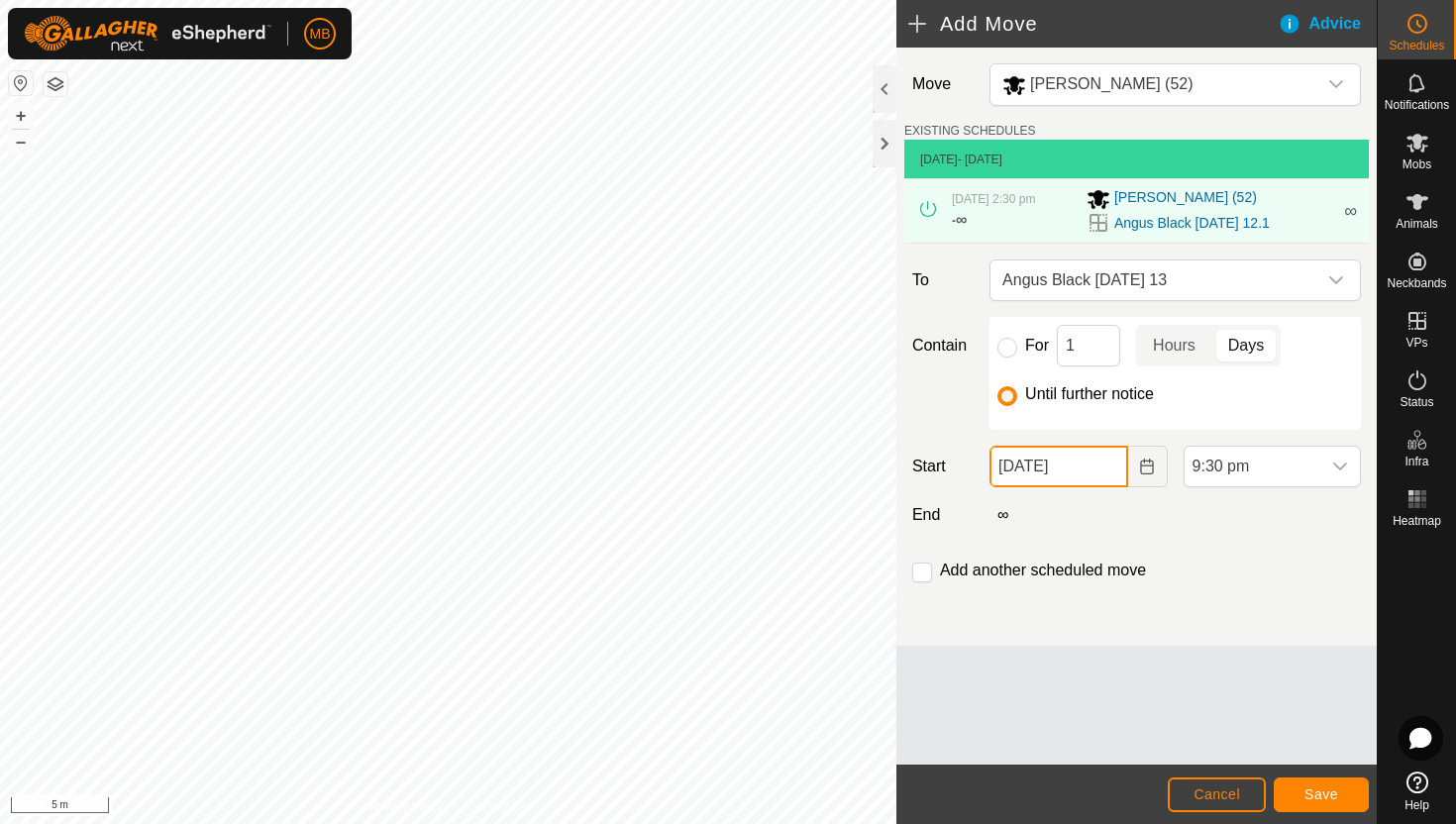
click at [1106, 465] on input "12 Aug, 2025" at bounding box center [1058, 466] width 137 height 42
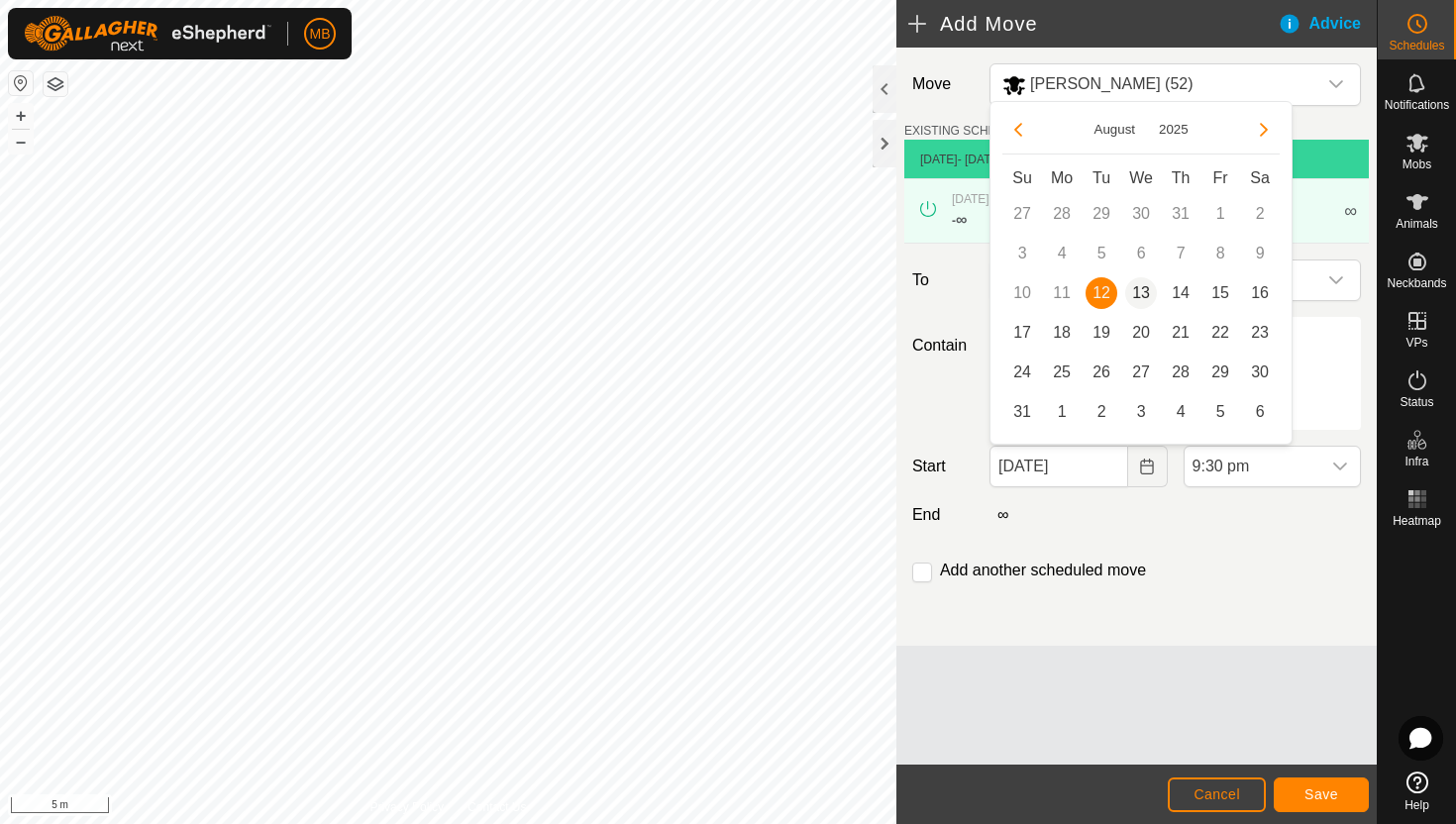
click at [1141, 286] on span "13" at bounding box center [1141, 293] width 32 height 32
type input "[DATE]"
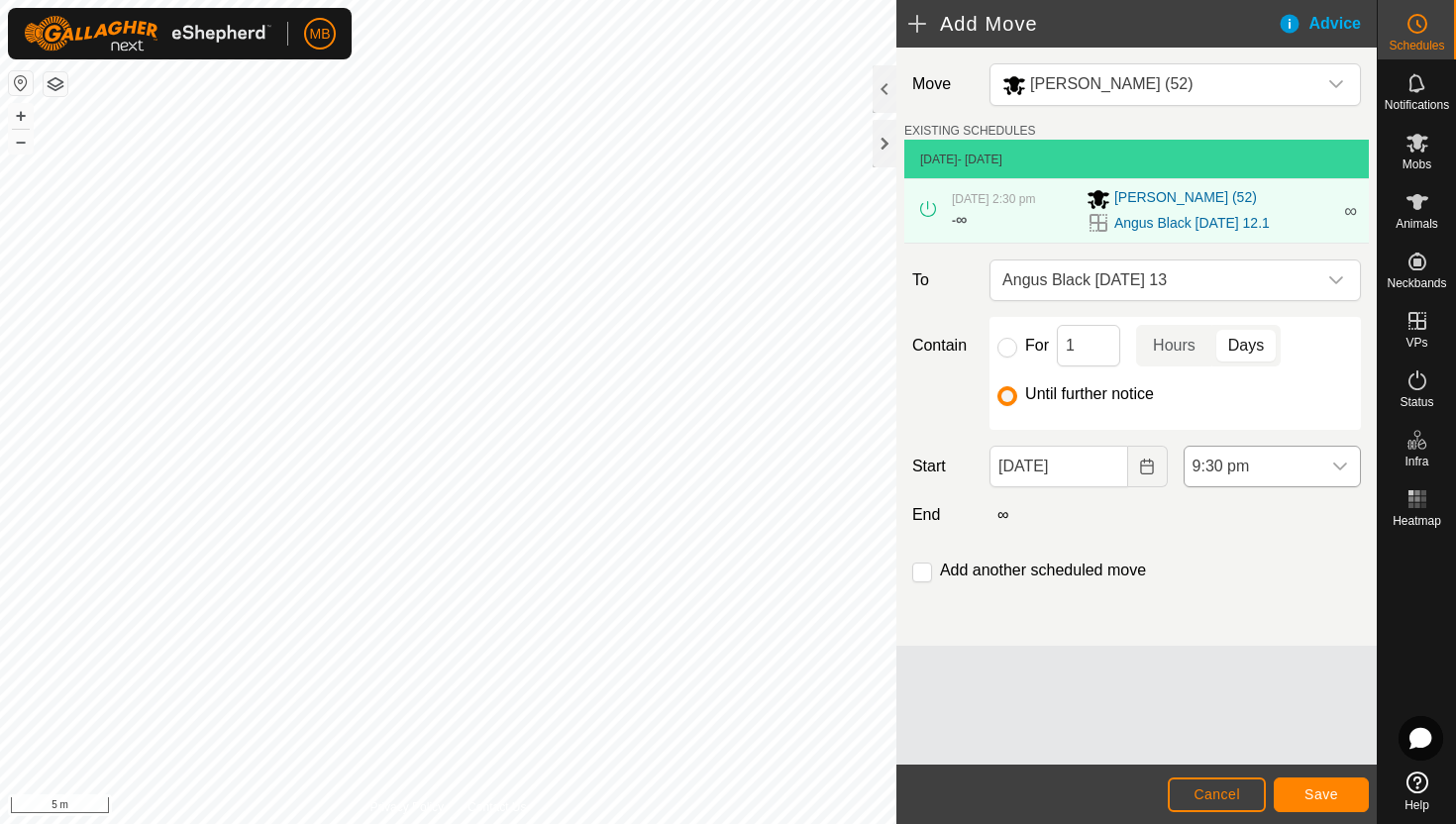
click at [1276, 461] on span "9:30 pm" at bounding box center [1252, 466] width 135 height 40
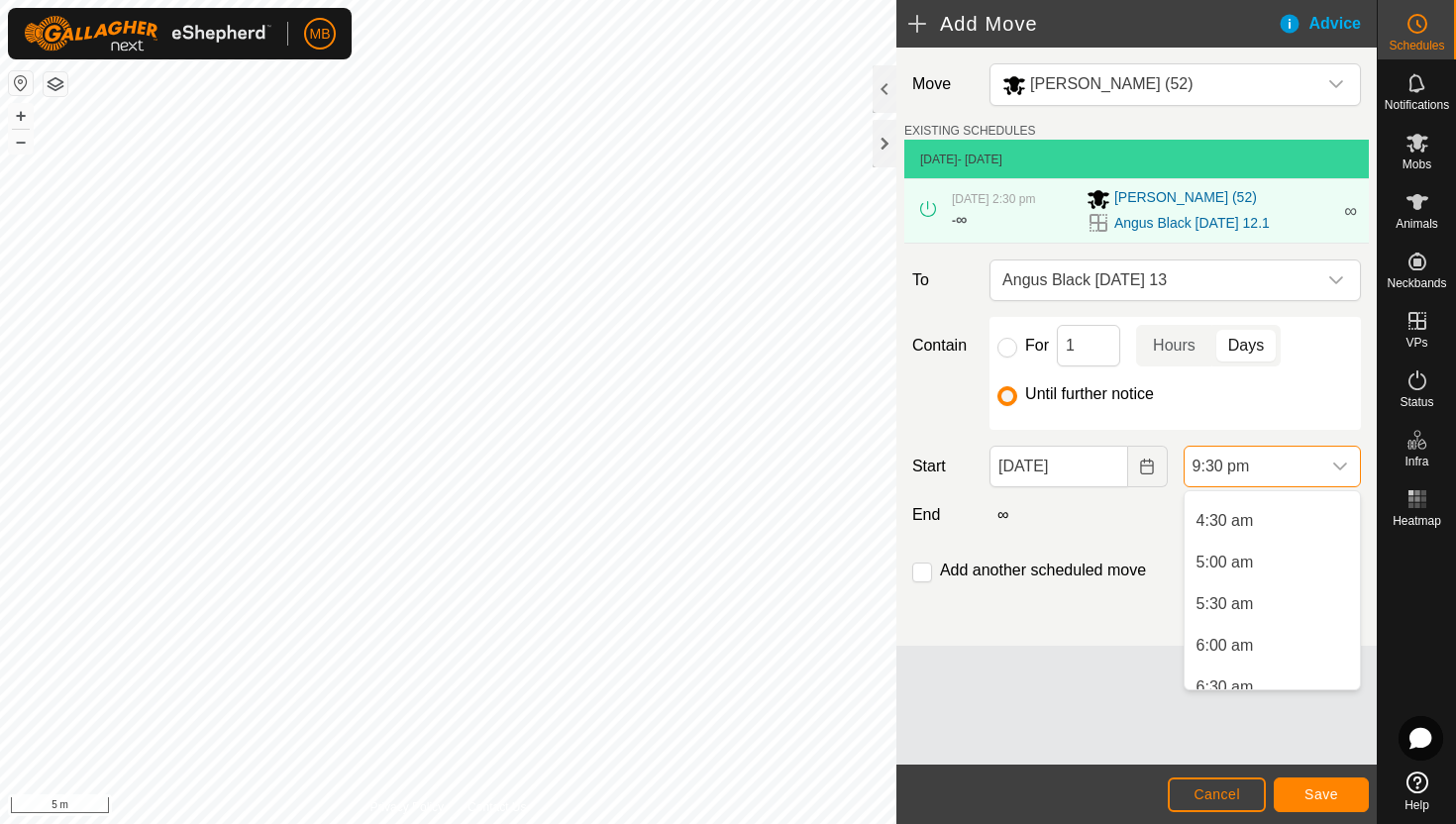
scroll to position [358, 0]
click at [1283, 613] on li "5:30 am" at bounding box center [1272, 611] width 175 height 40
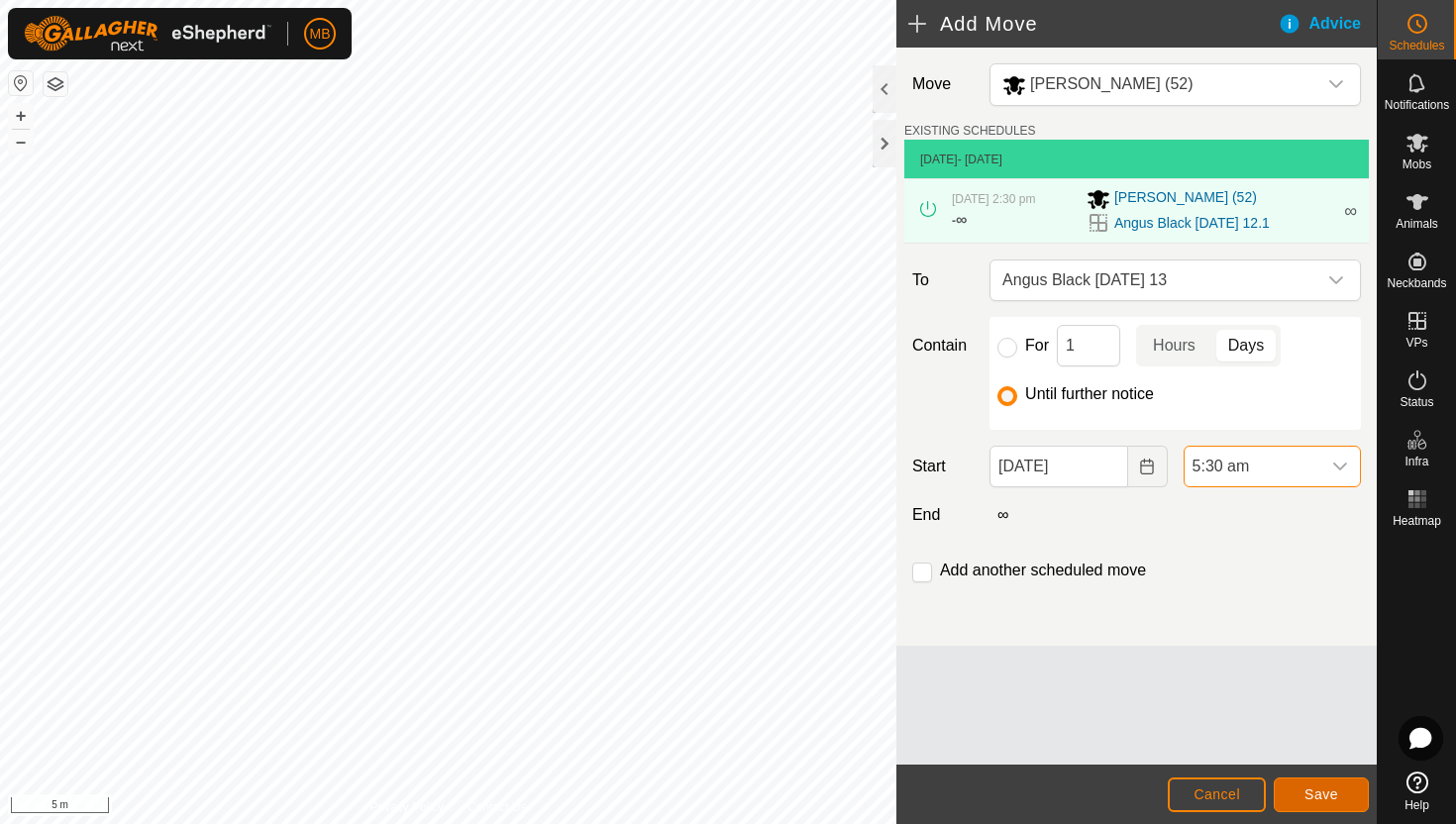
click at [1327, 791] on span "Save" at bounding box center [1322, 794] width 34 height 16
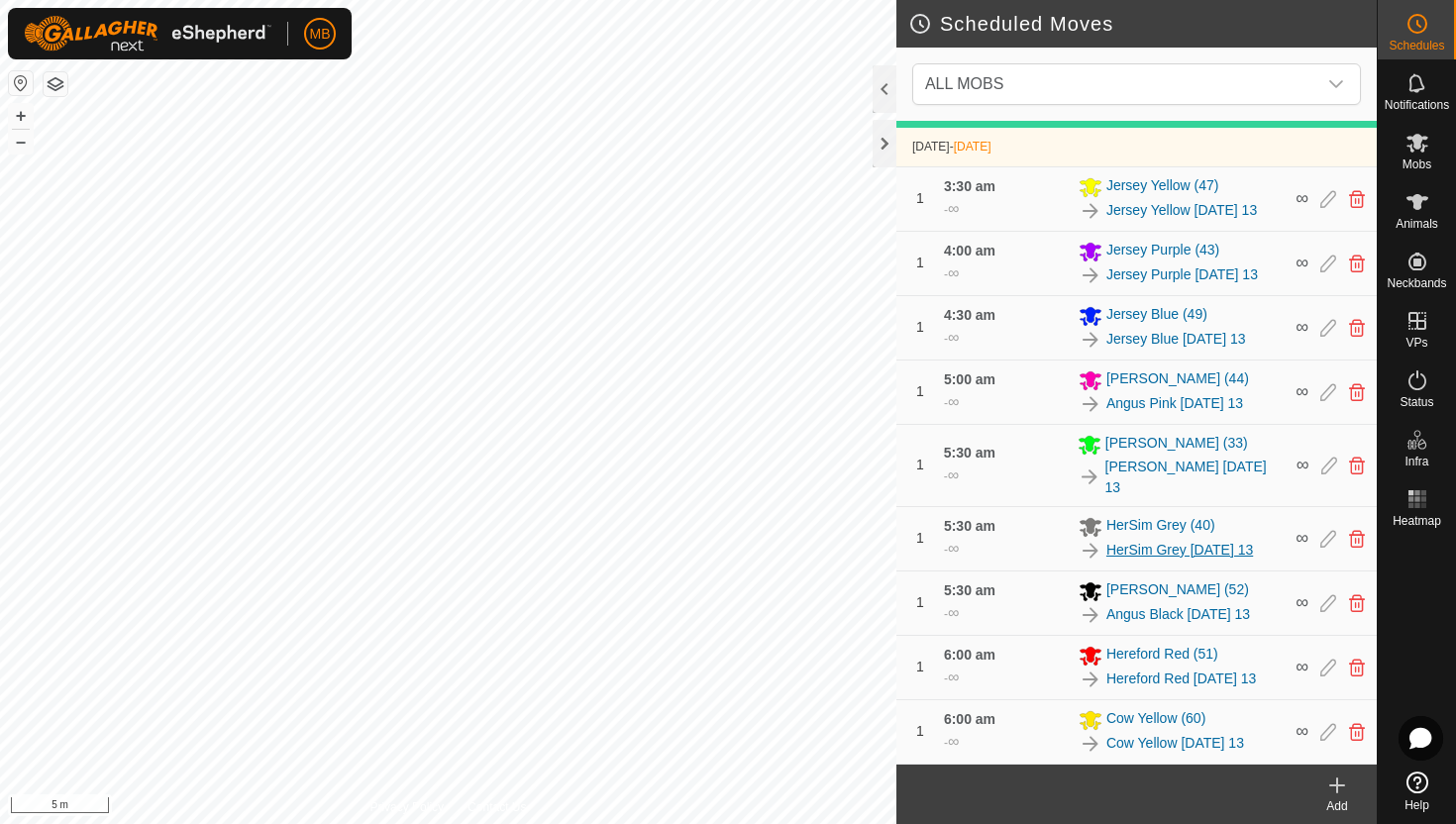
scroll to position [713, 0]
click at [1415, 138] on icon at bounding box center [1417, 142] width 22 height 19
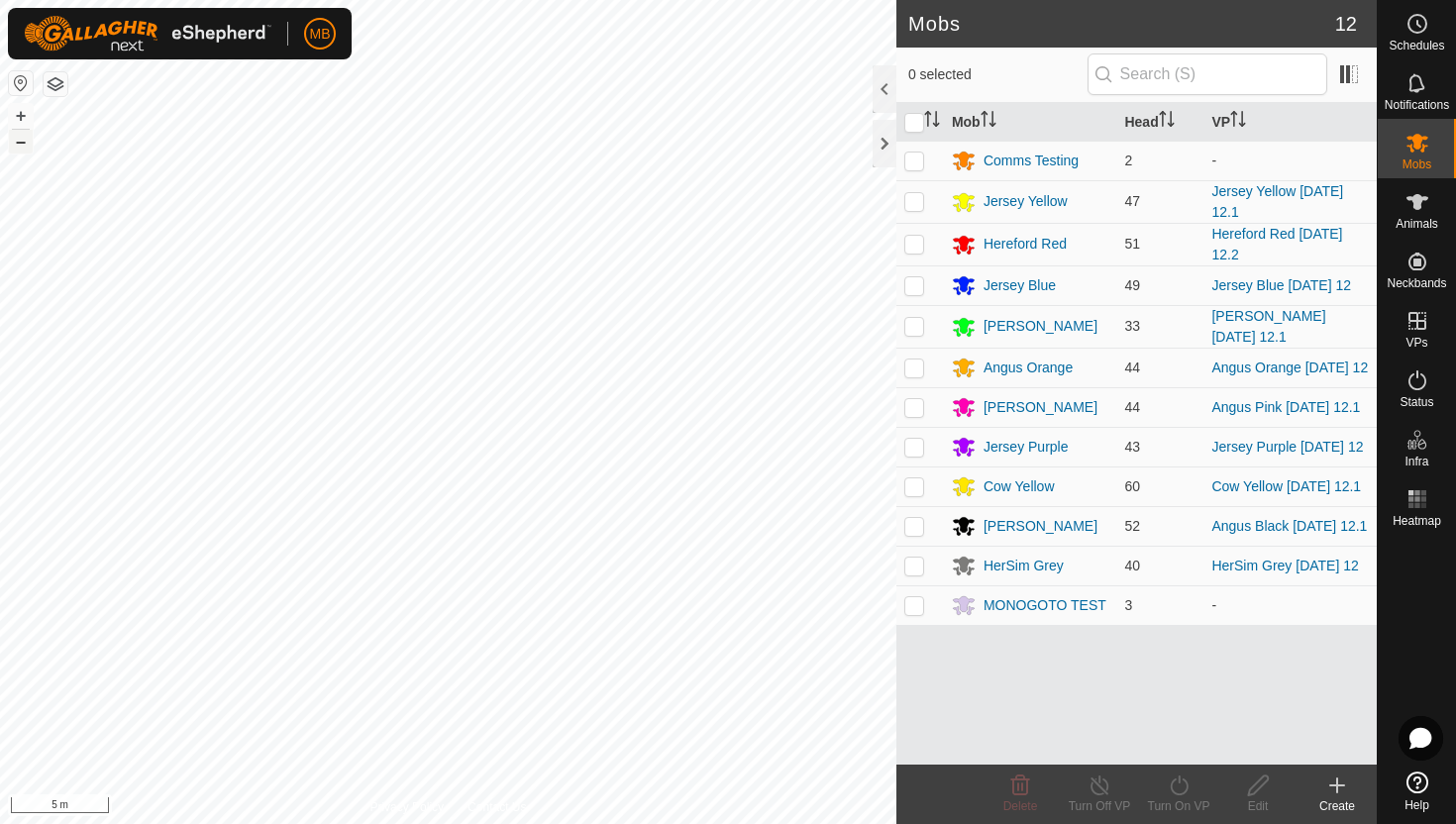
click at [19, 138] on button "–" at bounding box center [21, 141] width 24 height 24
click at [910, 366] on p-checkbox at bounding box center [914, 368] width 20 height 16
checkbox input "true"
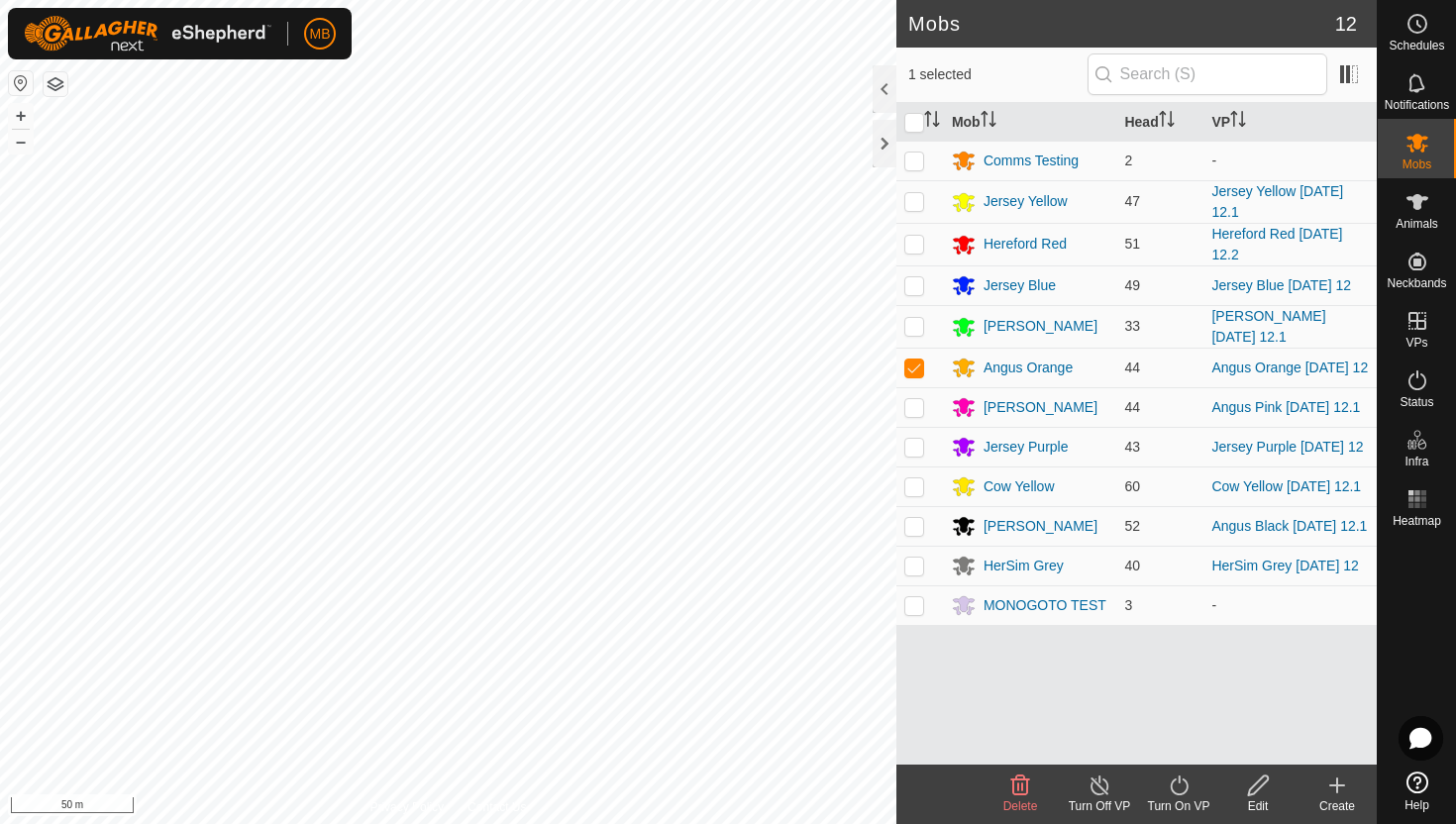
click at [1174, 784] on icon at bounding box center [1179, 785] width 25 height 24
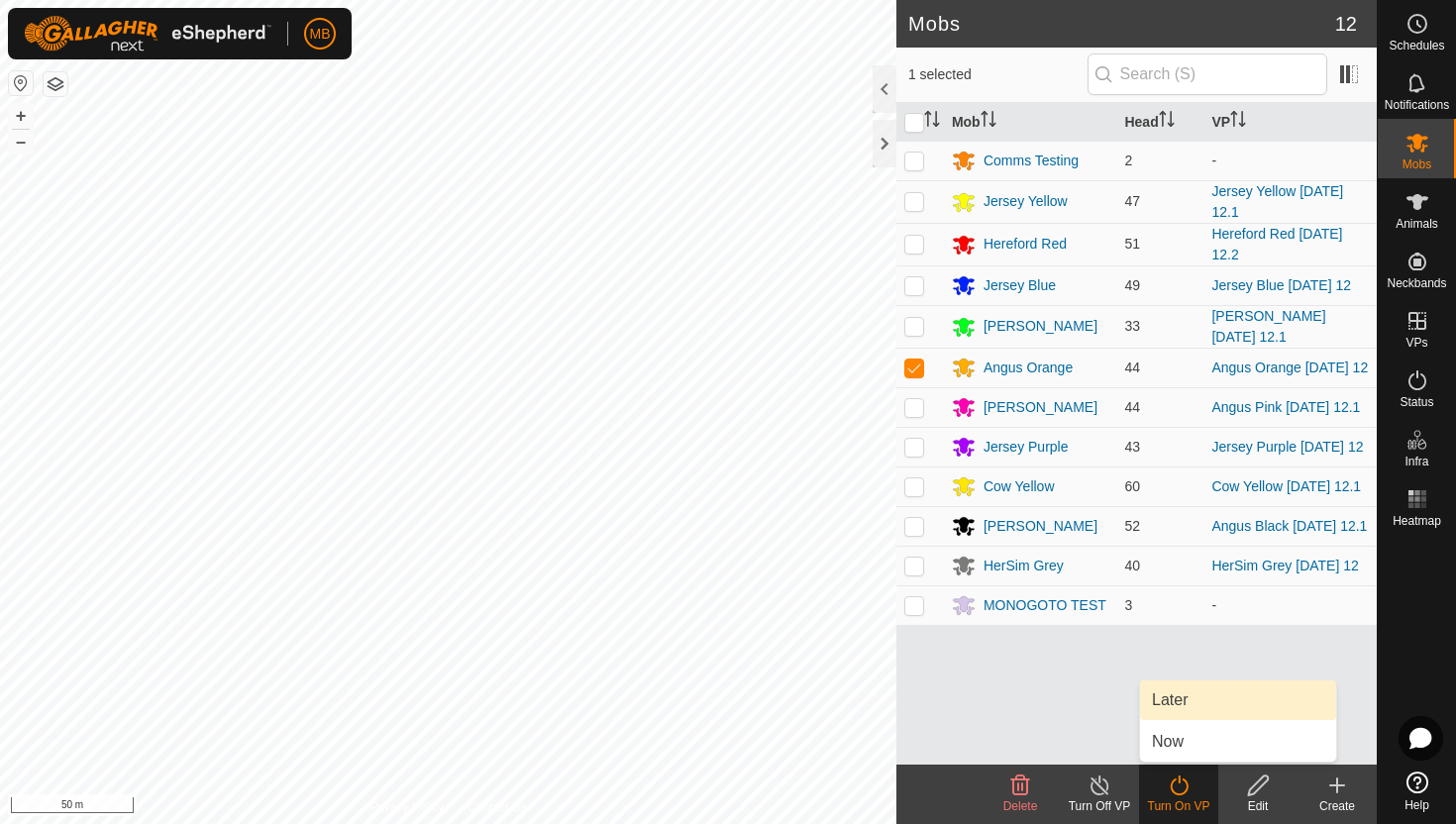
click at [1180, 704] on link "Later" at bounding box center [1237, 700] width 196 height 40
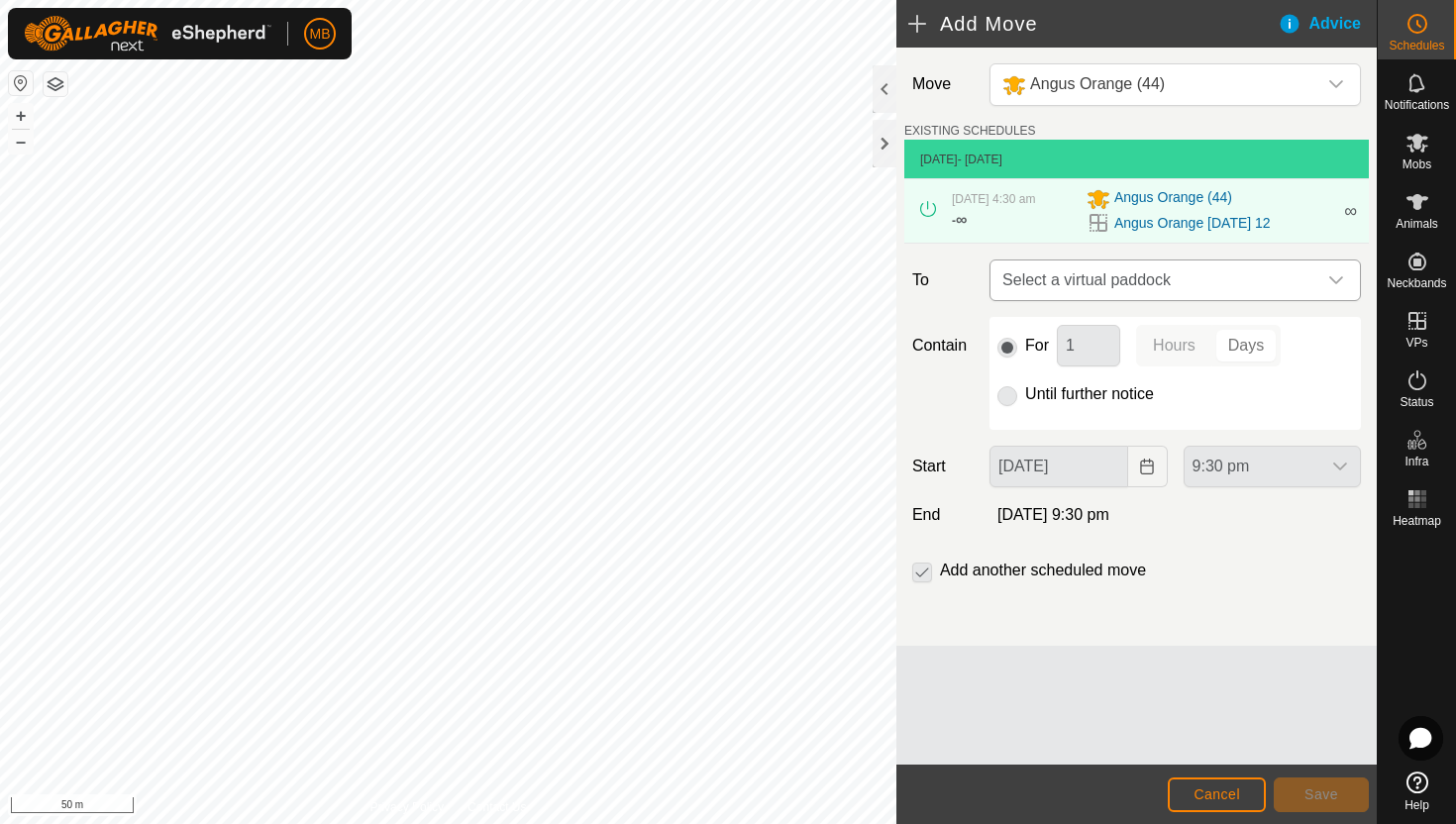
click at [1335, 277] on icon "dropdown trigger" at bounding box center [1337, 280] width 16 height 16
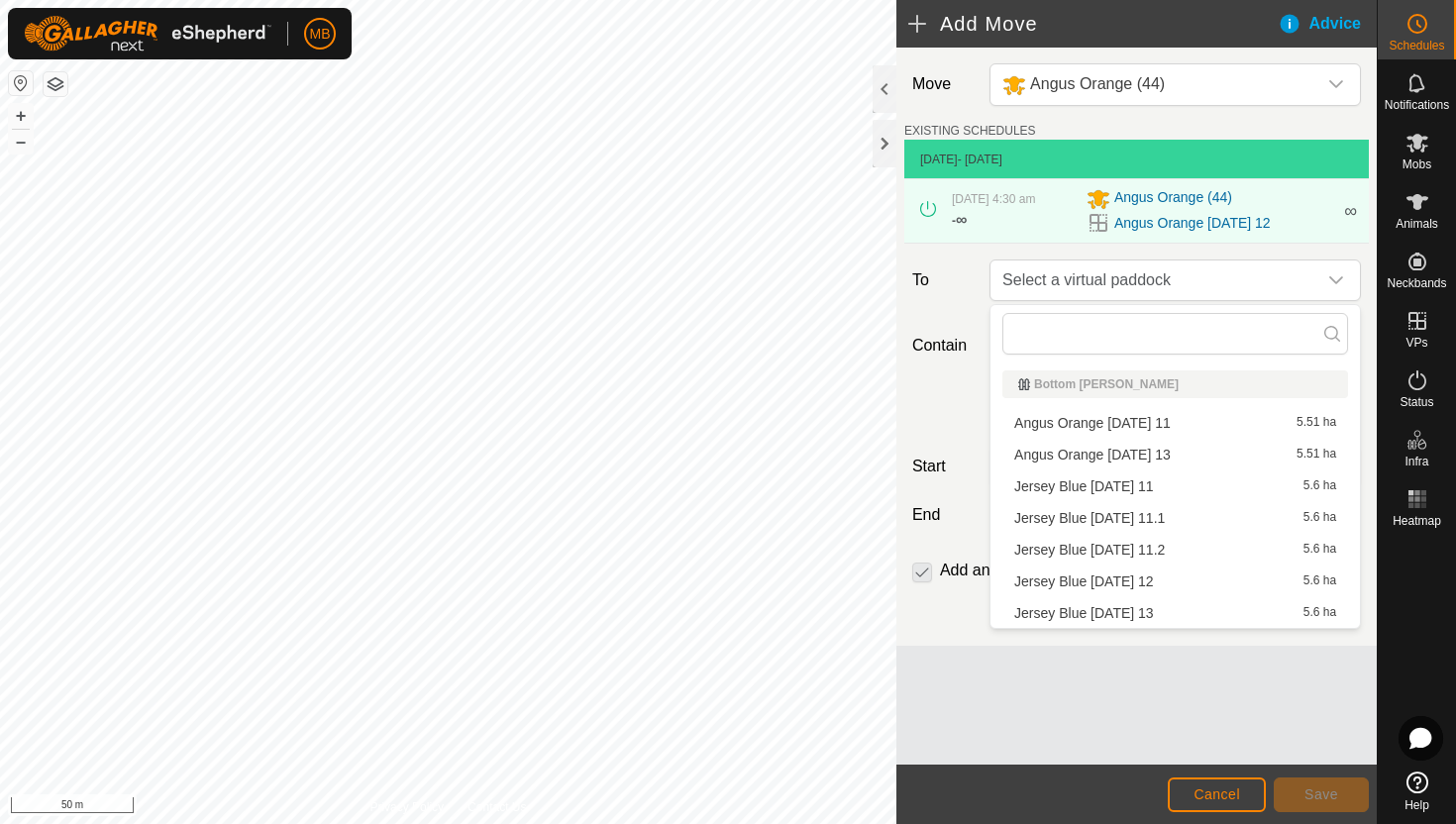
click at [1196, 455] on li "Angus Orange Wednesday 13 5.51 ha" at bounding box center [1176, 454] width 346 height 30
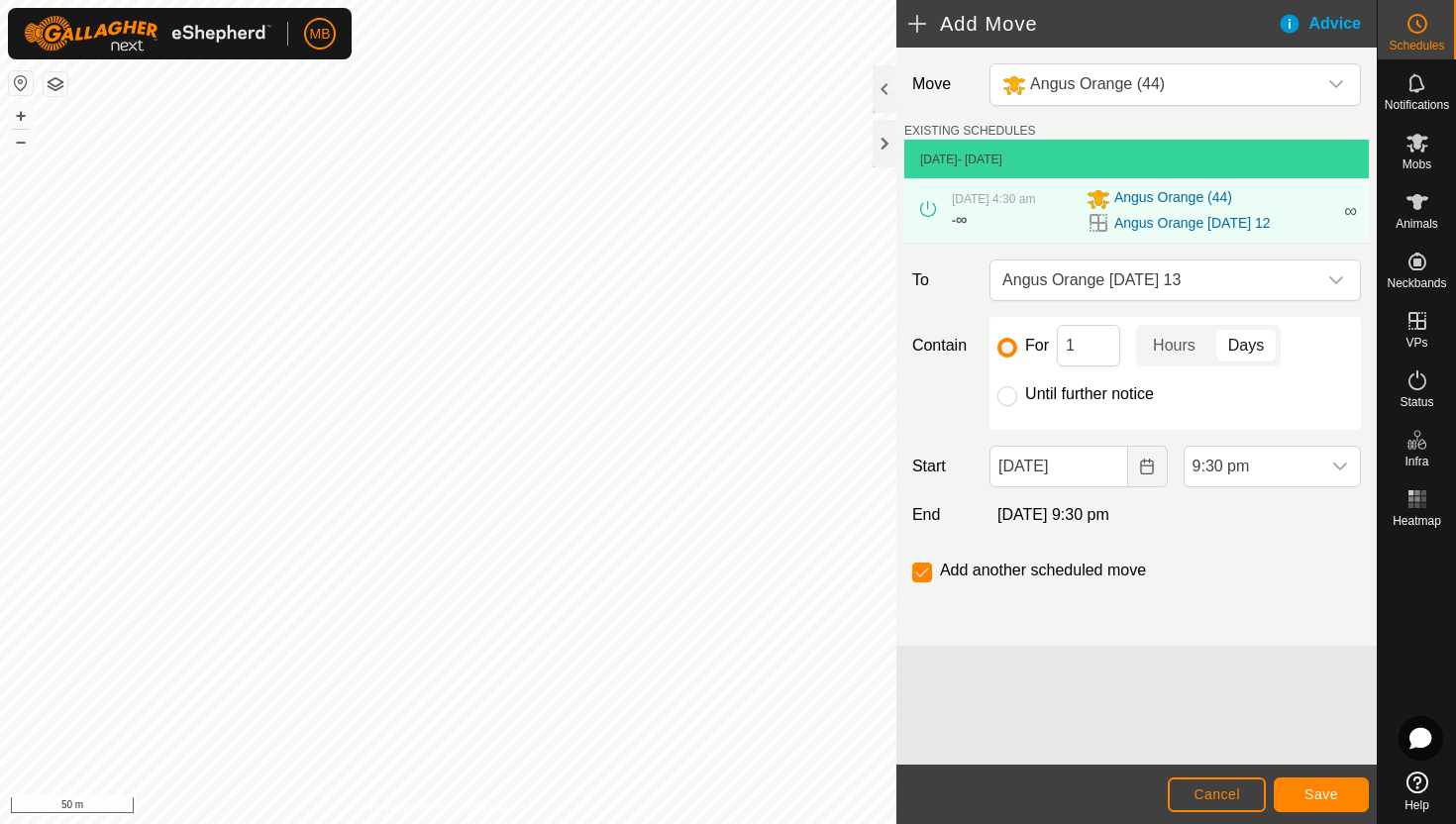
click at [1103, 392] on label "Until further notice" at bounding box center [1089, 394] width 128 height 16
click at [1017, 392] on input "Until further notice" at bounding box center [1007, 396] width 20 height 20
radio input "true"
checkbox input "false"
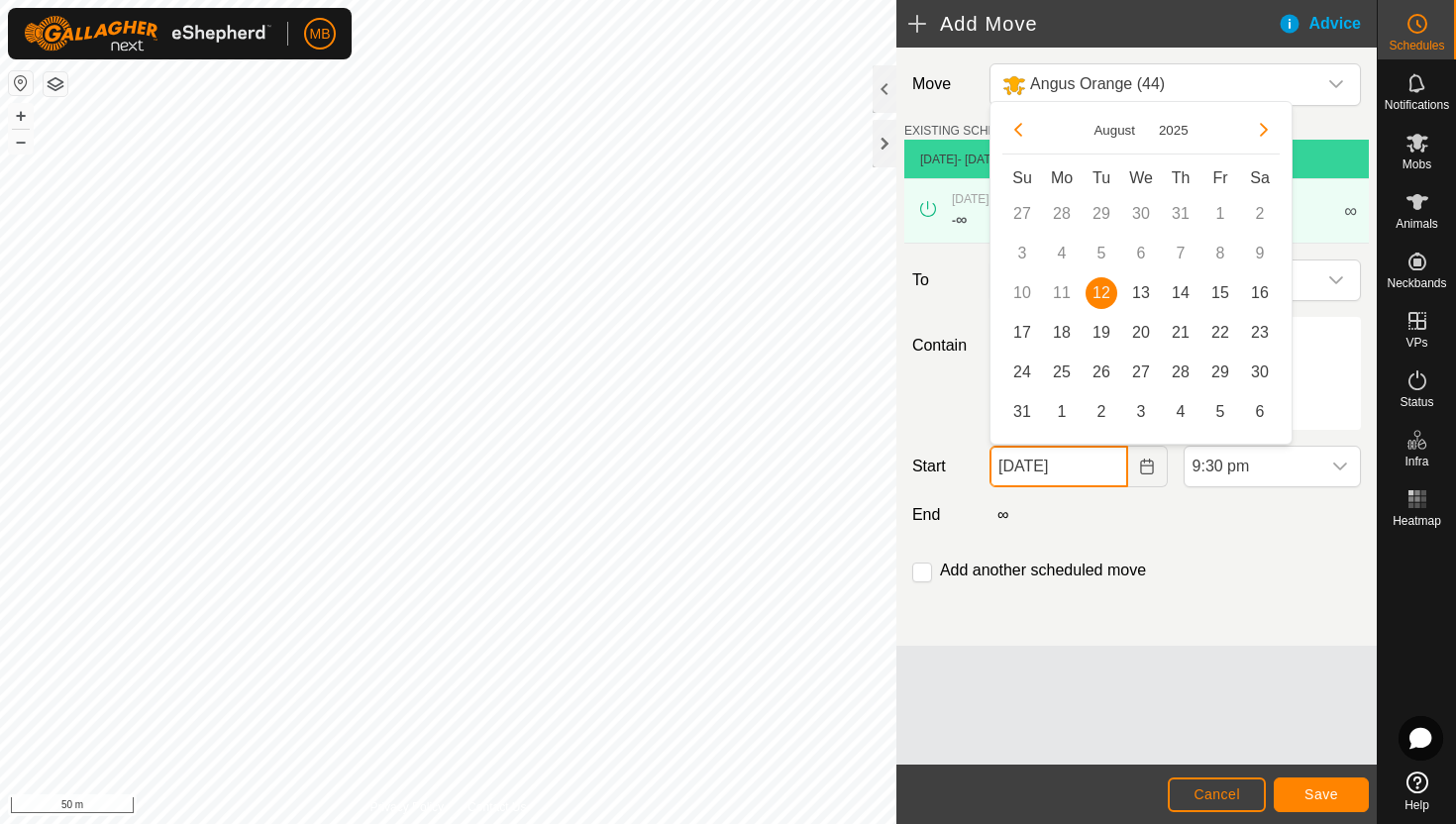
click at [1107, 467] on input "12 Aug, 2025" at bounding box center [1058, 466] width 137 height 42
click at [1143, 294] on span "13" at bounding box center [1141, 293] width 32 height 32
type input "13 Aug, 2025"
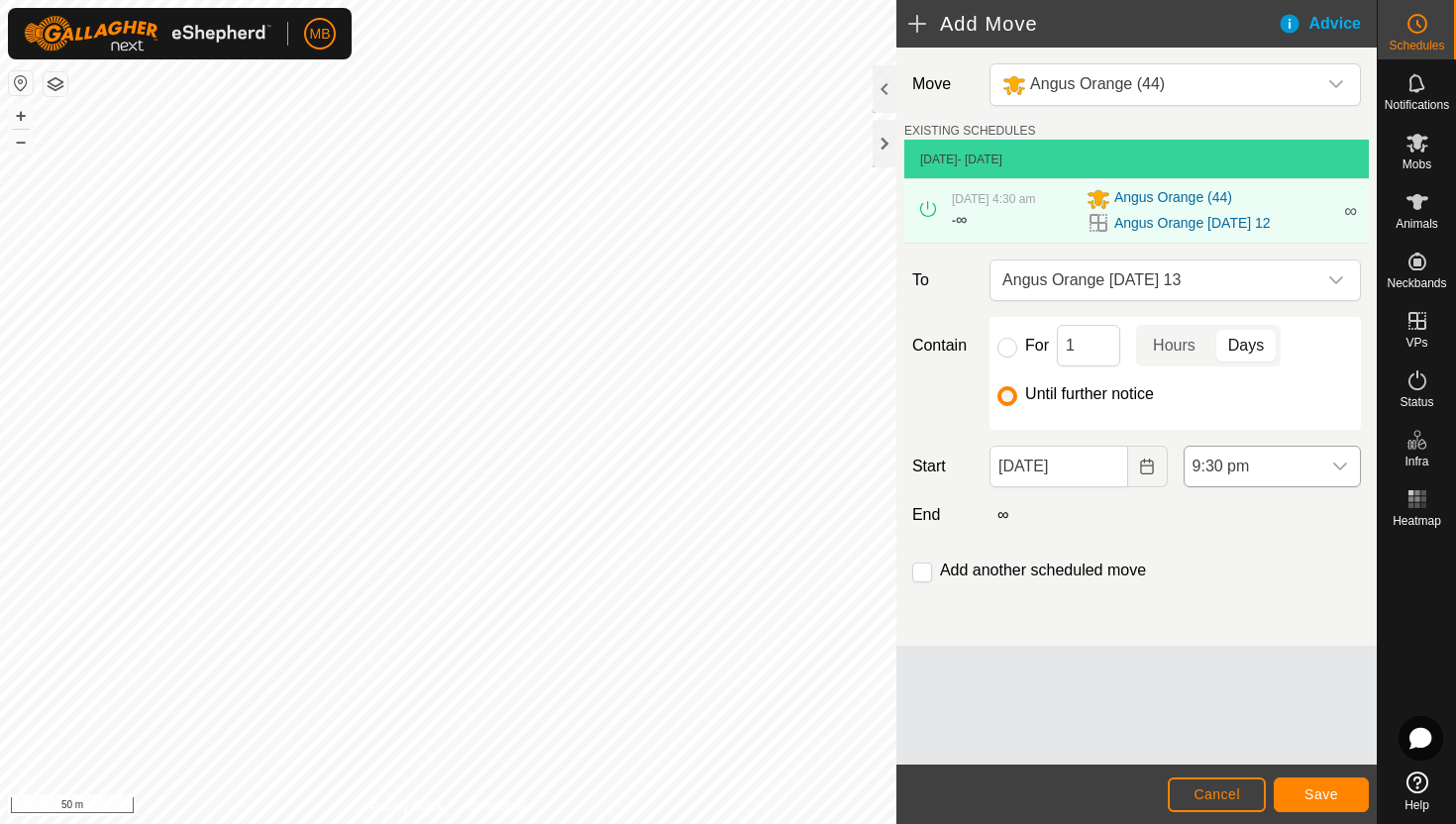
click at [1313, 464] on span "9:30 pm" at bounding box center [1252, 466] width 135 height 40
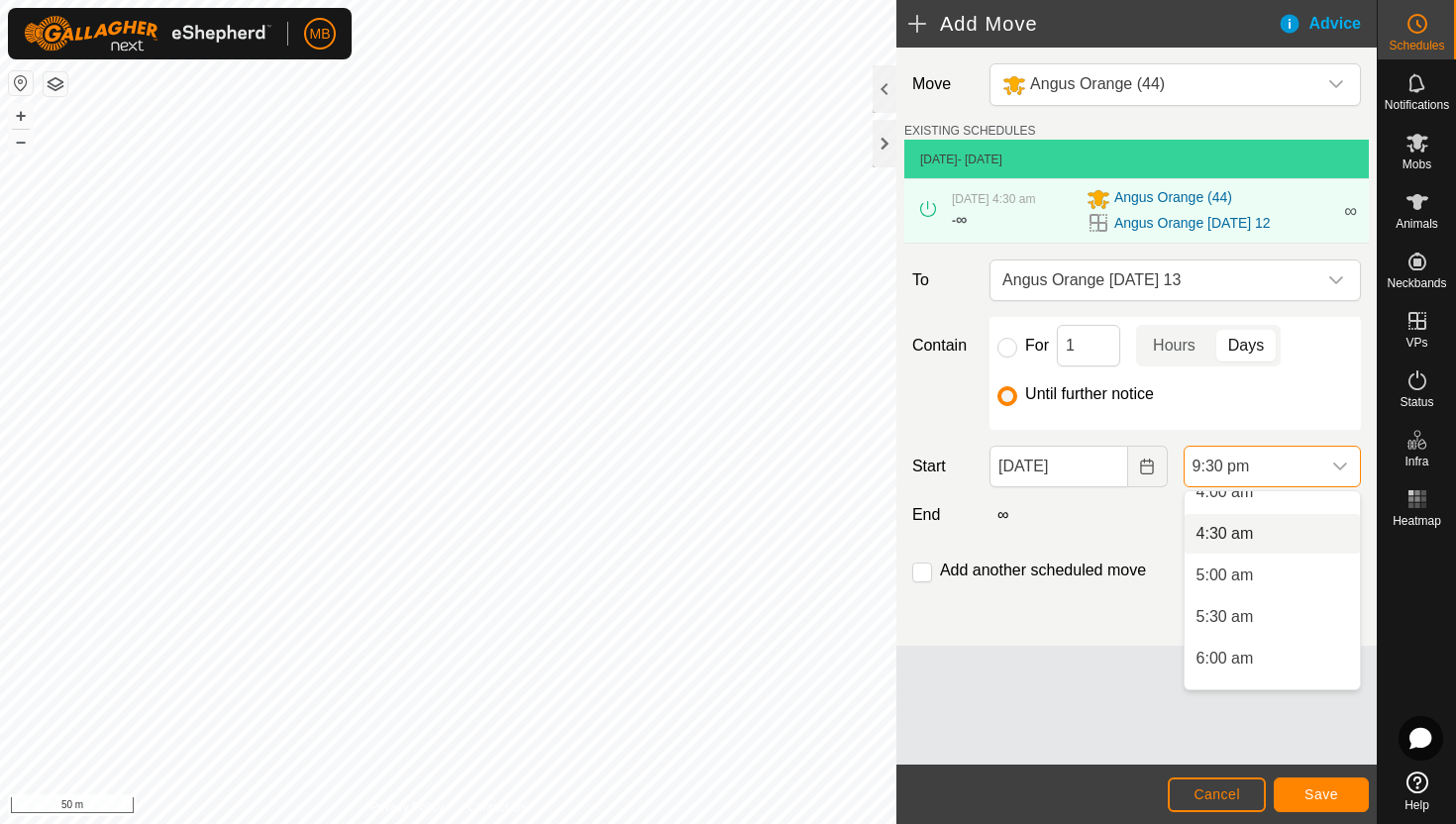
click at [1311, 544] on li "4:30 am" at bounding box center [1272, 534] width 175 height 40
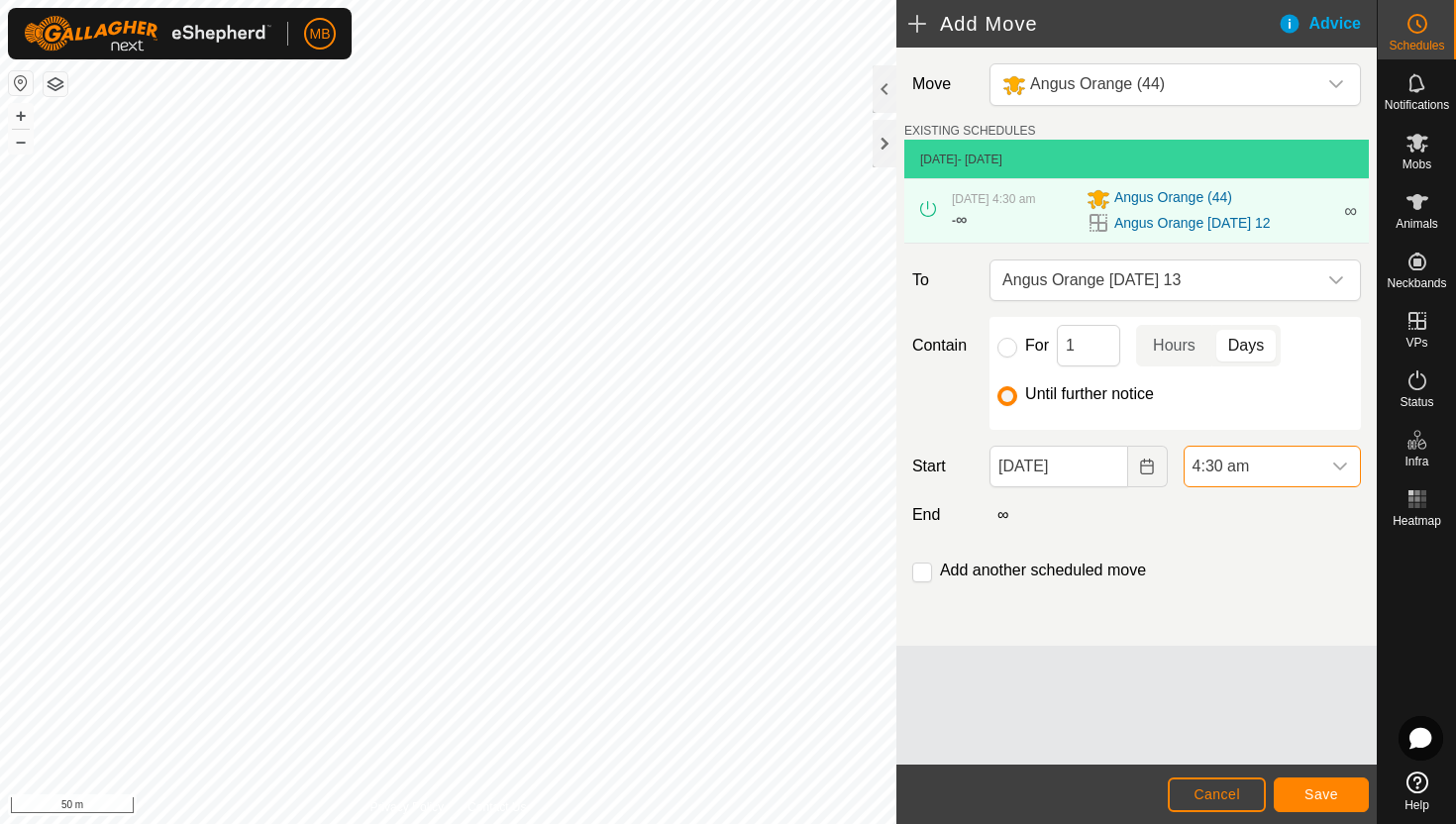
scroll to position [1629, 0]
click at [1323, 790] on span "Save" at bounding box center [1322, 794] width 34 height 16
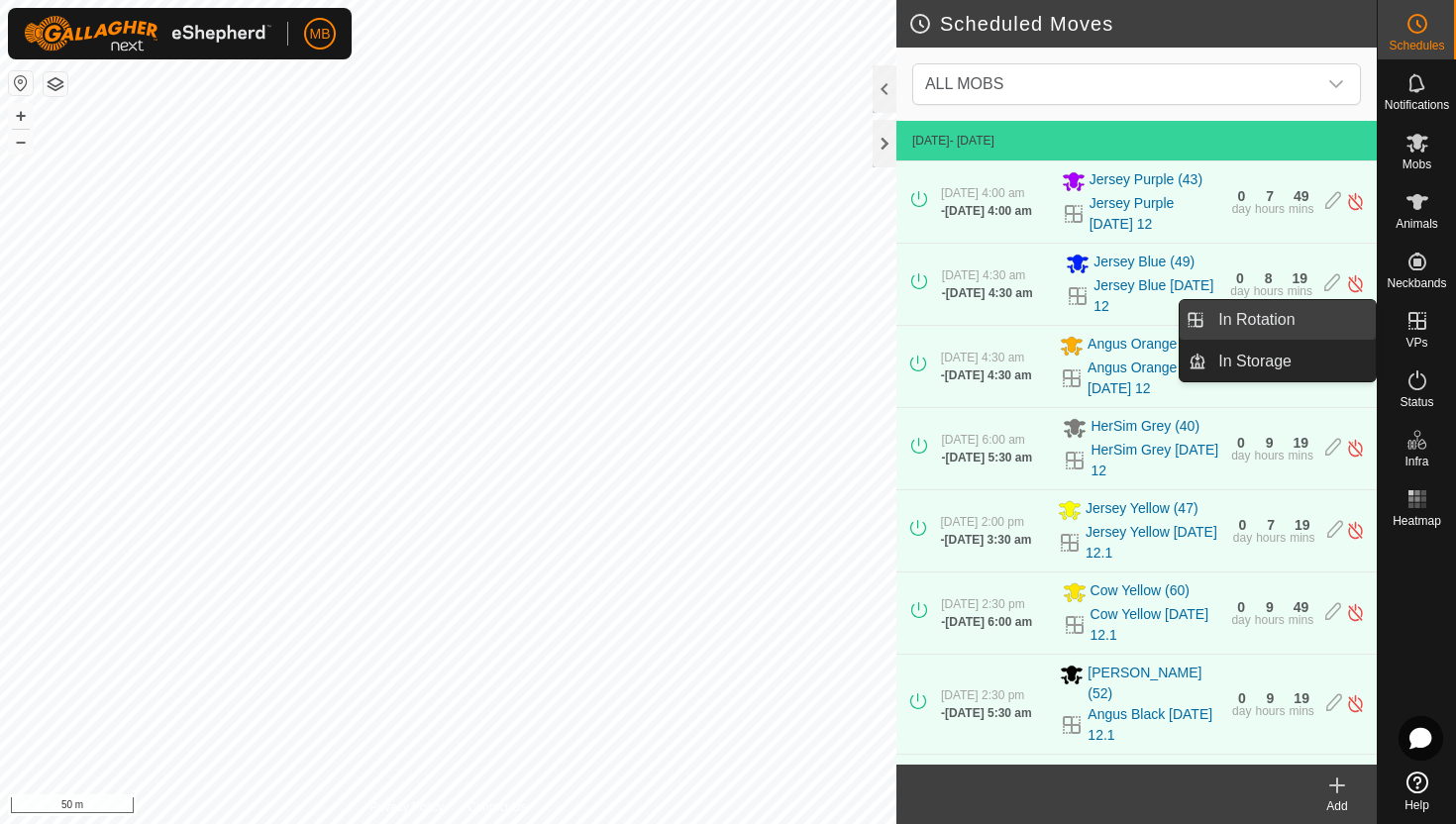
click at [1306, 315] on link "In Rotation" at bounding box center [1291, 320] width 169 height 40
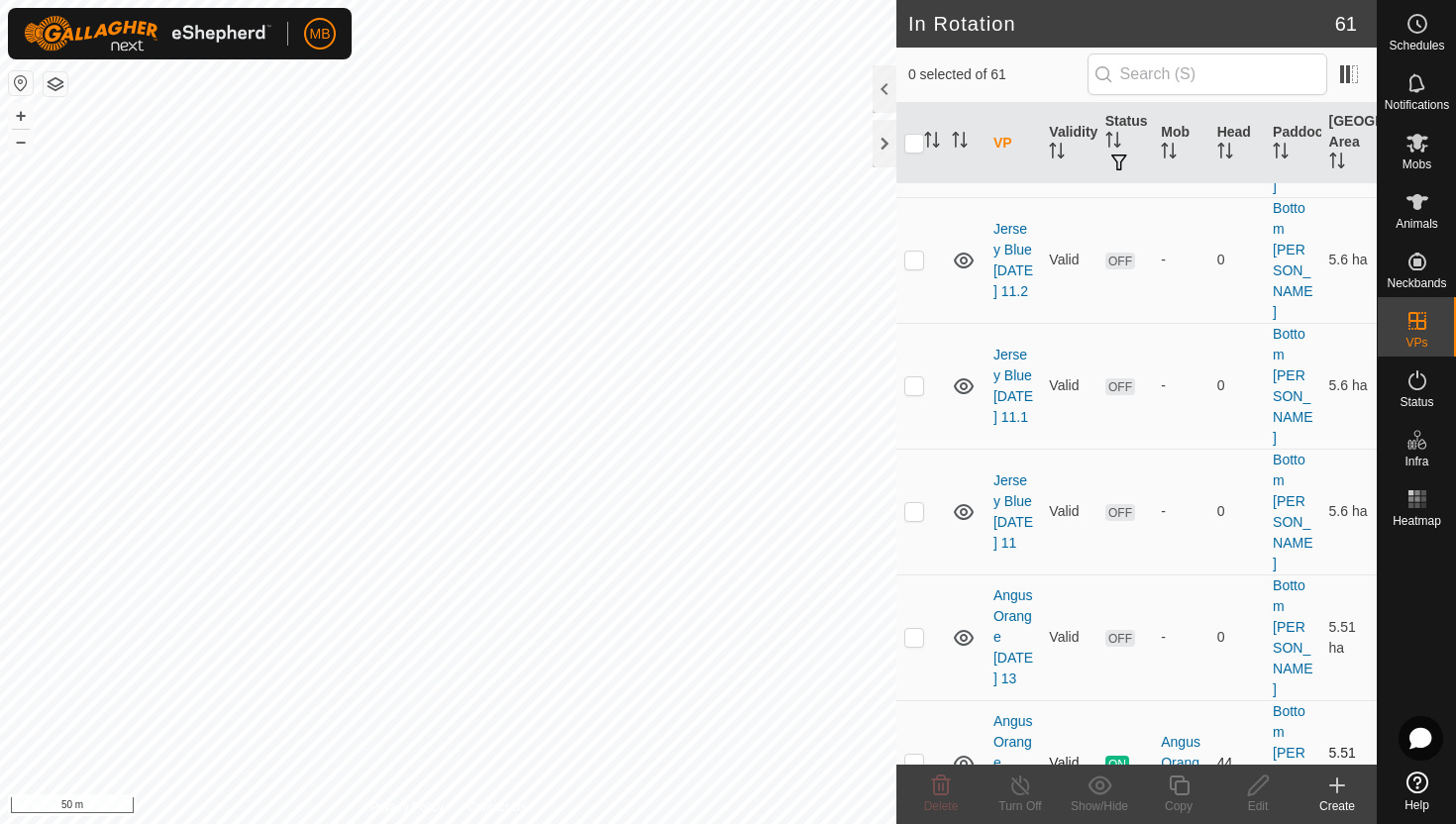
scroll to position [291, 0]
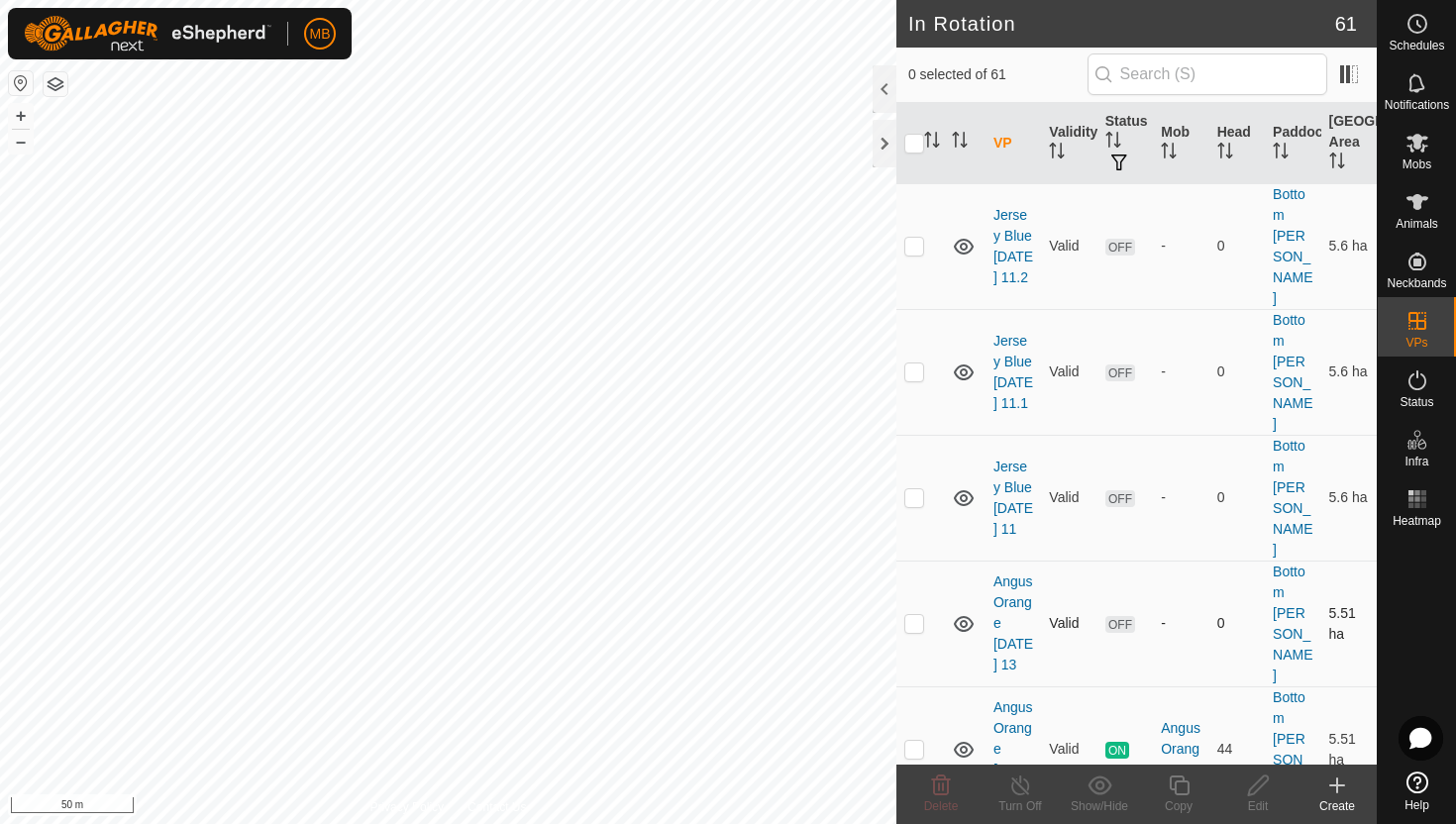
click at [914, 614] on p-checkbox at bounding box center [914, 622] width 20 height 16
checkbox input "true"
click at [1180, 785] on icon at bounding box center [1179, 785] width 25 height 24
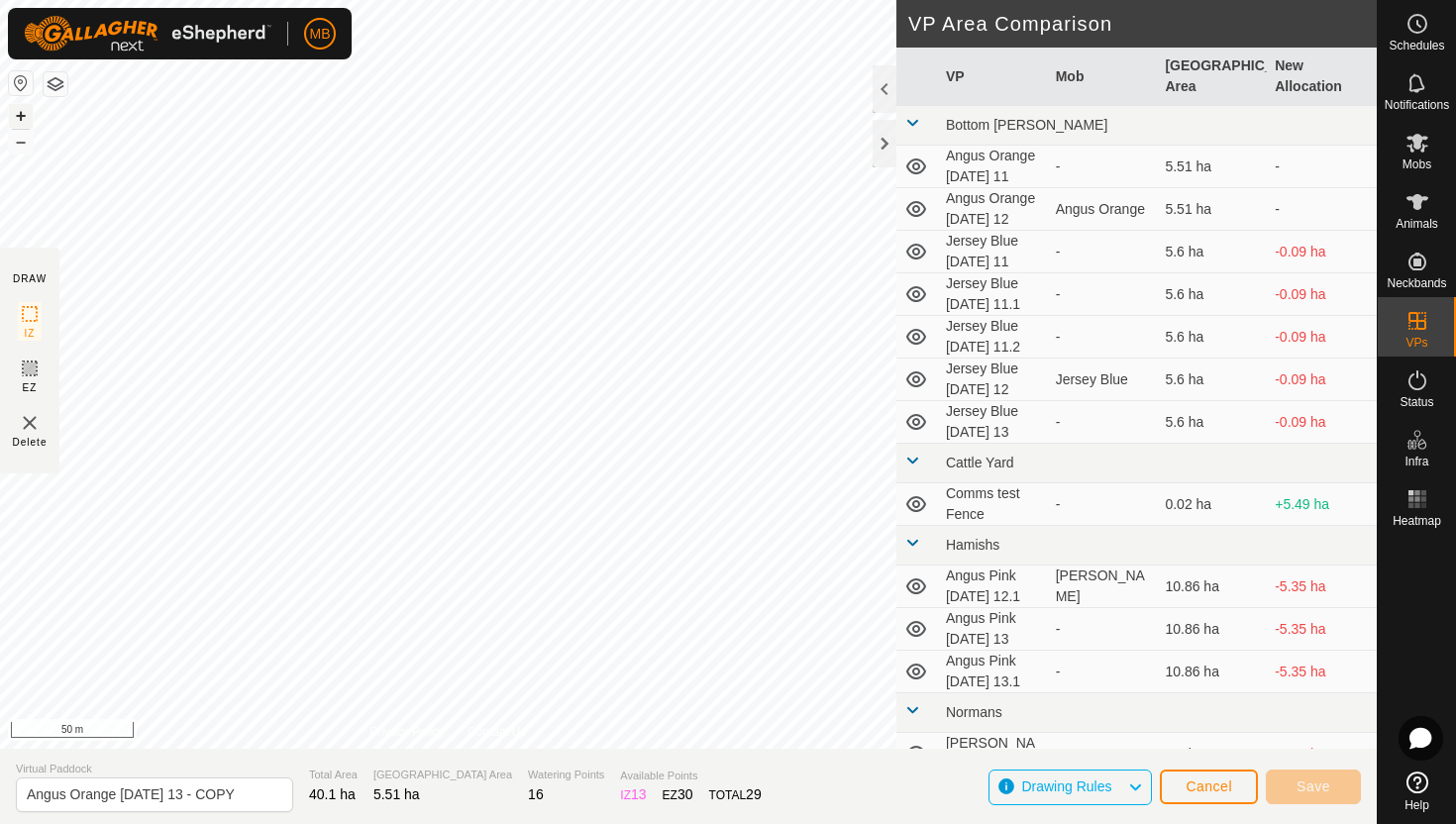
click at [15, 114] on button "+" at bounding box center [21, 116] width 24 height 24
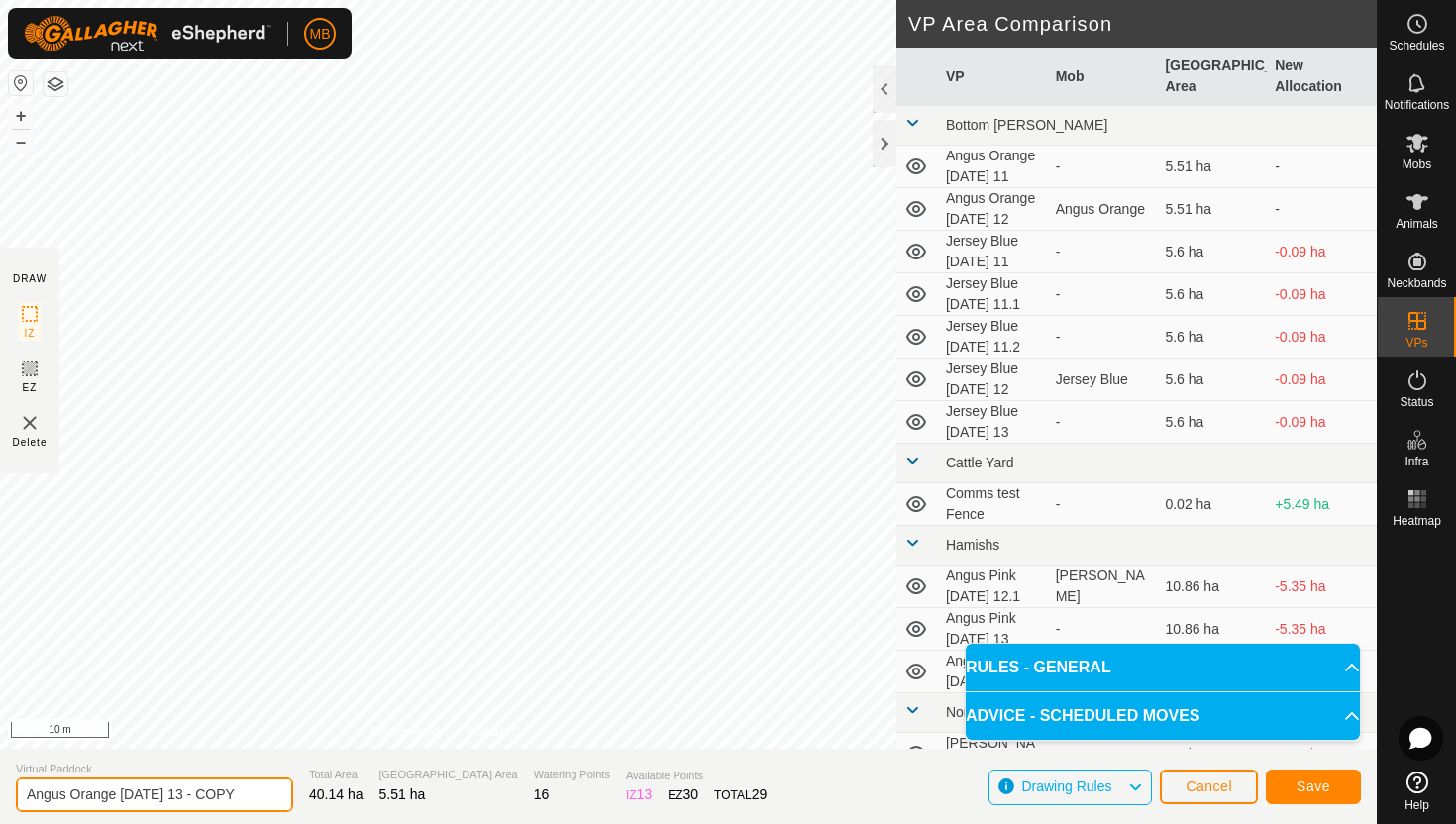
click at [249, 791] on input "Angus Orange Wednesday 13 - COPY" at bounding box center [154, 794] width 277 height 35
type input "Angus Orange [DATE] 14"
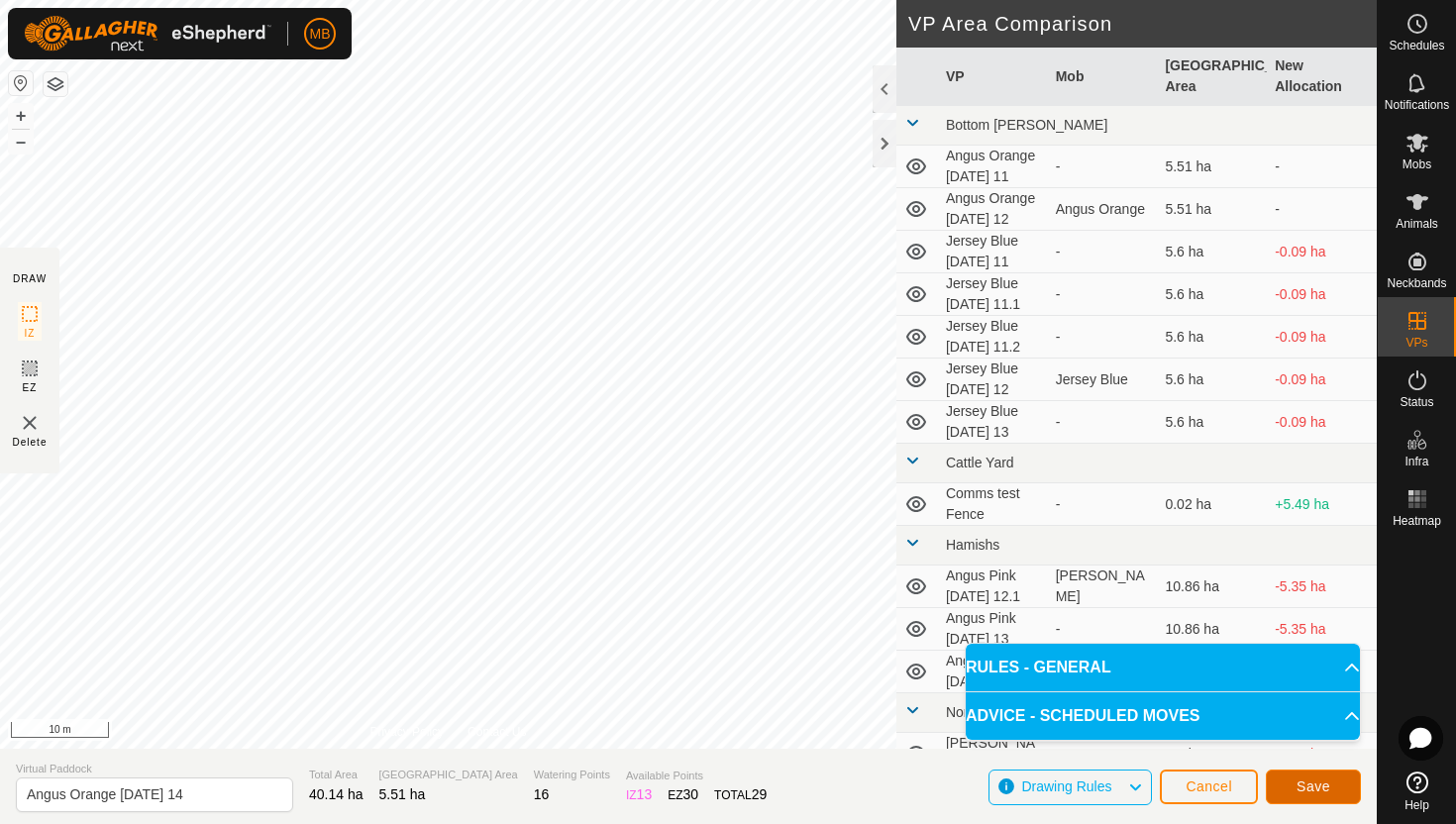
click at [1332, 790] on button "Save" at bounding box center [1314, 786] width 95 height 35
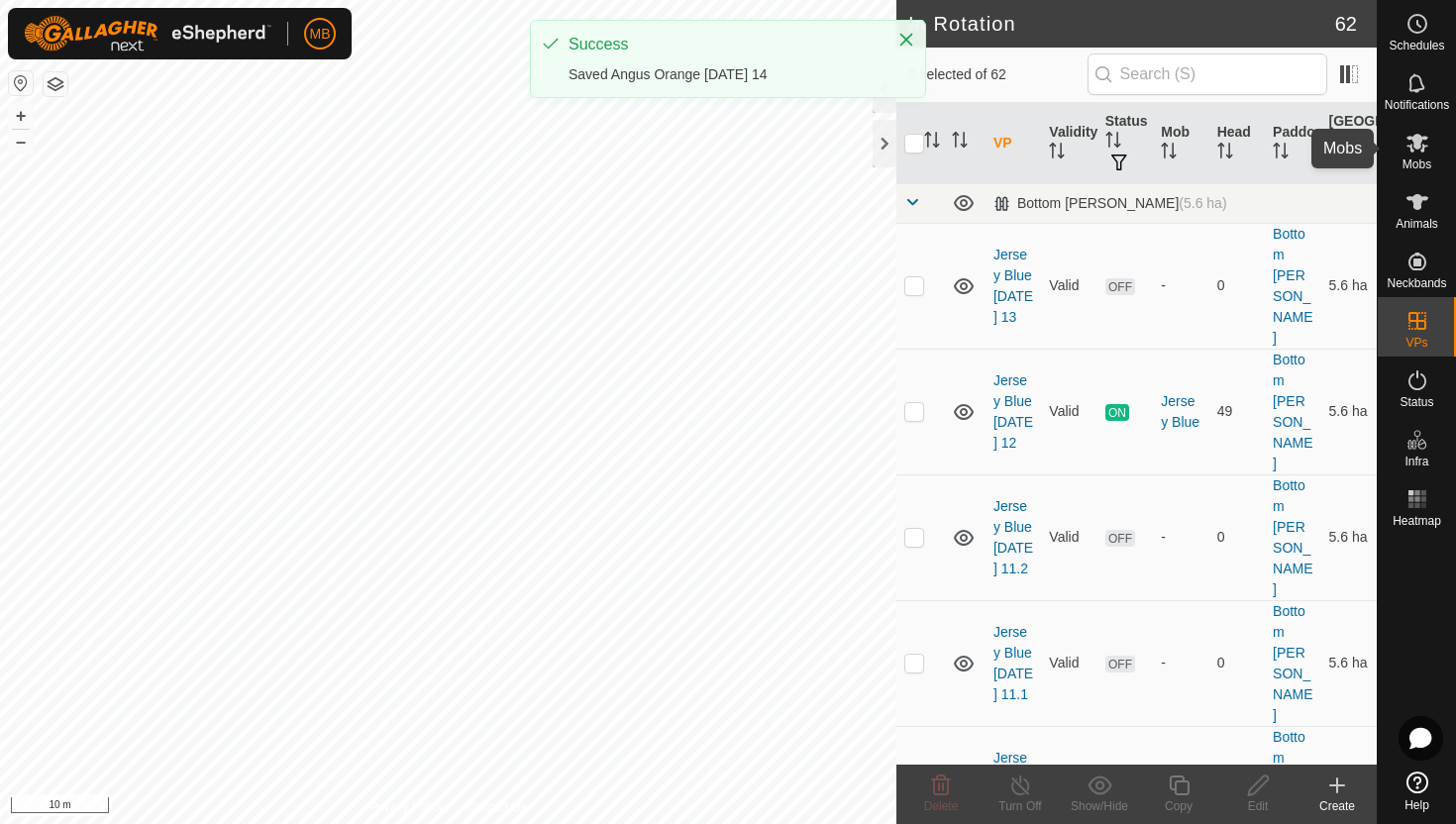
click at [1415, 152] on icon at bounding box center [1417, 142] width 24 height 24
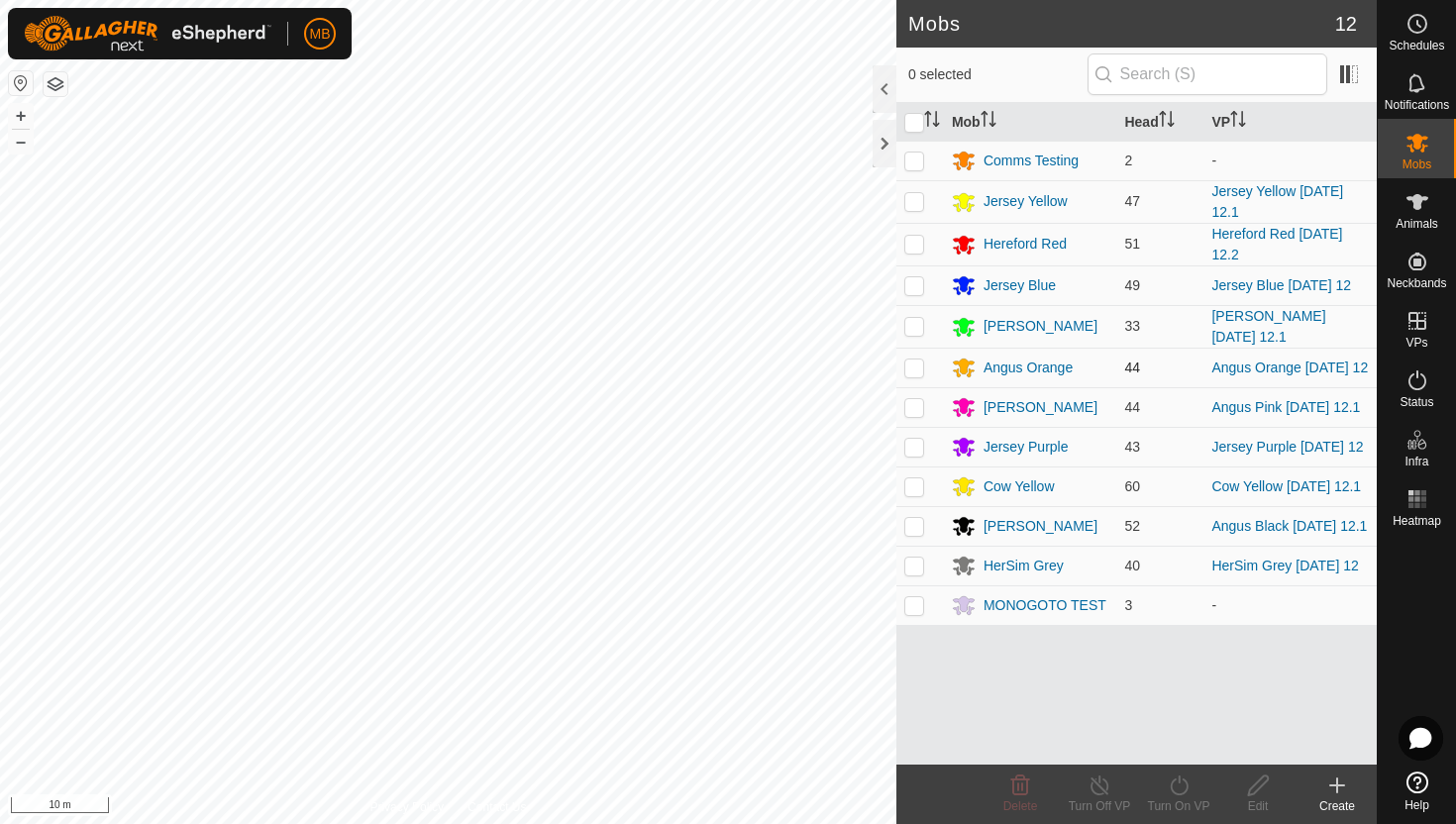
click at [914, 370] on p-checkbox at bounding box center [914, 368] width 20 height 16
checkbox input "true"
click at [1179, 781] on icon at bounding box center [1179, 785] width 18 height 20
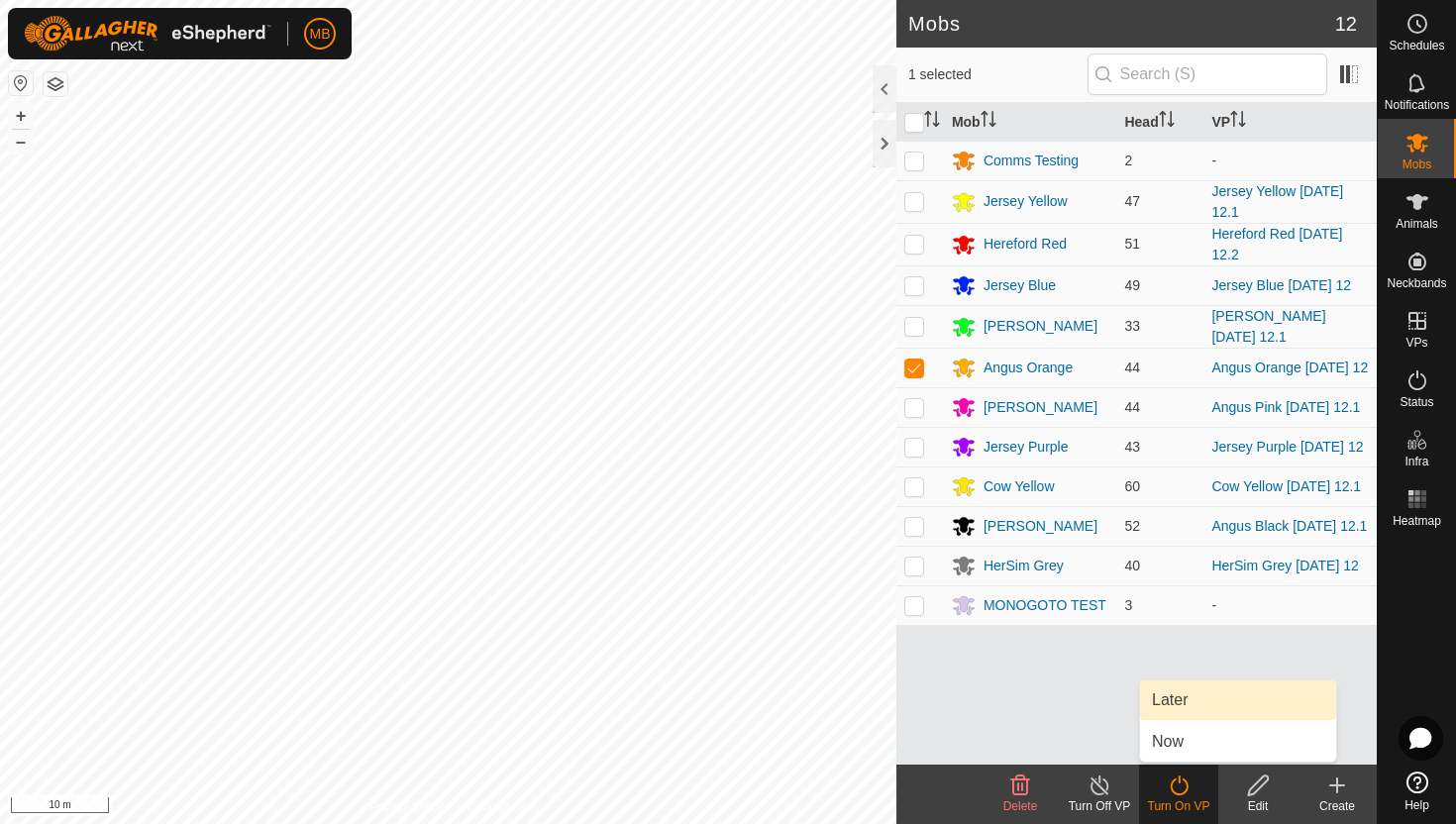
click at [1190, 704] on link "Later" at bounding box center [1237, 700] width 196 height 40
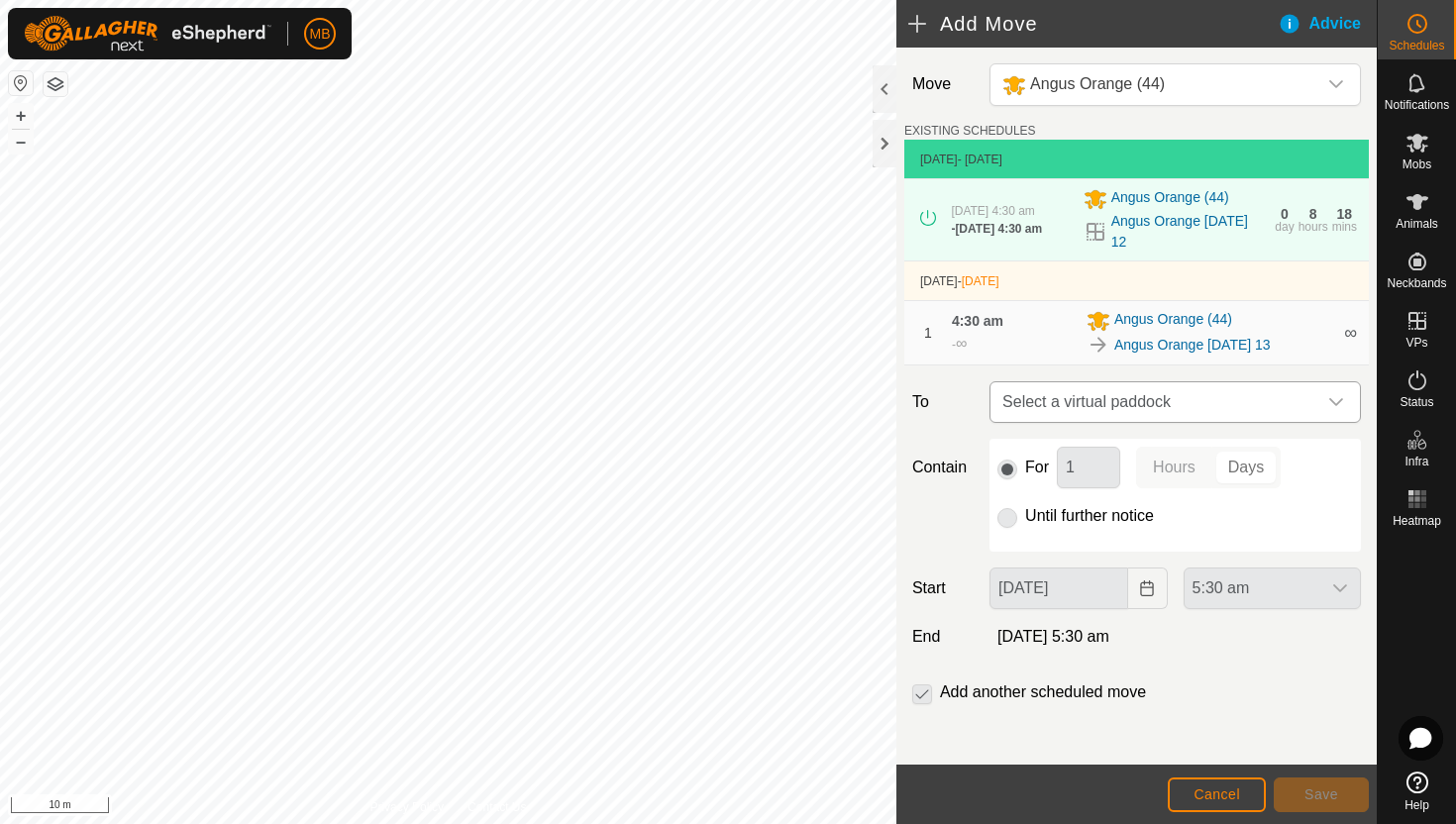
click at [1331, 403] on icon "dropdown trigger" at bounding box center [1337, 402] width 16 height 16
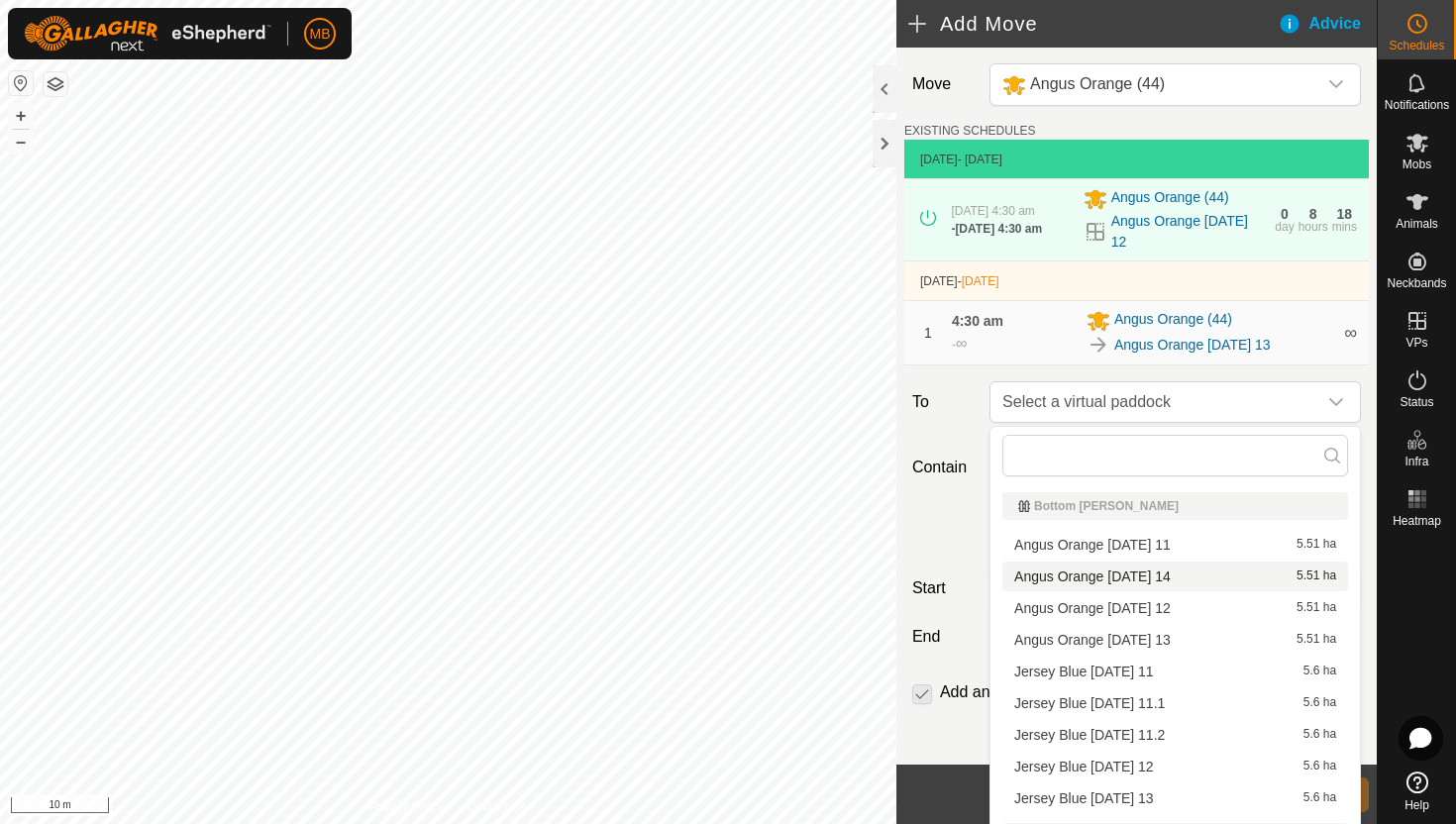
click at [1172, 577] on li "Angus Orange Thursday 14 5.51 ha" at bounding box center [1176, 577] width 346 height 30
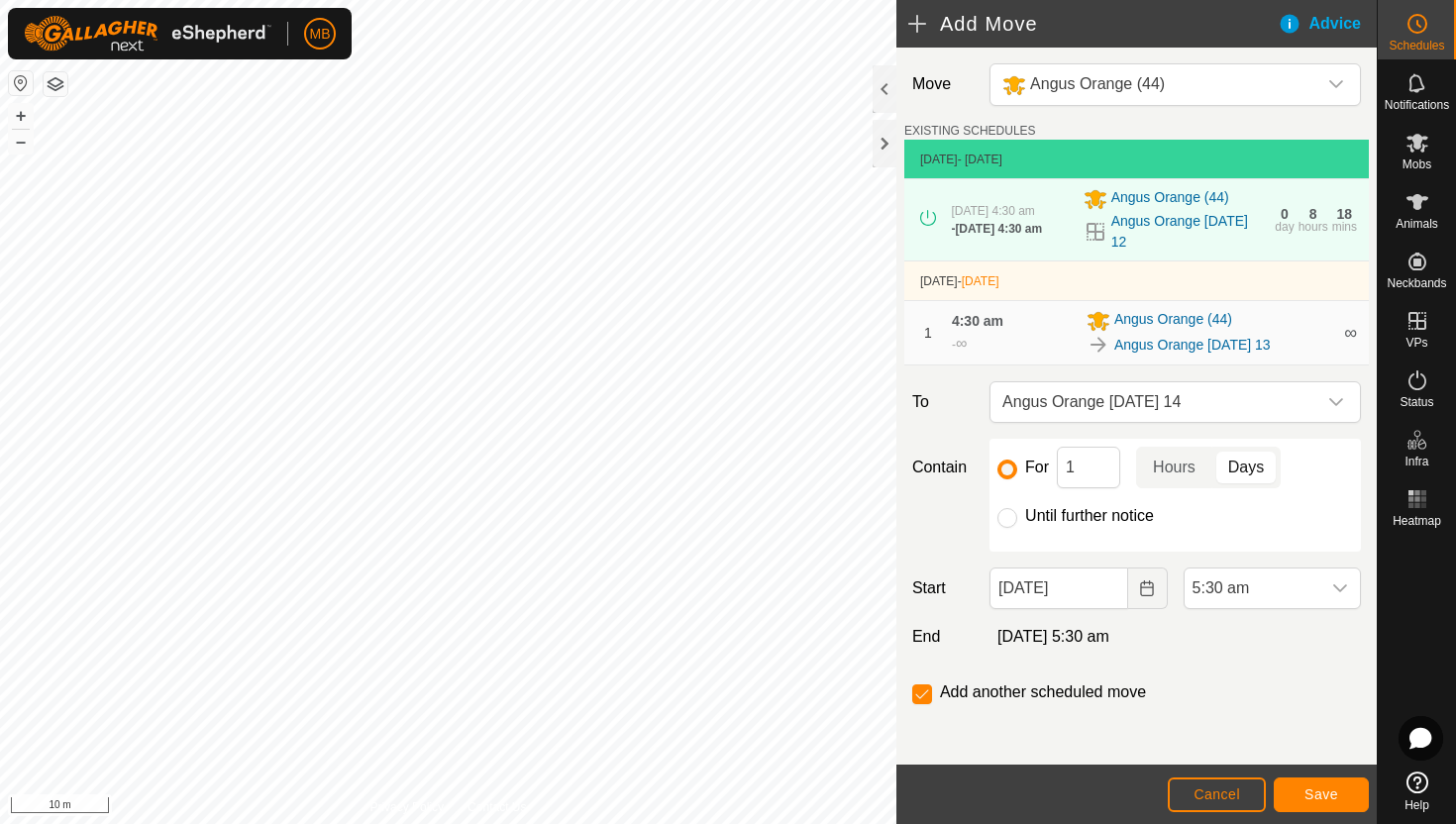
click at [1106, 516] on label "Until further notice" at bounding box center [1089, 516] width 128 height 16
click at [1017, 516] on input "Until further notice" at bounding box center [1007, 518] width 20 height 20
radio input "true"
checkbox input "false"
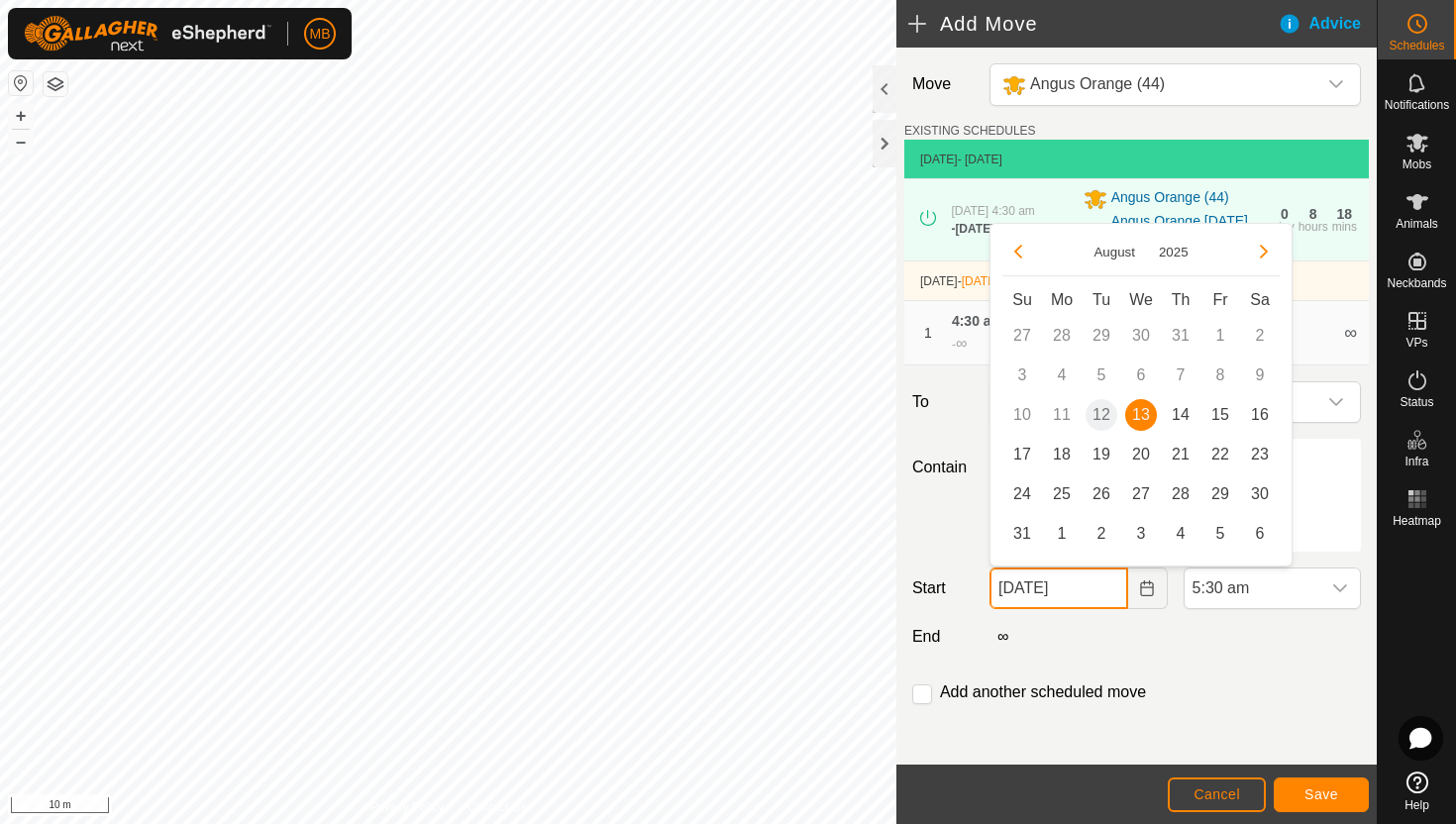
click at [1104, 594] on input "13 Aug, 2025" at bounding box center [1058, 588] width 137 height 42
click at [1184, 410] on span "14" at bounding box center [1181, 414] width 32 height 32
type input "14 Aug, 2025"
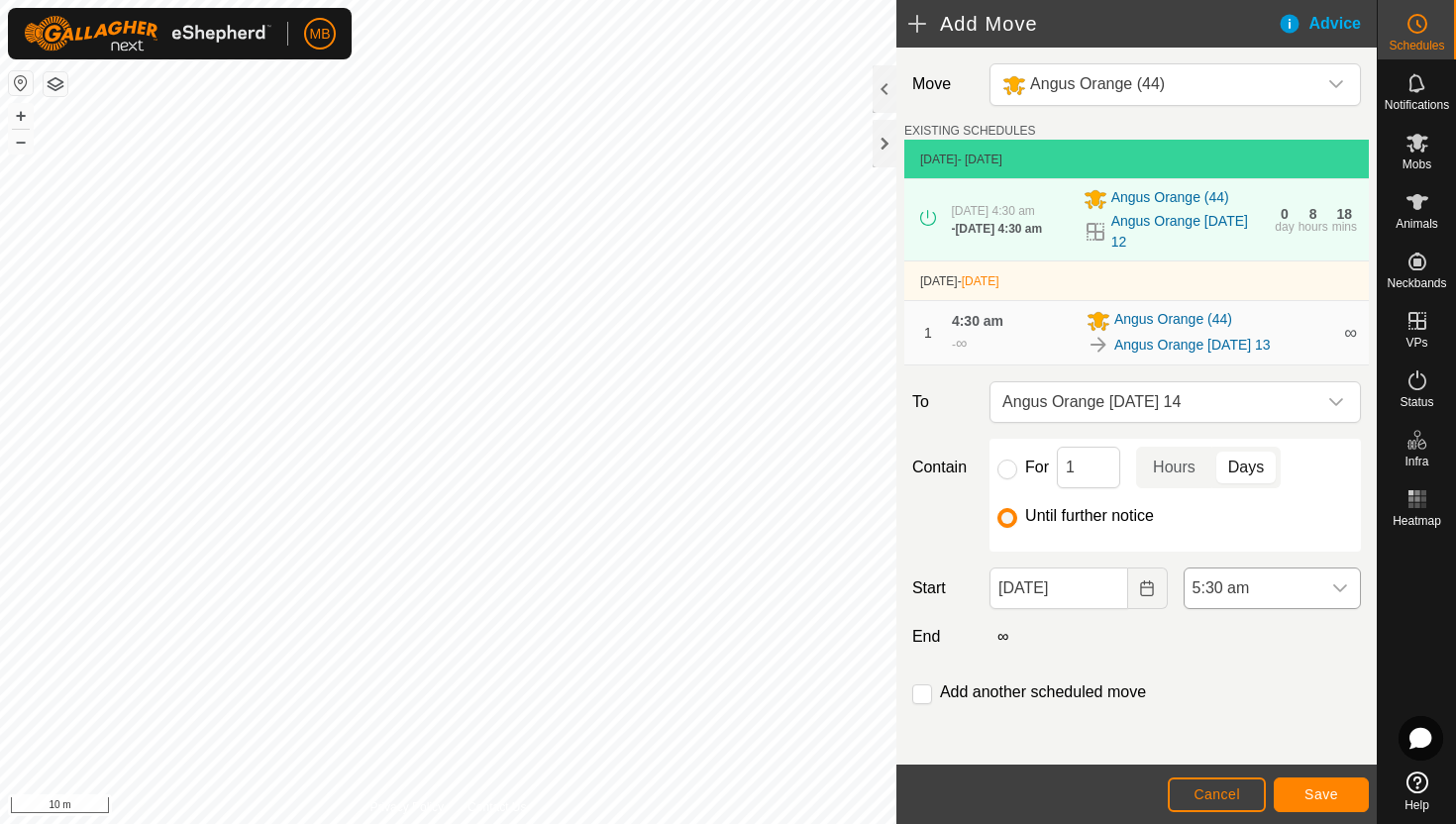
click at [1278, 595] on span "5:30 am" at bounding box center [1252, 588] width 135 height 40
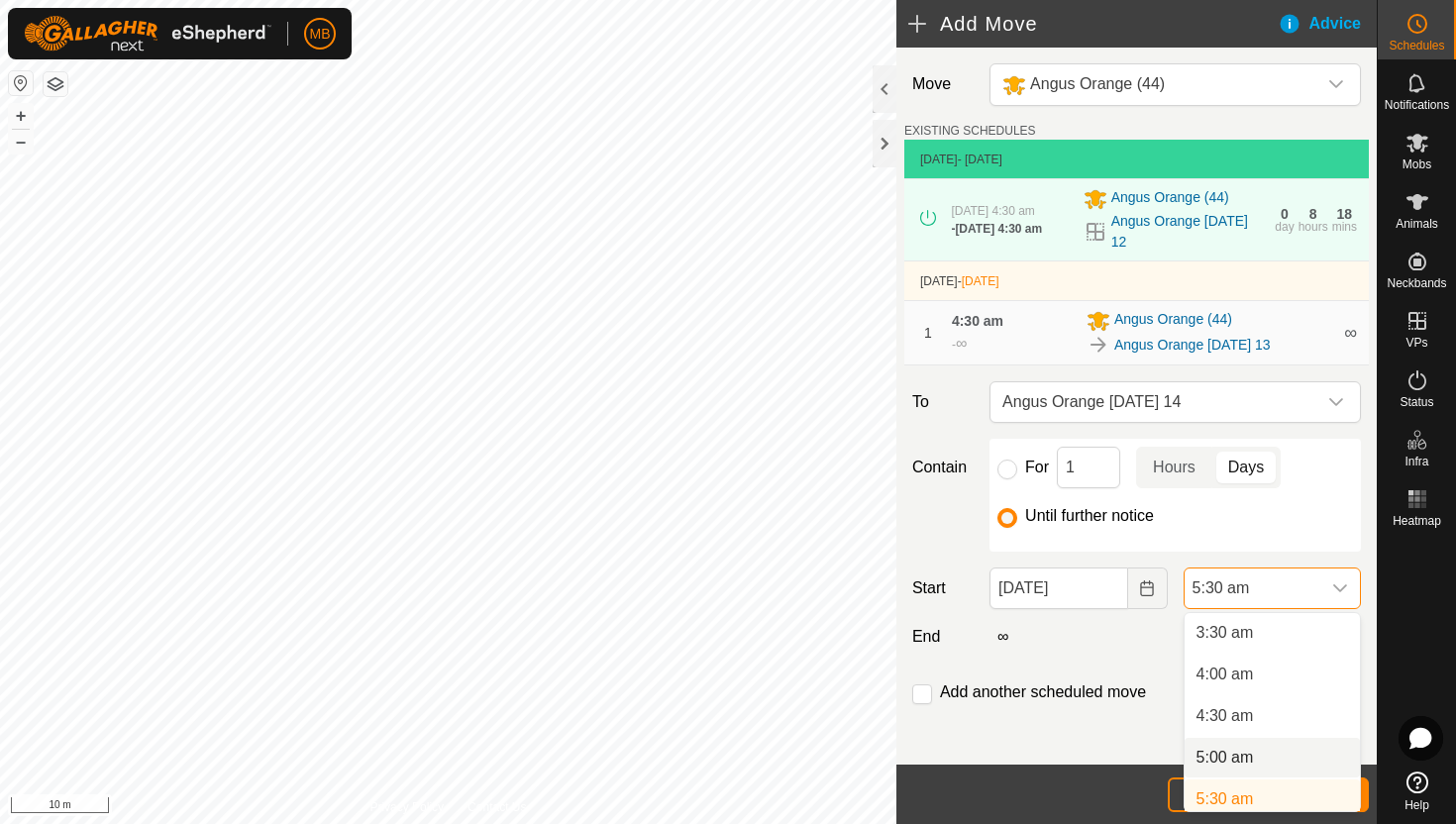
scroll to position [299, 0]
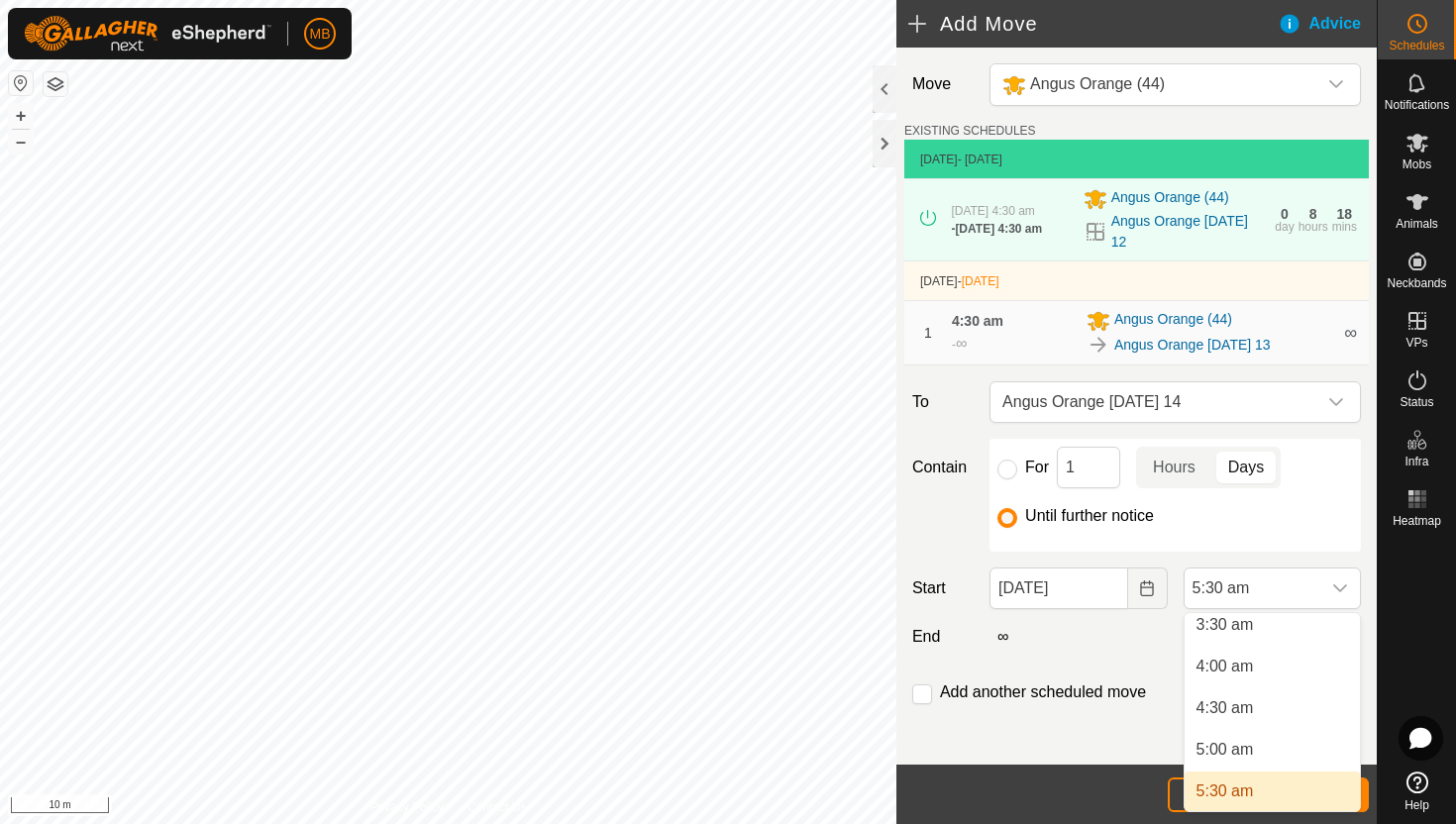
click at [1260, 795] on li "5:30 am" at bounding box center [1272, 791] width 175 height 40
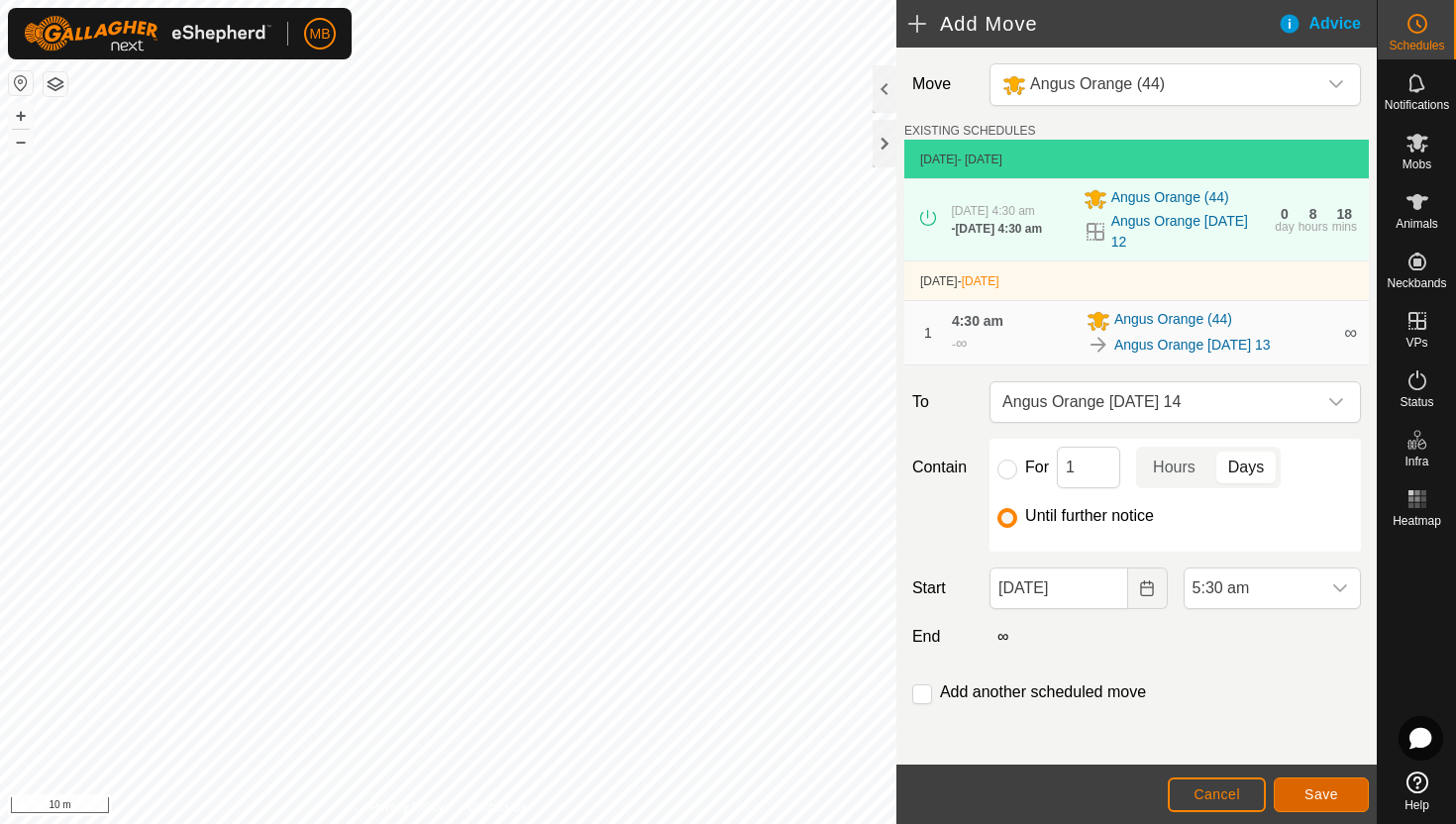
click at [1325, 791] on span "Save" at bounding box center [1322, 794] width 34 height 16
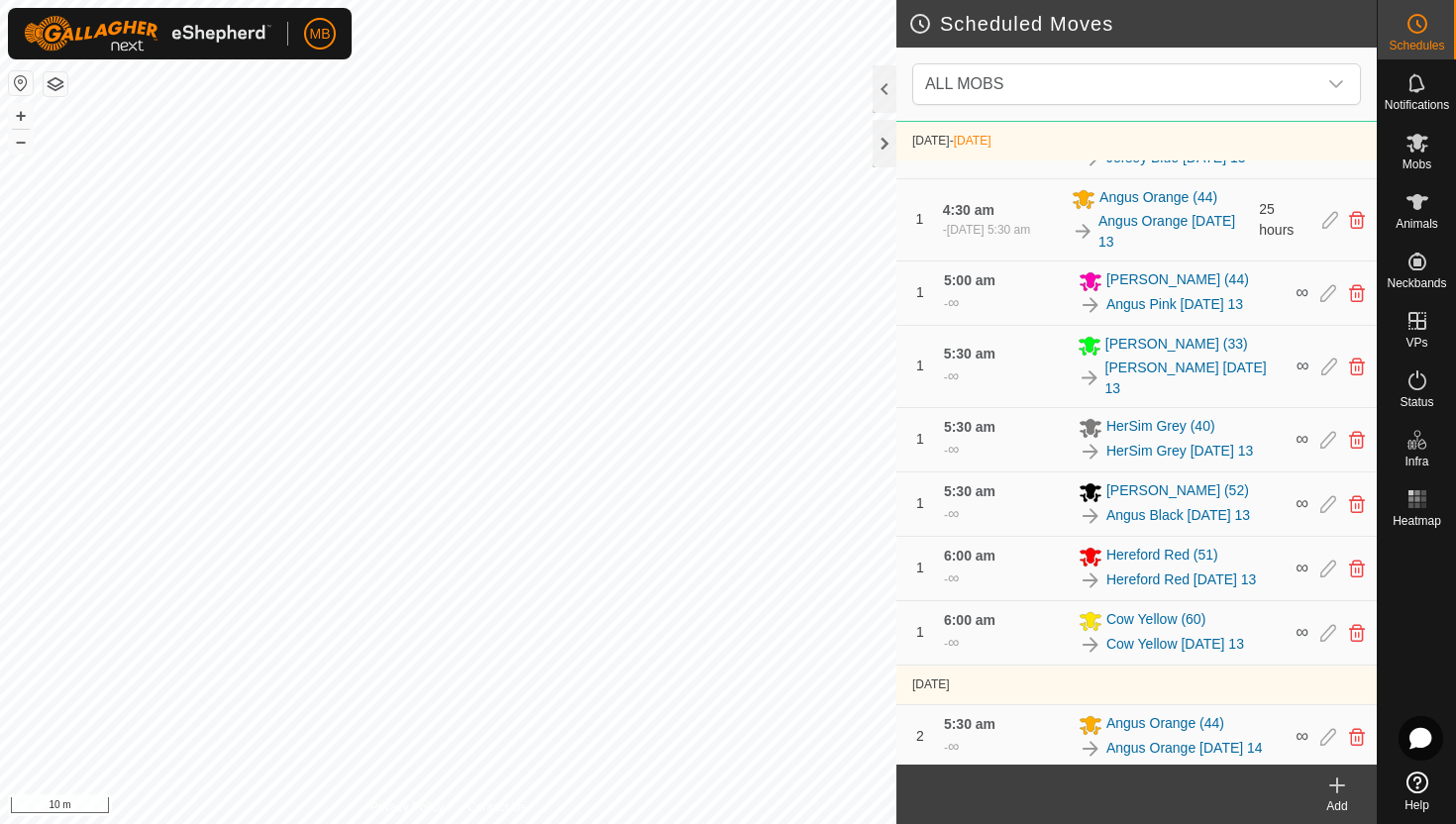
scroll to position [977, 0]
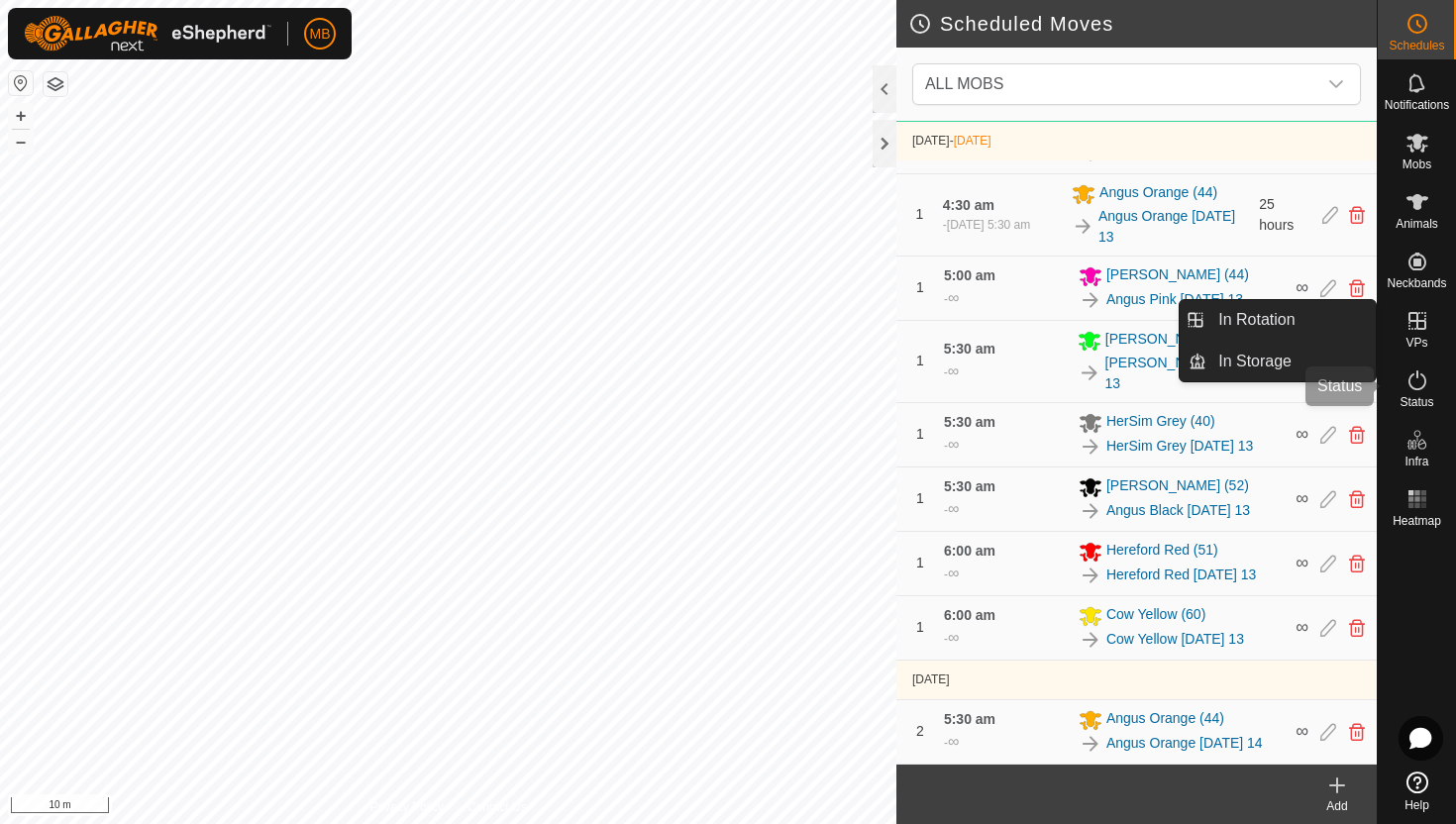
click at [1419, 378] on icon at bounding box center [1417, 380] width 24 height 24
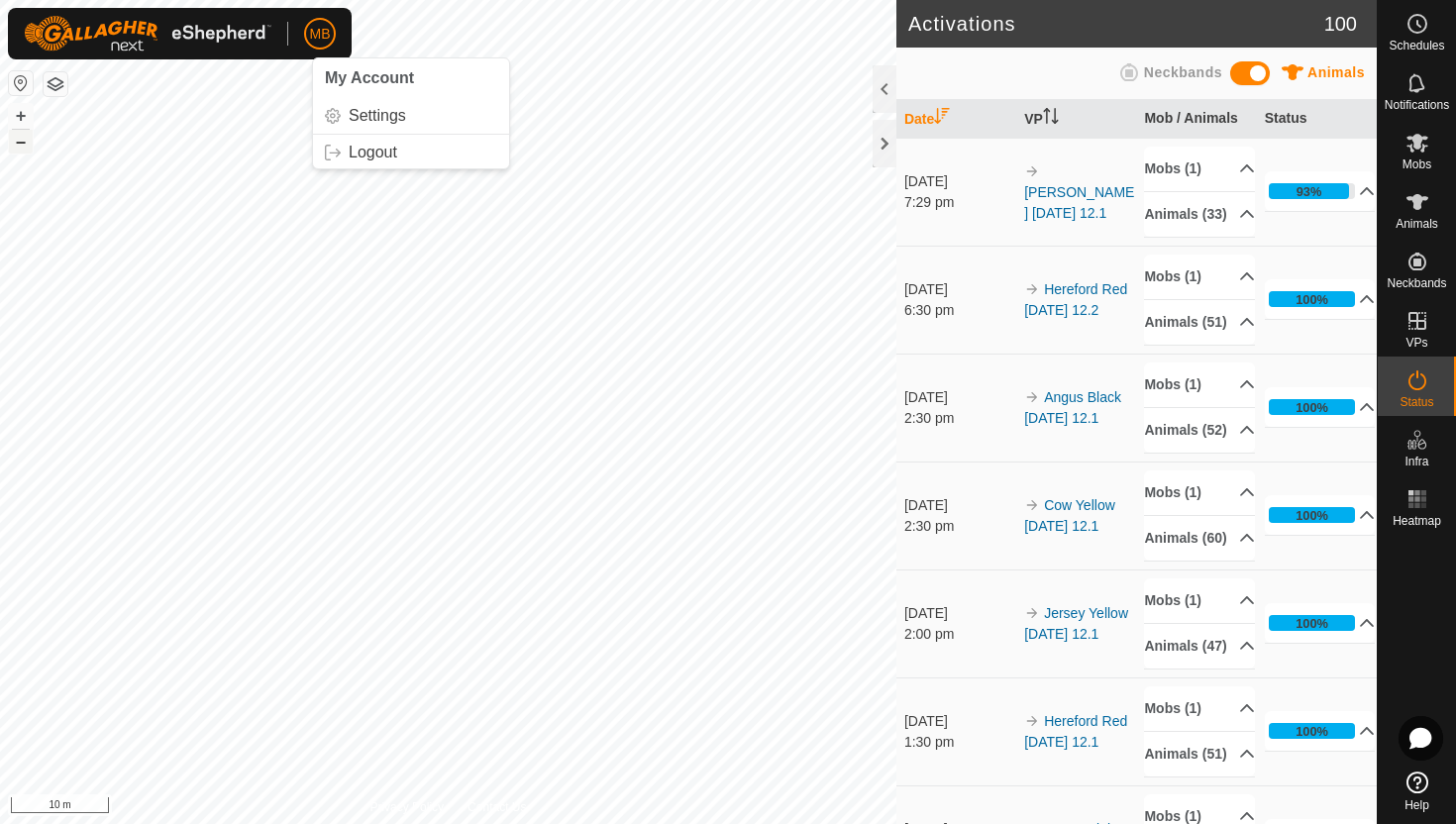
click at [17, 136] on button "–" at bounding box center [21, 141] width 24 height 24
click at [1421, 141] on icon at bounding box center [1417, 142] width 24 height 24
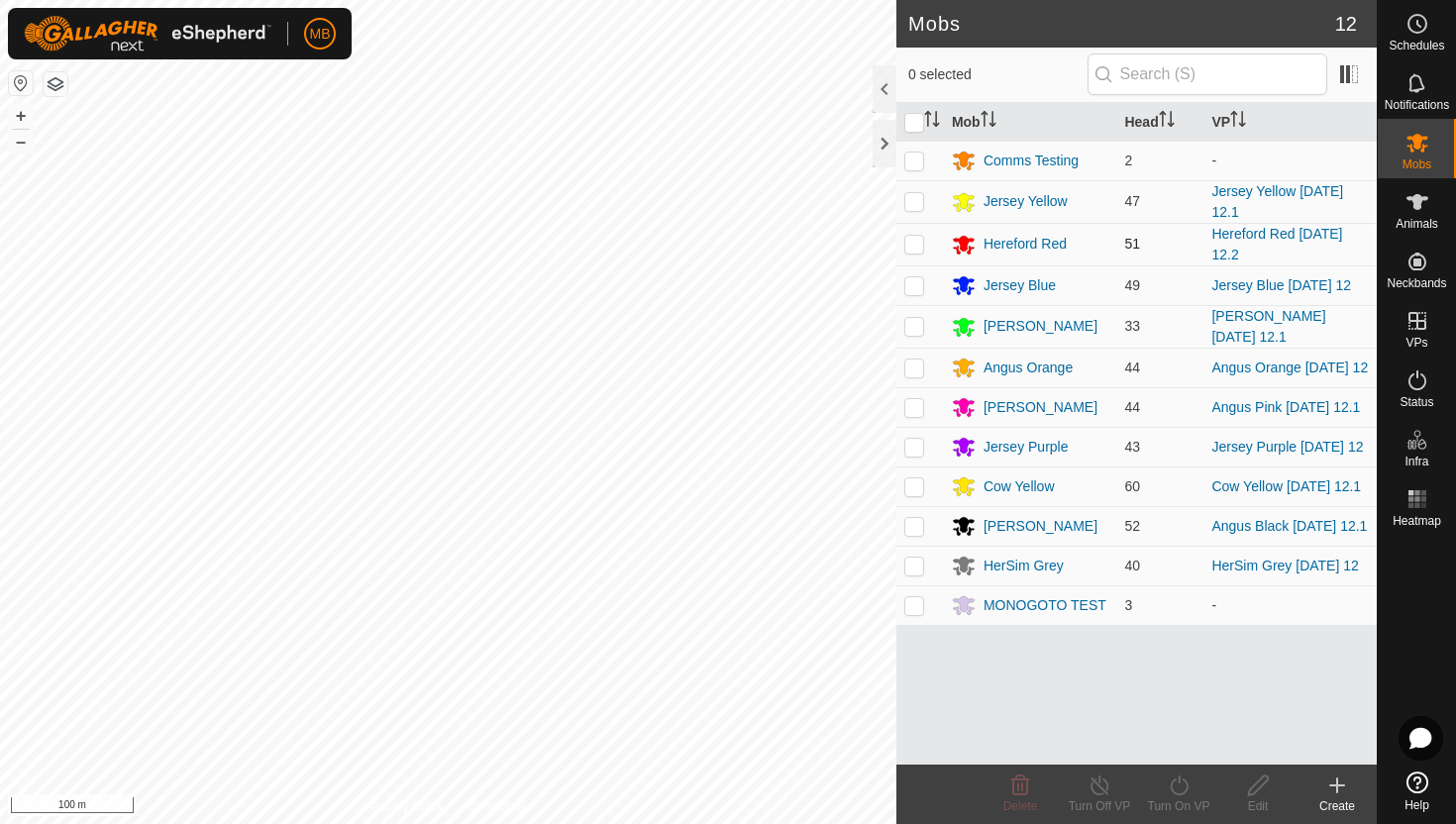
click at [909, 242] on p-checkbox at bounding box center [914, 244] width 20 height 16
checkbox input "true"
click at [1178, 788] on icon at bounding box center [1179, 785] width 25 height 24
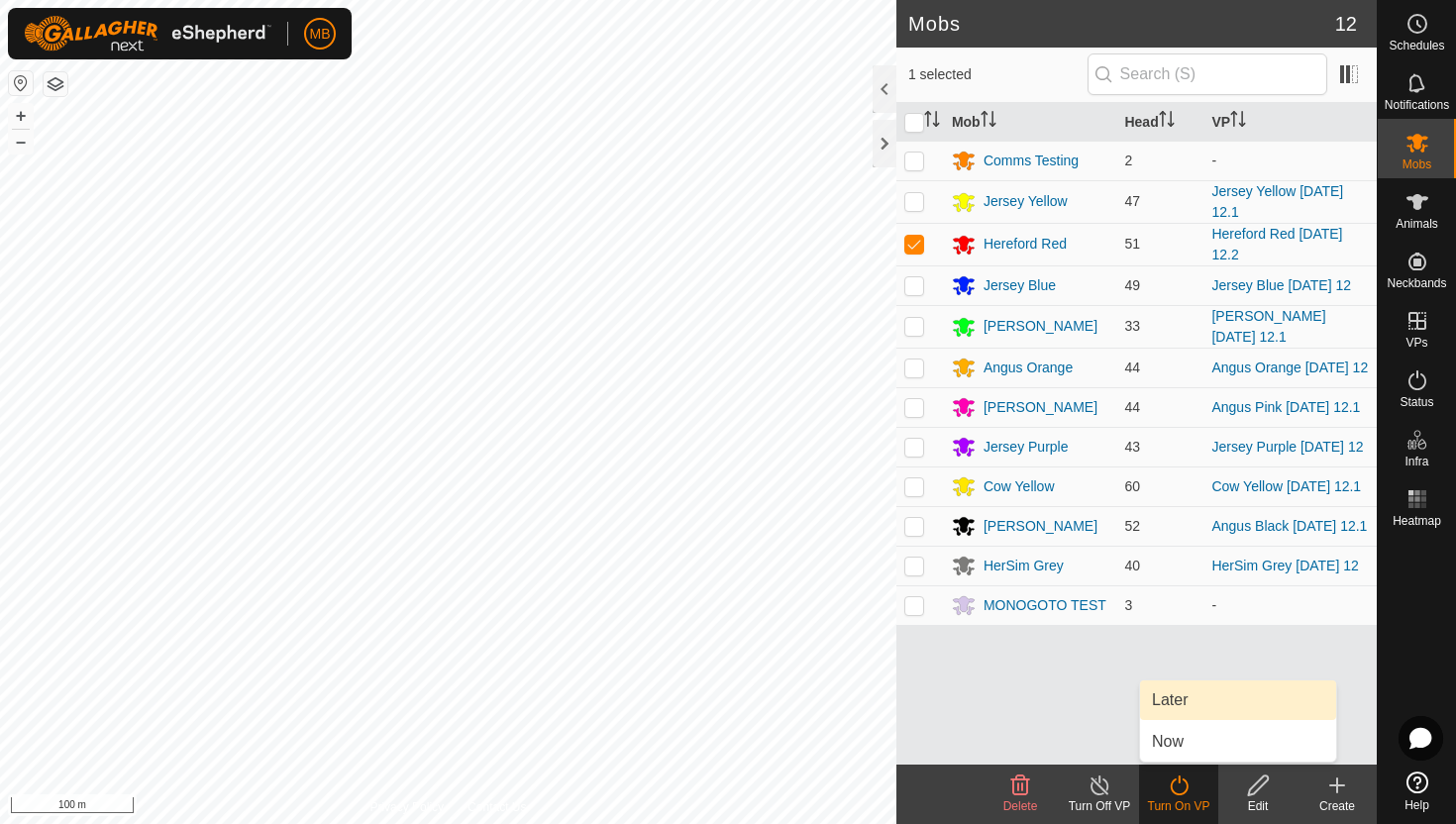
click at [1180, 703] on link "Later" at bounding box center [1237, 700] width 196 height 40
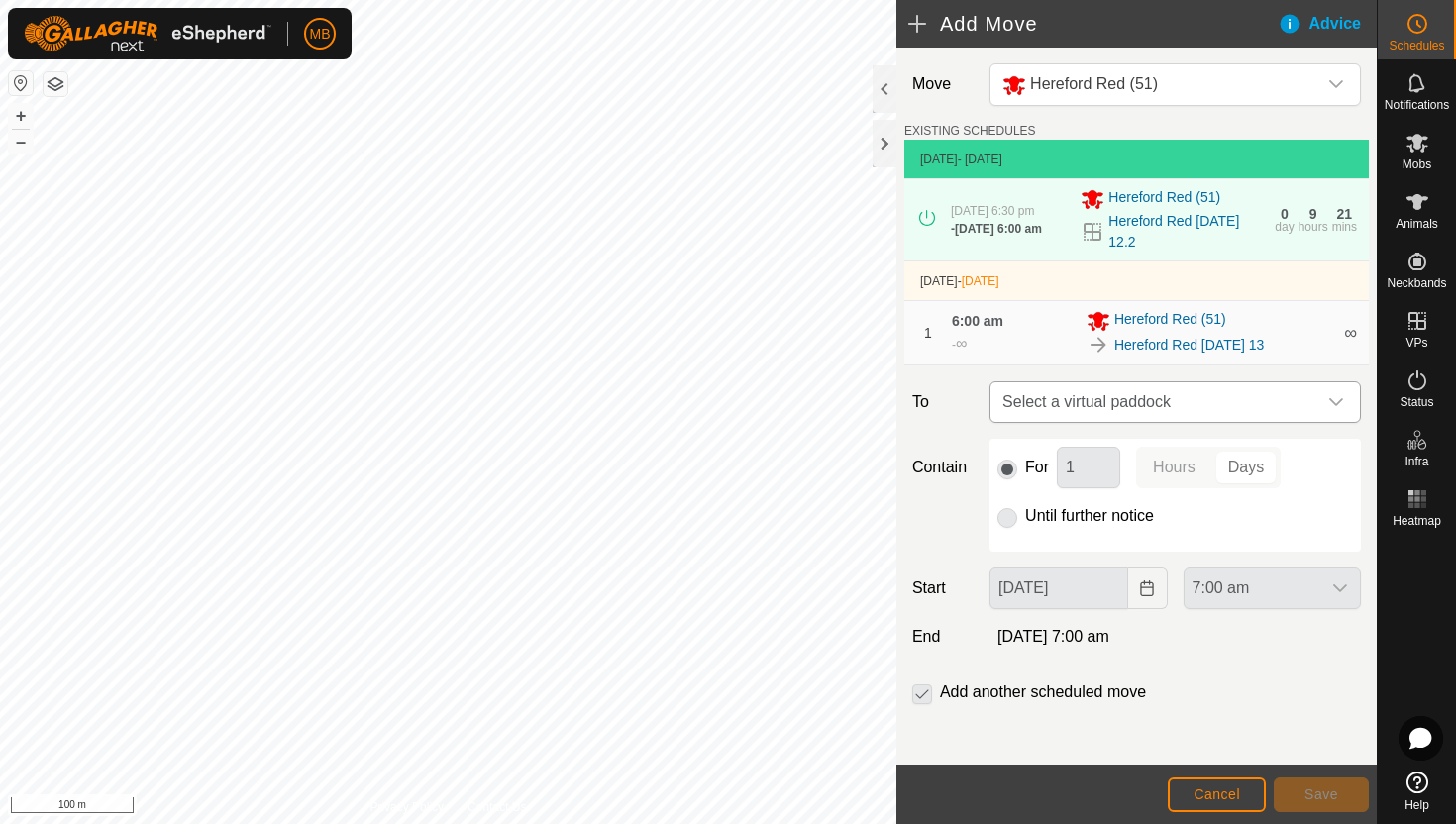
click at [1324, 410] on div "dropdown trigger" at bounding box center [1337, 402] width 40 height 40
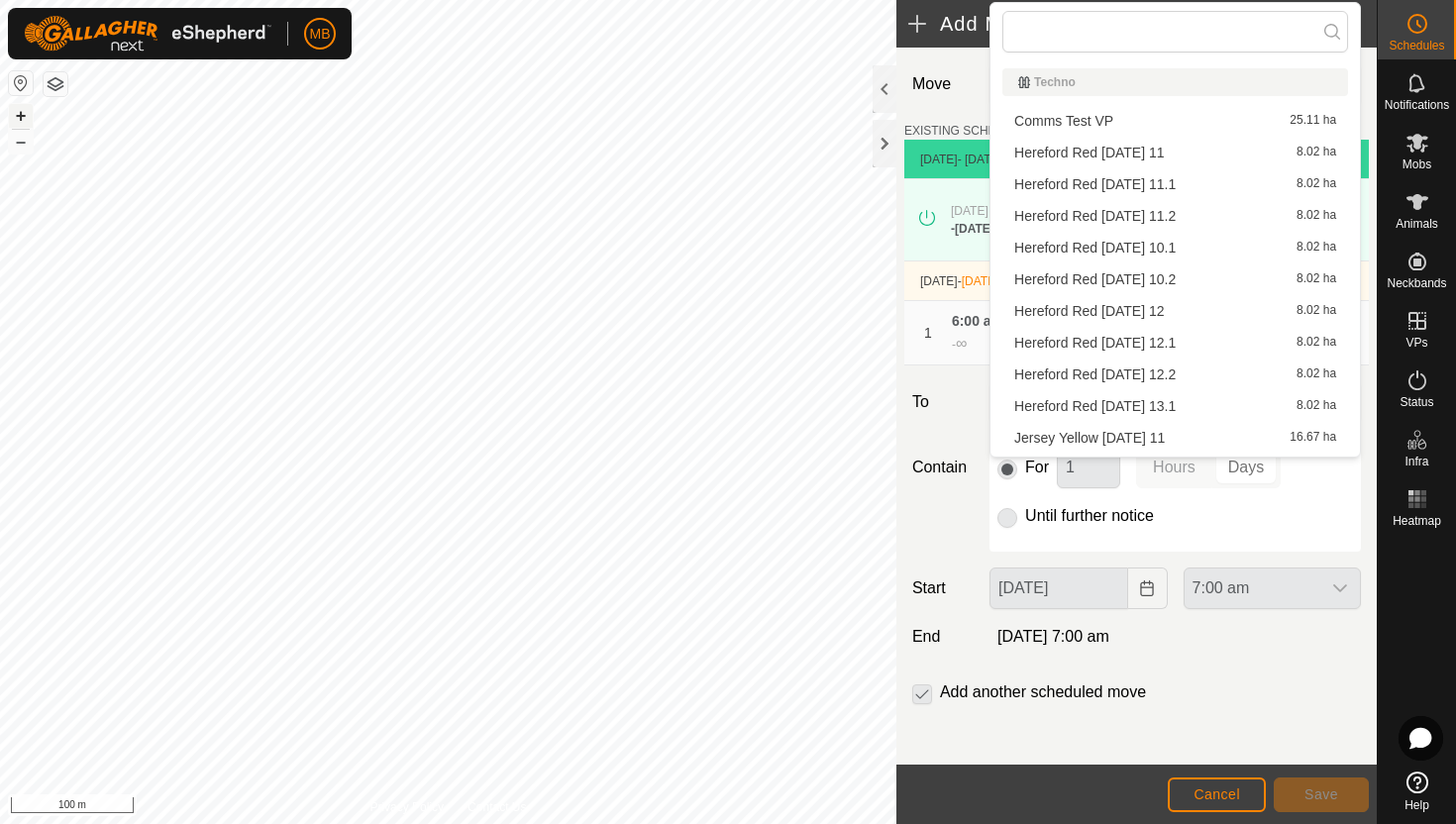
click at [22, 109] on button "+" at bounding box center [21, 116] width 24 height 24
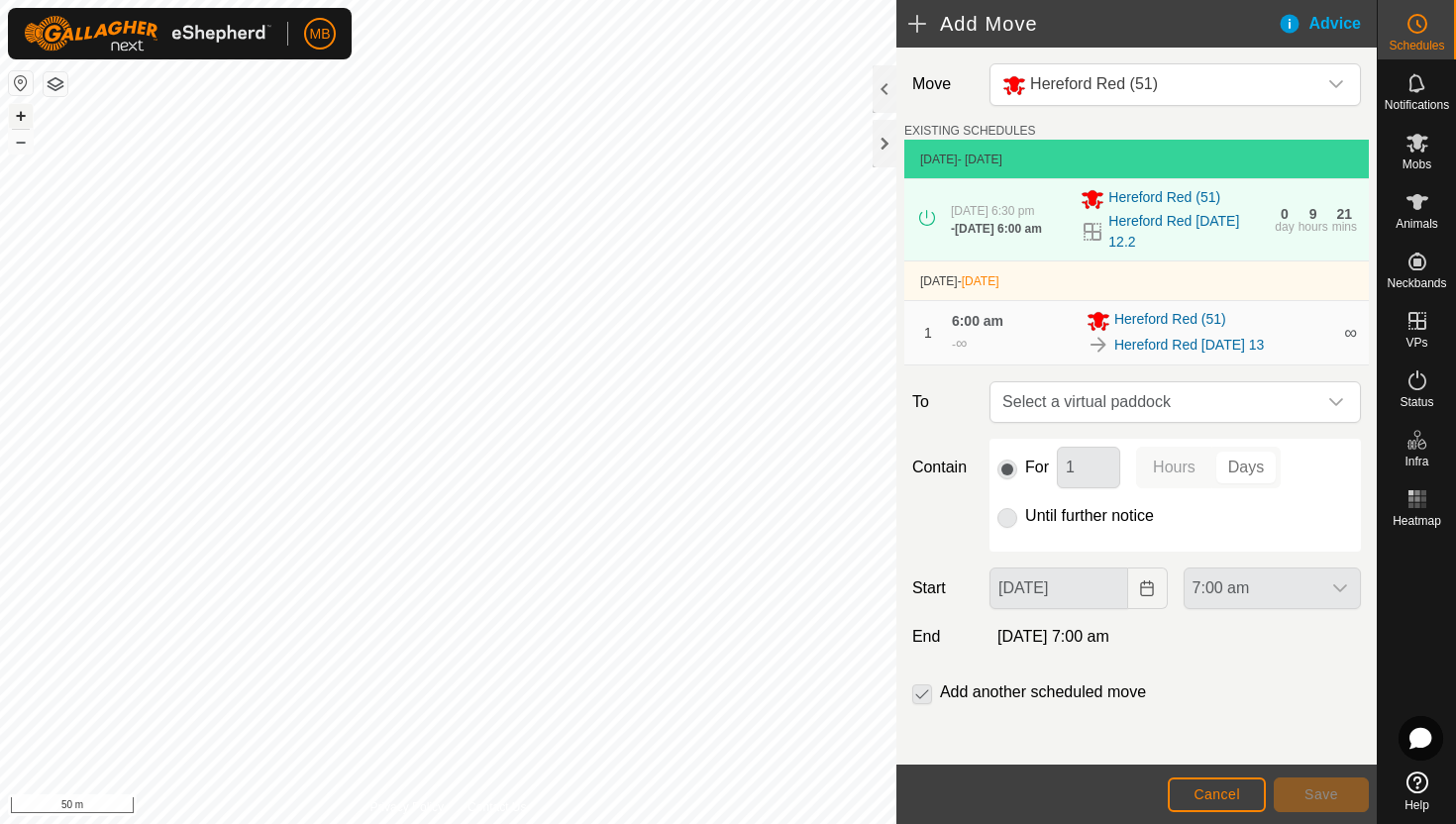
click at [19, 118] on button "+" at bounding box center [21, 116] width 24 height 24
click at [1337, 406] on icon "dropdown trigger" at bounding box center [1337, 402] width 16 height 16
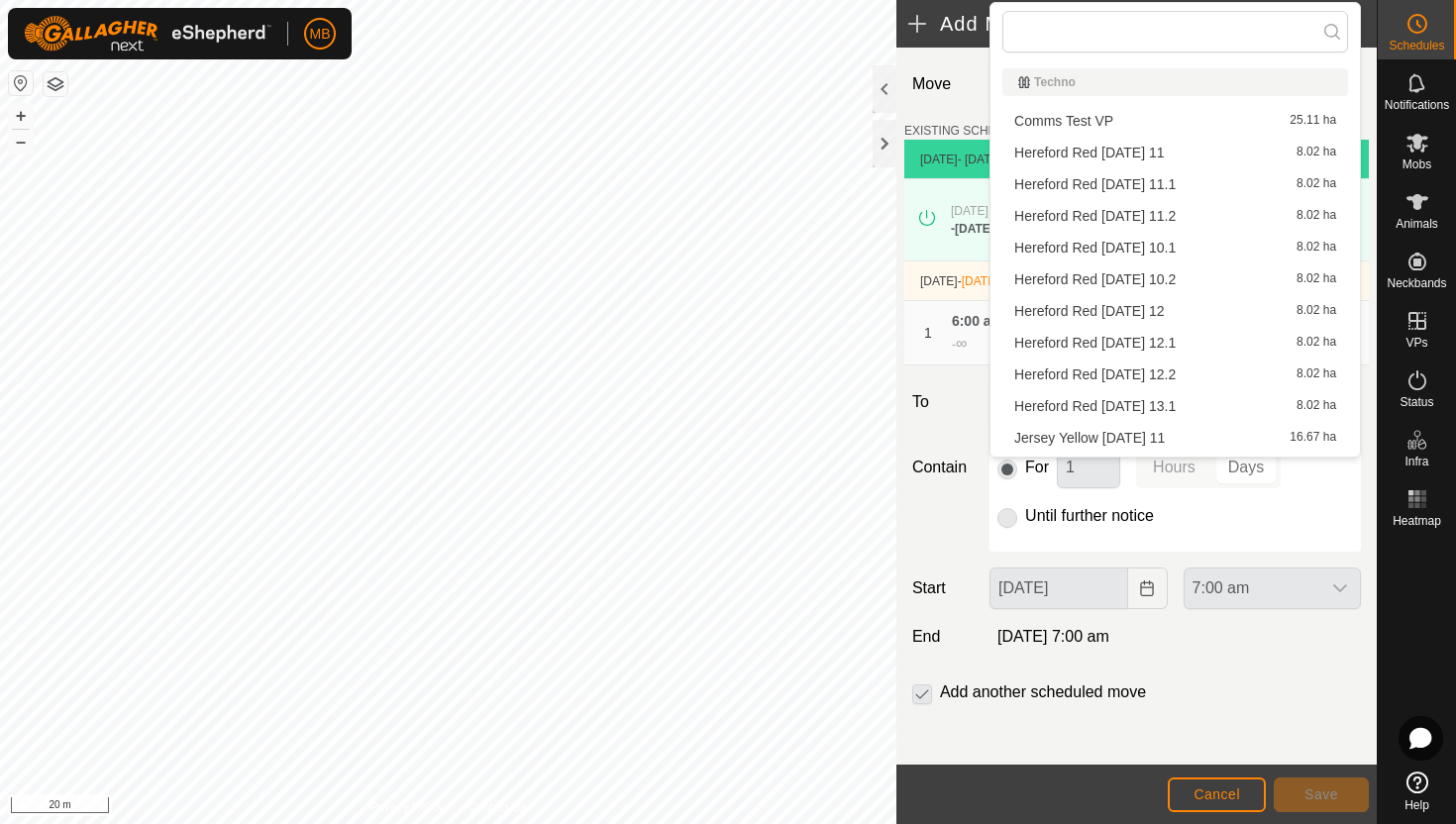
click at [1256, 405] on li "Hereford Red Wednesday 13.1 8.02 ha" at bounding box center [1176, 406] width 346 height 30
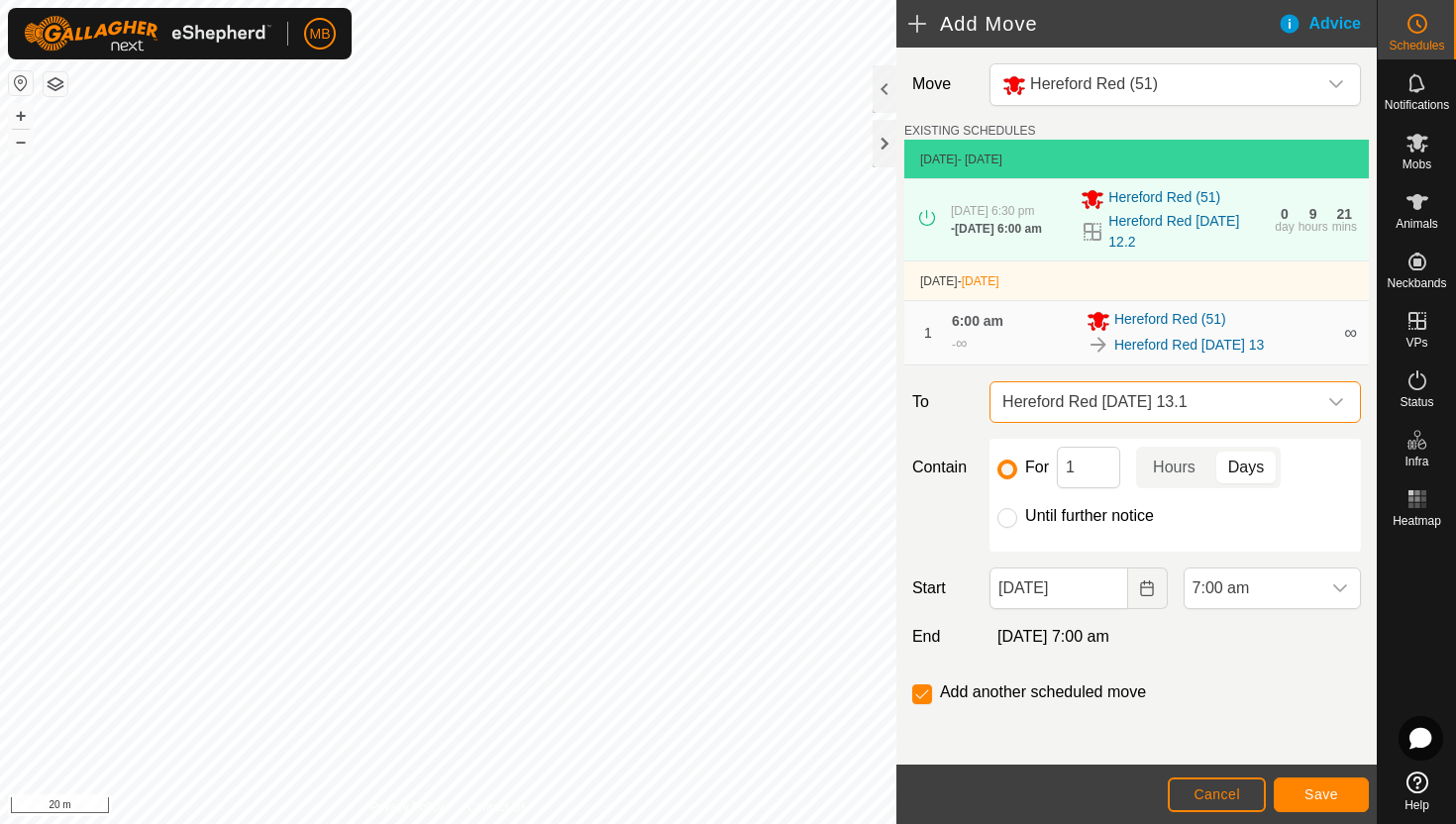
click at [1090, 517] on label "Until further notice" at bounding box center [1089, 516] width 128 height 16
click at [1017, 517] on input "Until further notice" at bounding box center [1007, 518] width 20 height 20
radio input "true"
checkbox input "false"
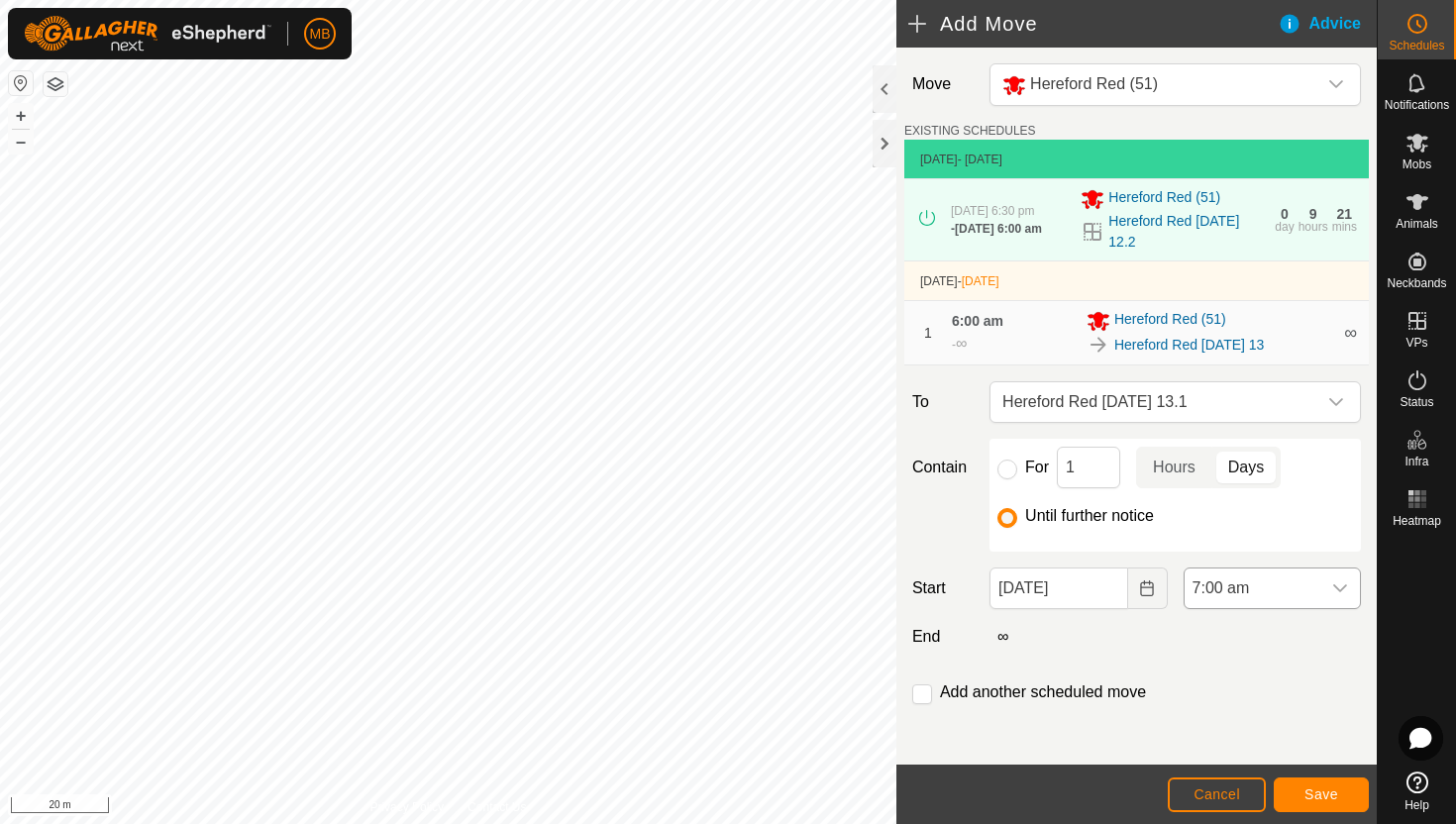
click at [1337, 596] on icon "dropdown trigger" at bounding box center [1341, 588] width 16 height 16
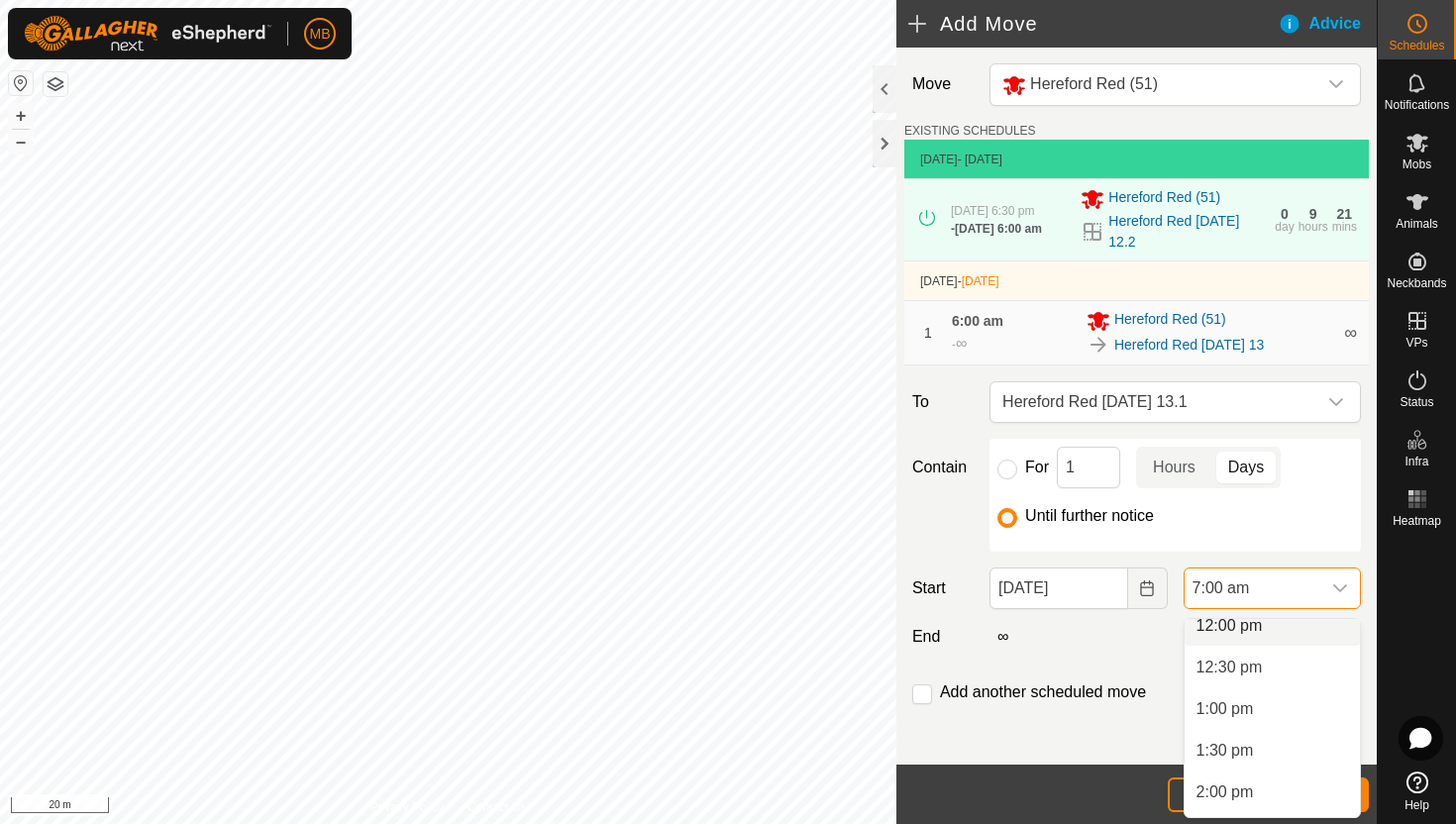
scroll to position [1018, 0]
click at [1290, 747] on li "1:30 pm" at bounding box center [1272, 743] width 175 height 40
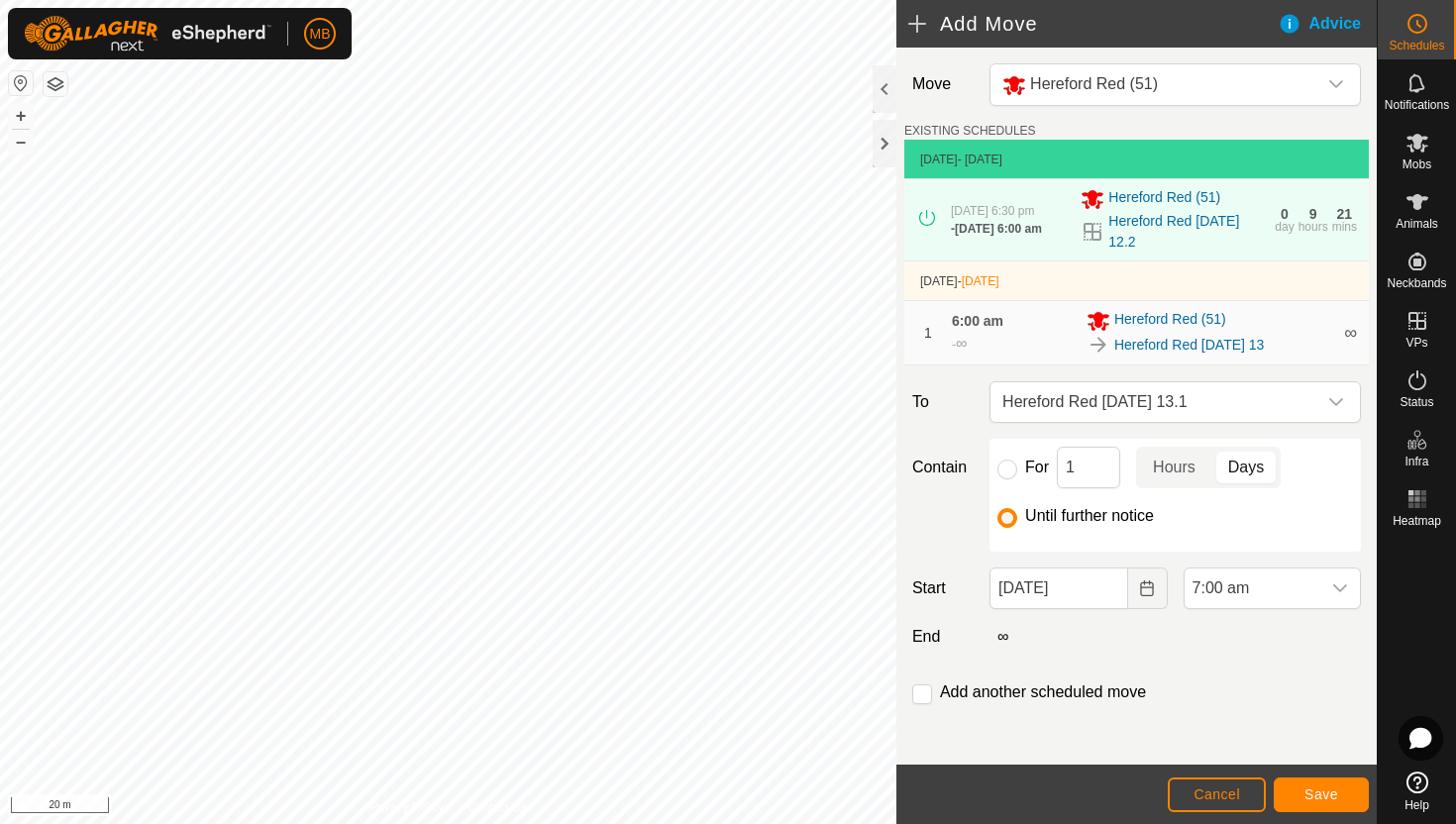
scroll to position [582, 0]
click at [1310, 788] on span "Save" at bounding box center [1322, 794] width 34 height 16
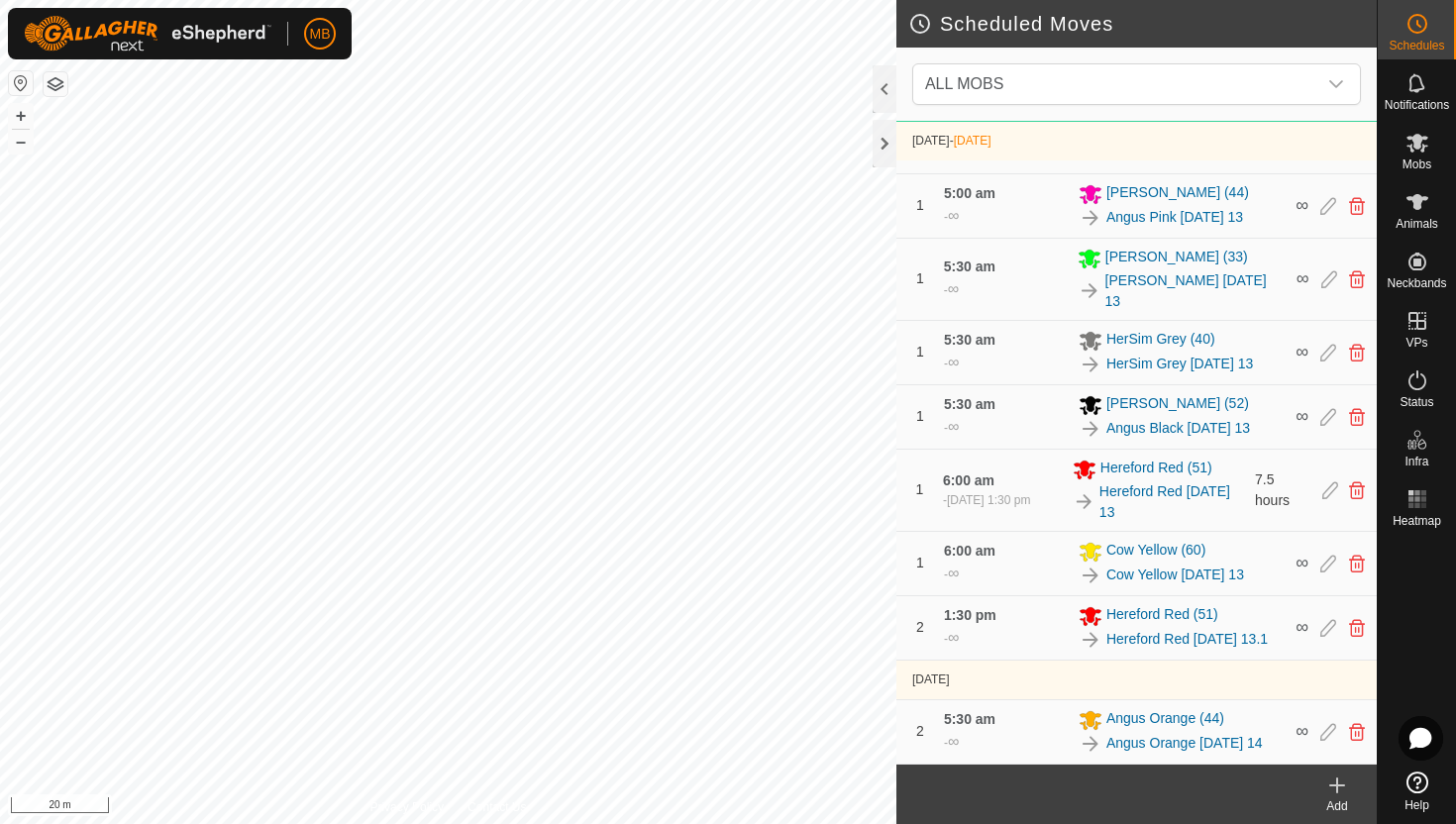
scroll to position [1060, 0]
click at [25, 143] on button "–" at bounding box center [21, 141] width 24 height 24
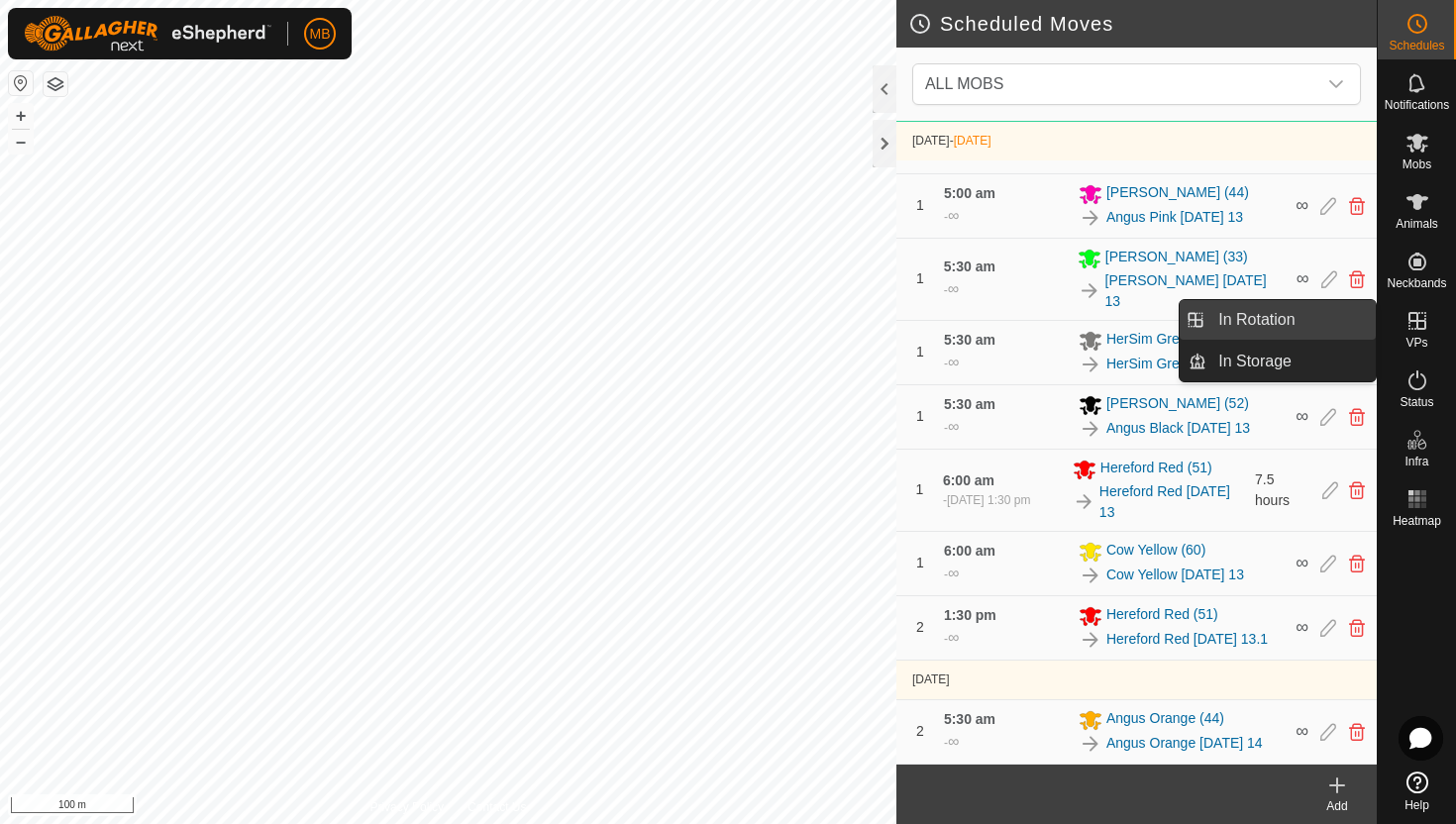
click at [1332, 329] on link "In Rotation" at bounding box center [1291, 320] width 169 height 40
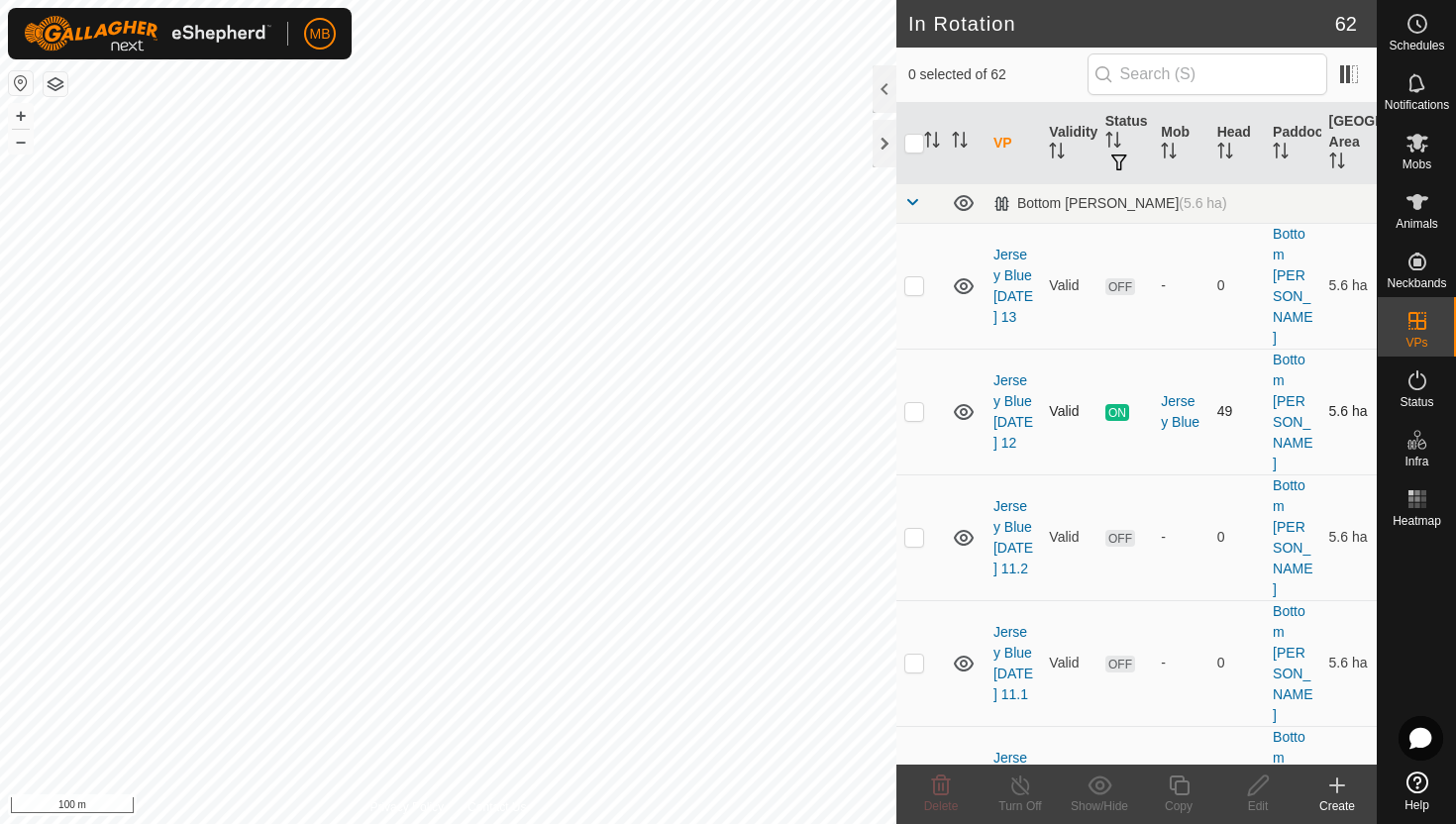
click at [919, 403] on p-checkbox at bounding box center [914, 411] width 20 height 16
checkbox input "true"
click at [1175, 790] on icon at bounding box center [1179, 785] width 20 height 20
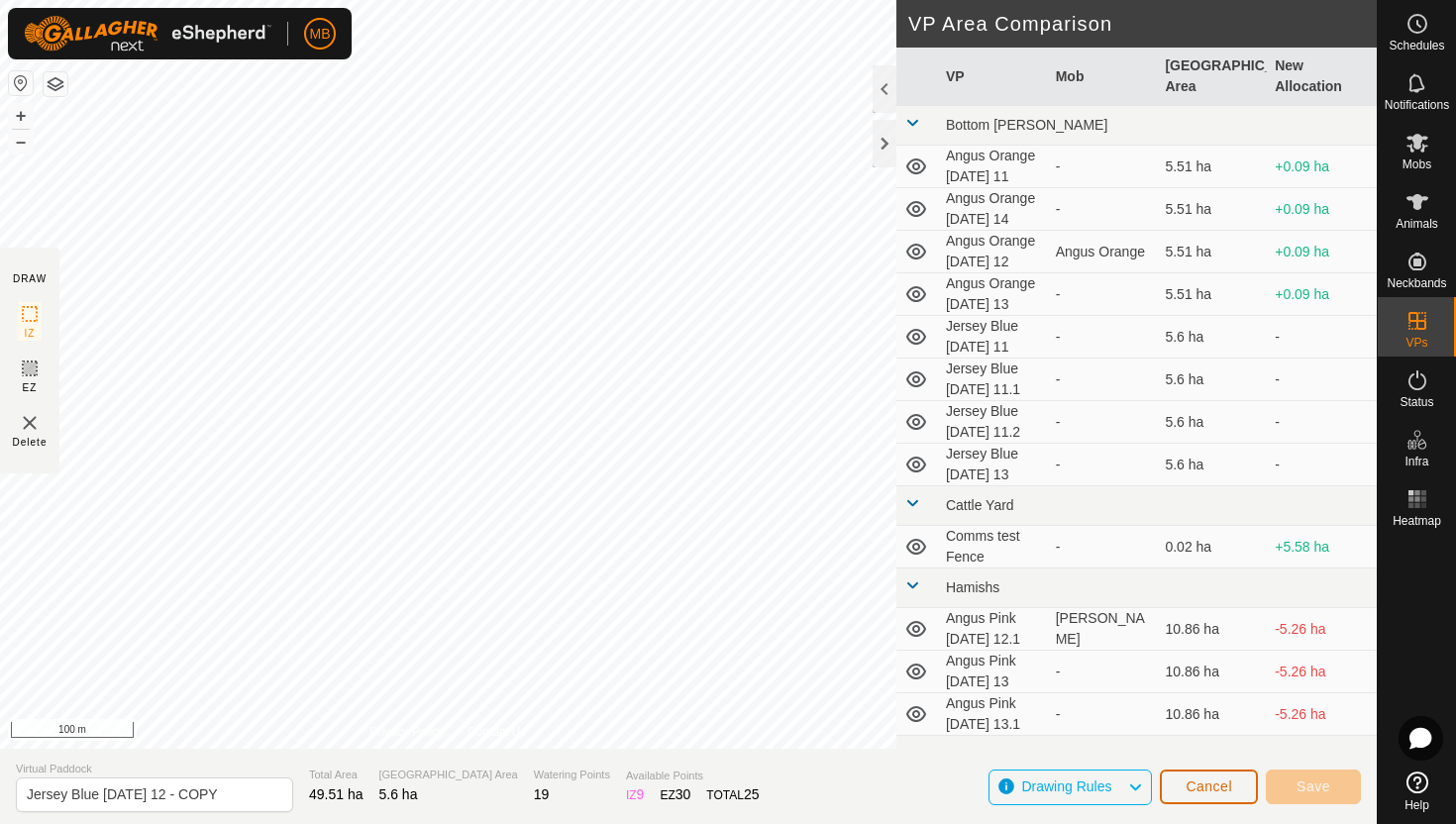
click at [1175, 790] on button "Cancel" at bounding box center [1208, 786] width 98 height 35
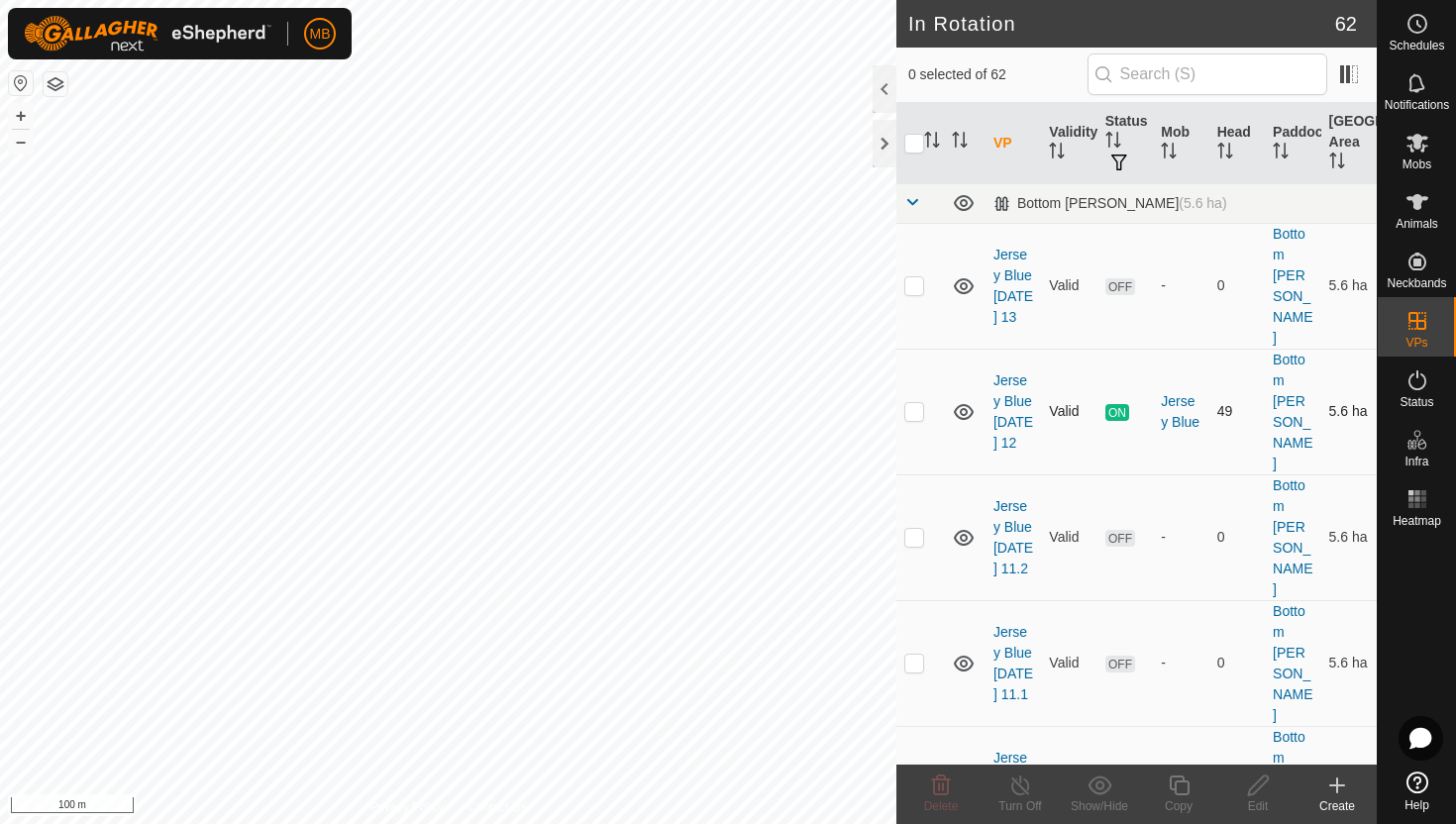
click at [912, 403] on p-checkbox at bounding box center [914, 411] width 20 height 16
click at [918, 403] on p-checkbox at bounding box center [914, 411] width 20 height 16
checkbox input "false"
click at [914, 278] on p-checkbox at bounding box center [914, 285] width 20 height 16
checkbox input "true"
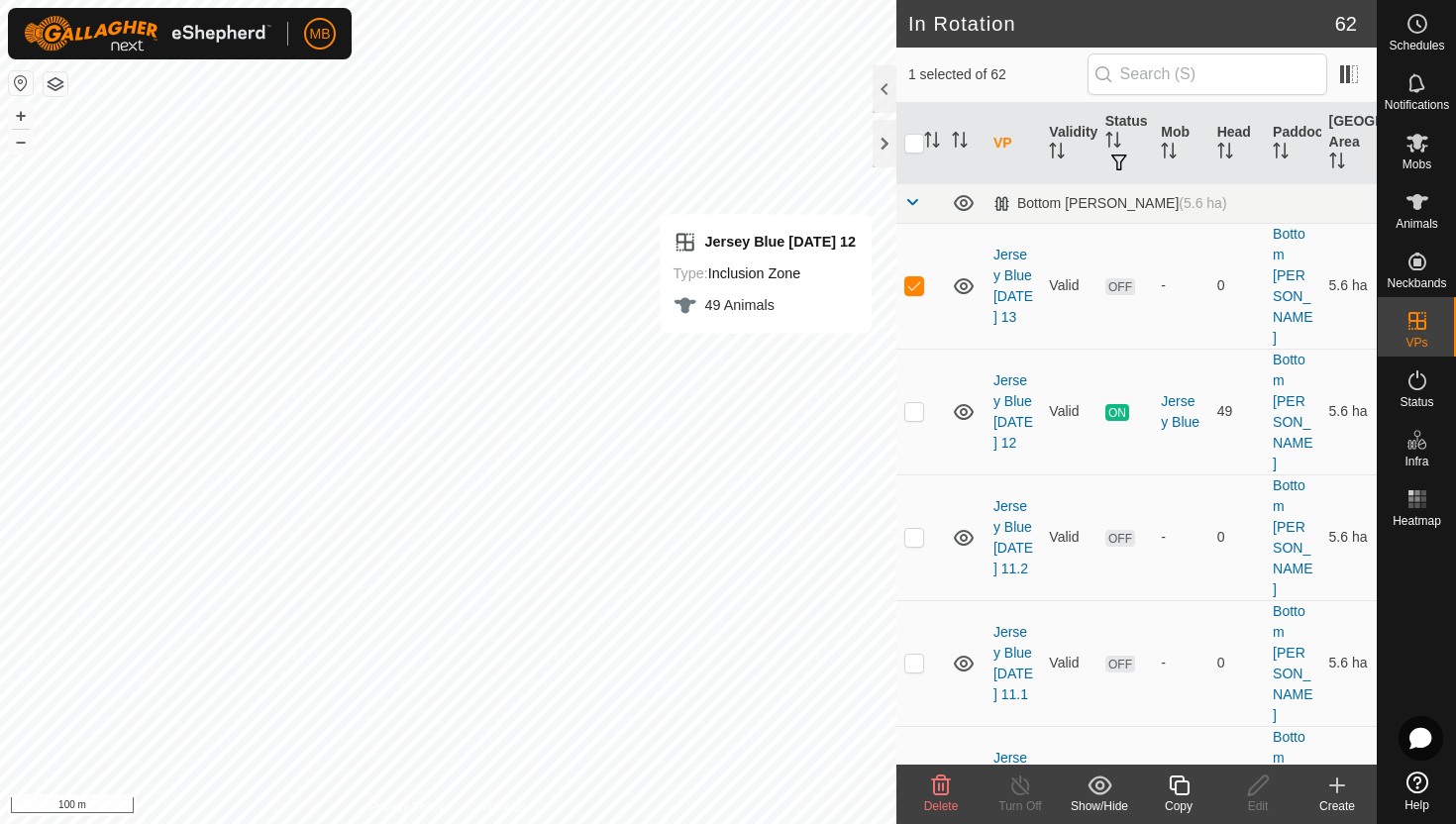
click at [1180, 792] on icon at bounding box center [1179, 785] width 25 height 24
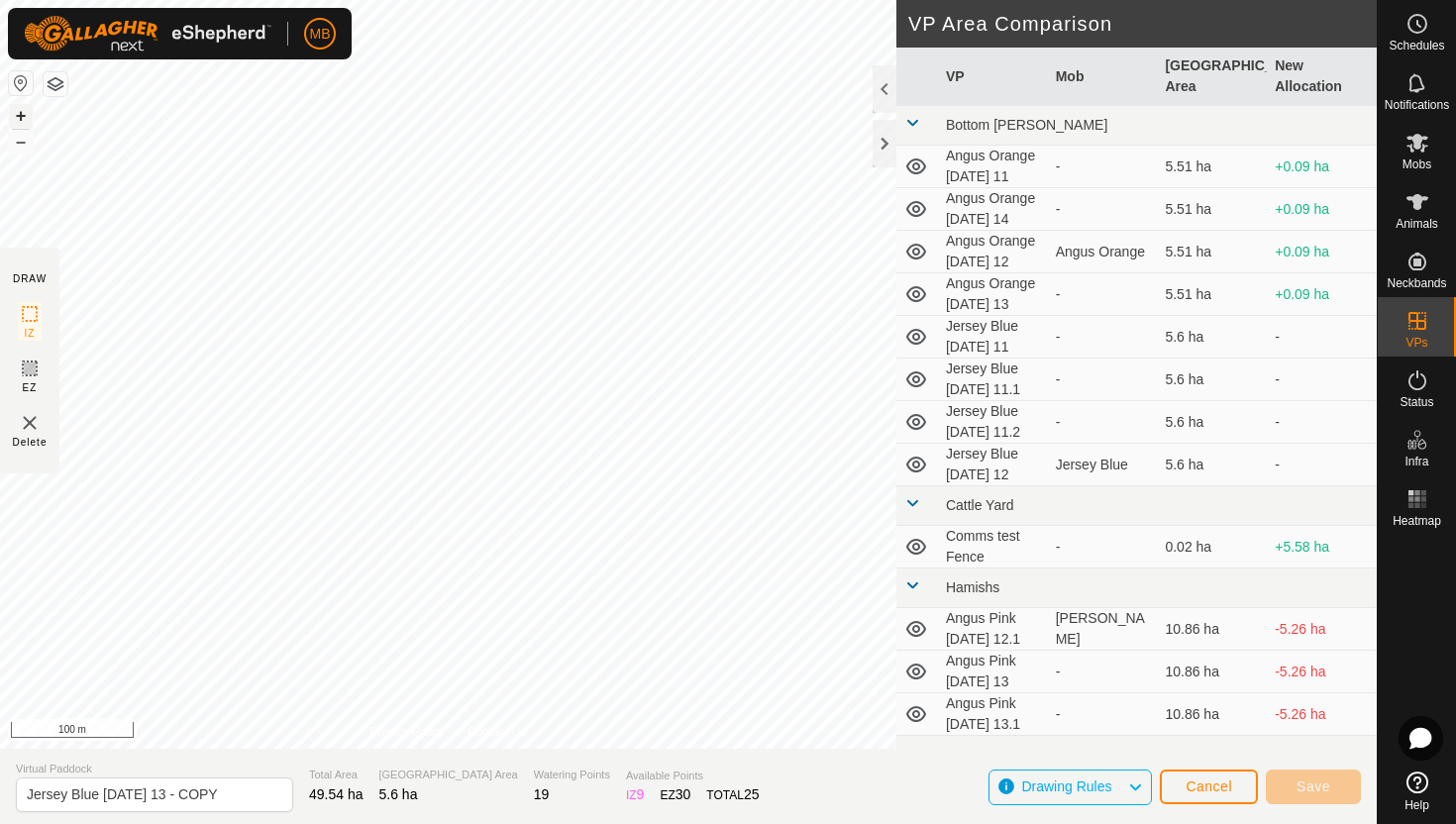
click at [19, 111] on button "+" at bounding box center [21, 116] width 24 height 24
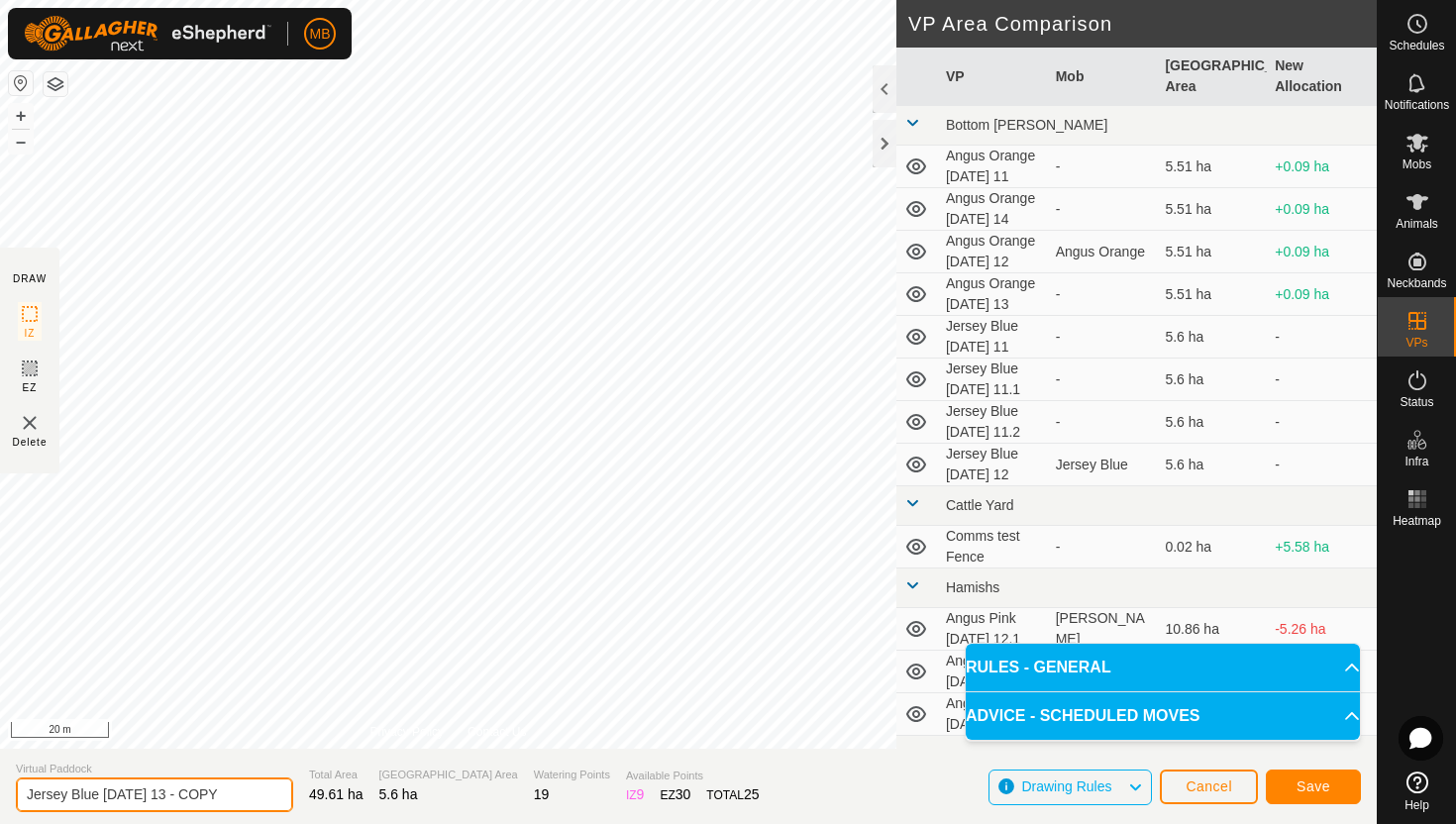
click at [246, 793] on input "Jersey Blue Wednesday 13 - COPY" at bounding box center [154, 794] width 277 height 35
type input "Jersey Blue [DATE] 14"
click at [25, 138] on button "–" at bounding box center [21, 141] width 24 height 24
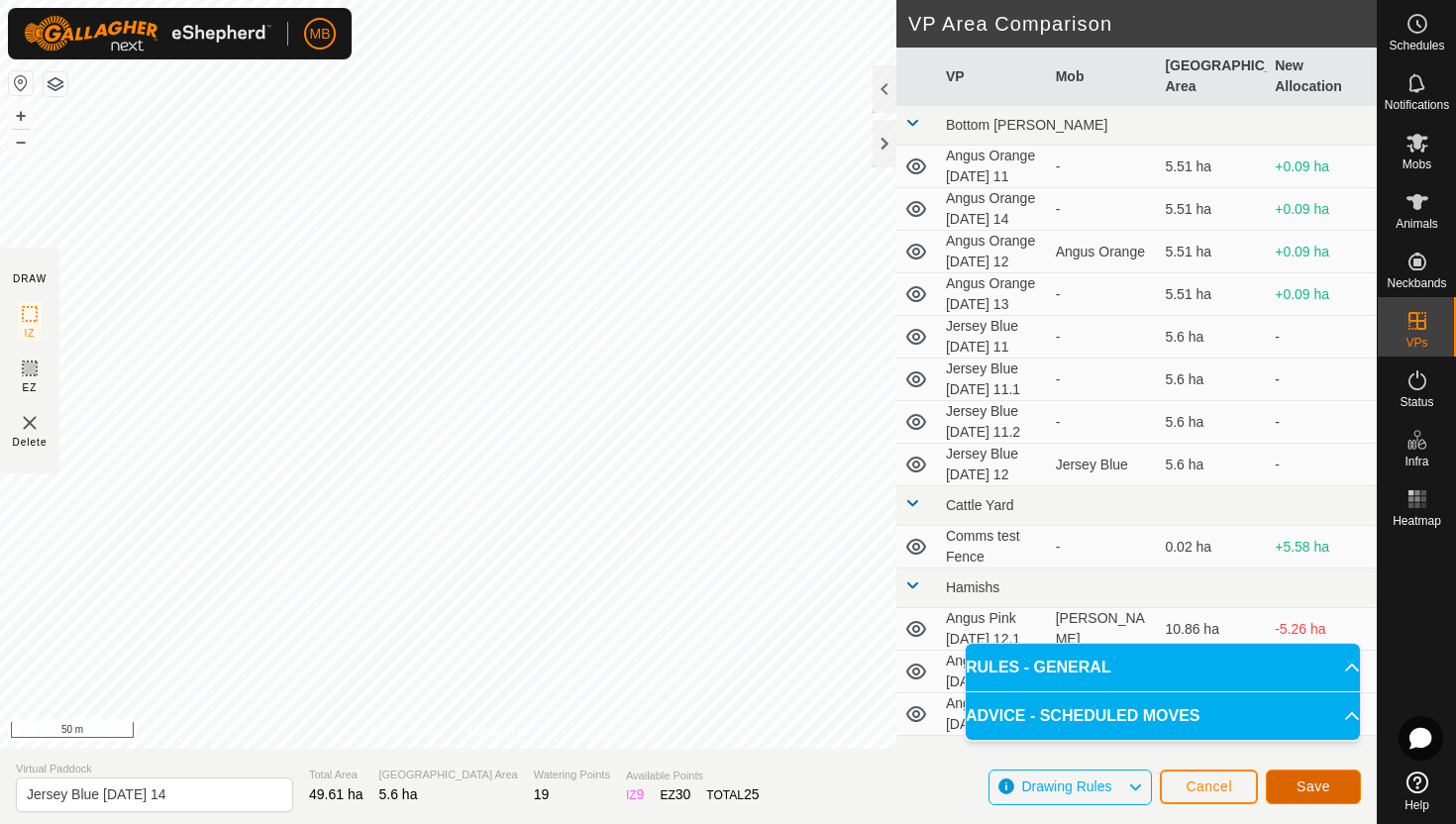
click at [1318, 783] on span "Save" at bounding box center [1314, 786] width 34 height 16
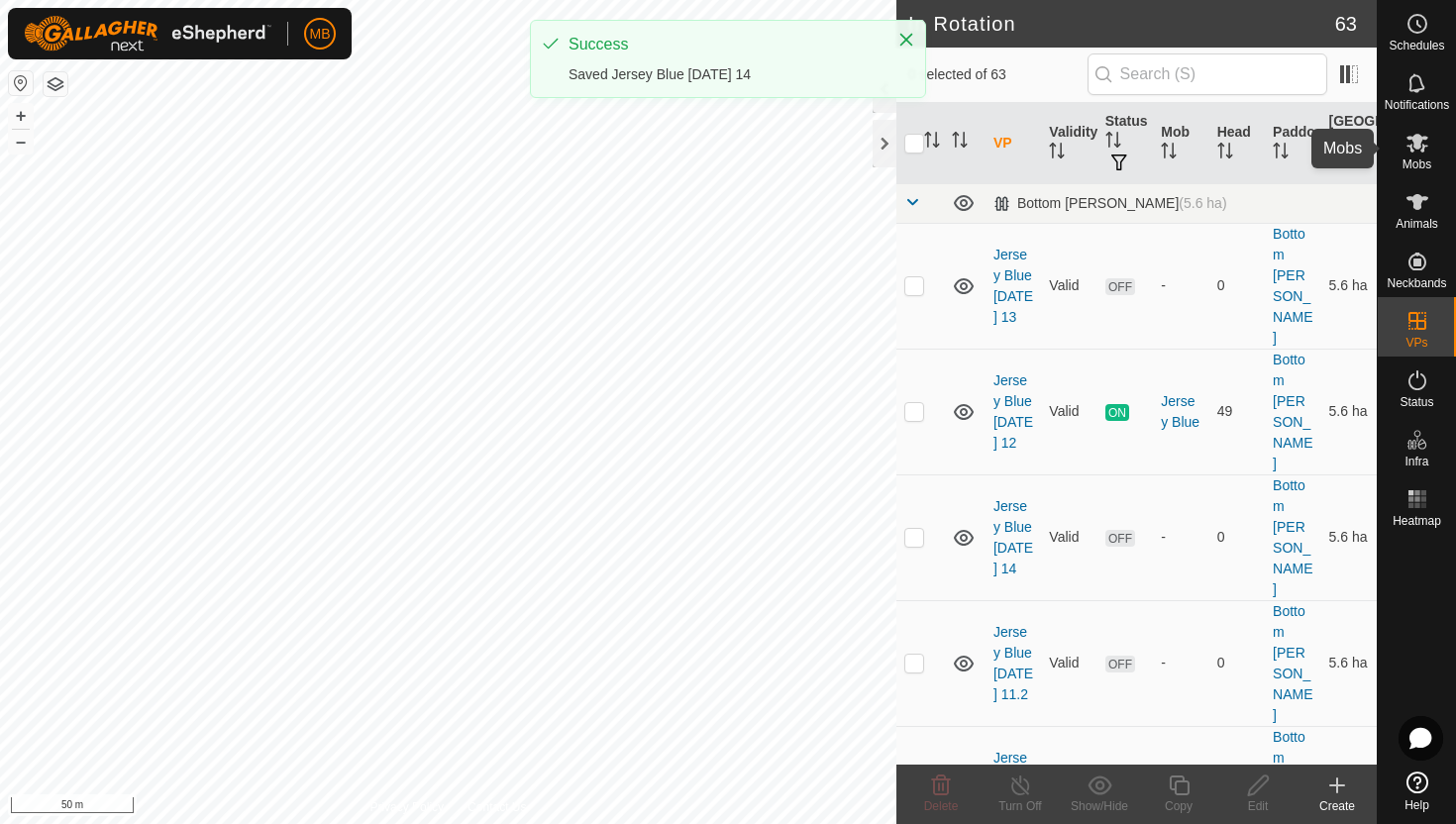
click at [1417, 136] on icon at bounding box center [1417, 142] width 22 height 19
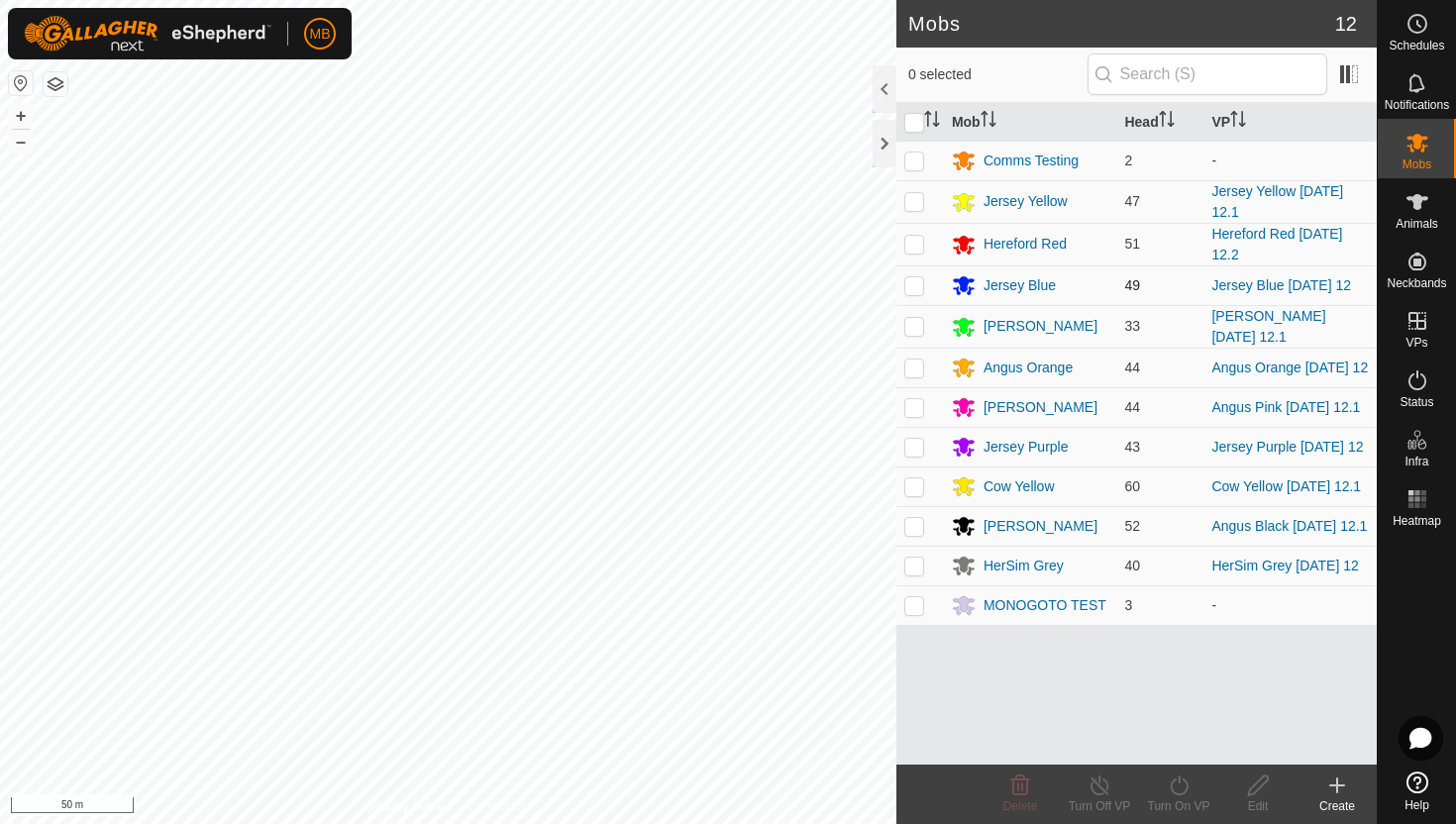
click at [913, 289] on p-checkbox at bounding box center [914, 285] width 20 height 16
checkbox input "true"
click at [1183, 787] on icon at bounding box center [1179, 785] width 25 height 24
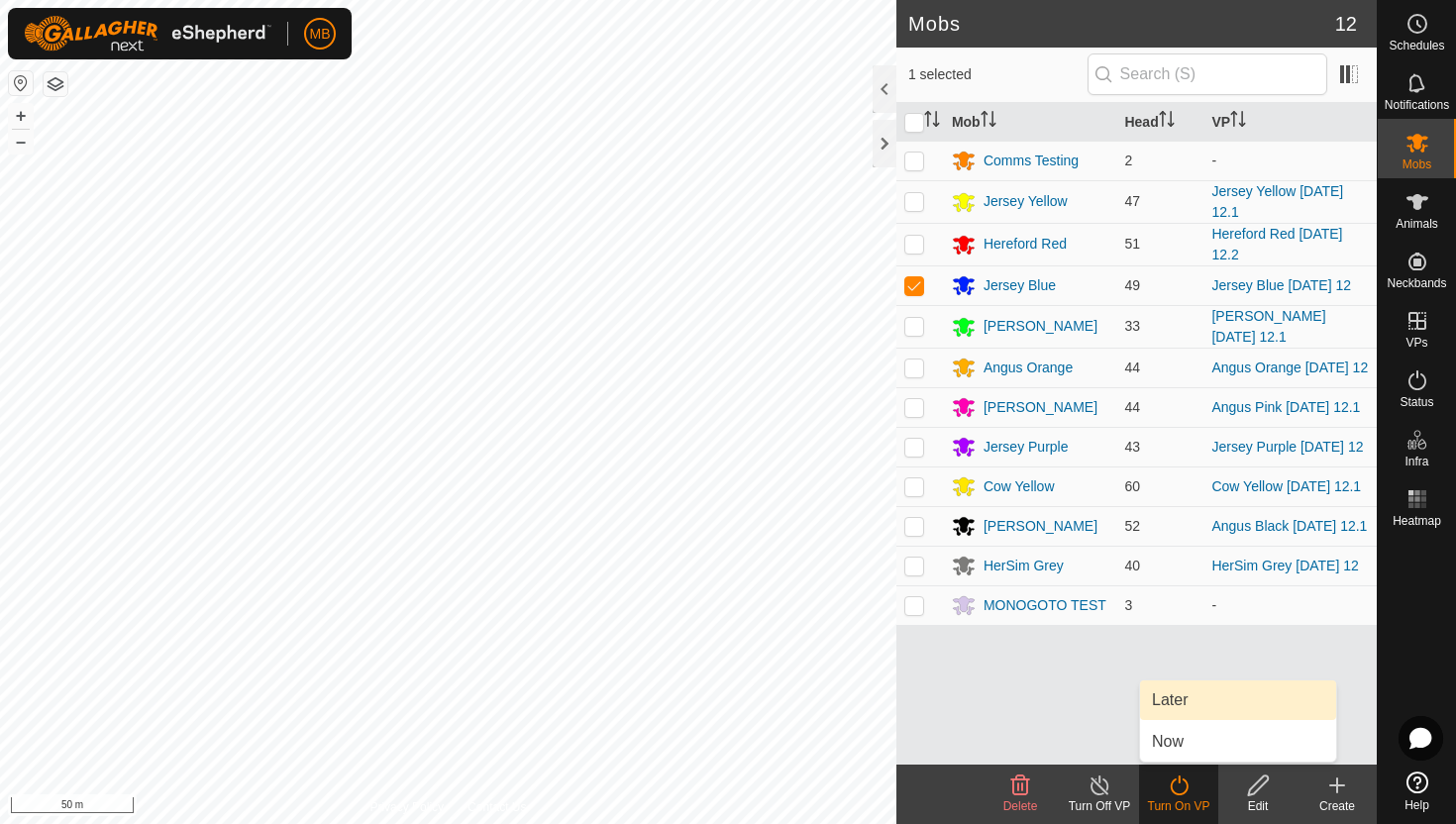
click at [1202, 695] on link "Later" at bounding box center [1237, 700] width 196 height 40
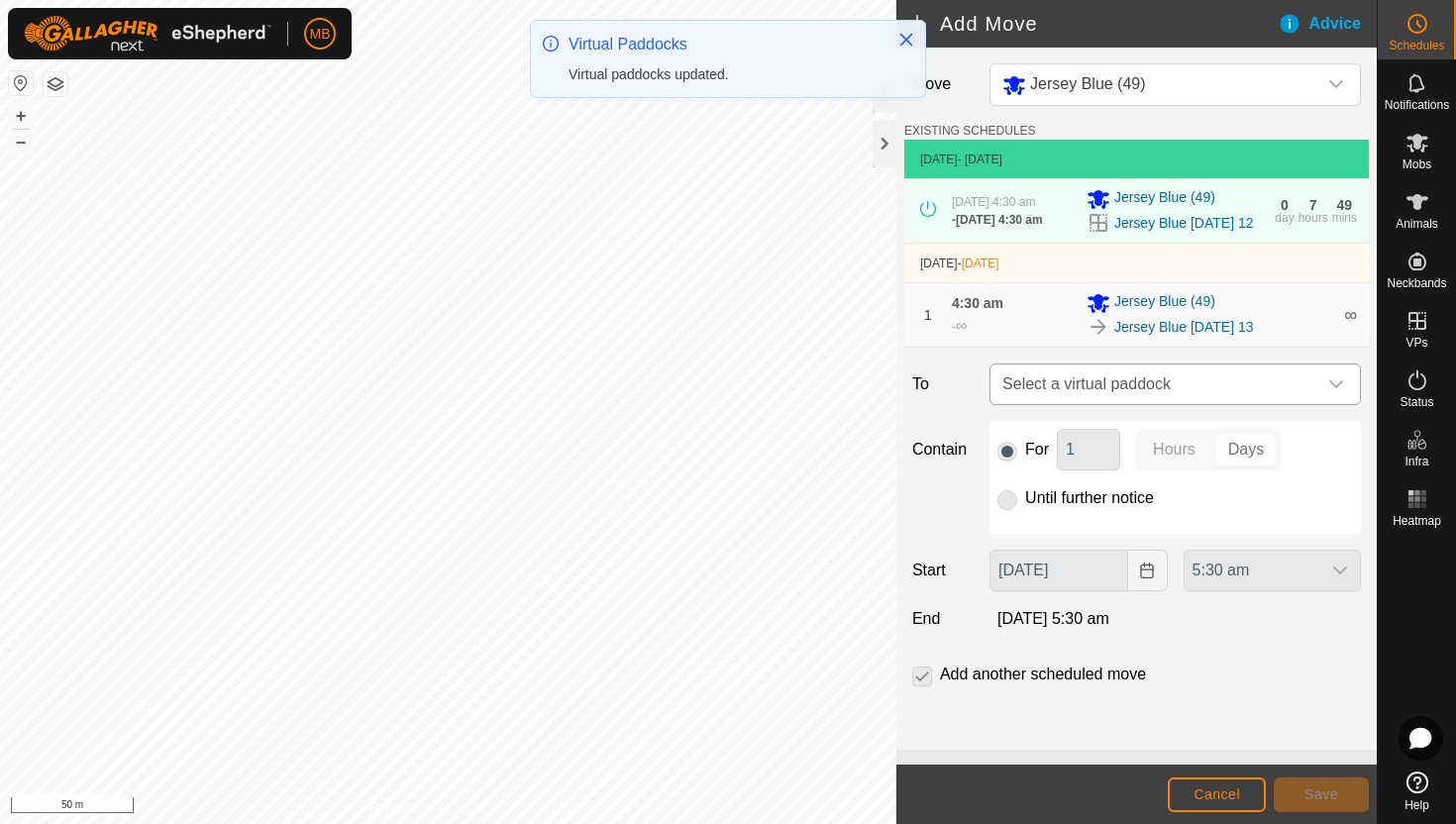
click at [1318, 390] on div "dropdown trigger" at bounding box center [1337, 385] width 40 height 40
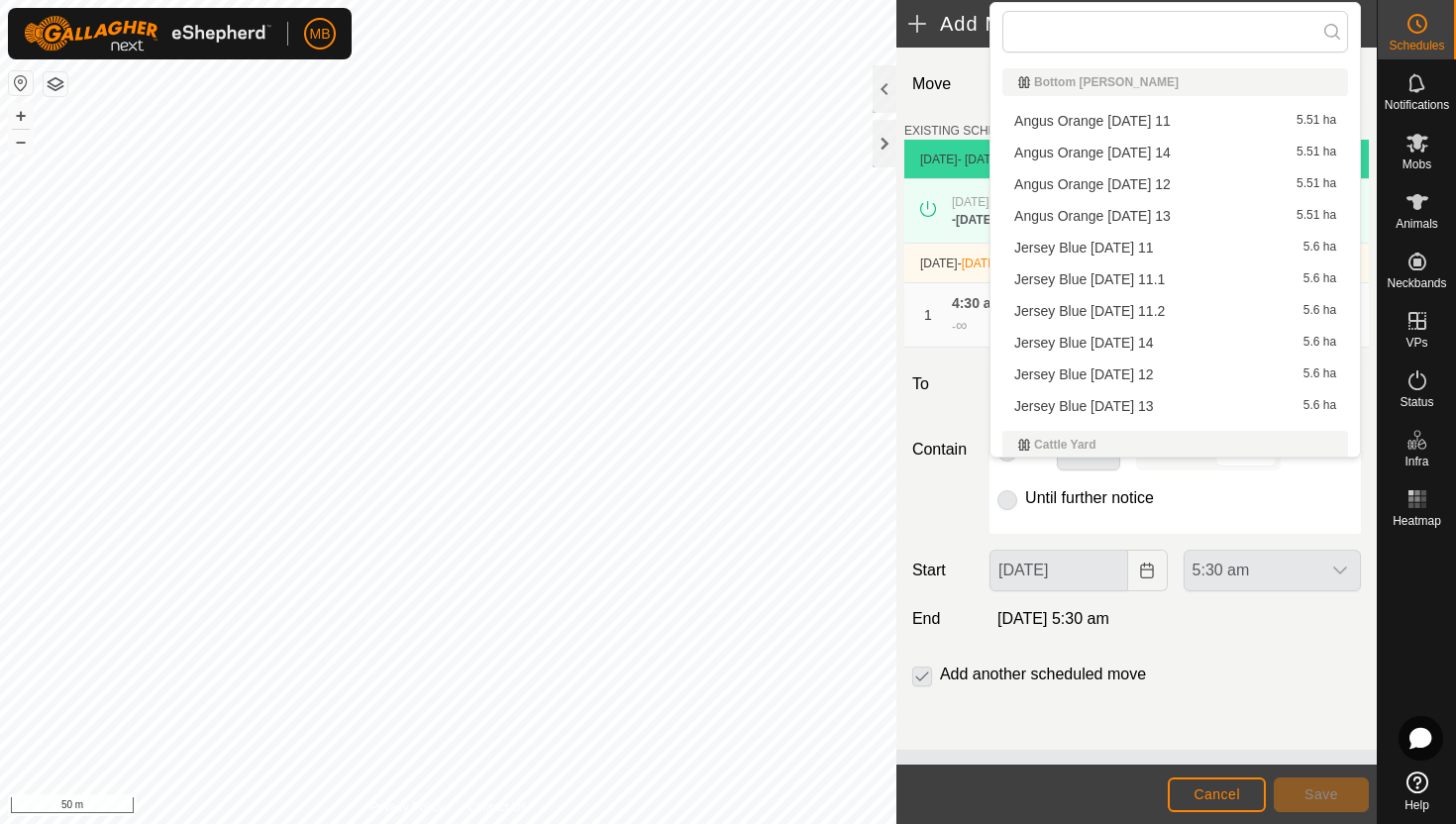
click at [1183, 343] on li "Jersey Blue Thursday 14 5.6 ha" at bounding box center [1176, 343] width 346 height 30
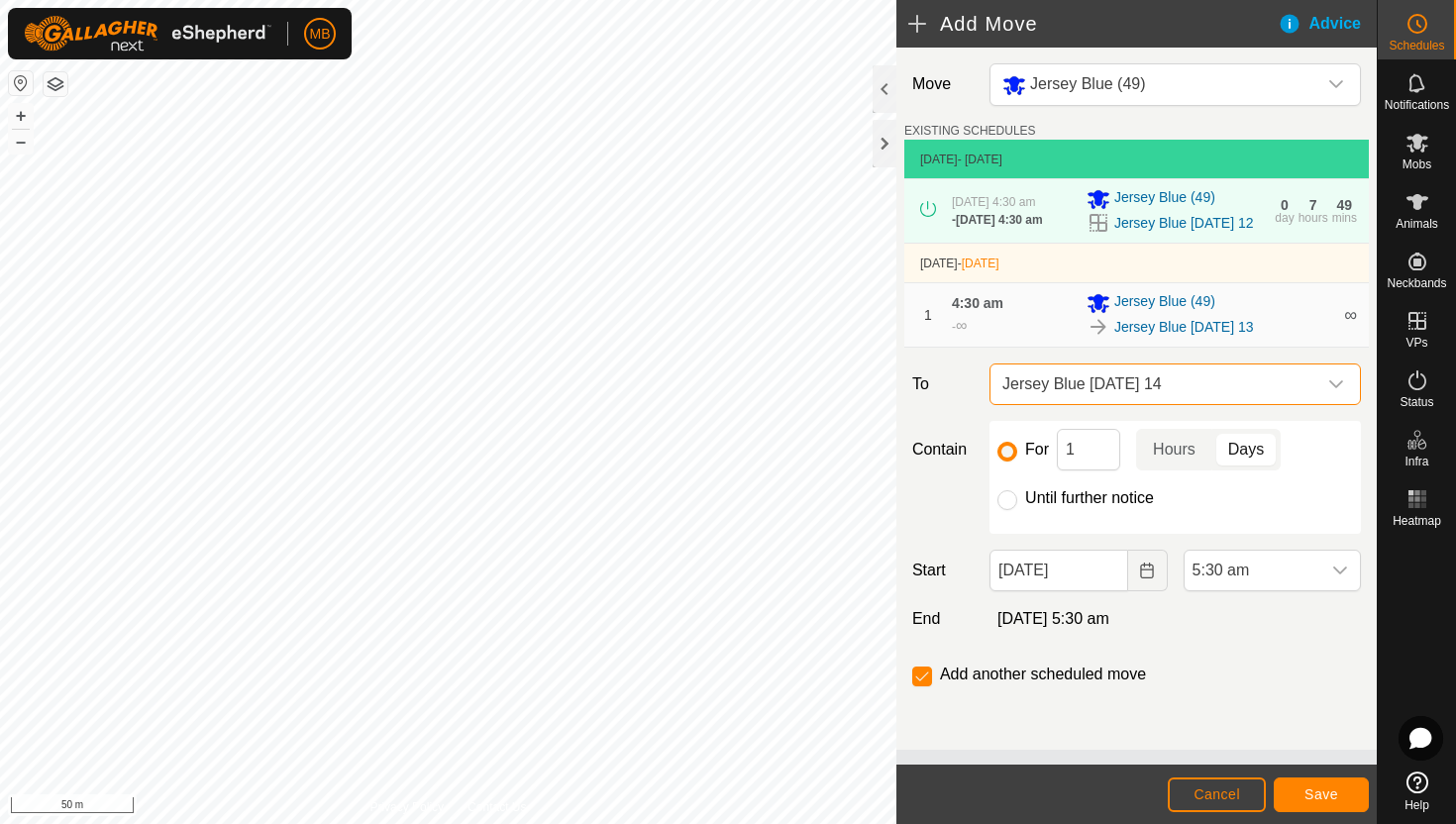
click at [1066, 504] on label "Until further notice" at bounding box center [1089, 498] width 128 height 16
click at [1017, 504] on input "Until further notice" at bounding box center [1007, 500] width 20 height 20
radio input "true"
checkbox input "false"
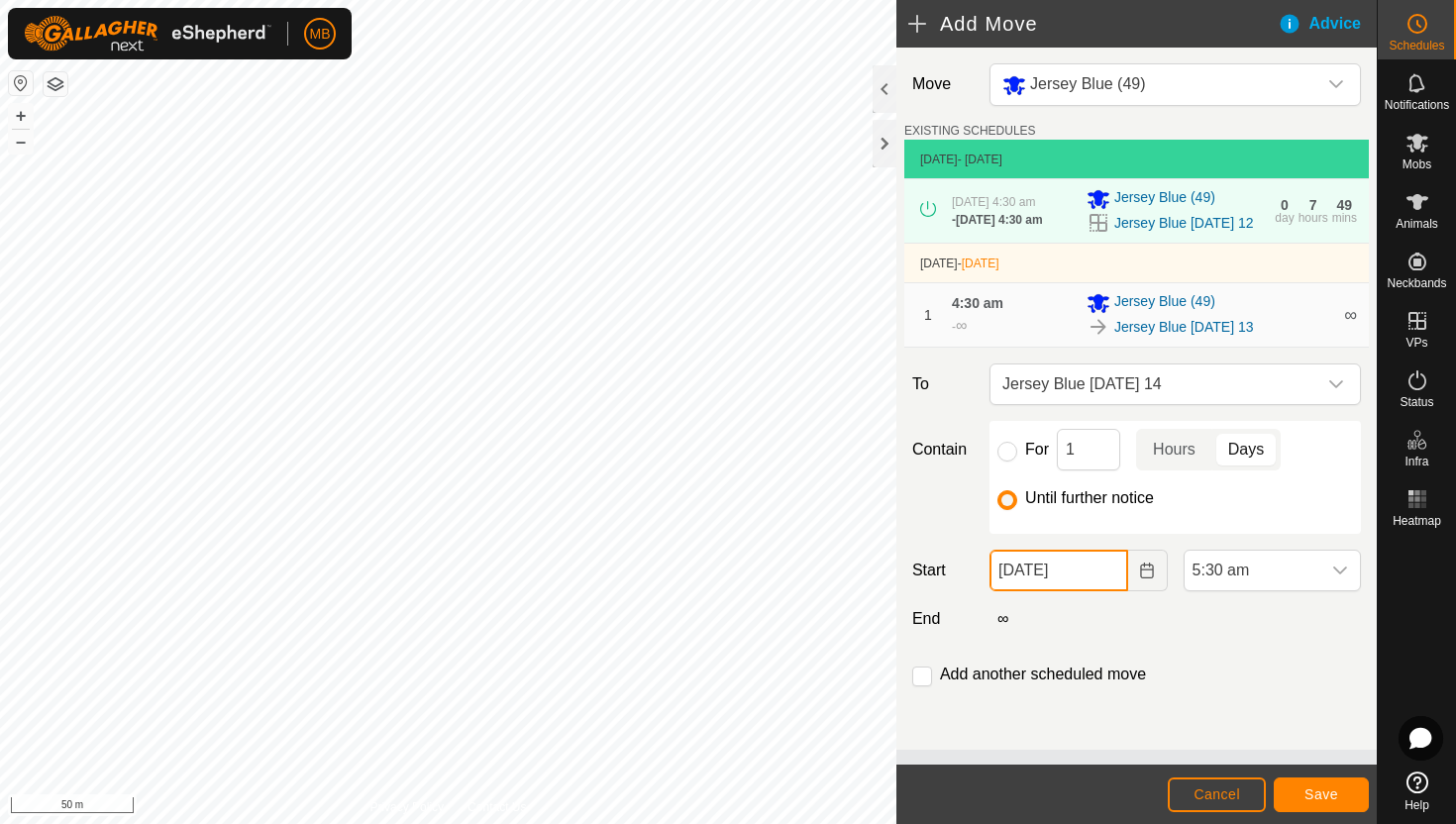
click at [1106, 584] on input "13 Aug, 2025" at bounding box center [1058, 571] width 137 height 42
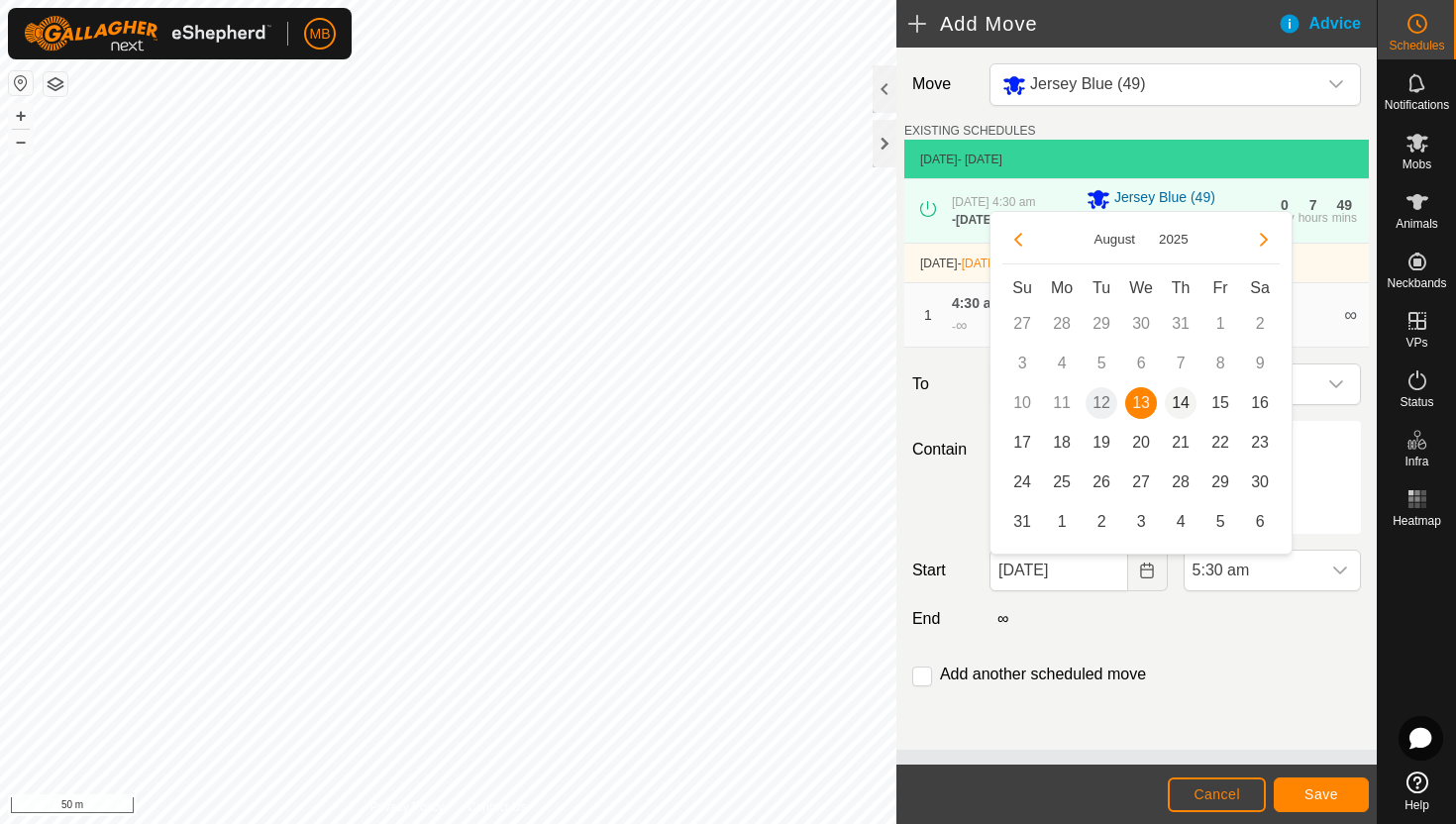
click at [1183, 399] on span "14" at bounding box center [1181, 403] width 32 height 32
type input "14 Aug, 2025"
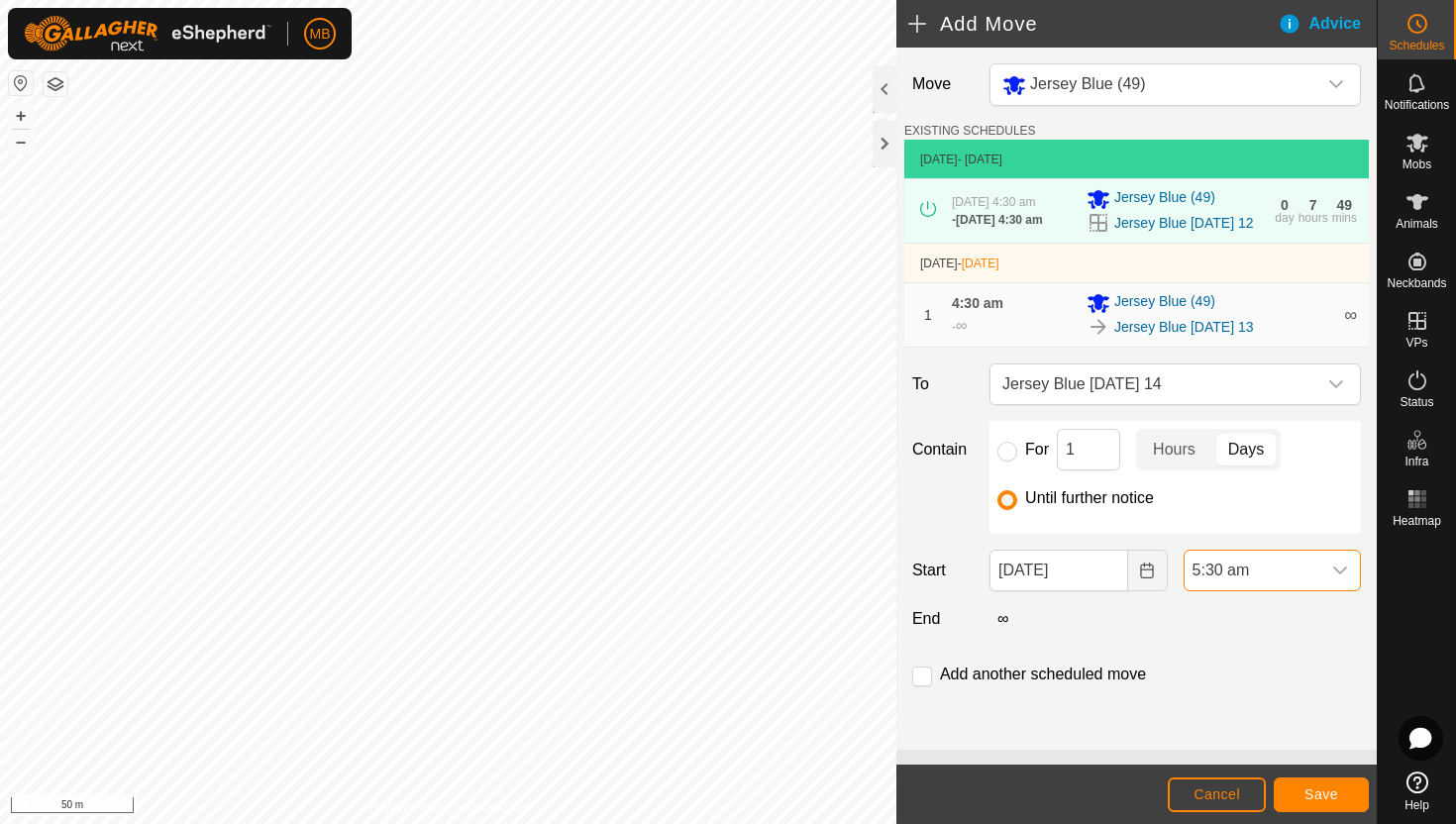
click at [1305, 576] on span "5:30 am" at bounding box center [1252, 571] width 135 height 40
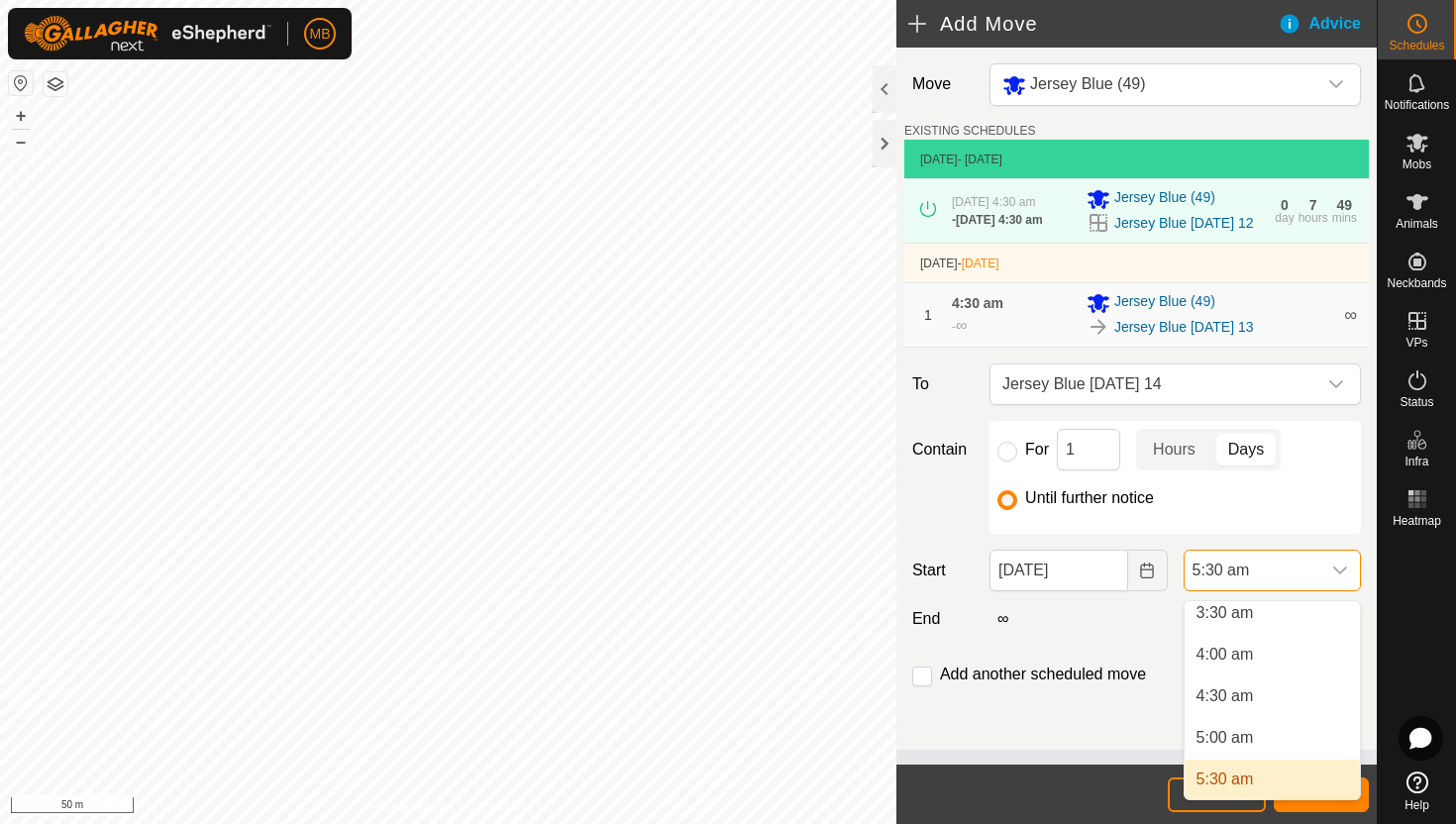
scroll to position [291, 0]
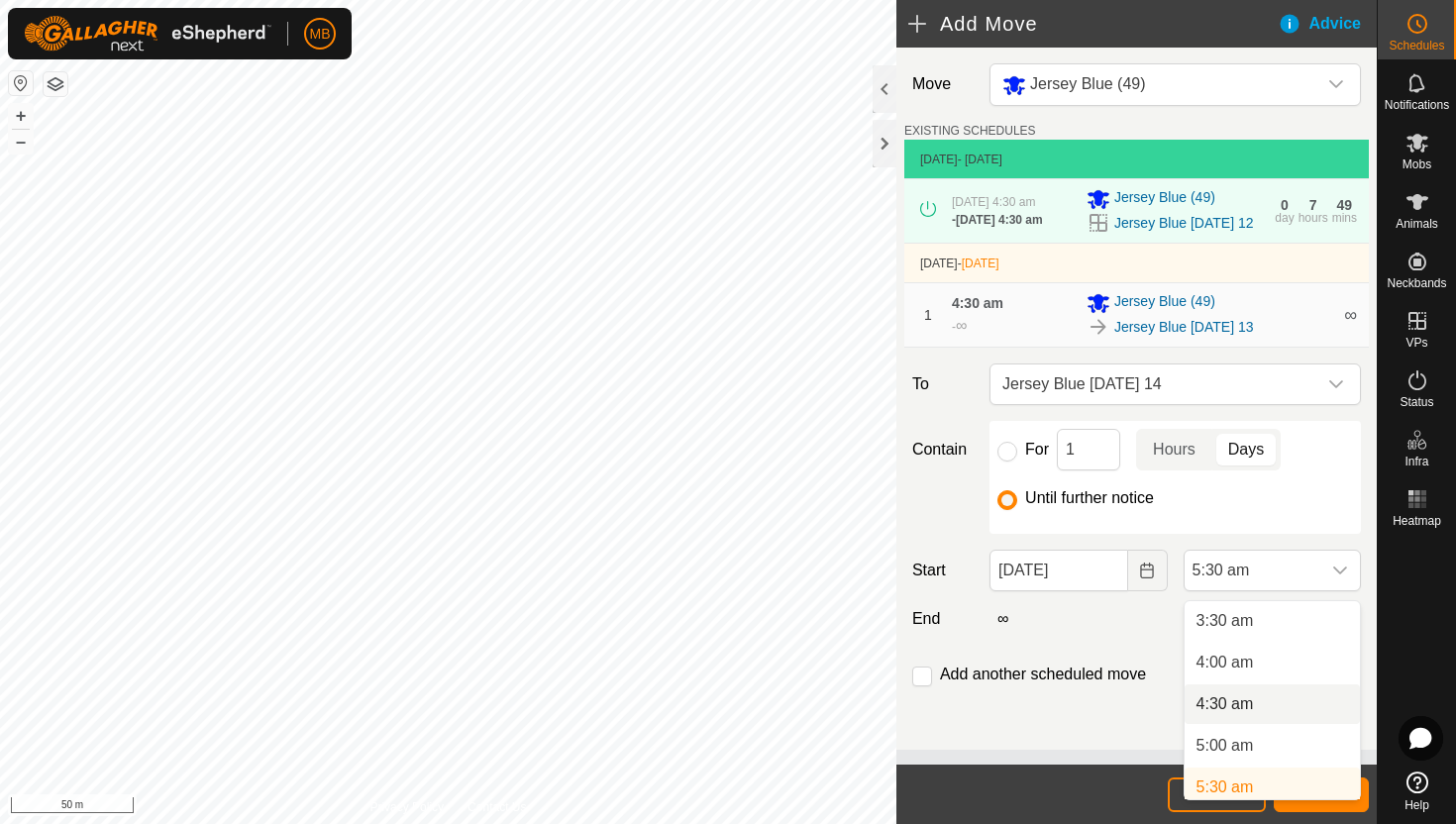
click at [1252, 707] on li "4:30 am" at bounding box center [1272, 704] width 175 height 40
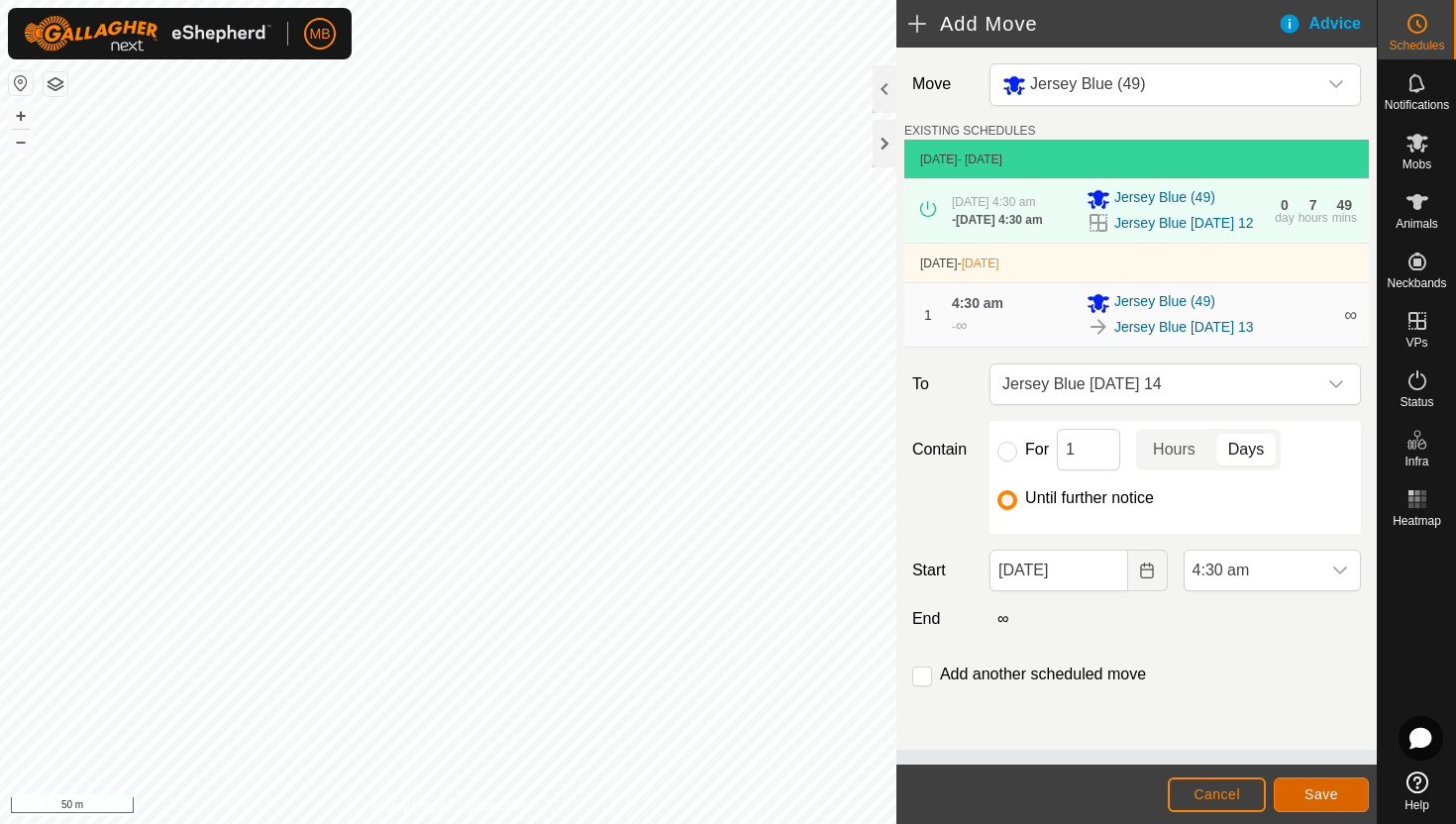
click at [1319, 794] on span "Save" at bounding box center [1322, 794] width 34 height 16
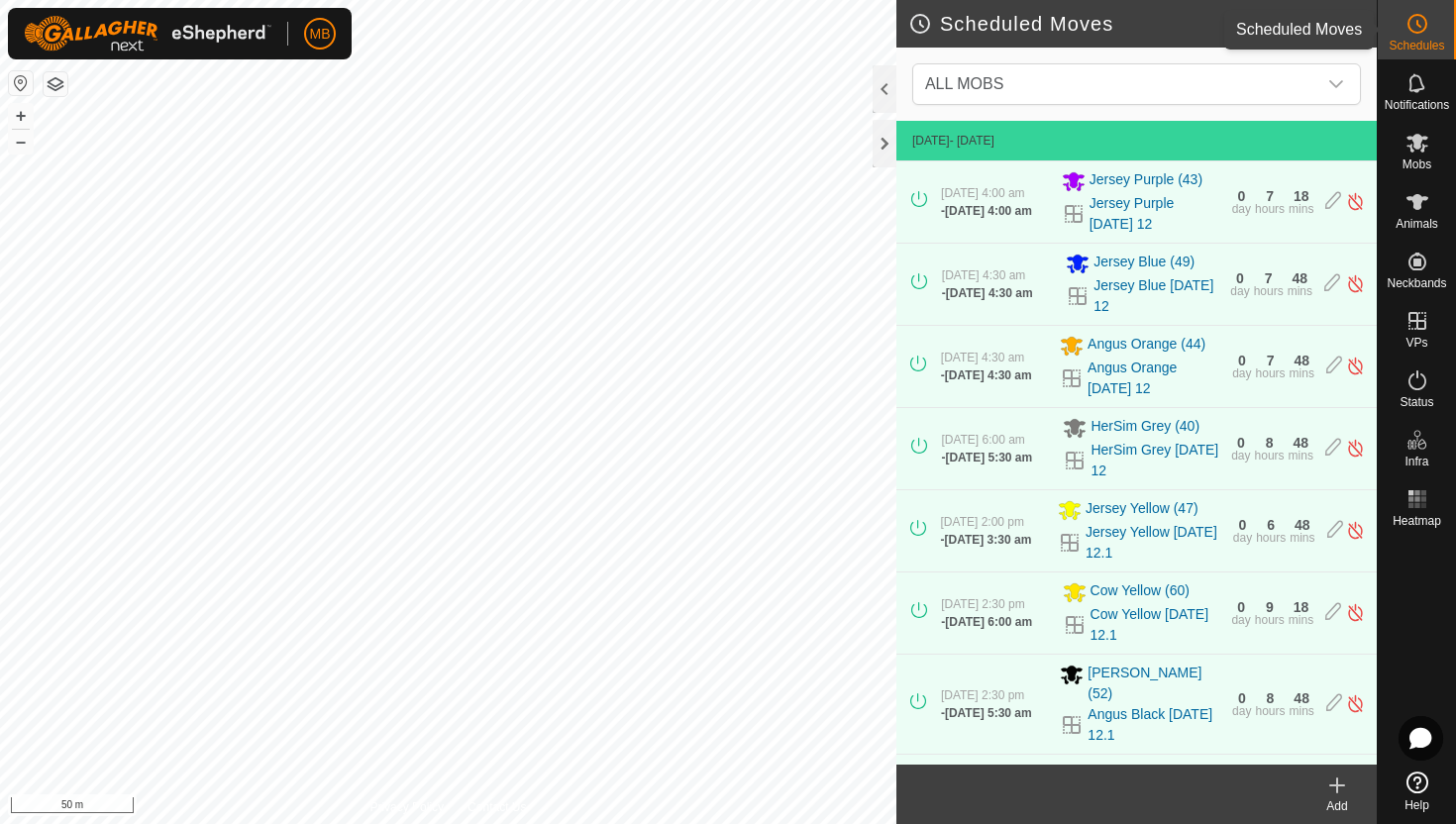
click at [1403, 22] on es-schedule-vp-svg-icon at bounding box center [1417, 24] width 36 height 32
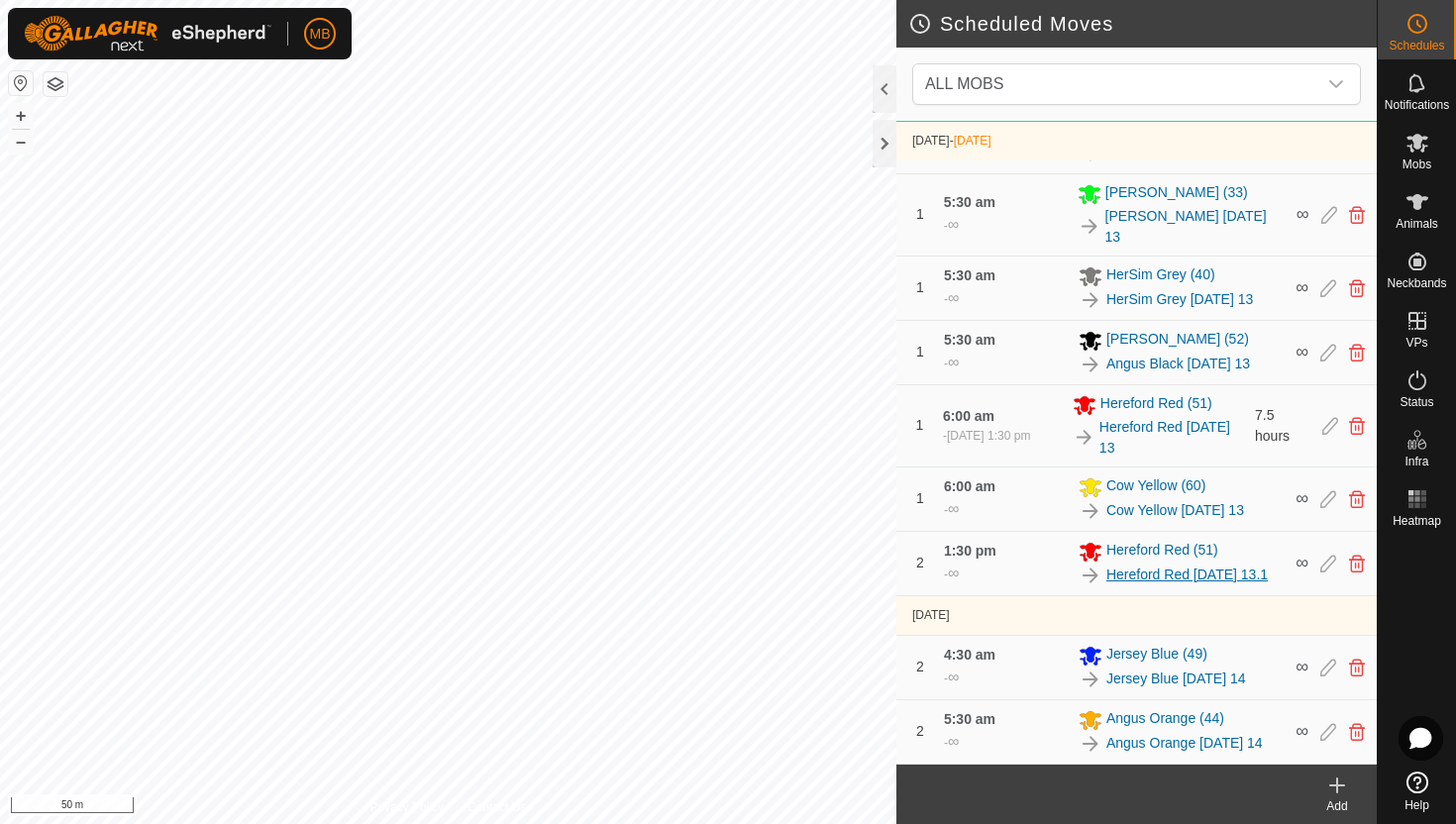
scroll to position [1141, 0]
click at [1412, 207] on icon at bounding box center [1417, 202] width 22 height 16
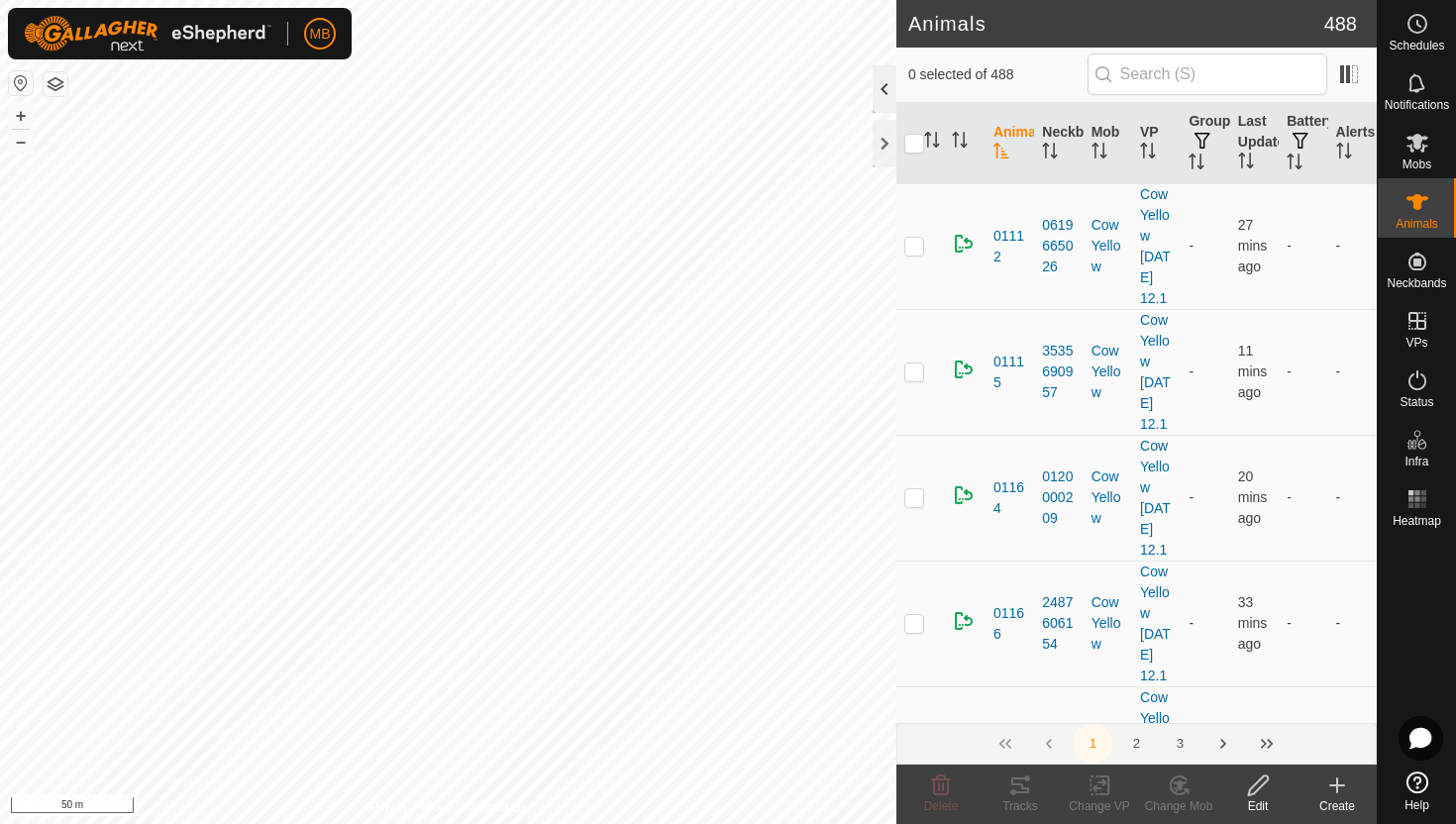
click at [885, 90] on div at bounding box center [884, 89] width 24 height 48
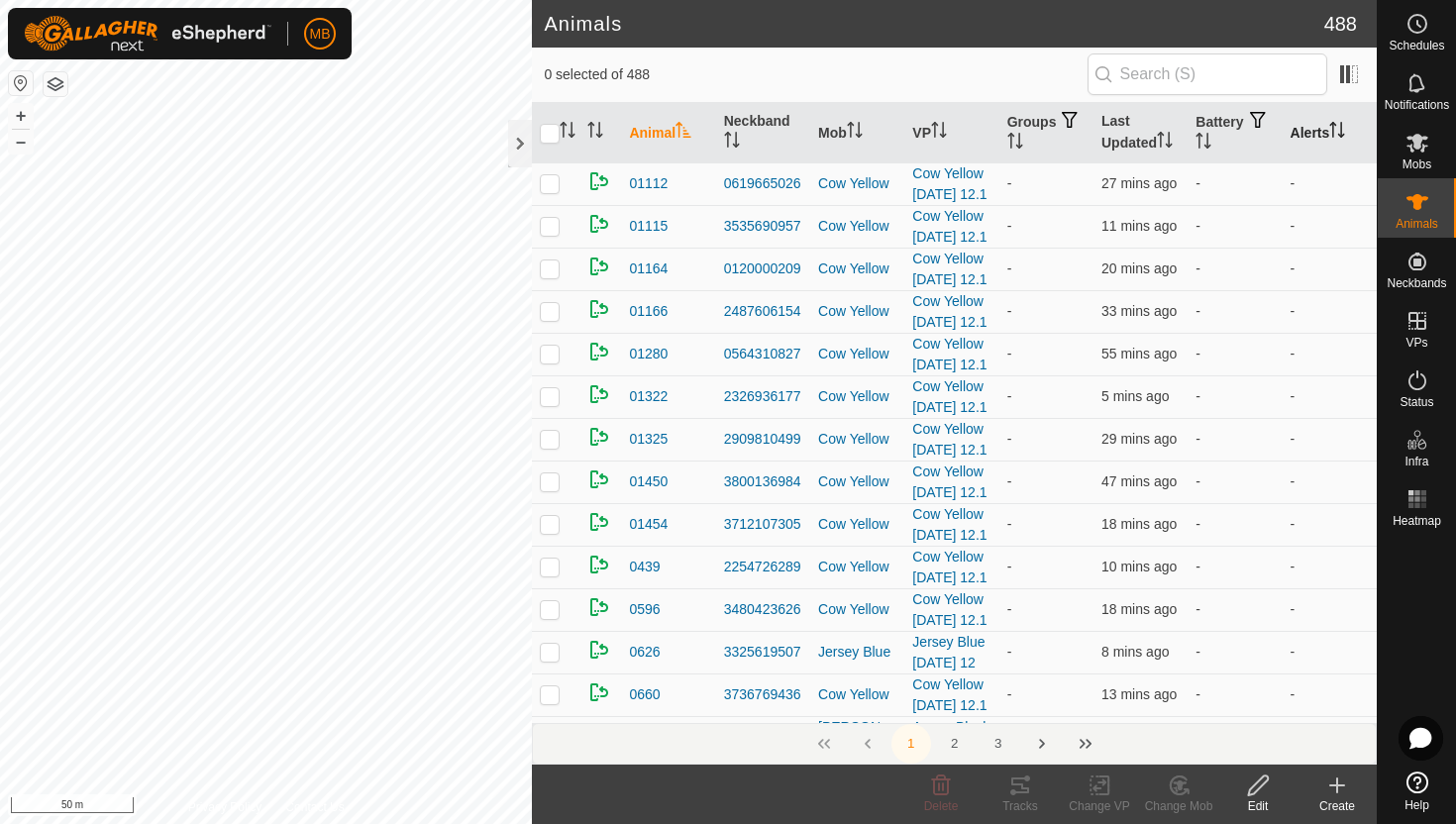
click at [1345, 130] on icon "Activate to sort" at bounding box center [1338, 130] width 16 height 16
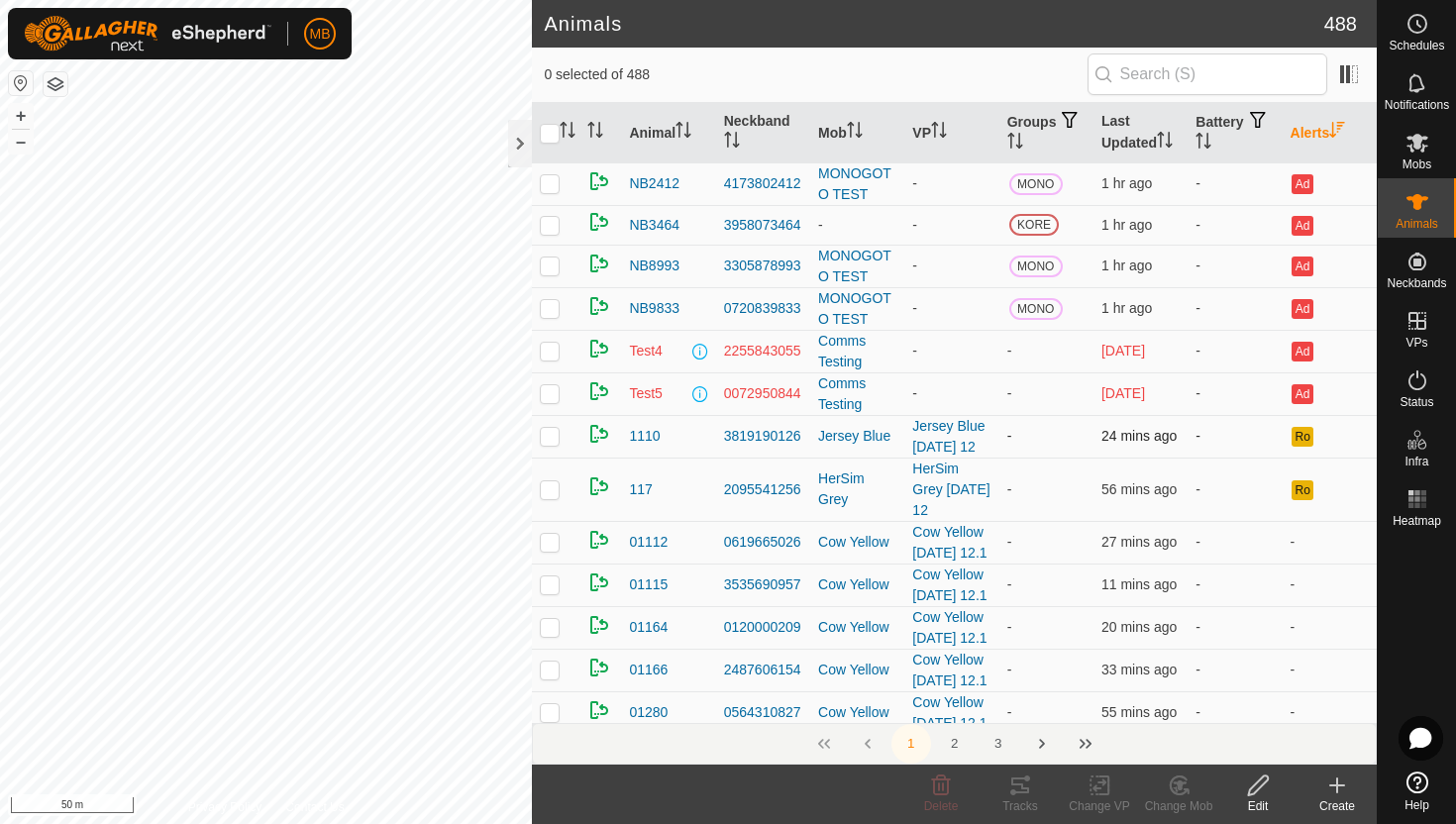
click at [554, 436] on p-checkbox at bounding box center [550, 435] width 20 height 16
click at [550, 434] on p-checkbox at bounding box center [550, 435] width 20 height 16
checkbox input "false"
click at [1211, 137] on icon "Activate to sort" at bounding box center [1203, 140] width 16 height 16
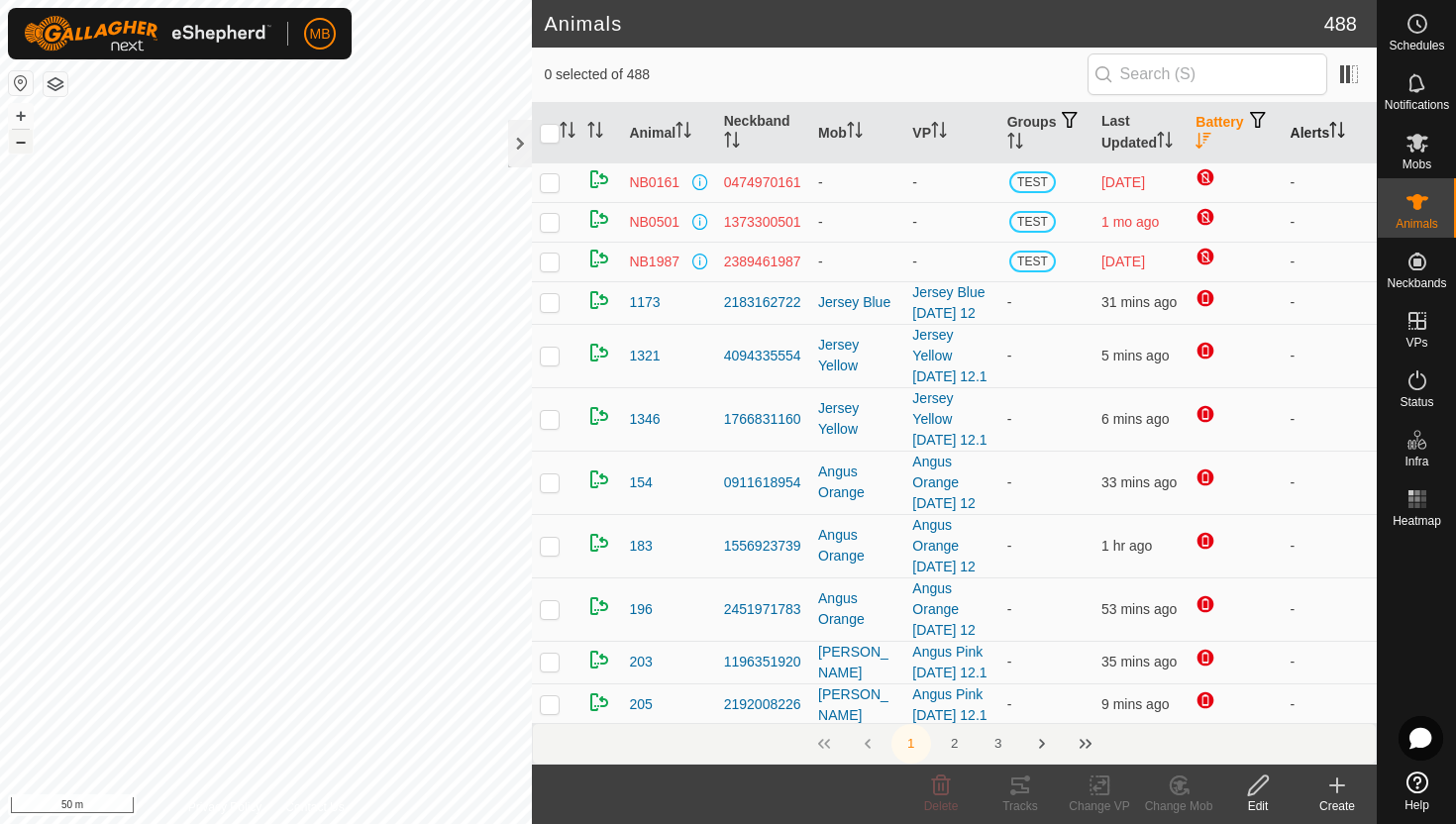
click at [26, 140] on button "–" at bounding box center [21, 141] width 24 height 24
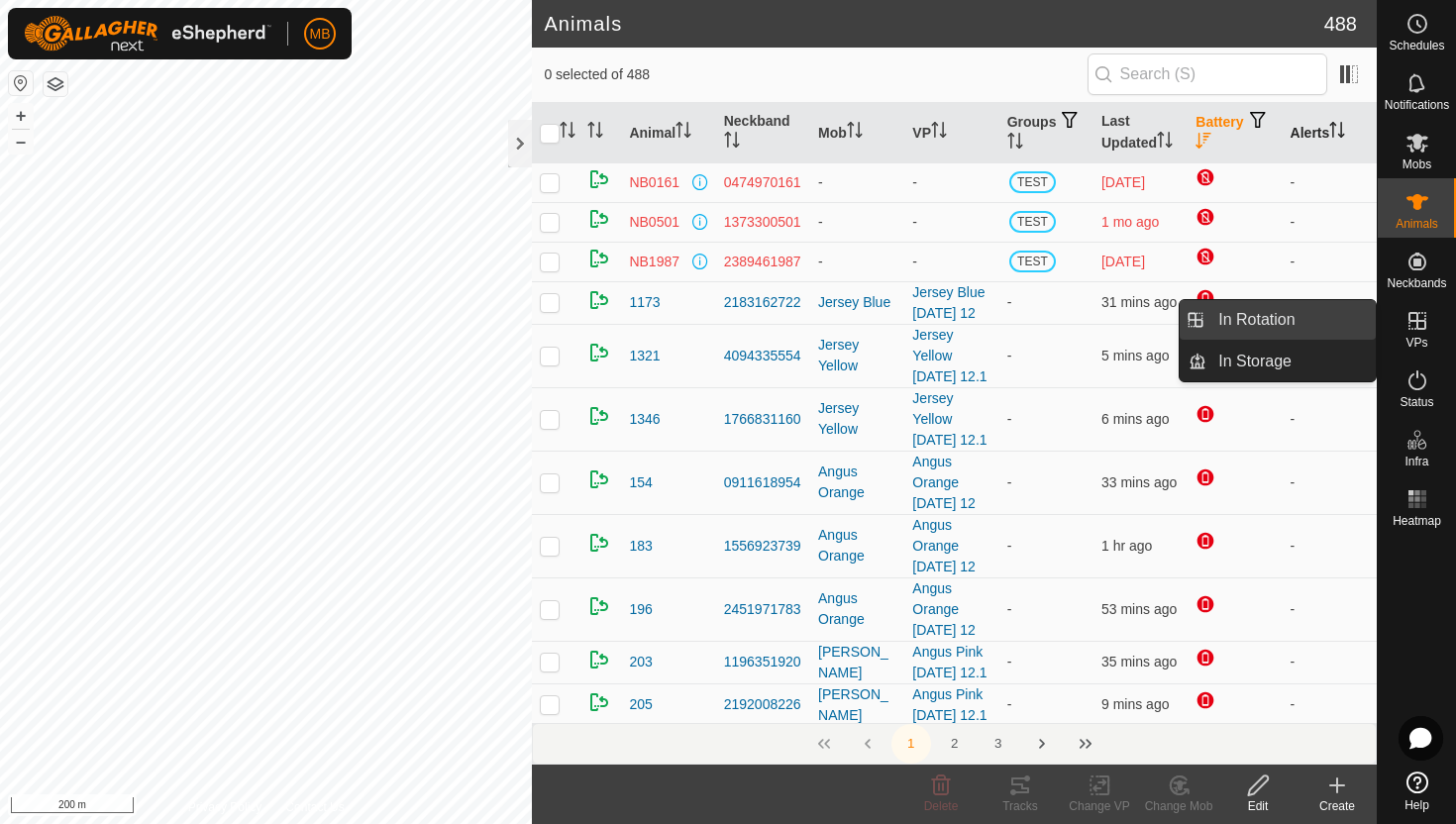
click at [1305, 317] on link "In Rotation" at bounding box center [1291, 320] width 169 height 40
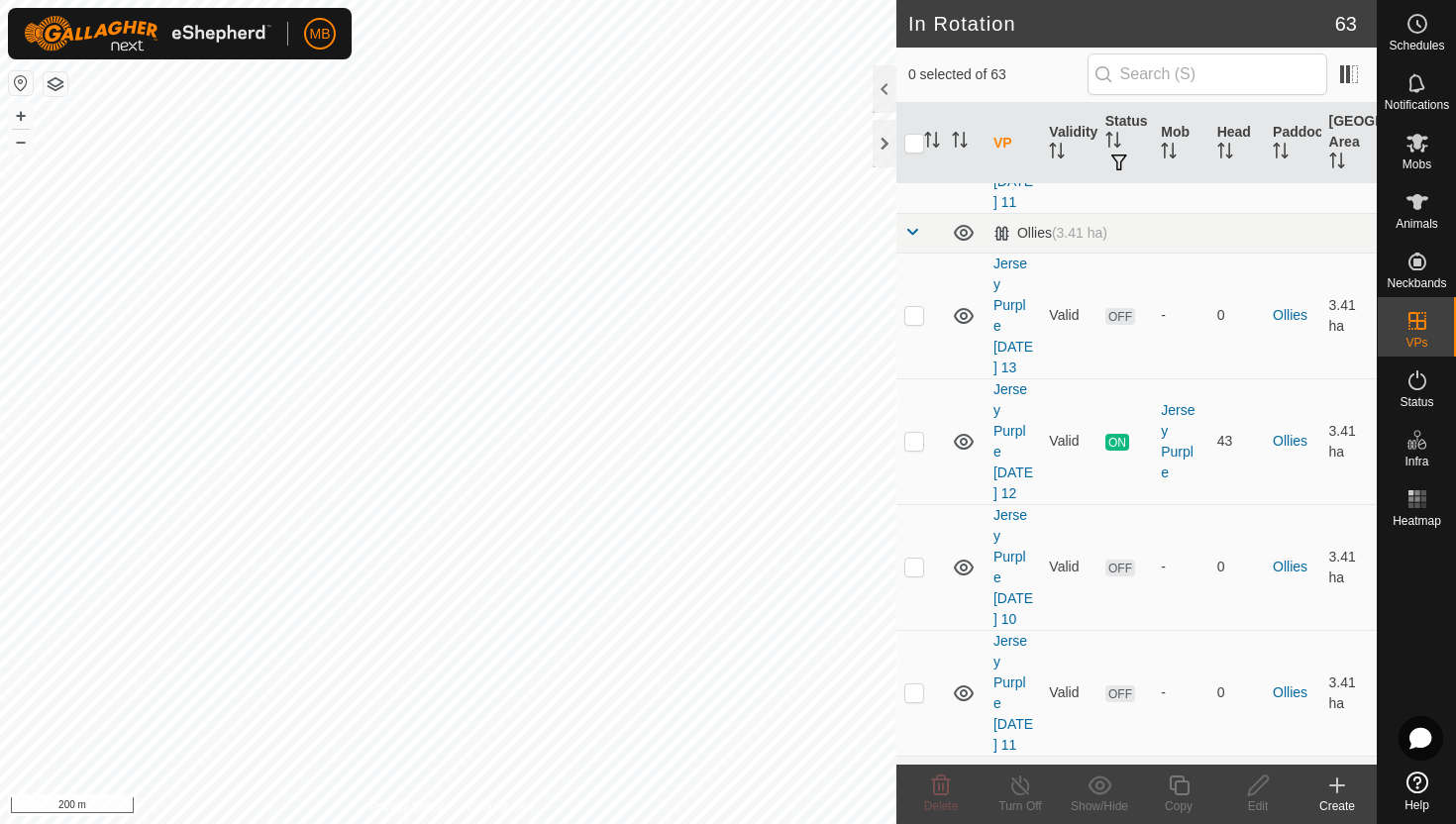
scroll to position [2109, 0]
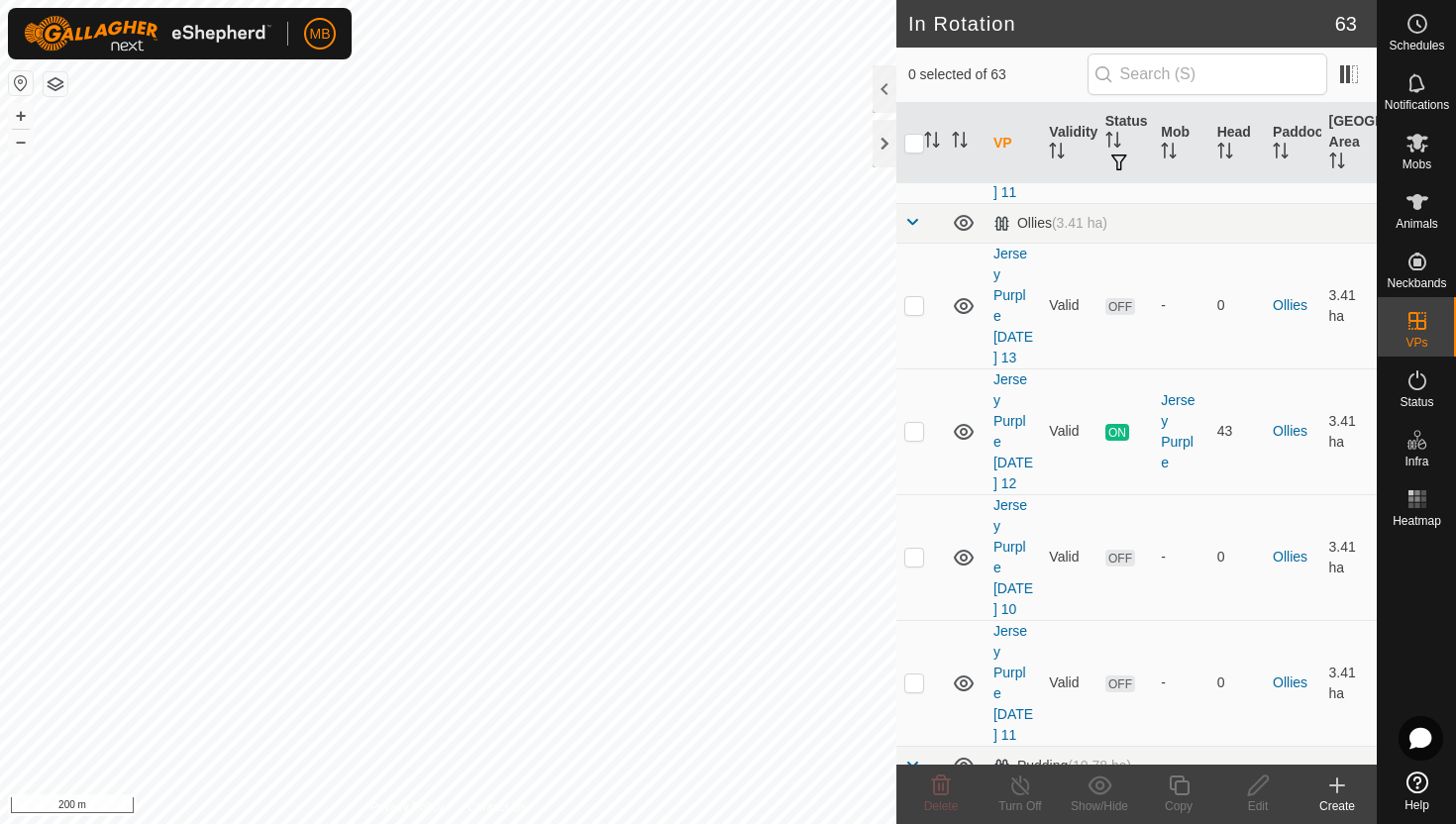
checkbox input "true"
click at [1184, 786] on icon at bounding box center [1179, 785] width 25 height 24
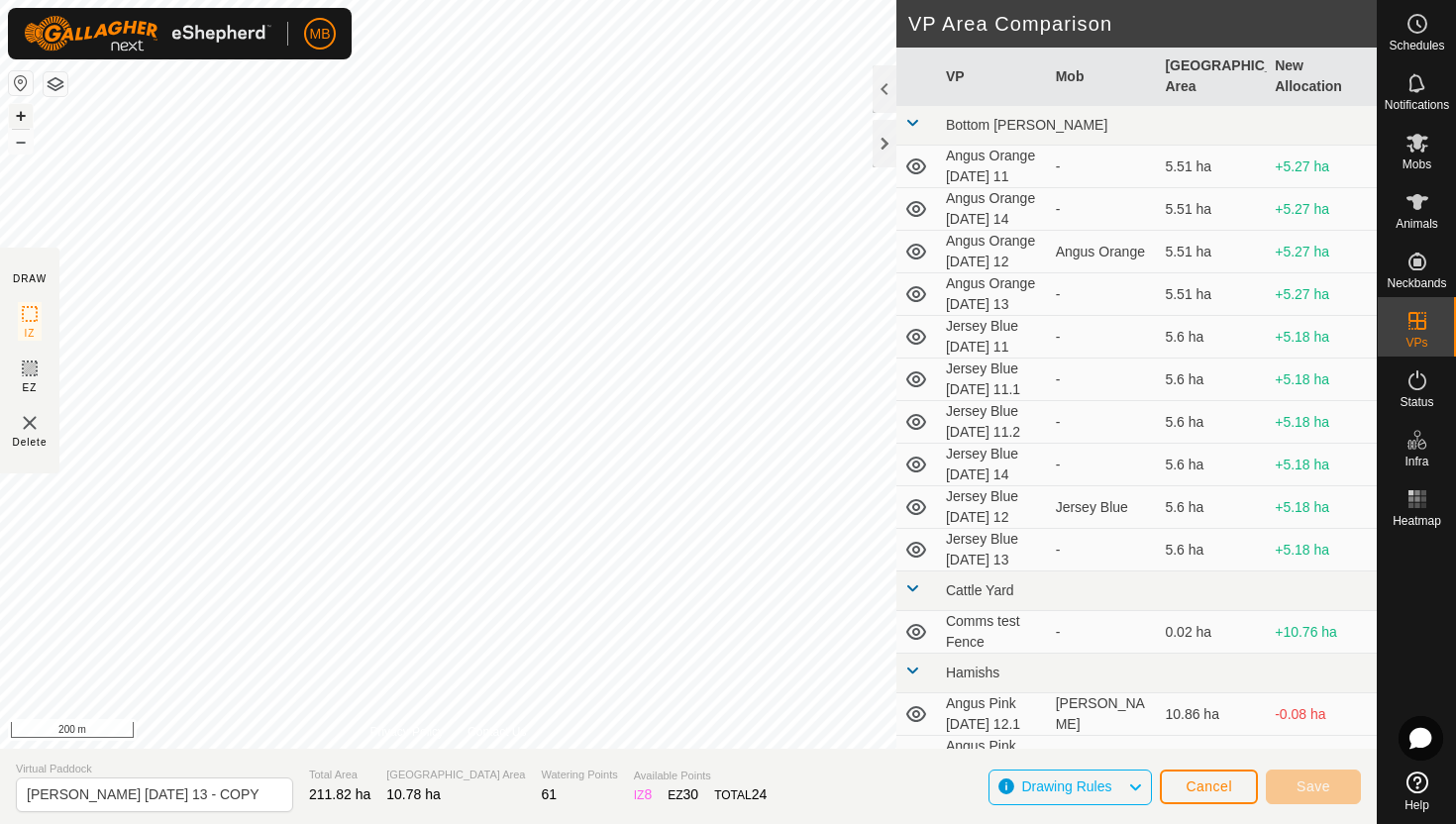
click at [20, 117] on button "+" at bounding box center [21, 116] width 24 height 24
click at [22, 111] on button "+" at bounding box center [21, 116] width 24 height 24
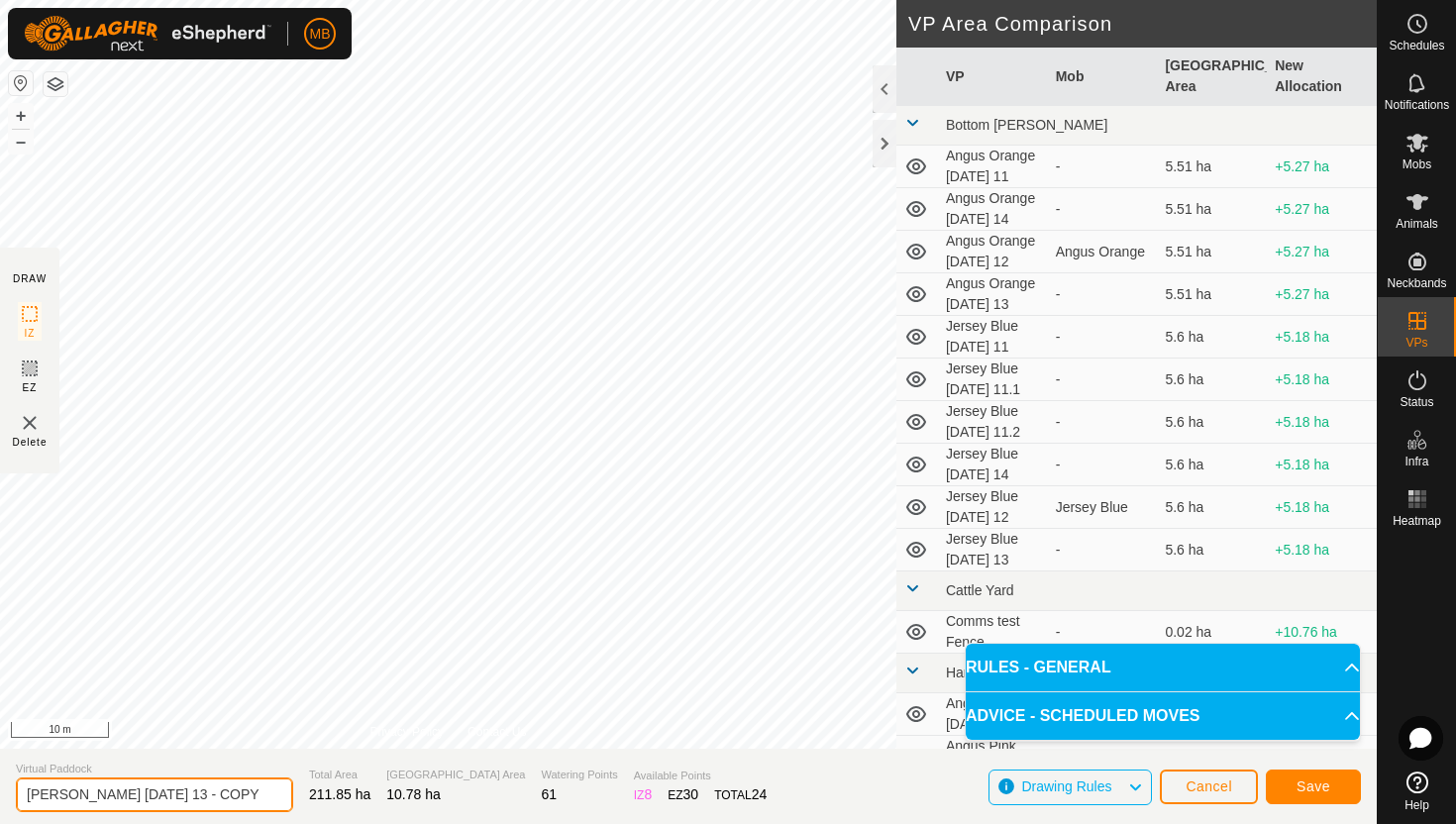
click at [248, 793] on input "Angus Green Wednesday 13 - COPY" at bounding box center [154, 794] width 277 height 35
type input "[PERSON_NAME] [DATE] 14"
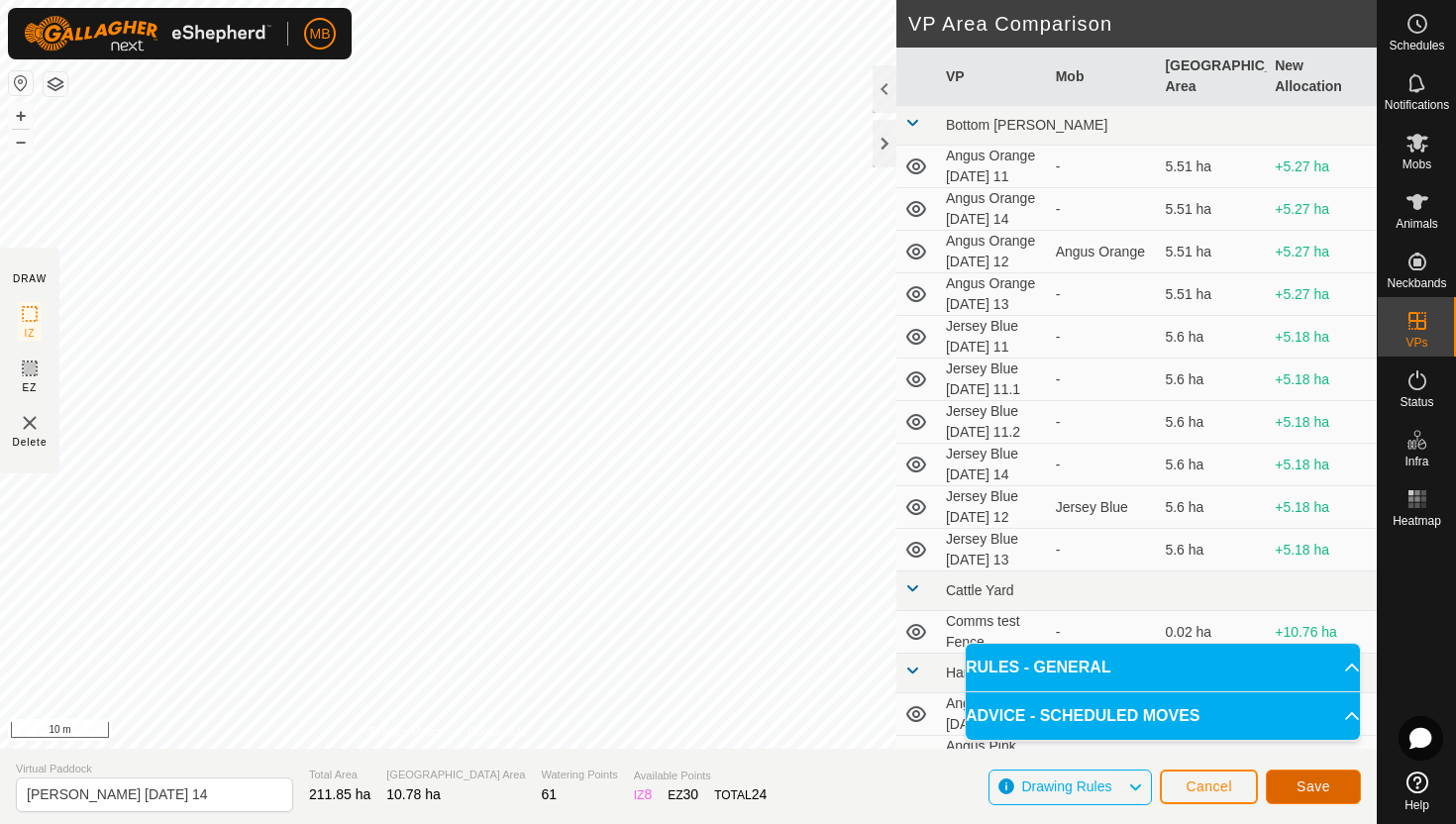
click at [1325, 783] on span "Save" at bounding box center [1314, 786] width 34 height 16
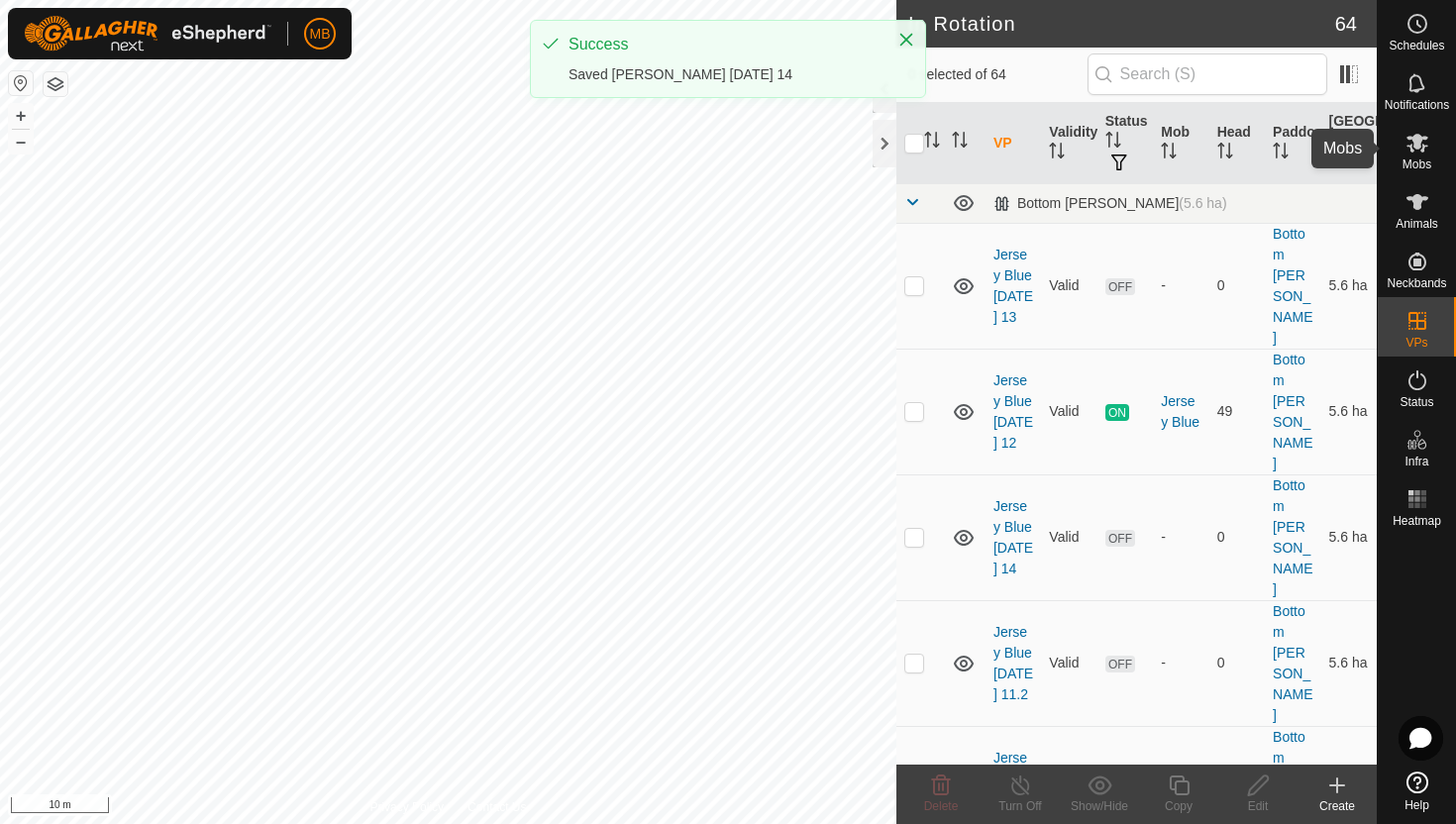
click at [1412, 147] on icon at bounding box center [1417, 142] width 24 height 24
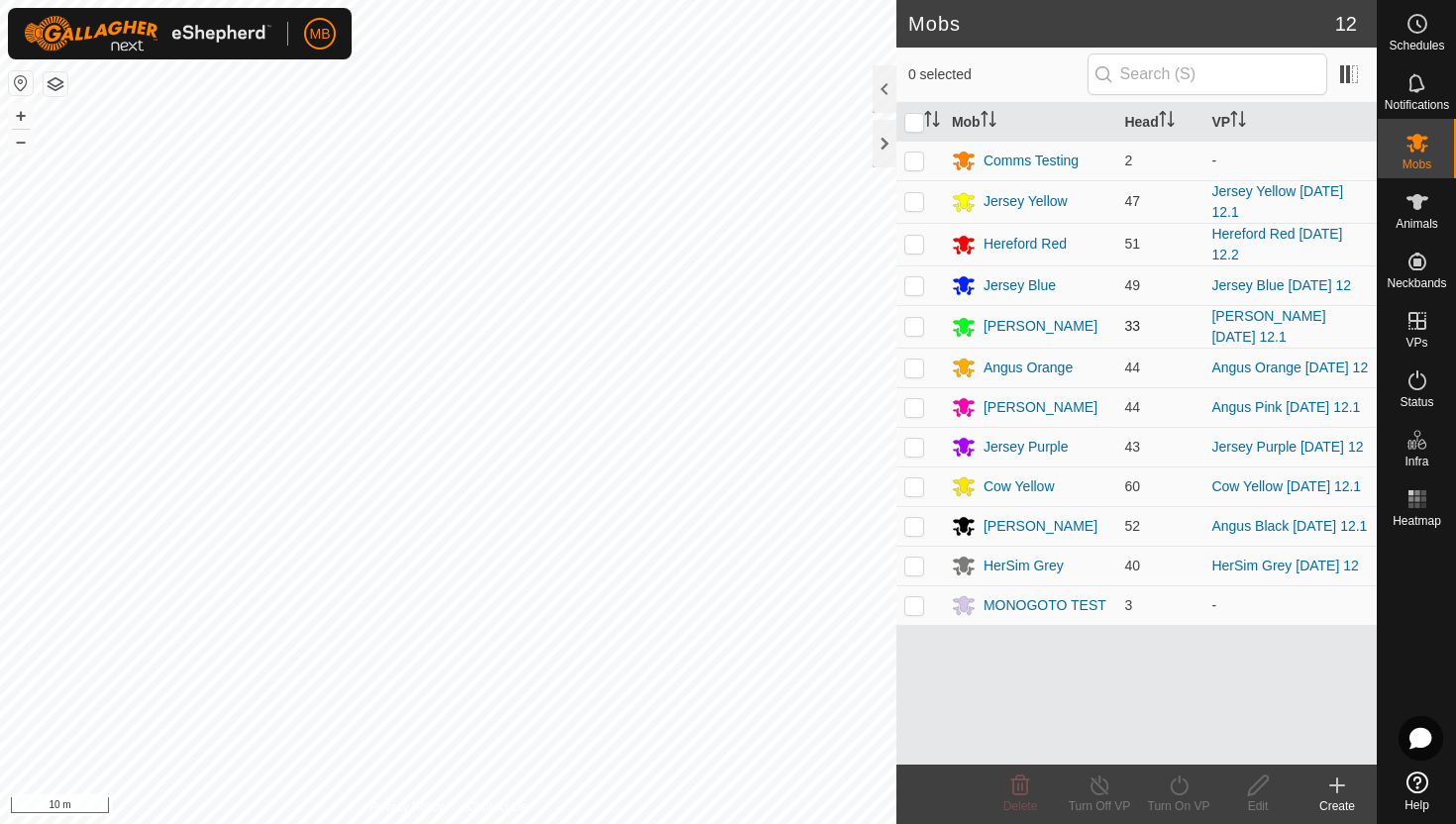
click at [916, 322] on p-checkbox at bounding box center [914, 326] width 20 height 16
checkbox input "true"
click at [1177, 785] on icon at bounding box center [1179, 785] width 25 height 24
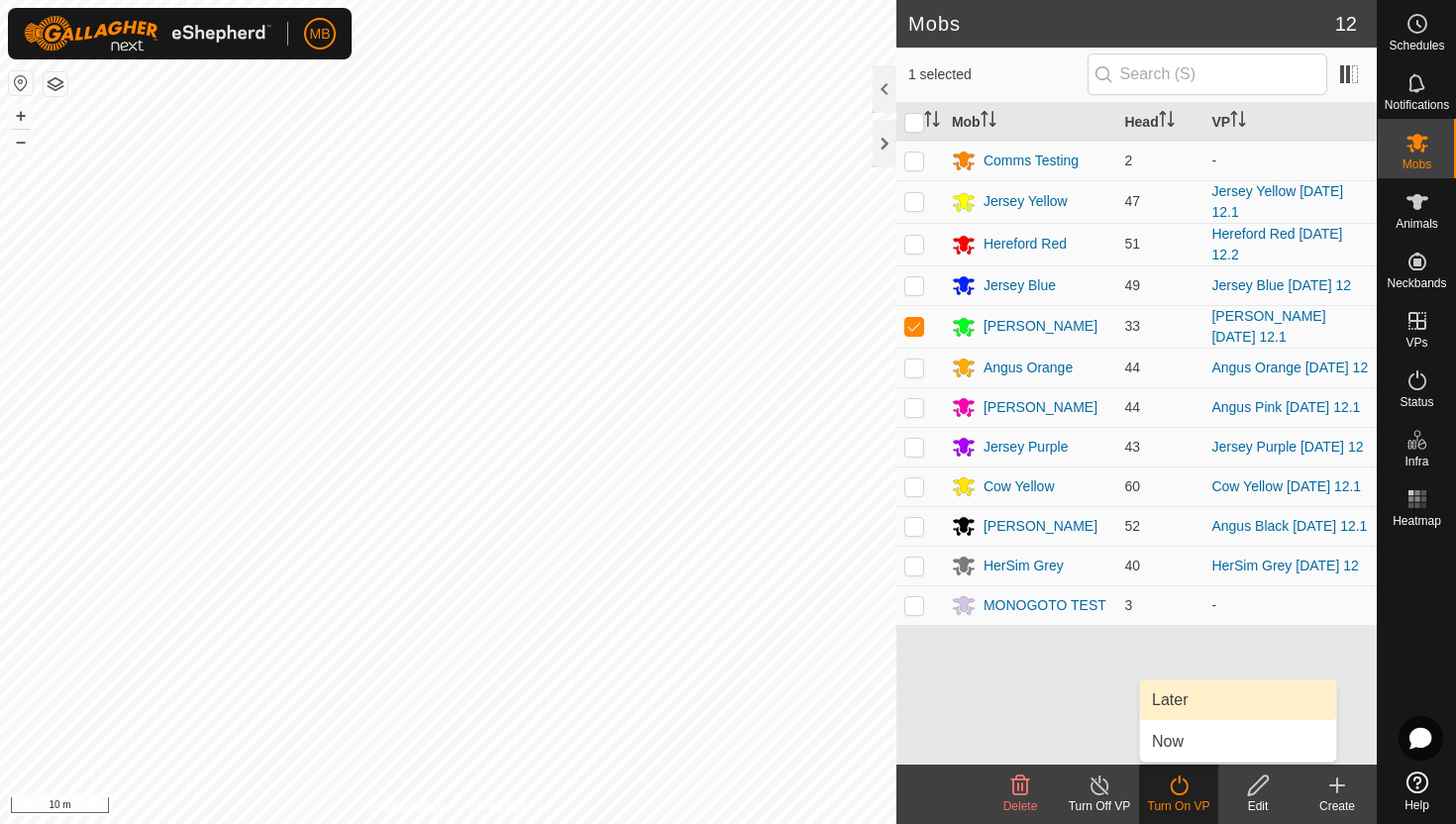
click at [1214, 696] on link "Later" at bounding box center [1237, 700] width 196 height 40
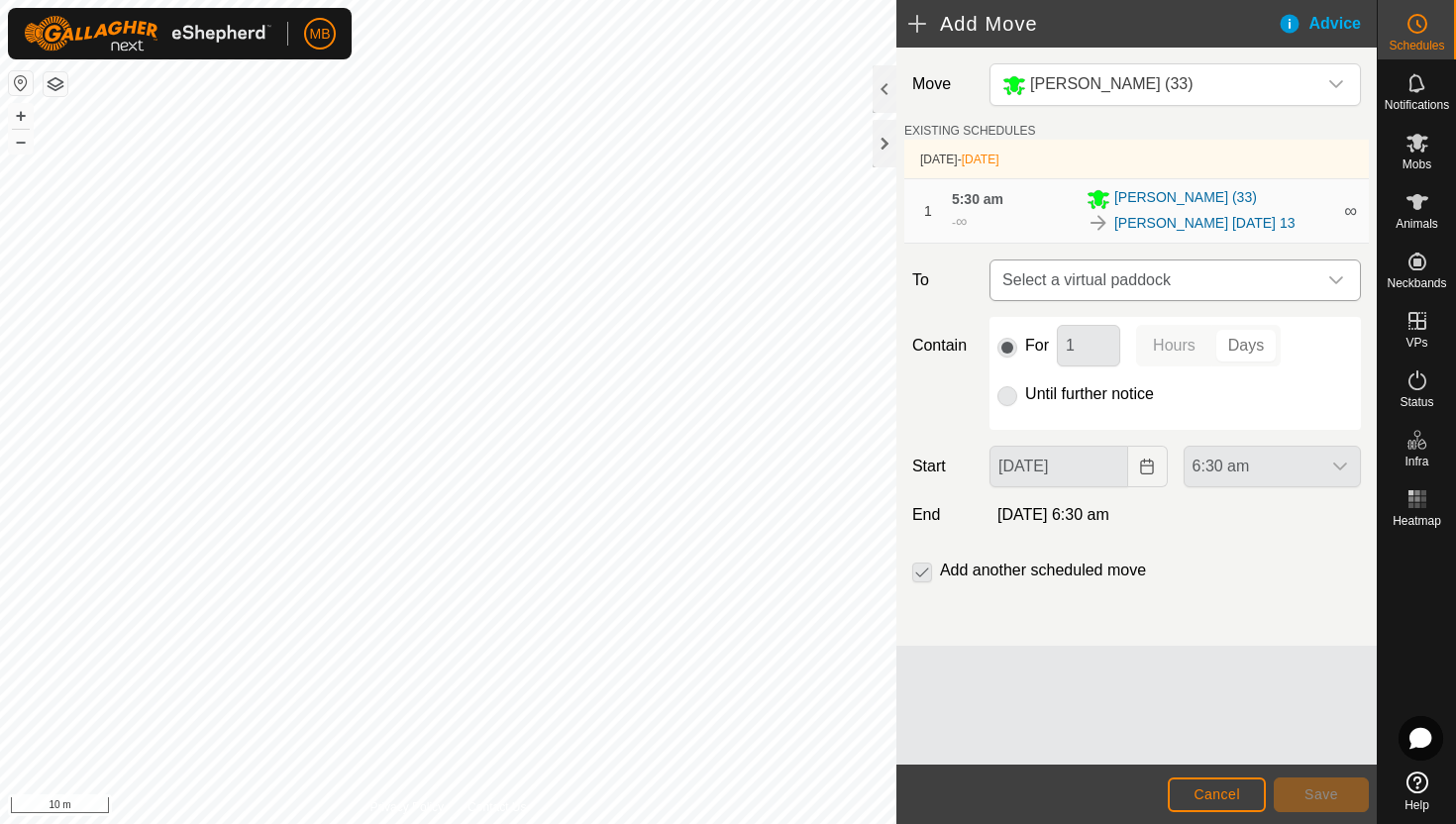
click at [1329, 286] on icon "dropdown trigger" at bounding box center [1337, 280] width 16 height 16
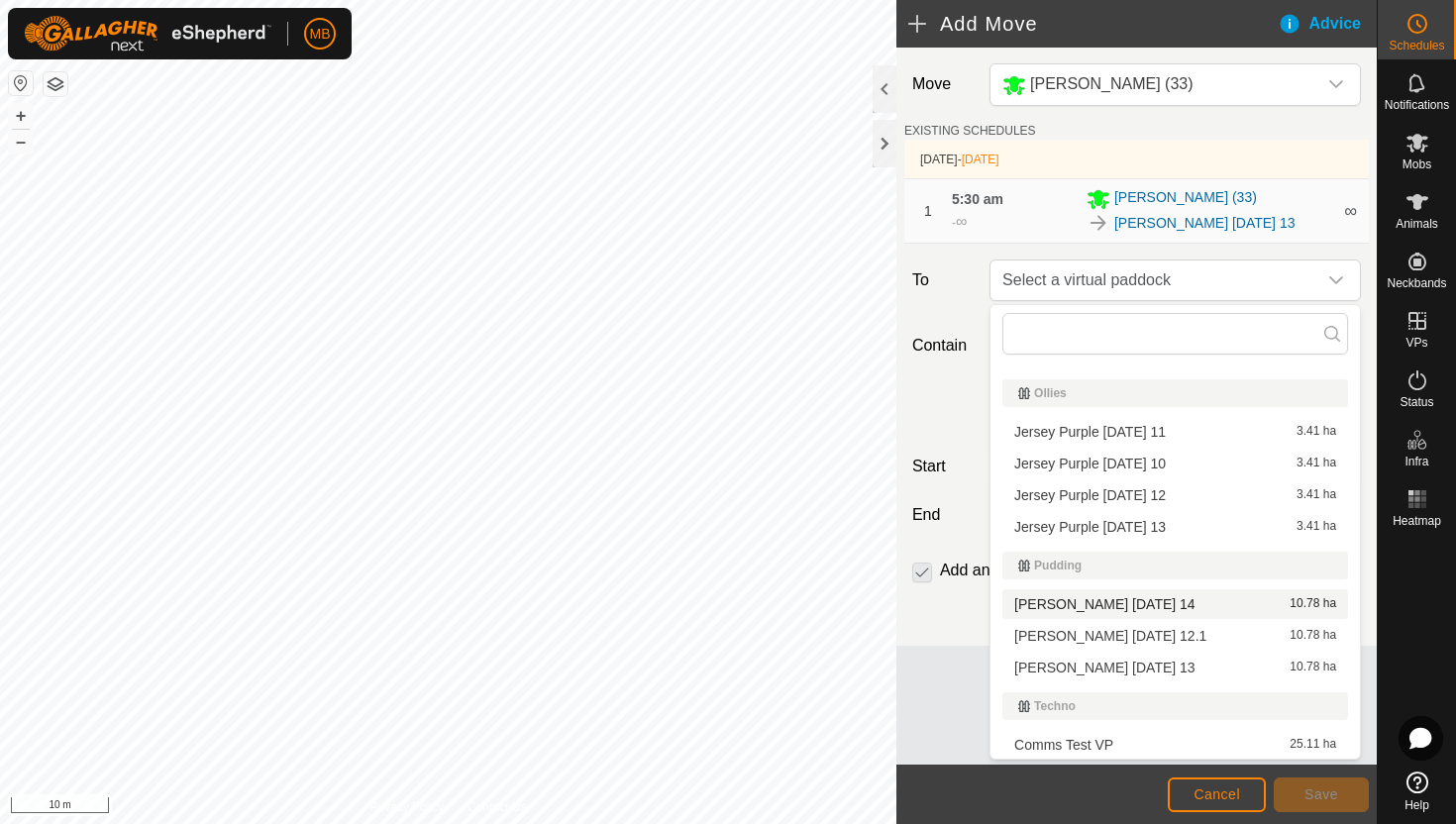
scroll to position [714, 0]
click at [1123, 601] on li "Angus Green Thursday 14 10.78 ha" at bounding box center [1176, 602] width 346 height 30
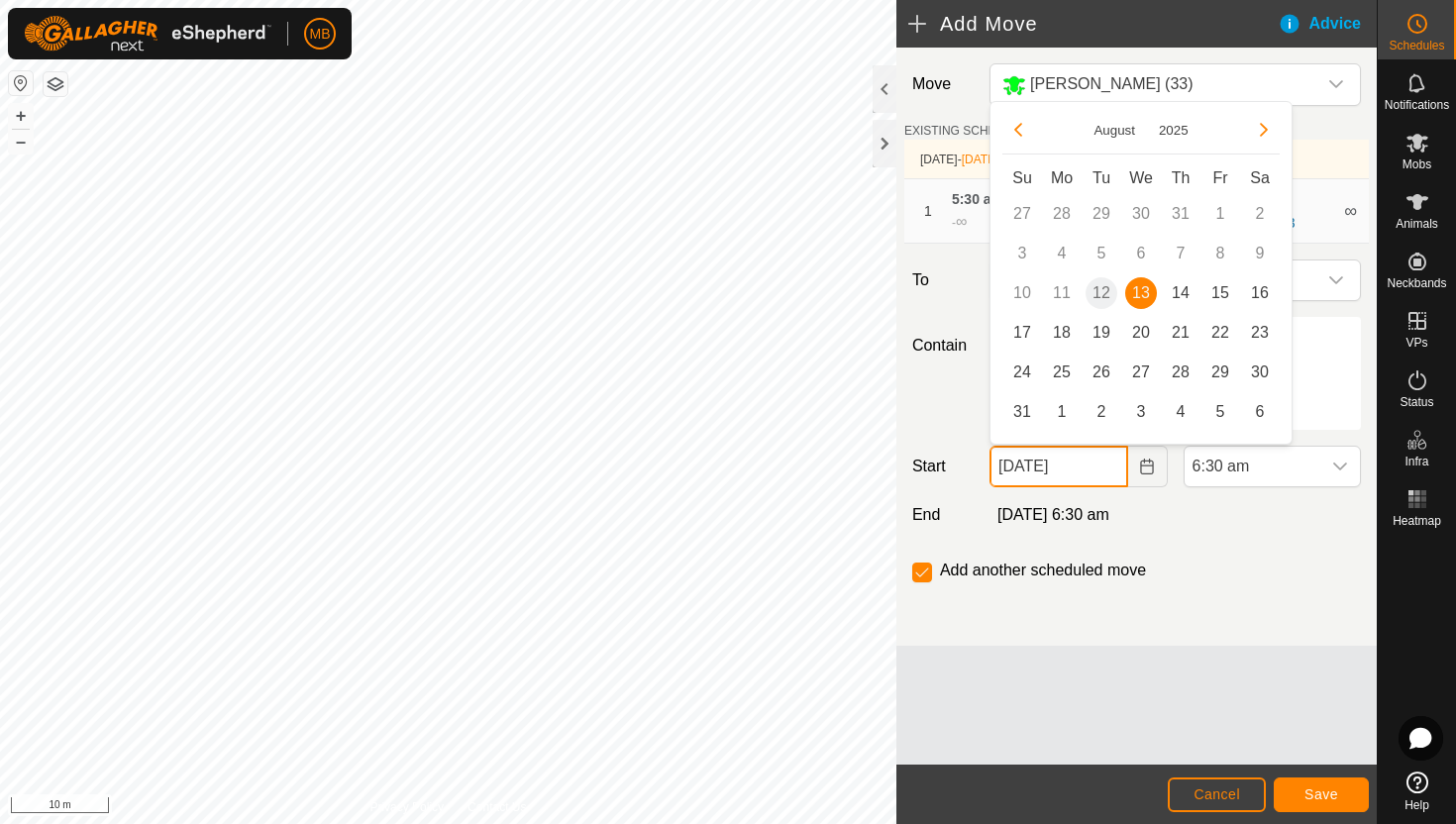
click at [1112, 467] on input "13 Aug, 2025" at bounding box center [1058, 466] width 137 height 42
click at [1190, 290] on span "14" at bounding box center [1181, 293] width 32 height 32
type input "14 Aug, 2025"
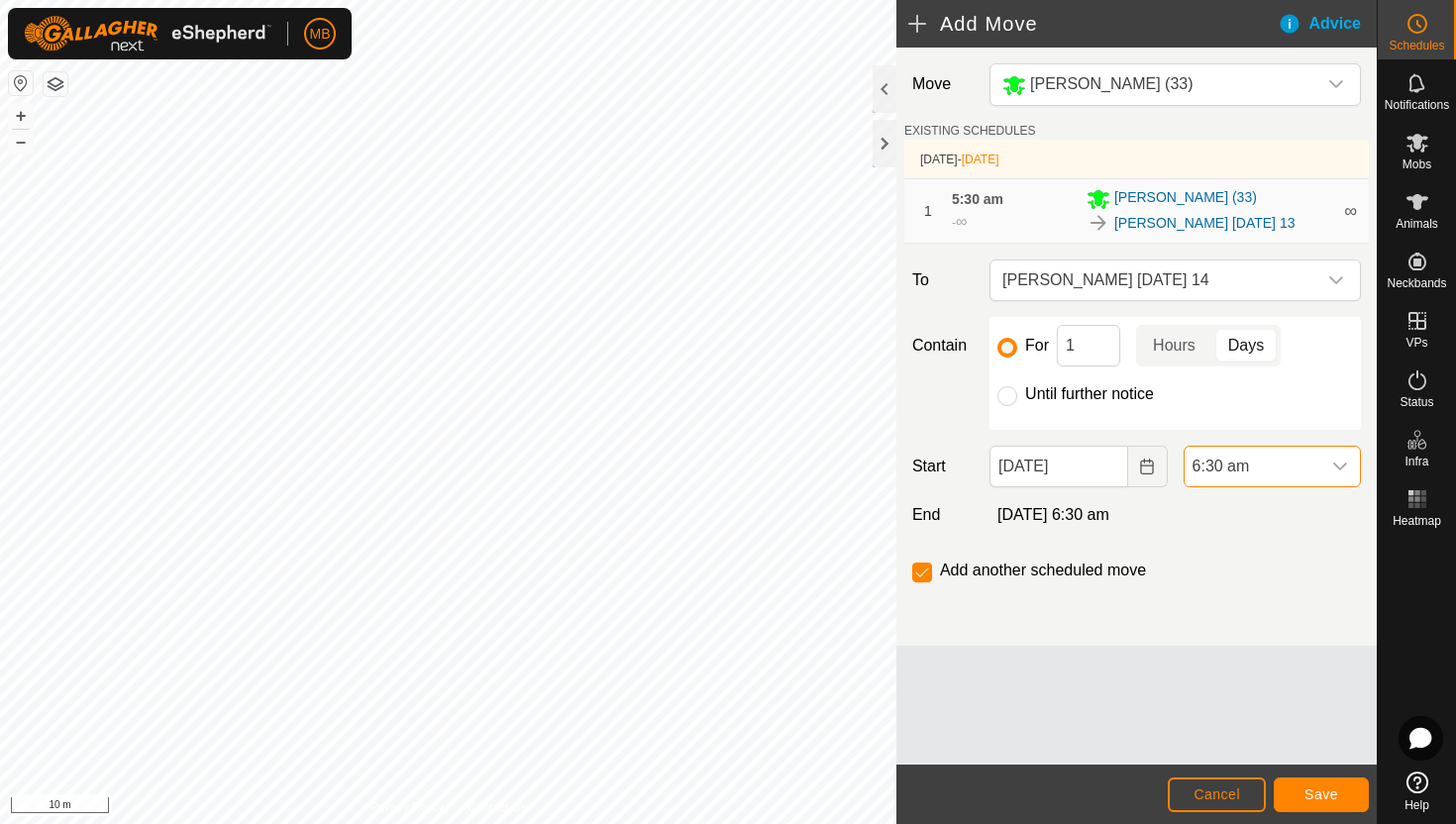
click at [1287, 466] on span "6:30 am" at bounding box center [1252, 466] width 135 height 40
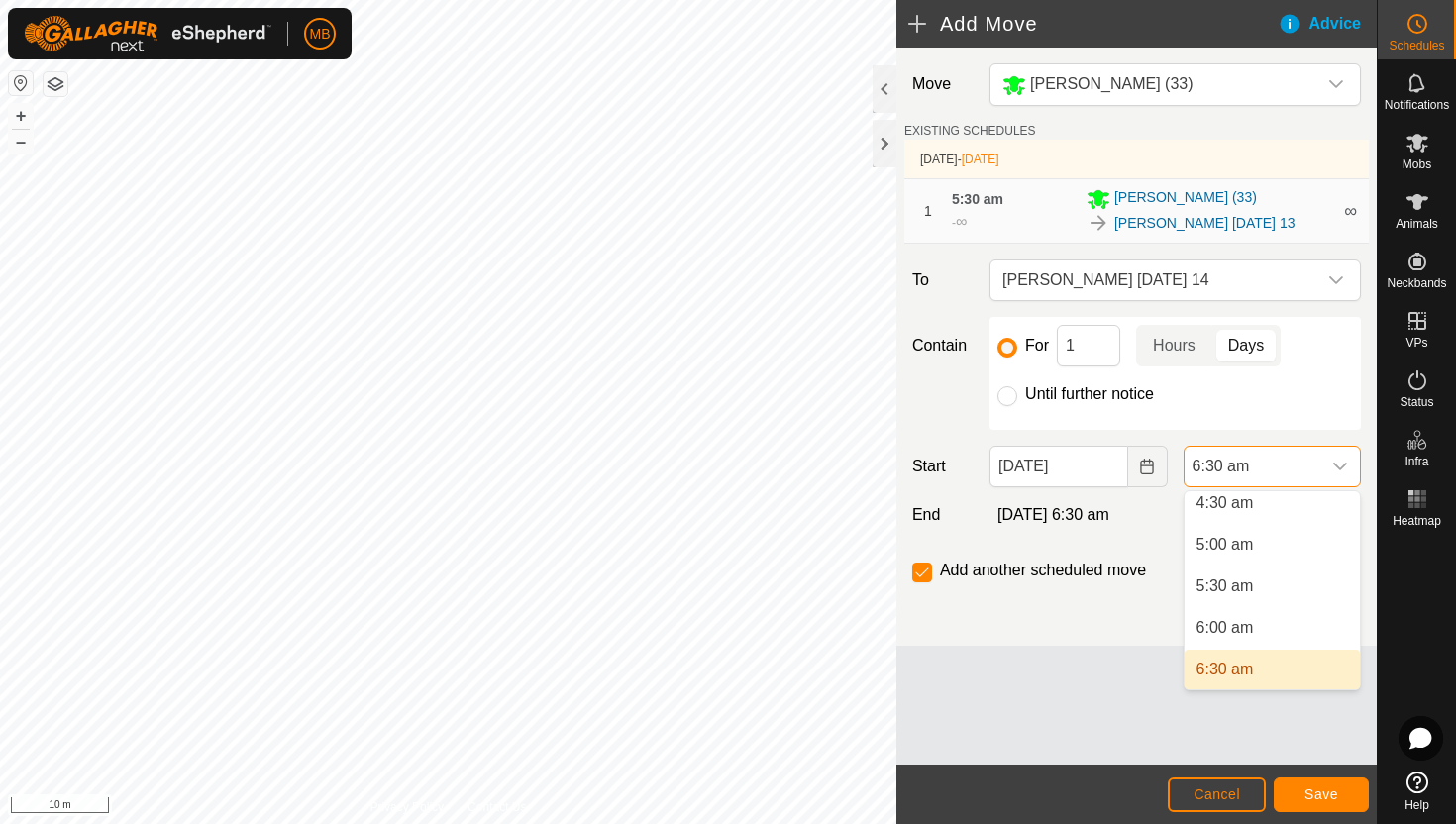
scroll to position [374, 0]
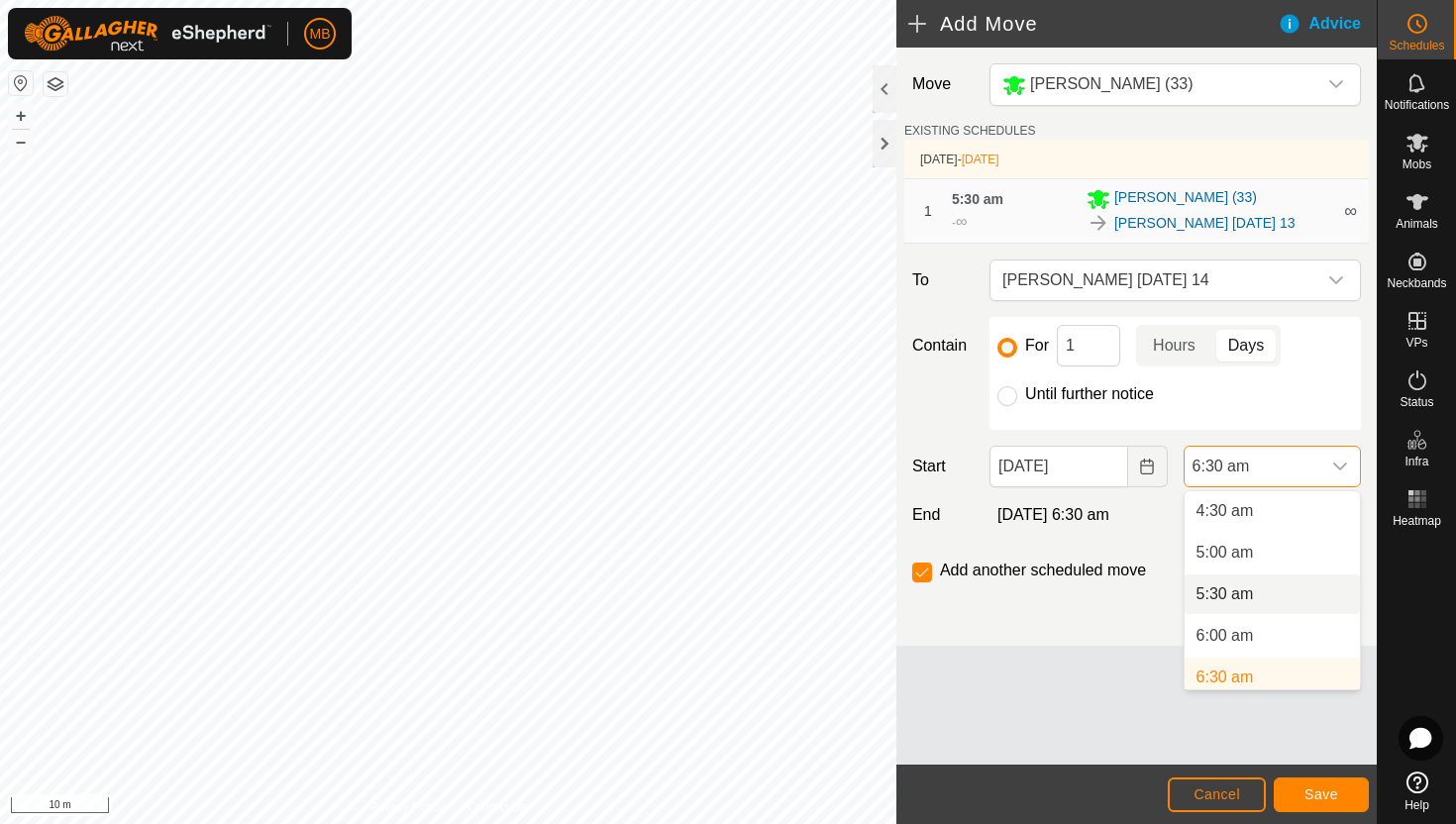
click at [1250, 596] on li "5:30 am" at bounding box center [1272, 594] width 175 height 40
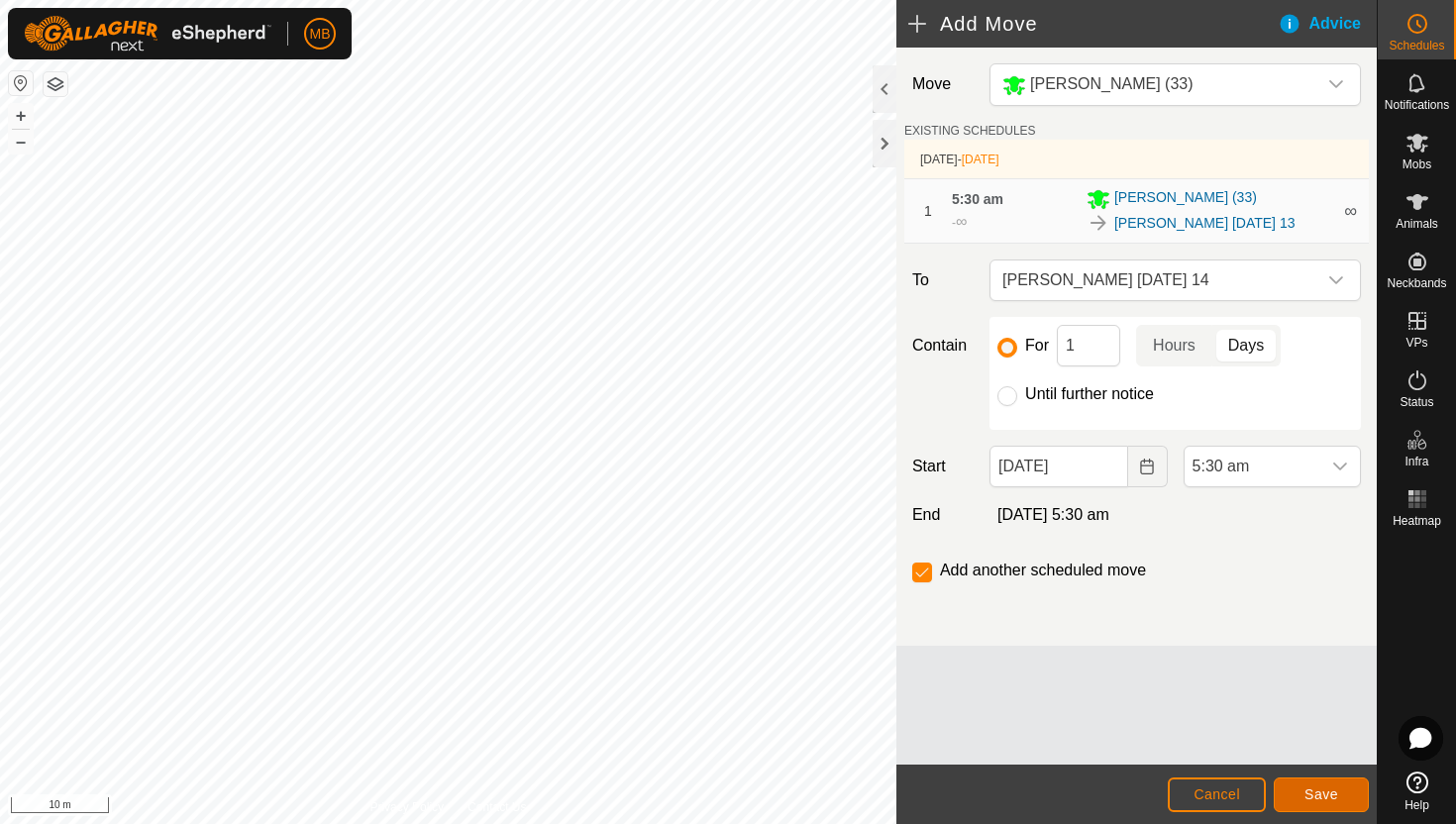
click at [1335, 787] on span "Save" at bounding box center [1322, 794] width 34 height 16
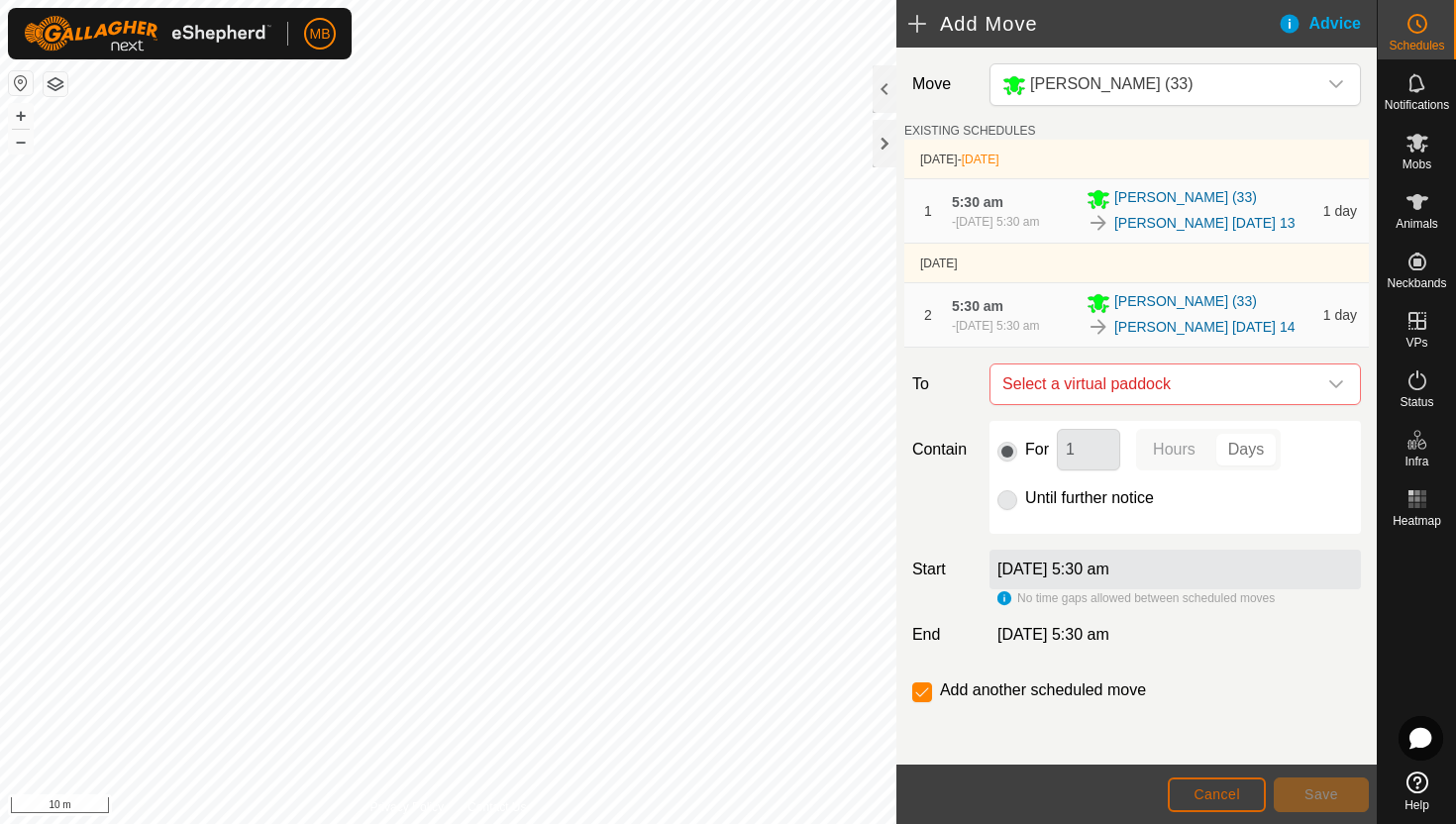
click at [1208, 794] on span "Cancel" at bounding box center [1216, 794] width 47 height 16
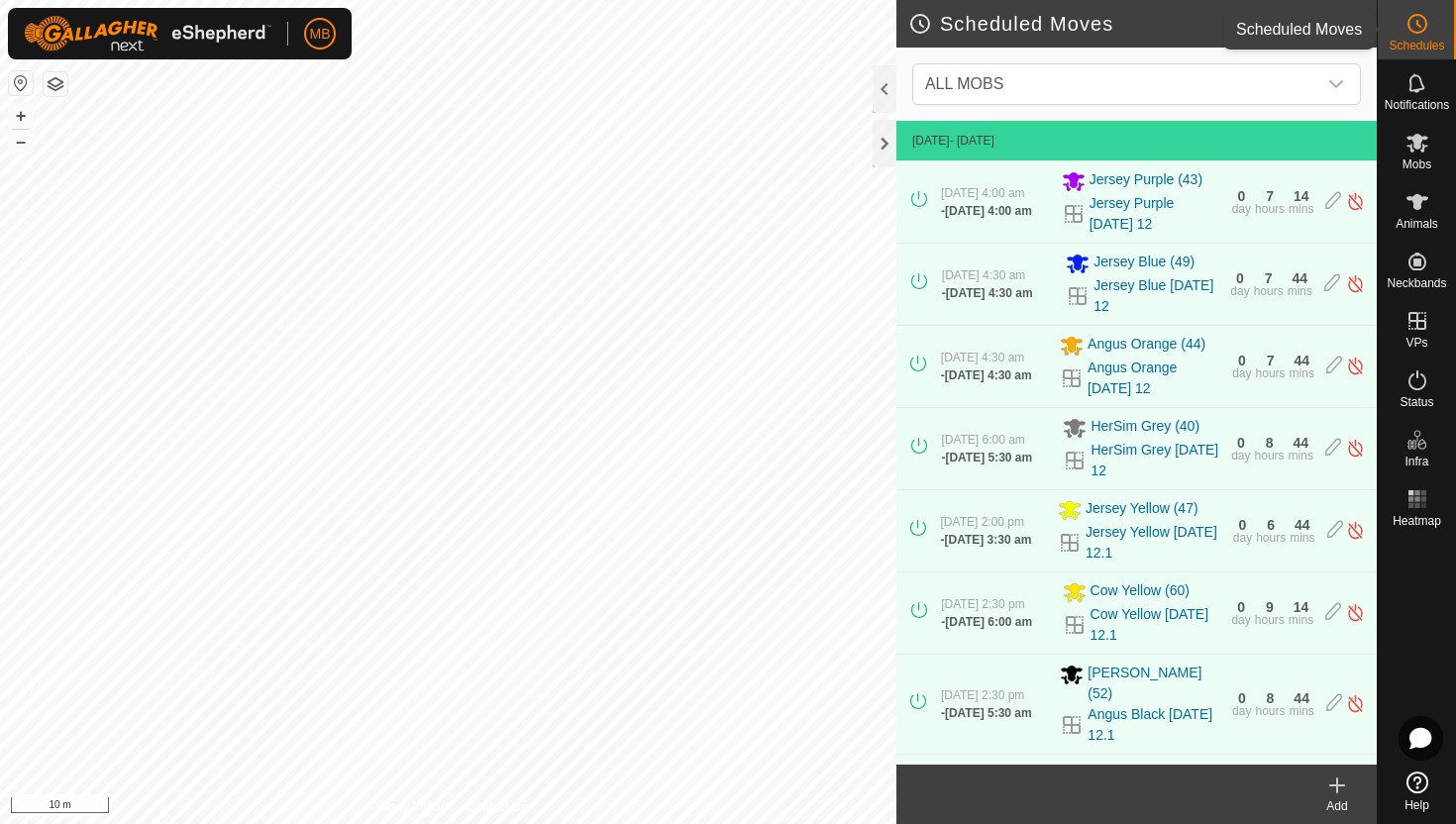
click at [1417, 40] on span "Schedules" at bounding box center [1416, 46] width 56 height 12
